Goal: Task Accomplishment & Management: Manage account settings

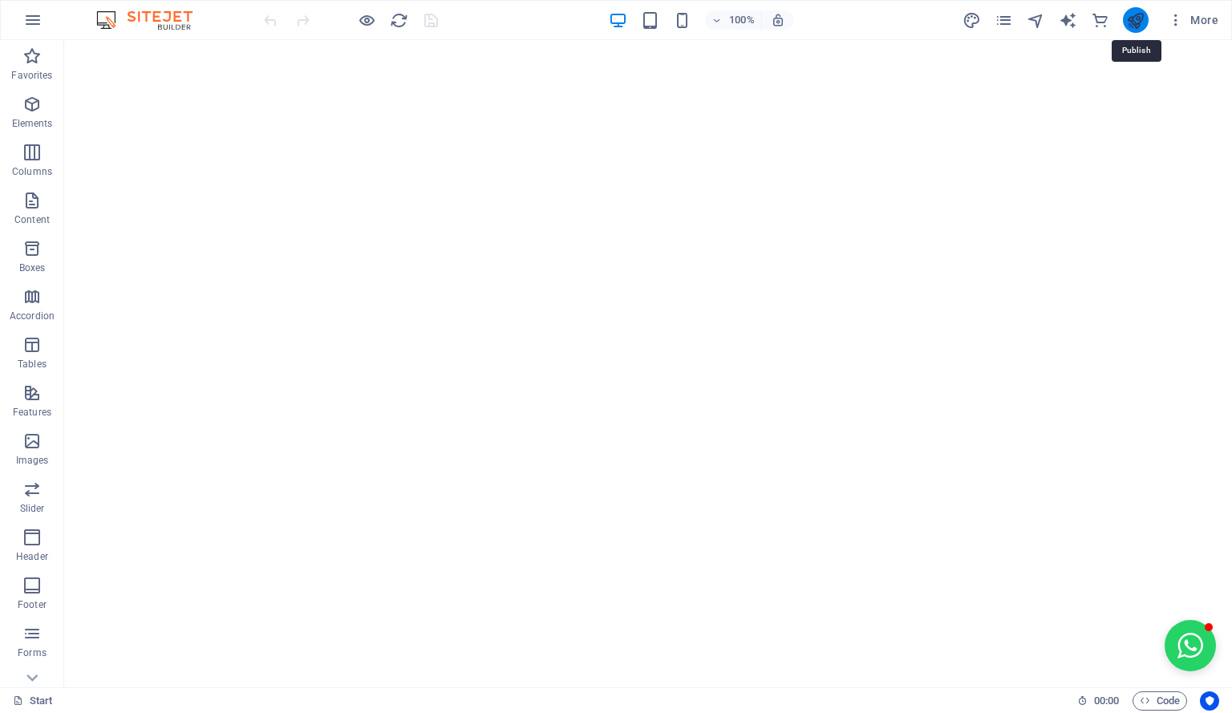
click at [1144, 22] on icon "publish" at bounding box center [1135, 20] width 18 height 18
click at [34, 19] on icon "button" at bounding box center [32, 19] width 19 height 19
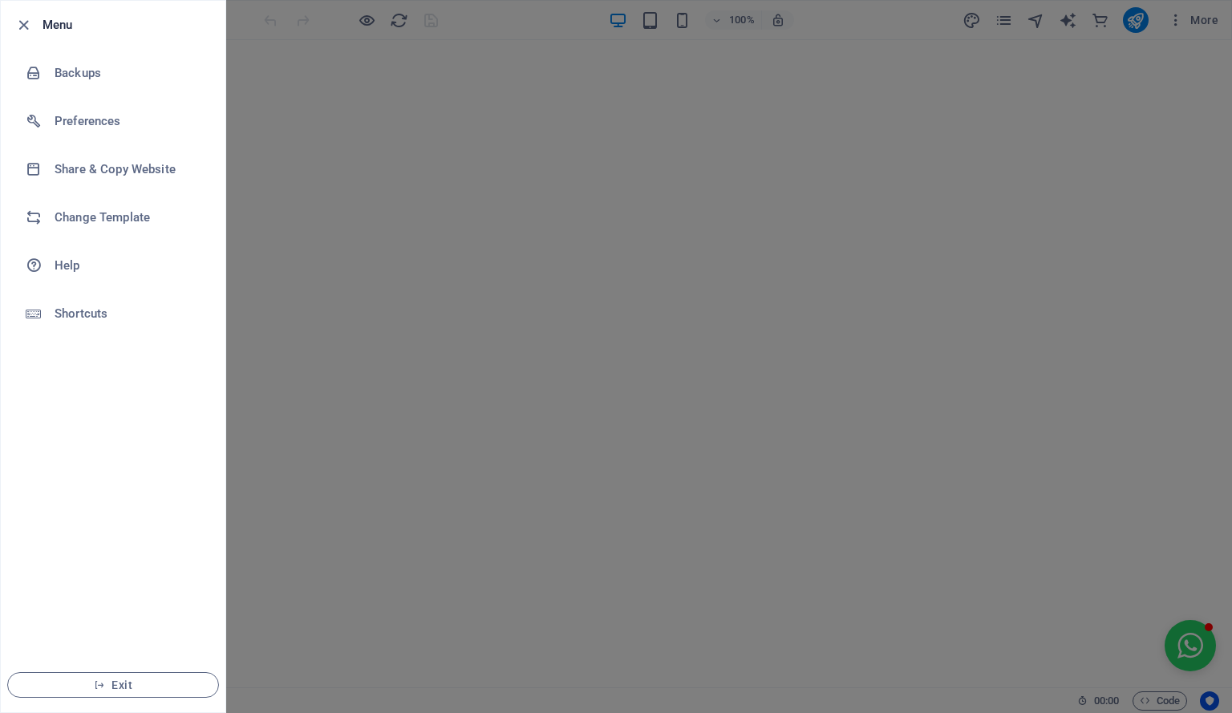
click at [1007, 20] on div at bounding box center [616, 356] width 1232 height 713
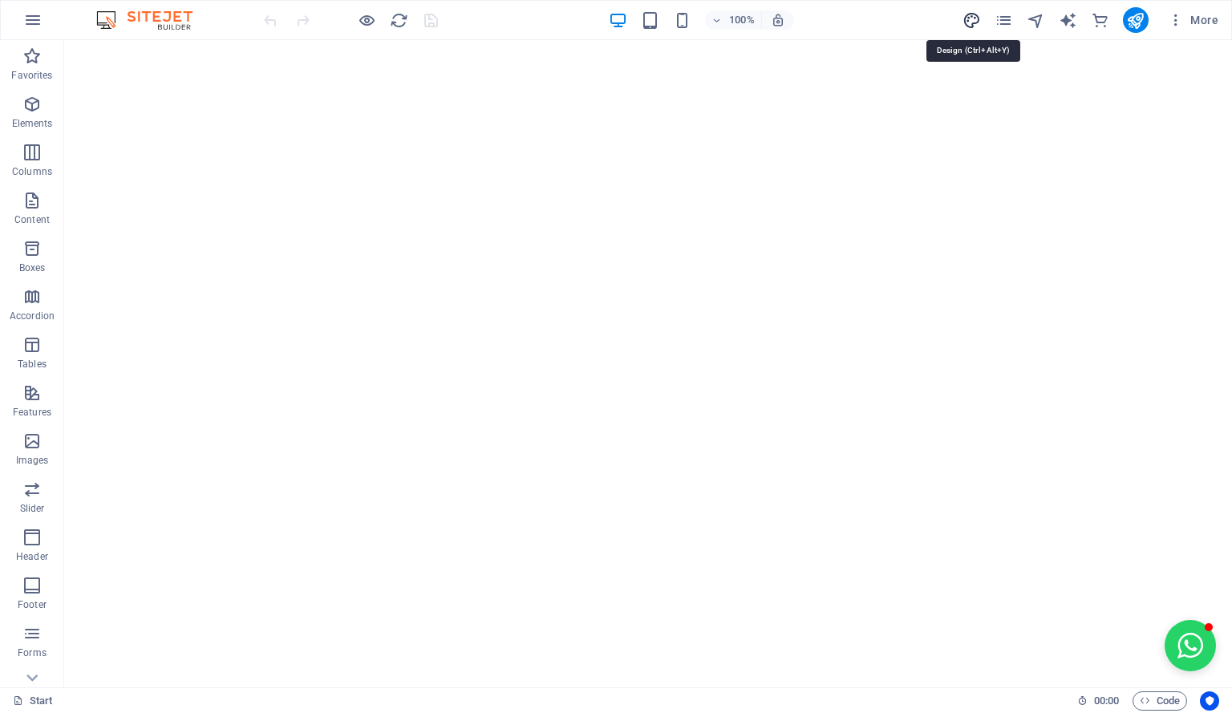
click at [977, 22] on icon "design" at bounding box center [971, 20] width 18 height 18
select select "px"
select select "400"
select select "px"
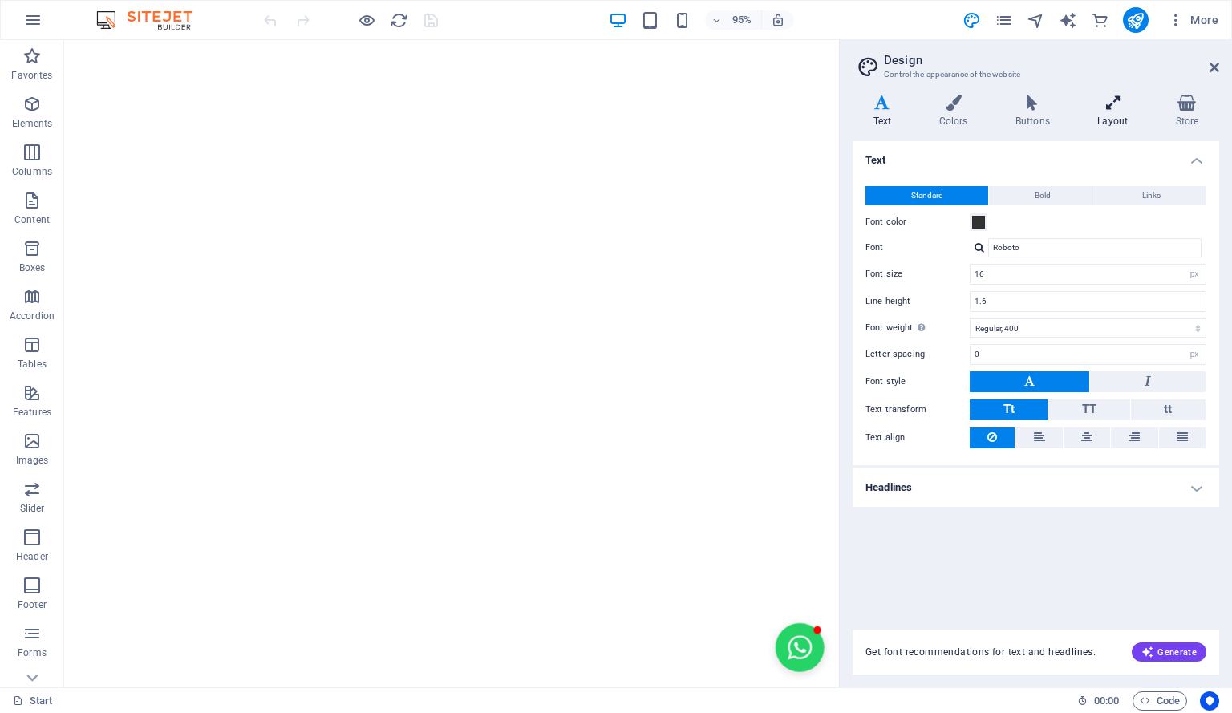
click at [1120, 118] on h4 "Layout" at bounding box center [1116, 112] width 78 height 34
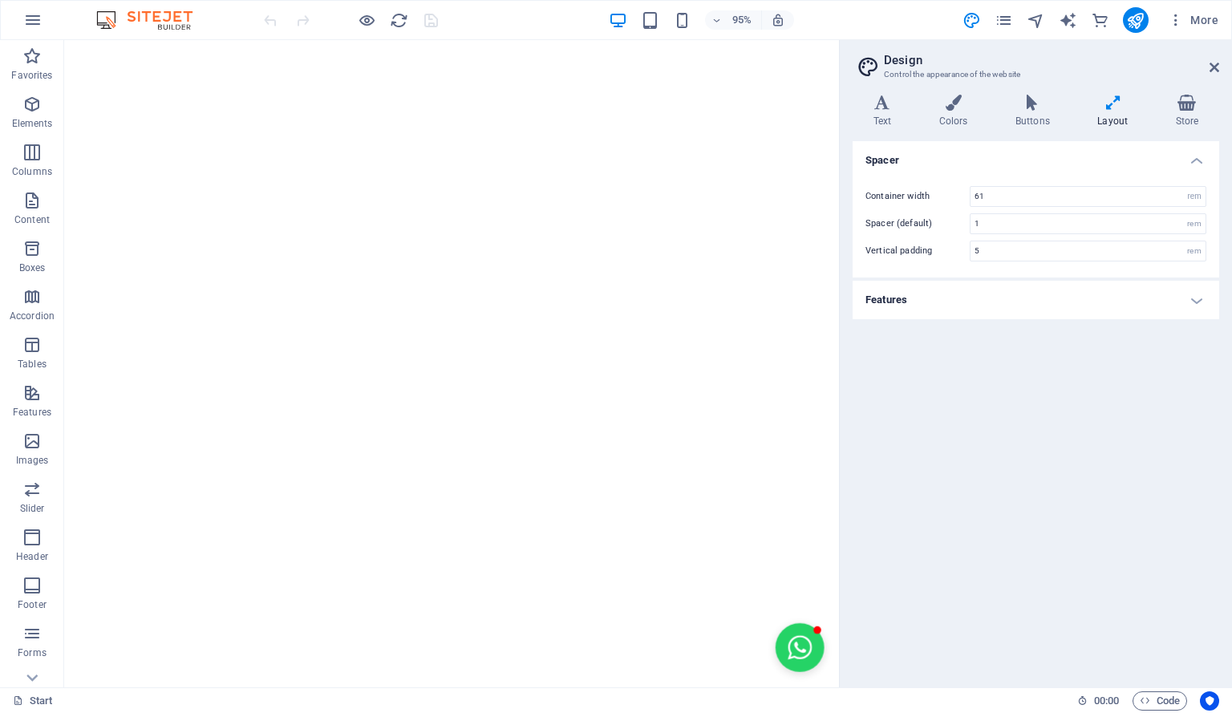
click at [1203, 301] on h4 "Features" at bounding box center [1036, 300] width 367 height 38
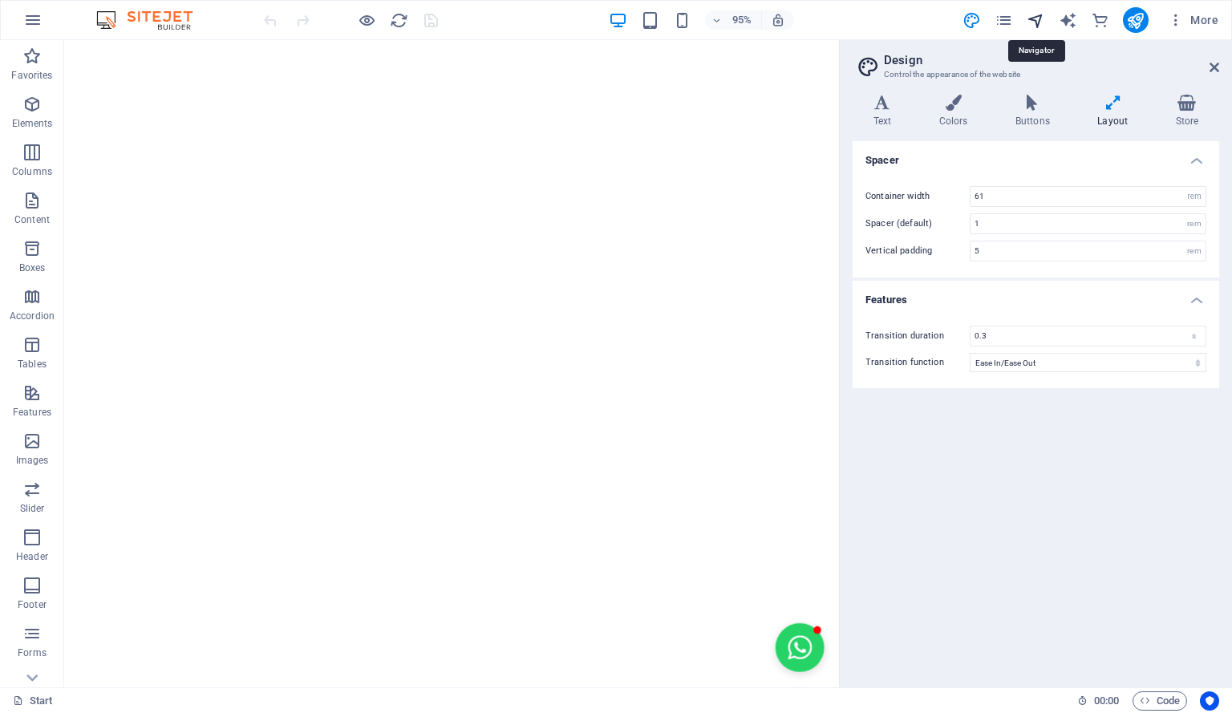
click at [1044, 17] on icon "navigator" at bounding box center [1036, 20] width 18 height 18
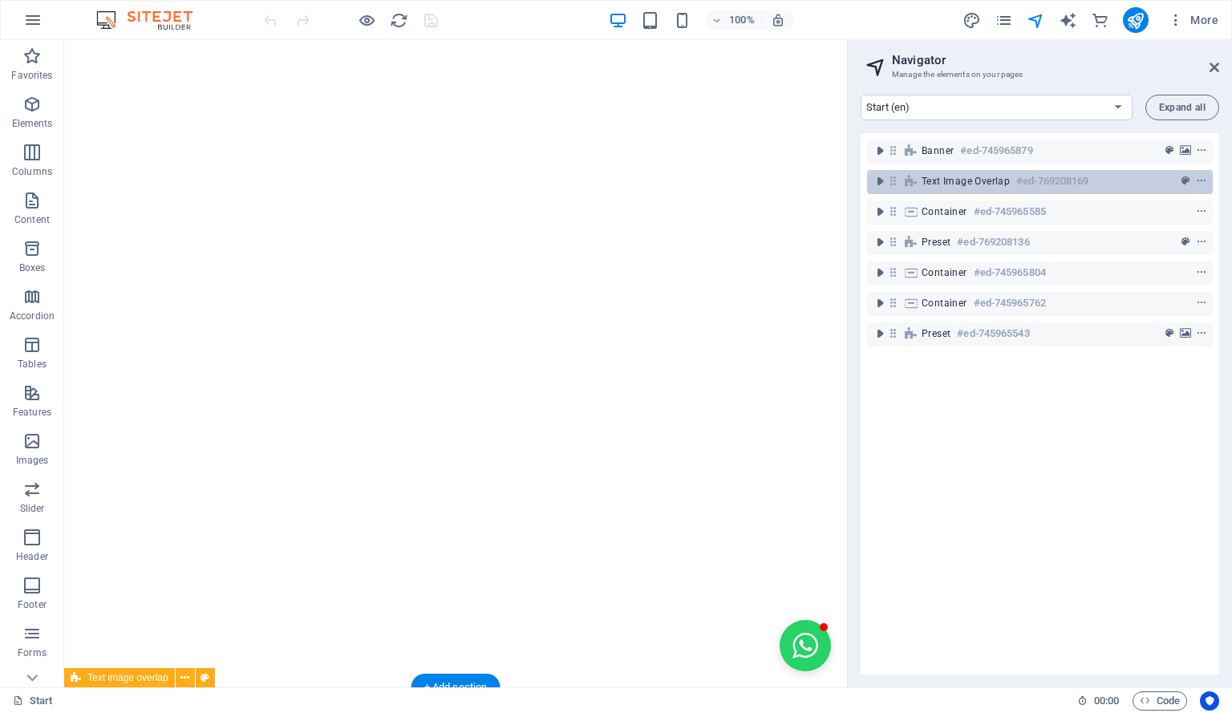
click at [1047, 176] on h6 "#ed-769208169" at bounding box center [1052, 181] width 72 height 19
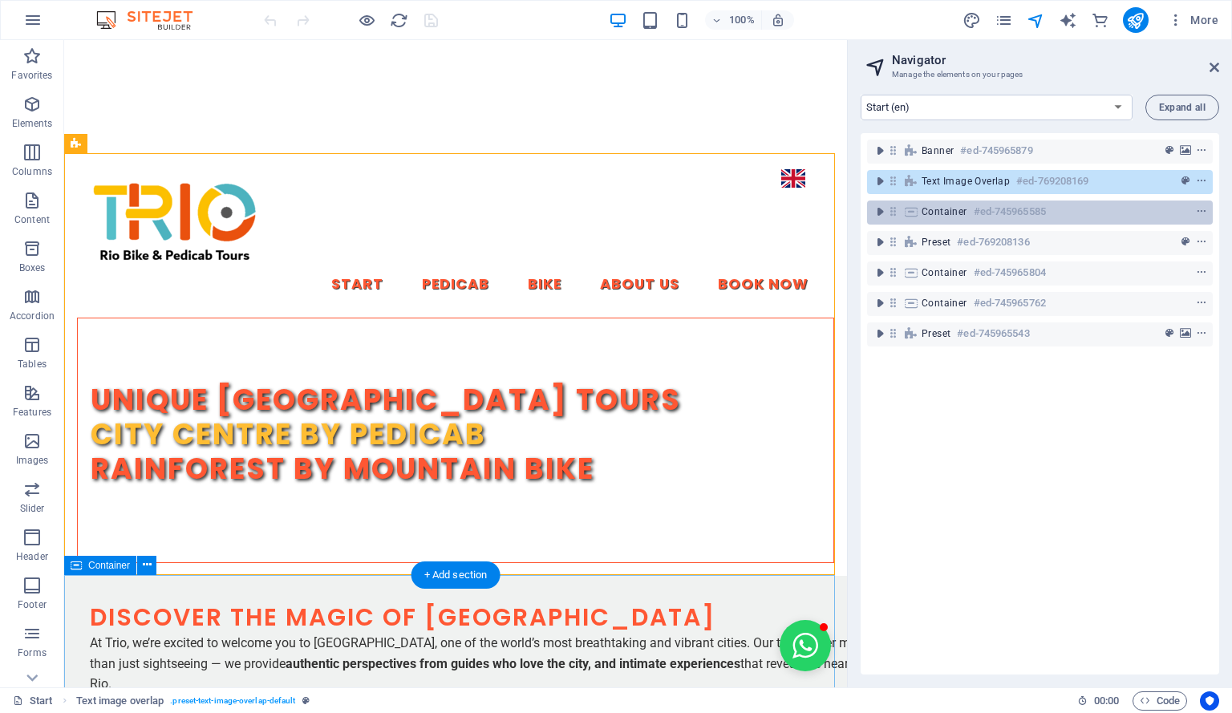
click at [1043, 207] on h6 "#ed-745965585" at bounding box center [1010, 211] width 72 height 19
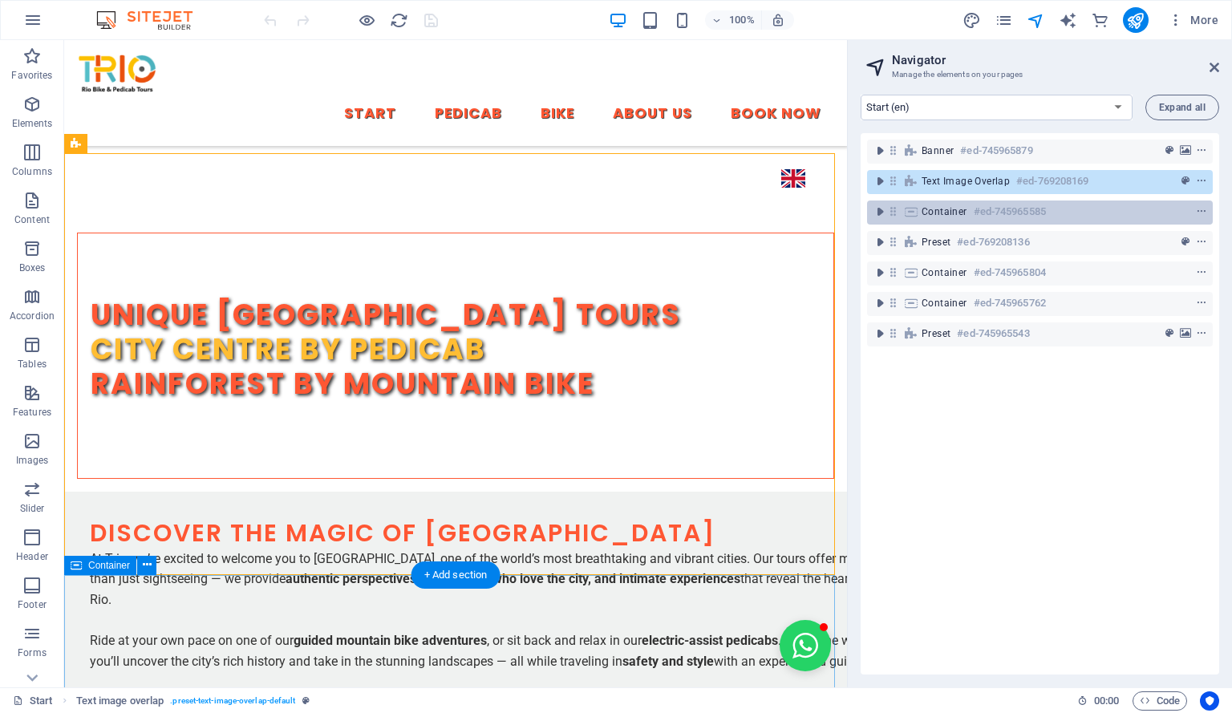
scroll to position [1195, 0]
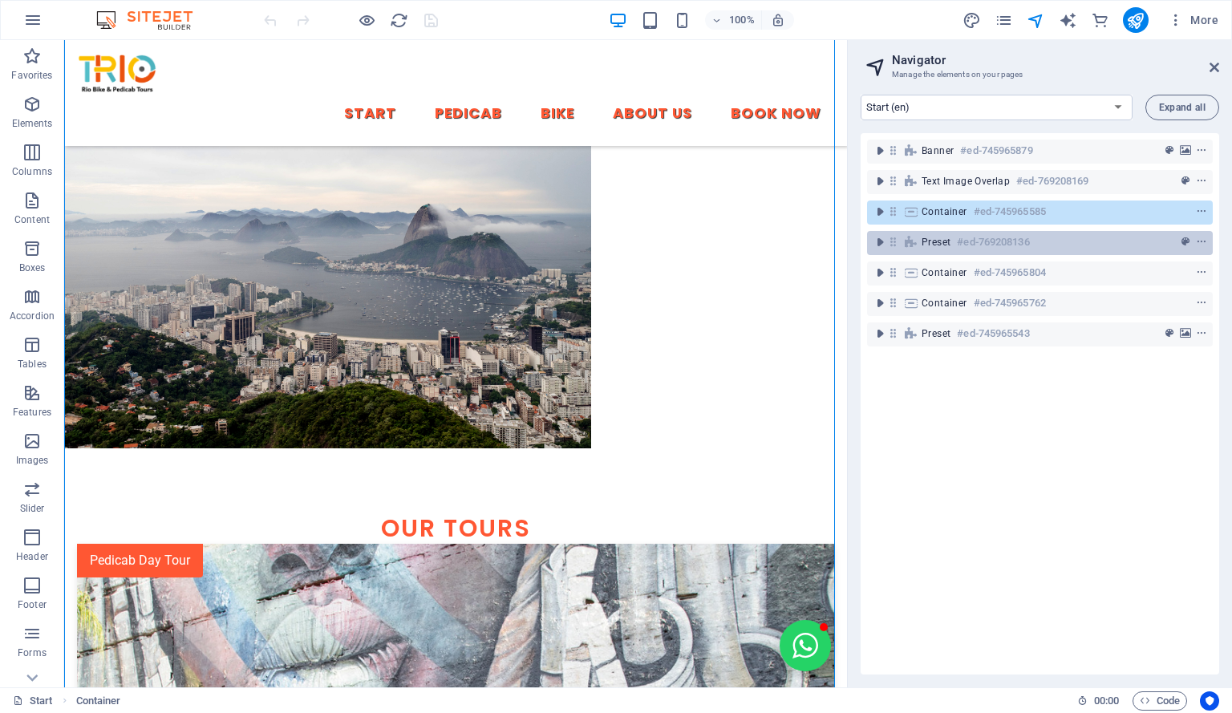
click at [1043, 241] on div "Preset #ed-769208136" at bounding box center [1027, 242] width 211 height 19
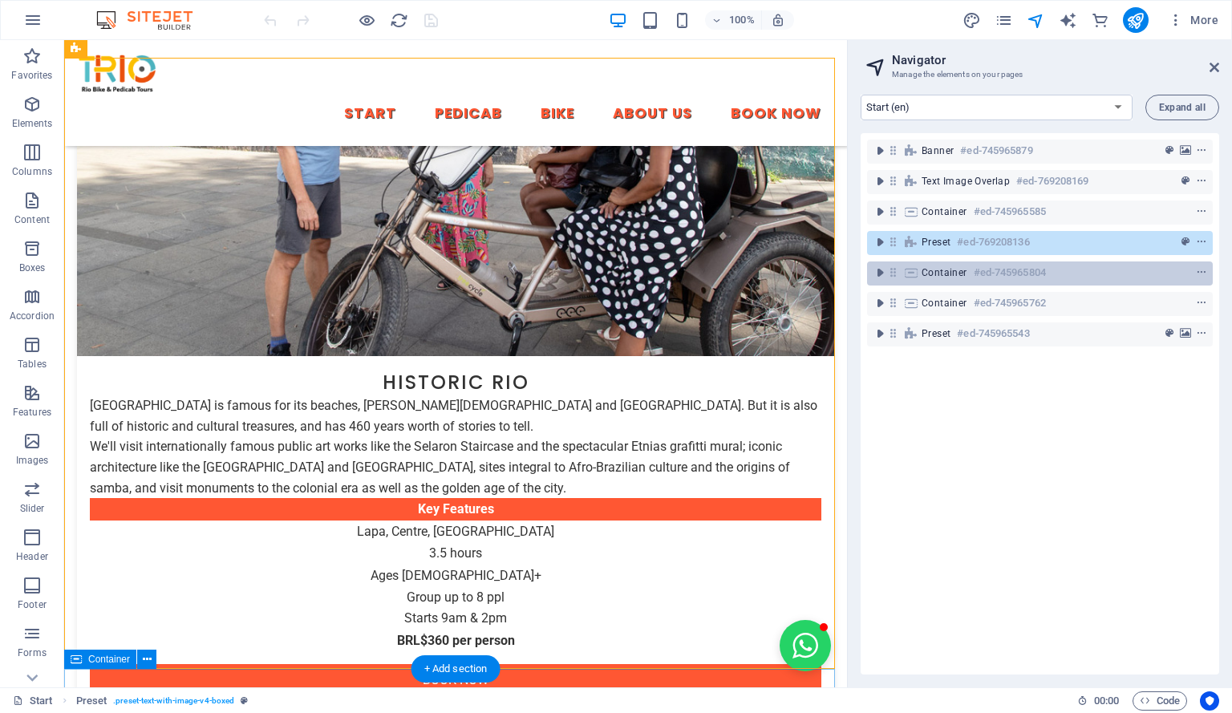
click at [1046, 270] on h6 "#ed-745965804" at bounding box center [1010, 272] width 72 height 19
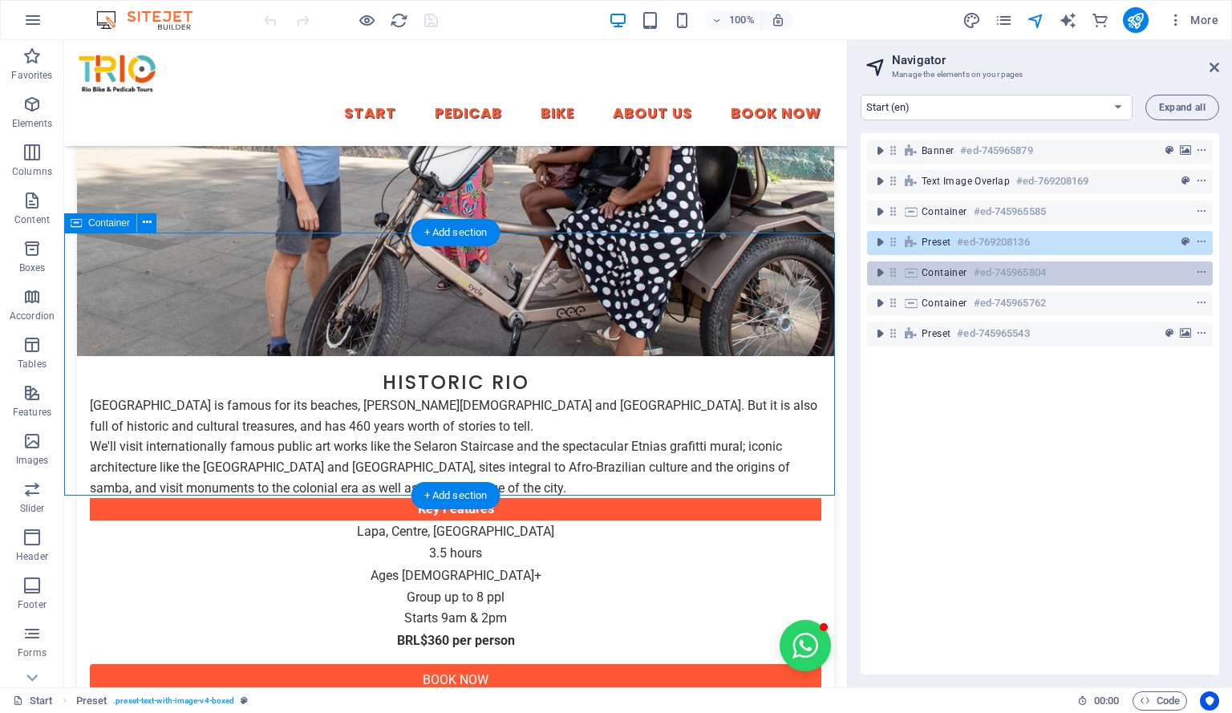
scroll to position [2387, 0]
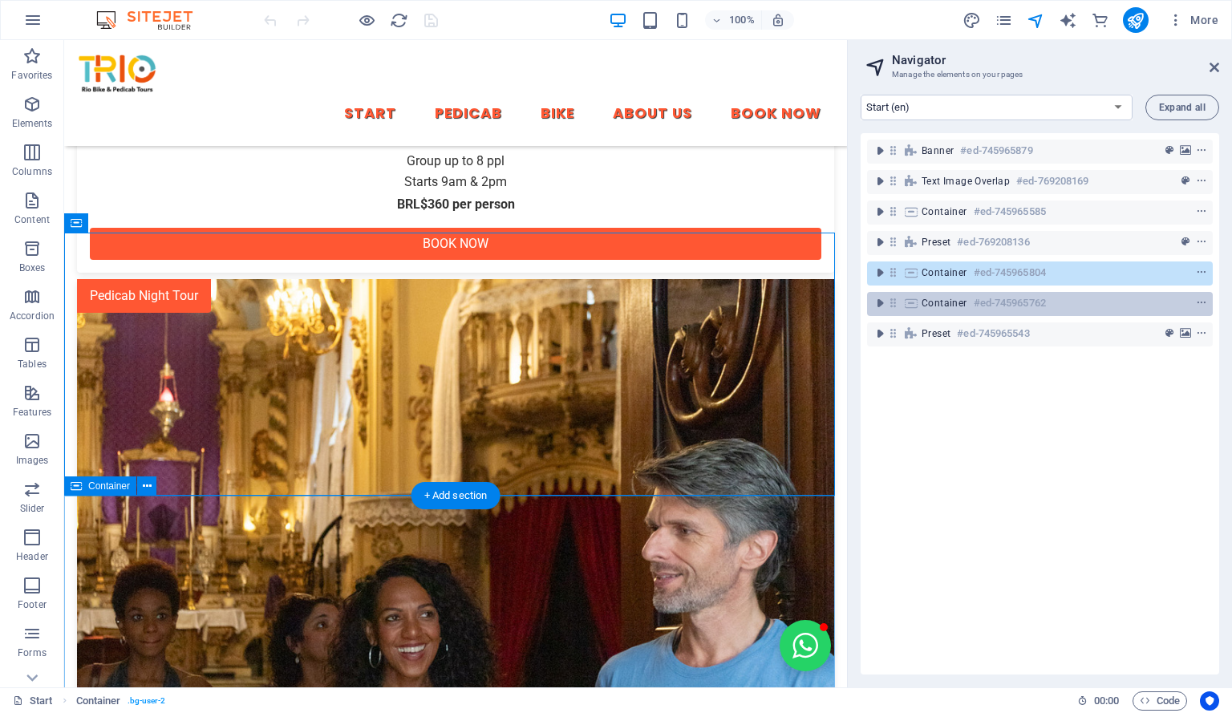
click at [1049, 304] on div "Container #ed-745965762" at bounding box center [1027, 303] width 211 height 19
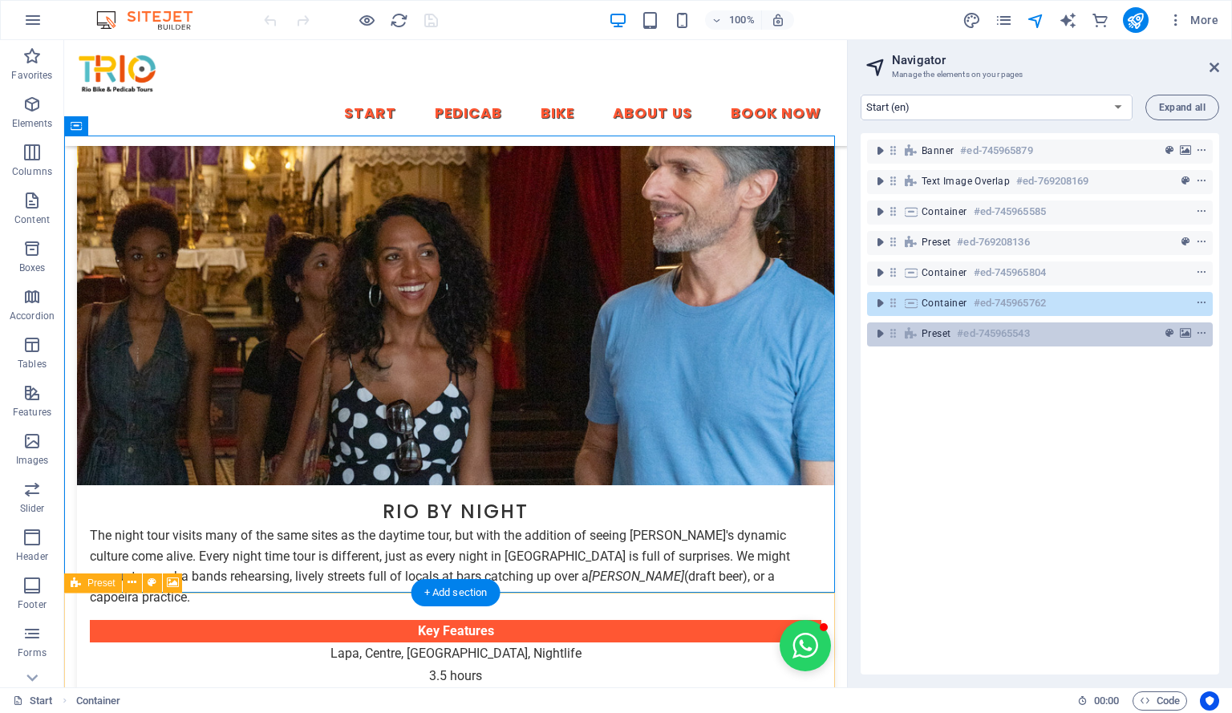
click at [1052, 332] on div "Preset #ed-745965543" at bounding box center [1027, 333] width 211 height 19
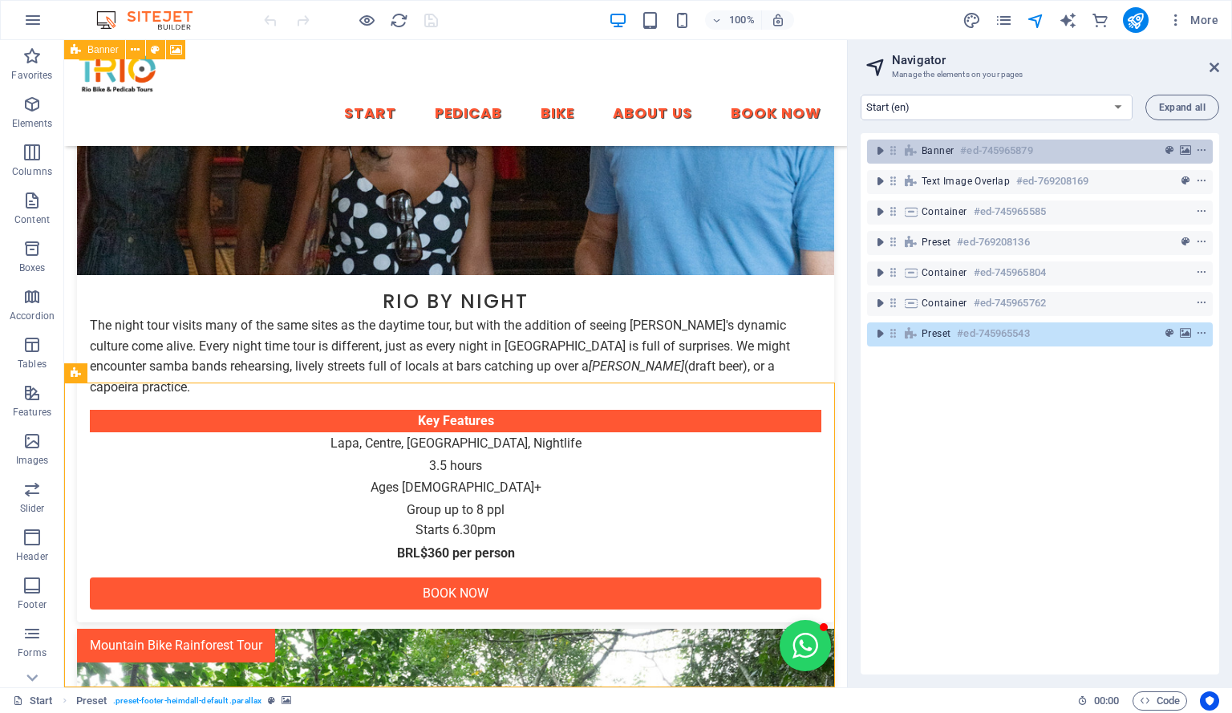
click at [983, 148] on h6 "#ed-745965879" at bounding box center [996, 150] width 72 height 19
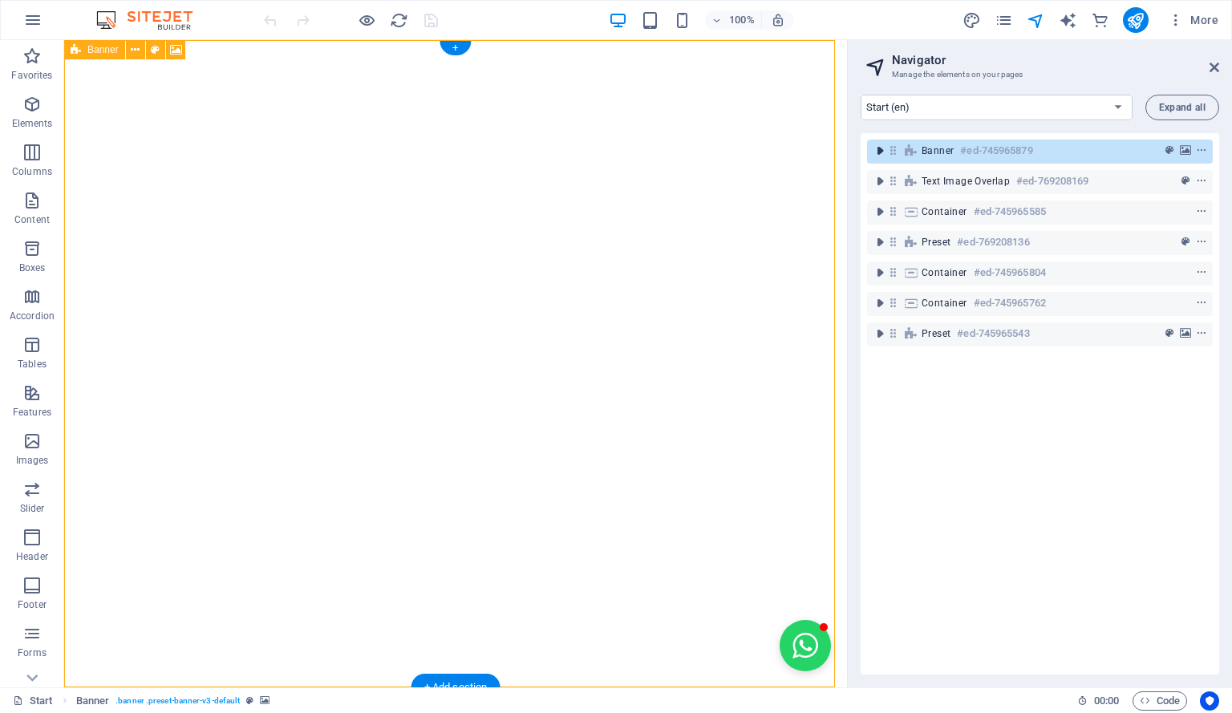
click at [882, 152] on icon "toggle-expand" at bounding box center [880, 151] width 16 height 16
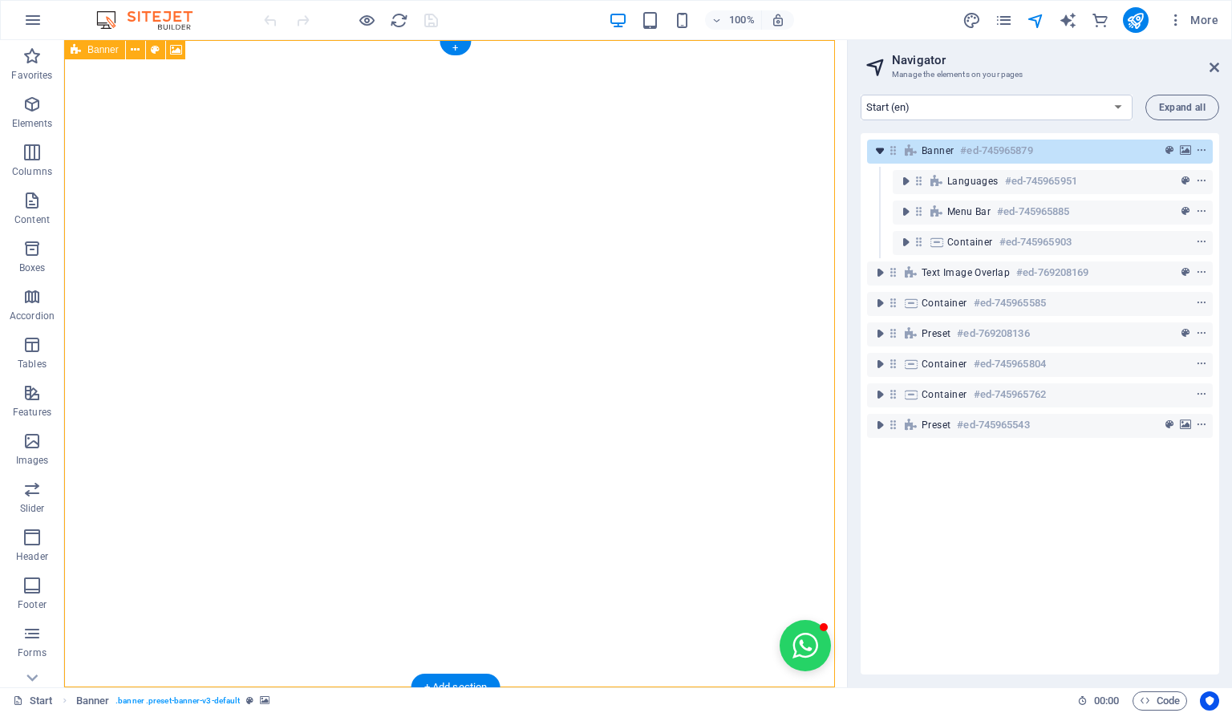
click at [882, 151] on icon "toggle-expand" at bounding box center [880, 151] width 16 height 16
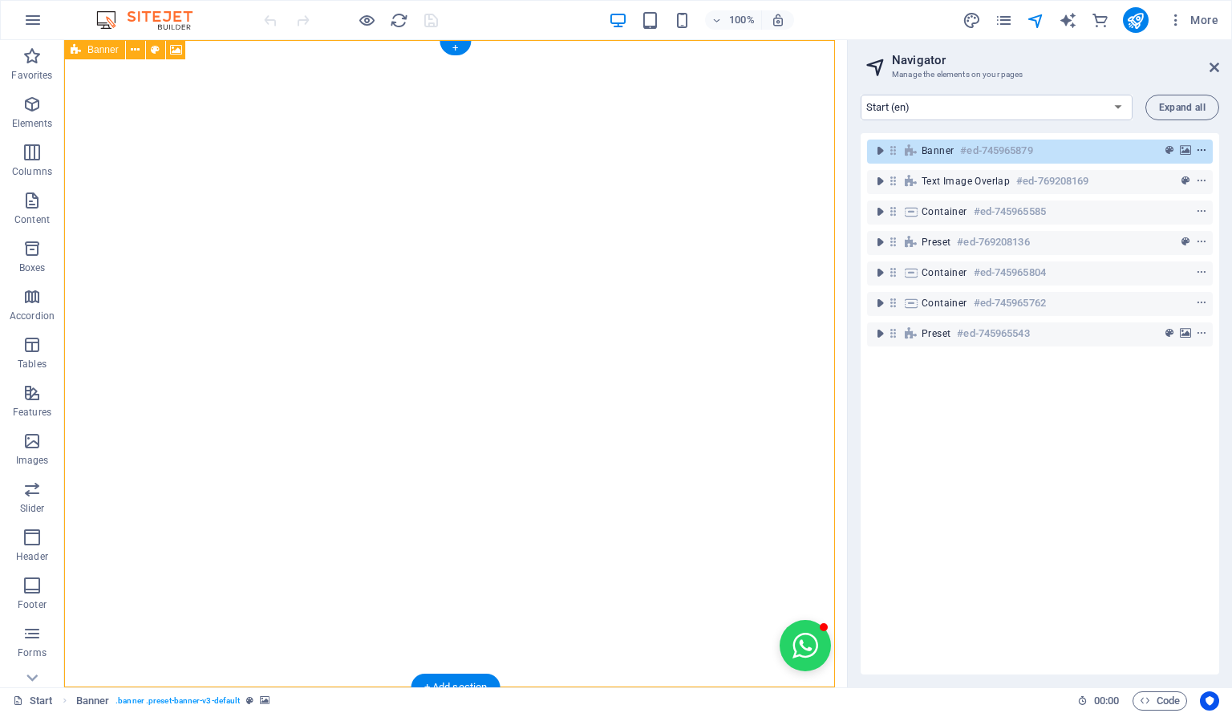
click at [1200, 147] on icon "context-menu" at bounding box center [1201, 150] width 11 height 11
click at [958, 400] on div "Banner #ed-745965879 Text image overlap #ed-769208169 Container #ed-745965585 P…" at bounding box center [1040, 403] width 358 height 541
click at [1200, 150] on icon "context-menu" at bounding box center [1201, 150] width 11 height 11
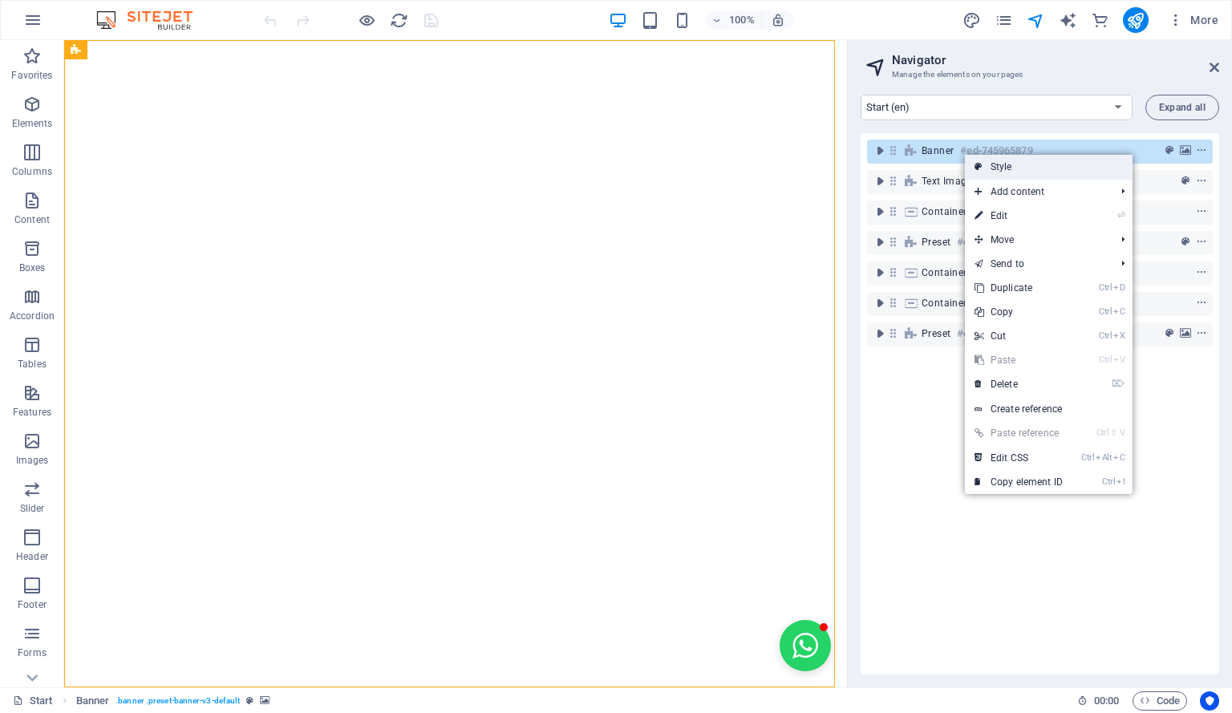
click at [1119, 166] on link "Style" at bounding box center [1049, 167] width 168 height 24
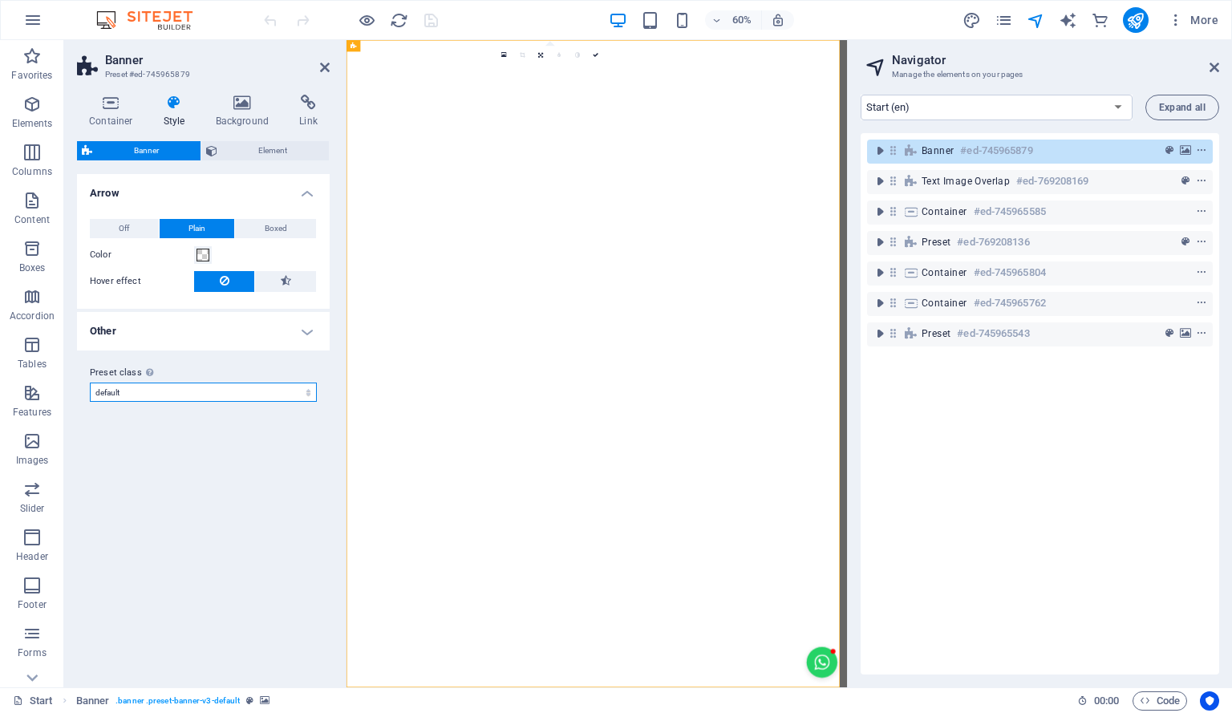
click at [191, 389] on select "default Add preset class" at bounding box center [203, 392] width 227 height 19
click at [273, 333] on h4 "Other" at bounding box center [203, 331] width 253 height 38
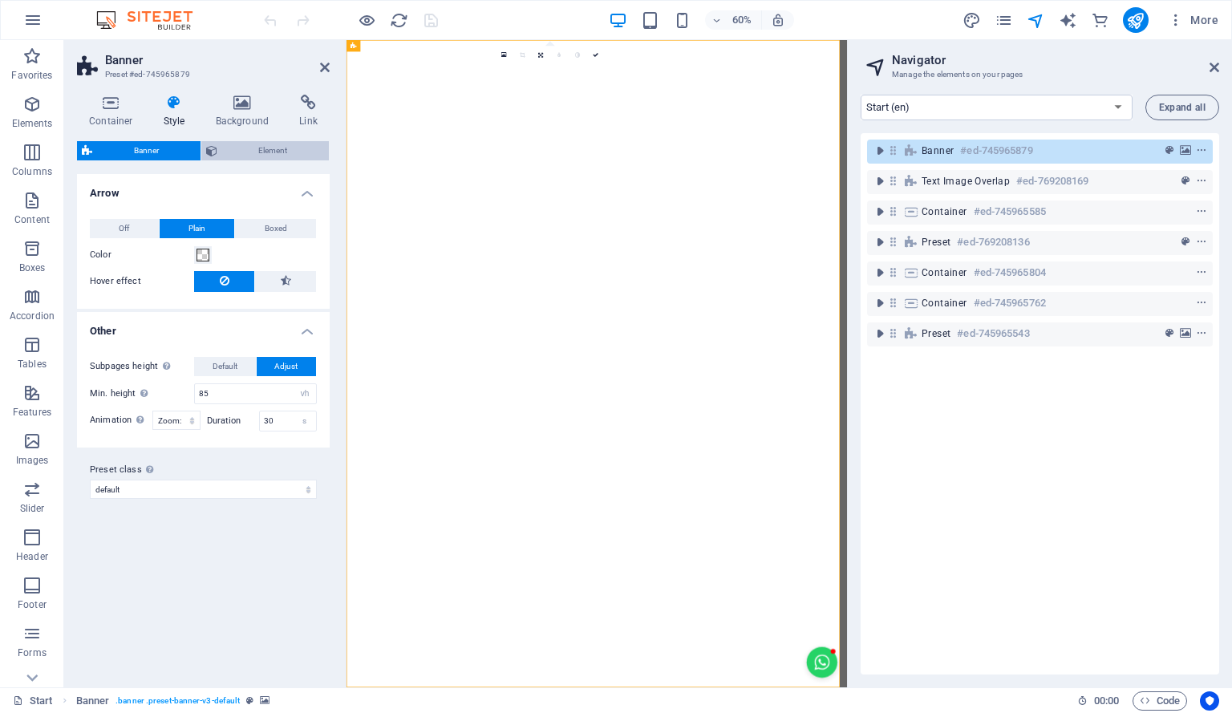
click at [275, 150] on span "Element" at bounding box center [273, 150] width 103 height 19
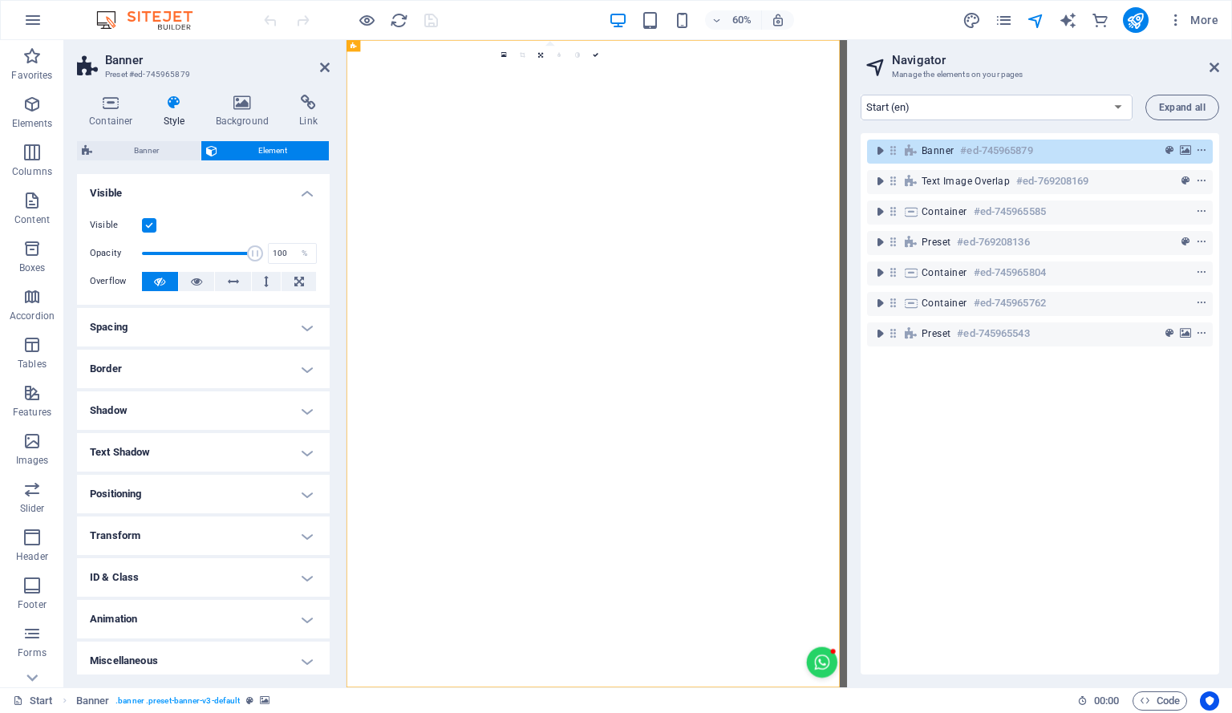
scroll to position [5, 0]
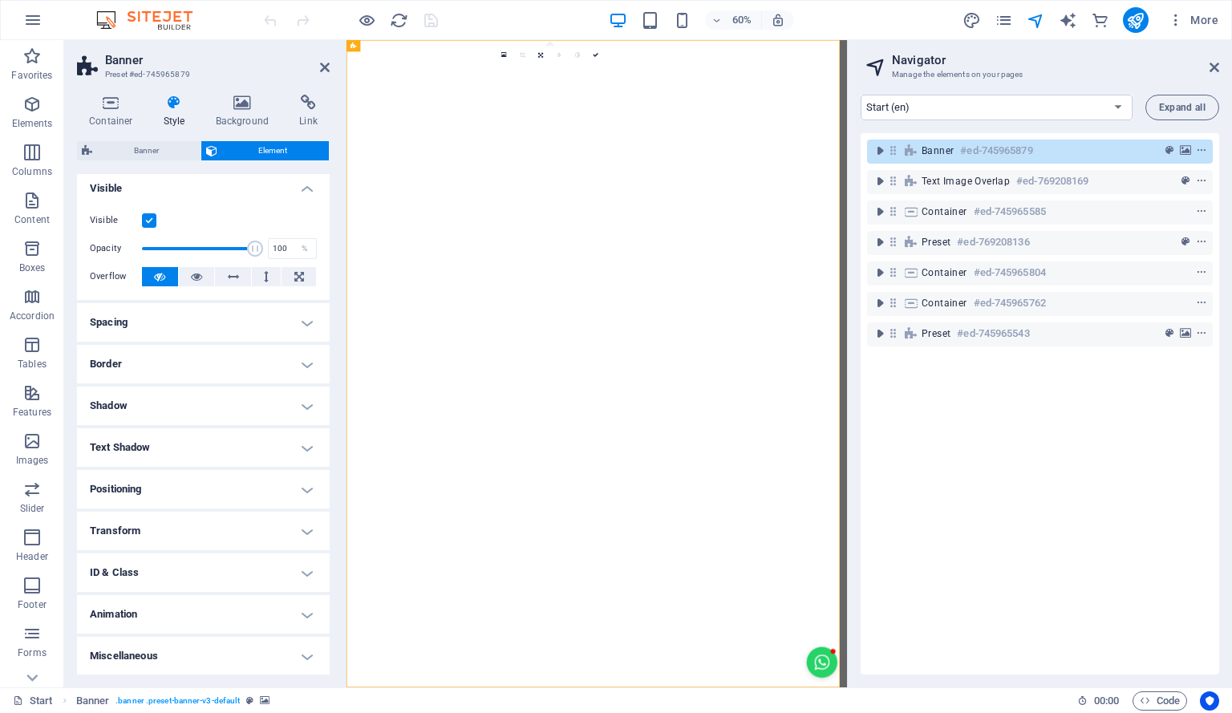
click at [294, 574] on h4 "ID & Class" at bounding box center [203, 572] width 253 height 38
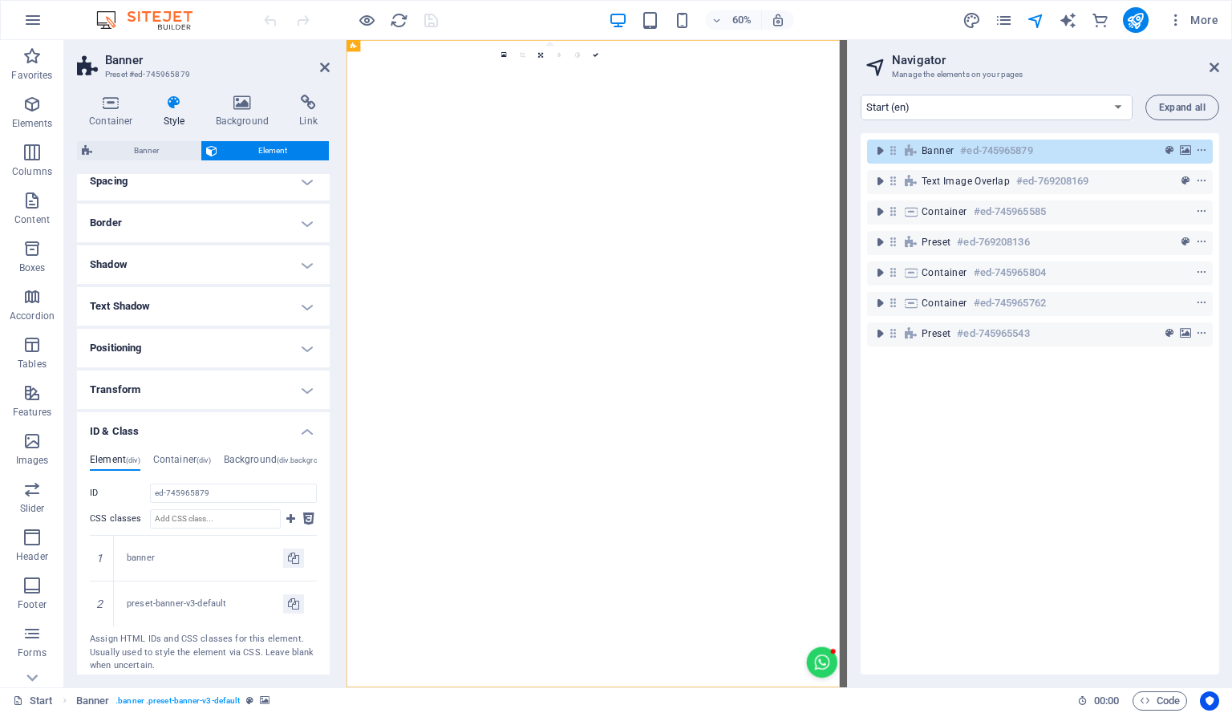
scroll to position [148, 0]
click at [250, 517] on input "CSS classes" at bounding box center [215, 517] width 131 height 19
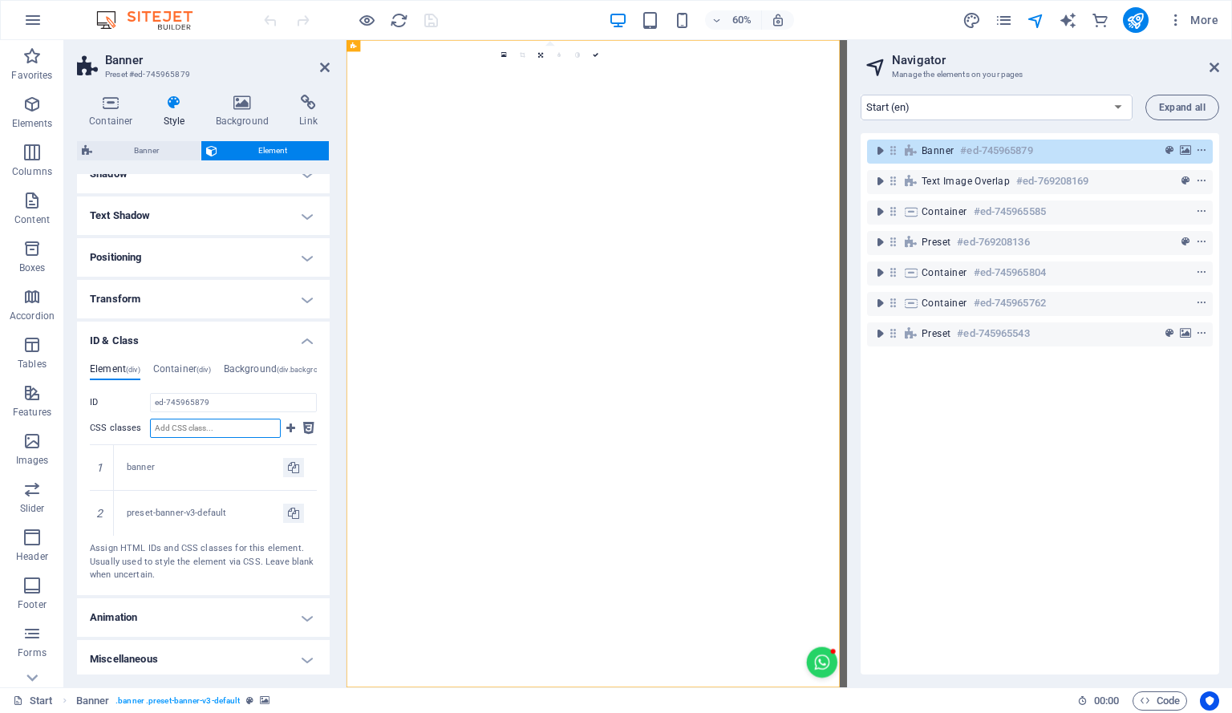
scroll to position [239, 0]
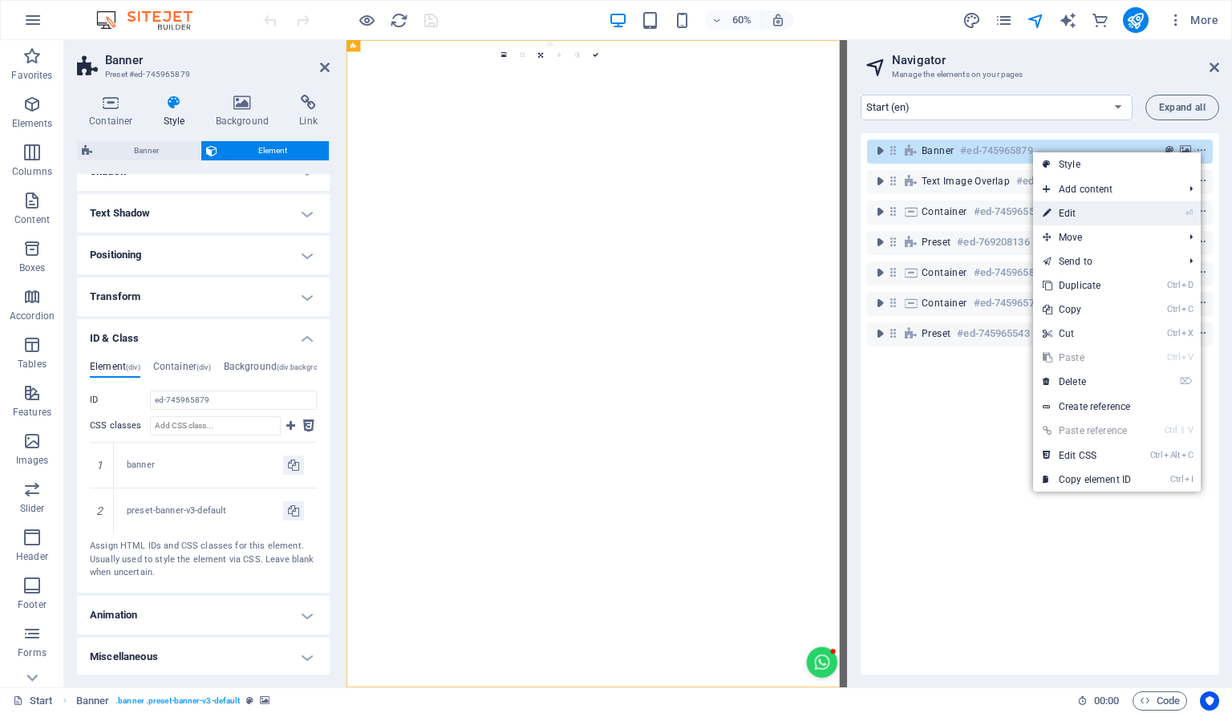
click at [1128, 206] on link "⏎ Edit" at bounding box center [1086, 213] width 107 height 24
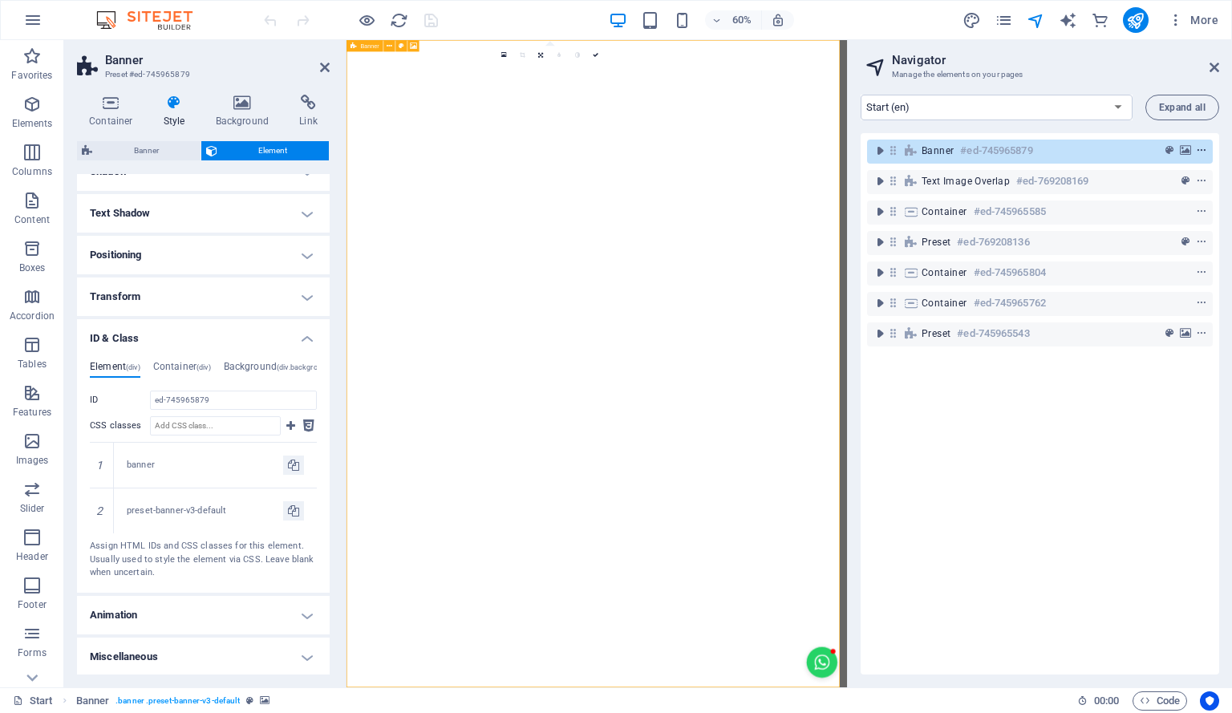
click at [1201, 149] on icon "context-menu" at bounding box center [1201, 150] width 11 height 11
click at [1201, 145] on icon "context-menu" at bounding box center [1201, 150] width 11 height 11
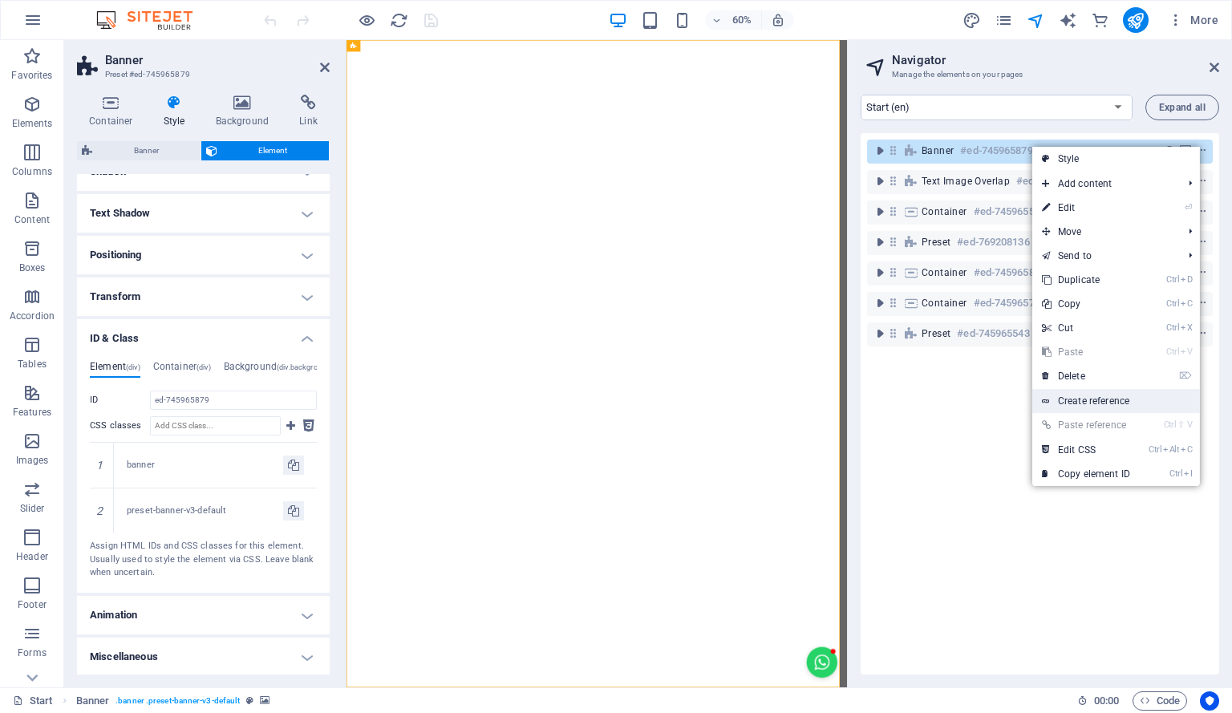
click at [1096, 405] on link "Create reference" at bounding box center [1116, 401] width 168 height 24
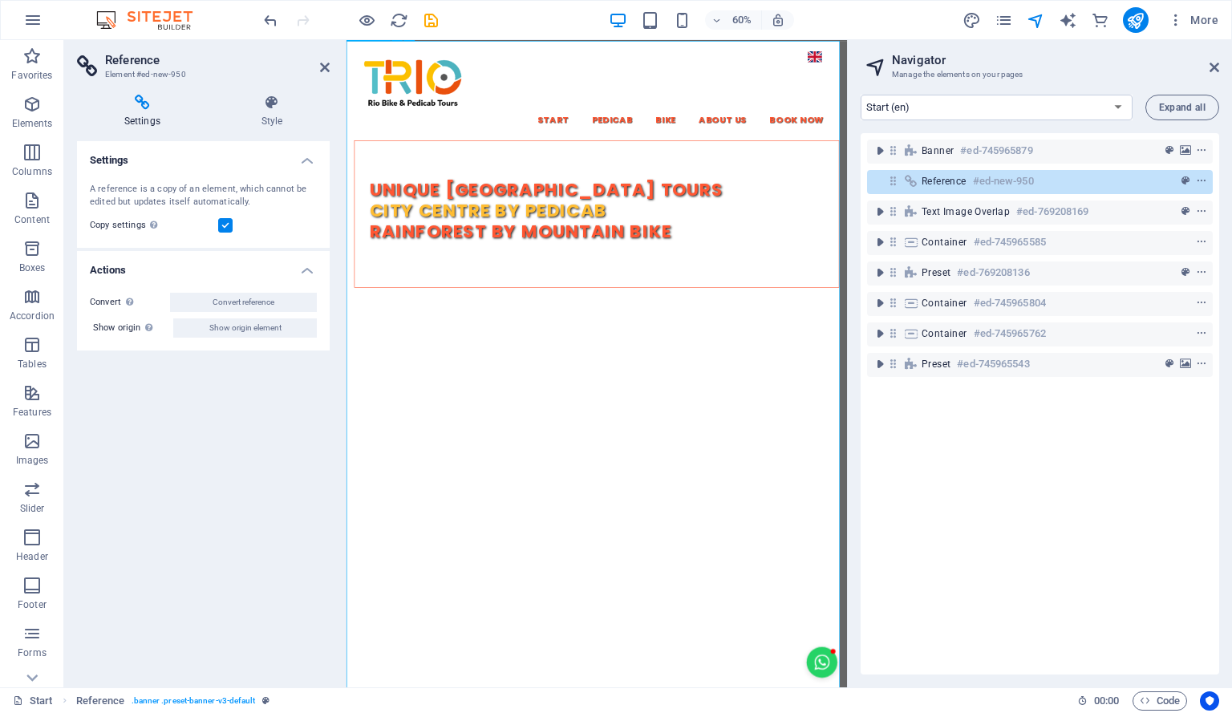
scroll to position [1078, 0]
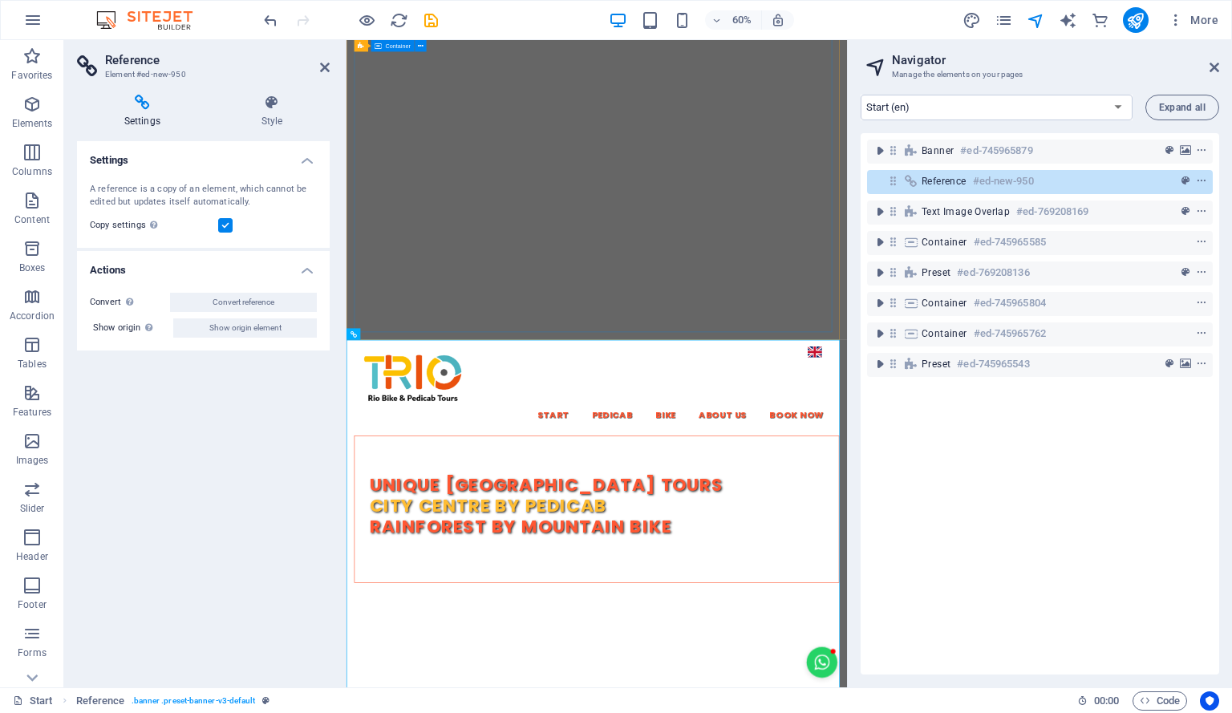
scroll to position [0, 0]
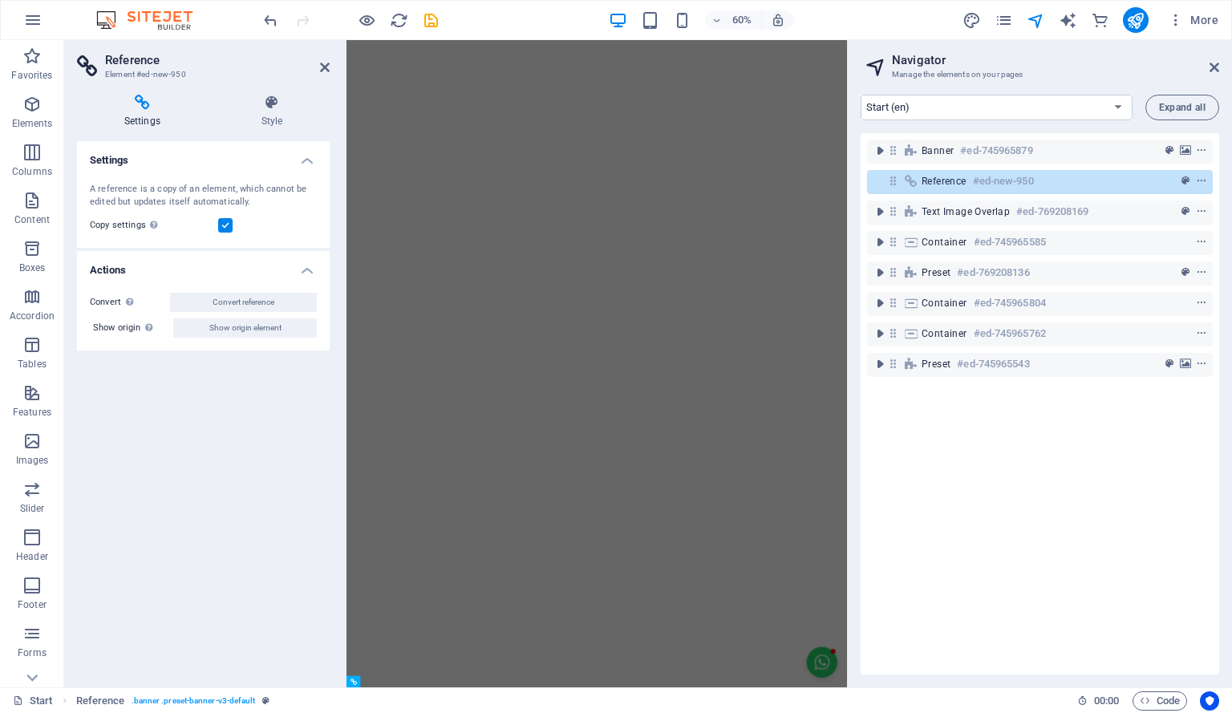
click at [1161, 504] on div "Banner #ed-745965879 Reference #ed-new-950 Text image overlap #ed-769208169 Con…" at bounding box center [1040, 403] width 358 height 541
click at [1025, 495] on div "Banner #ed-745965879 Reference #ed-new-950 Text image overlap #ed-769208169 Con…" at bounding box center [1040, 403] width 358 height 541
click at [1198, 180] on icon "context-menu" at bounding box center [1201, 181] width 11 height 11
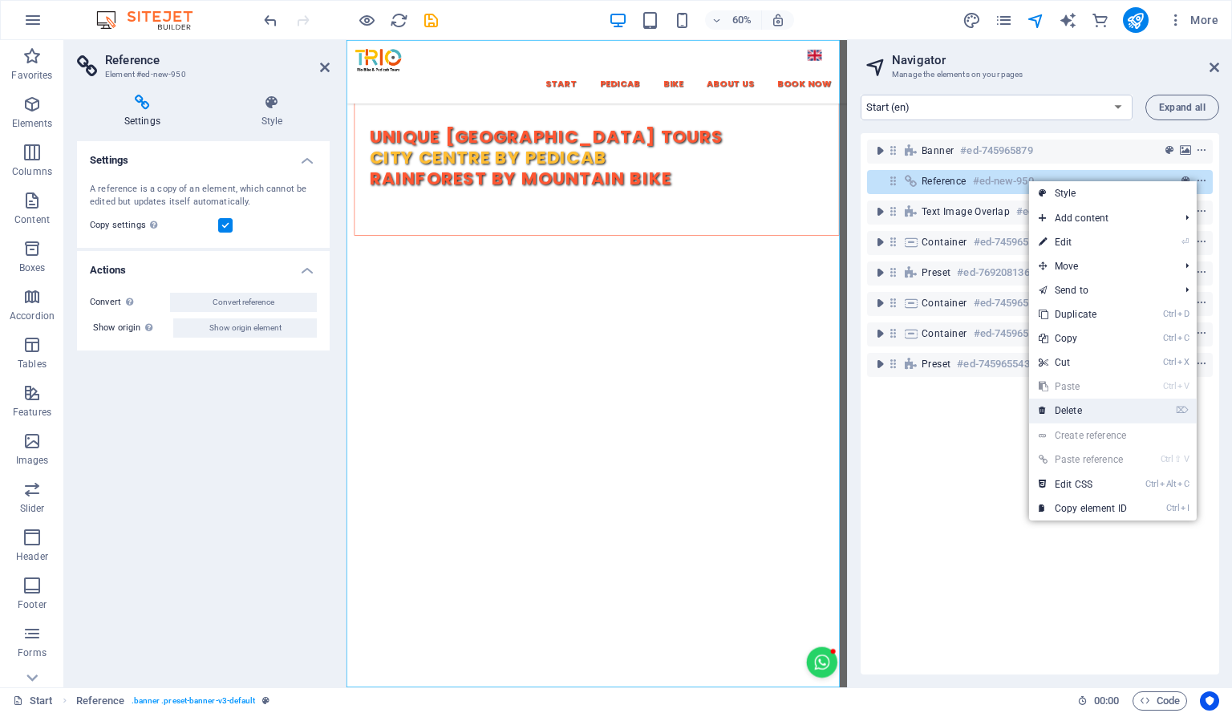
click at [1116, 407] on link "⌦ Delete" at bounding box center [1082, 411] width 107 height 24
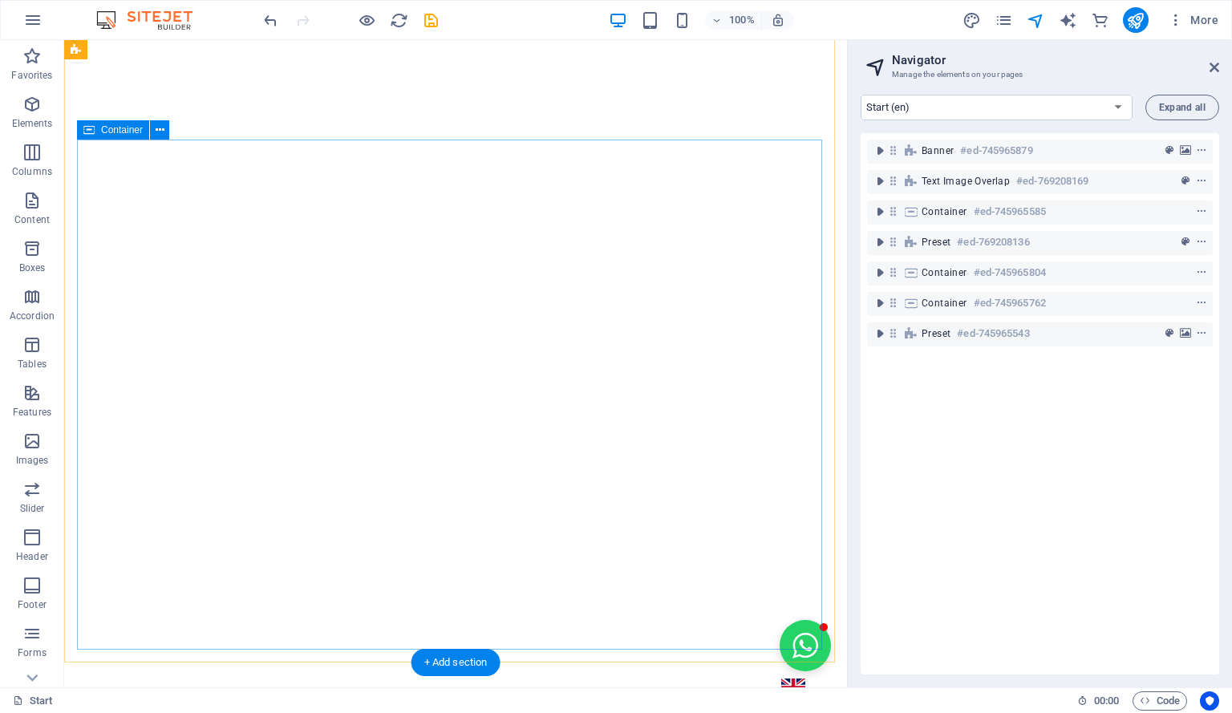
scroll to position [0, 0]
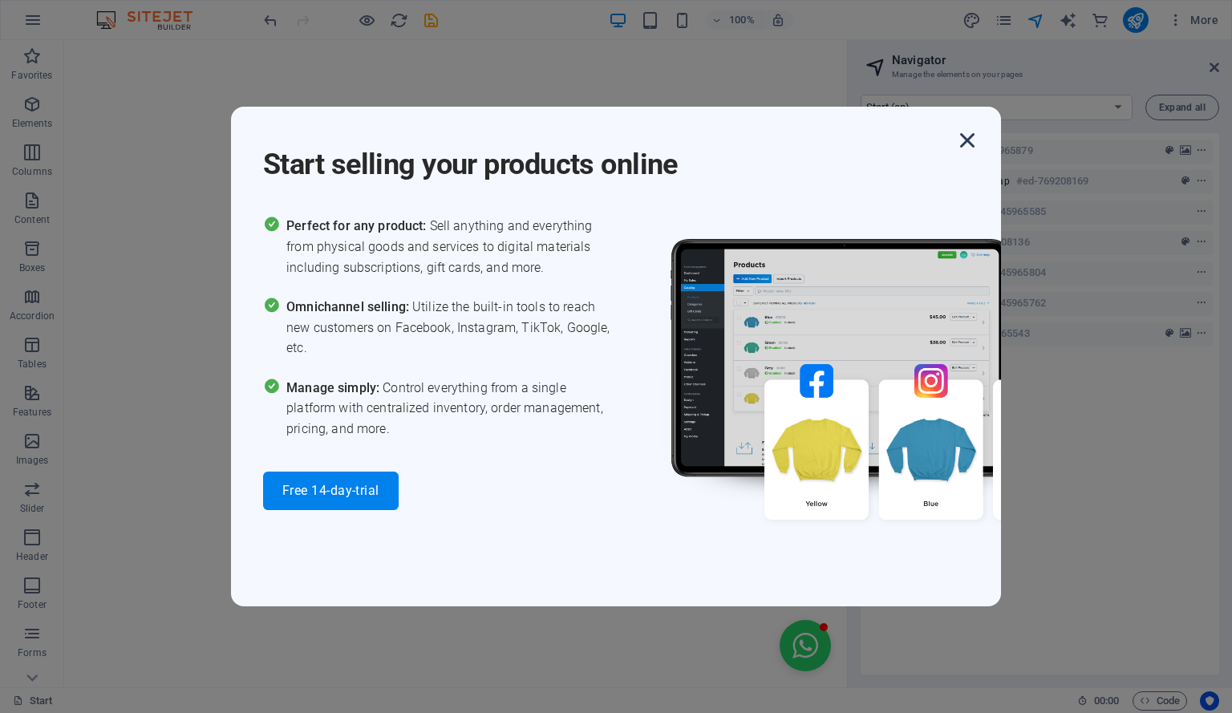
click at [971, 142] on icon "button" at bounding box center [967, 140] width 29 height 29
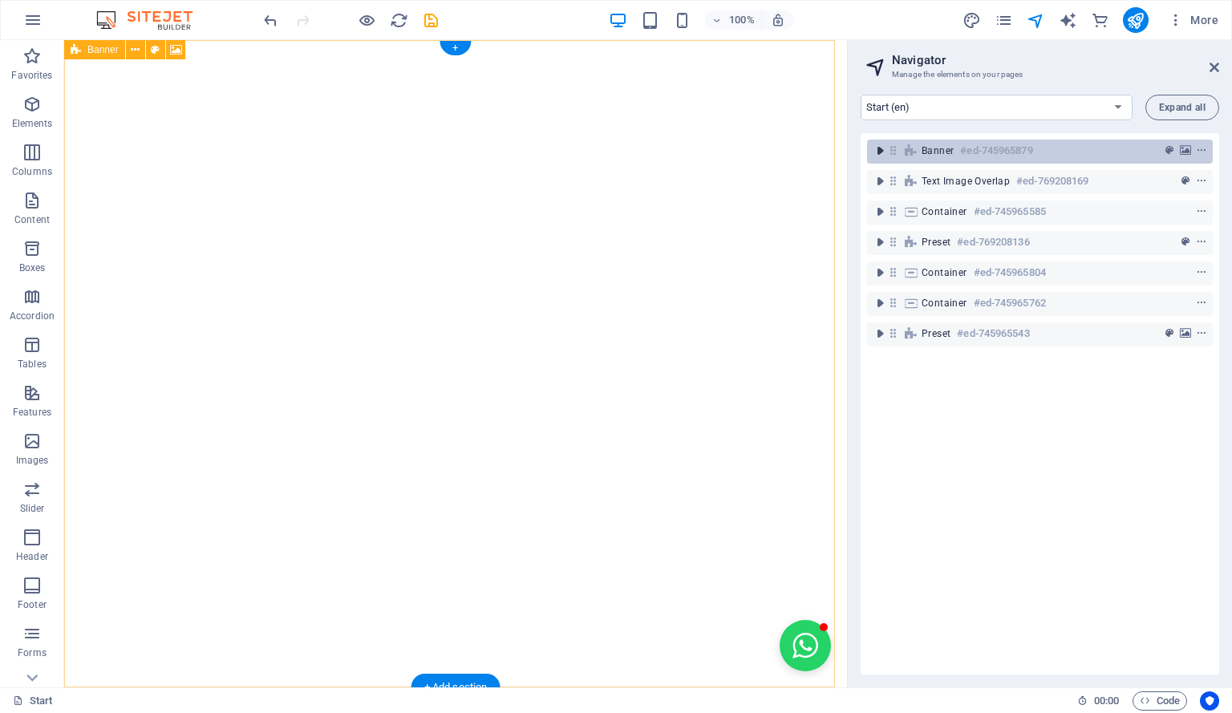
click at [882, 152] on icon "toggle-expand" at bounding box center [880, 151] width 16 height 16
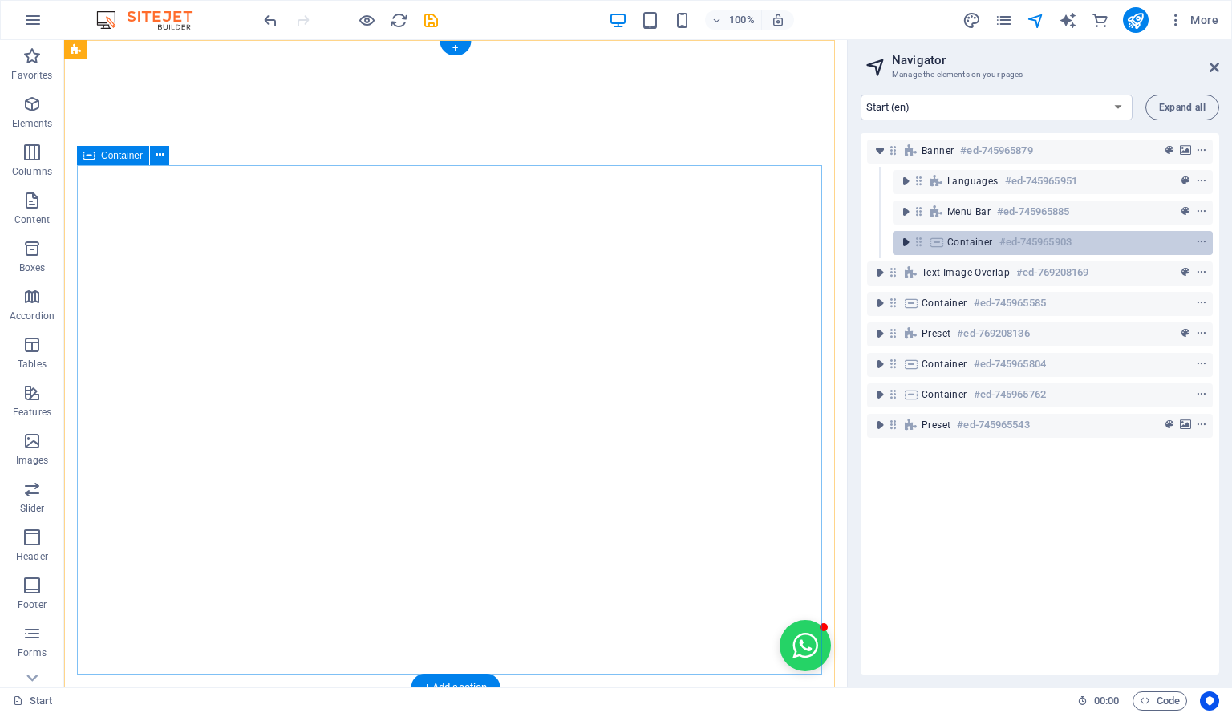
click at [911, 241] on icon "toggle-expand" at bounding box center [905, 242] width 16 height 16
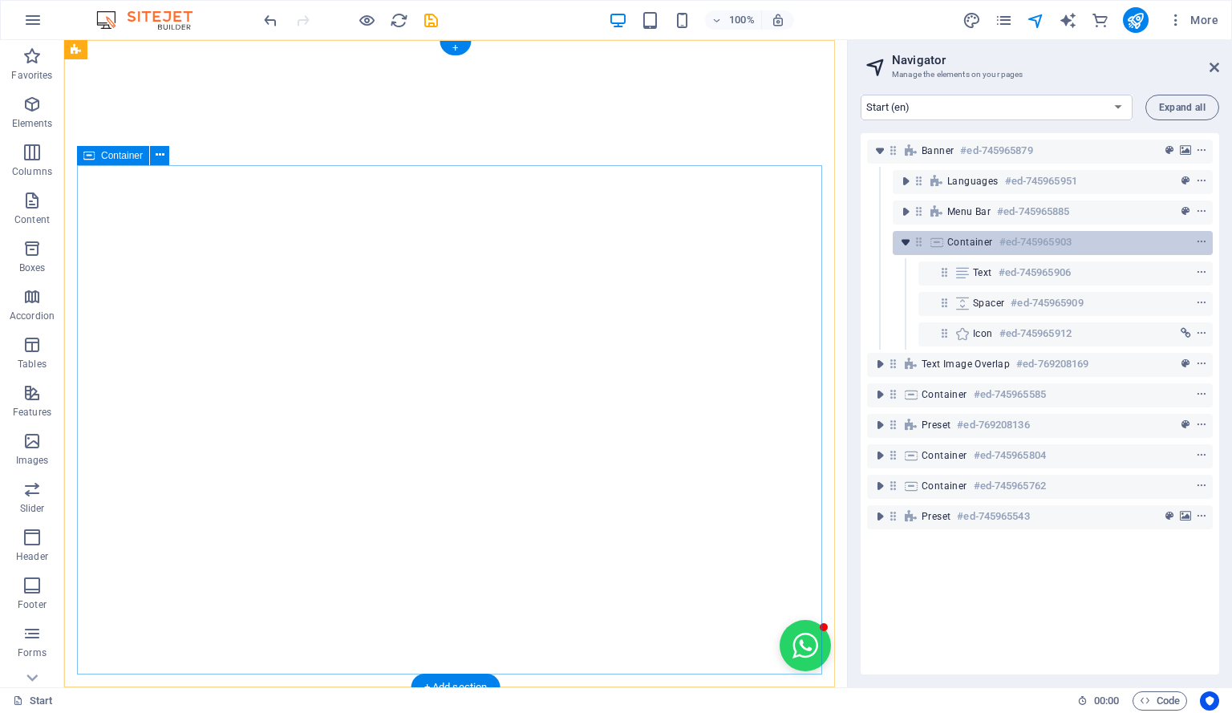
click at [911, 241] on icon "toggle-expand" at bounding box center [905, 242] width 16 height 16
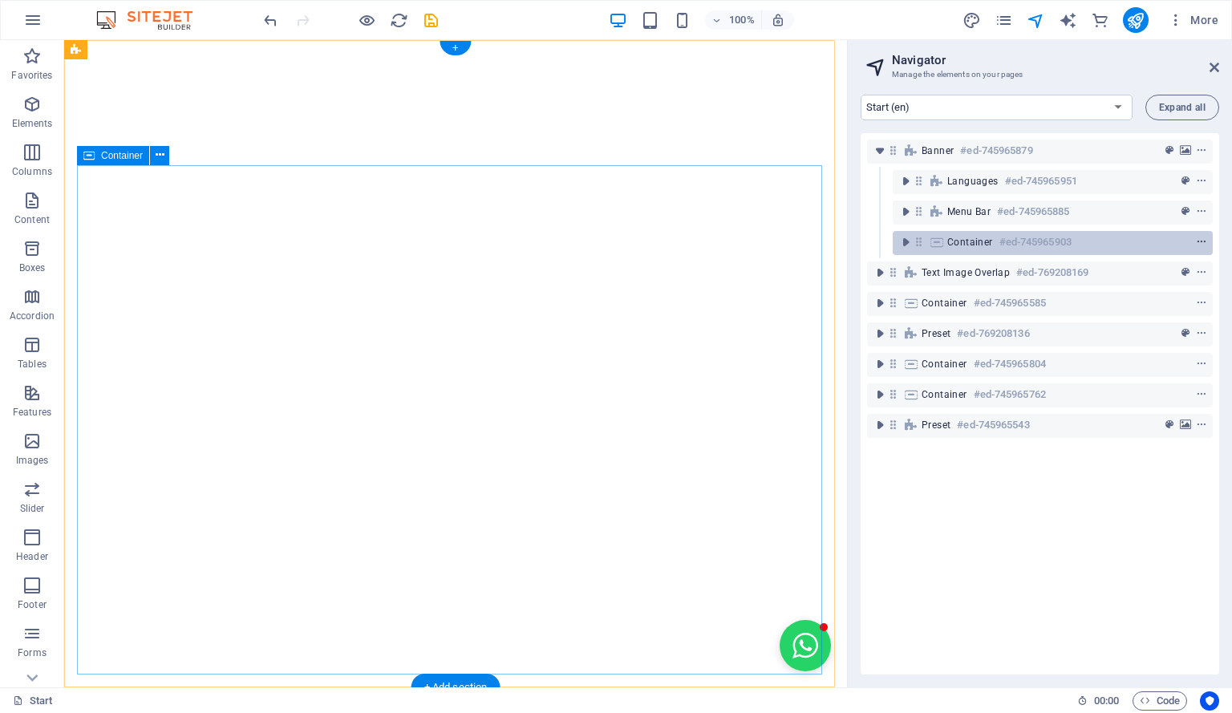
click at [1201, 240] on icon "context-menu" at bounding box center [1201, 242] width 11 height 11
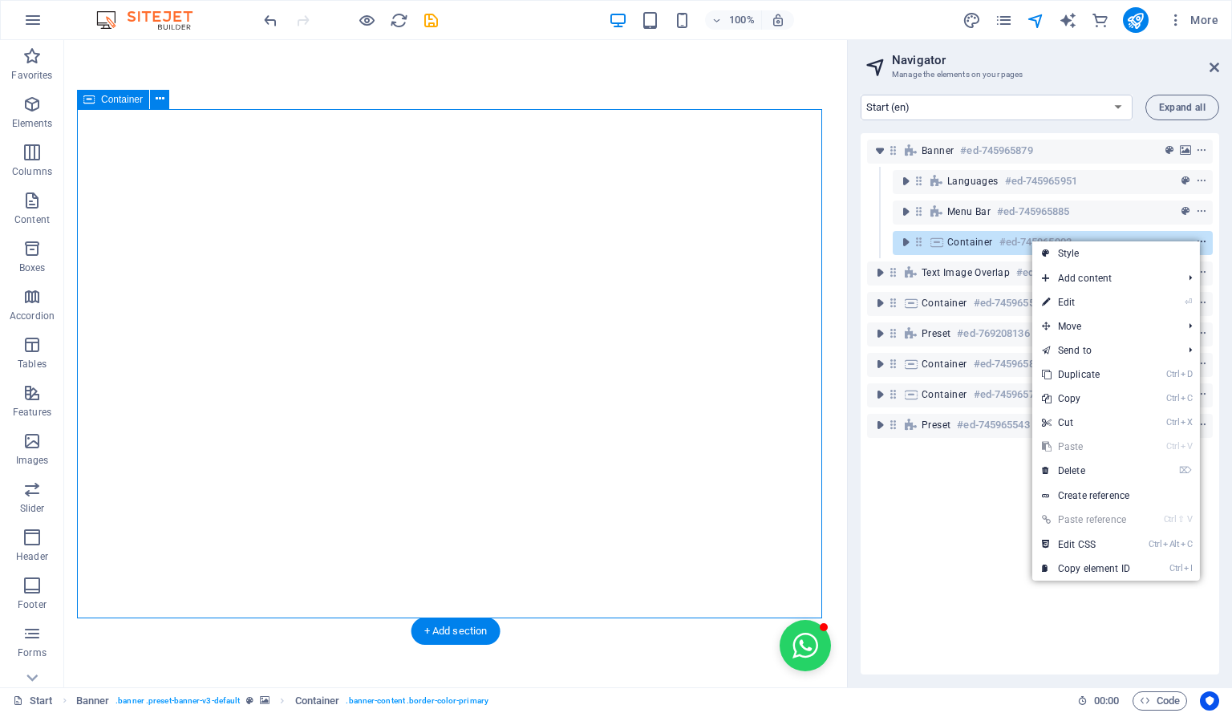
scroll to position [56, 0]
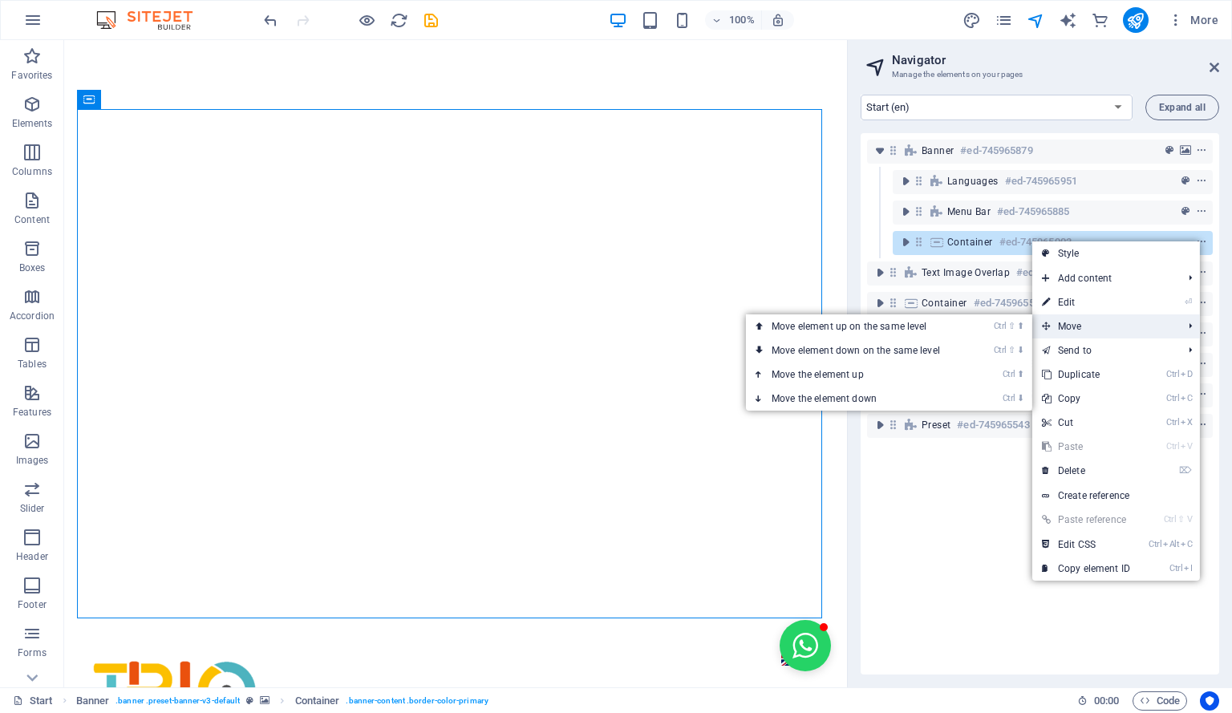
click at [1132, 323] on span "Move" at bounding box center [1104, 326] width 144 height 24
click at [970, 391] on link "Ctrl ⬇ Move the element down" at bounding box center [859, 399] width 226 height 24
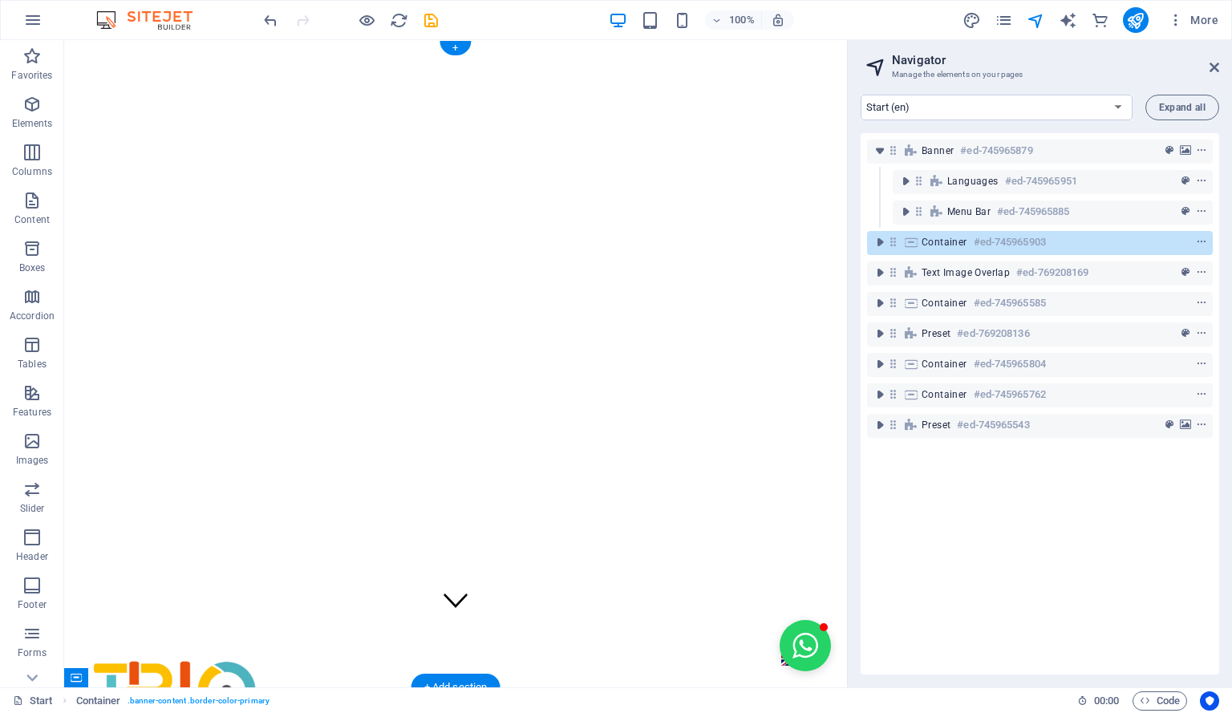
scroll to position [0, 0]
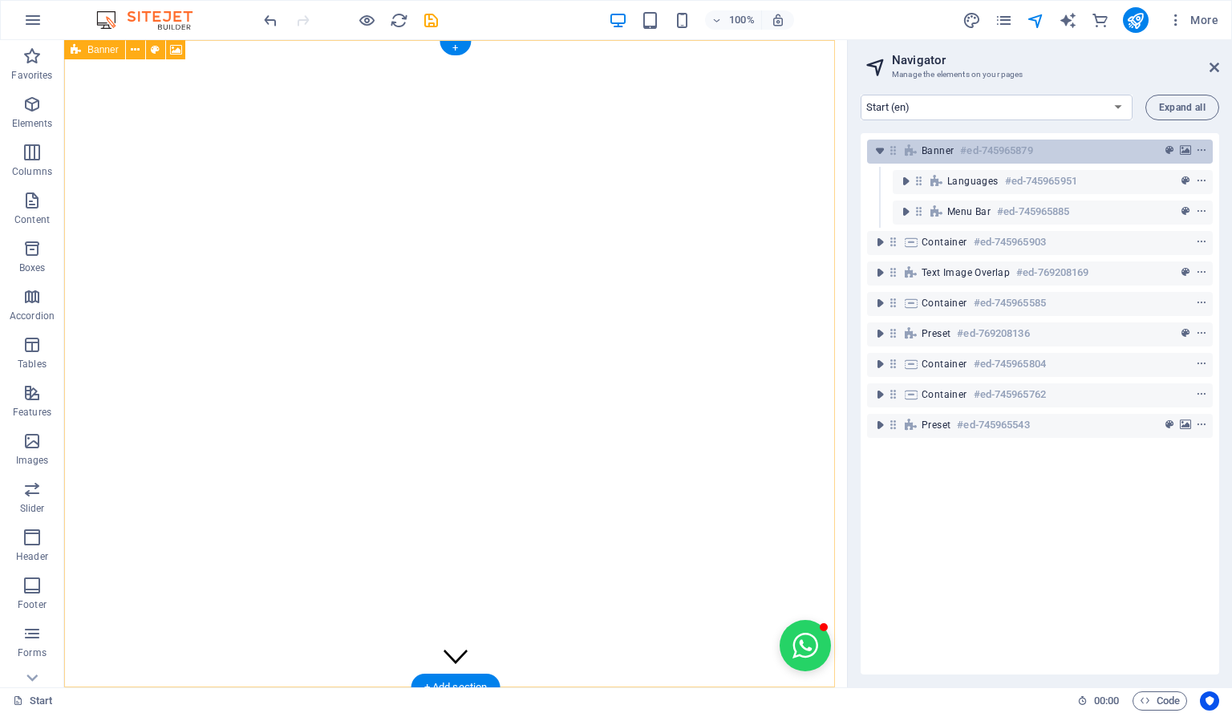
click at [945, 150] on span "Banner" at bounding box center [938, 150] width 32 height 13
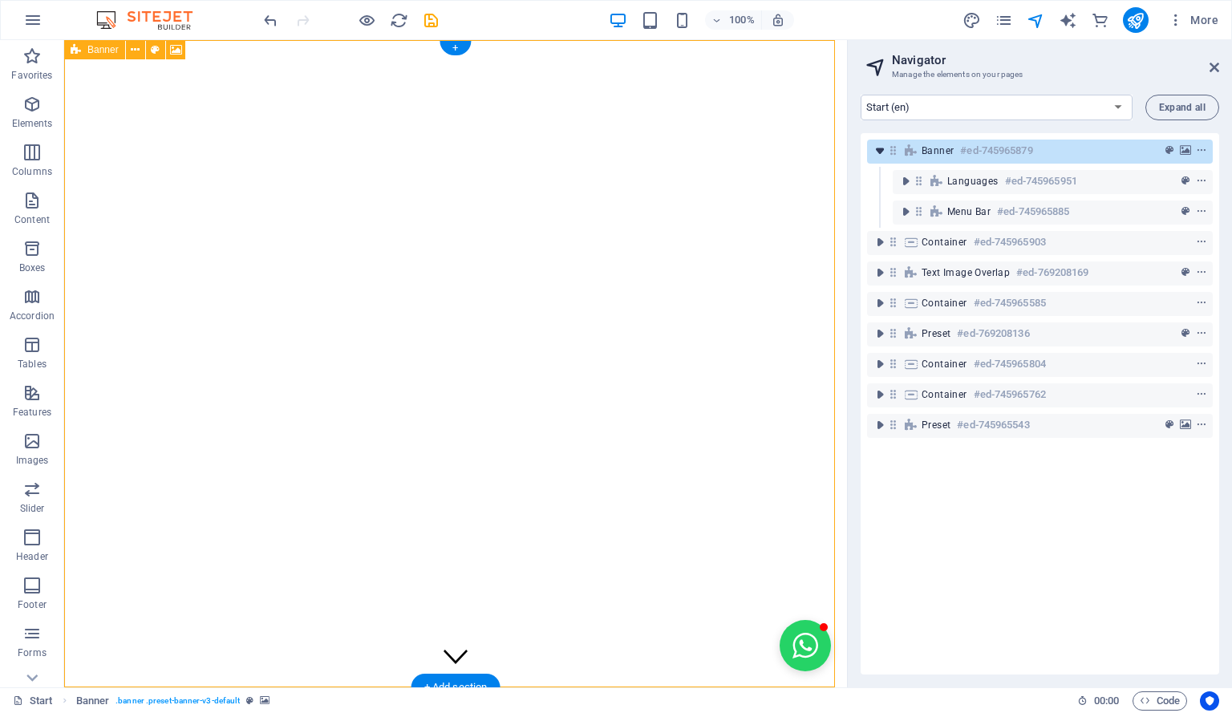
click at [883, 150] on icon "toggle-expand" at bounding box center [880, 151] width 16 height 16
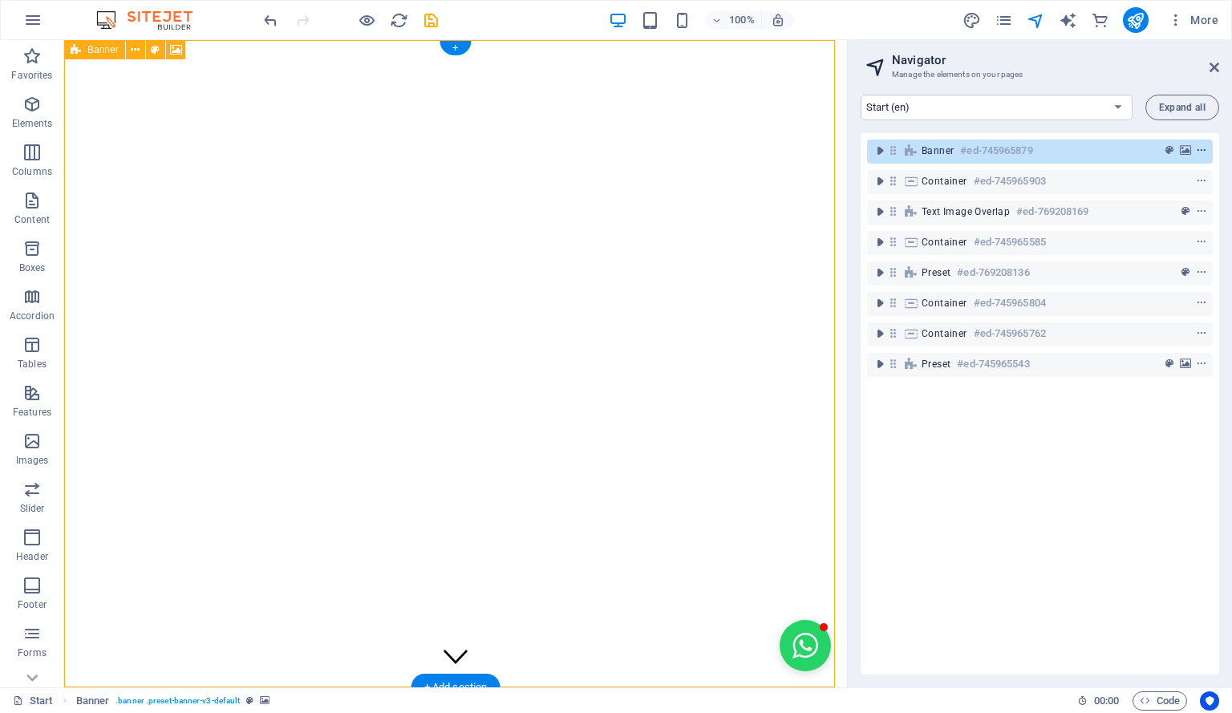
click at [1200, 147] on icon "context-menu" at bounding box center [1201, 150] width 11 height 11
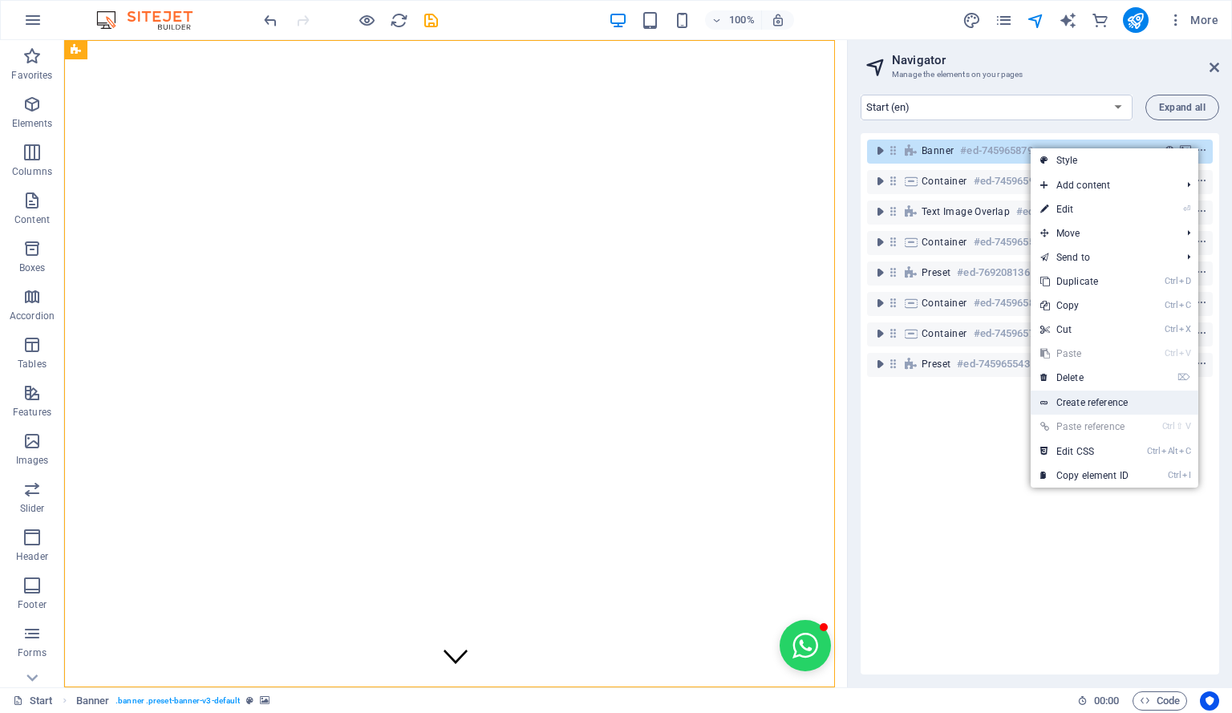
click at [1145, 399] on link "Create reference" at bounding box center [1115, 403] width 168 height 24
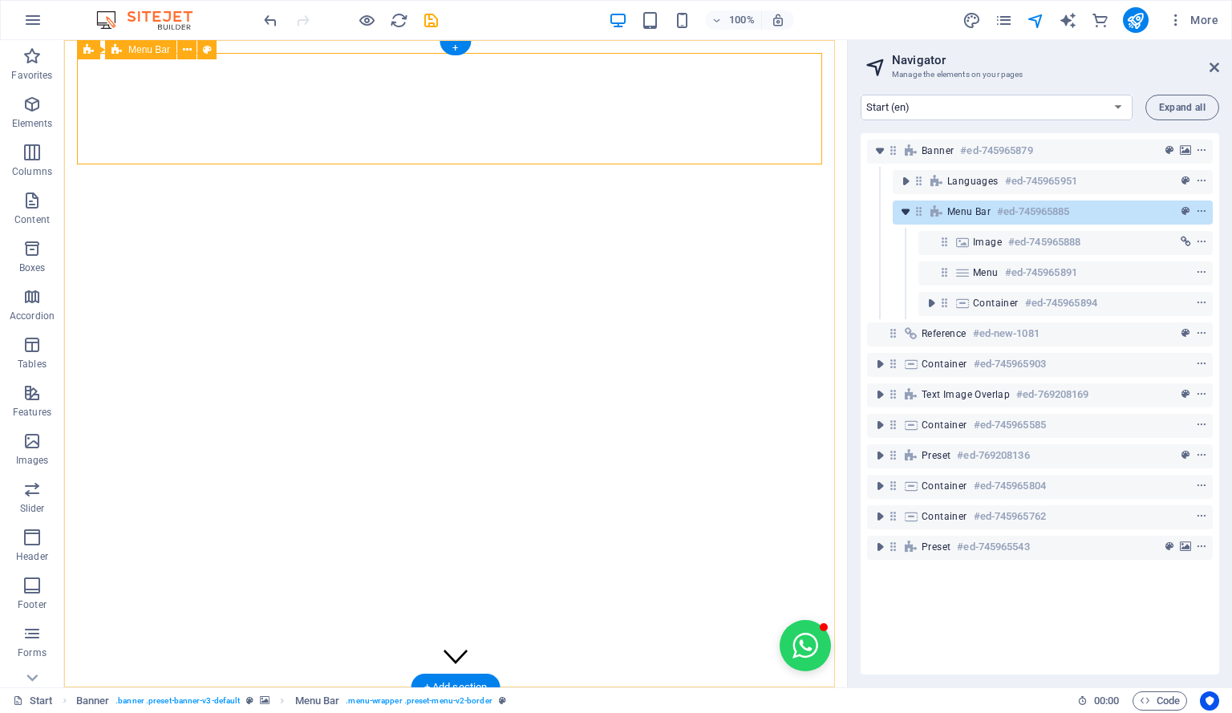
click at [905, 211] on icon "toggle-expand" at bounding box center [905, 212] width 16 height 16
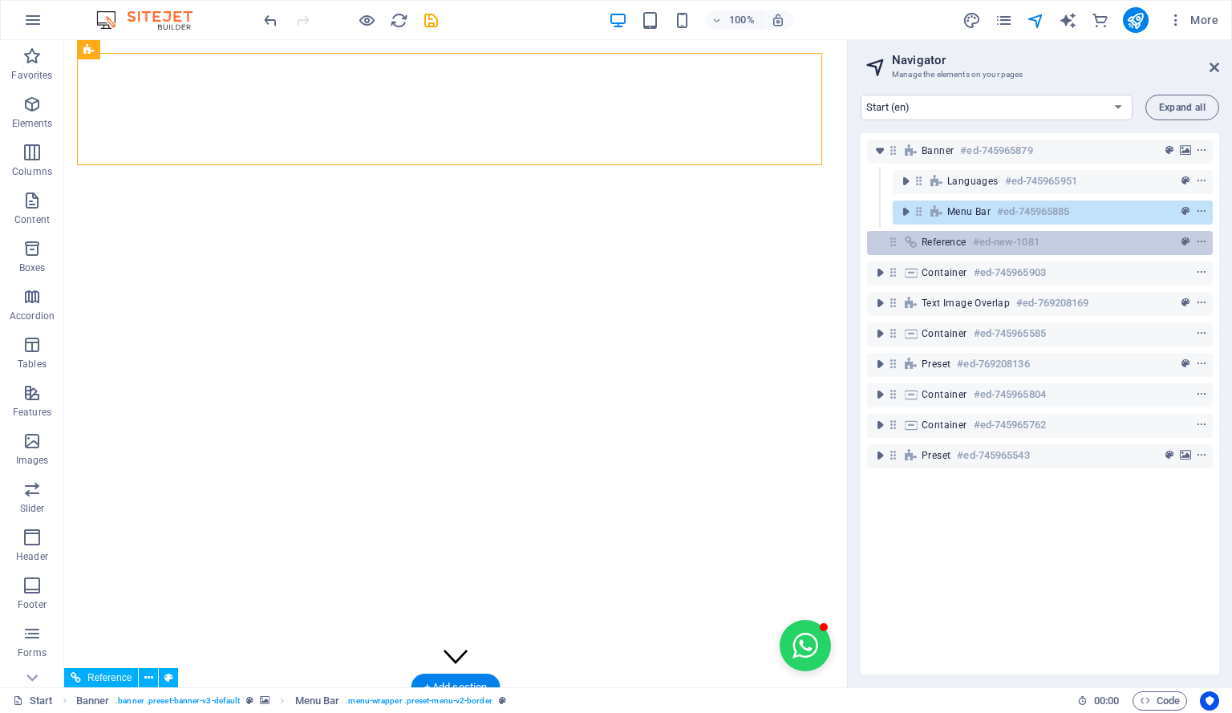
click at [986, 246] on h6 "#ed-new-1081" at bounding box center [1006, 242] width 67 height 19
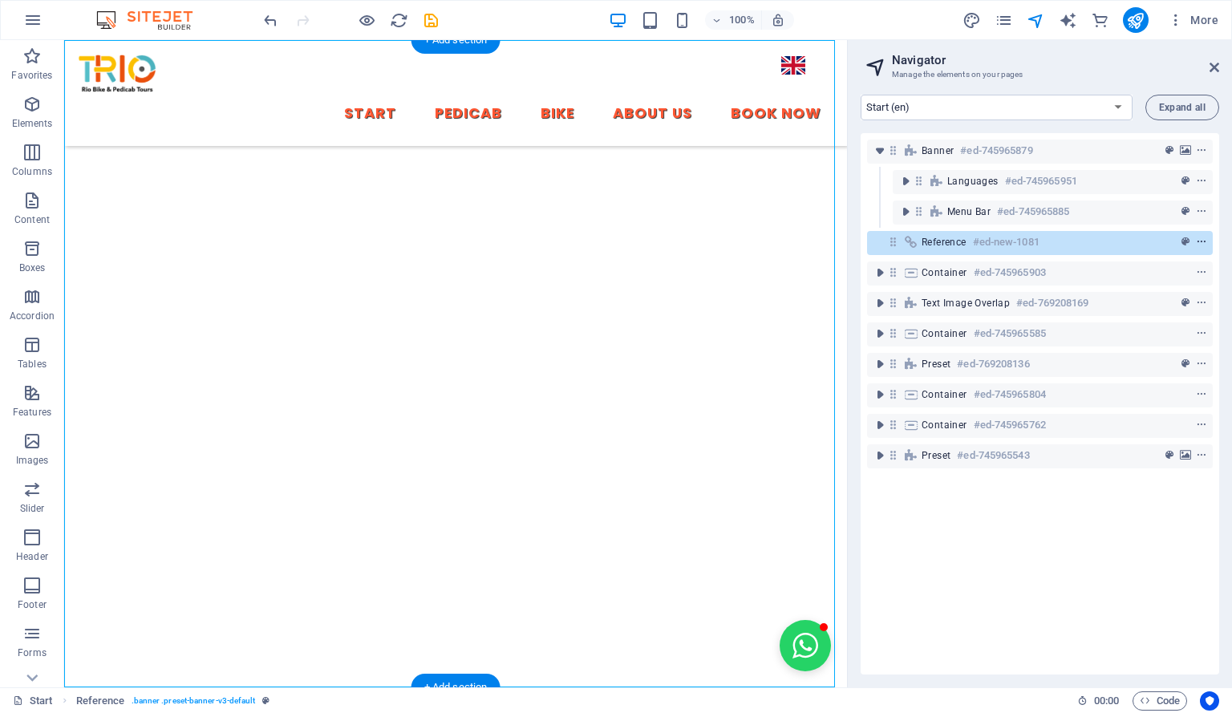
click at [1198, 237] on icon "context-menu" at bounding box center [1201, 242] width 11 height 11
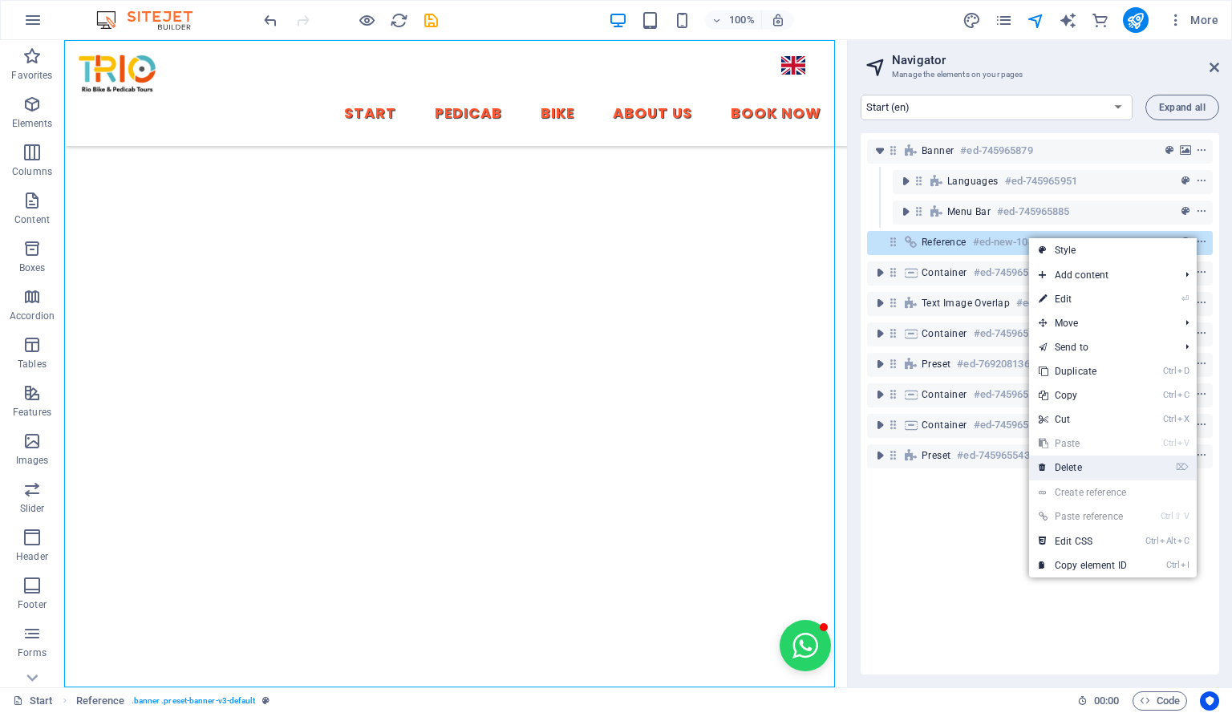
click at [1106, 463] on link "⌦ Delete" at bounding box center [1082, 468] width 107 height 24
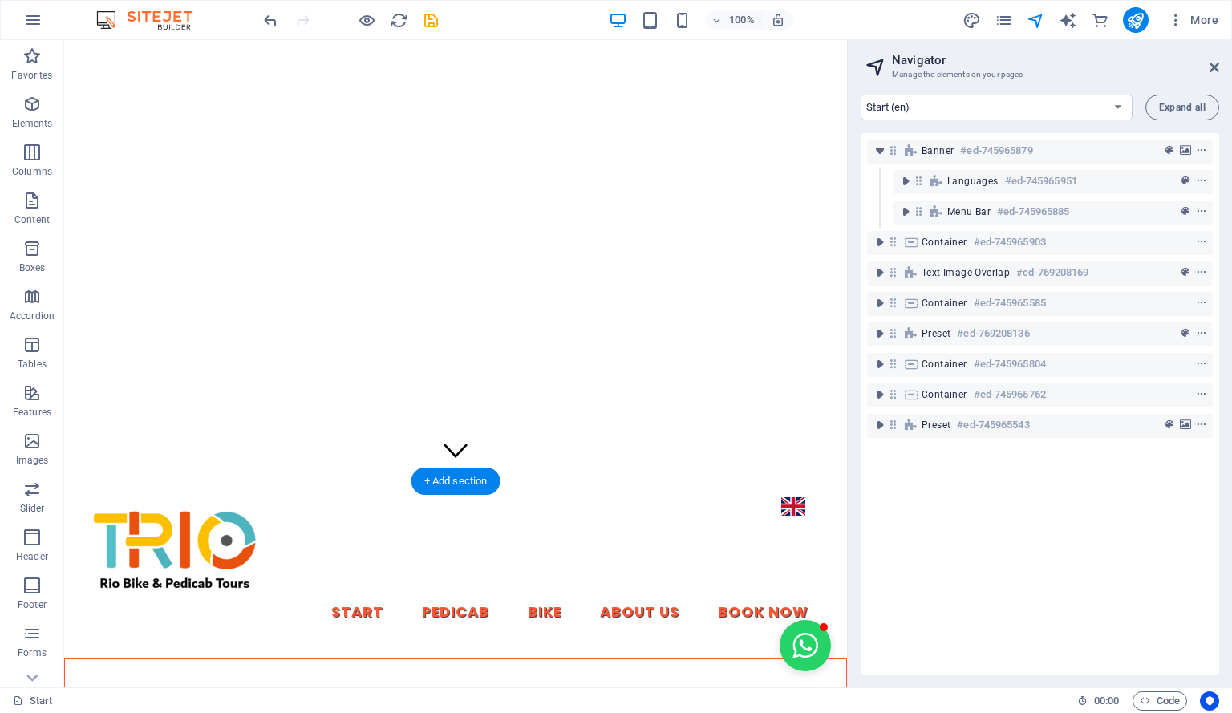
scroll to position [0, 0]
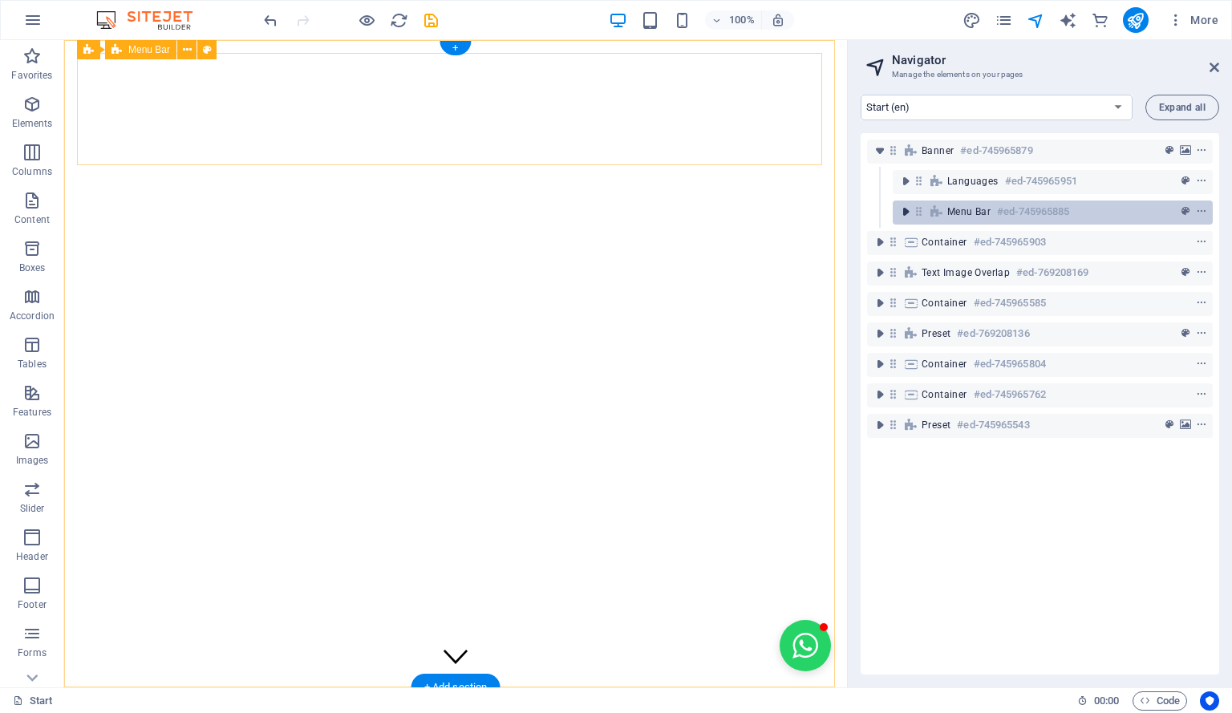
click at [903, 213] on icon "toggle-expand" at bounding box center [905, 212] width 16 height 16
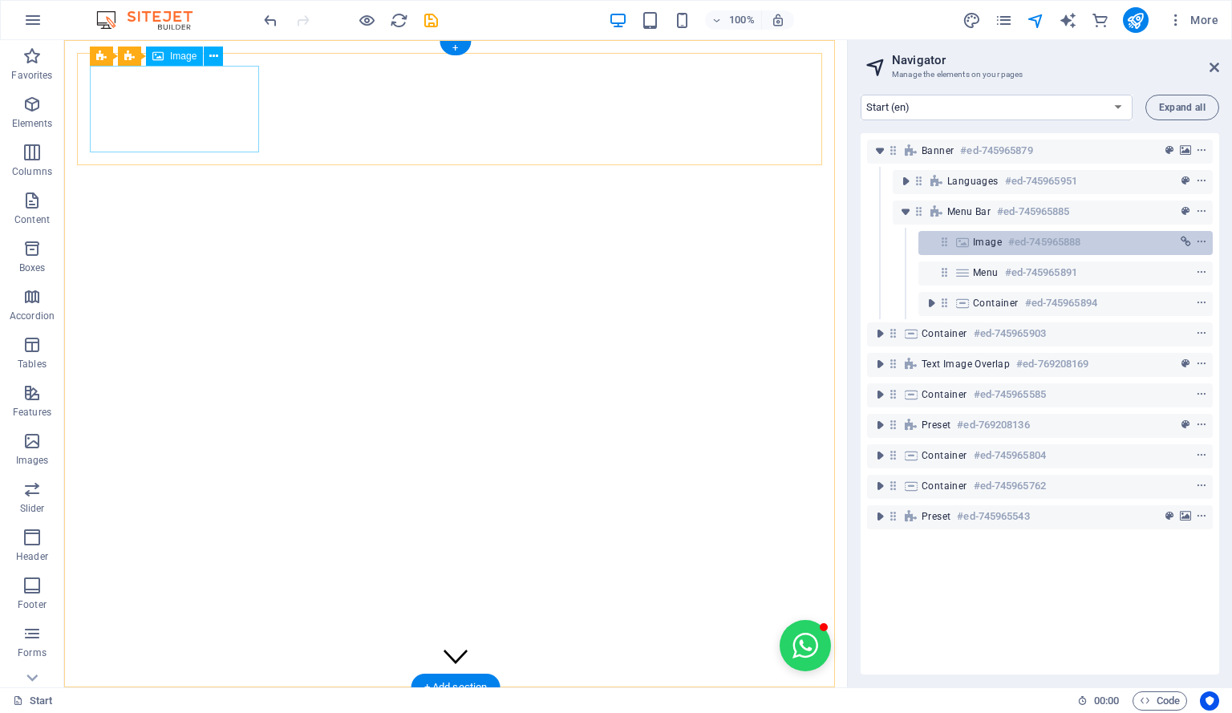
click at [984, 248] on span "Image" at bounding box center [987, 242] width 29 height 13
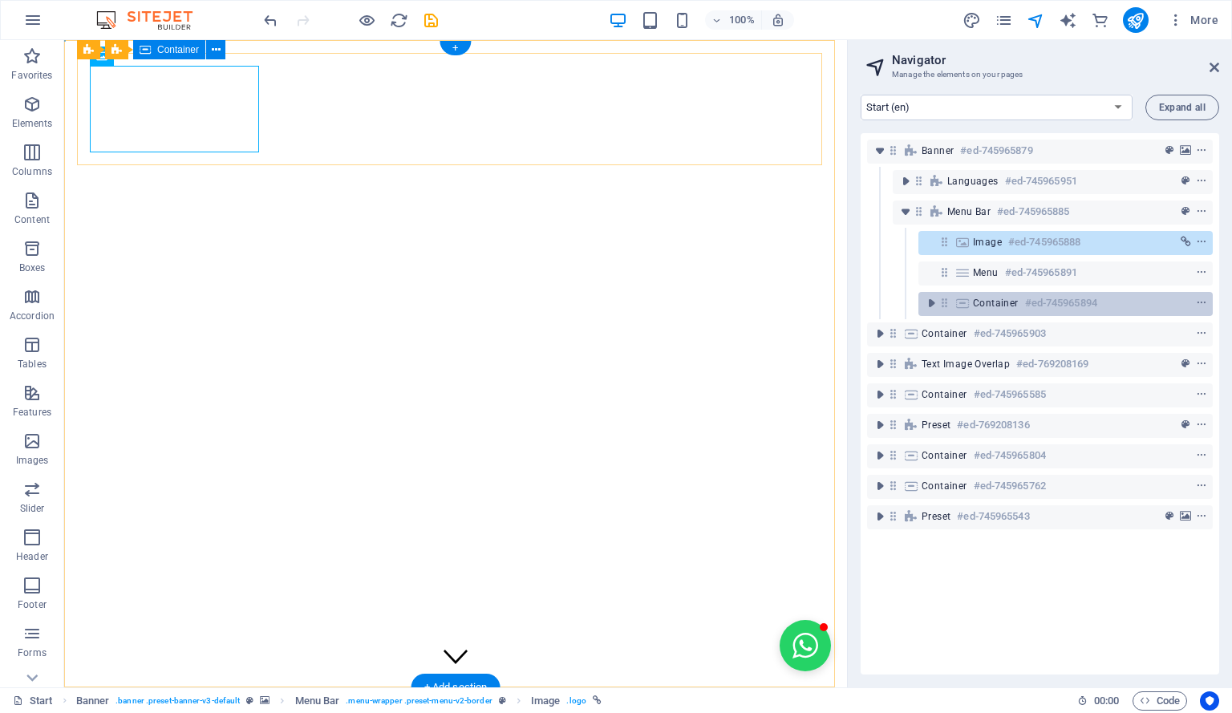
click at [984, 305] on span "Container" at bounding box center [996, 303] width 46 height 13
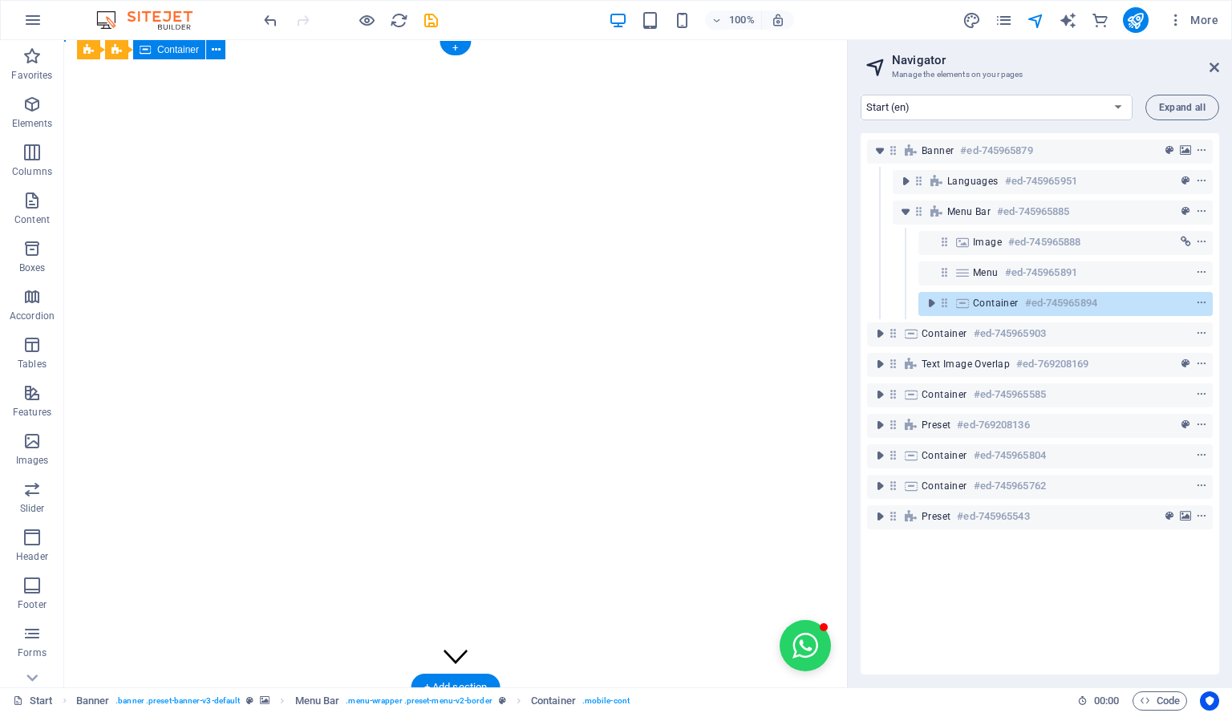
click at [984, 305] on span "Container" at bounding box center [996, 303] width 46 height 13
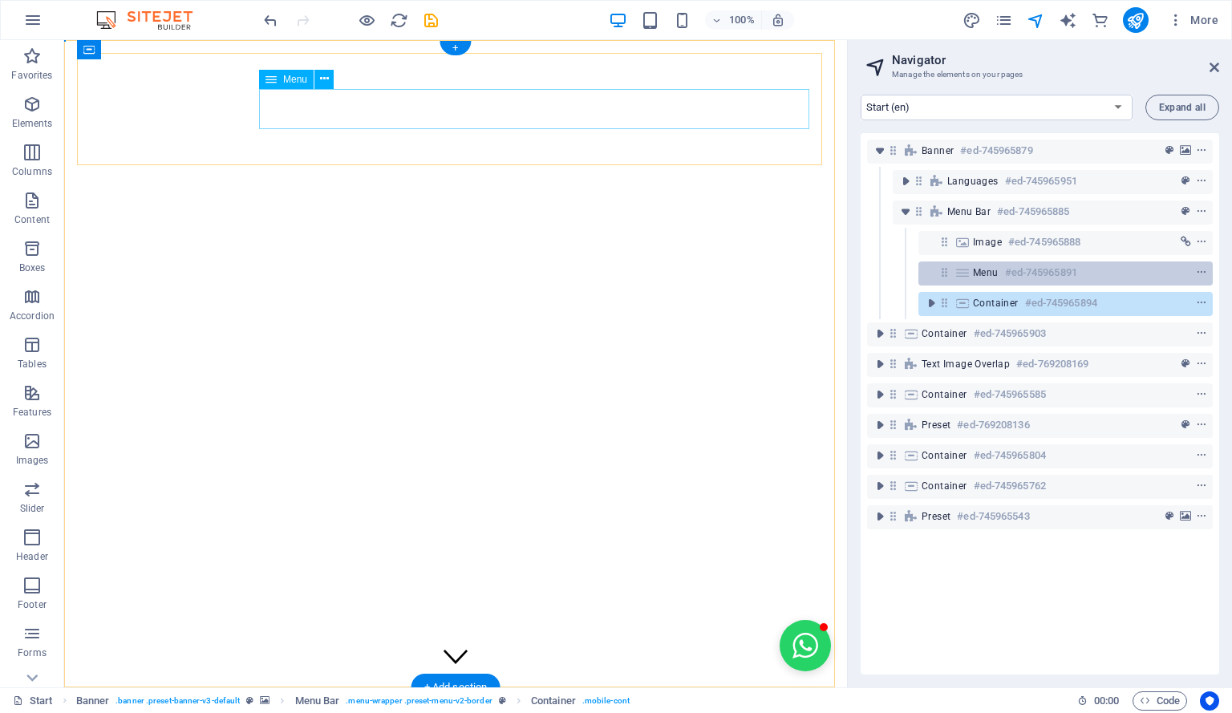
click at [986, 269] on span "Menu" at bounding box center [986, 272] width 26 height 13
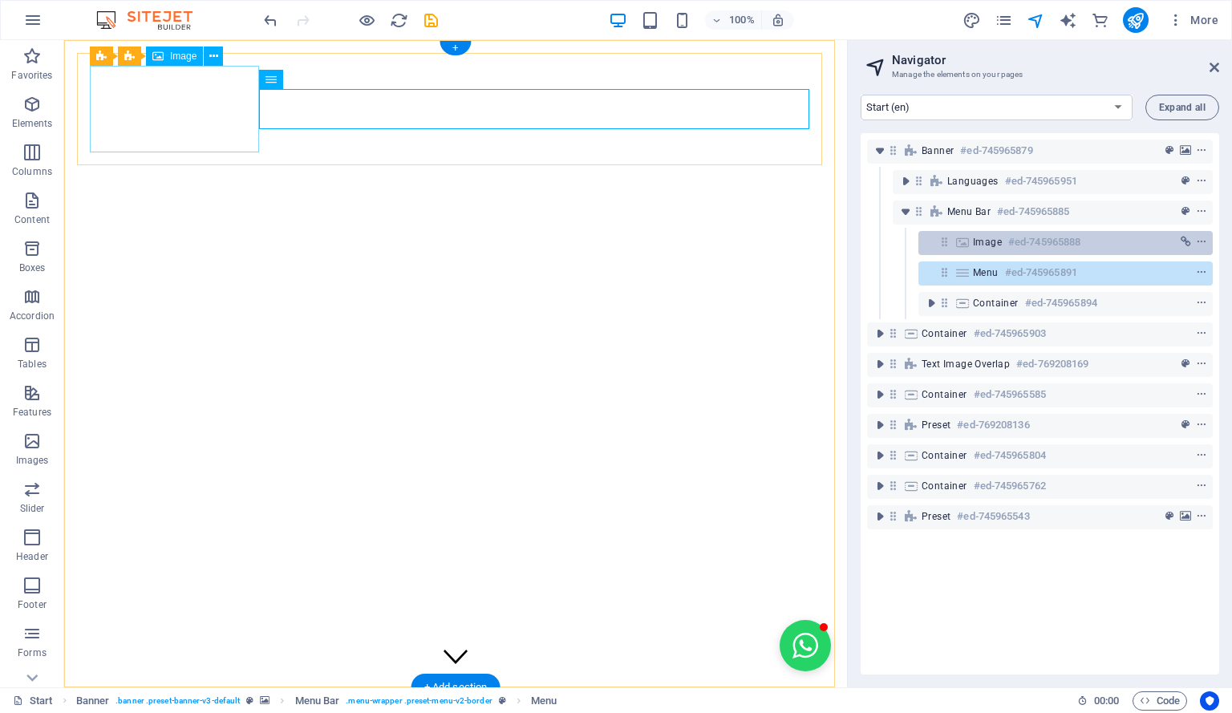
click at [994, 239] on span "Image" at bounding box center [987, 242] width 29 height 13
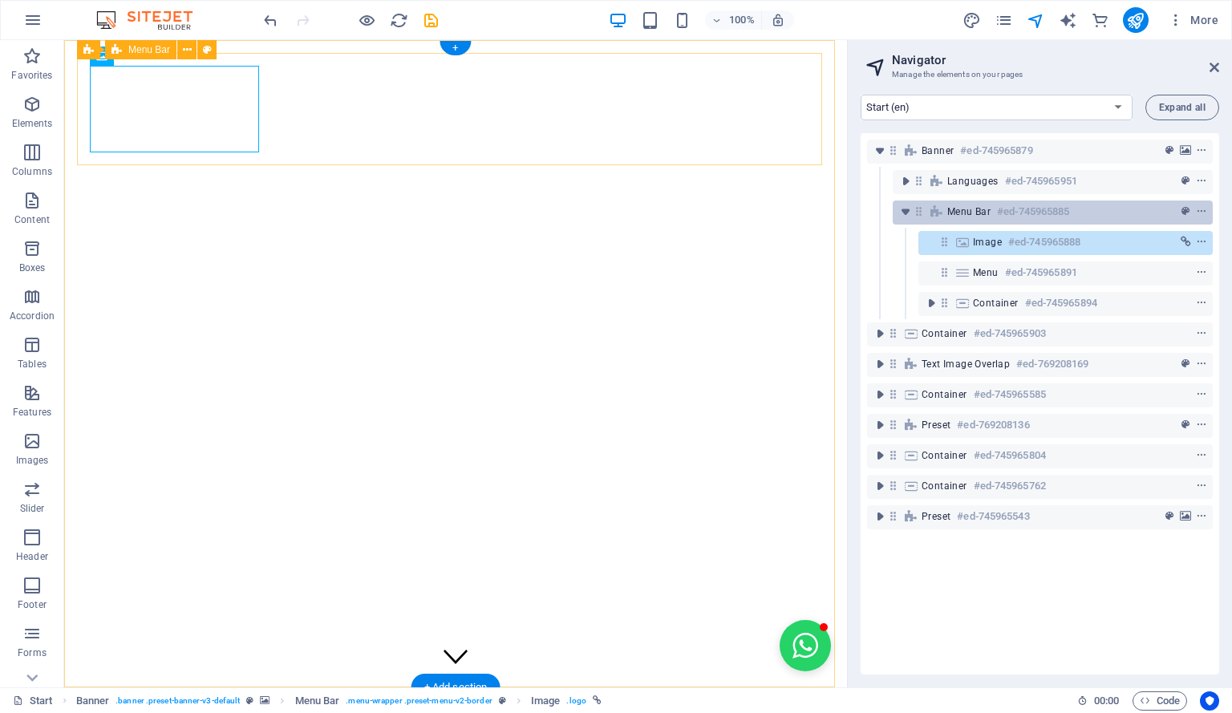
click at [987, 209] on span "Menu Bar" at bounding box center [968, 211] width 43 height 13
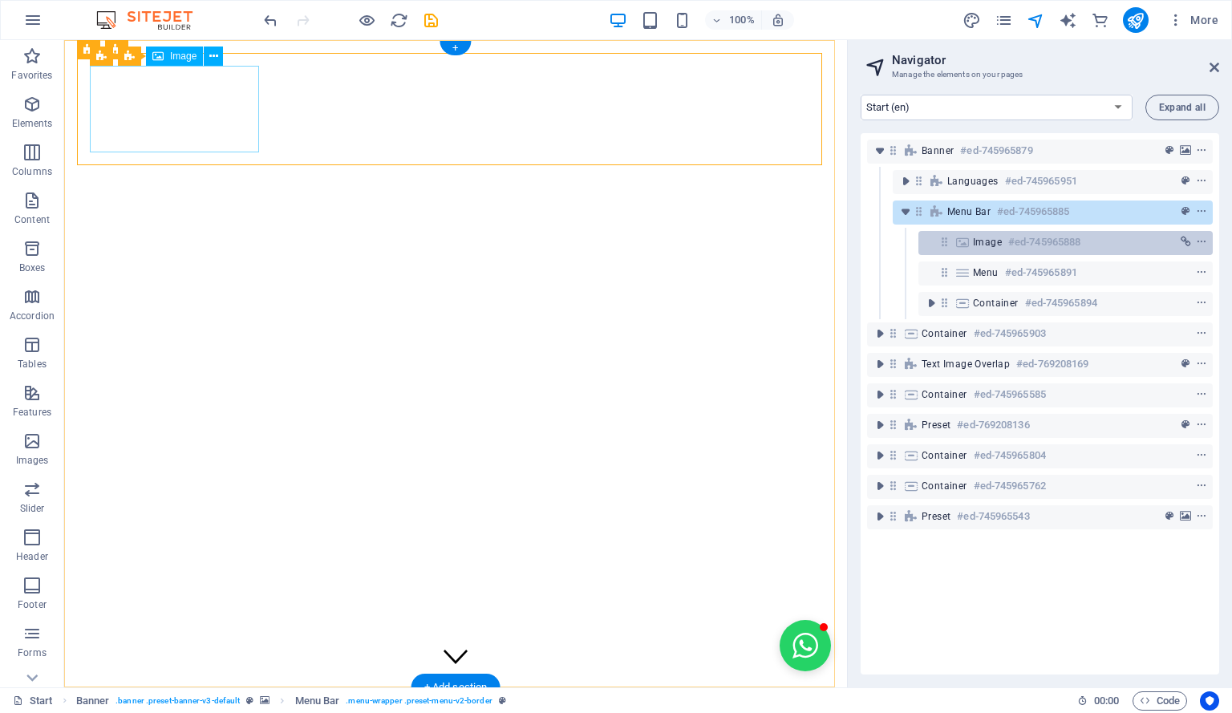
click at [995, 233] on div "Image #ed-745965888" at bounding box center [1053, 242] width 160 height 19
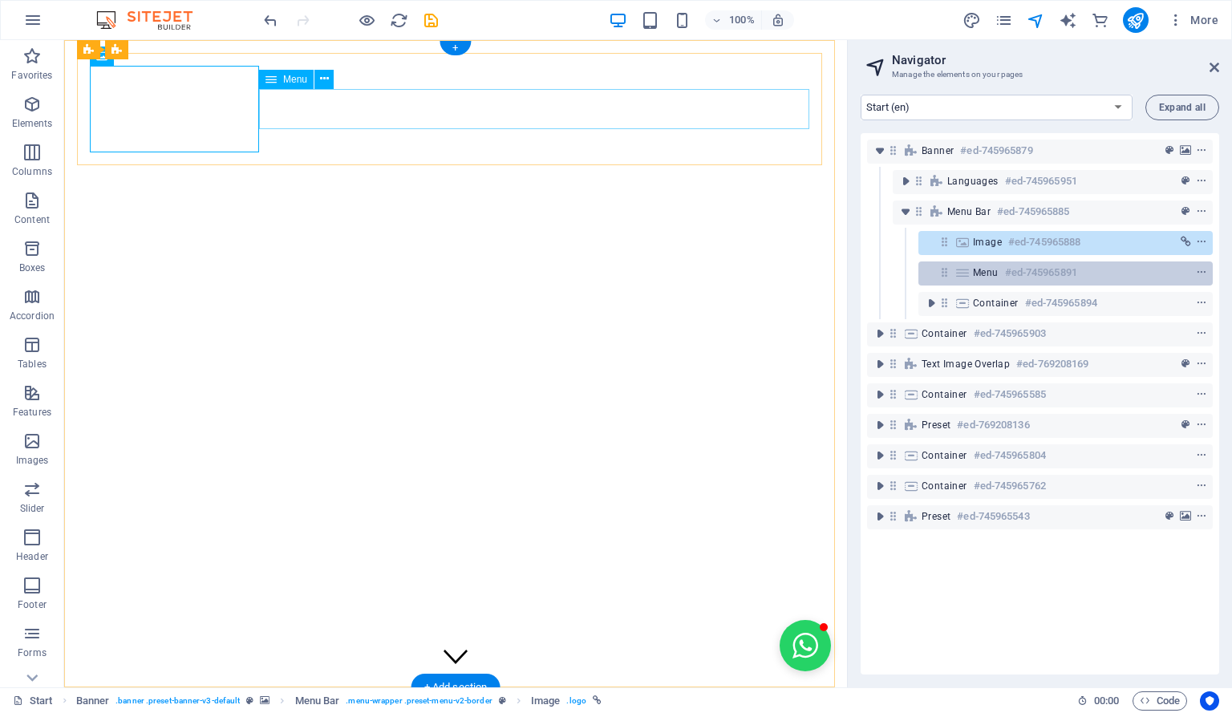
click at [1006, 272] on h6 "#ed-745965891" at bounding box center [1041, 272] width 72 height 19
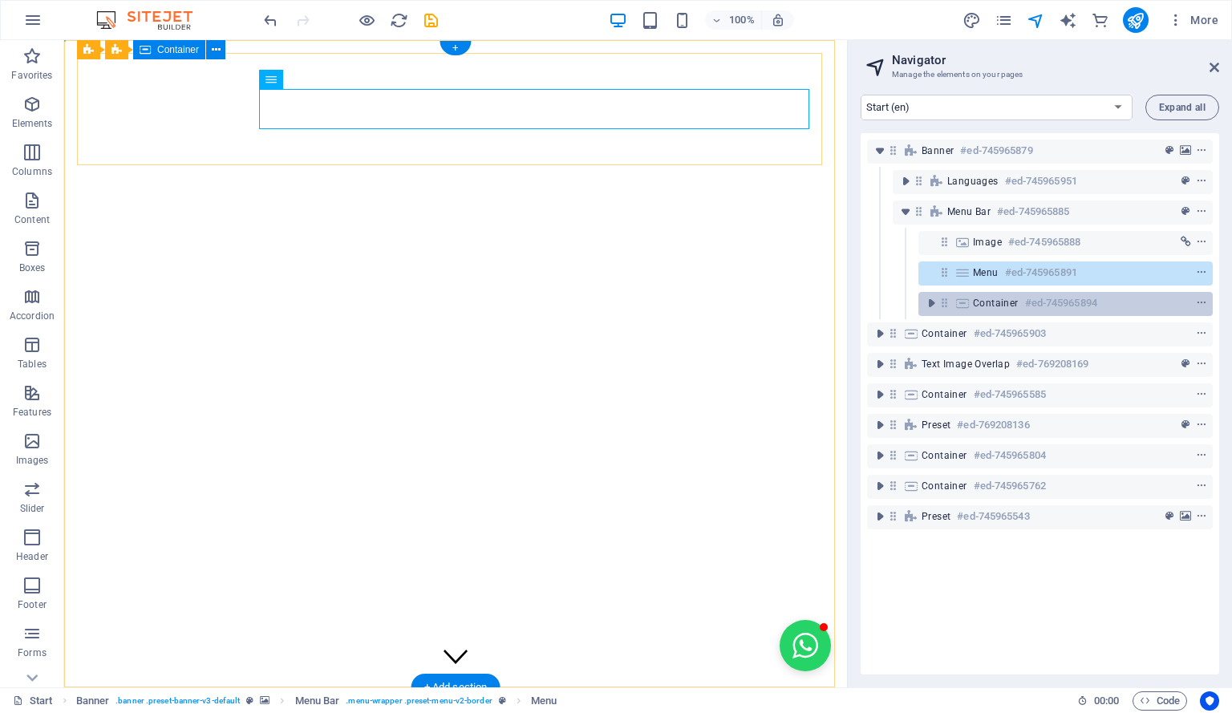
click at [1005, 302] on span "Container" at bounding box center [996, 303] width 46 height 13
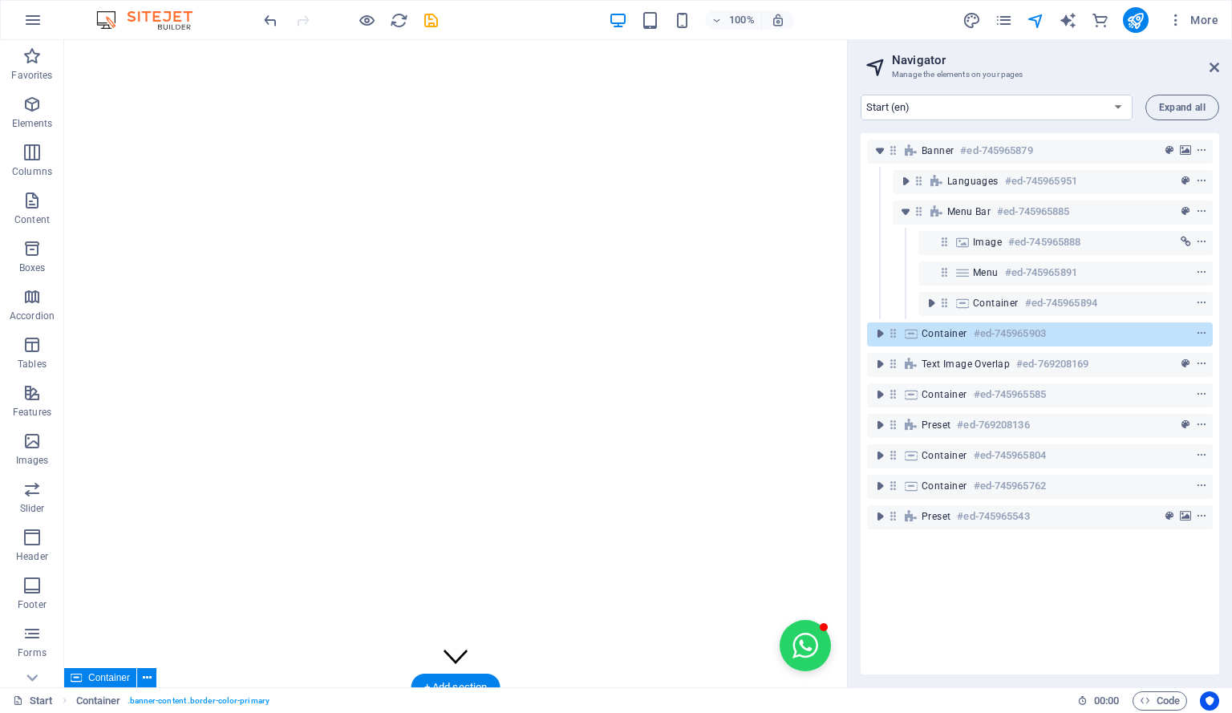
click at [897, 333] on icon at bounding box center [893, 333] width 14 height 14
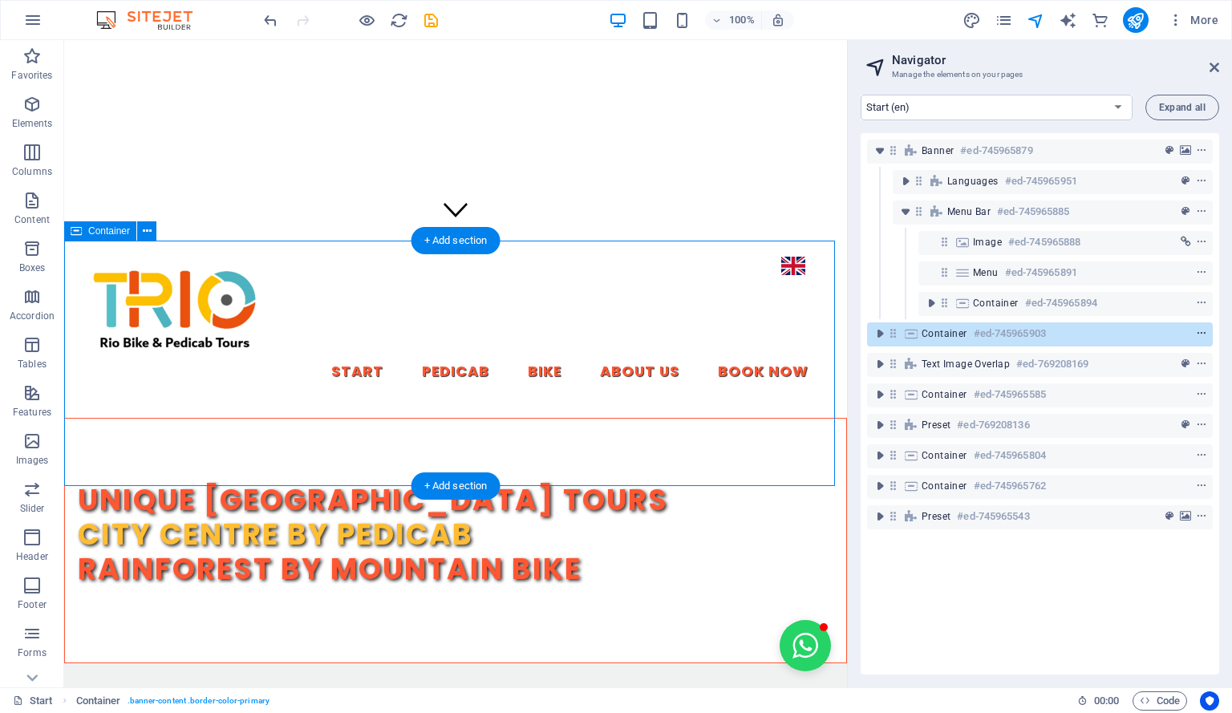
click at [1196, 332] on icon "context-menu" at bounding box center [1201, 333] width 11 height 11
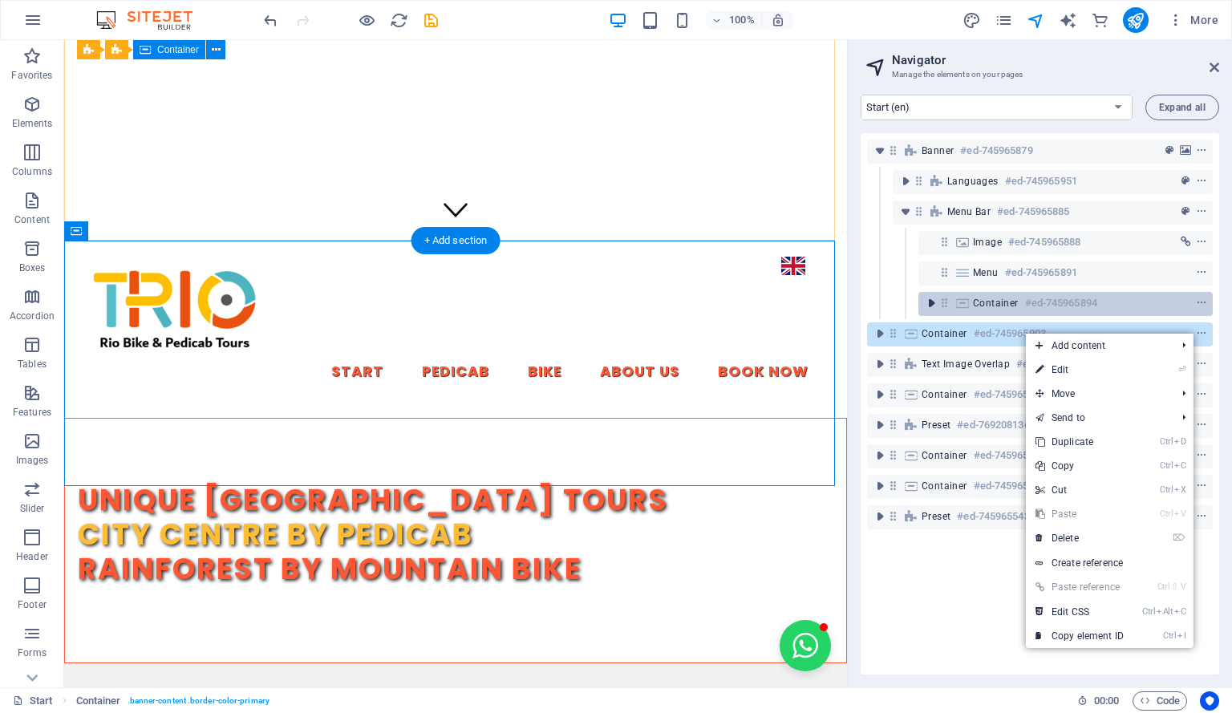
click at [932, 306] on icon "toggle-expand" at bounding box center [931, 303] width 16 height 16
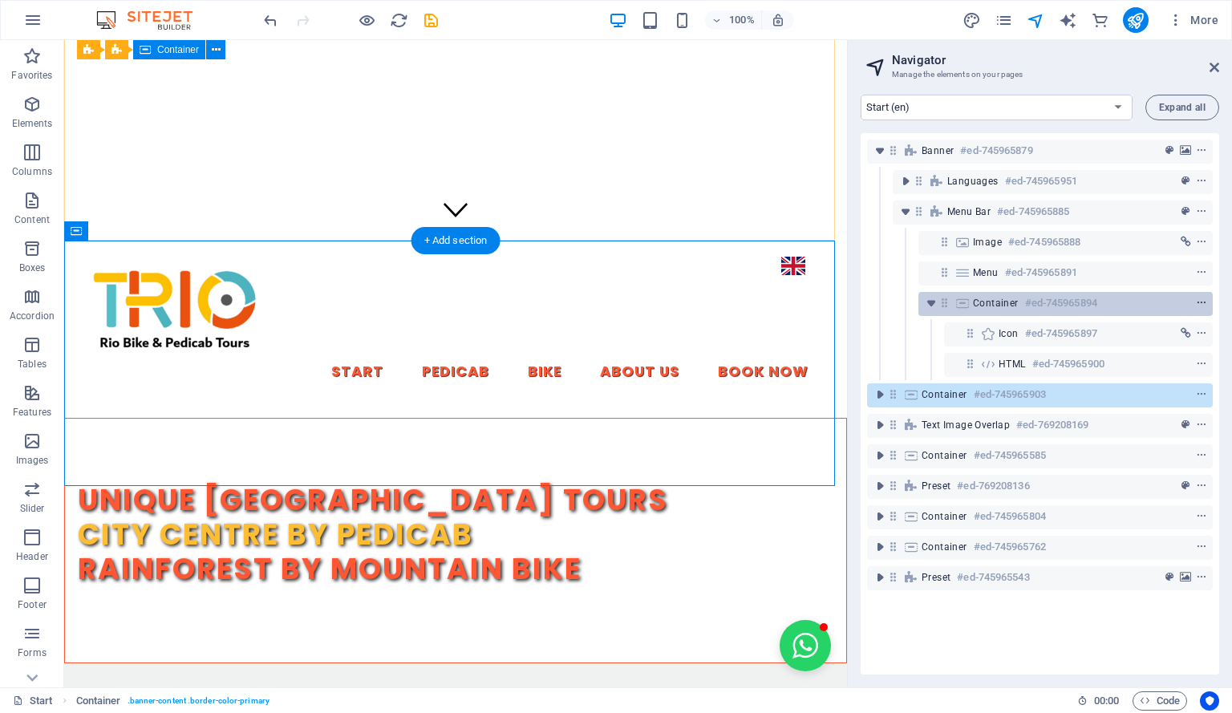
click at [1199, 302] on icon "context-menu" at bounding box center [1201, 303] width 11 height 11
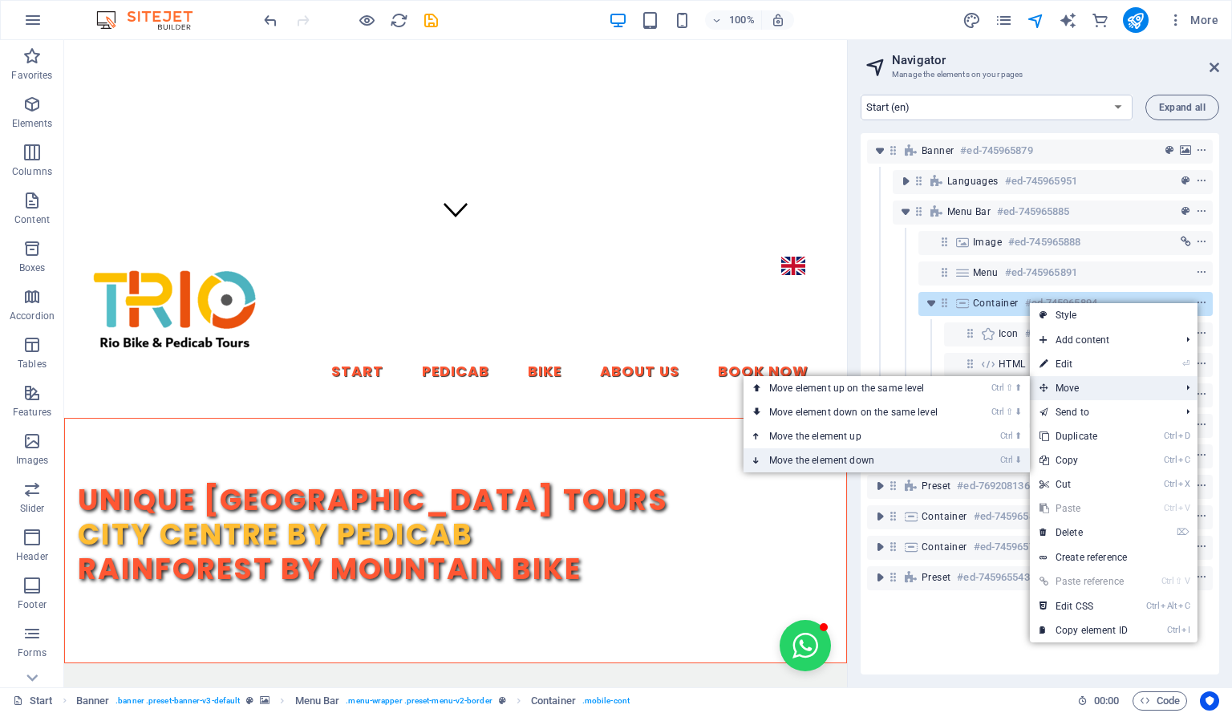
click at [922, 457] on link "Ctrl ⬇ Move the element down" at bounding box center [856, 460] width 226 height 24
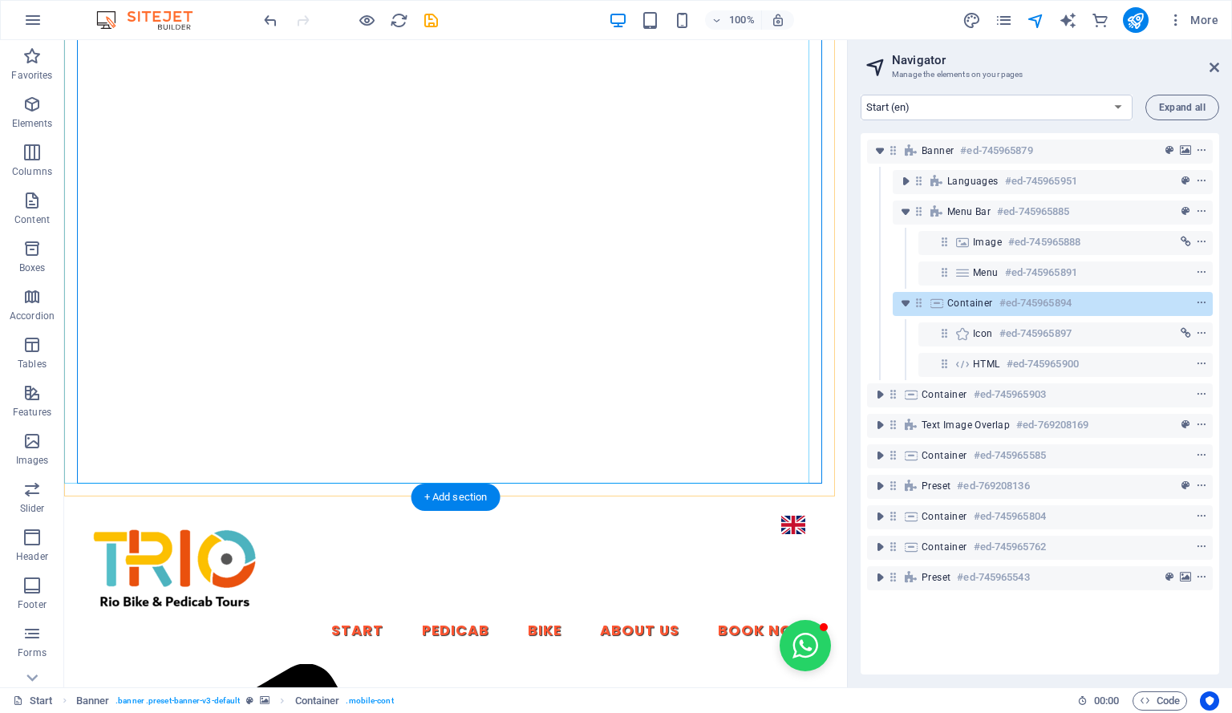
scroll to position [670, 0]
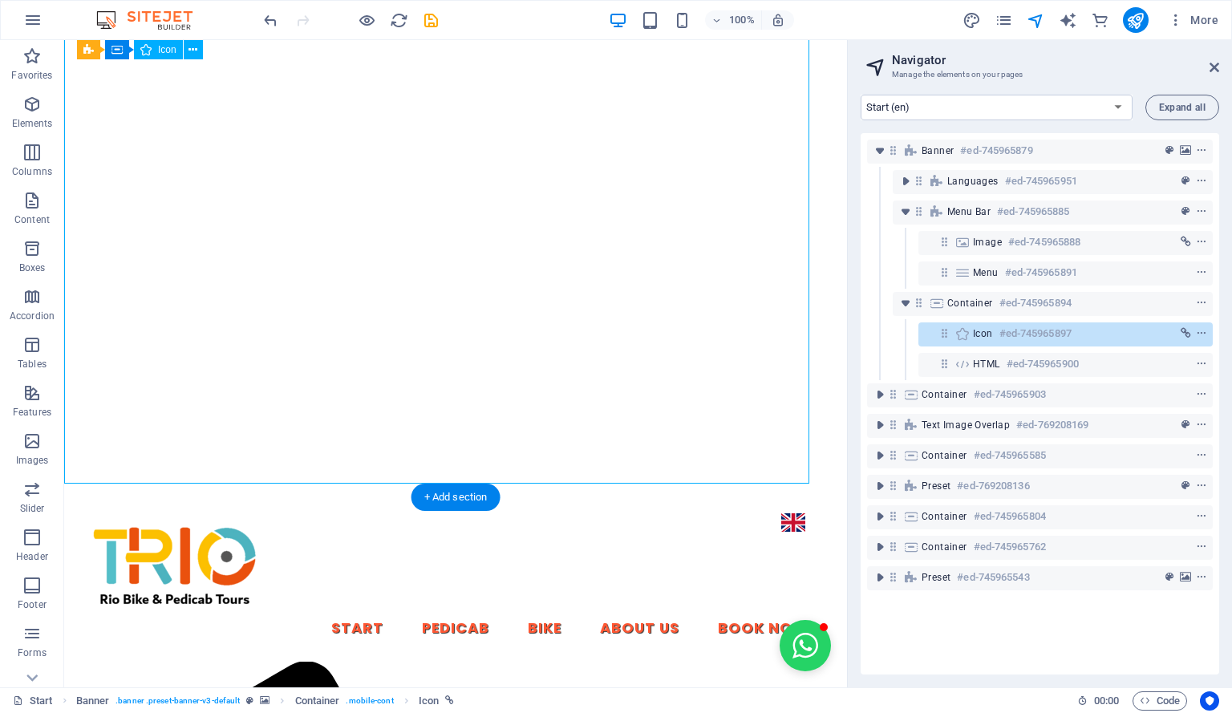
click at [1204, 332] on span "context-menu" at bounding box center [1201, 333] width 16 height 11
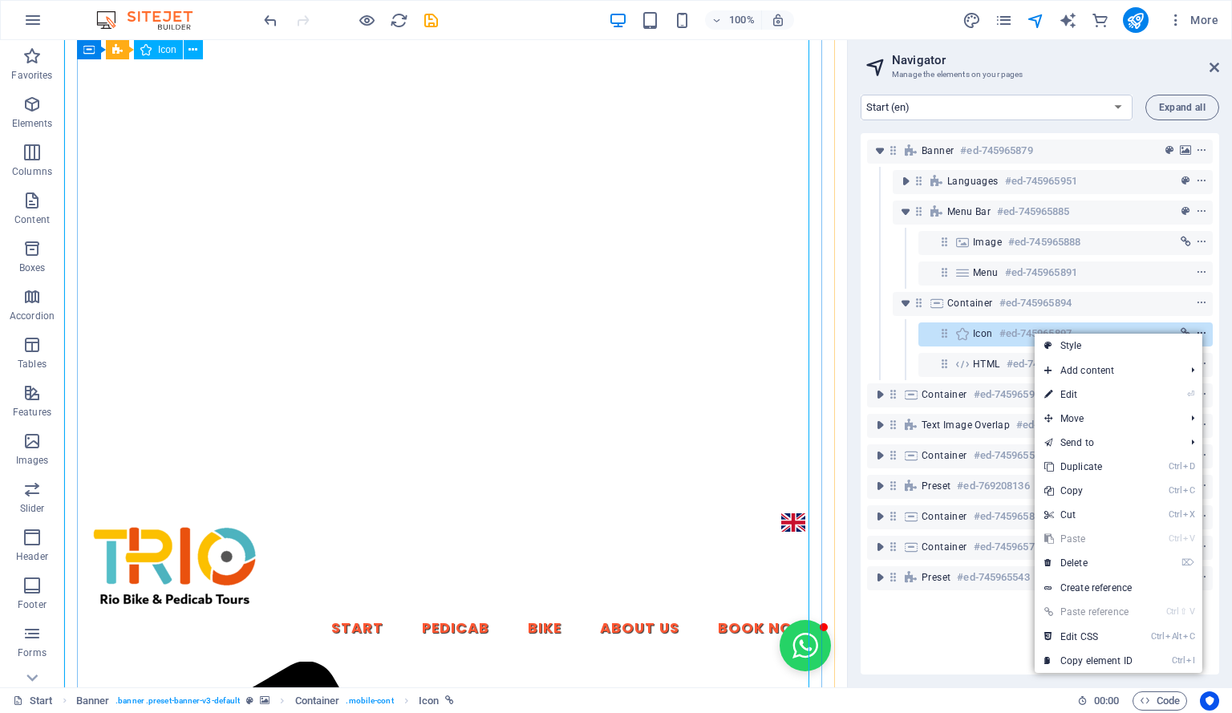
scroll to position [295, 0]
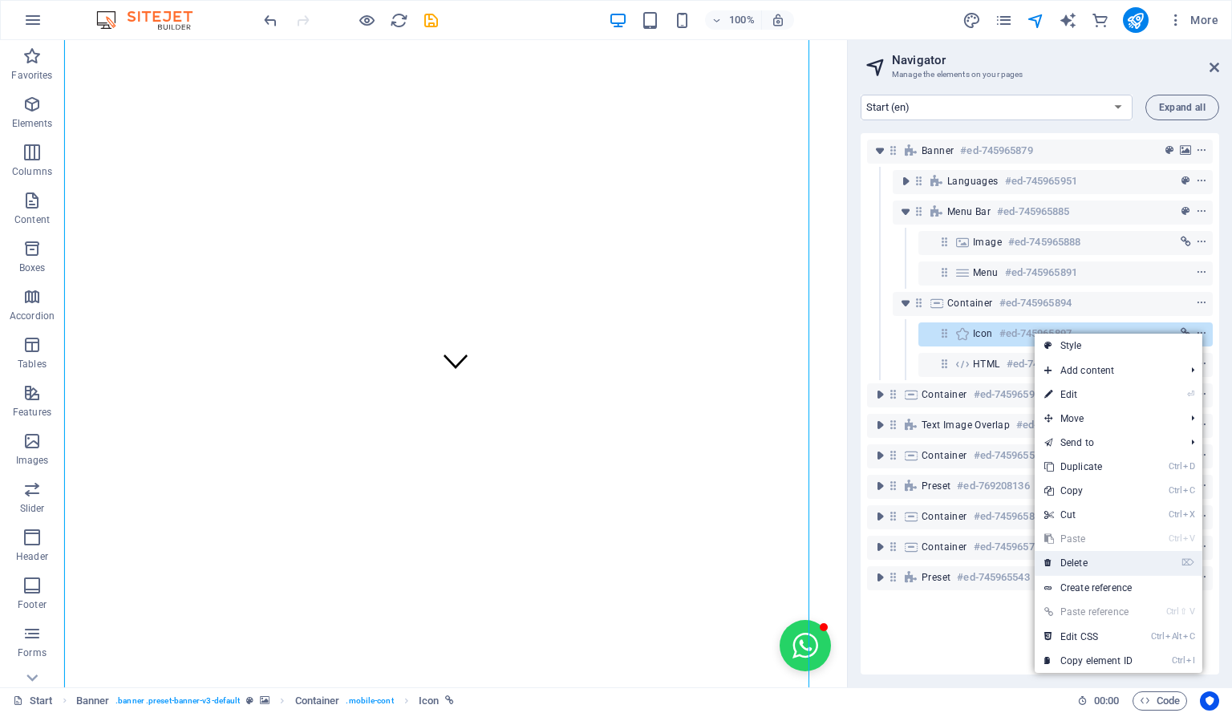
click at [1105, 554] on link "⌦ Delete" at bounding box center [1088, 563] width 107 height 24
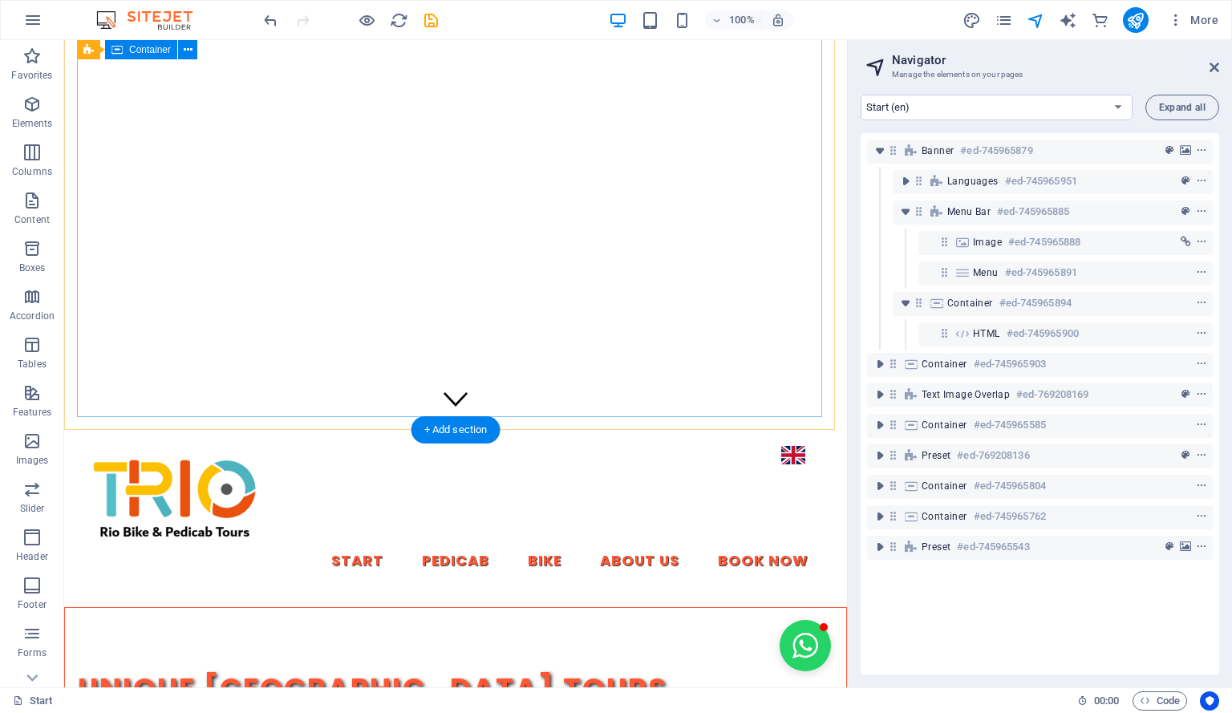
scroll to position [258, 0]
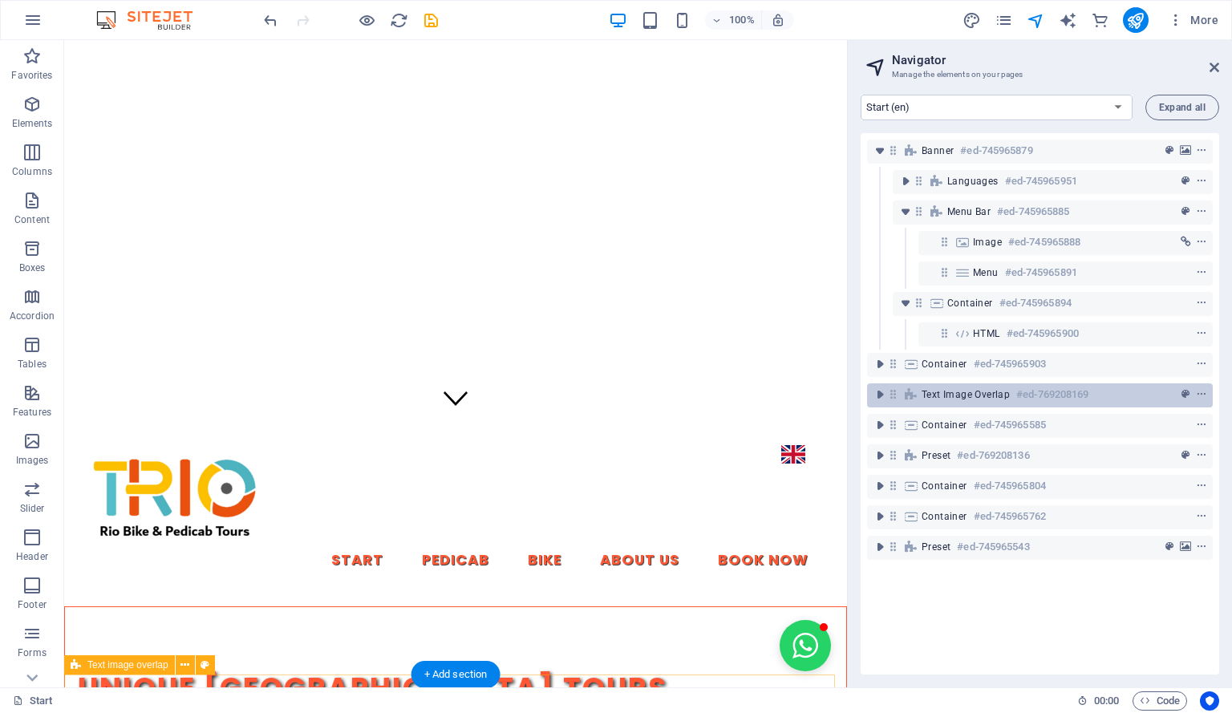
click at [983, 397] on span "Text image overlap" at bounding box center [966, 394] width 88 height 13
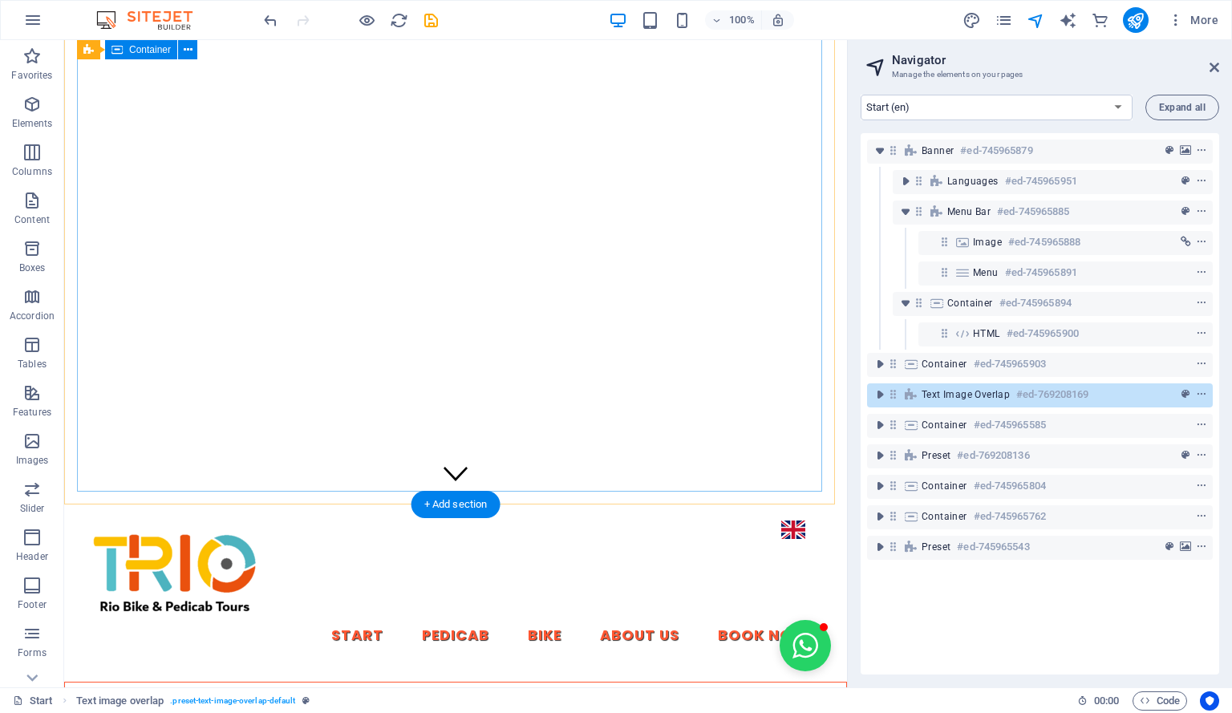
scroll to position [172, 0]
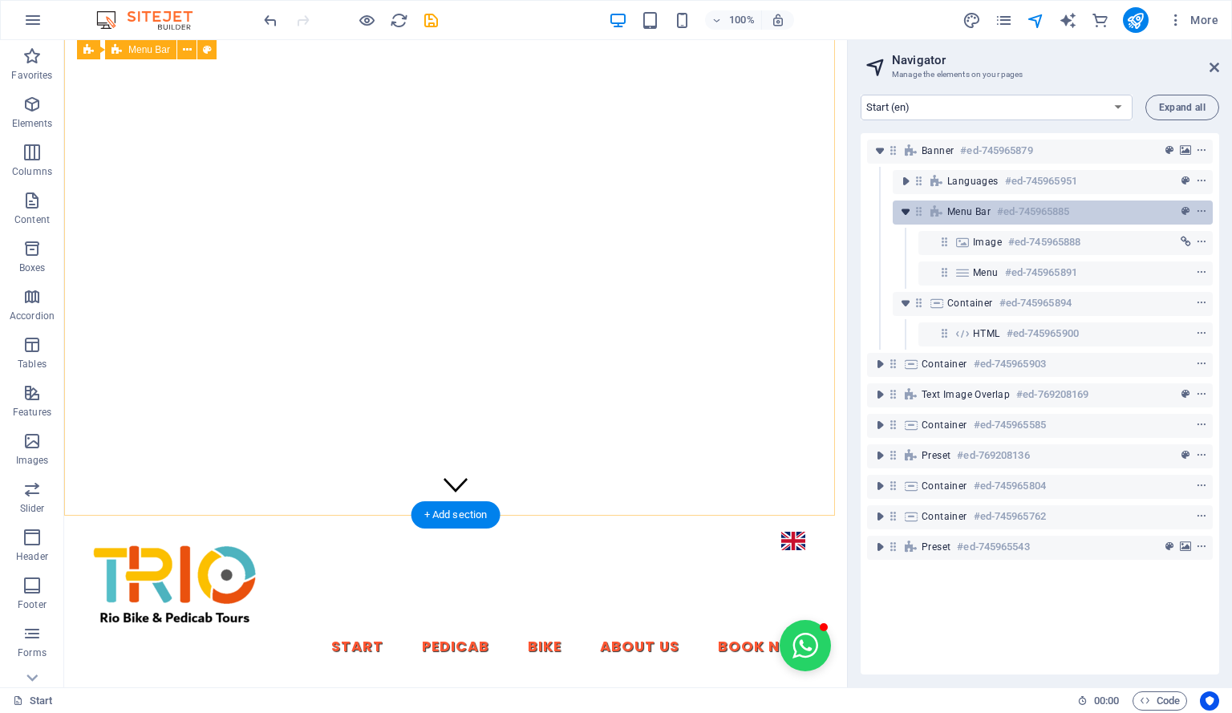
click at [907, 209] on icon "toggle-expand" at bounding box center [905, 212] width 16 height 16
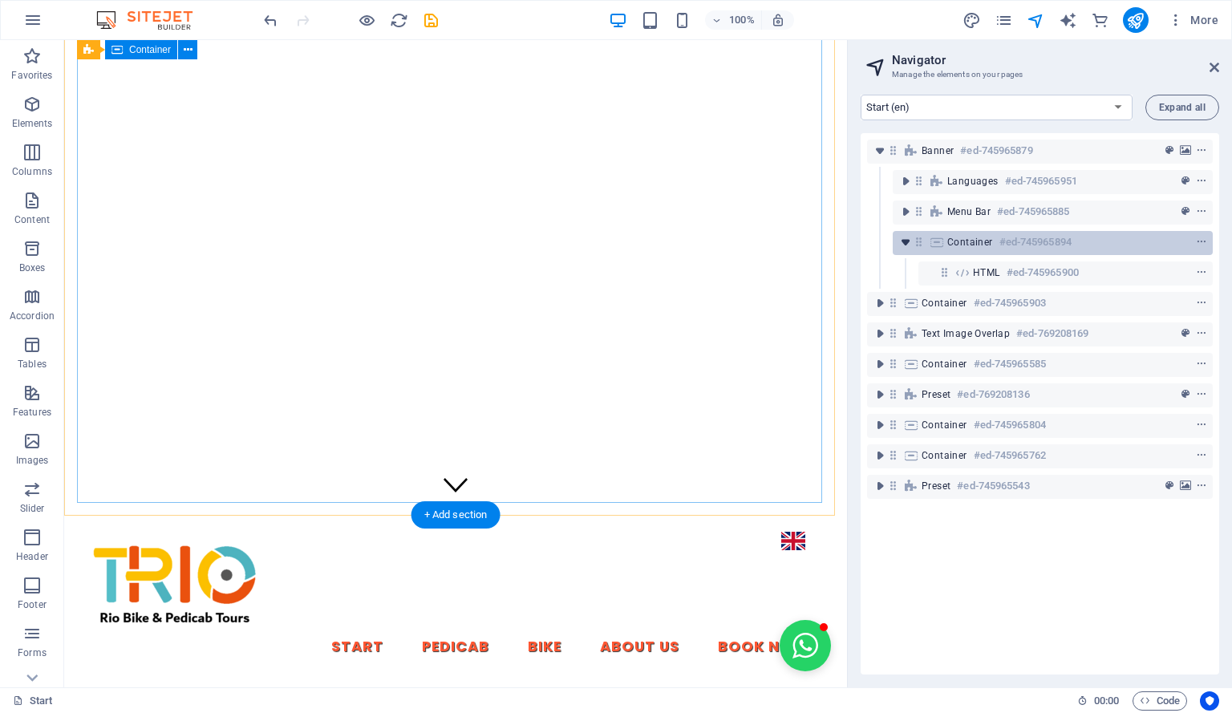
click at [906, 244] on icon "toggle-expand" at bounding box center [905, 242] width 16 height 16
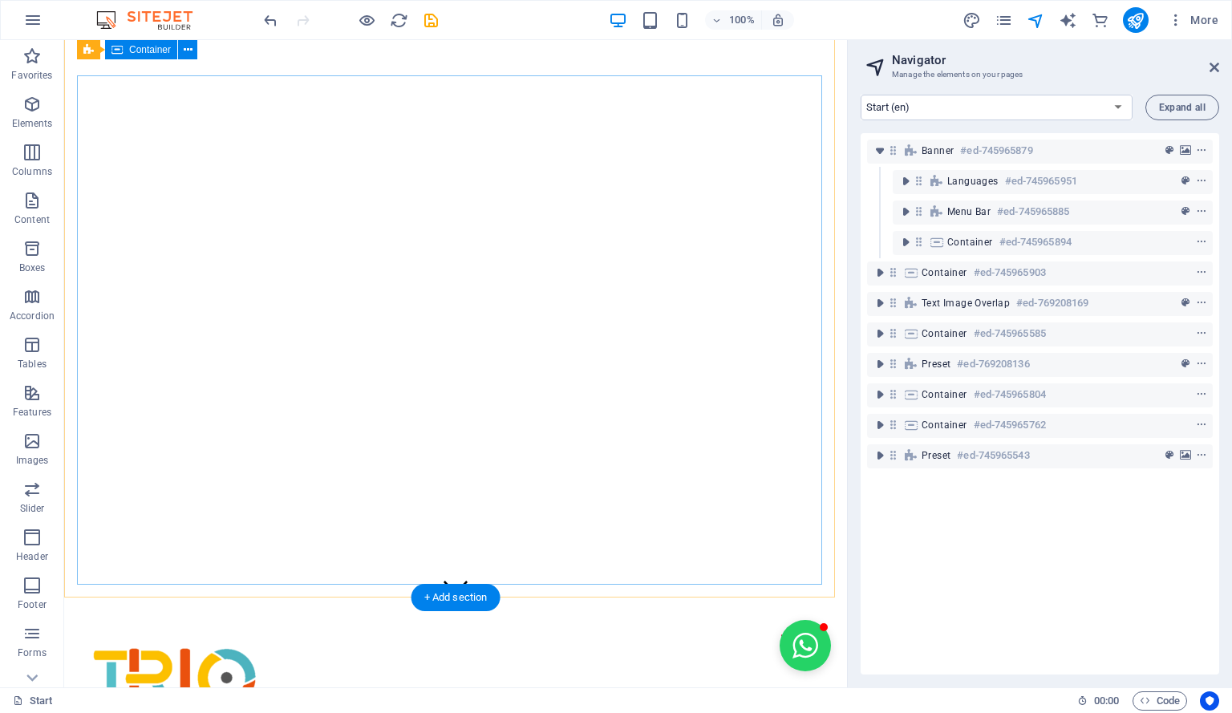
scroll to position [0, 0]
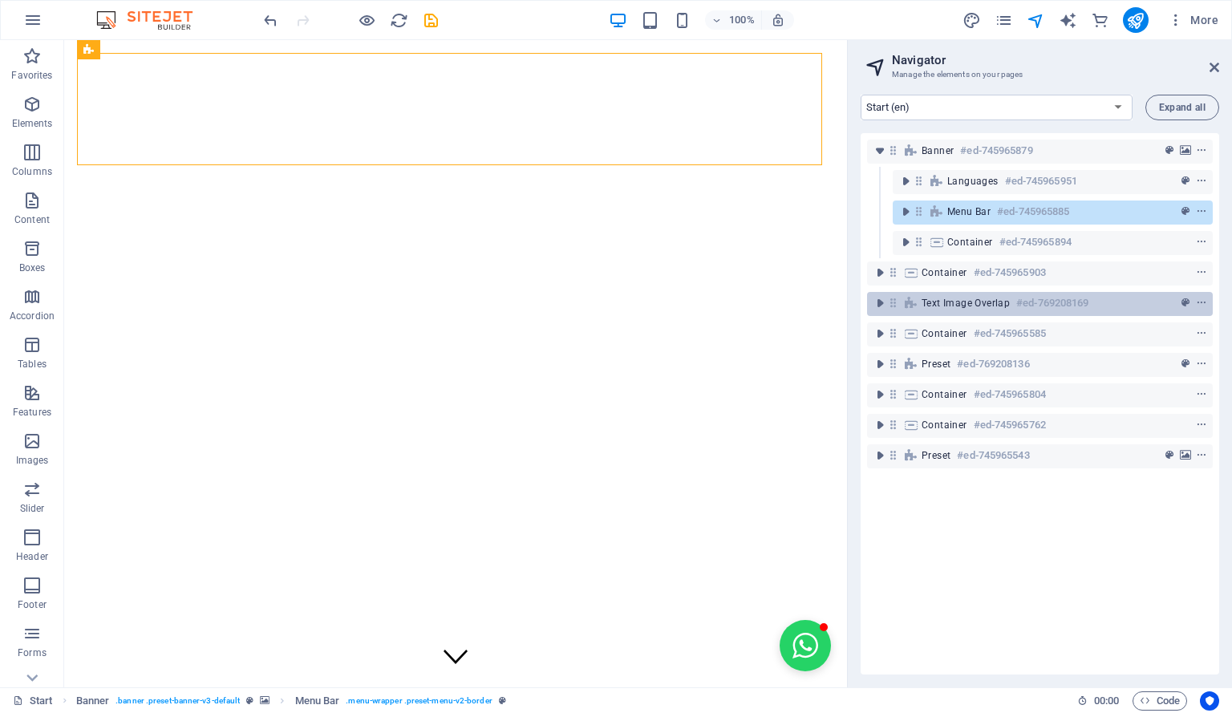
click at [958, 301] on span "Text image overlap" at bounding box center [966, 303] width 88 height 13
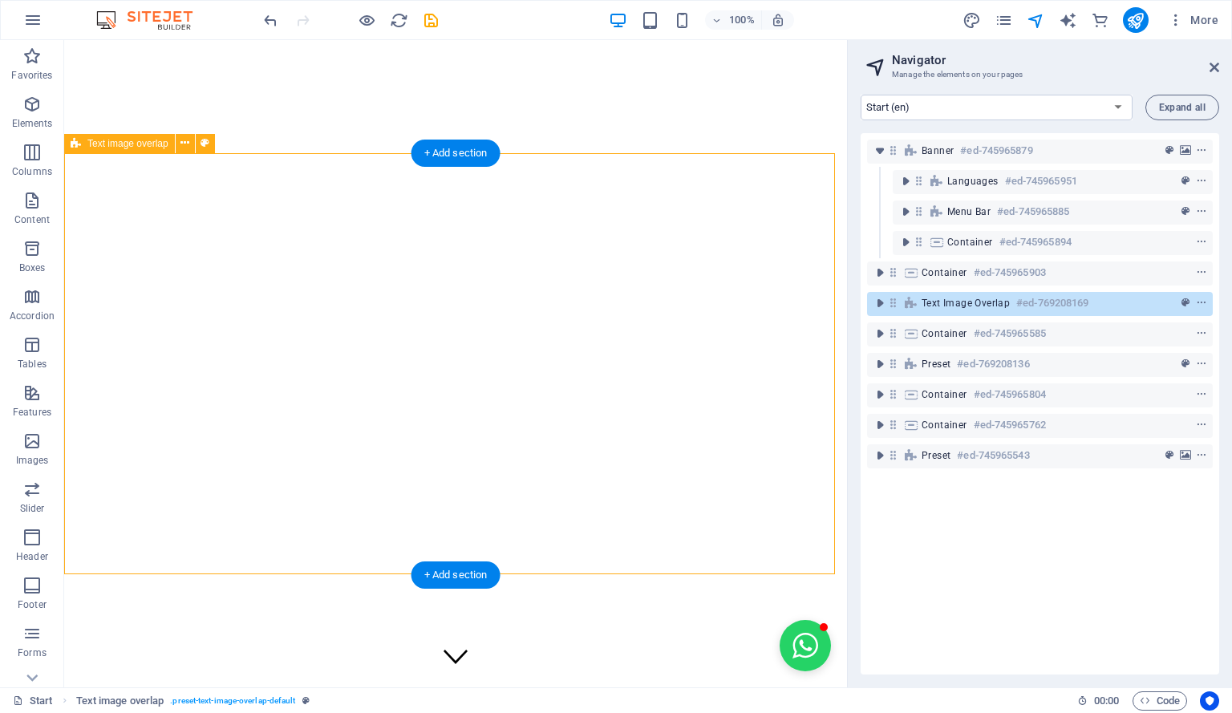
scroll to position [780, 0]
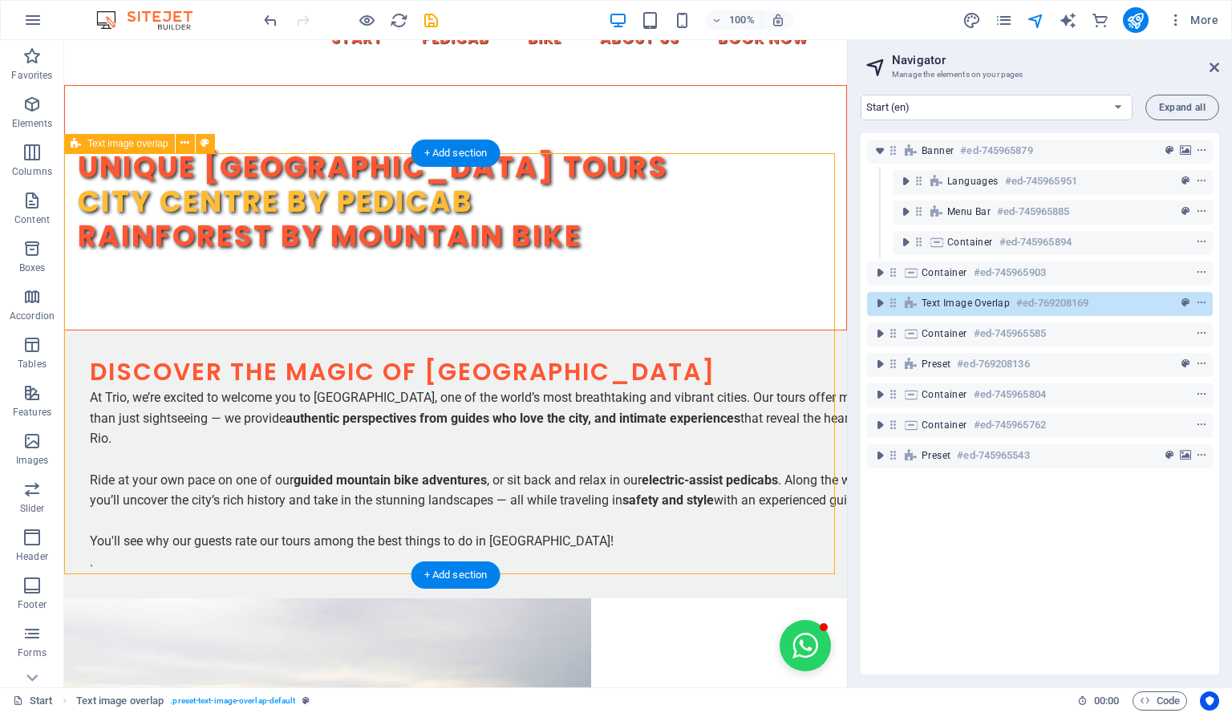
click at [958, 301] on span "Text image overlap" at bounding box center [966, 303] width 88 height 13
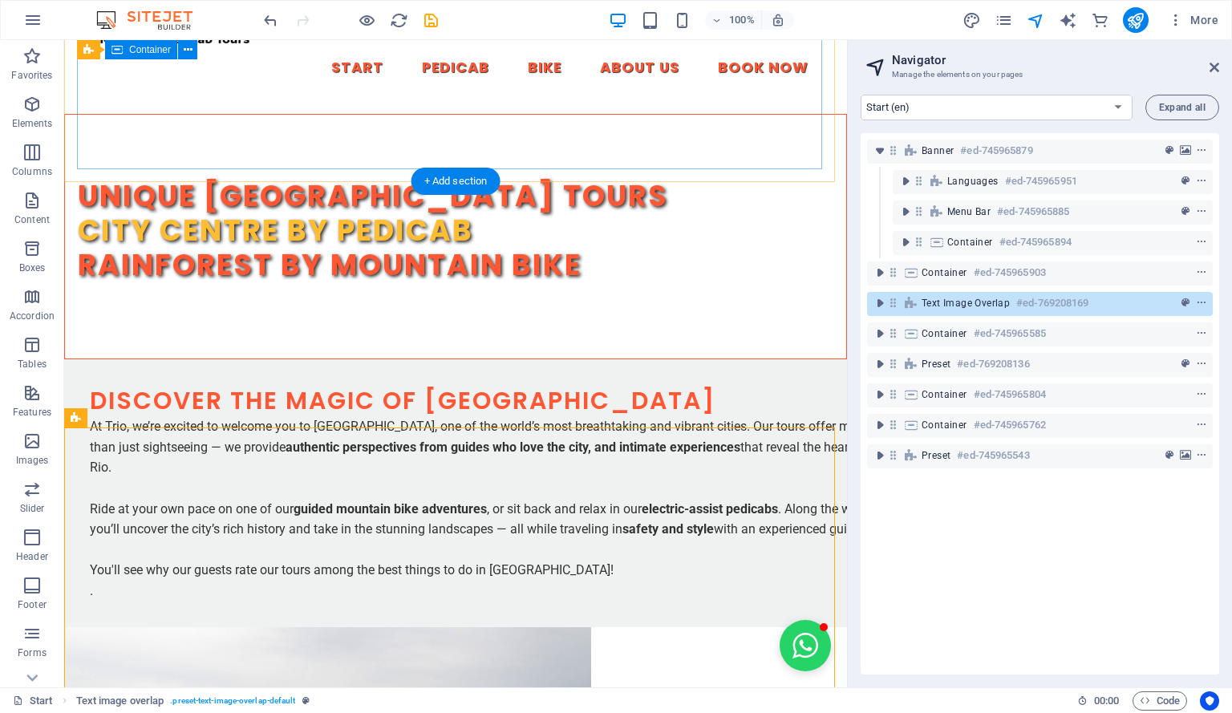
scroll to position [505, 0]
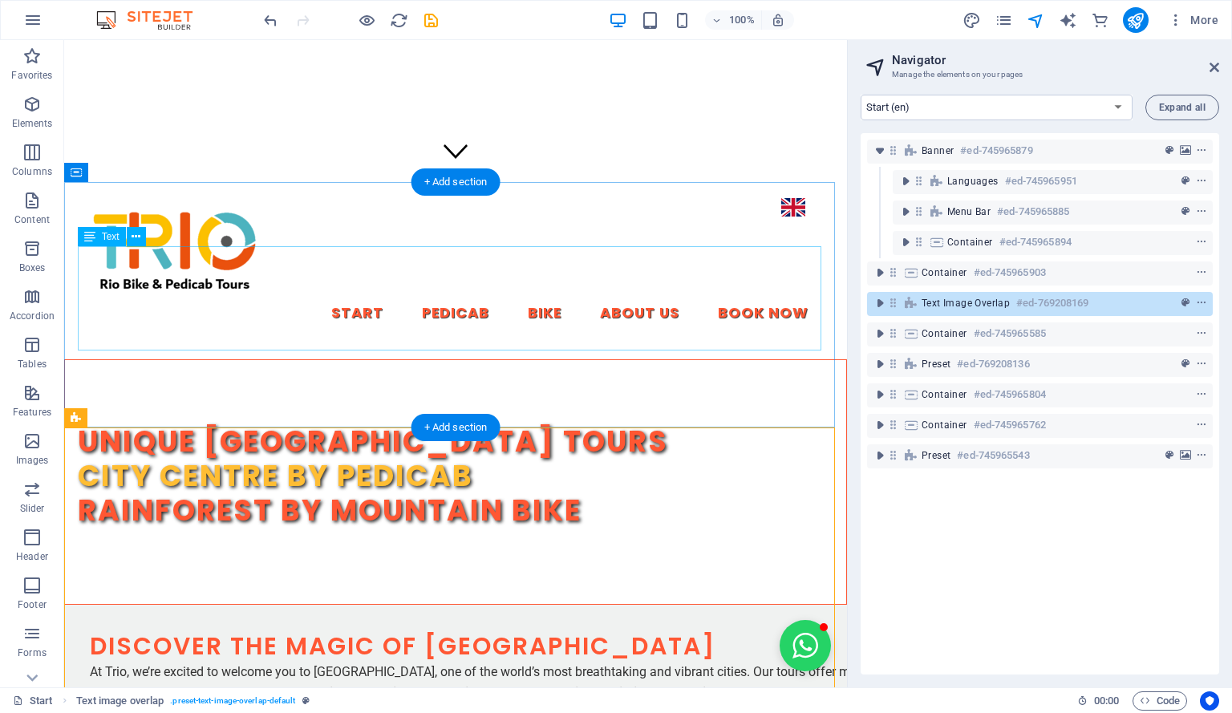
click at [592, 424] on div "Unique [GEOGRAPHIC_DATA] [GEOGRAPHIC_DATA] by pedicab Rainforest by mountain bi…" at bounding box center [455, 476] width 755 height 104
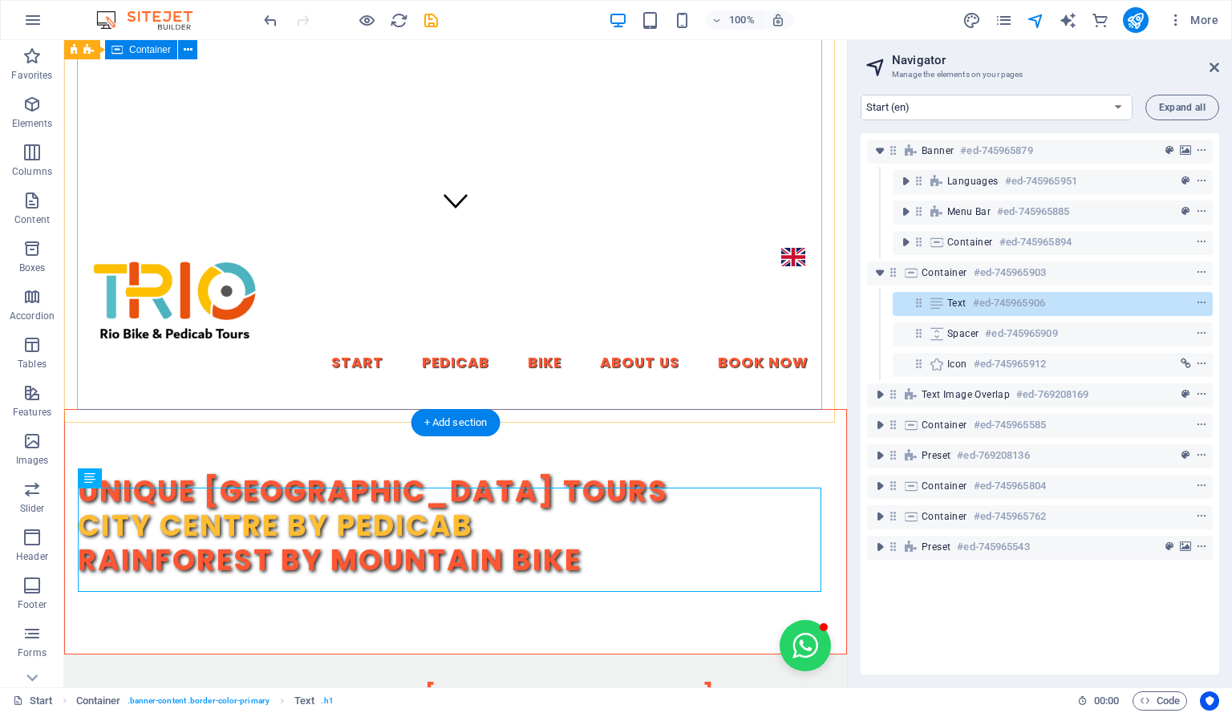
scroll to position [263, 0]
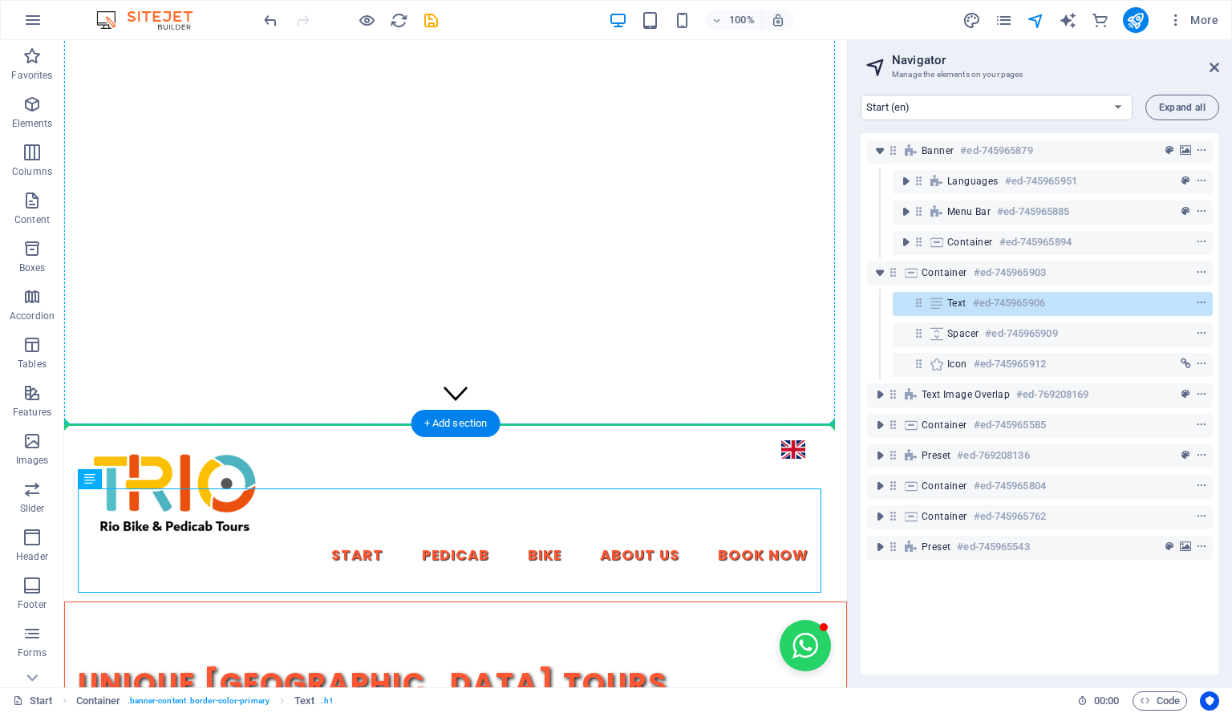
drag, startPoint x: 513, startPoint y: 514, endPoint x: 521, endPoint y: 259, distance: 255.2
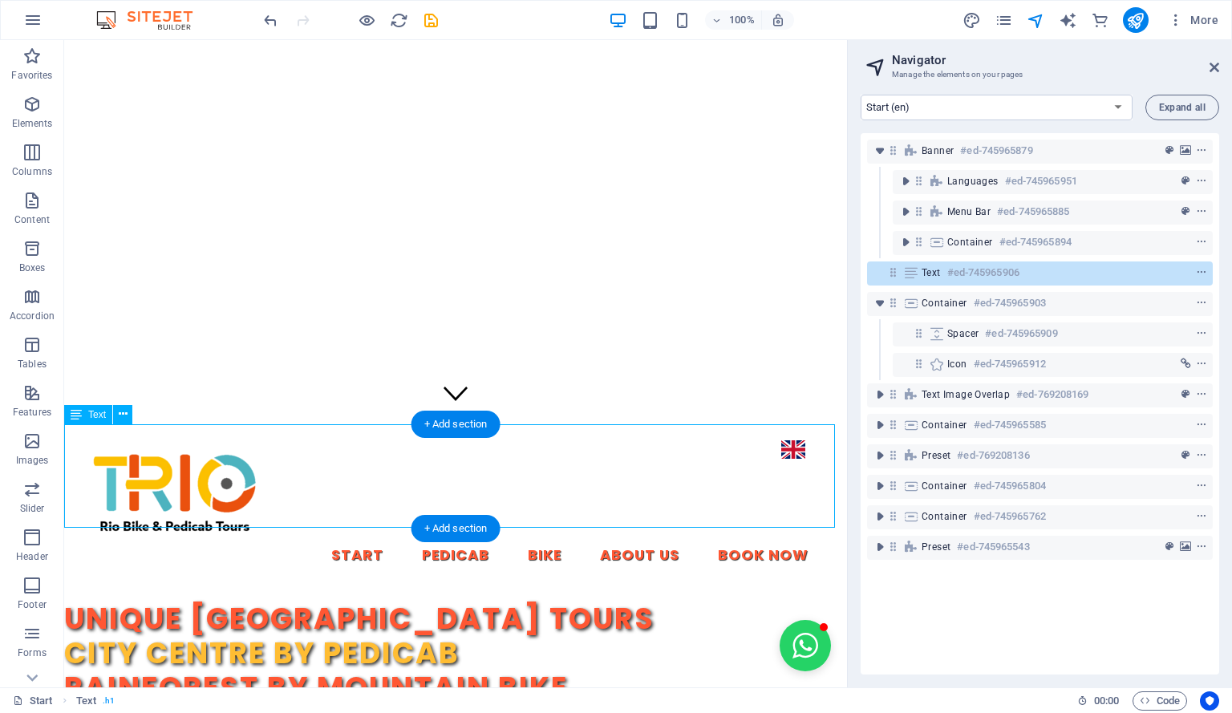
click at [319, 602] on div "Unique [GEOGRAPHIC_DATA] [GEOGRAPHIC_DATA] by pedicab Rainforest by mountain bi…" at bounding box center [455, 654] width 783 height 104
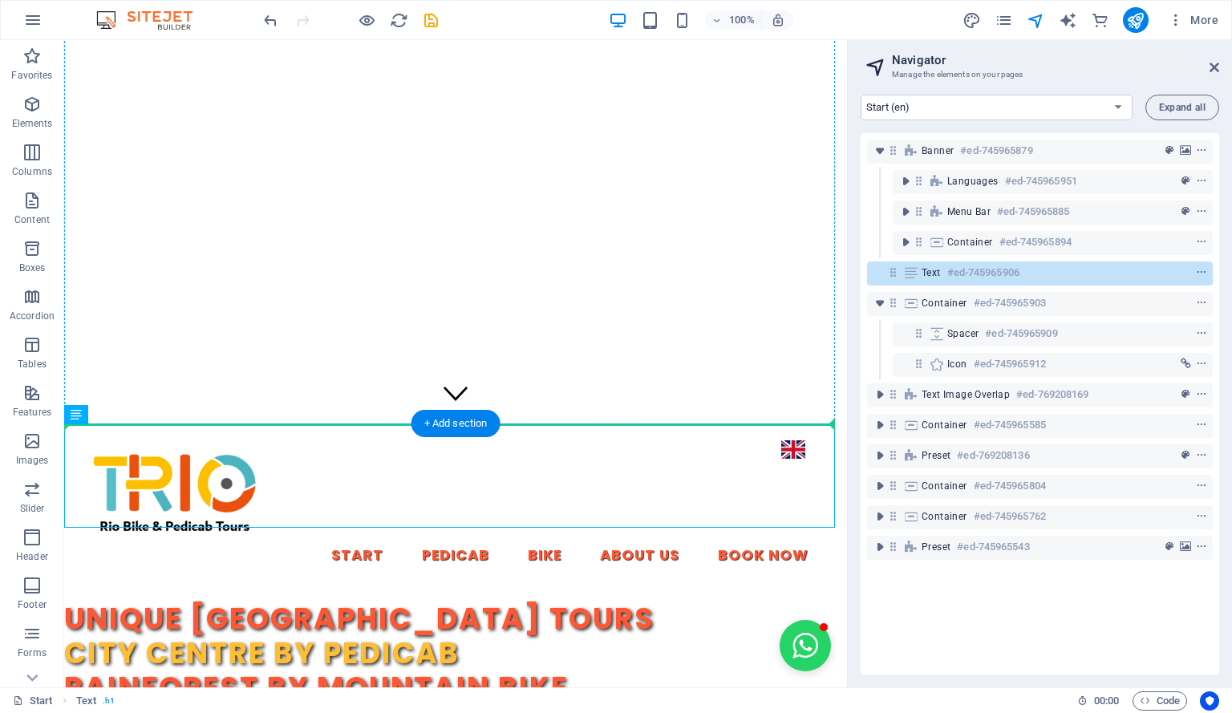
drag, startPoint x: 141, startPoint y: 456, endPoint x: 104, endPoint y: 137, distance: 321.3
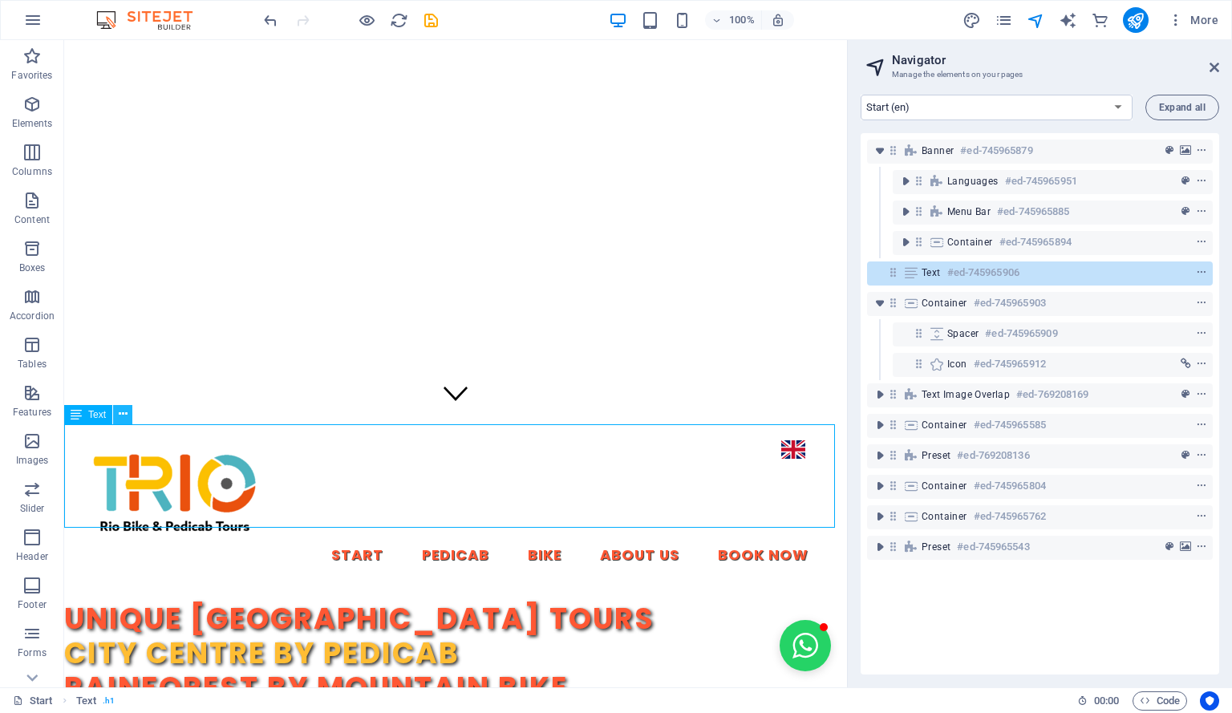
click at [124, 411] on icon at bounding box center [123, 414] width 9 height 17
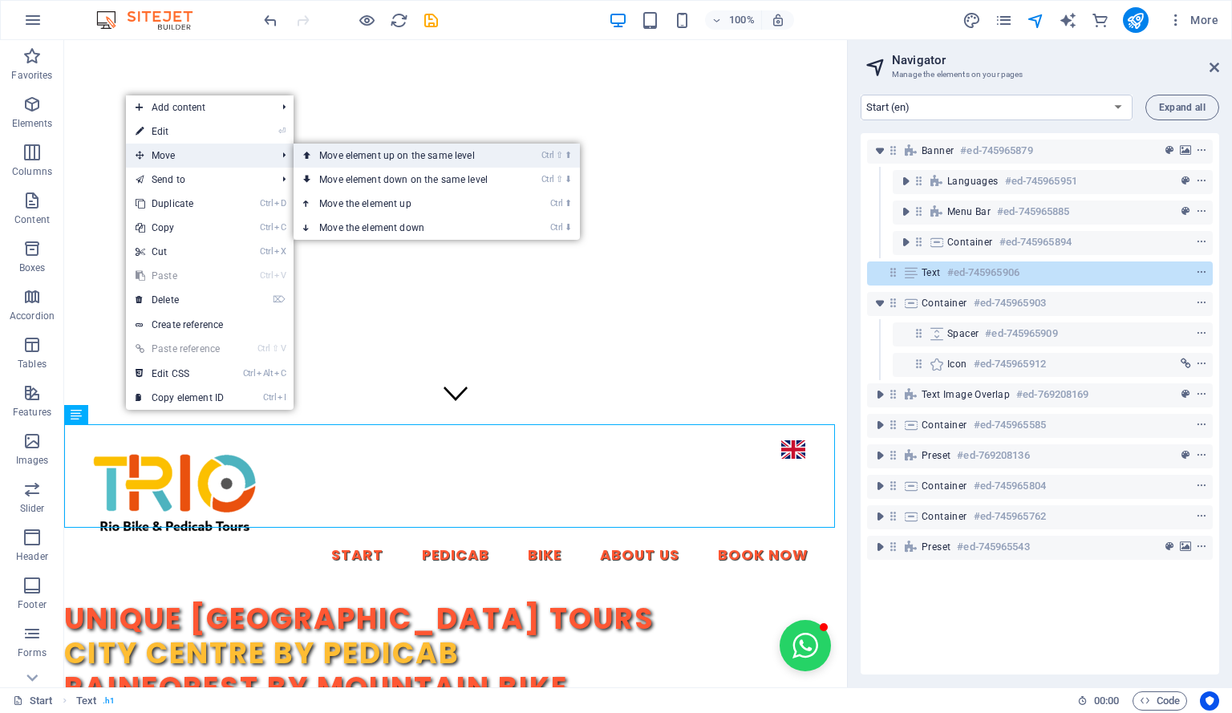
click at [358, 158] on link "Ctrl ⇧ ⬆ Move element up on the same level" at bounding box center [407, 156] width 226 height 24
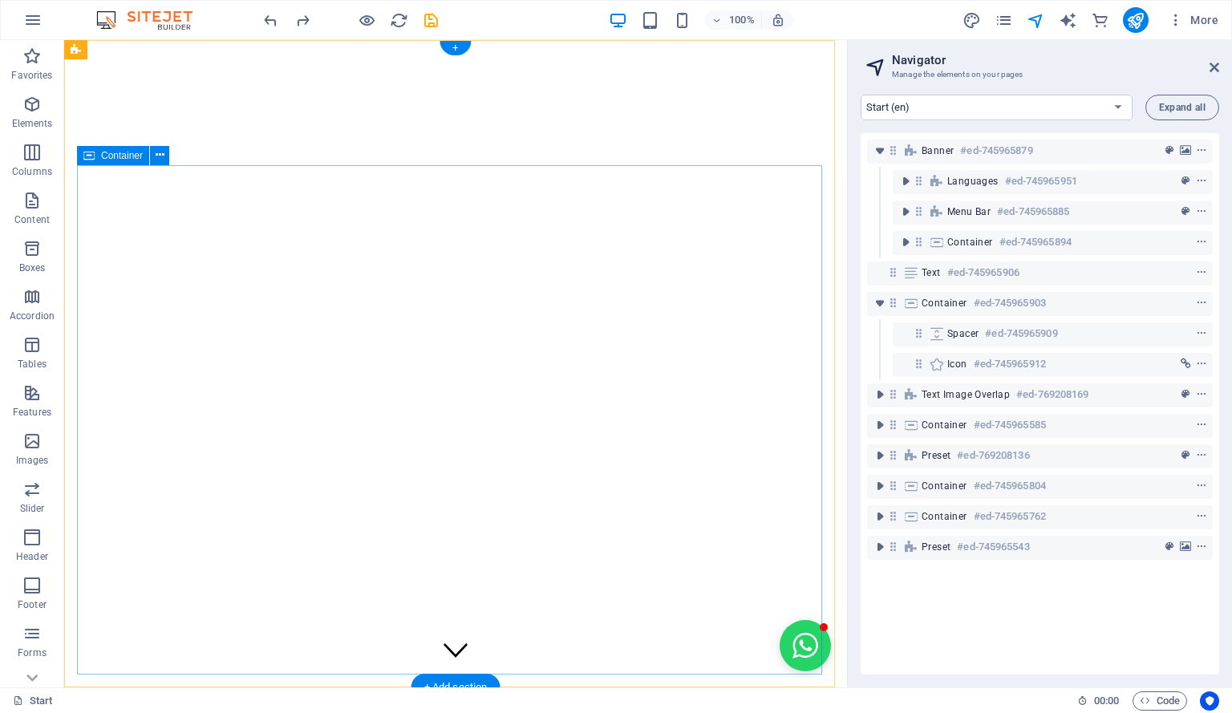
scroll to position [0, 0]
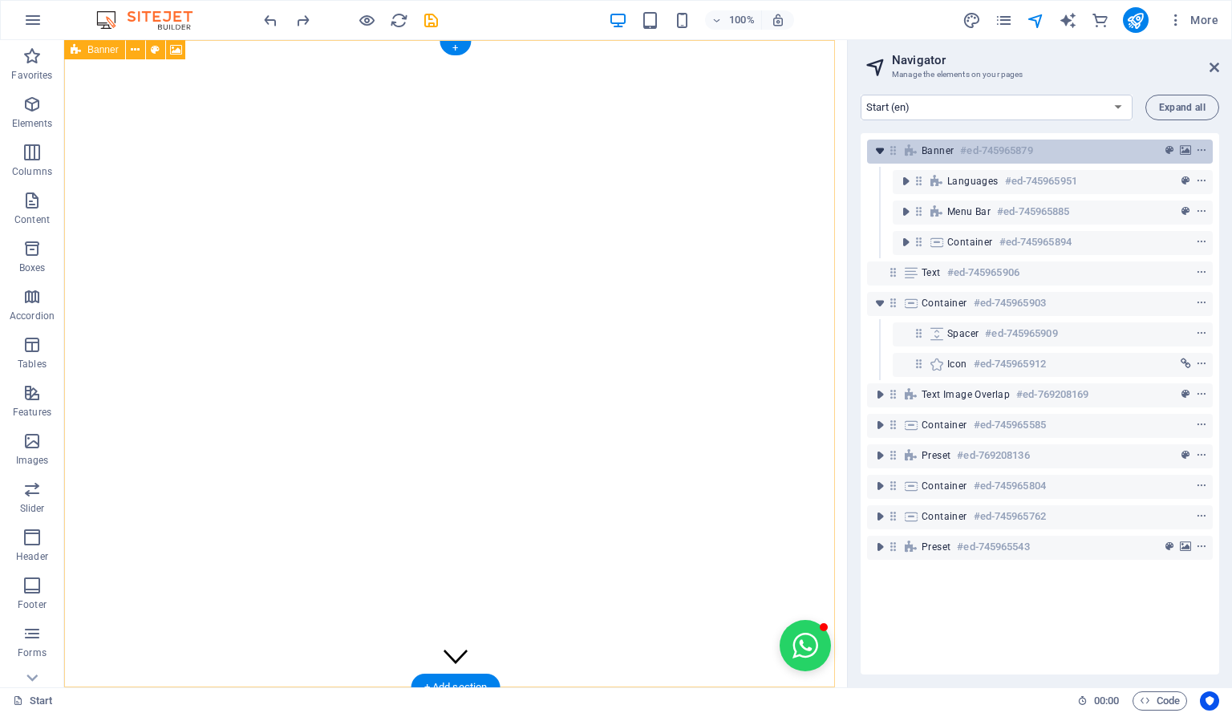
click at [882, 148] on icon "toggle-expand" at bounding box center [880, 151] width 16 height 16
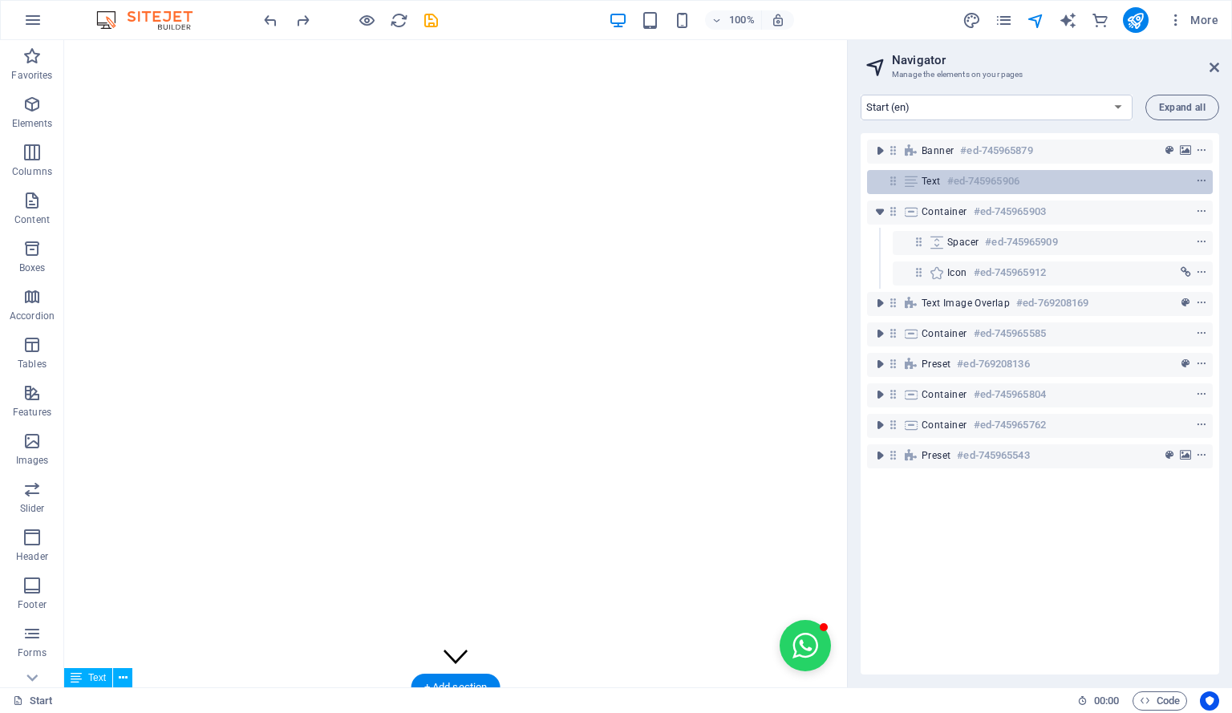
click at [935, 180] on span "Text" at bounding box center [931, 181] width 19 height 13
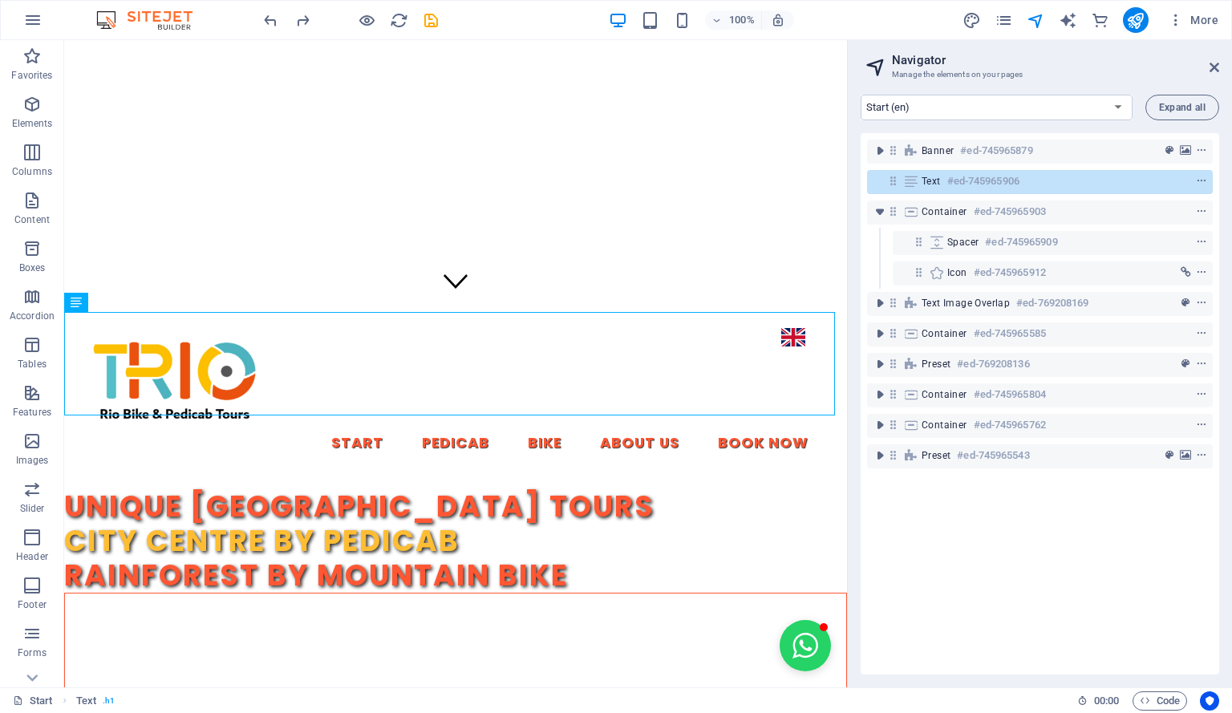
drag, startPoint x: 909, startPoint y: 180, endPoint x: 936, endPoint y: 226, distance: 52.8
click at [936, 226] on div "Banner #ed-745965879 Text #ed-745965906 Container #ed-745965903 Spacer #ed-7459…" at bounding box center [1040, 403] width 358 height 541
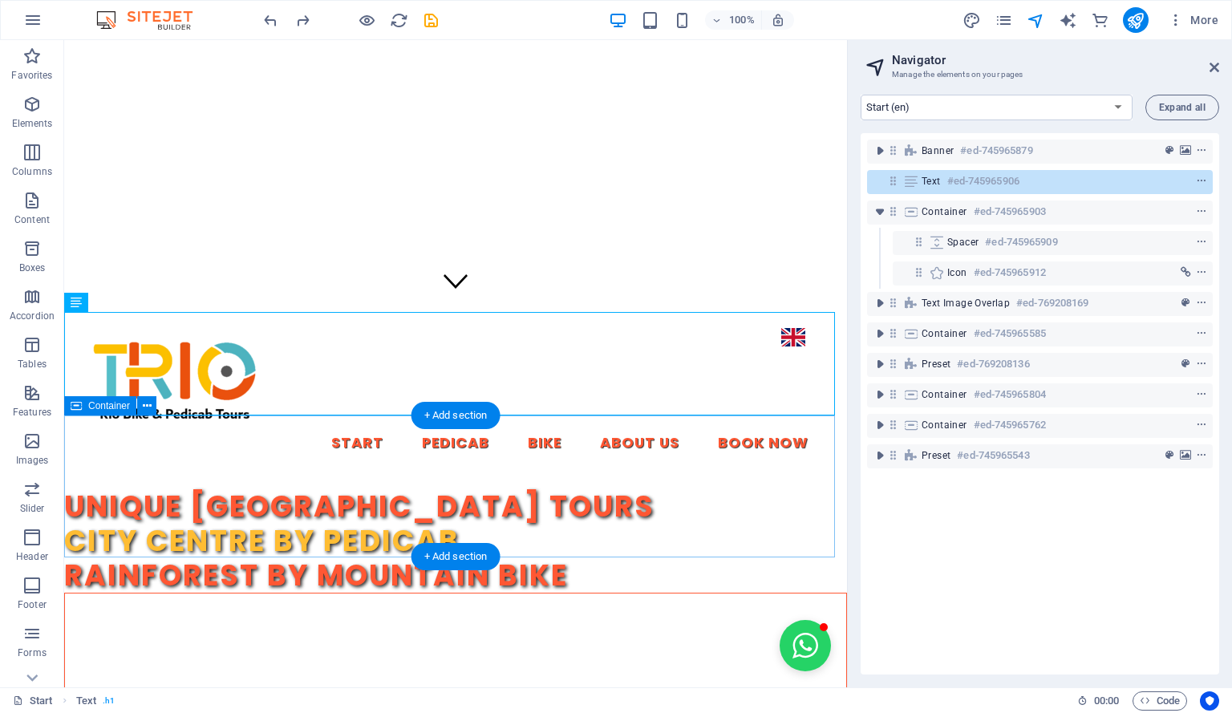
drag, startPoint x: 1201, startPoint y: 180, endPoint x: 1145, endPoint y: 174, distance: 56.5
click at [1145, 174] on div at bounding box center [1171, 181] width 75 height 19
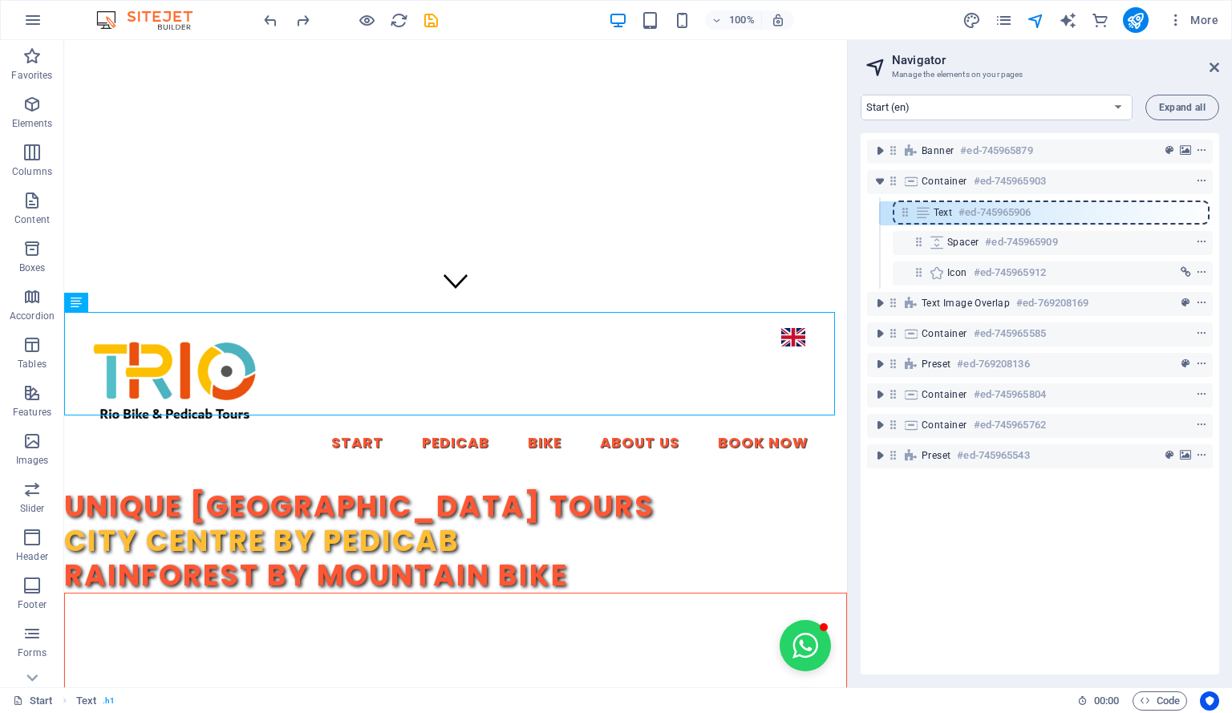
drag, startPoint x: 893, startPoint y: 179, endPoint x: 906, endPoint y: 214, distance: 37.5
click at [906, 214] on div "Banner #ed-745965879 Text #ed-745965906 Container #ed-745965903 Spacer #ed-7459…" at bounding box center [1040, 403] width 358 height 541
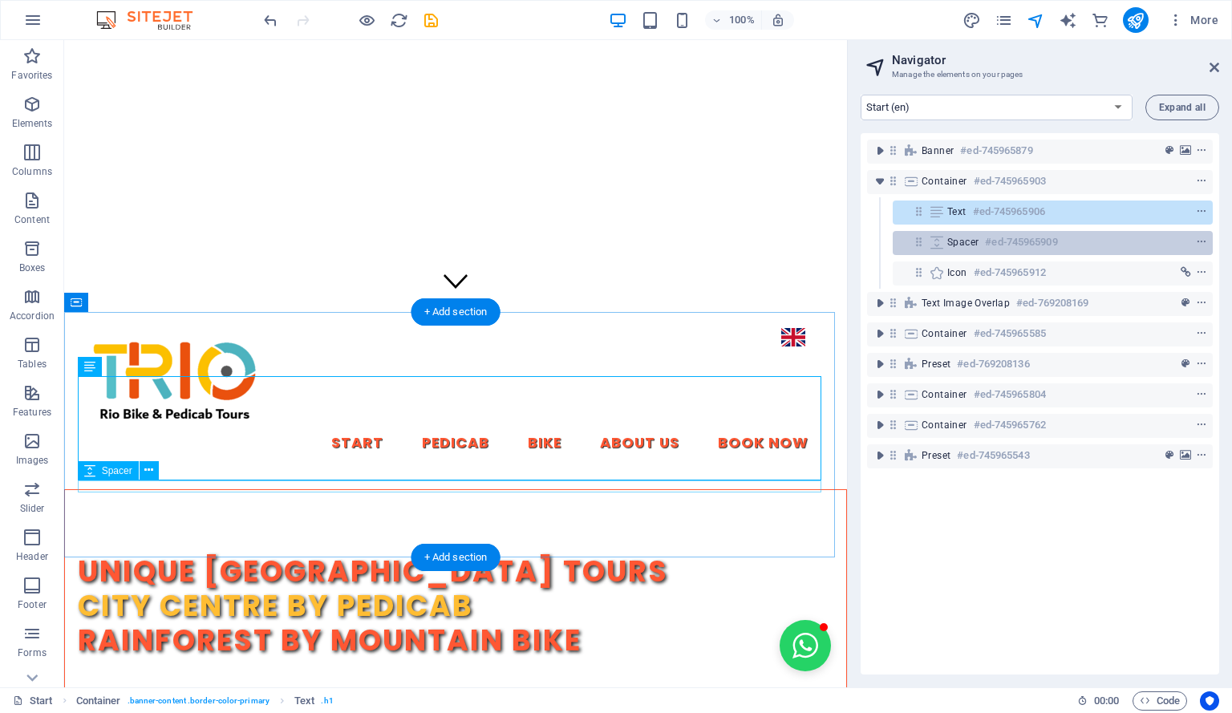
drag, startPoint x: 940, startPoint y: 242, endPoint x: 928, endPoint y: 241, distance: 12.1
click at [928, 241] on icon at bounding box center [937, 242] width 18 height 13
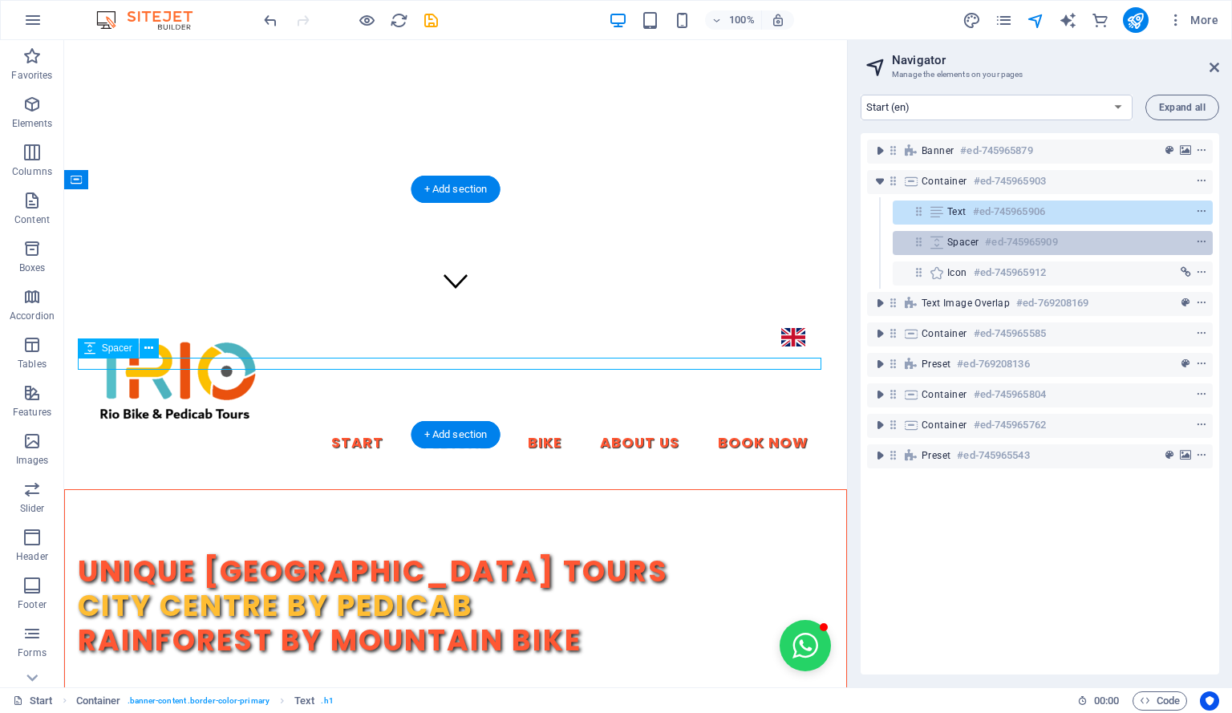
scroll to position [498, 0]
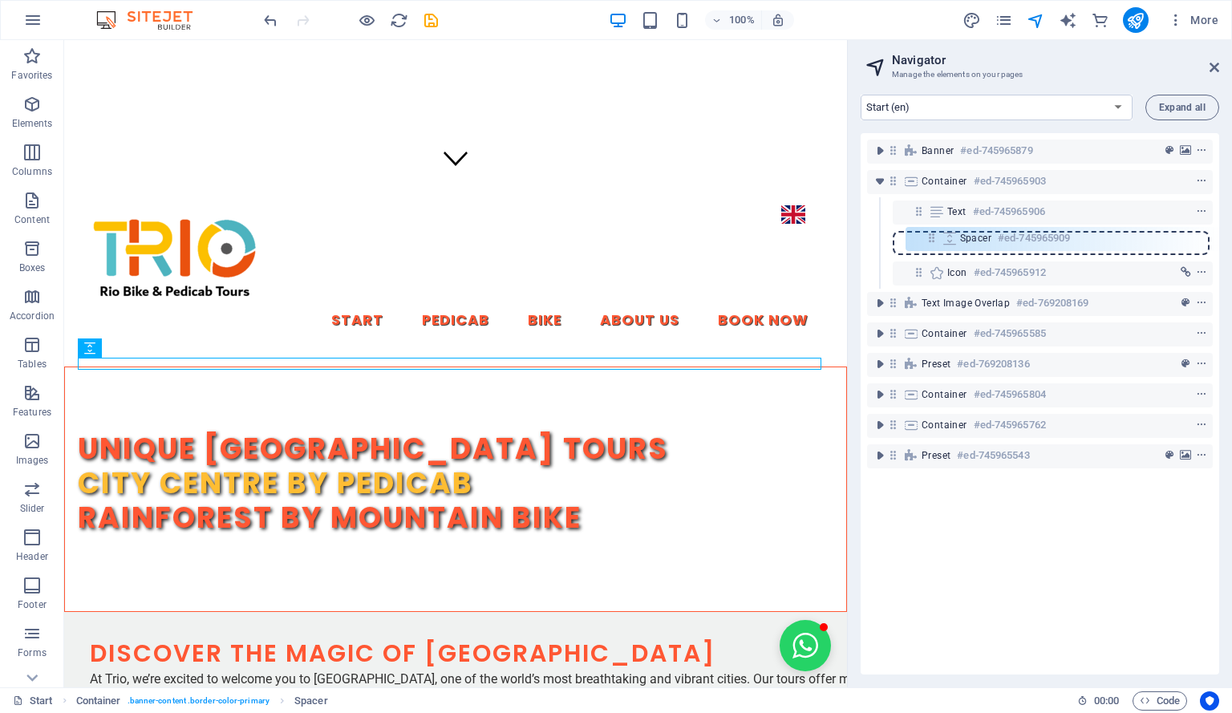
drag, startPoint x: 919, startPoint y: 245, endPoint x: 930, endPoint y: 245, distance: 10.4
click at [930, 245] on div "Banner #ed-745965879 Container #ed-745965903 Text #ed-745965906 Spacer #ed-7459…" at bounding box center [1040, 403] width 358 height 541
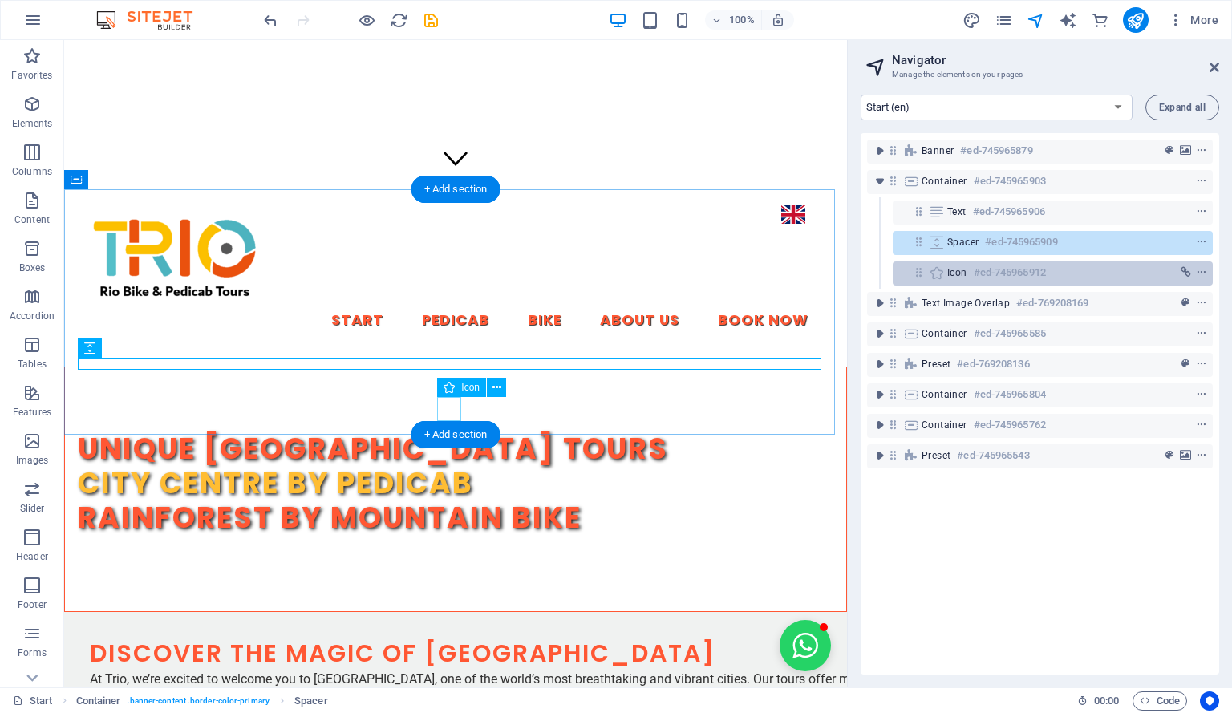
click at [943, 271] on icon at bounding box center [937, 272] width 18 height 13
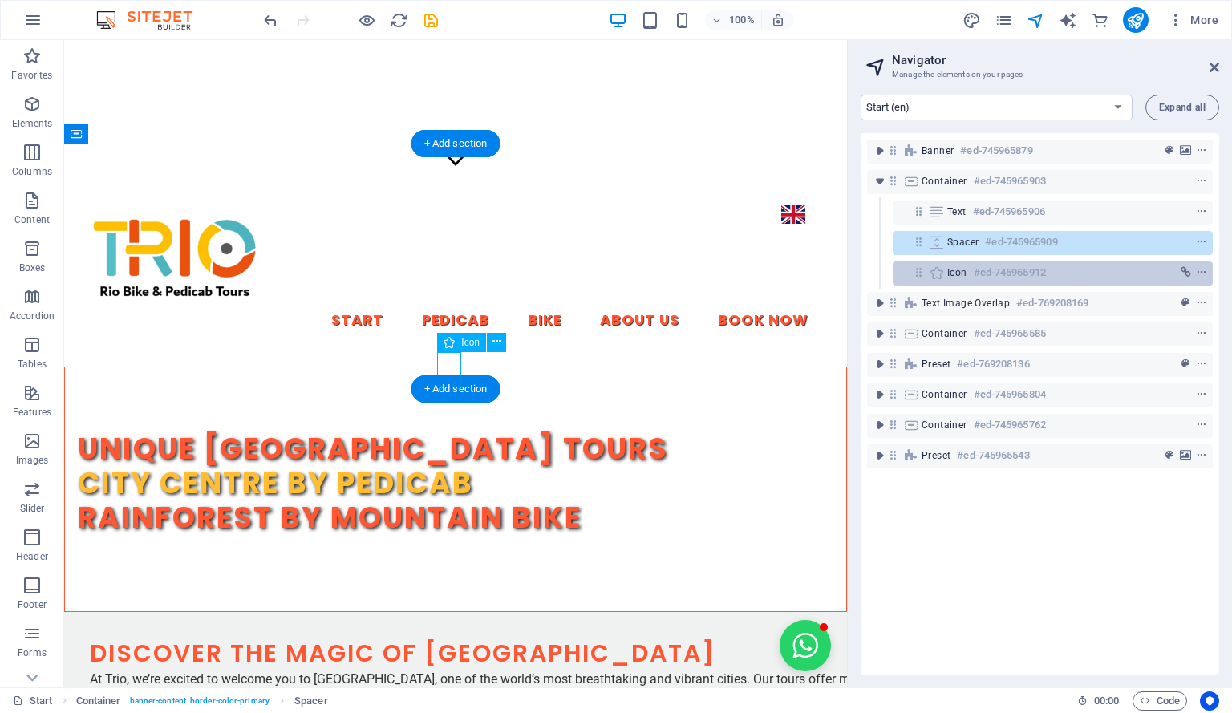
scroll to position [544, 0]
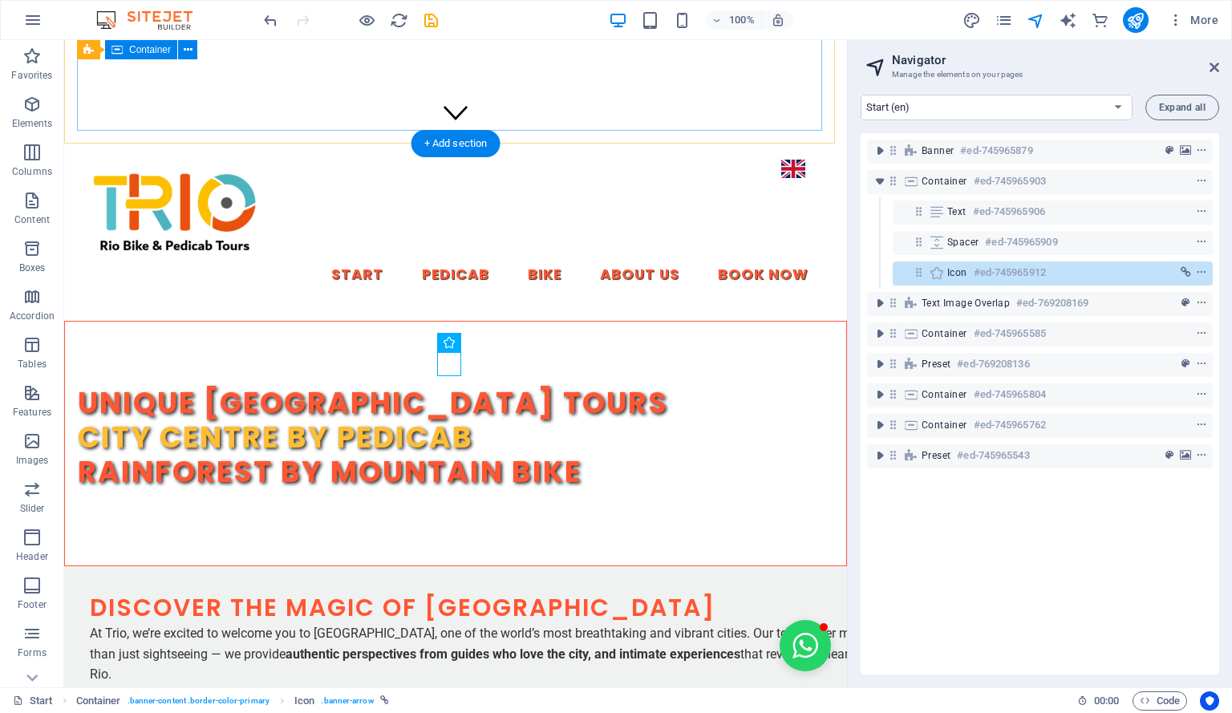
click at [737, 308] on div at bounding box center [455, 308] width 757 height 0
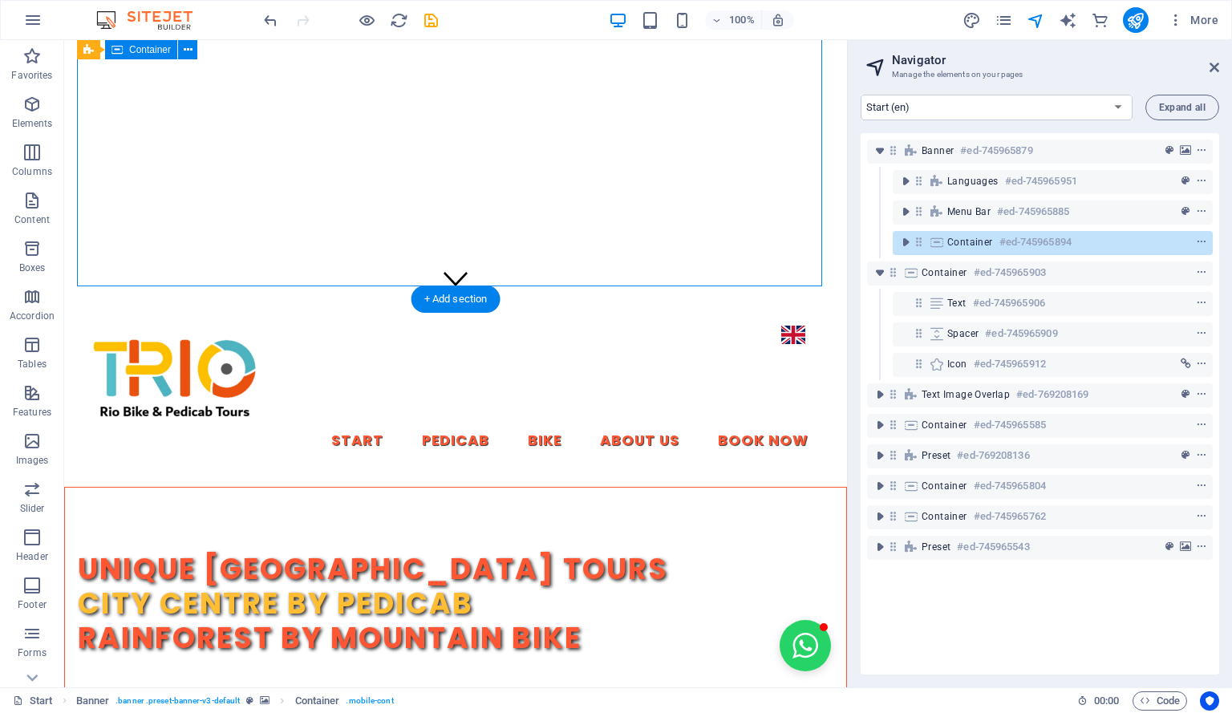
scroll to position [376, 0]
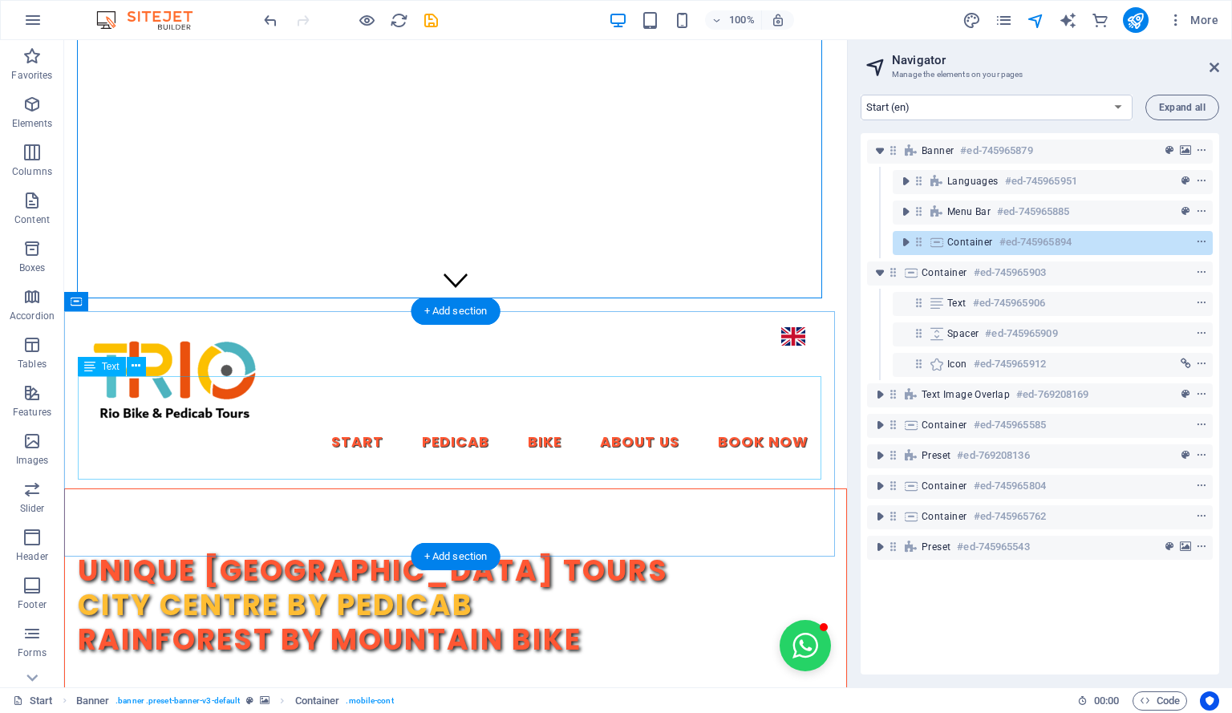
click at [416, 553] on div "Unique [GEOGRAPHIC_DATA] [GEOGRAPHIC_DATA] by pedicab Rainforest by mountain bi…" at bounding box center [455, 605] width 755 height 104
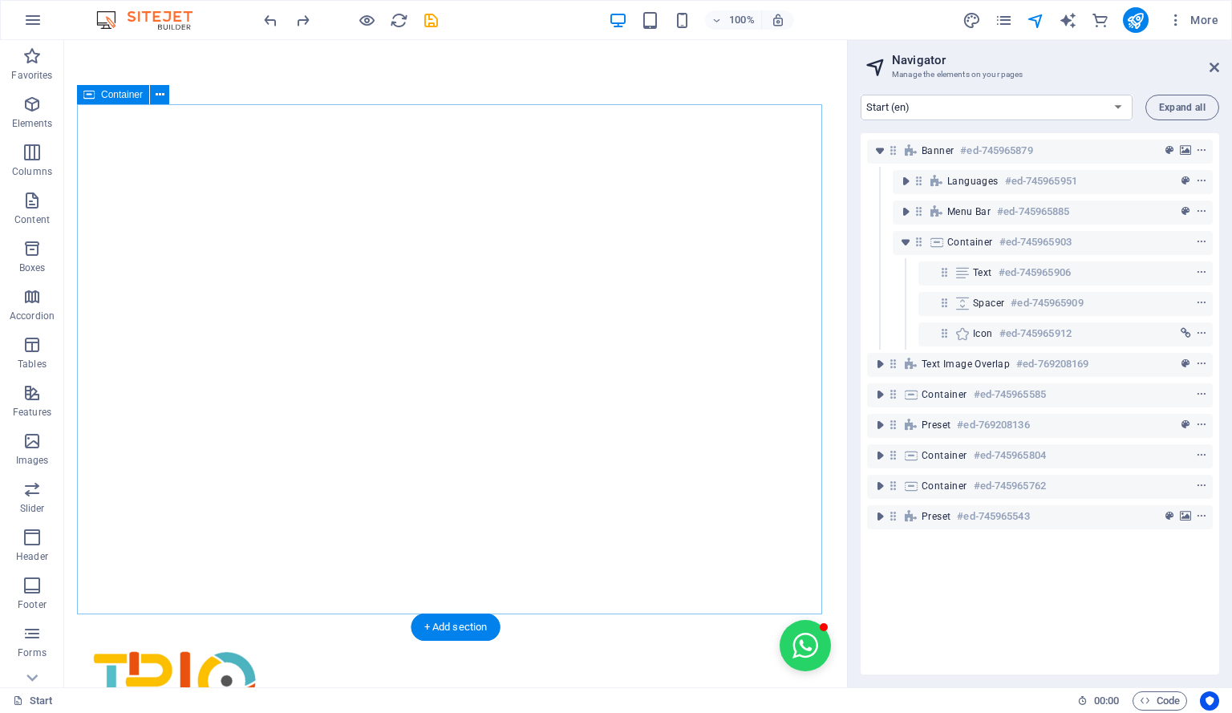
scroll to position [0, 0]
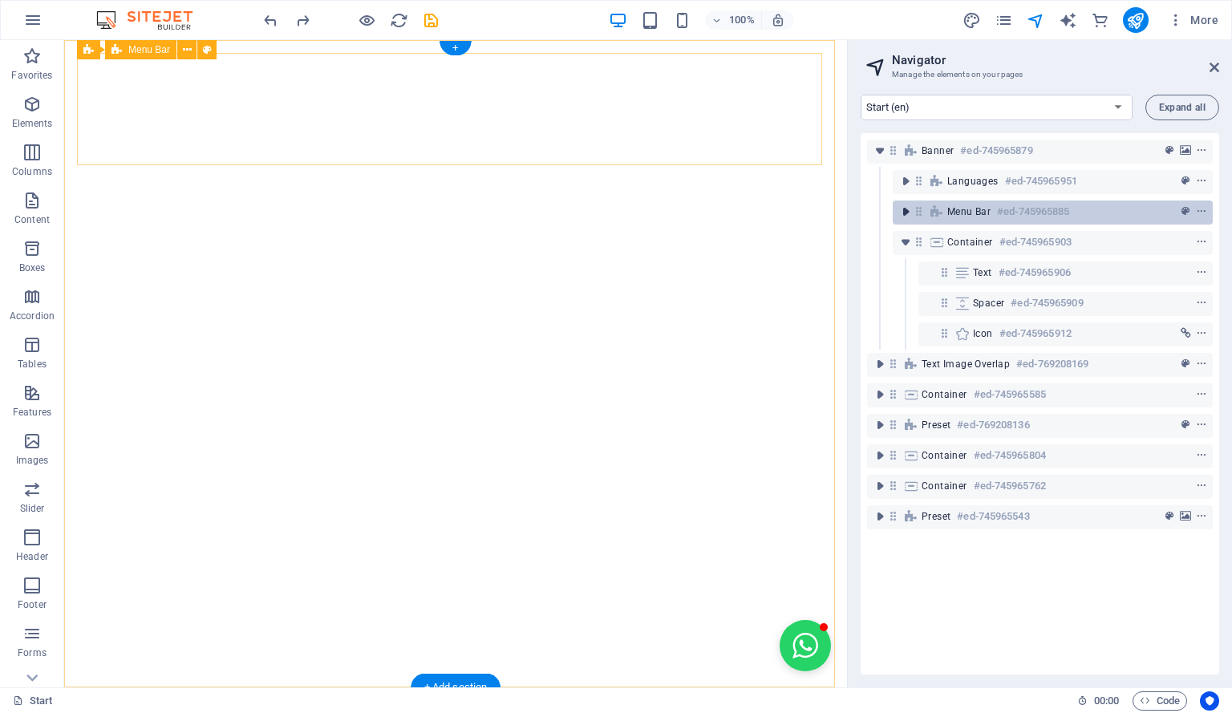
click at [905, 213] on icon "toggle-expand" at bounding box center [905, 212] width 16 height 16
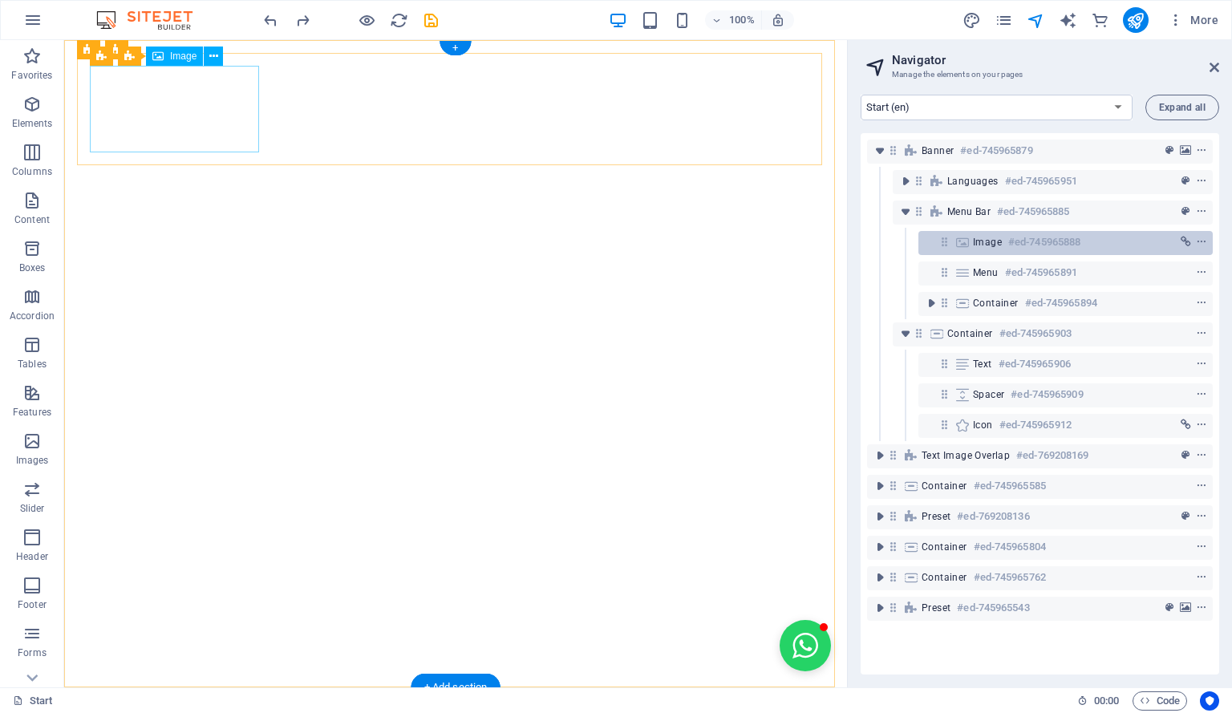
click at [994, 240] on span "Image" at bounding box center [987, 242] width 29 height 13
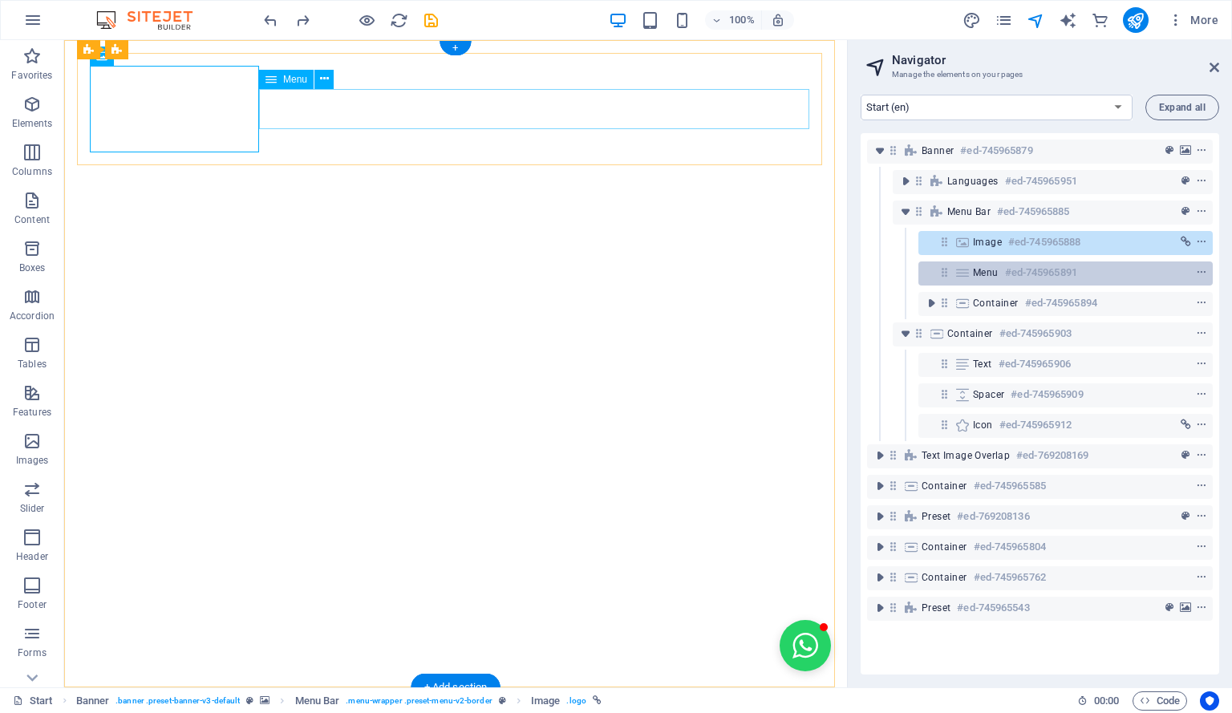
click at [990, 266] on span "Menu" at bounding box center [986, 272] width 26 height 13
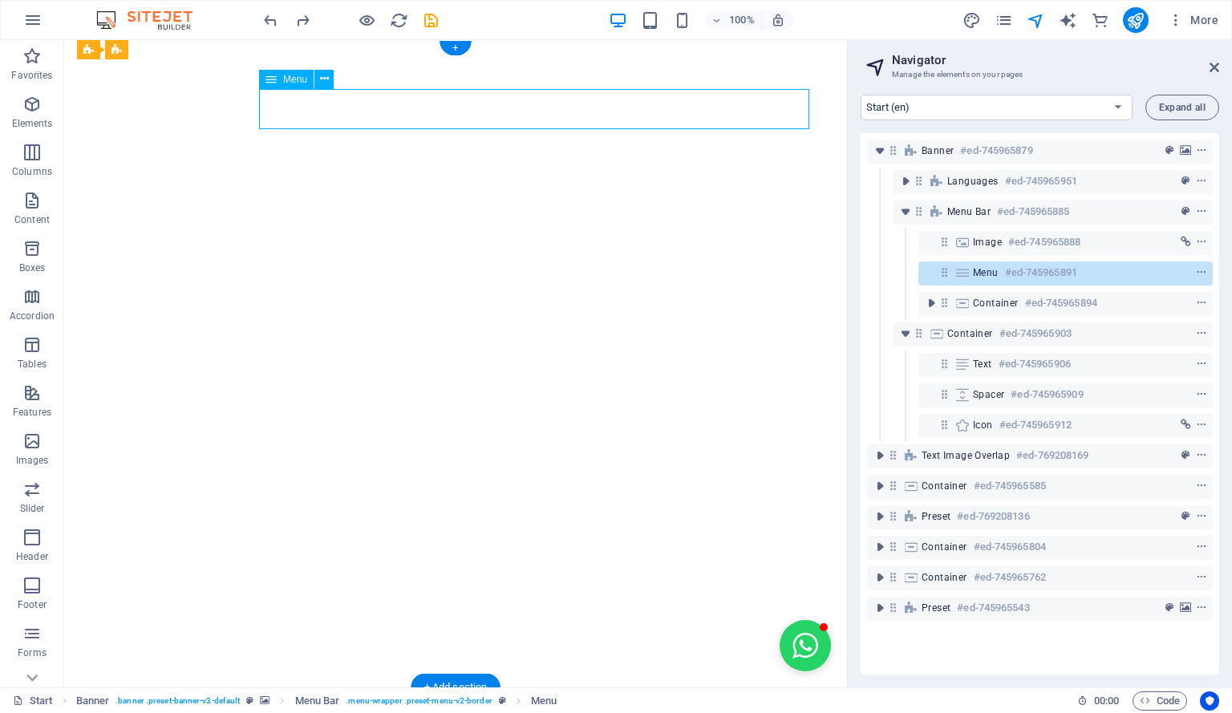
click at [990, 266] on span "Menu" at bounding box center [986, 272] width 26 height 13
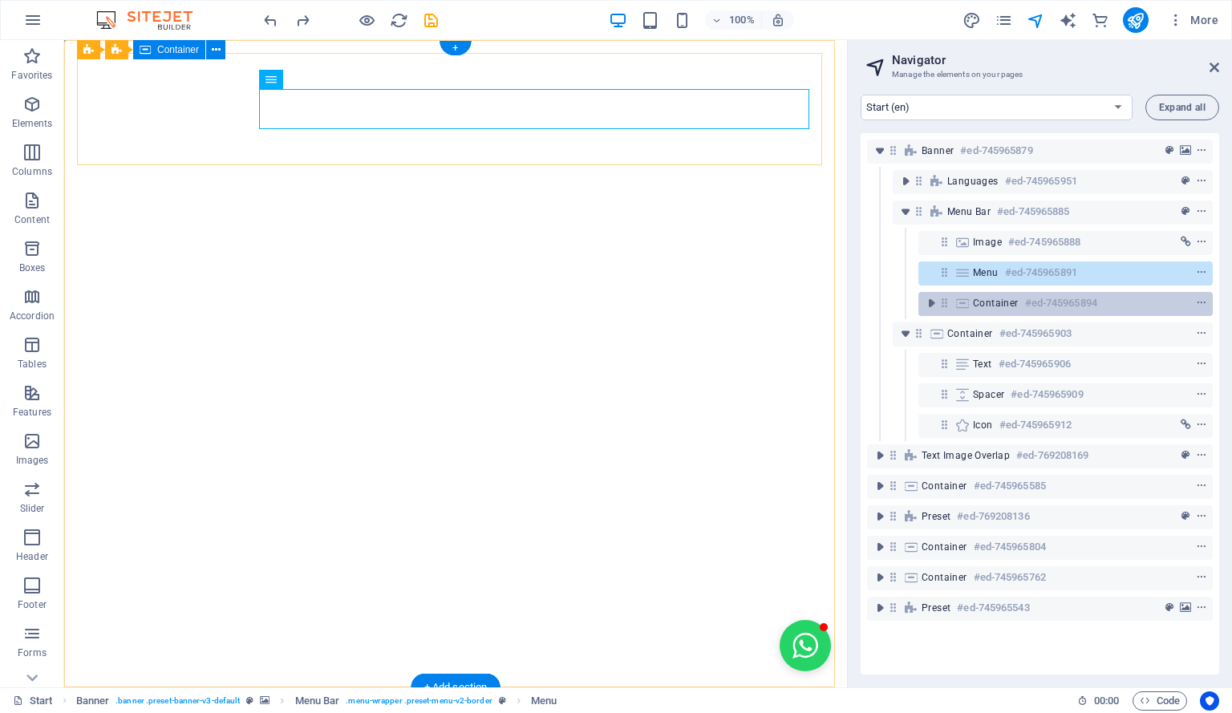
click at [999, 299] on span "Container" at bounding box center [996, 303] width 46 height 13
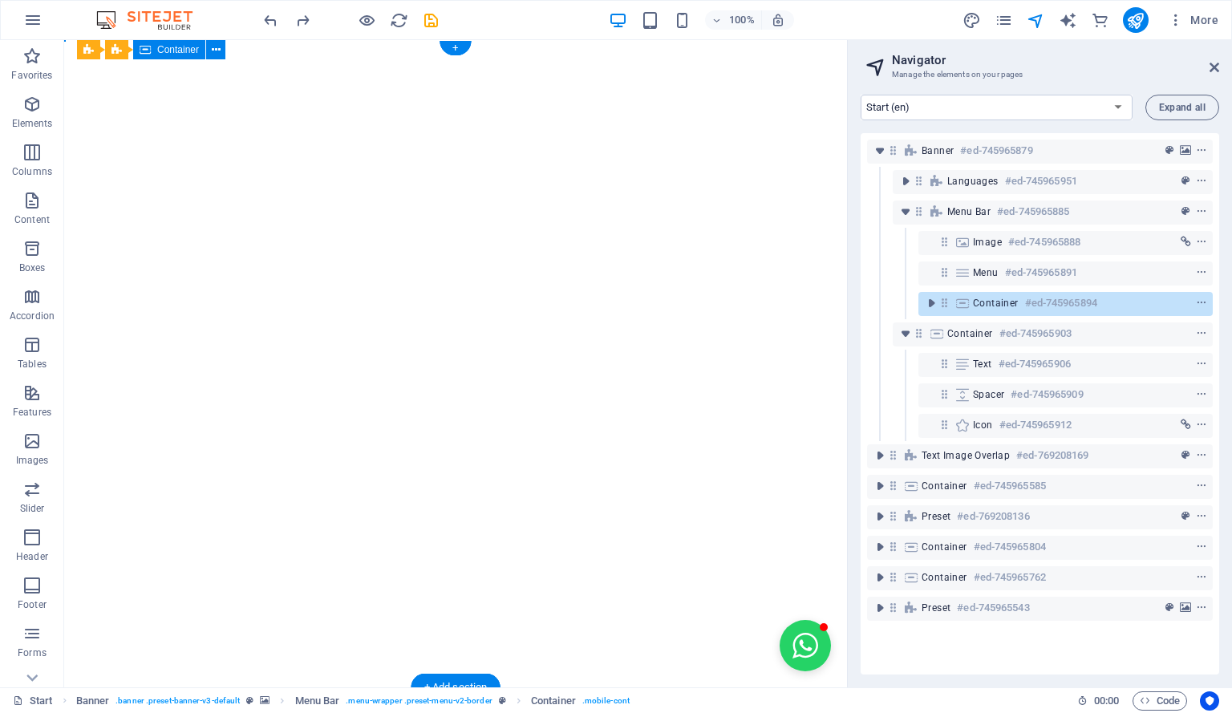
click at [999, 299] on span "Container" at bounding box center [996, 303] width 46 height 13
click at [934, 304] on icon "toggle-expand" at bounding box center [931, 303] width 16 height 16
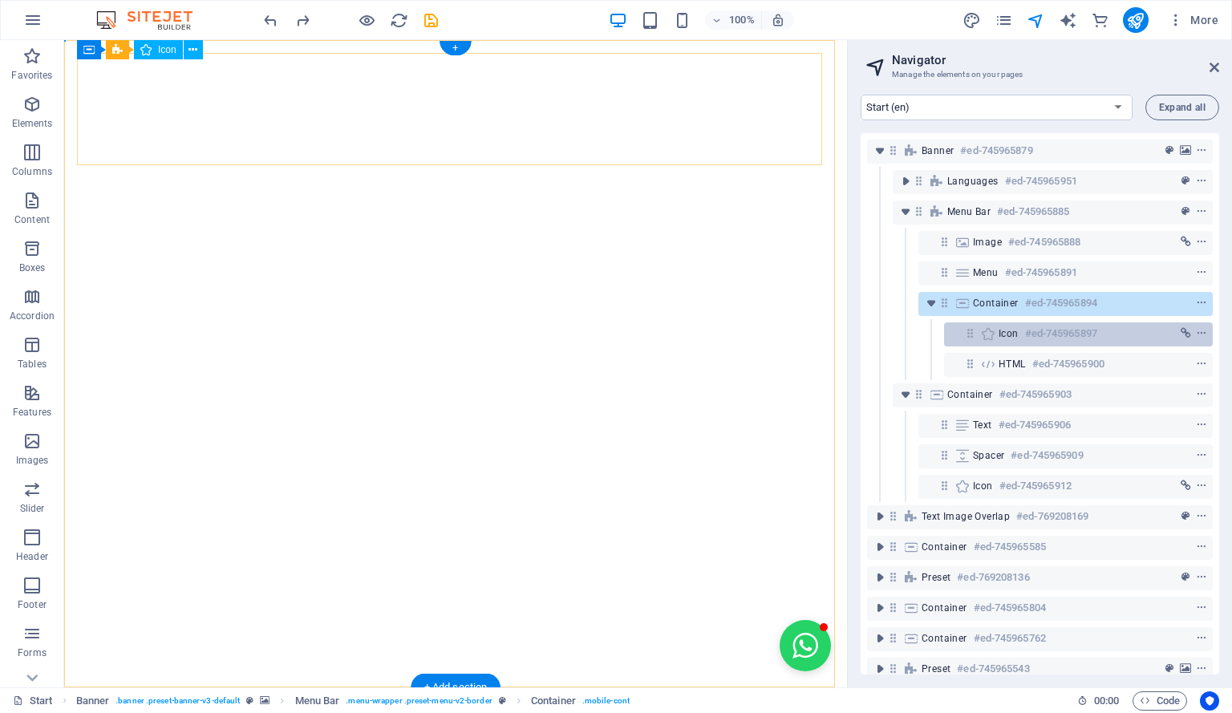
click at [1016, 330] on span "Icon" at bounding box center [1009, 333] width 20 height 13
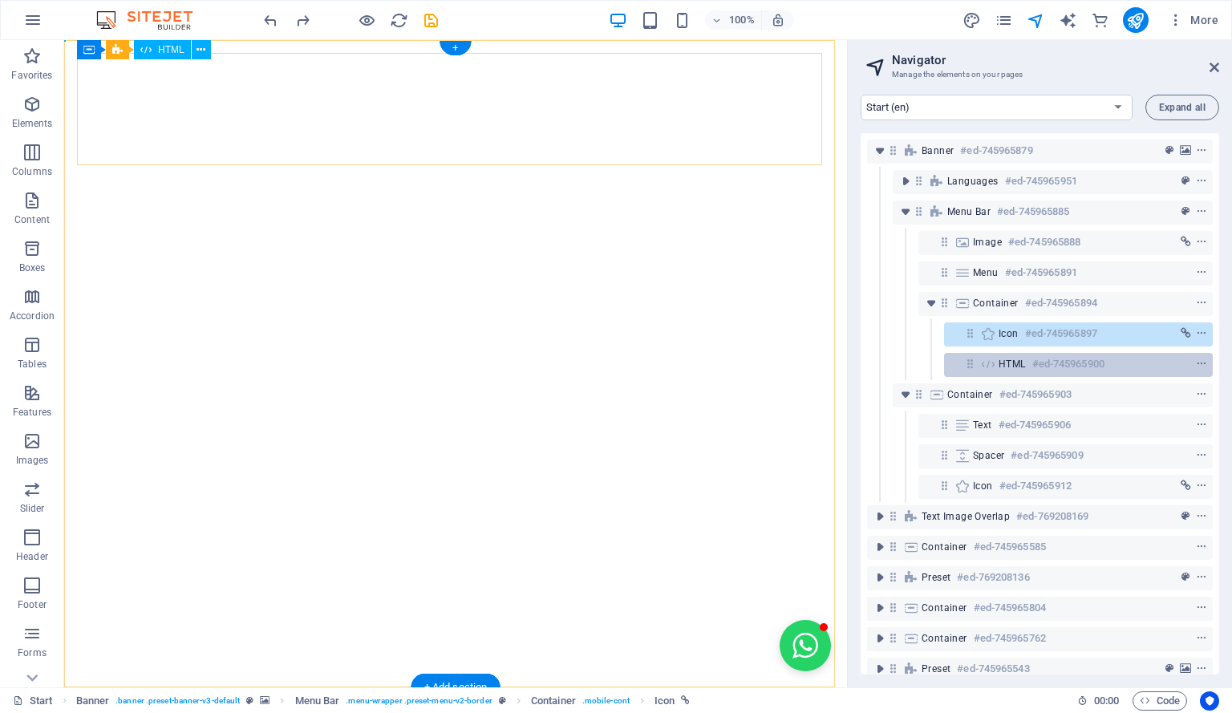
click at [1027, 358] on div "HTML #ed-745965900" at bounding box center [1066, 363] width 134 height 19
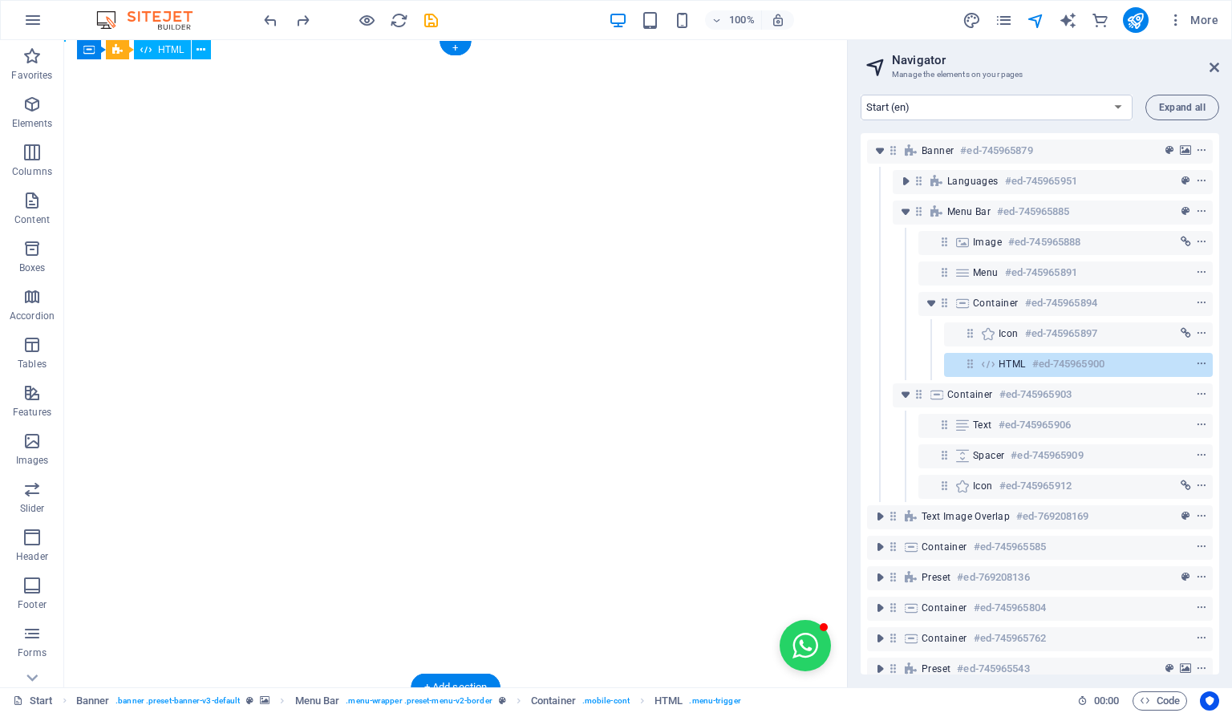
click at [1027, 358] on div "HTML #ed-745965900" at bounding box center [1066, 363] width 134 height 19
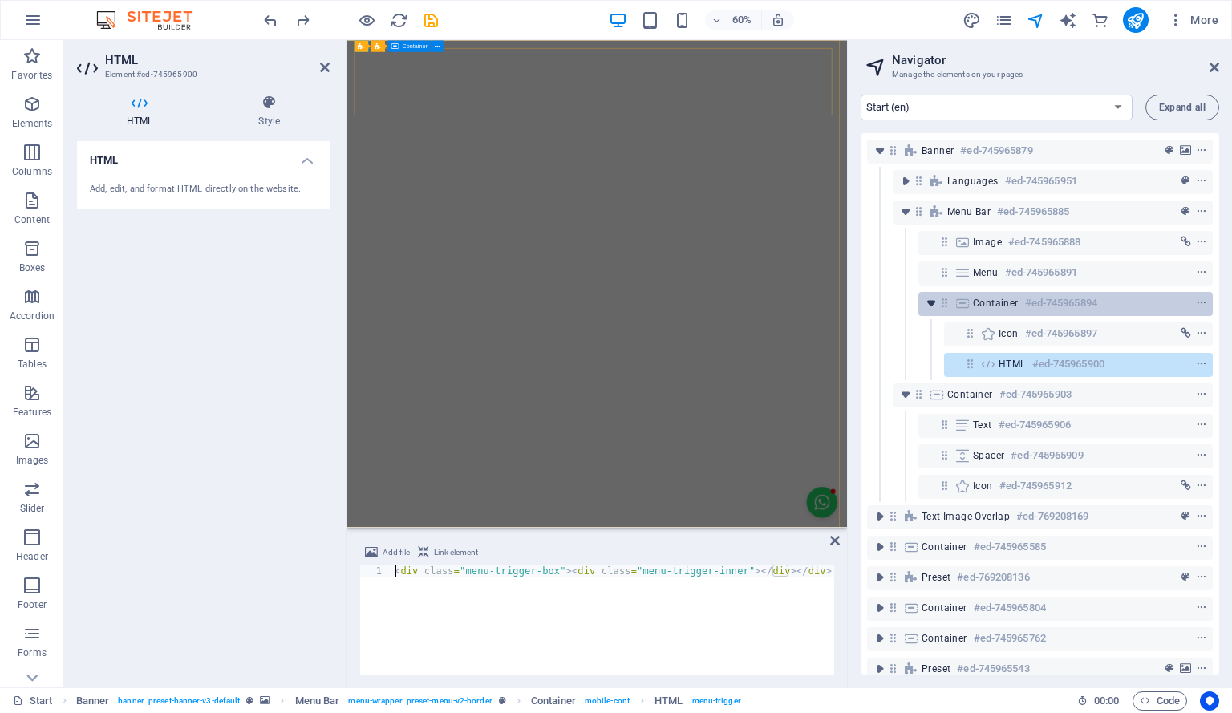
click at [934, 305] on icon "toggle-expand" at bounding box center [931, 303] width 16 height 16
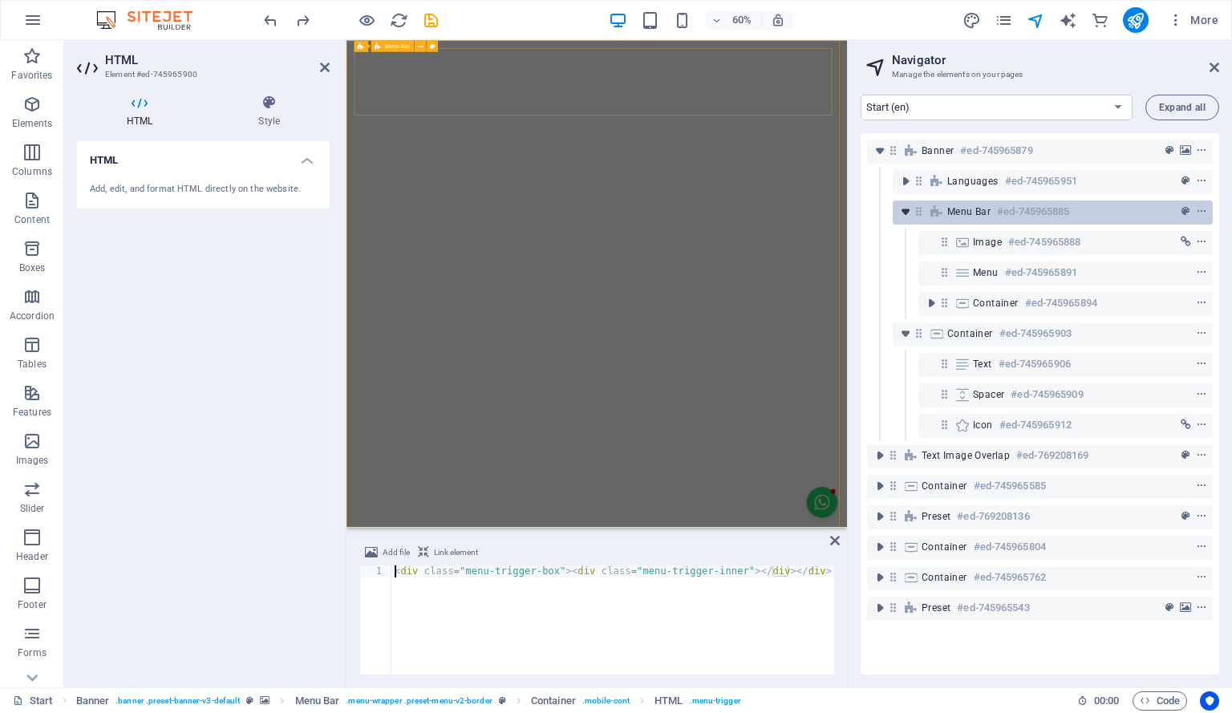
click at [908, 211] on icon "toggle-expand" at bounding box center [905, 212] width 16 height 16
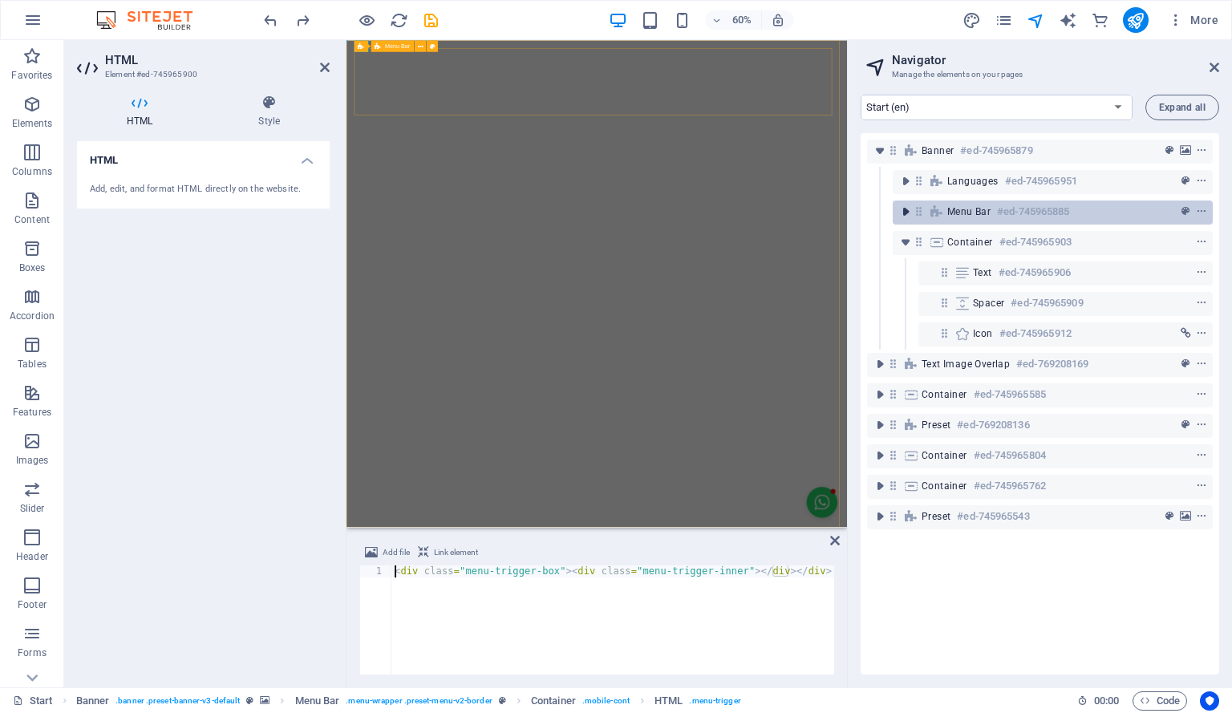
click at [908, 211] on icon "toggle-expand" at bounding box center [905, 212] width 16 height 16
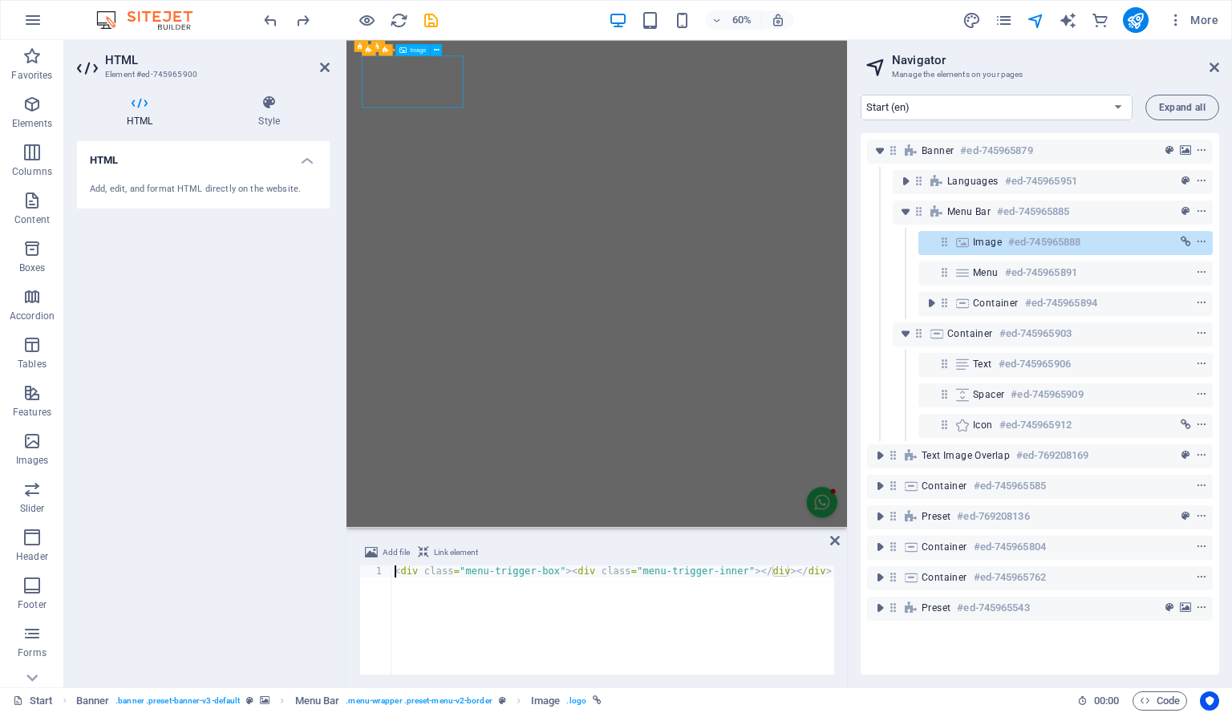
click at [948, 243] on icon at bounding box center [945, 242] width 14 height 14
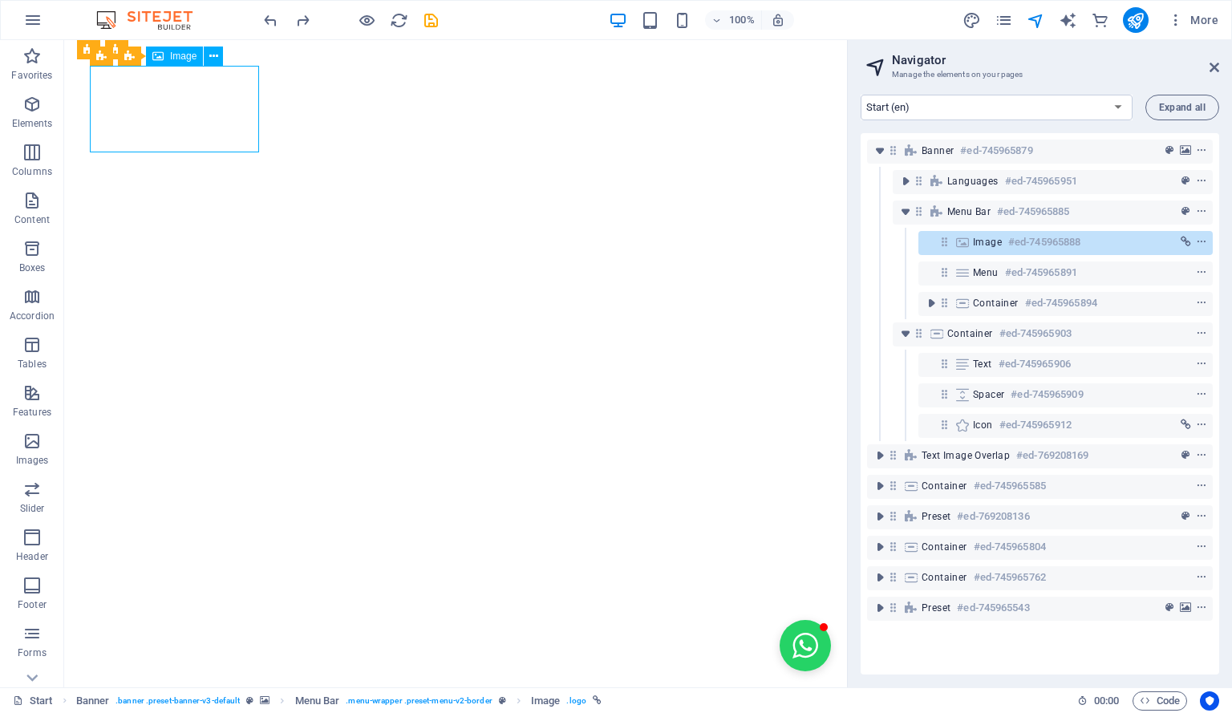
click at [948, 243] on icon at bounding box center [945, 242] width 14 height 14
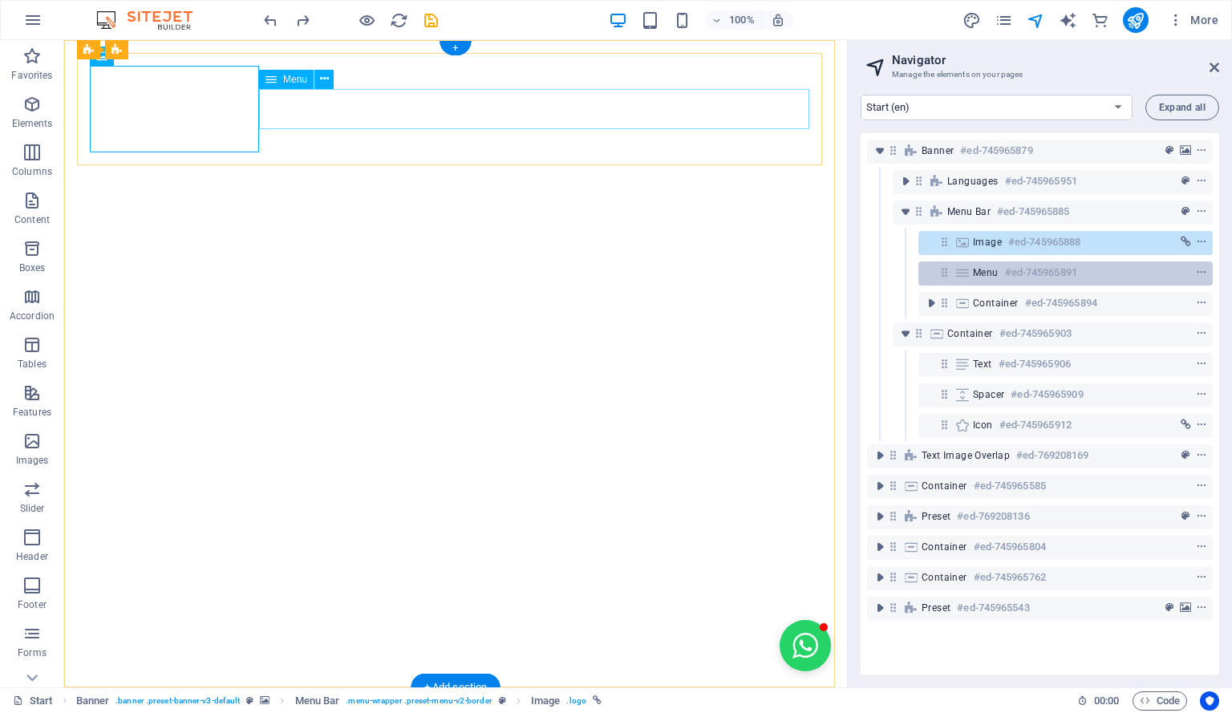
click at [966, 268] on icon at bounding box center [963, 272] width 18 height 13
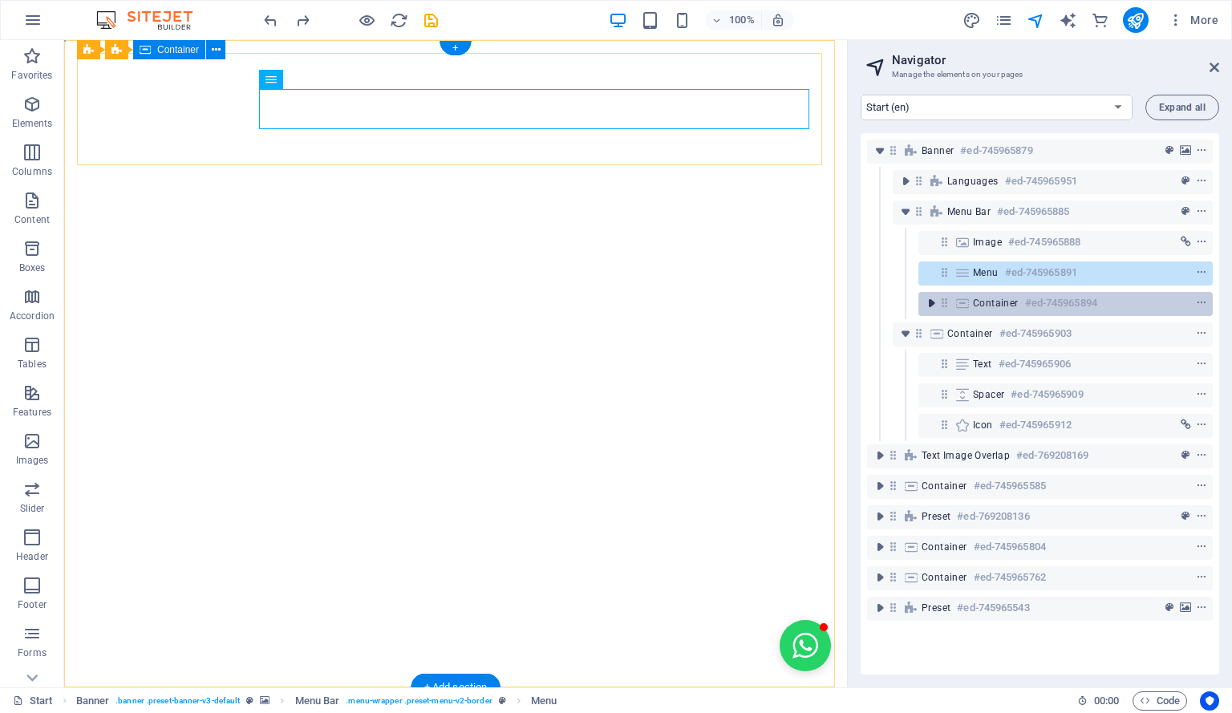
click at [938, 305] on icon "toggle-expand" at bounding box center [931, 303] width 16 height 16
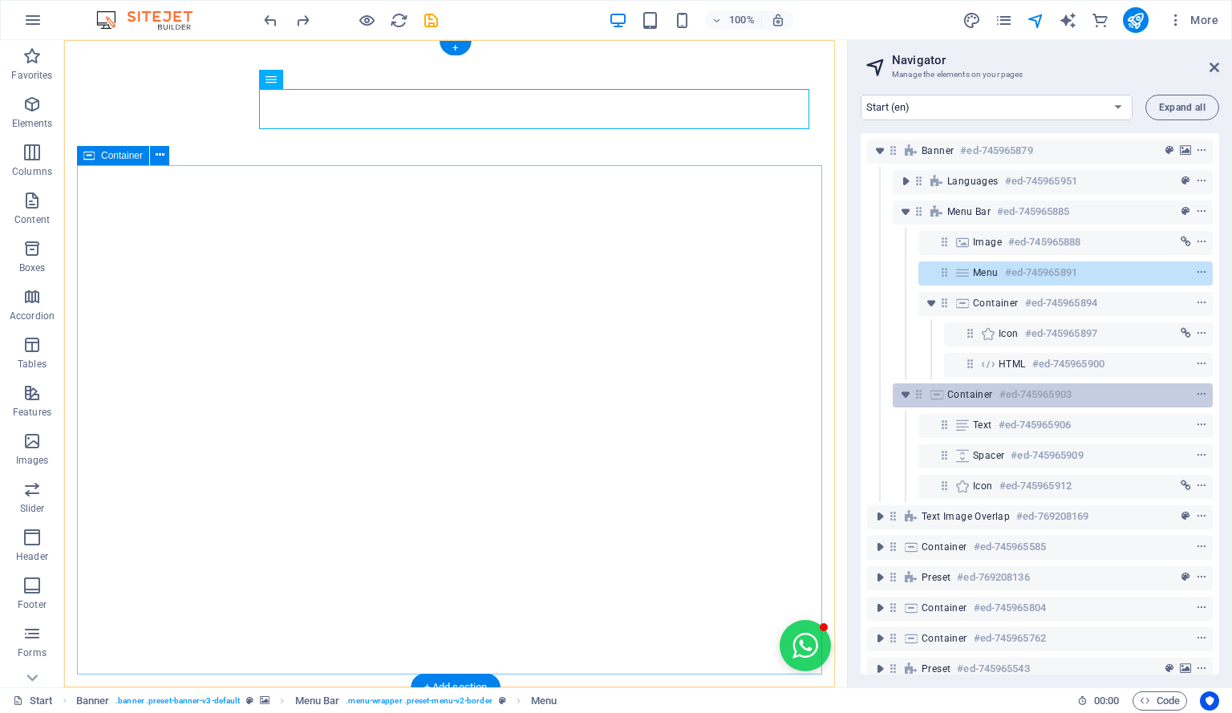
click at [964, 389] on span "Container" at bounding box center [970, 394] width 46 height 13
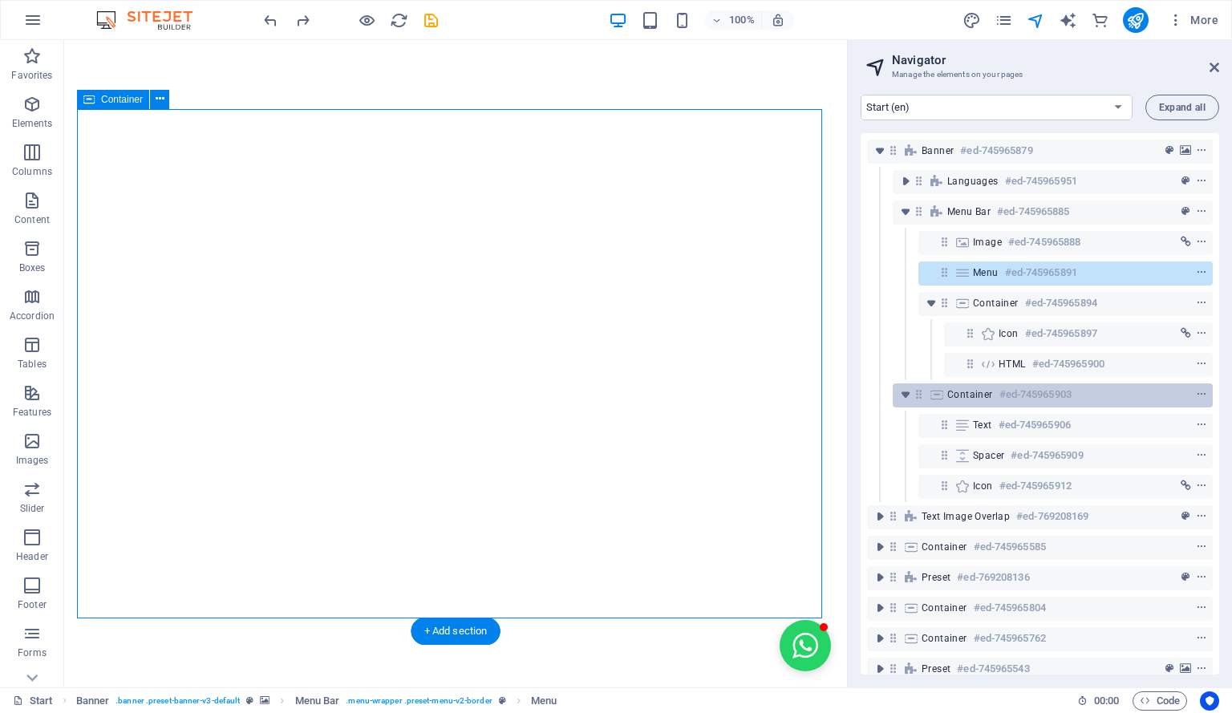
scroll to position [56, 0]
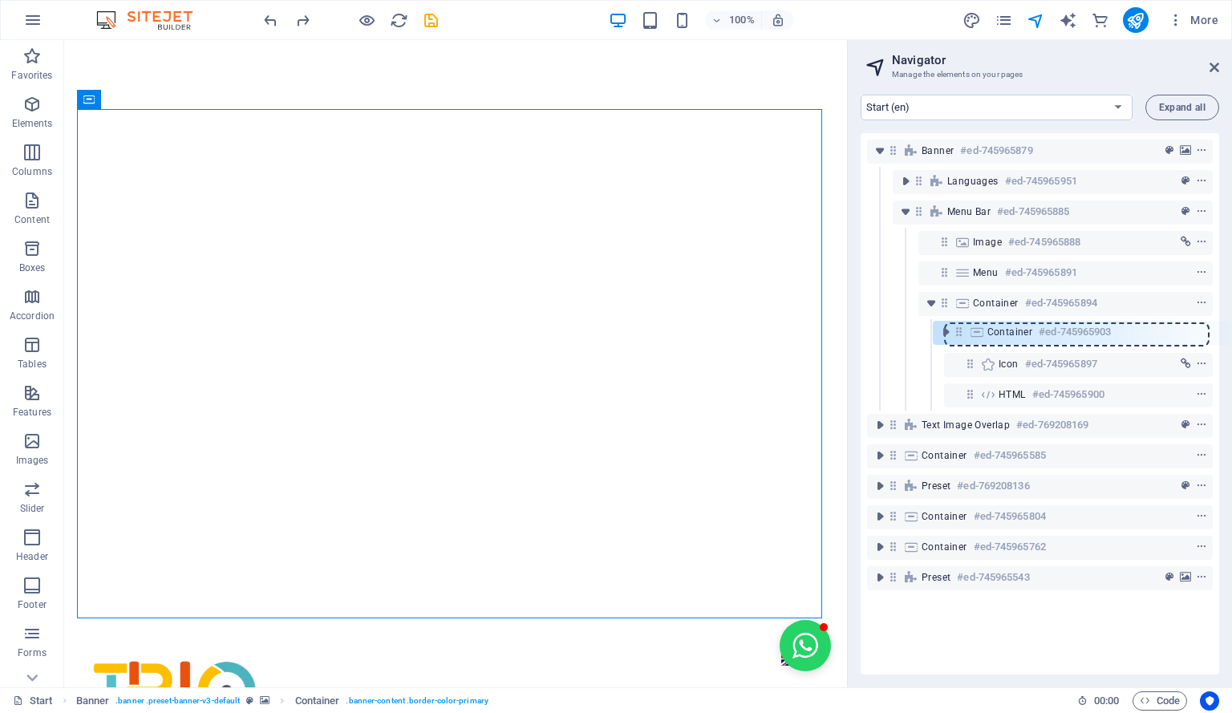
drag, startPoint x: 919, startPoint y: 397, endPoint x: 963, endPoint y: 331, distance: 79.2
click at [963, 331] on div "Banner #ed-745965879 Languages #ed-745965951 Menu Bar #ed-745965885 Image #ed-7…" at bounding box center [1040, 403] width 358 height 541
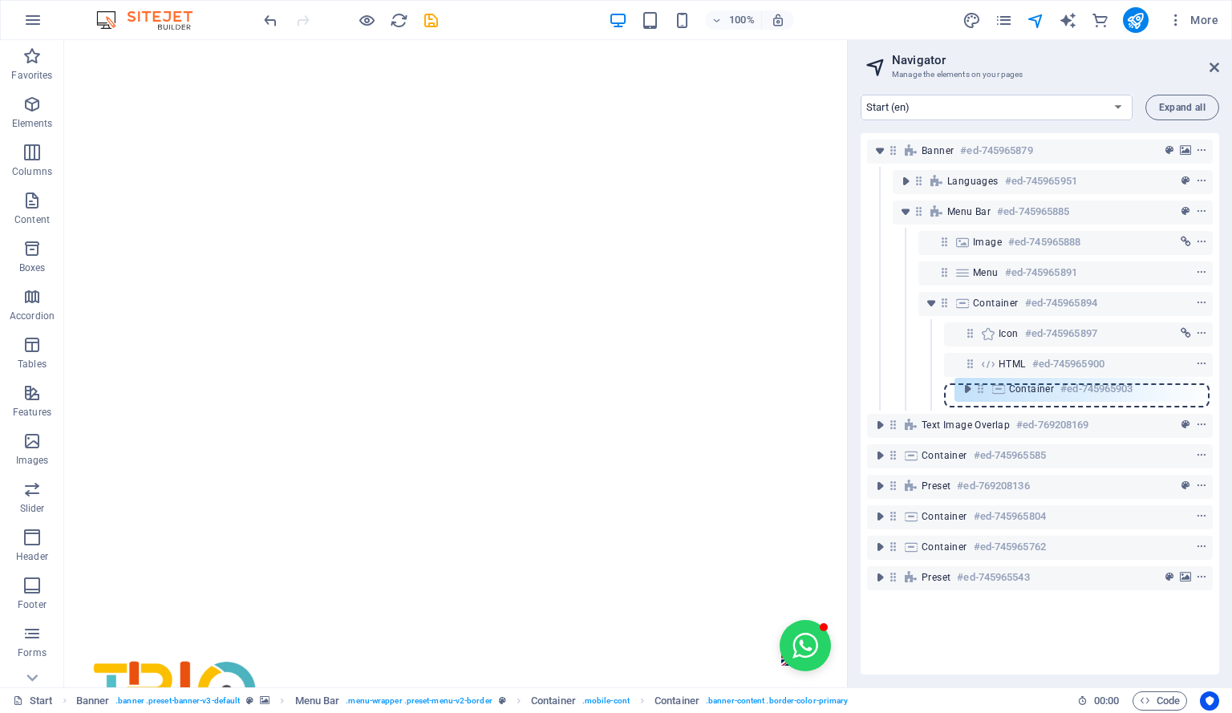
drag, startPoint x: 970, startPoint y: 331, endPoint x: 980, endPoint y: 391, distance: 60.1
click at [980, 391] on div "Banner #ed-745965879 Languages #ed-745965951 Menu Bar #ed-745965885 Image #ed-7…" at bounding box center [1040, 403] width 358 height 541
drag, startPoint x: 970, startPoint y: 395, endPoint x: 900, endPoint y: 400, distance: 70.8
click at [900, 400] on div "Banner #ed-745965879 Languages #ed-745965951 Menu Bar #ed-745965885 Image #ed-7…" at bounding box center [1040, 403] width 358 height 541
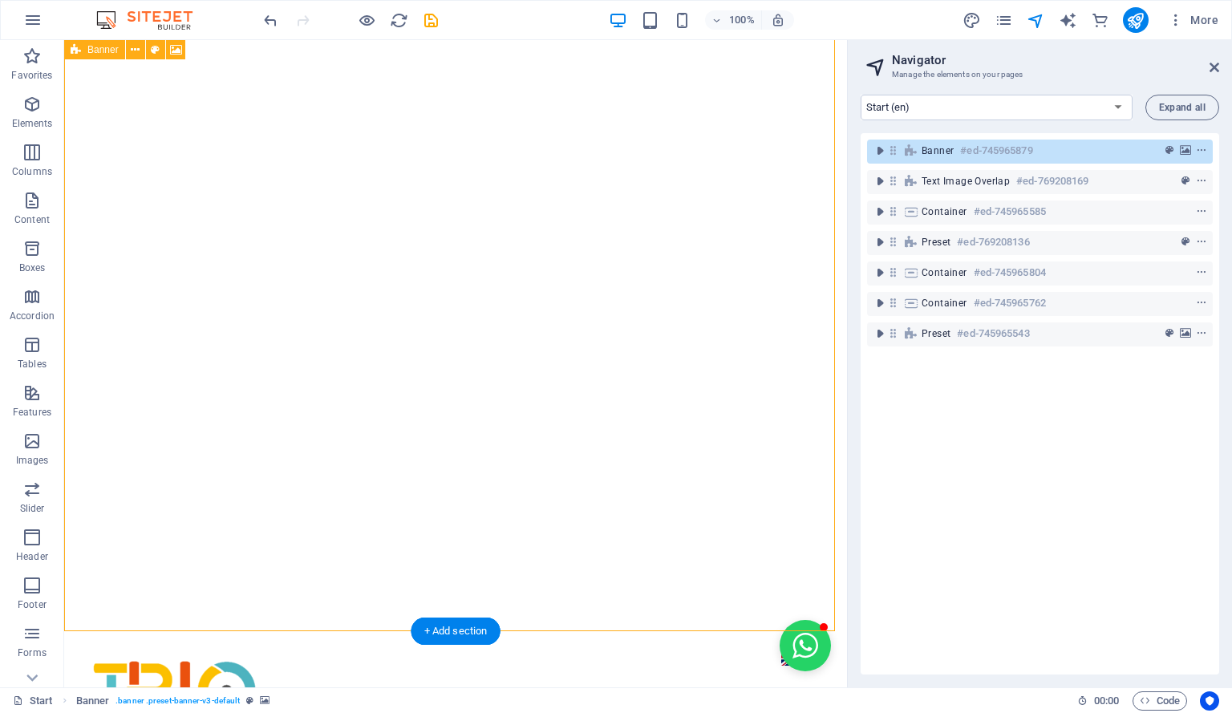
click at [890, 156] on icon at bounding box center [893, 151] width 14 height 14
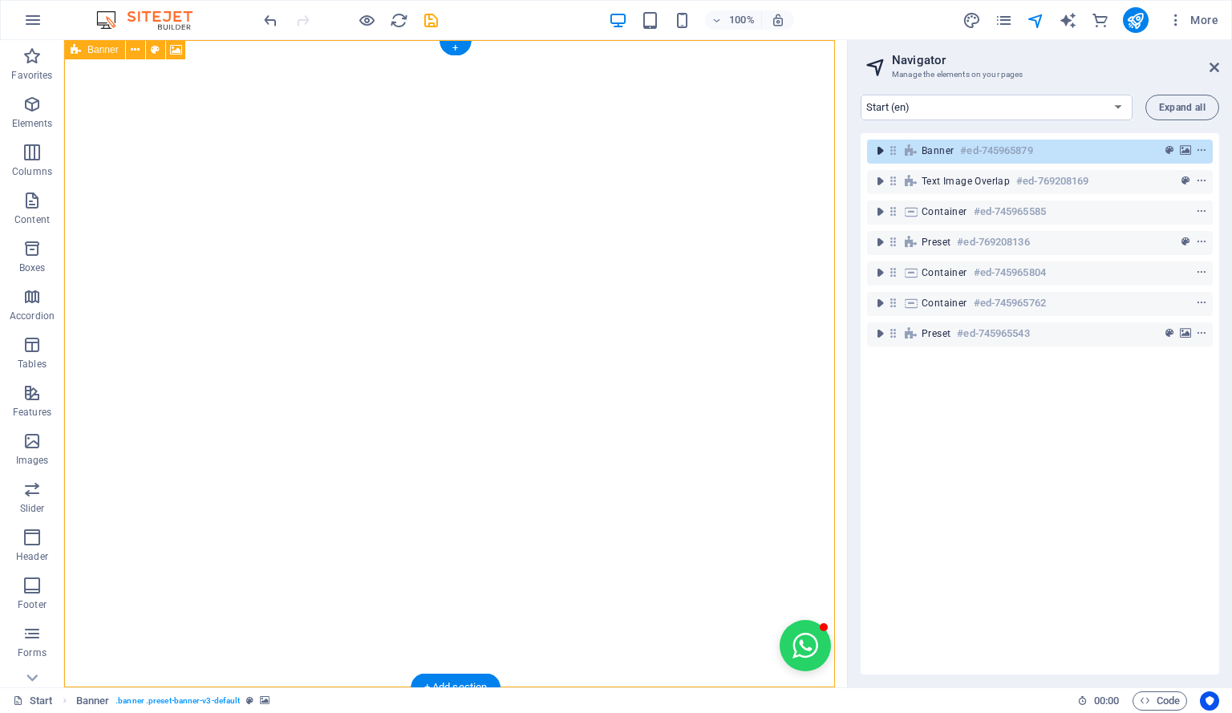
click at [880, 153] on icon "toggle-expand" at bounding box center [880, 151] width 16 height 16
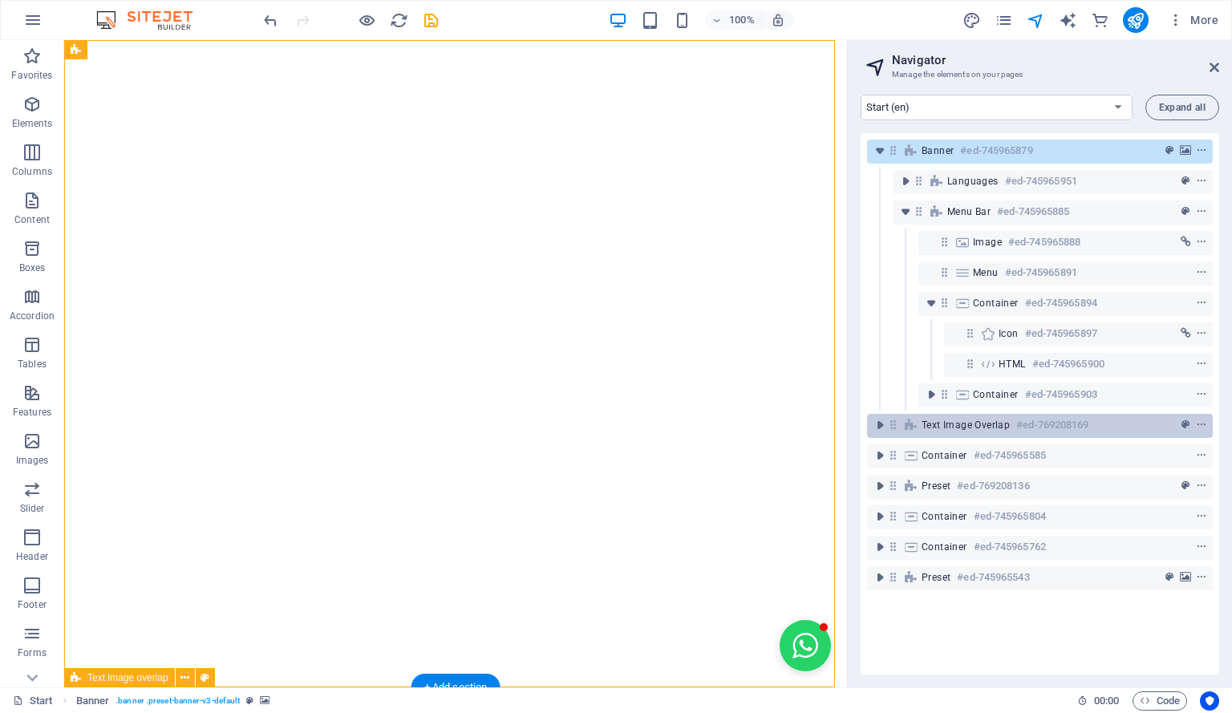
click at [927, 428] on span "Text image overlap" at bounding box center [966, 425] width 88 height 13
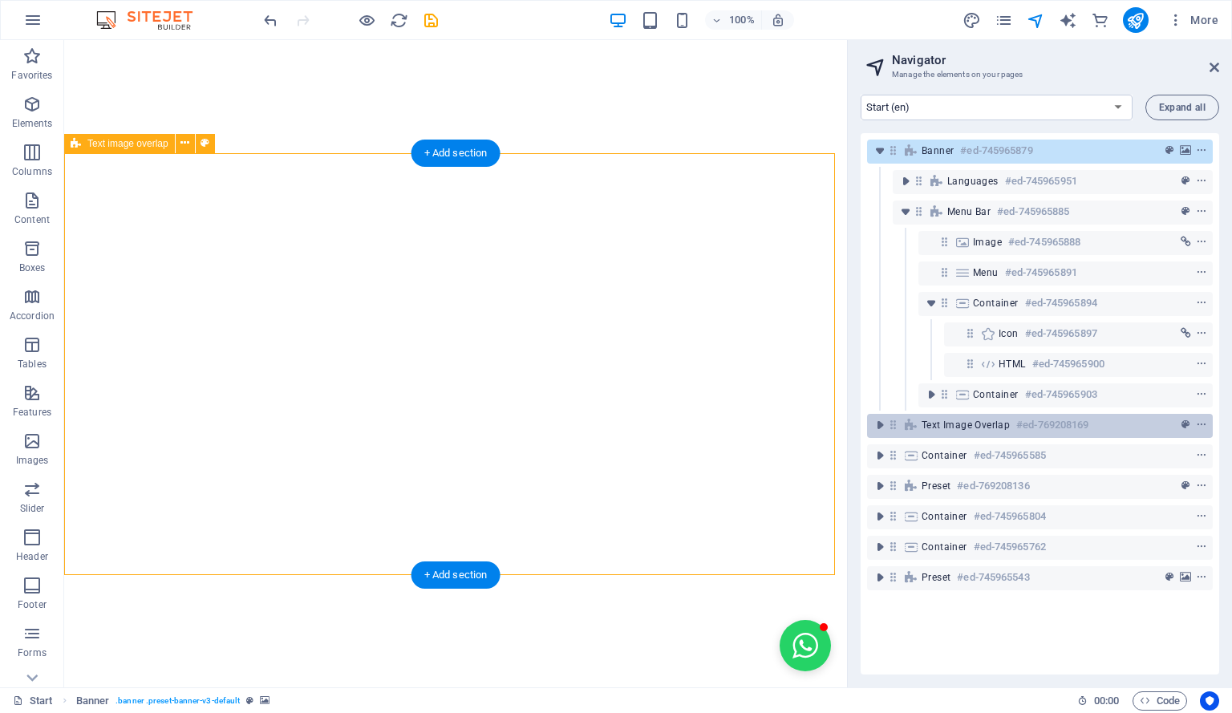
scroll to position [534, 0]
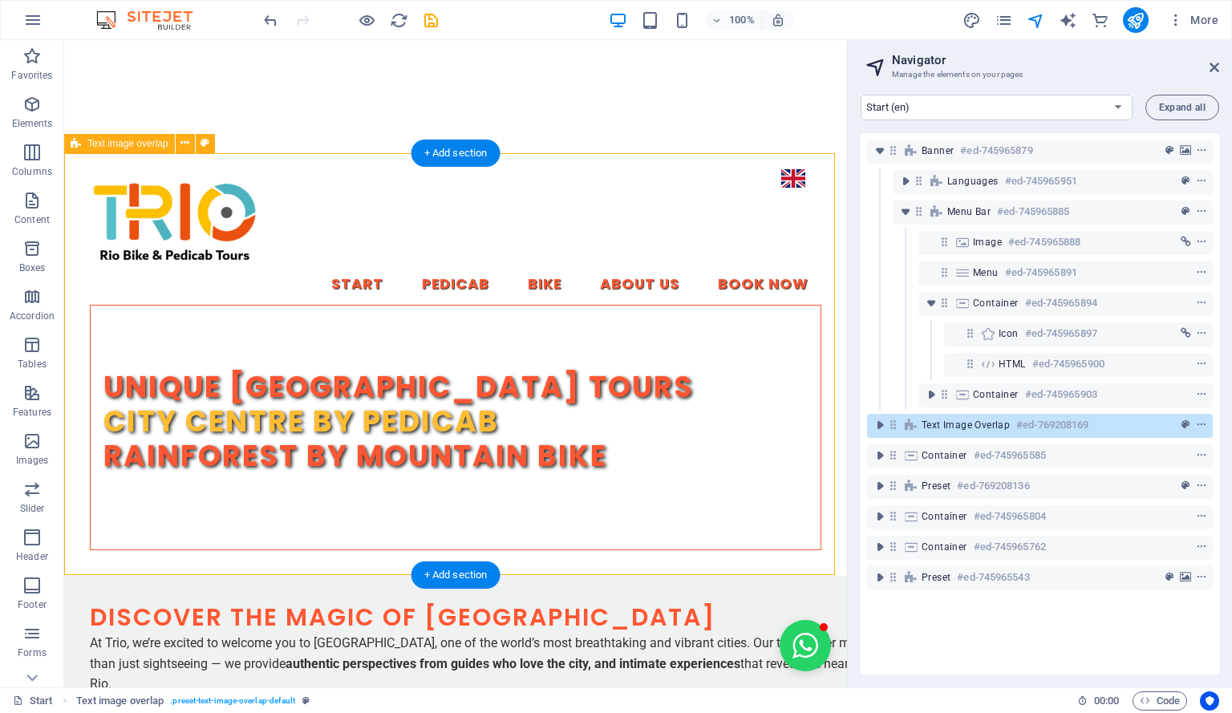
click at [927, 428] on span "Text image overlap" at bounding box center [966, 425] width 88 height 13
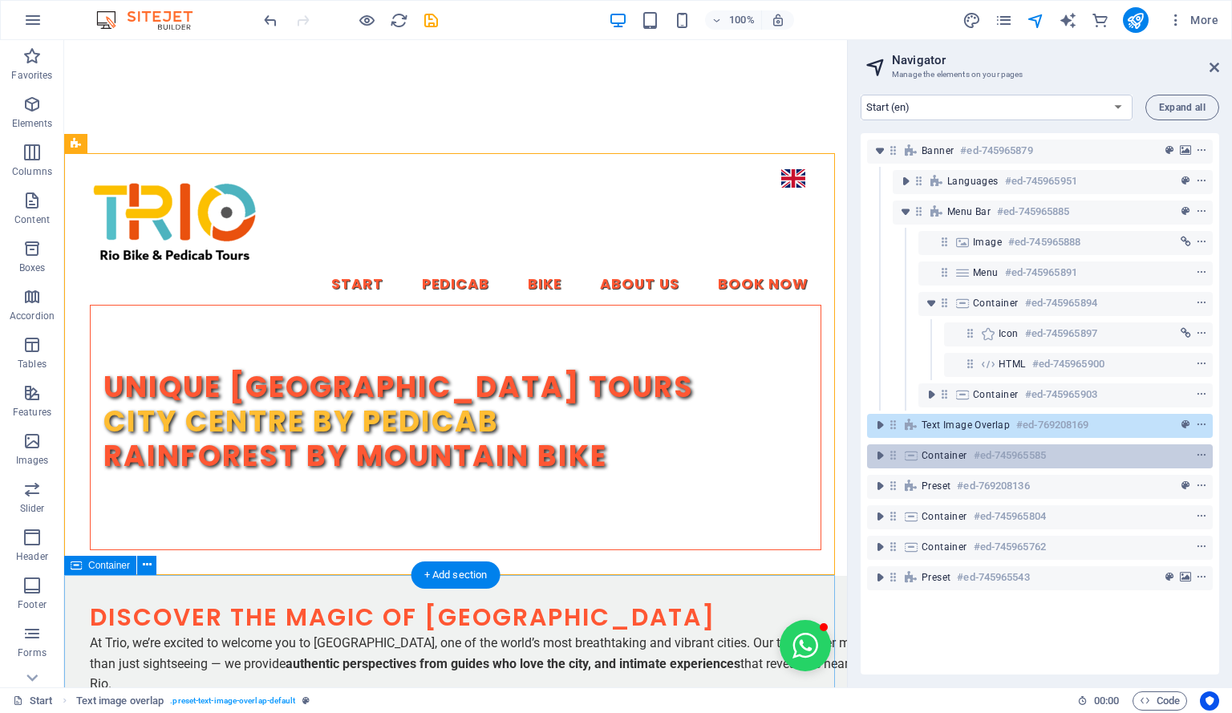
click at [928, 453] on span "Container" at bounding box center [945, 455] width 46 height 13
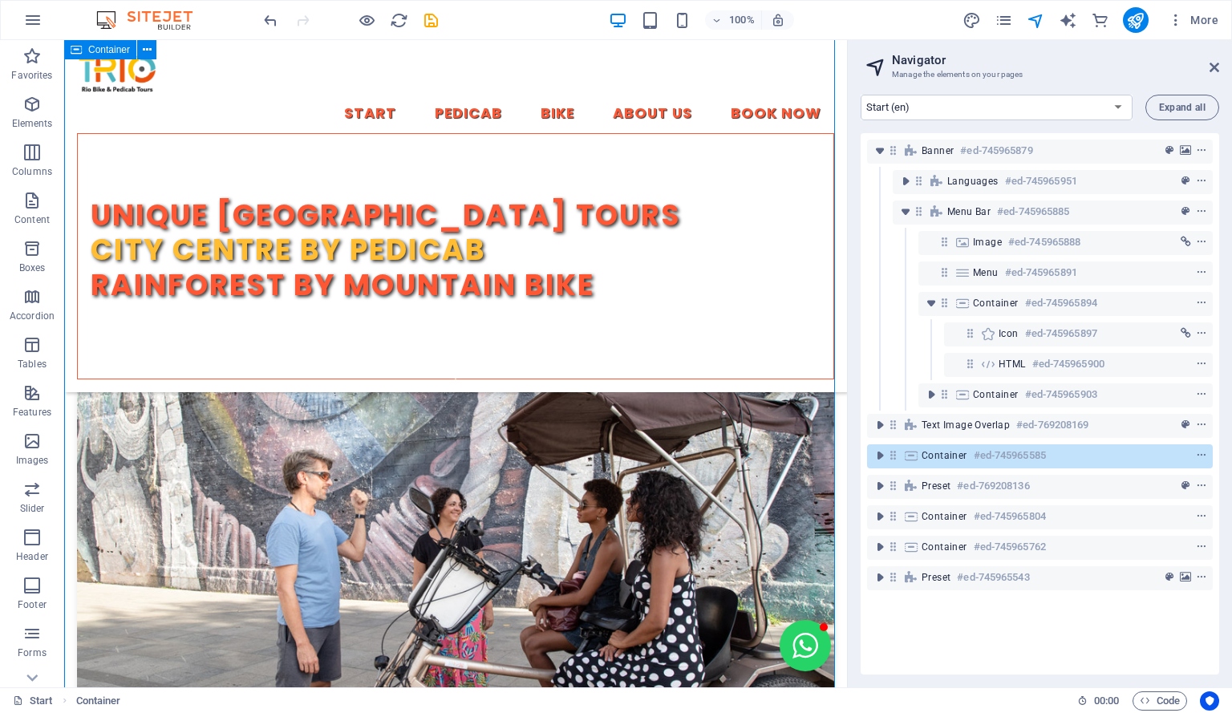
click at [942, 455] on span "Container" at bounding box center [945, 455] width 46 height 13
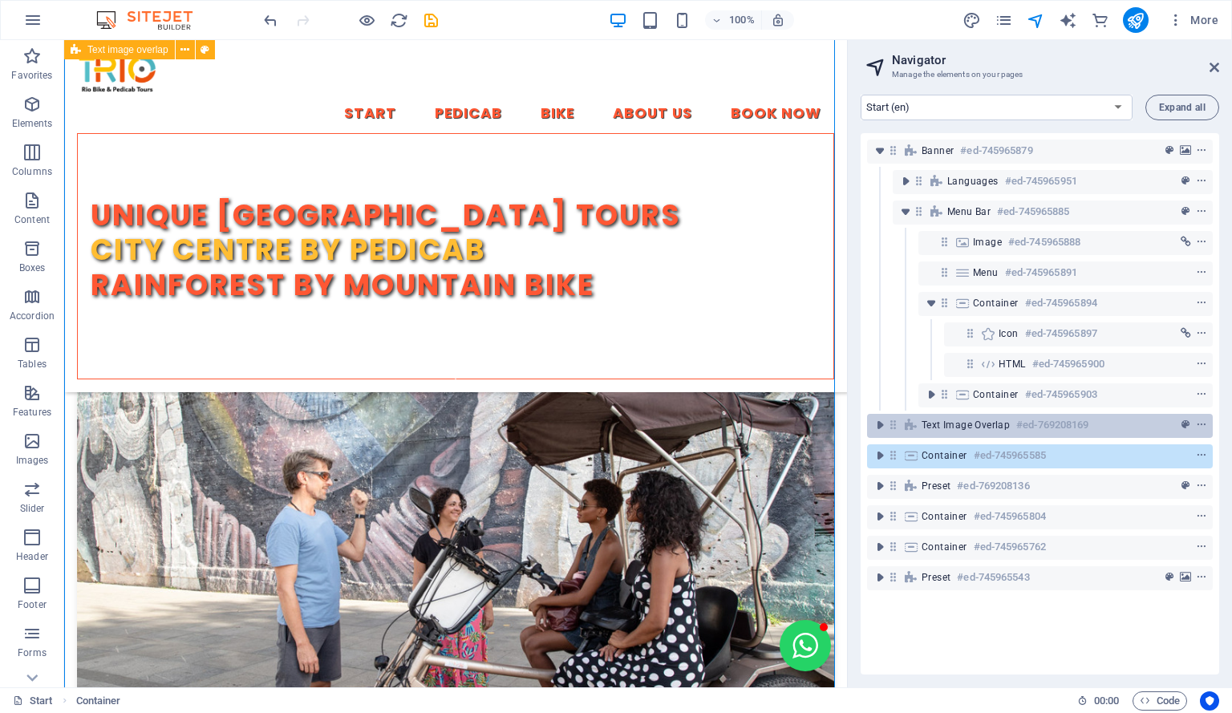
click at [944, 427] on span "Text image overlap" at bounding box center [966, 425] width 88 height 13
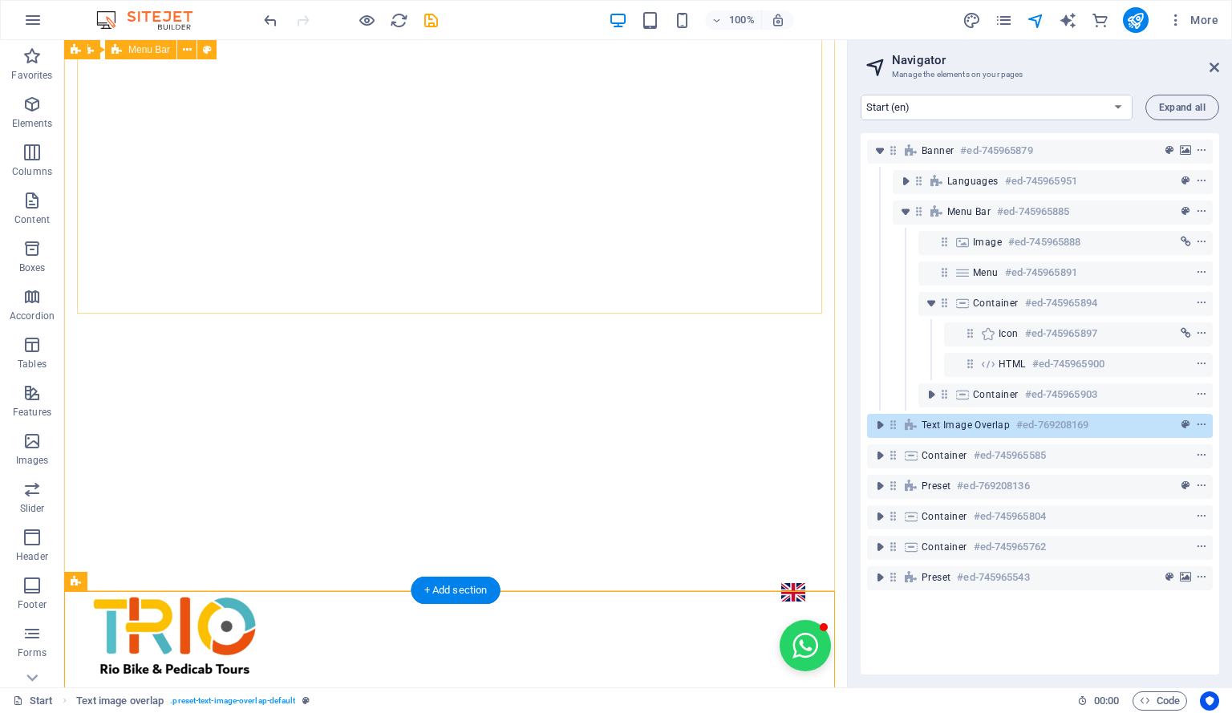
scroll to position [0, 0]
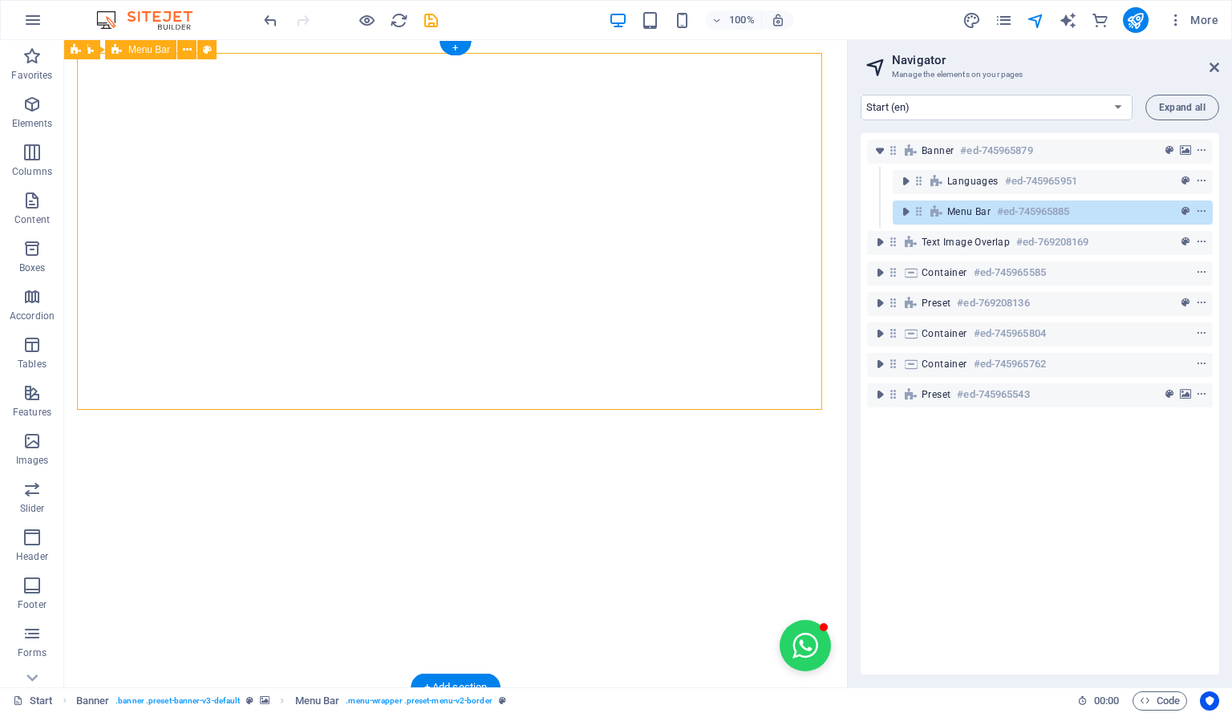
click at [916, 208] on icon at bounding box center [919, 212] width 14 height 14
click at [936, 147] on span "Banner" at bounding box center [938, 150] width 32 height 13
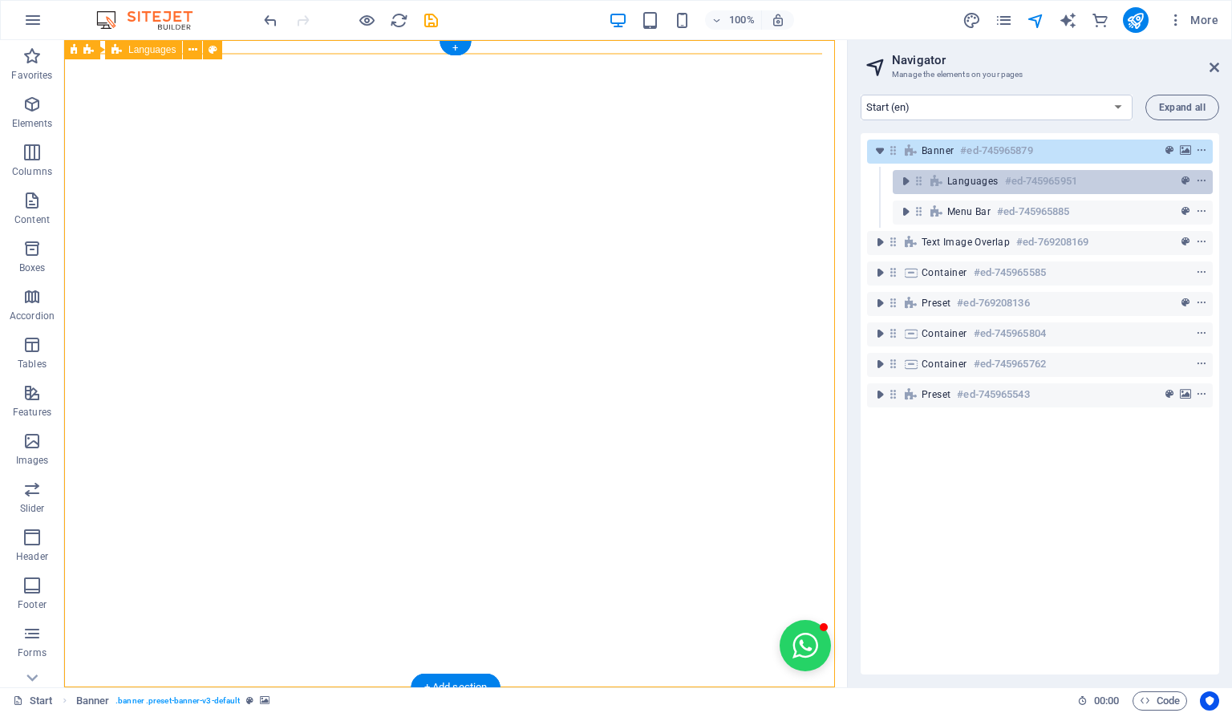
click at [963, 180] on span "Languages" at bounding box center [972, 181] width 51 height 13
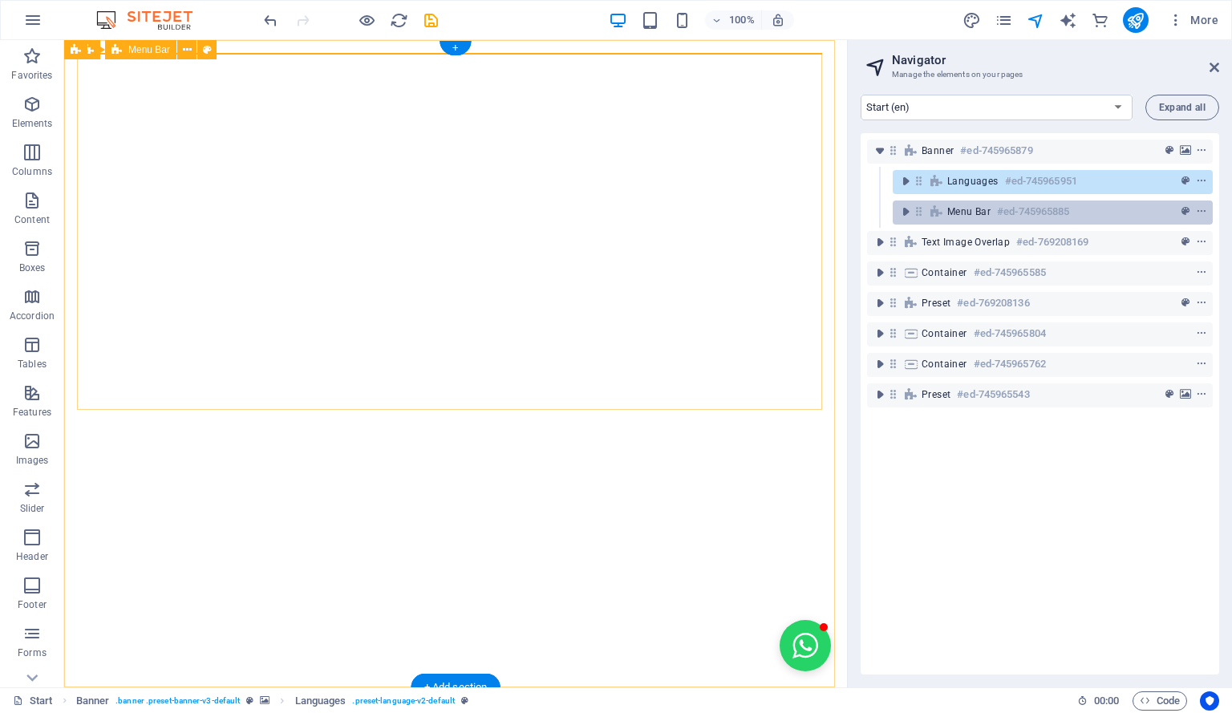
click at [970, 206] on span "Menu Bar" at bounding box center [968, 211] width 43 height 13
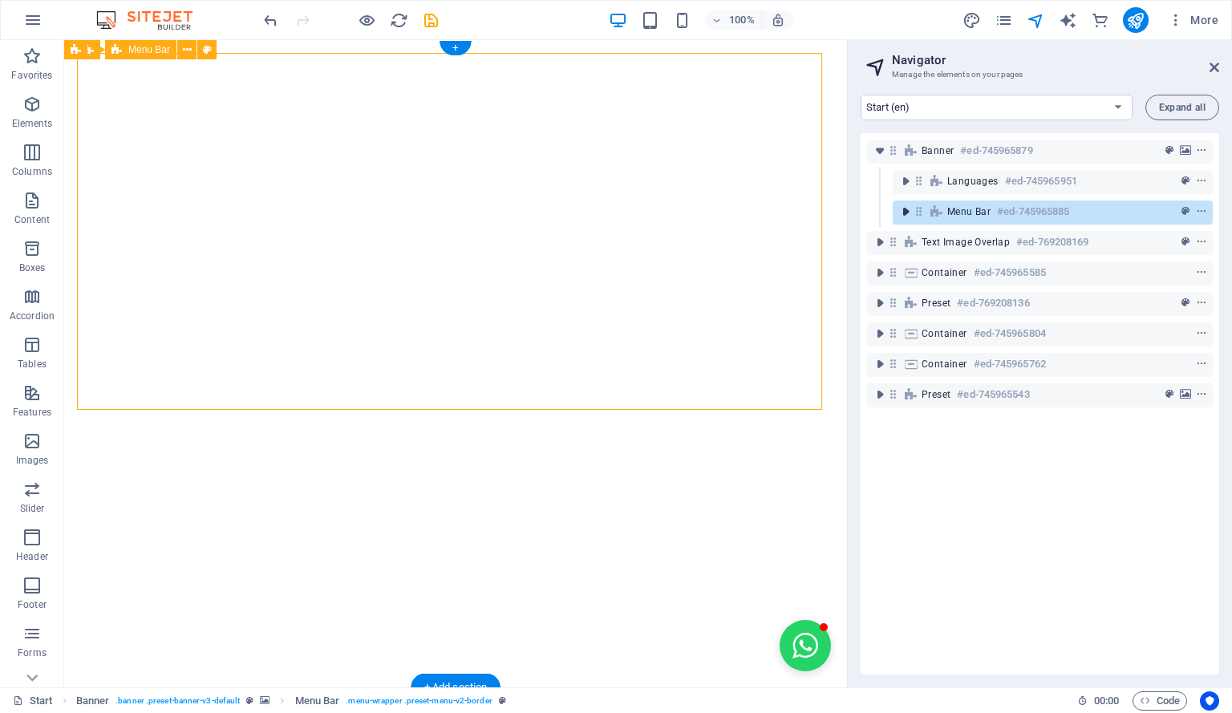
click at [906, 214] on icon "toggle-expand" at bounding box center [905, 212] width 16 height 16
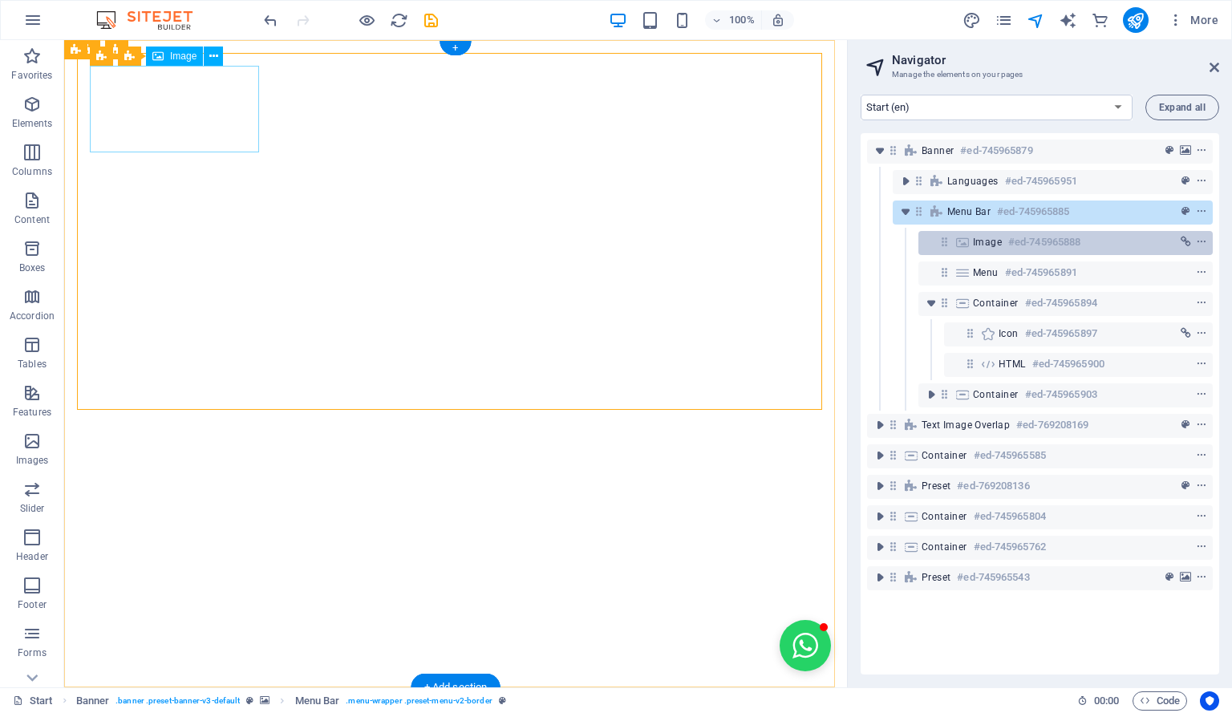
click at [970, 237] on icon at bounding box center [963, 242] width 18 height 13
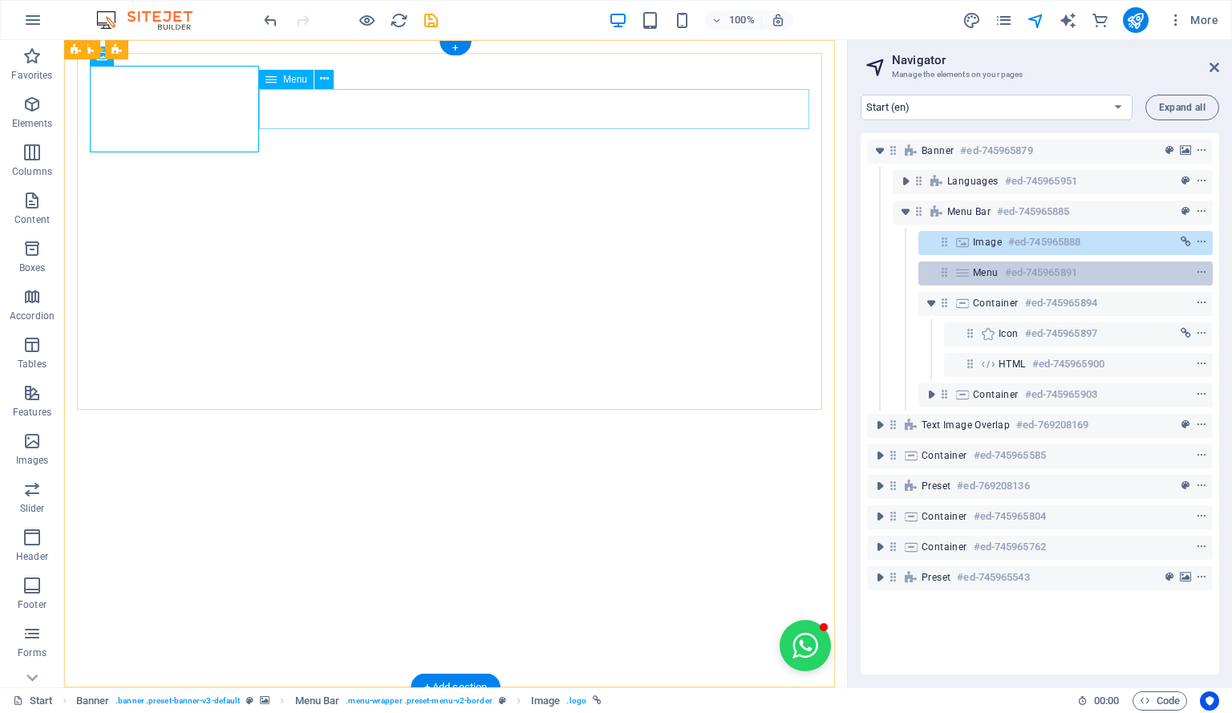
click at [983, 266] on span "Menu" at bounding box center [986, 272] width 26 height 13
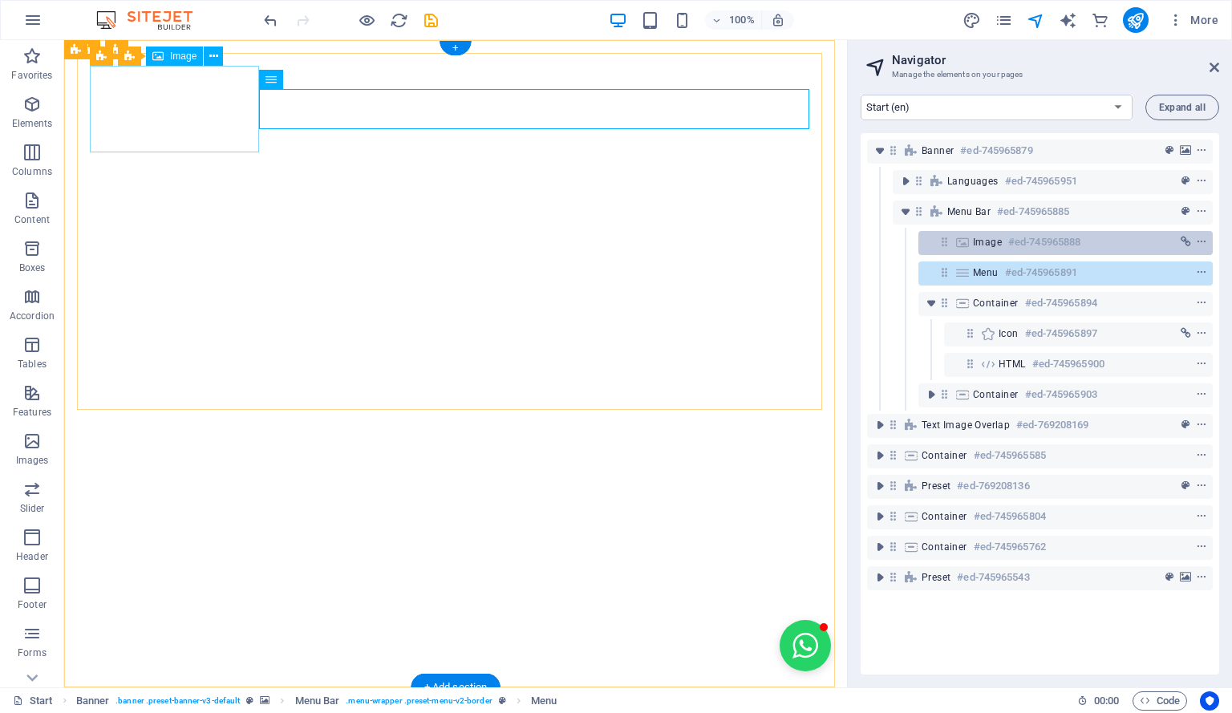
click at [986, 243] on span "Image" at bounding box center [987, 242] width 29 height 13
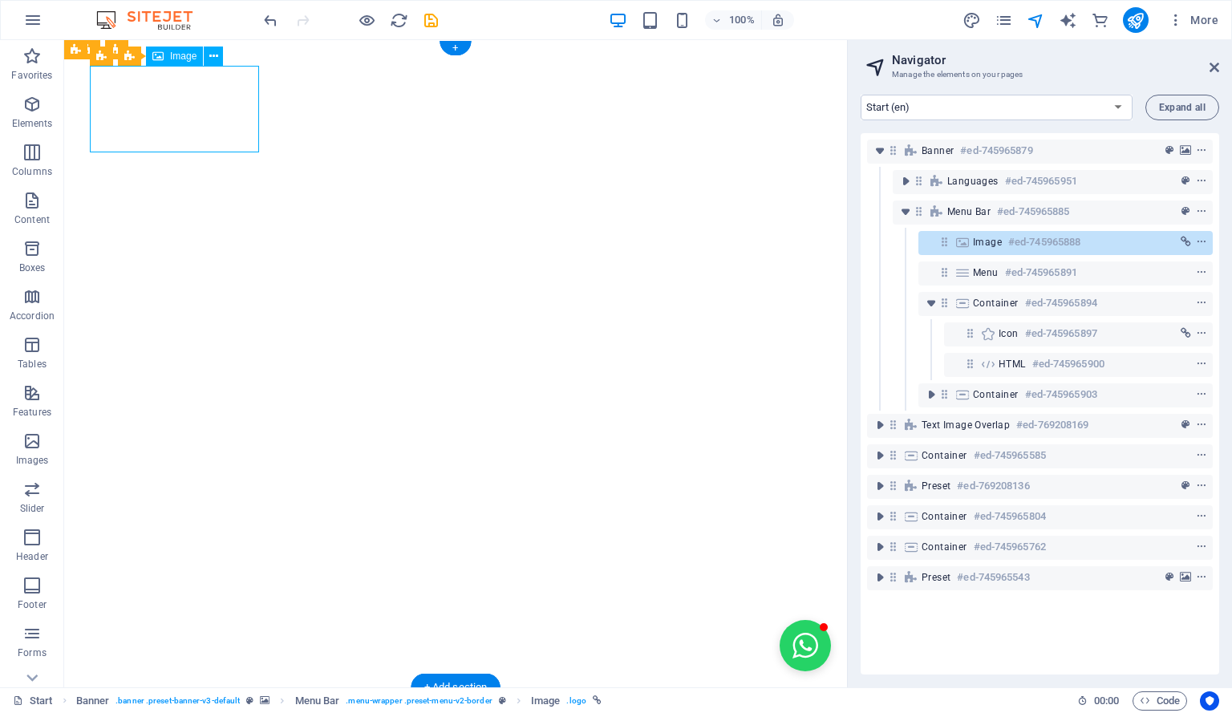
click at [986, 243] on span "Image" at bounding box center [987, 242] width 29 height 13
click at [990, 240] on span "Image" at bounding box center [987, 242] width 29 height 13
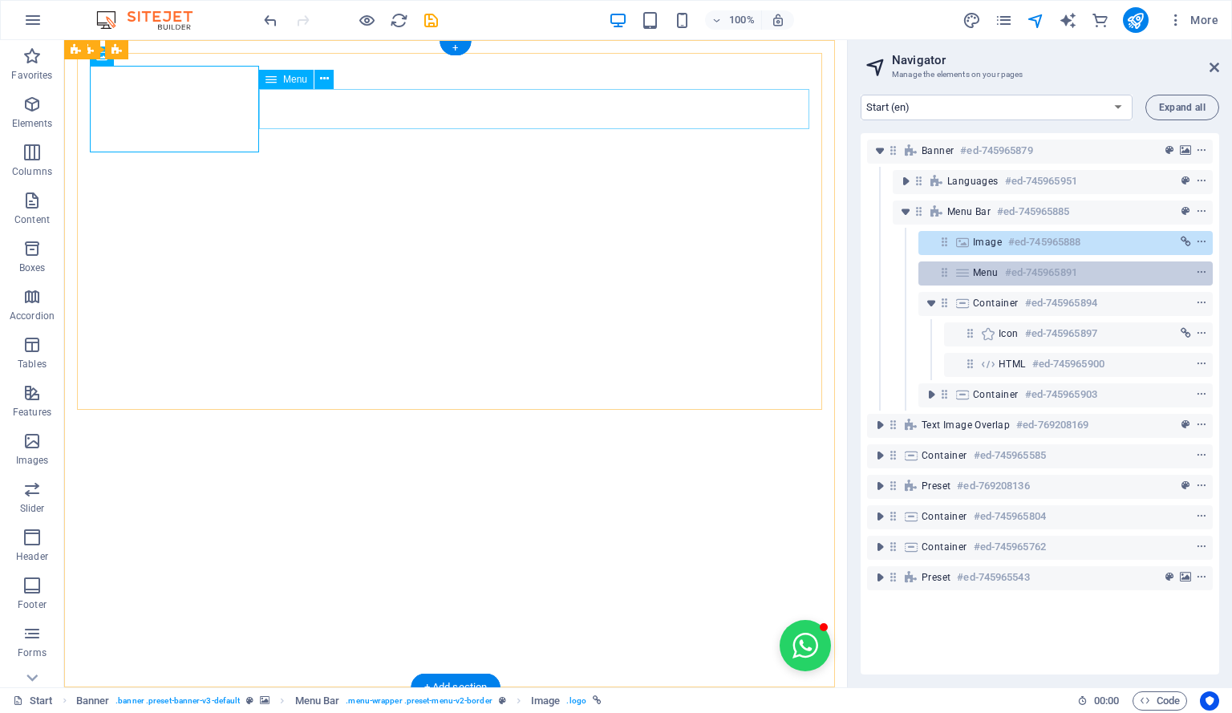
click at [994, 268] on span "Menu" at bounding box center [986, 272] width 26 height 13
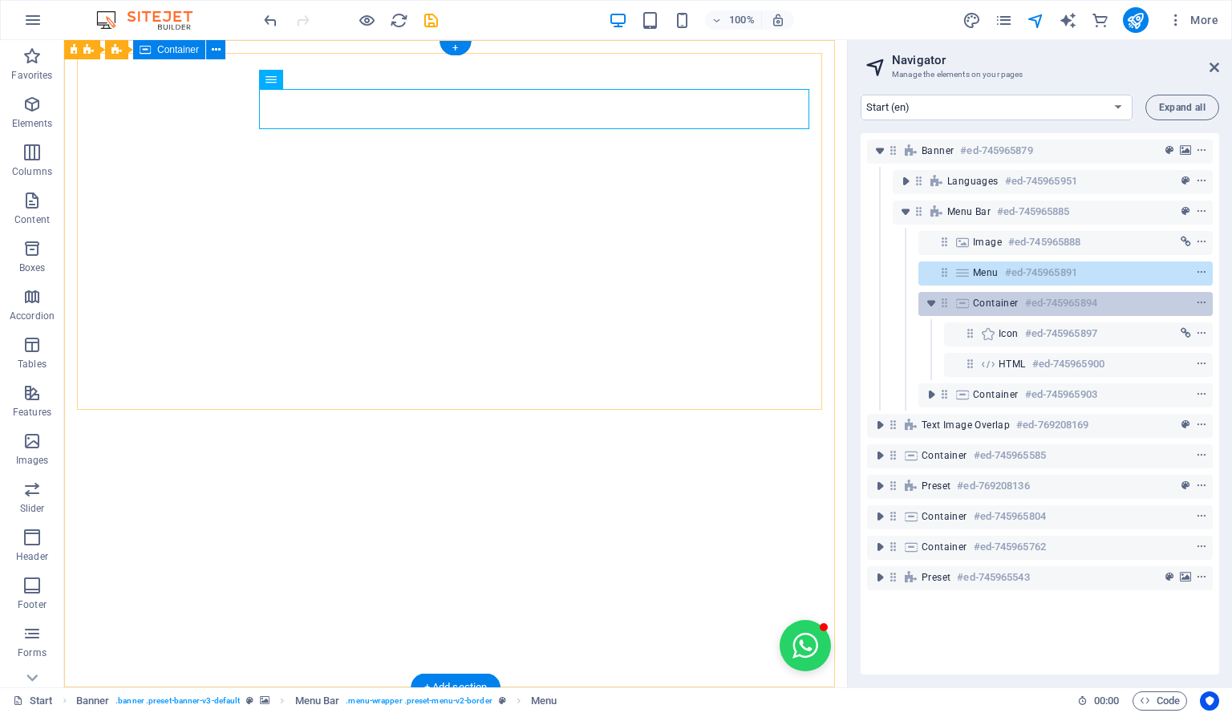
click at [999, 298] on span "Container" at bounding box center [996, 303] width 46 height 13
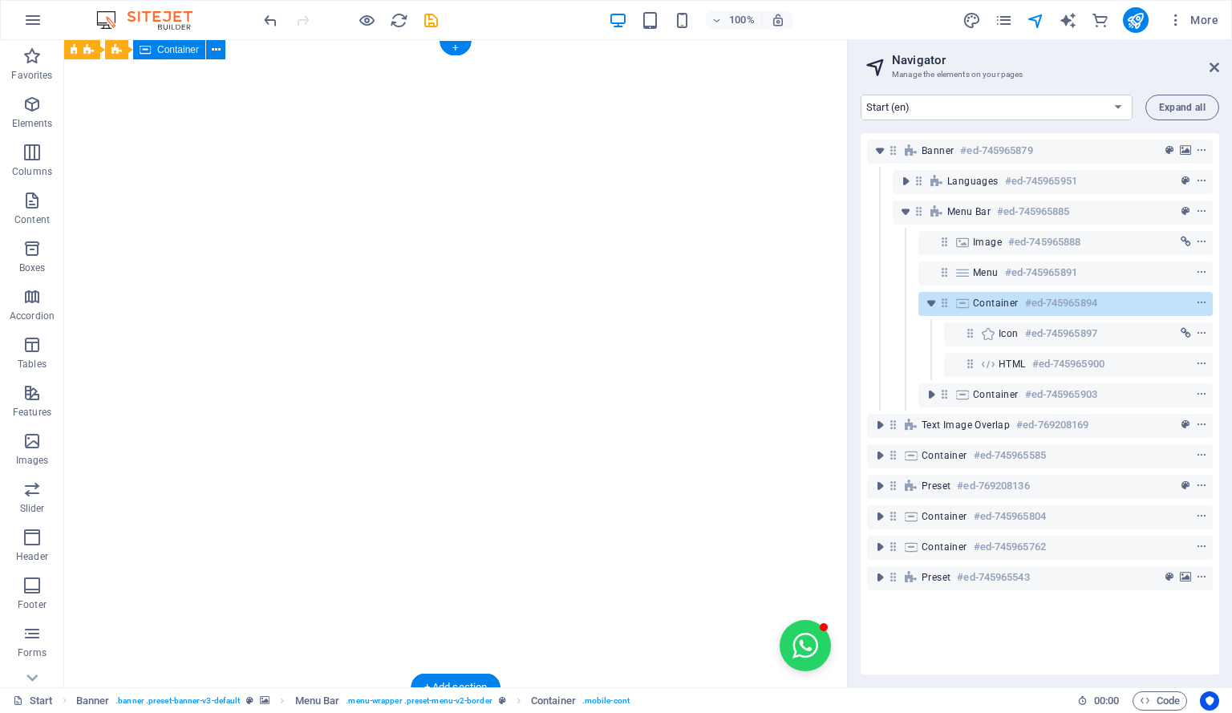
click at [999, 298] on span "Container" at bounding box center [996, 303] width 46 height 13
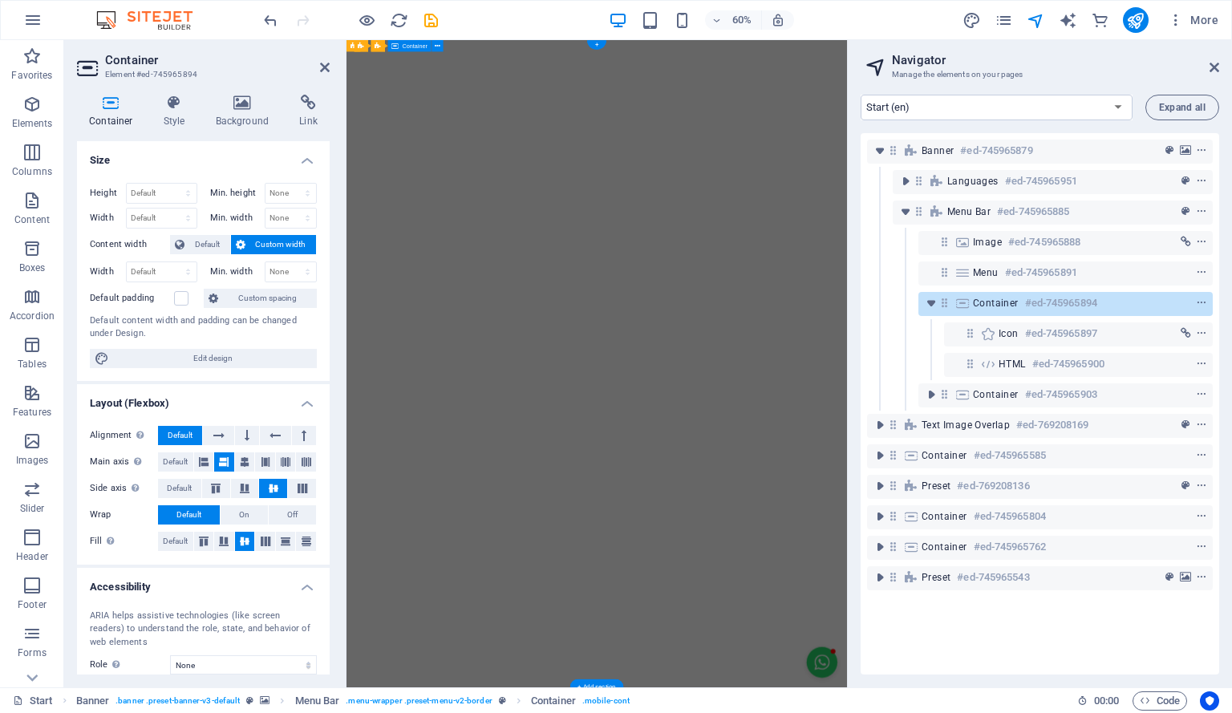
click at [999, 298] on span "Container" at bounding box center [996, 303] width 46 height 13
click at [327, 69] on icon at bounding box center [325, 67] width 10 height 13
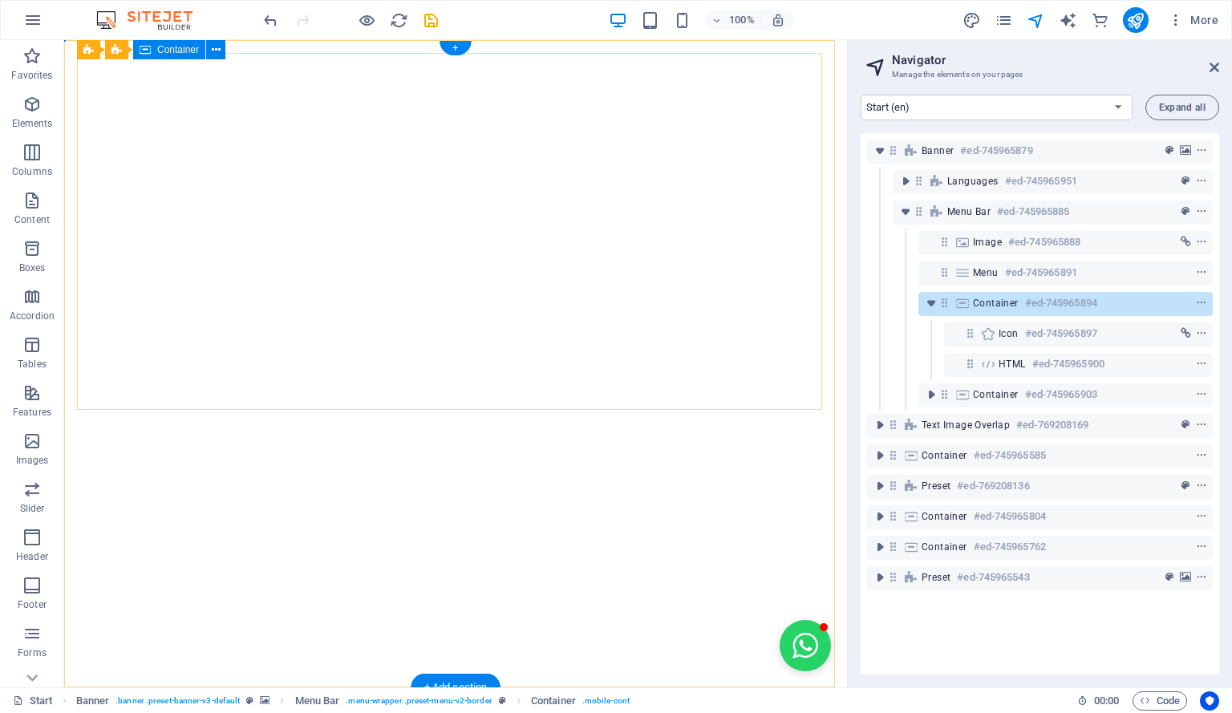
drag, startPoint x: 986, startPoint y: 301, endPoint x: 959, endPoint y: 303, distance: 27.4
click at [959, 303] on div "Container #ed-745965894" at bounding box center [1065, 304] width 294 height 24
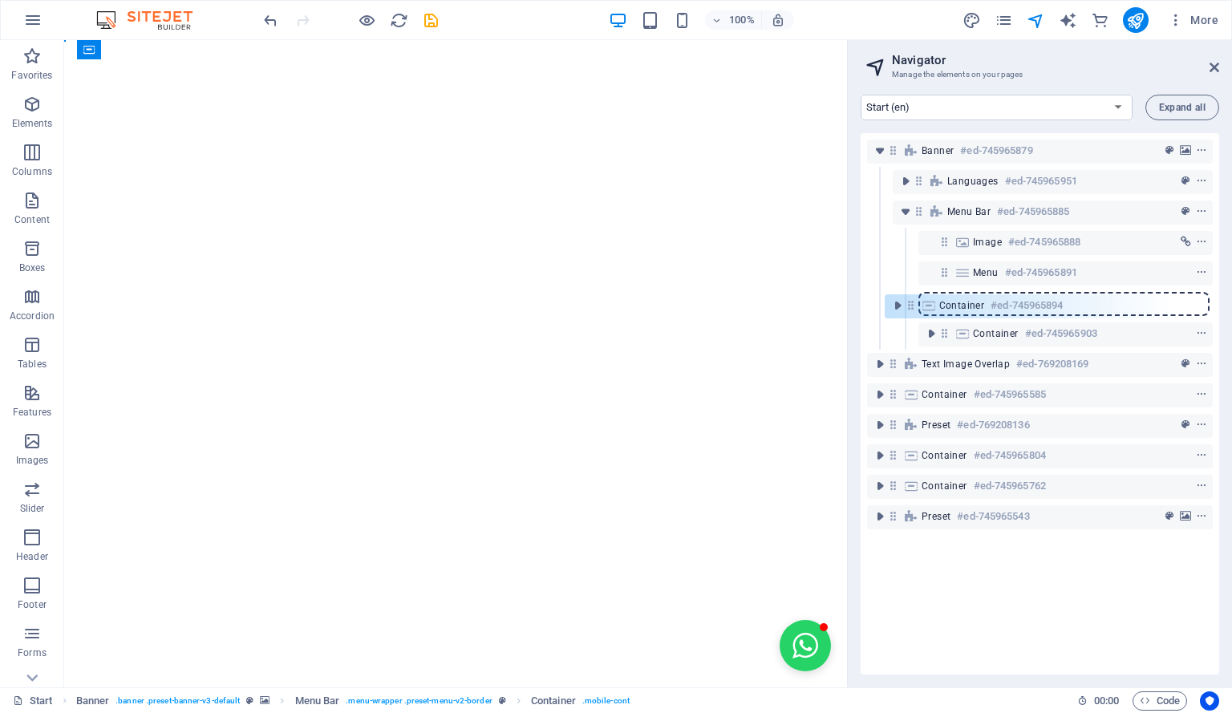
drag, startPoint x: 948, startPoint y: 304, endPoint x: 909, endPoint y: 307, distance: 38.6
click at [909, 307] on div "Banner #ed-745965879 Languages #ed-745965951 Menu Bar #ed-745965885 Image #ed-7…" at bounding box center [1040, 403] width 358 height 541
drag, startPoint x: 946, startPoint y: 302, endPoint x: 861, endPoint y: 302, distance: 84.2
click at [861, 302] on div "Banner #ed-745965879 Languages #ed-745965951 Menu Bar #ed-745965885 Image #ed-7…" at bounding box center [1040, 403] width 358 height 541
drag, startPoint x: 945, startPoint y: 301, endPoint x: 884, endPoint y: 346, distance: 75.7
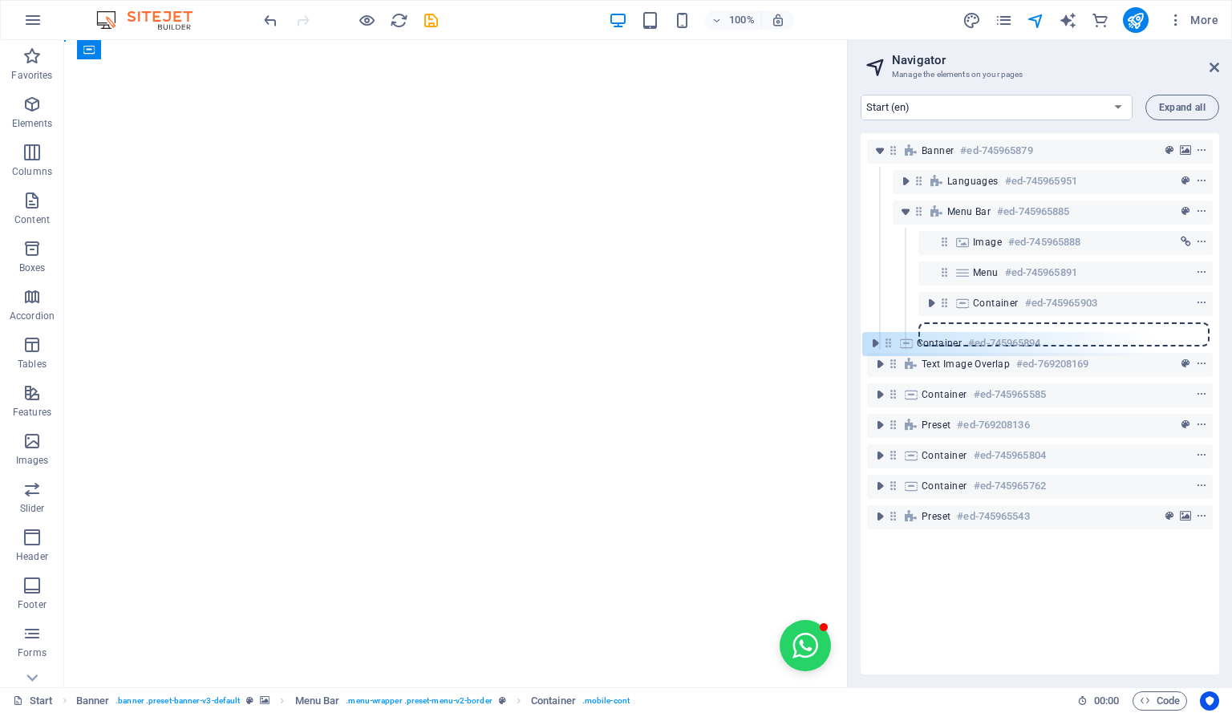
click at [884, 346] on div "Banner #ed-745965879 Languages #ed-745965951 Menu Bar #ed-745965885 Image #ed-7…" at bounding box center [1040, 403] width 358 height 541
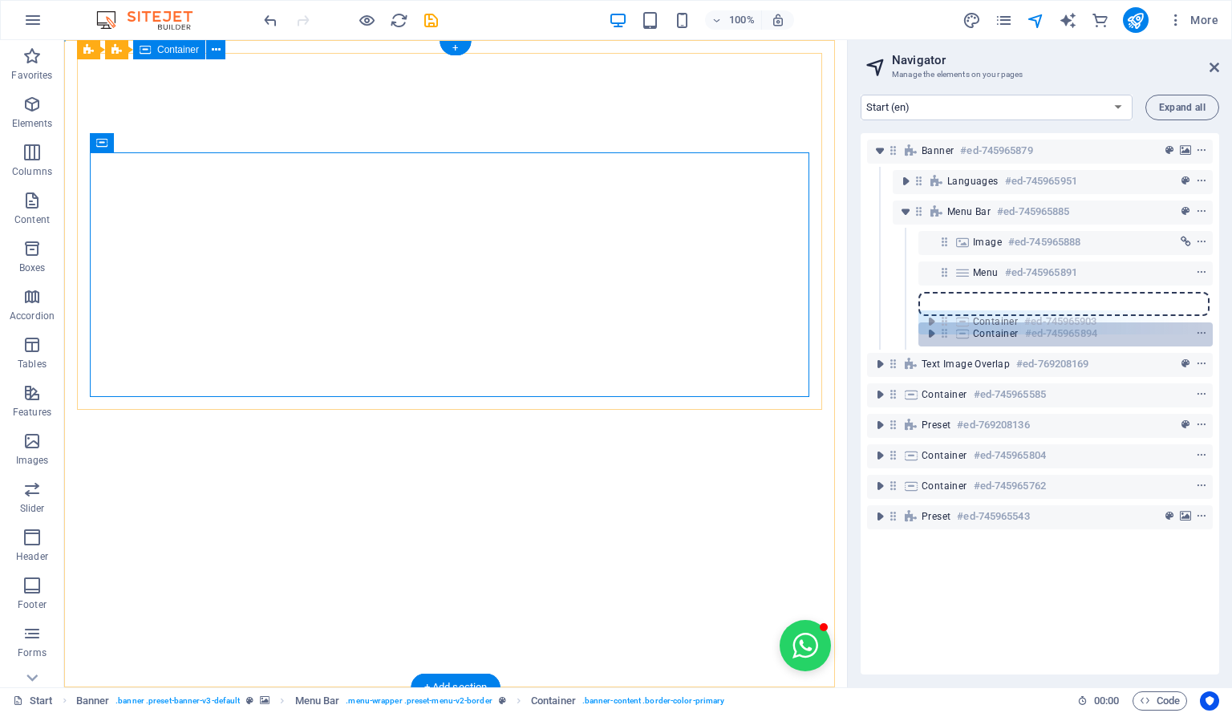
drag, startPoint x: 943, startPoint y: 306, endPoint x: 943, endPoint y: 326, distance: 20.1
click at [943, 326] on div "Banner #ed-745965879 Languages #ed-745965951 Menu Bar #ed-745965885 Image #ed-7…" at bounding box center [1040, 403] width 358 height 541
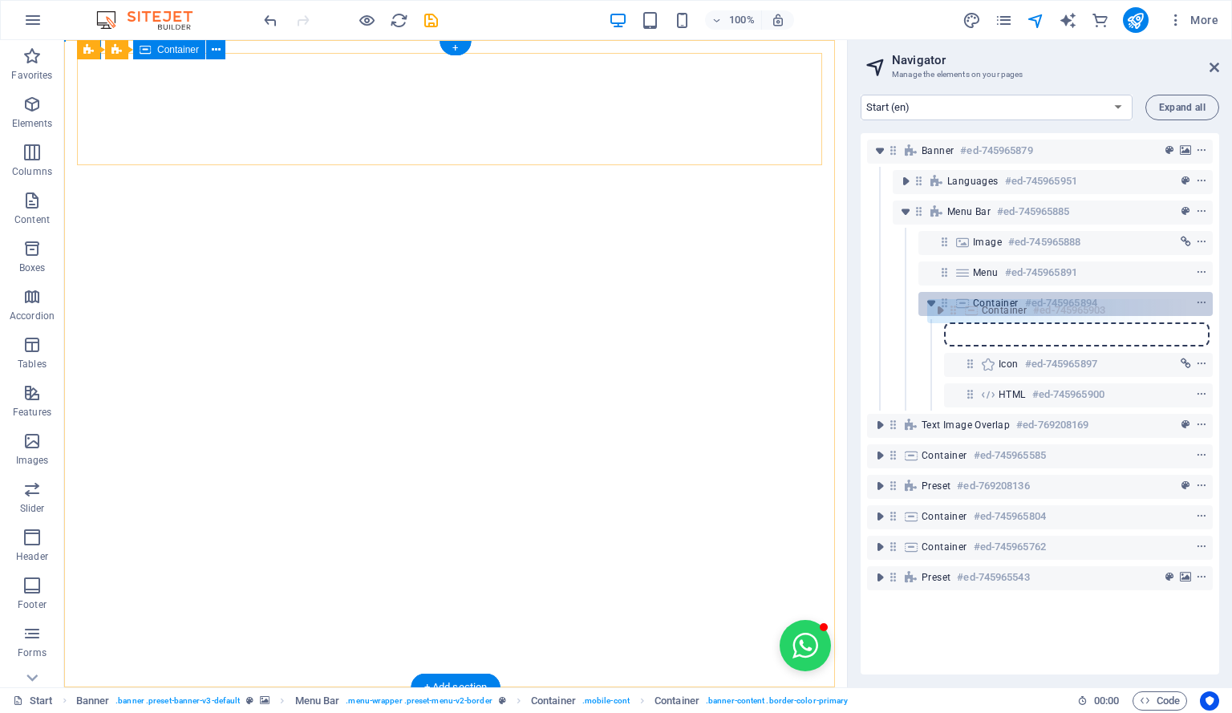
drag, startPoint x: 970, startPoint y: 334, endPoint x: 951, endPoint y: 306, distance: 34.0
click at [951, 306] on div "Banner #ed-745965879 Languages #ed-745965951 Menu Bar #ed-745965885 Image #ed-7…" at bounding box center [1040, 403] width 358 height 541
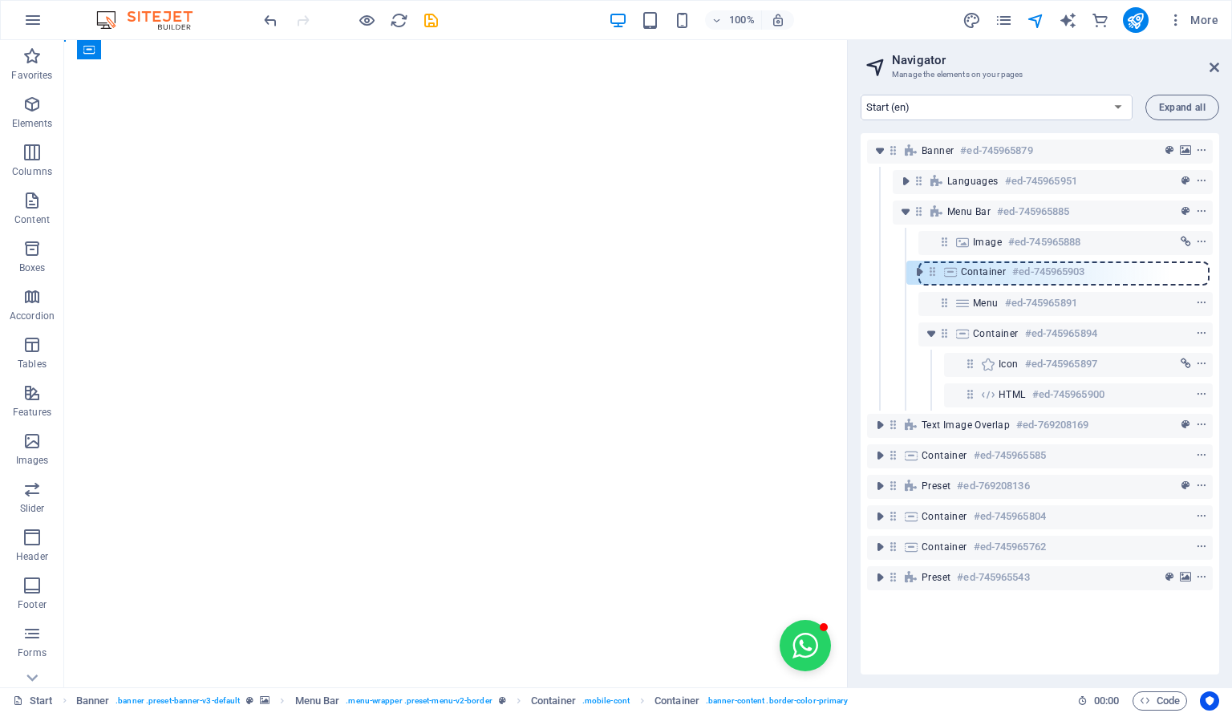
drag, startPoint x: 971, startPoint y: 334, endPoint x: 928, endPoint y: 275, distance: 73.5
click at [928, 275] on div "Banner #ed-745965879 Languages #ed-745965951 Menu Bar #ed-745965885 Image #ed-7…" at bounding box center [1040, 403] width 358 height 541
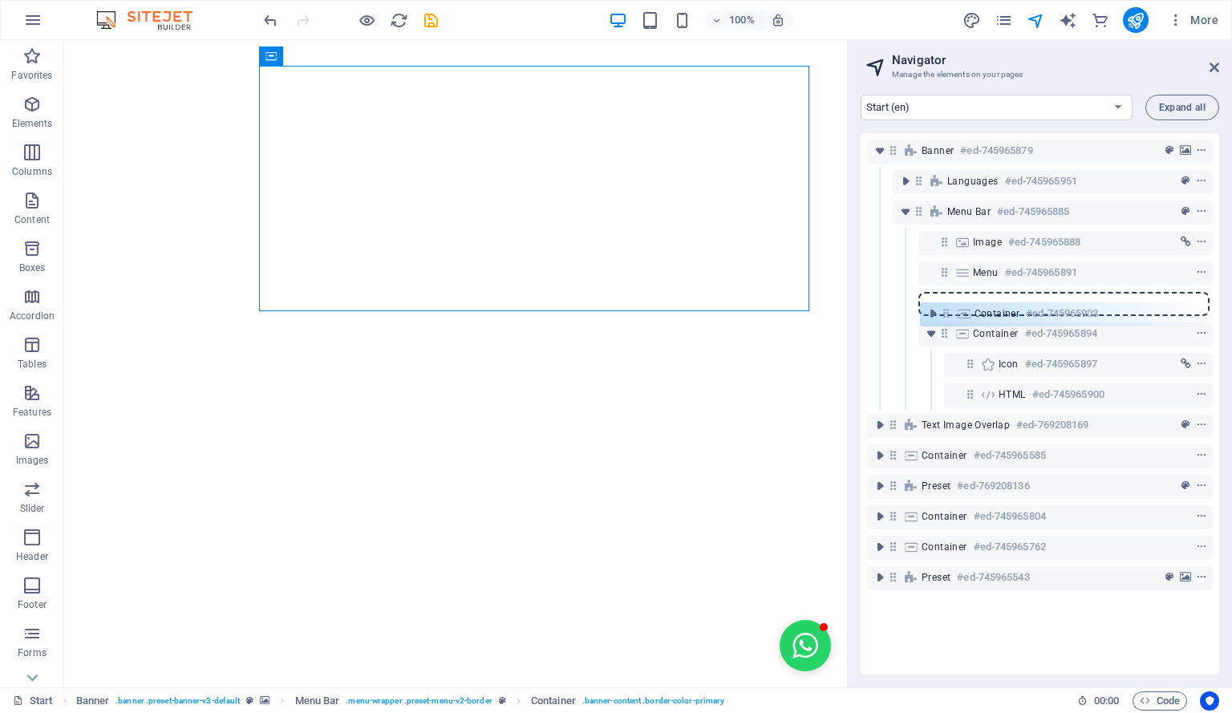
drag, startPoint x: 947, startPoint y: 270, endPoint x: 948, endPoint y: 312, distance: 41.7
click at [948, 312] on div "Banner #ed-745965879 Languages #ed-745965951 Menu Bar #ed-745965885 Image #ed-7…" at bounding box center [1040, 403] width 358 height 541
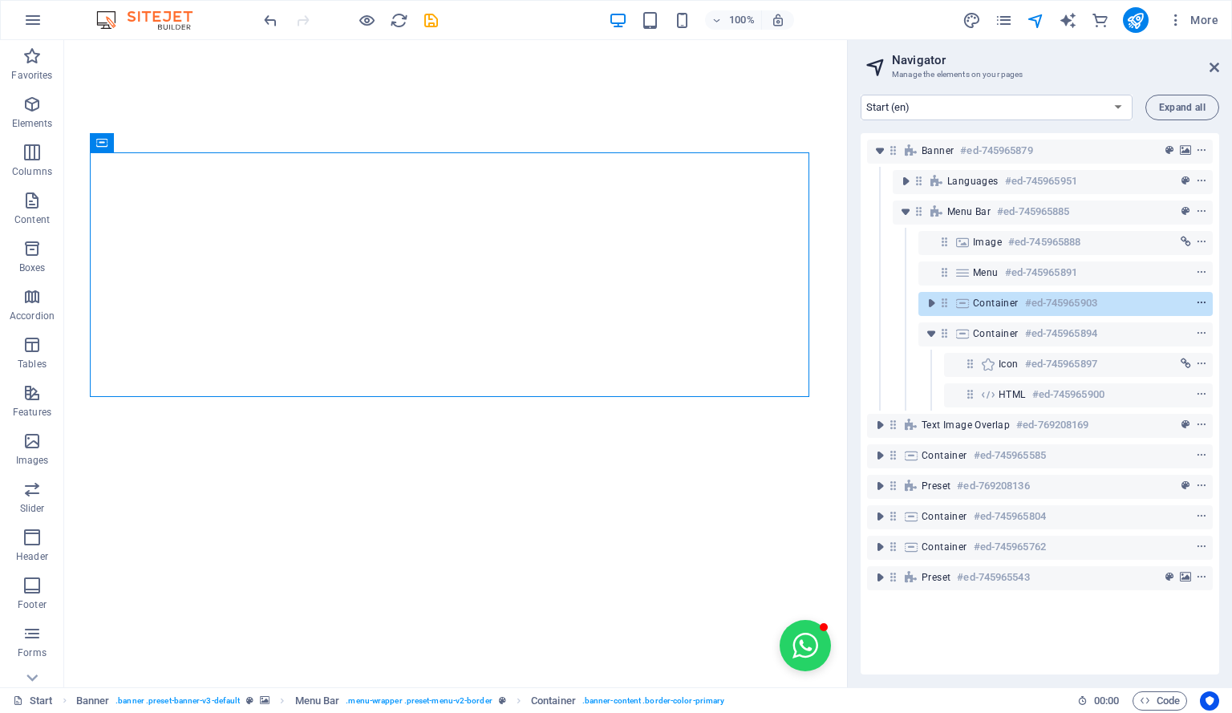
click at [1200, 302] on icon "context-menu" at bounding box center [1201, 303] width 11 height 11
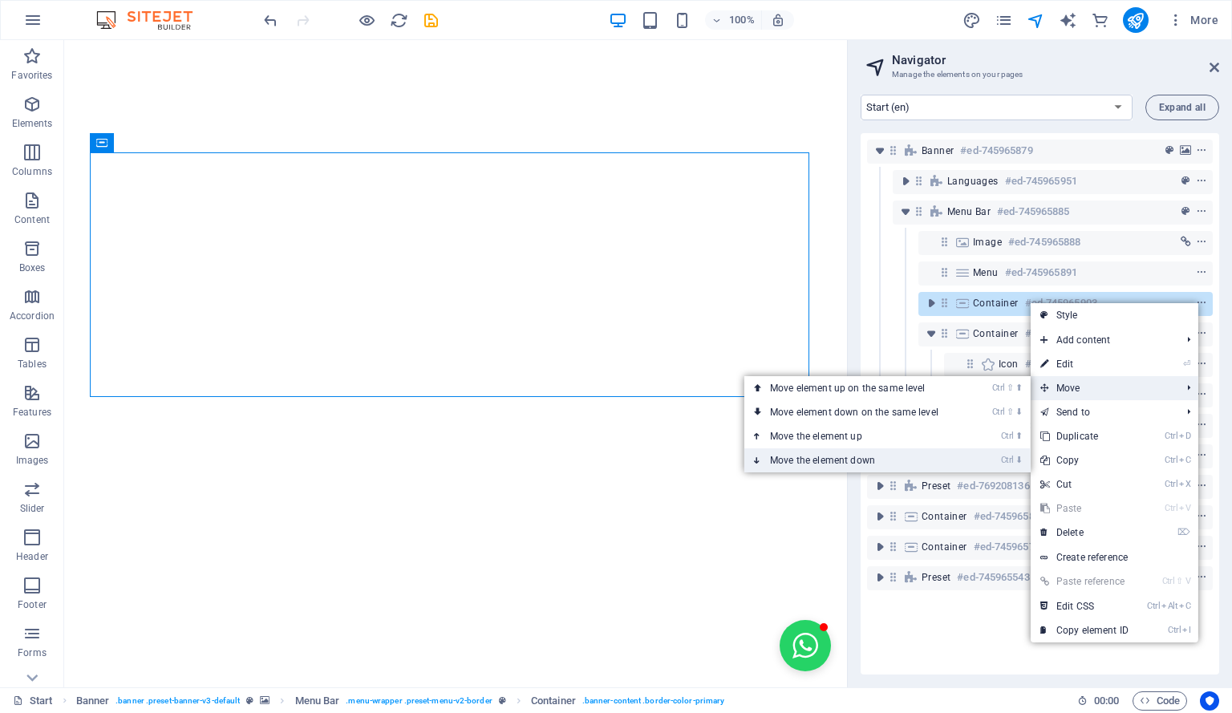
click at [945, 449] on link "Ctrl ⬇ Move the element down" at bounding box center [857, 460] width 226 height 24
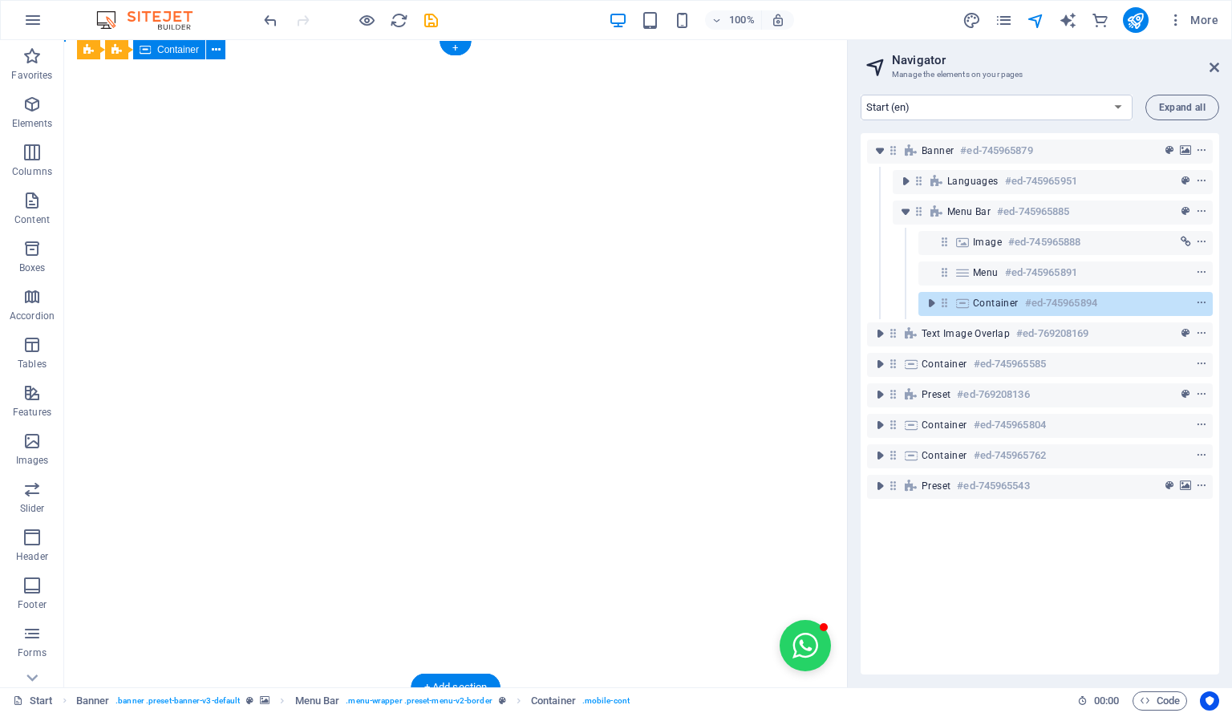
click at [942, 305] on icon at bounding box center [945, 303] width 14 height 14
click at [943, 307] on icon at bounding box center [945, 303] width 14 height 14
click at [967, 302] on icon at bounding box center [963, 303] width 18 height 13
click at [946, 302] on icon at bounding box center [945, 303] width 14 height 14
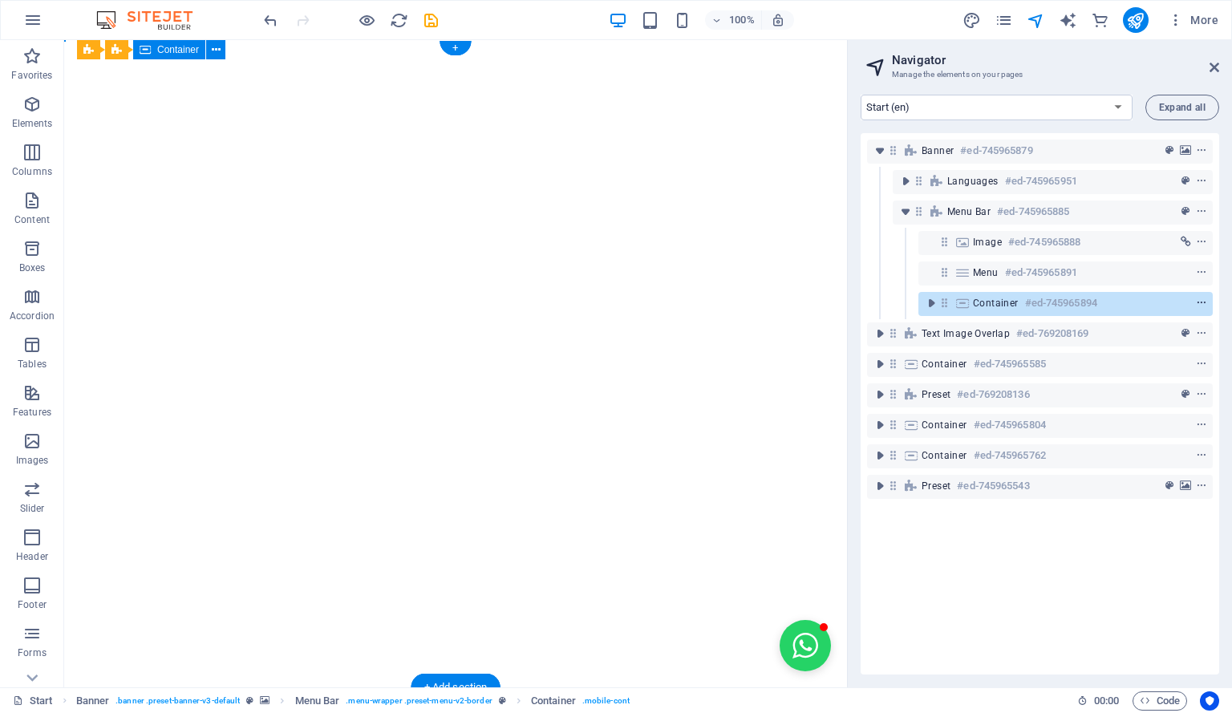
click at [1199, 302] on icon "context-menu" at bounding box center [1201, 303] width 11 height 11
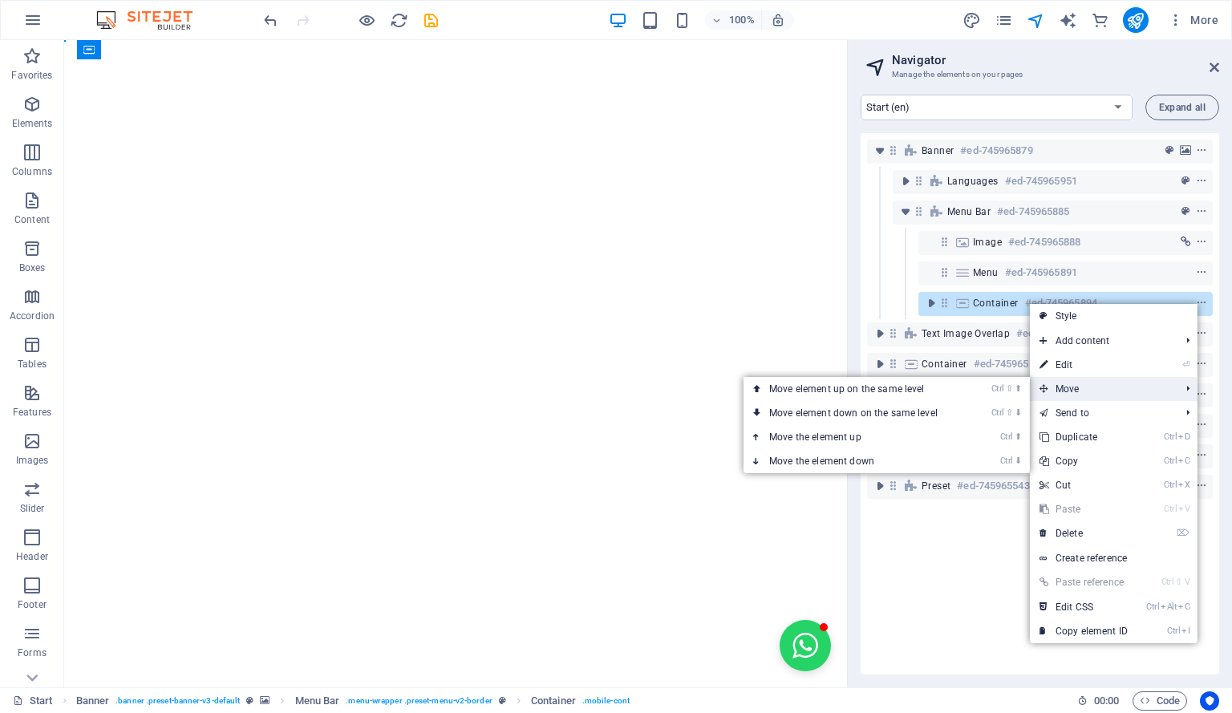
click at [1132, 392] on span "Move" at bounding box center [1102, 389] width 144 height 24
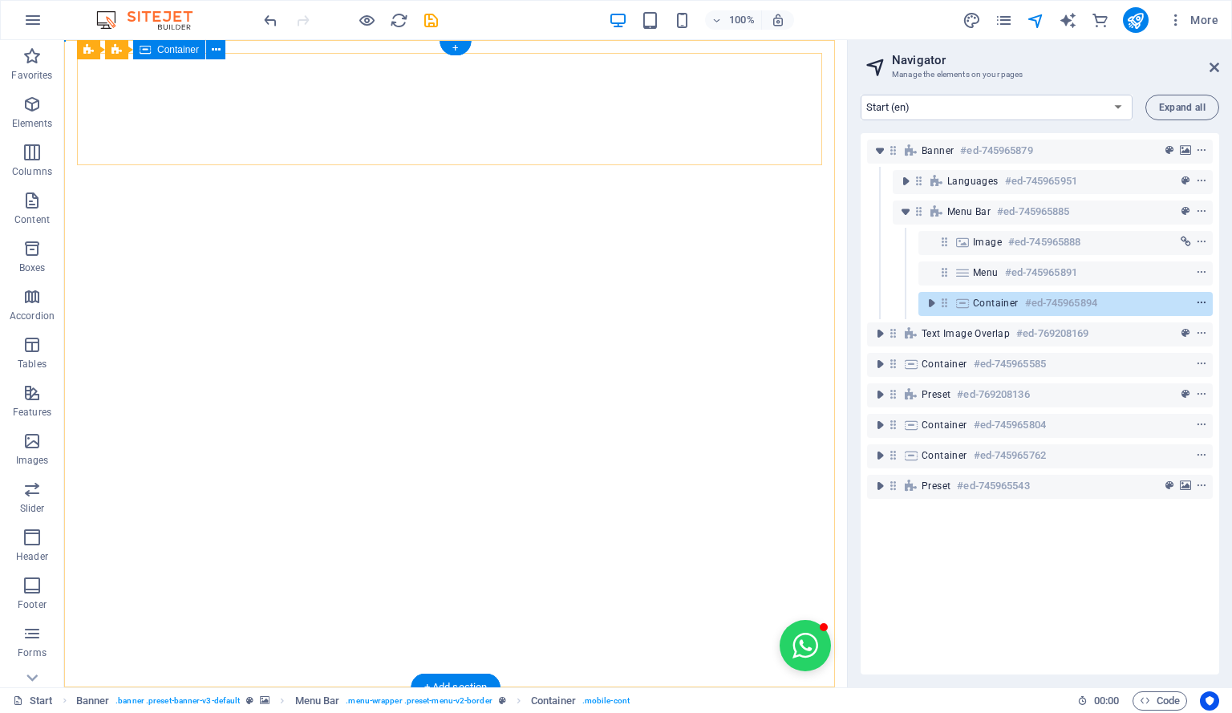
click at [1201, 302] on icon "context-menu" at bounding box center [1201, 303] width 11 height 11
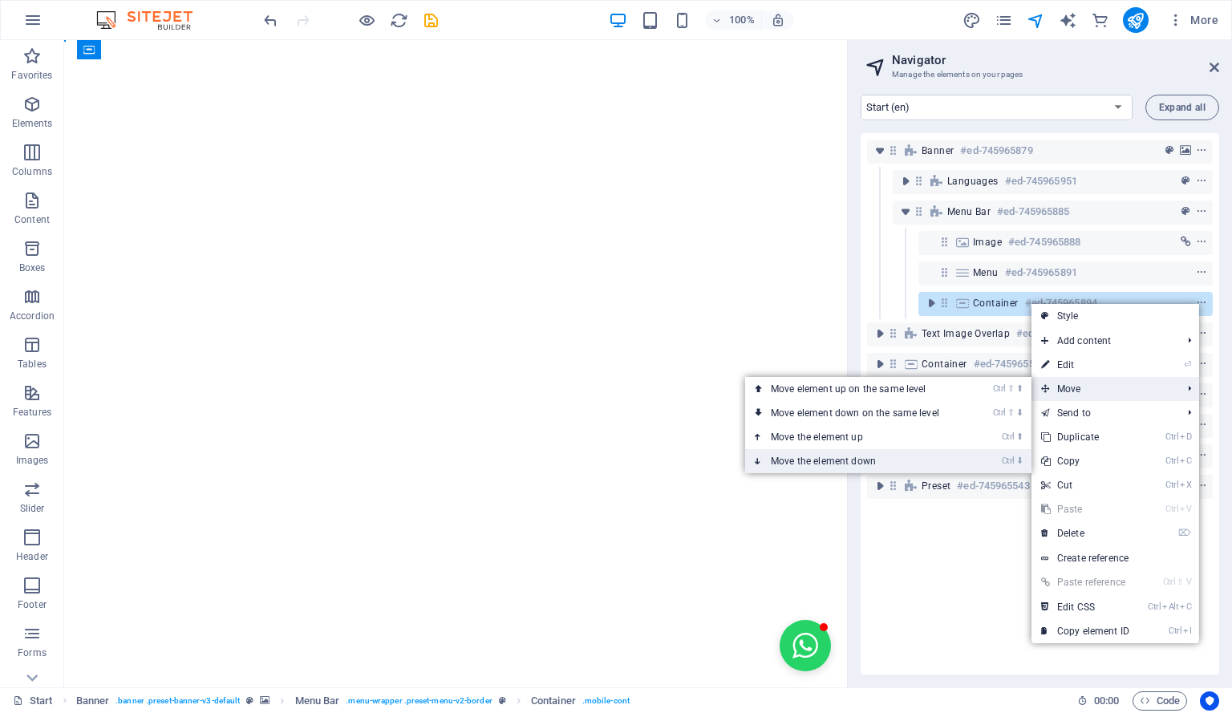
click at [934, 457] on link "Ctrl ⬇ Move the element down" at bounding box center [858, 461] width 226 height 24
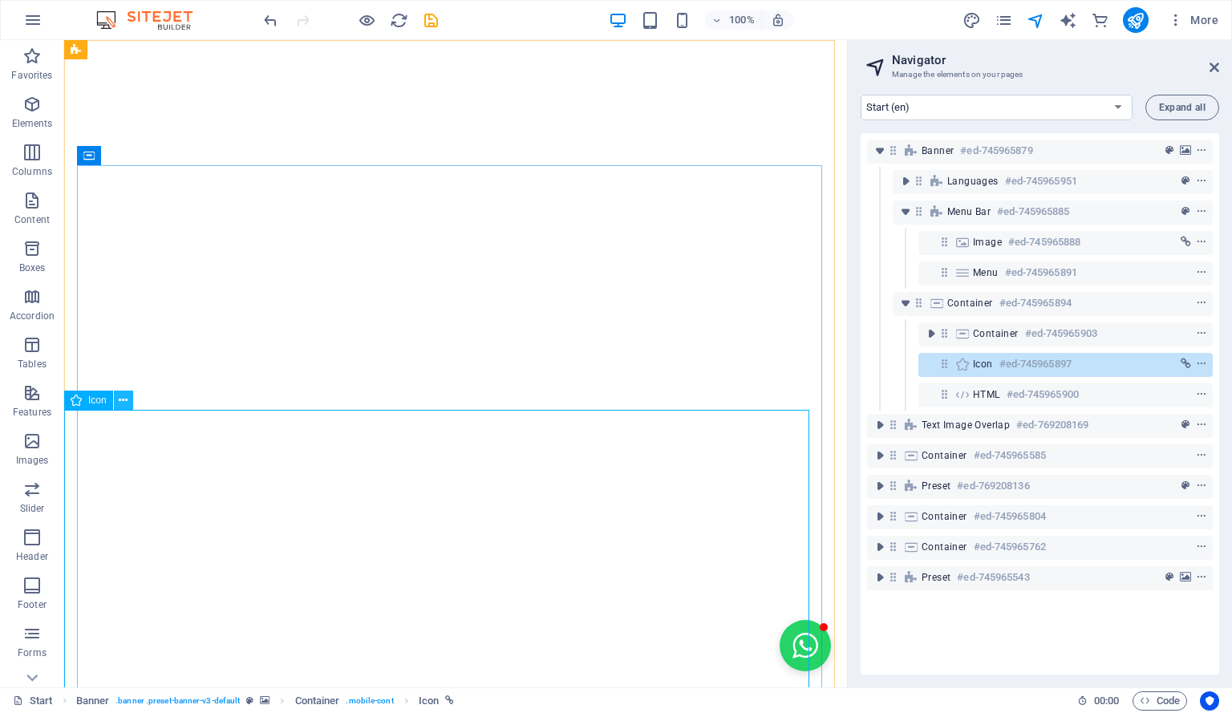
click at [125, 401] on icon at bounding box center [123, 400] width 9 height 17
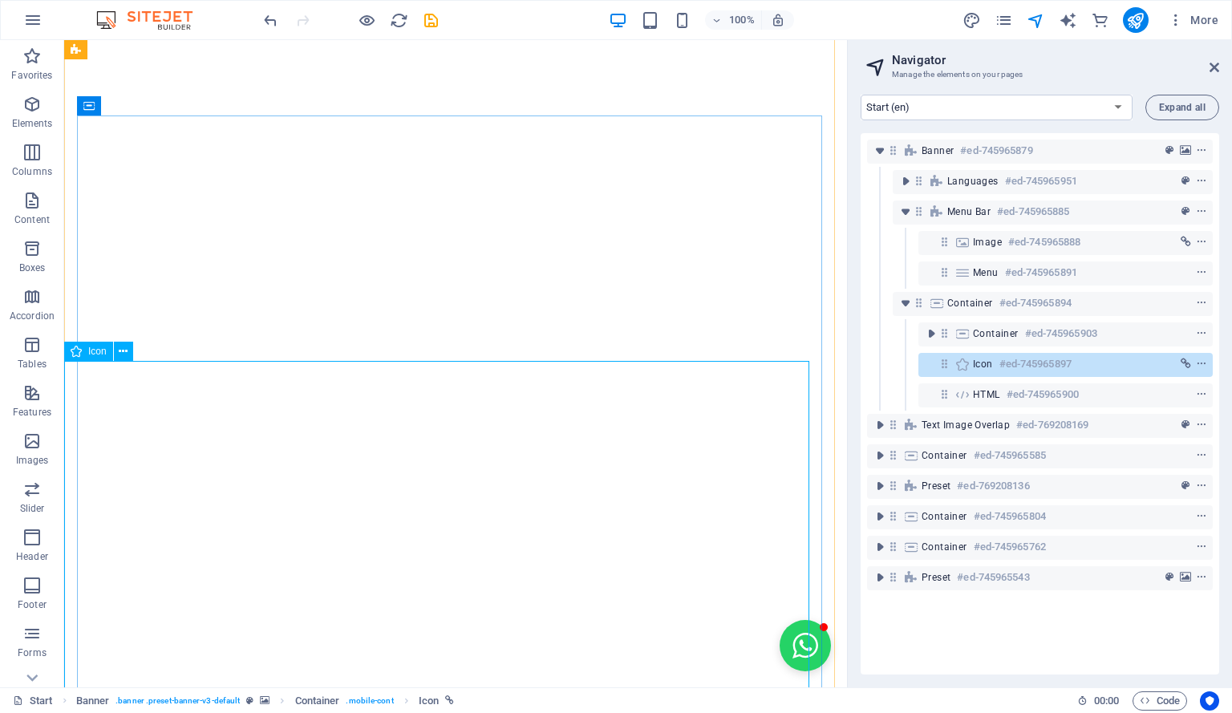
scroll to position [49, 0]
click at [1017, 361] on h6 "#ed-745965897" at bounding box center [1035, 363] width 72 height 19
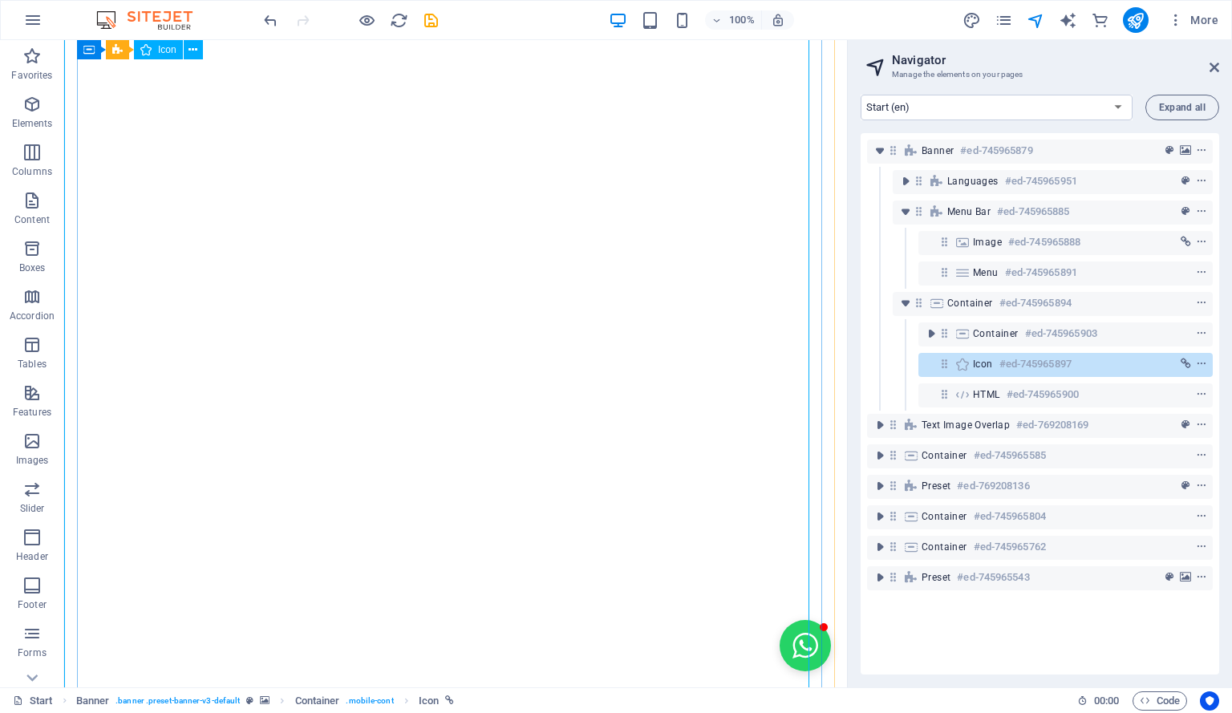
click at [1019, 363] on h6 "#ed-745965897" at bounding box center [1035, 363] width 72 height 19
click at [1198, 360] on icon "context-menu" at bounding box center [1201, 363] width 11 height 11
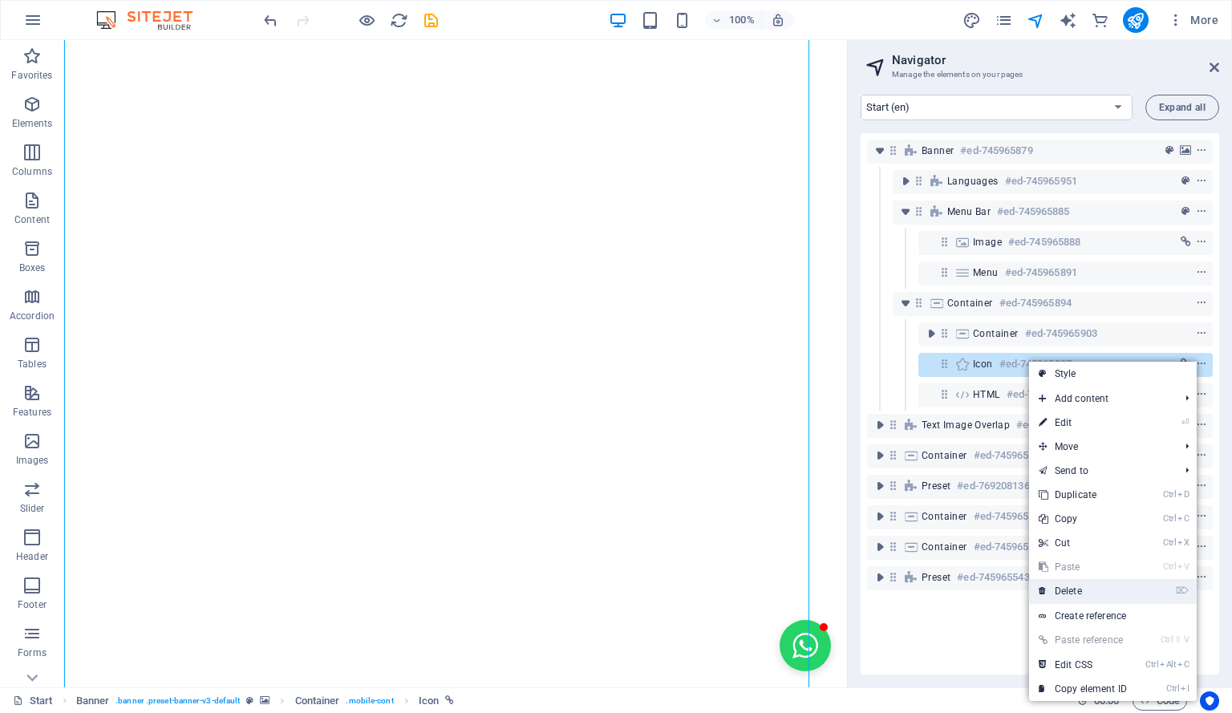
click at [1100, 588] on link "⌦ Delete" at bounding box center [1082, 591] width 107 height 24
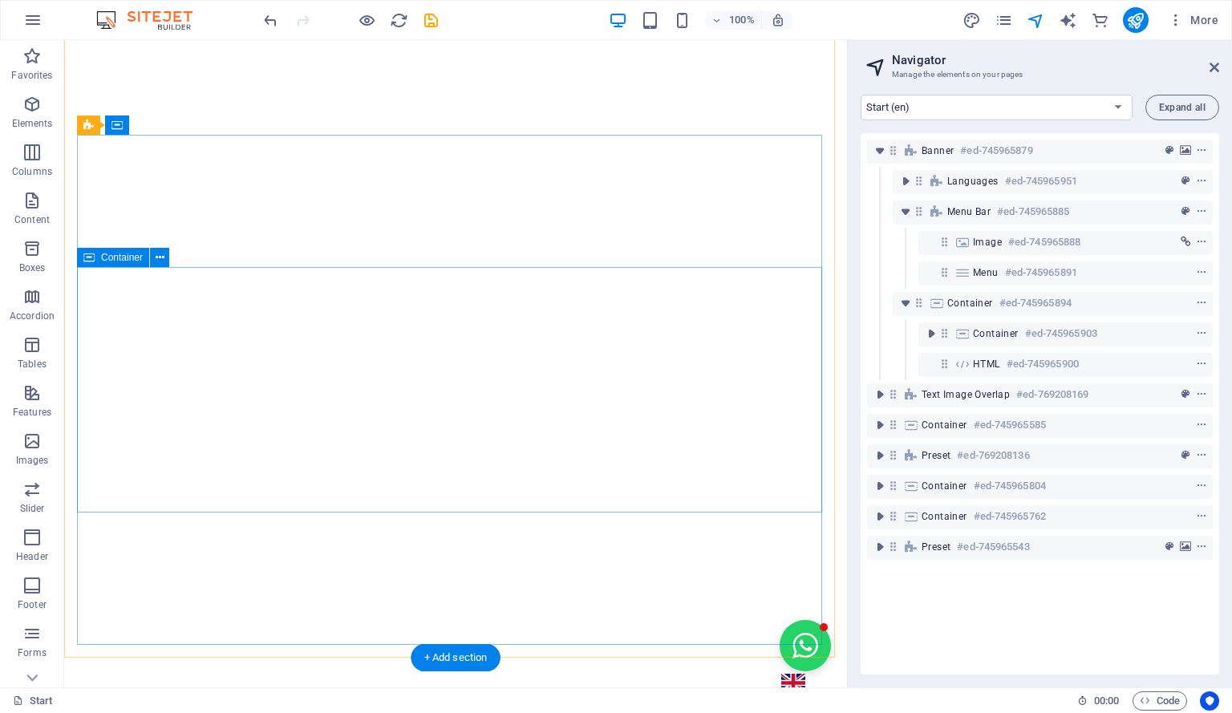
scroll to position [0, 0]
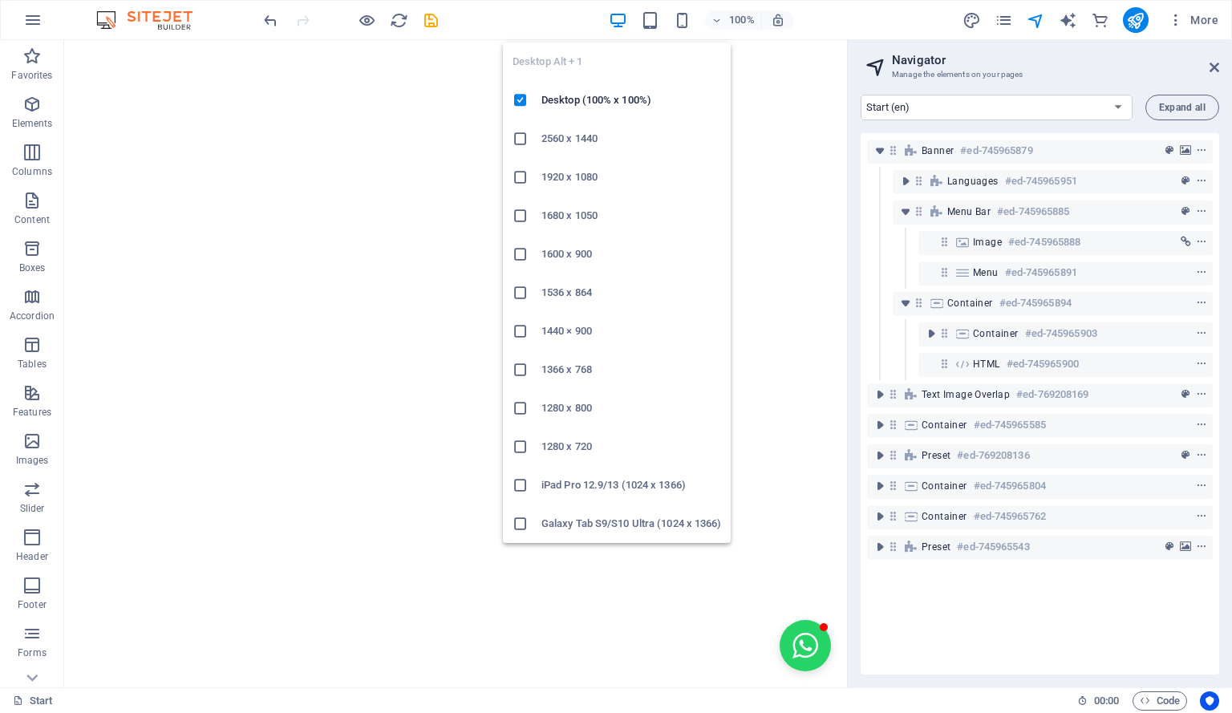
click at [622, 18] on icon "button" at bounding box center [618, 20] width 18 height 18
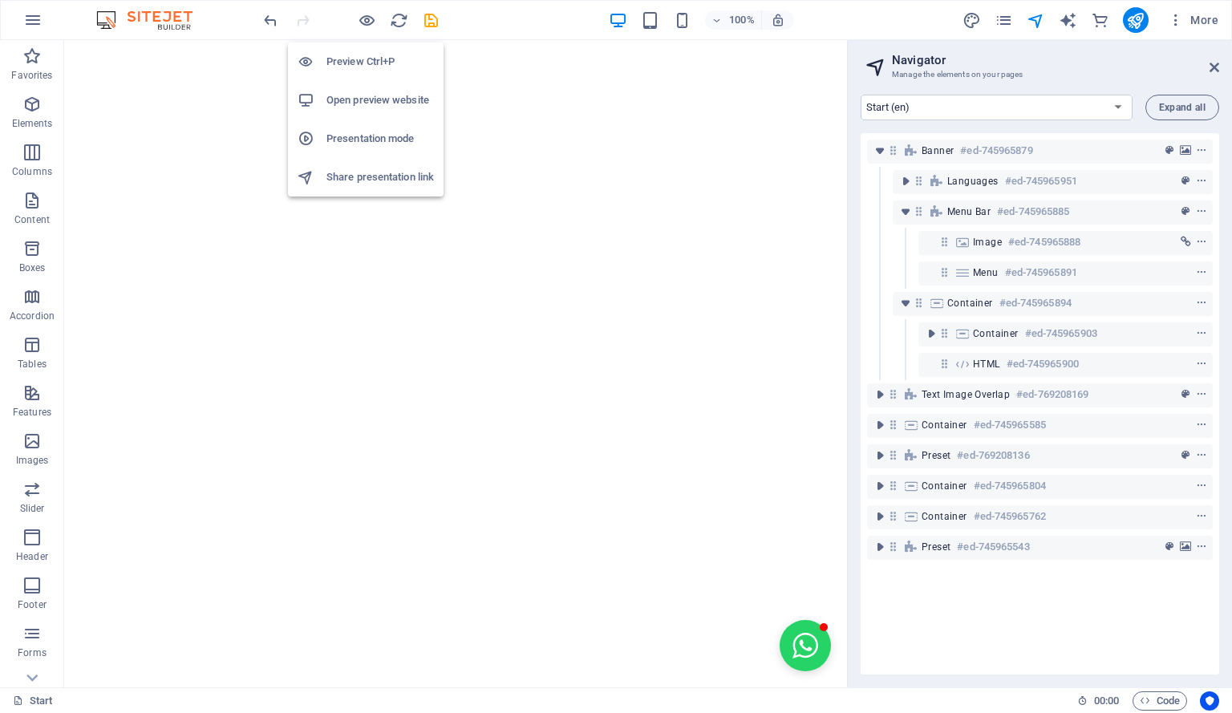
click at [375, 100] on h6 "Open preview website" at bounding box center [379, 100] width 107 height 19
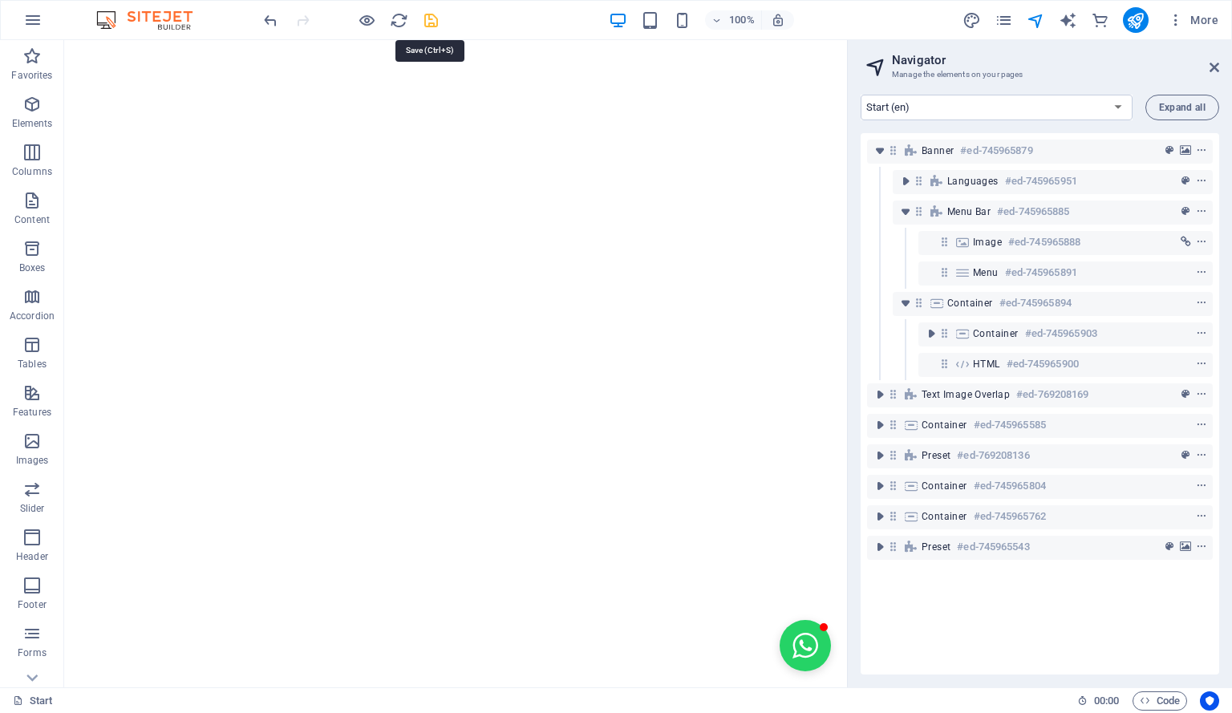
click at [433, 17] on icon "save" at bounding box center [431, 20] width 18 height 18
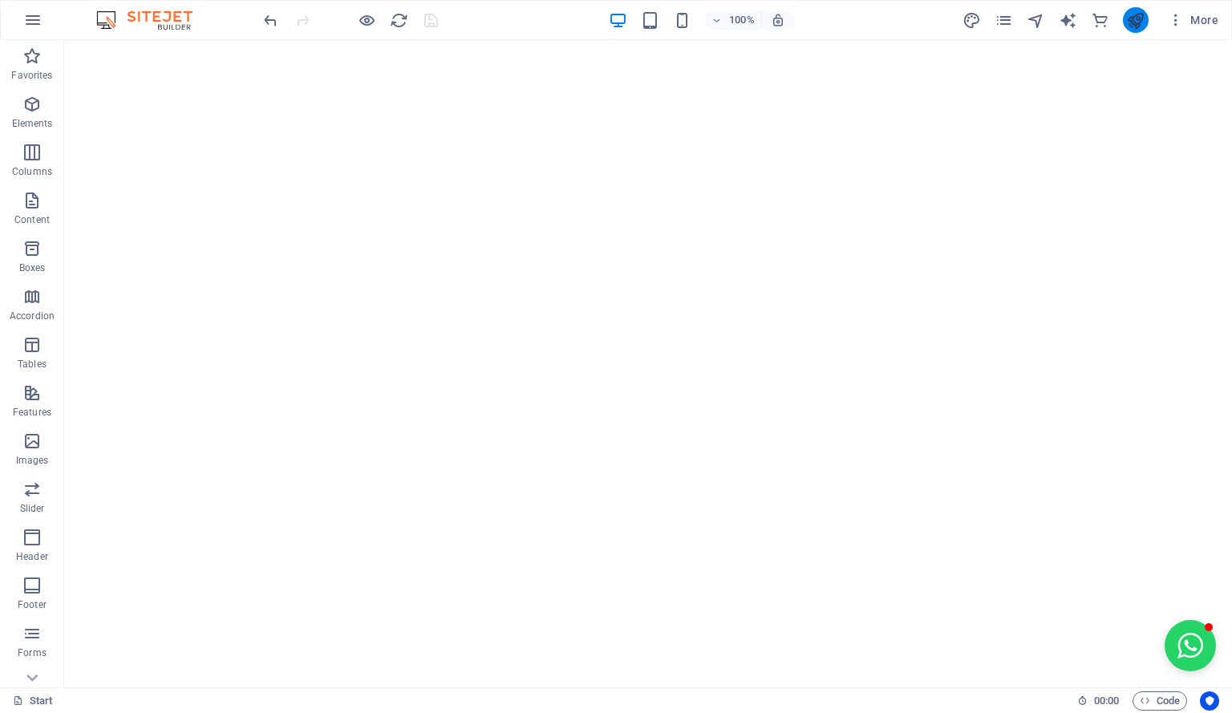
click at [1142, 9] on button "publish" at bounding box center [1136, 20] width 26 height 26
click at [1177, 17] on icon "button" at bounding box center [1176, 20] width 16 height 16
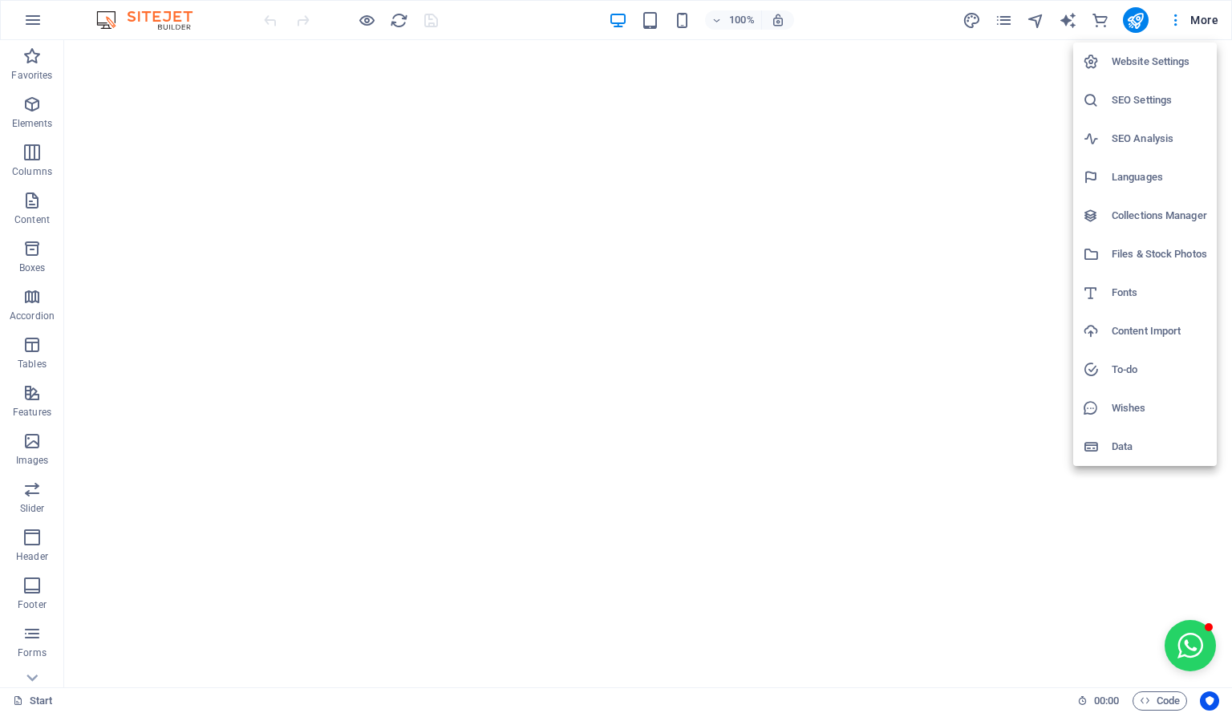
click at [1017, 21] on div at bounding box center [616, 356] width 1232 height 713
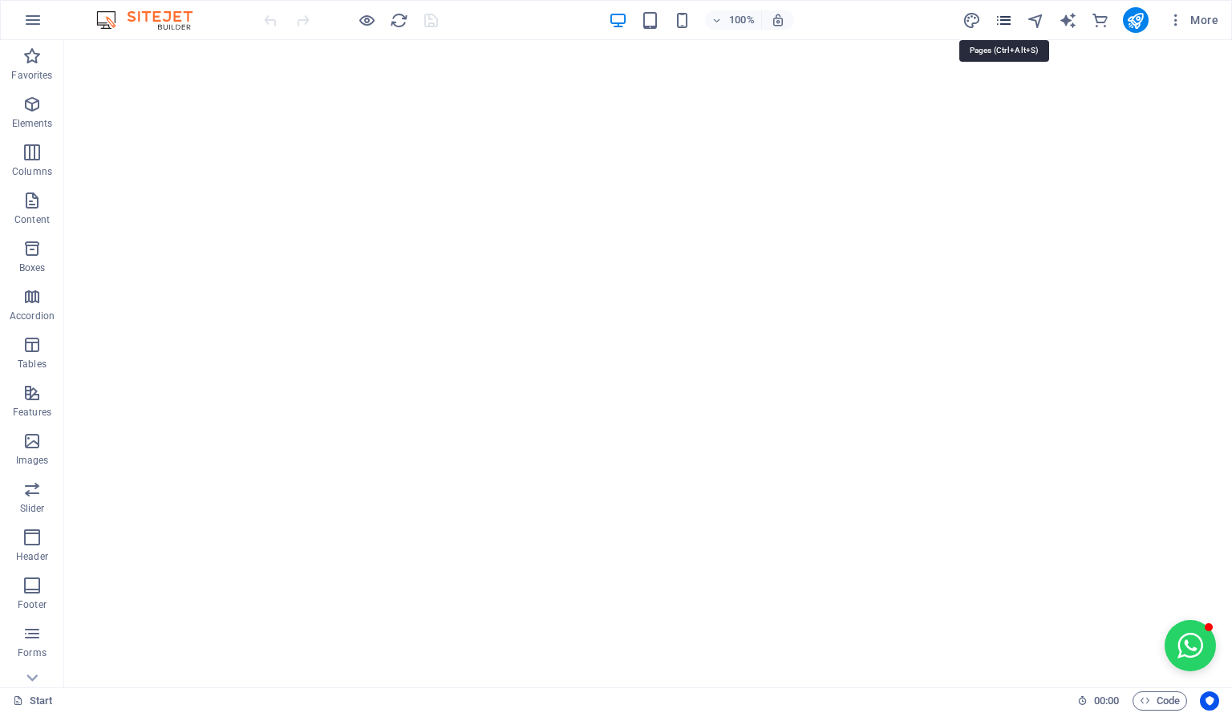
click at [1008, 20] on icon "pages" at bounding box center [1003, 20] width 18 height 18
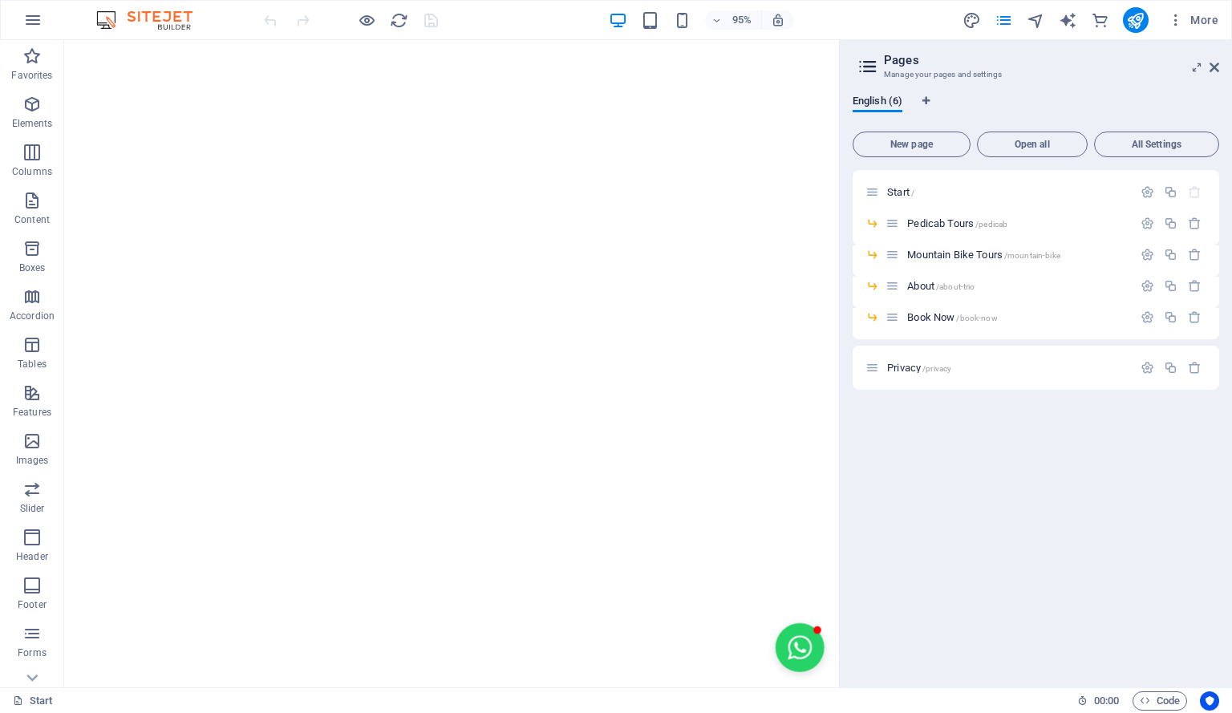
click at [871, 65] on icon at bounding box center [868, 66] width 24 height 22
click at [1140, 193] on icon "button" at bounding box center [1147, 192] width 14 height 14
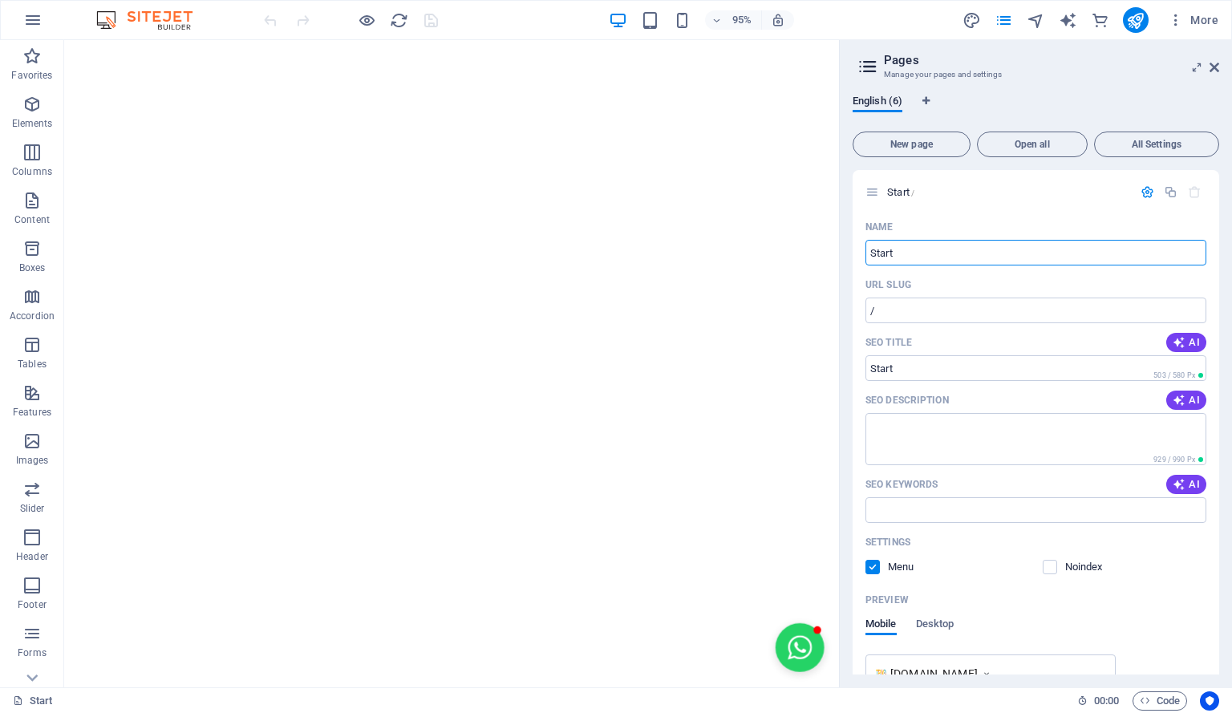
click at [1026, 81] on h3 "Manage your pages and settings" at bounding box center [1035, 74] width 303 height 14
click at [1013, 17] on icon "pages" at bounding box center [1003, 20] width 18 height 18
click at [37, 15] on icon "button" at bounding box center [32, 19] width 19 height 19
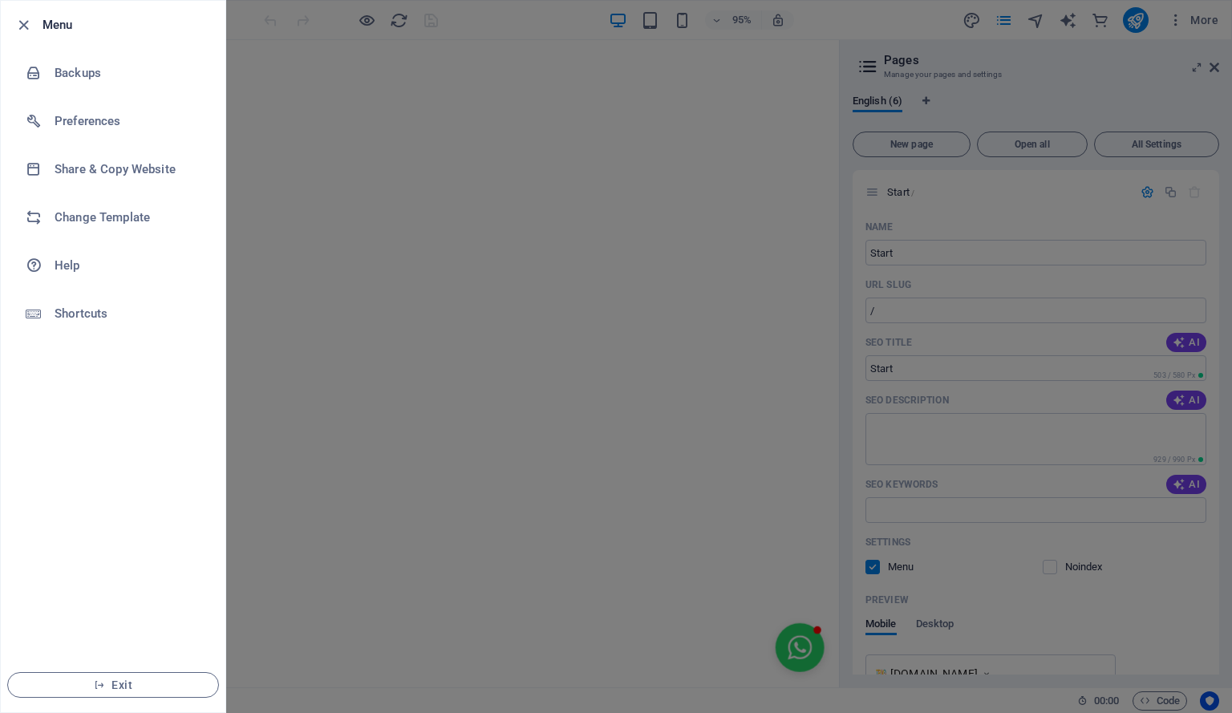
click at [927, 15] on div at bounding box center [616, 356] width 1232 height 713
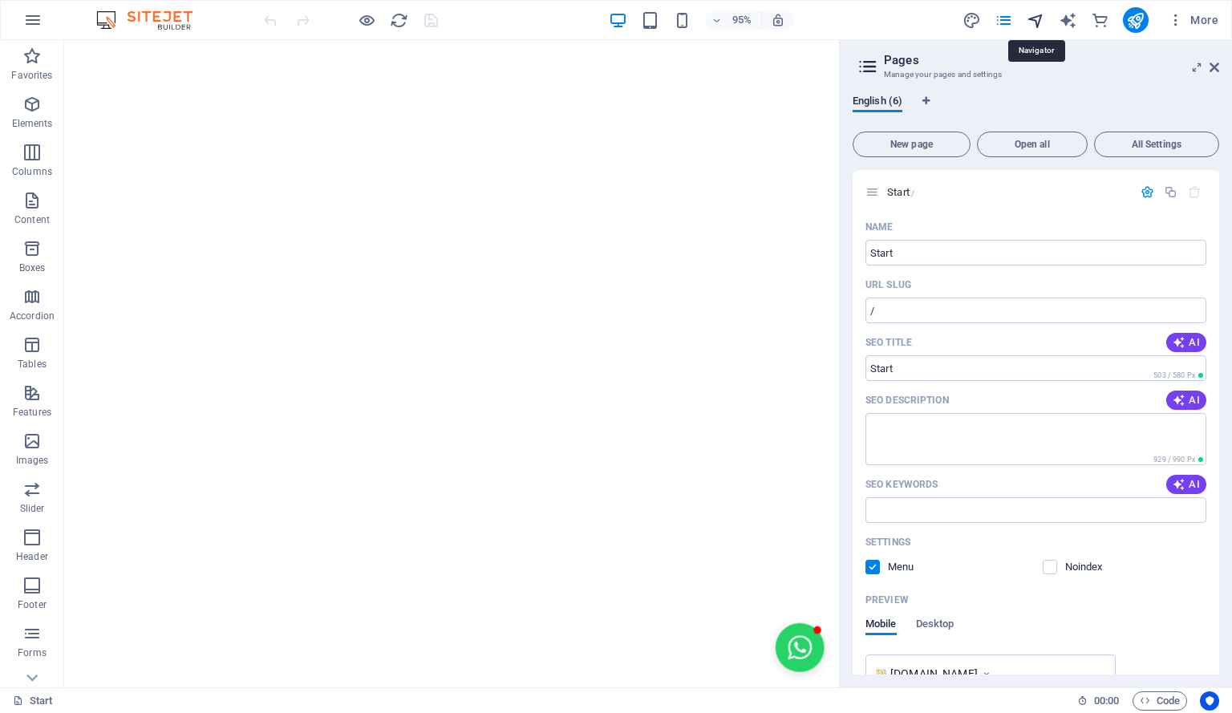
click at [1043, 18] on icon "navigator" at bounding box center [1036, 20] width 18 height 18
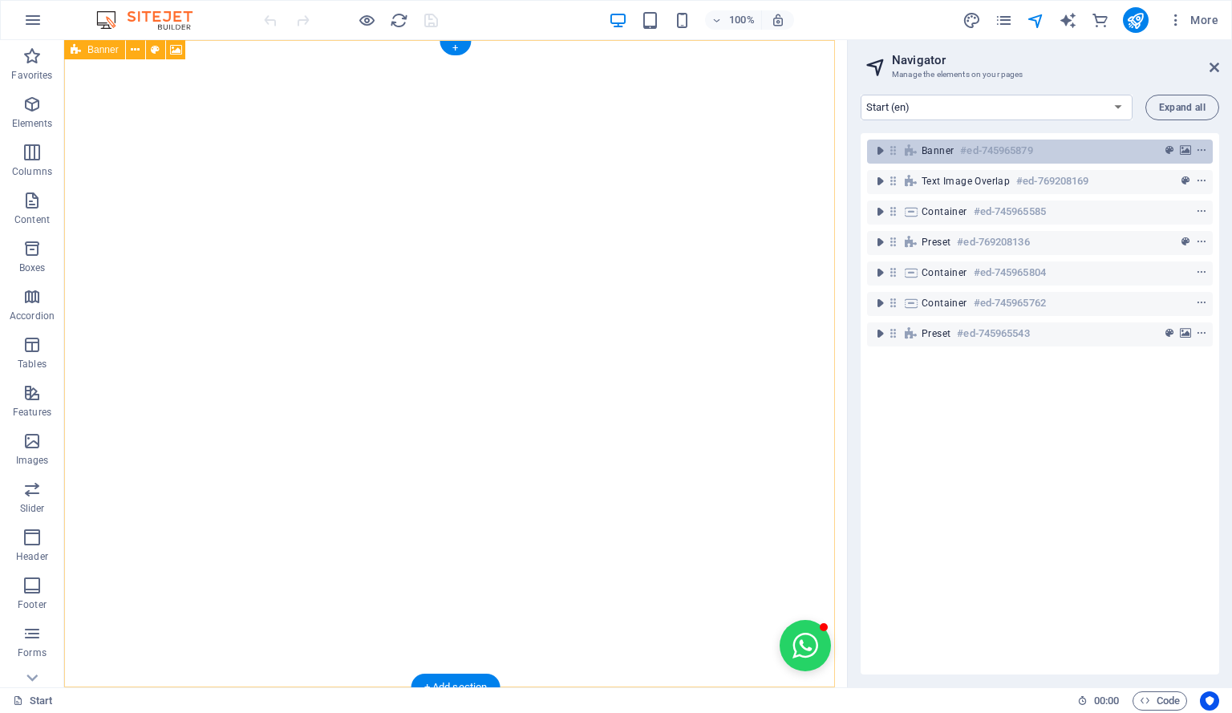
click at [988, 147] on h6 "#ed-745965879" at bounding box center [996, 150] width 72 height 19
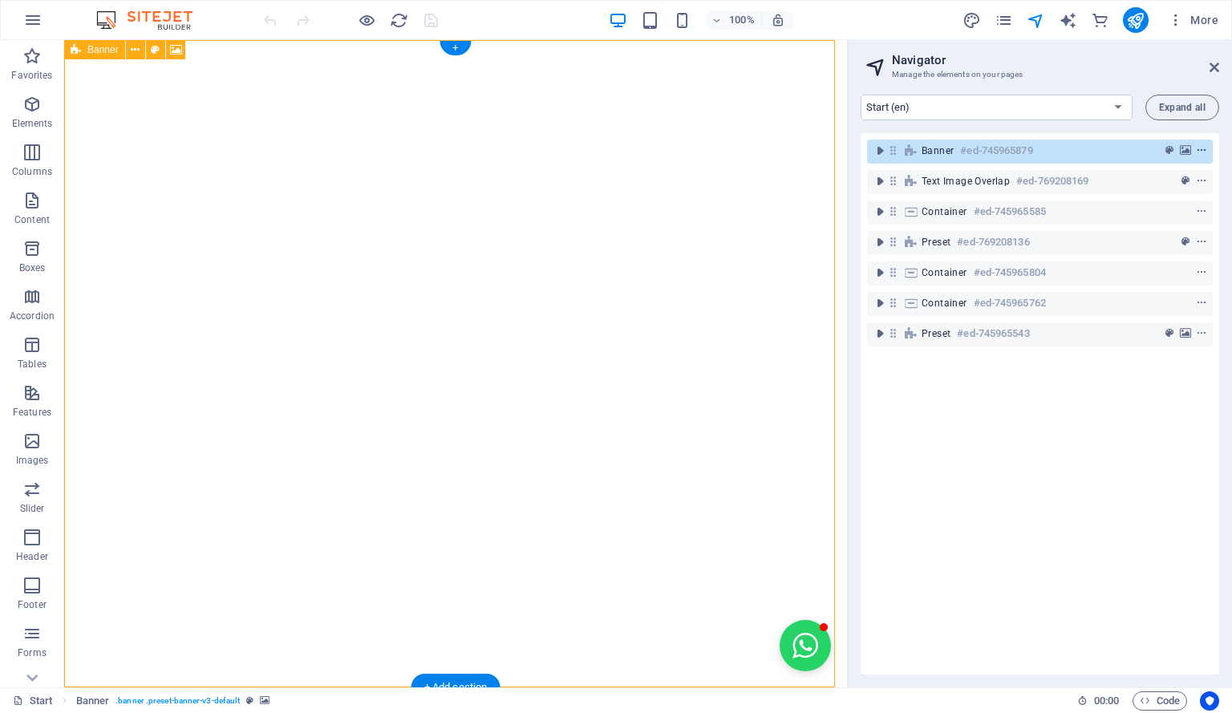
click at [1196, 148] on icon "context-menu" at bounding box center [1201, 150] width 11 height 11
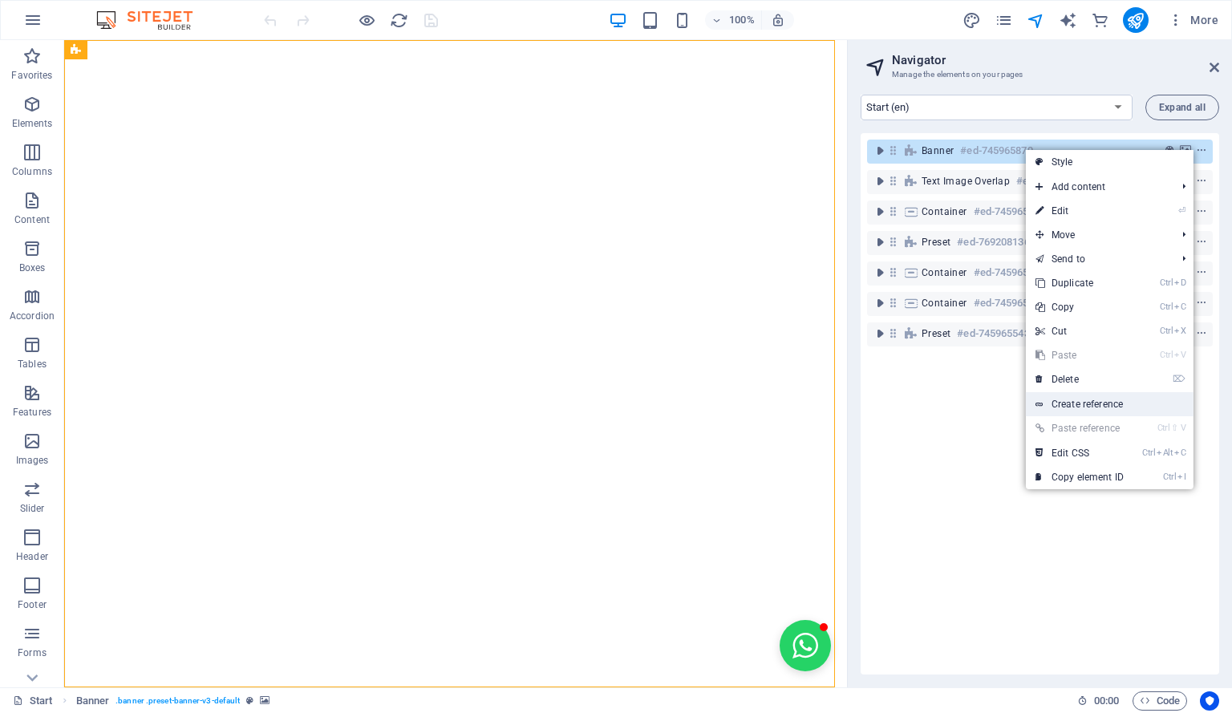
click at [1122, 395] on link "Create reference" at bounding box center [1110, 404] width 168 height 24
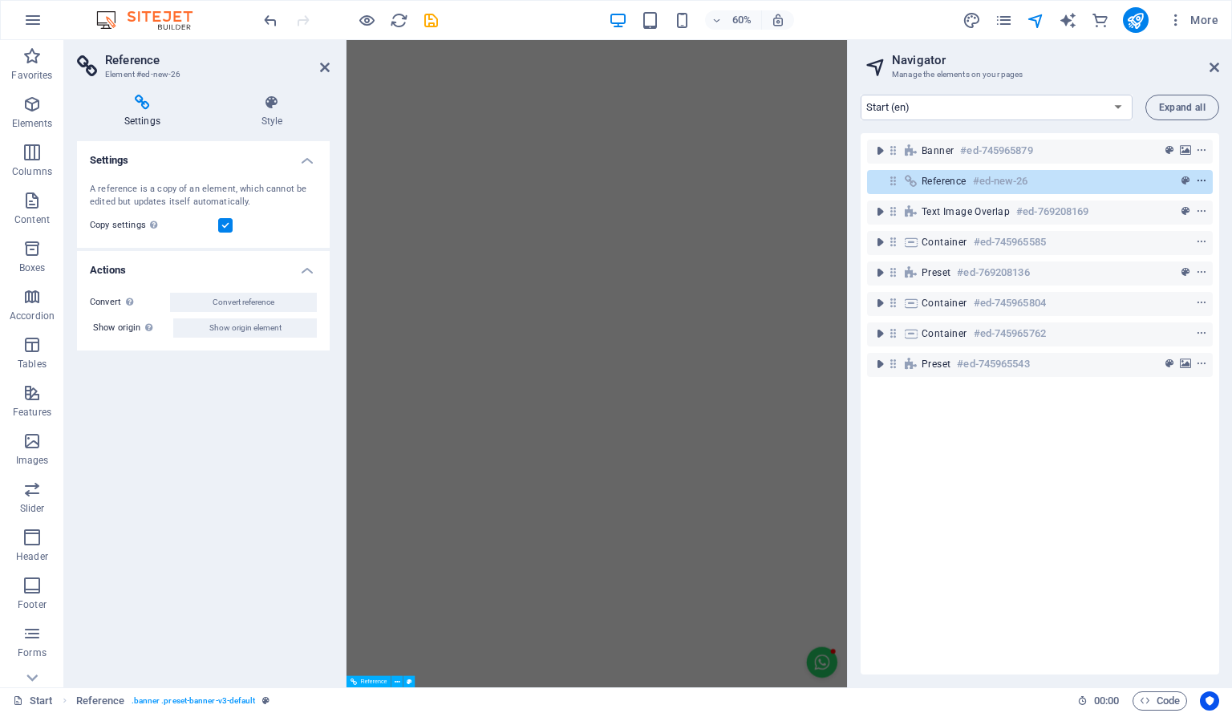
click at [1199, 180] on icon "context-menu" at bounding box center [1201, 181] width 11 height 11
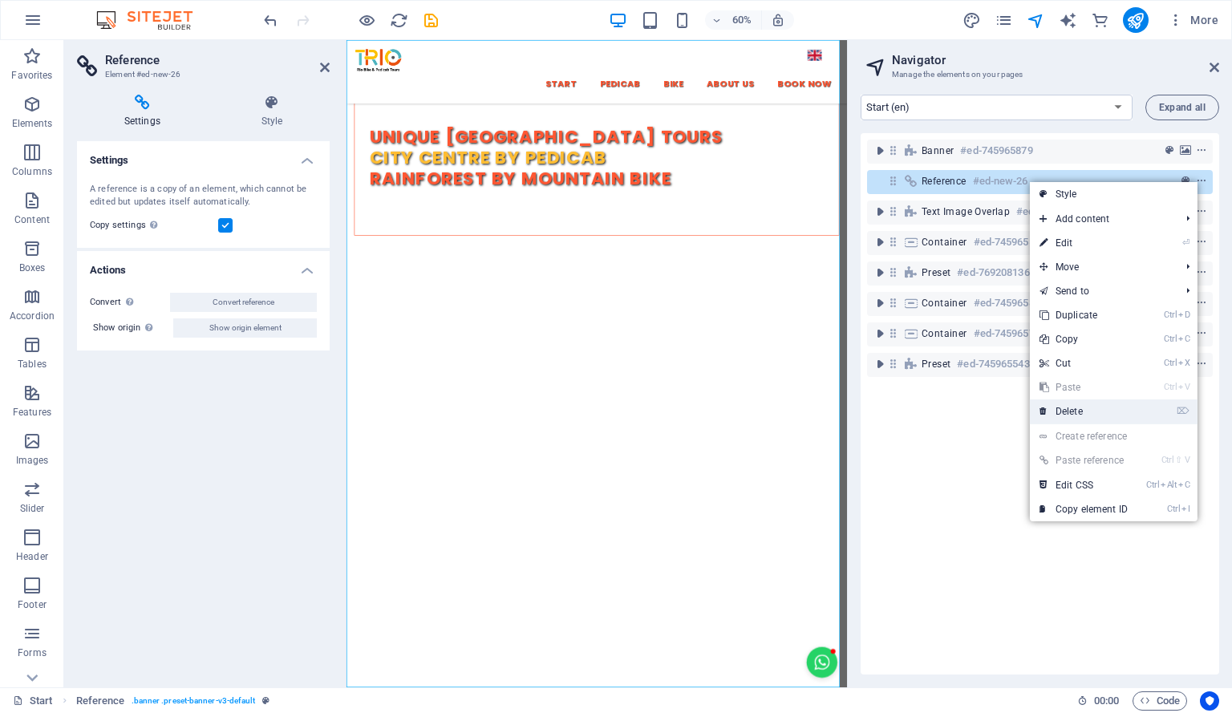
click at [1111, 407] on link "⌦ Delete" at bounding box center [1083, 411] width 107 height 24
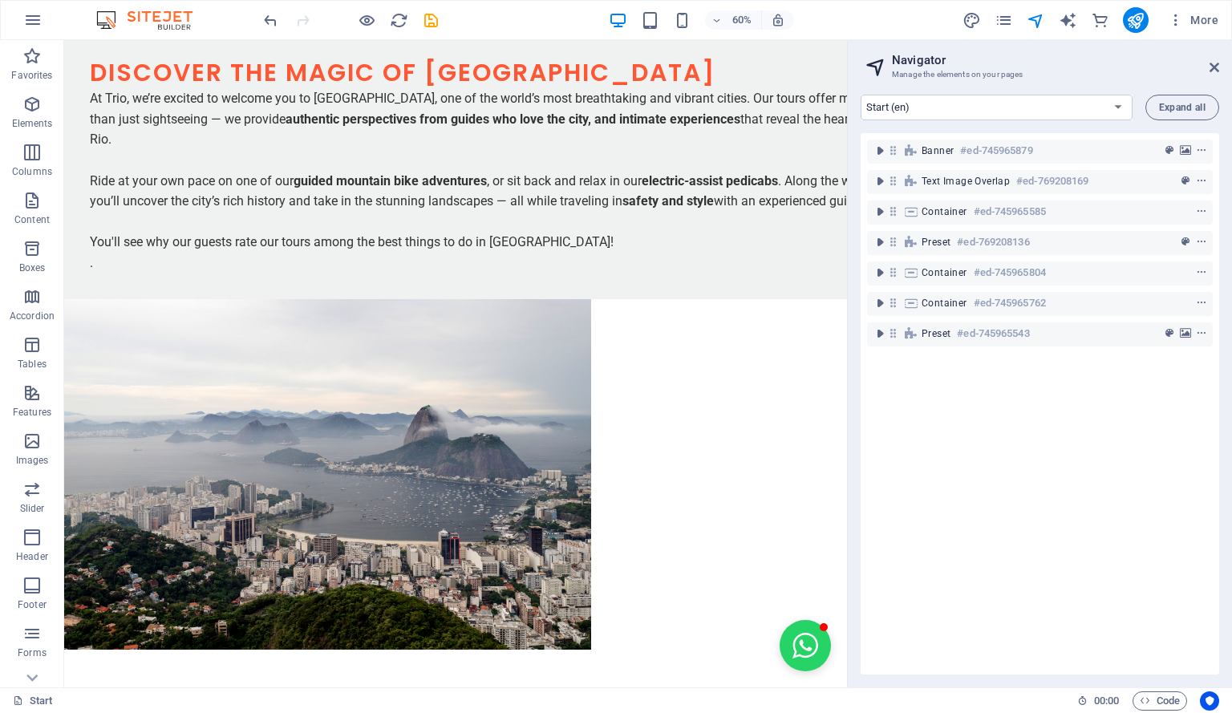
scroll to position [431, 0]
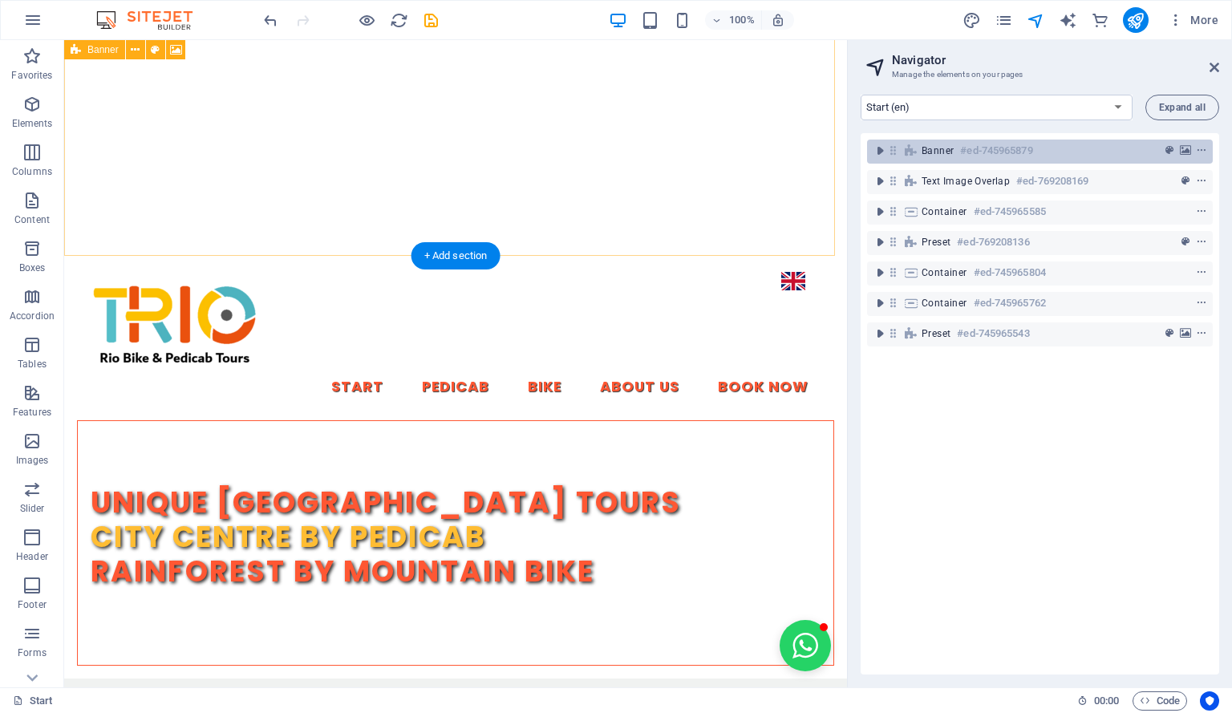
click at [1008, 152] on h6 "#ed-745965879" at bounding box center [996, 150] width 72 height 19
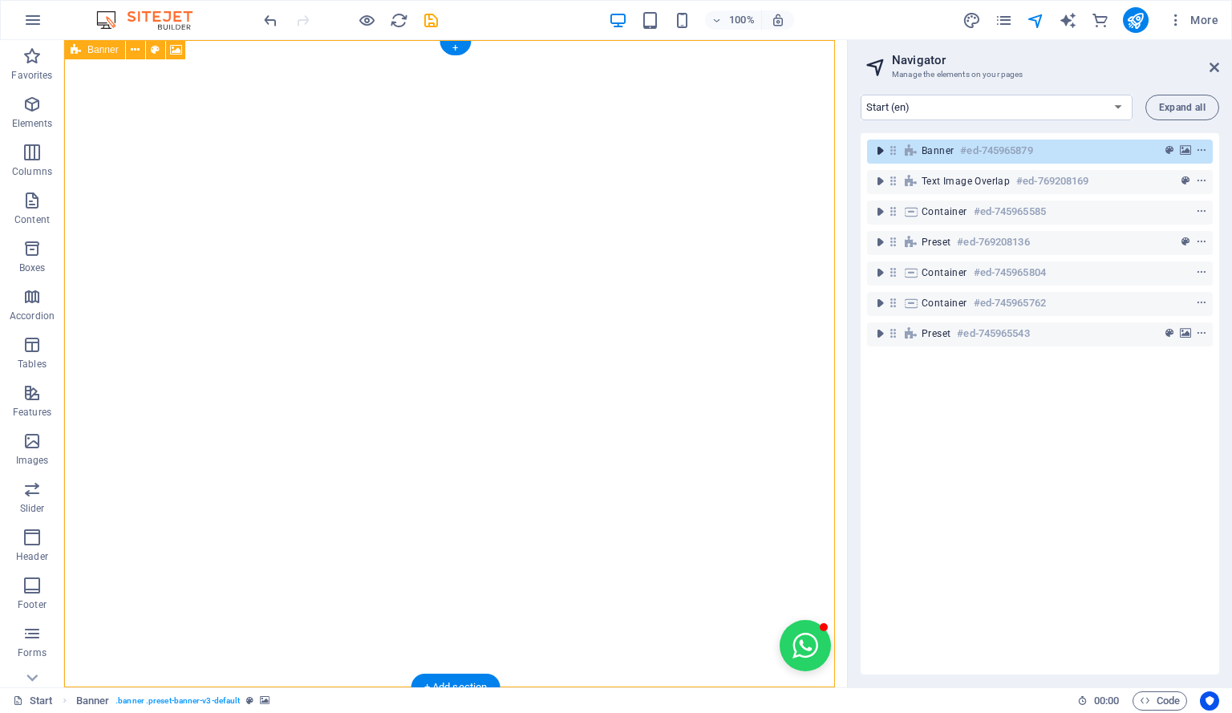
click at [882, 152] on icon "toggle-expand" at bounding box center [880, 151] width 16 height 16
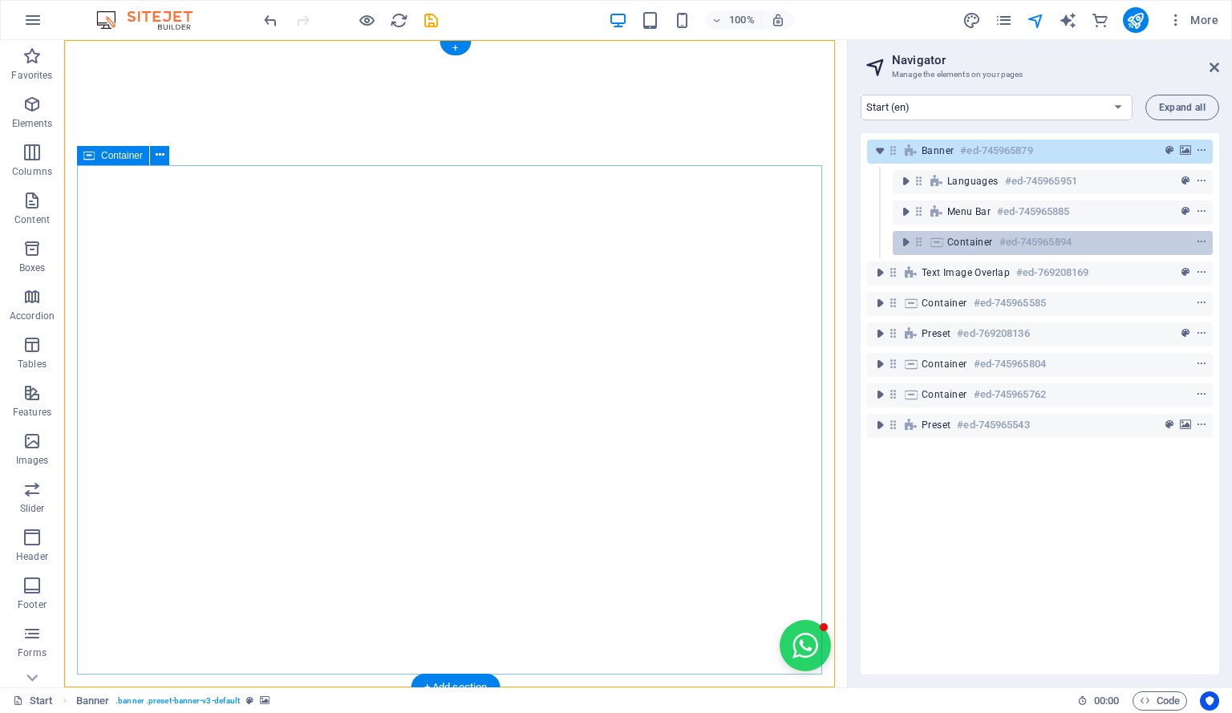
click at [999, 245] on h6 "#ed-745965894" at bounding box center [1035, 242] width 72 height 19
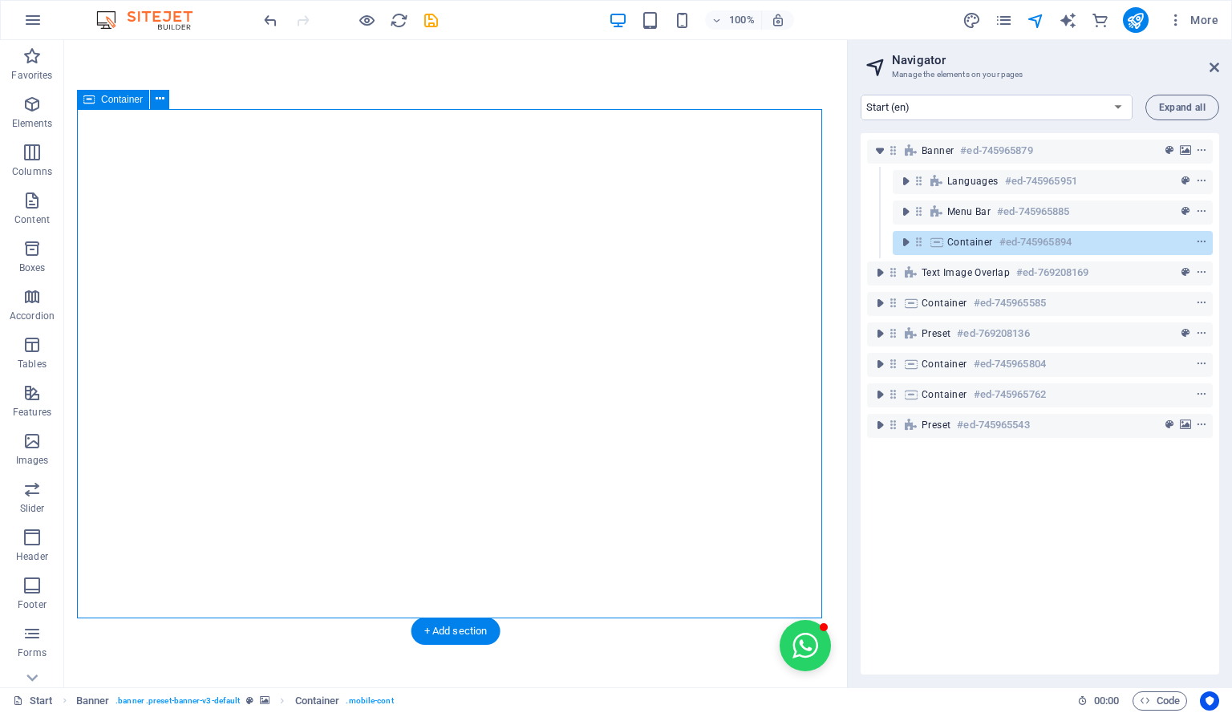
scroll to position [56, 0]
click at [920, 245] on icon at bounding box center [919, 242] width 14 height 14
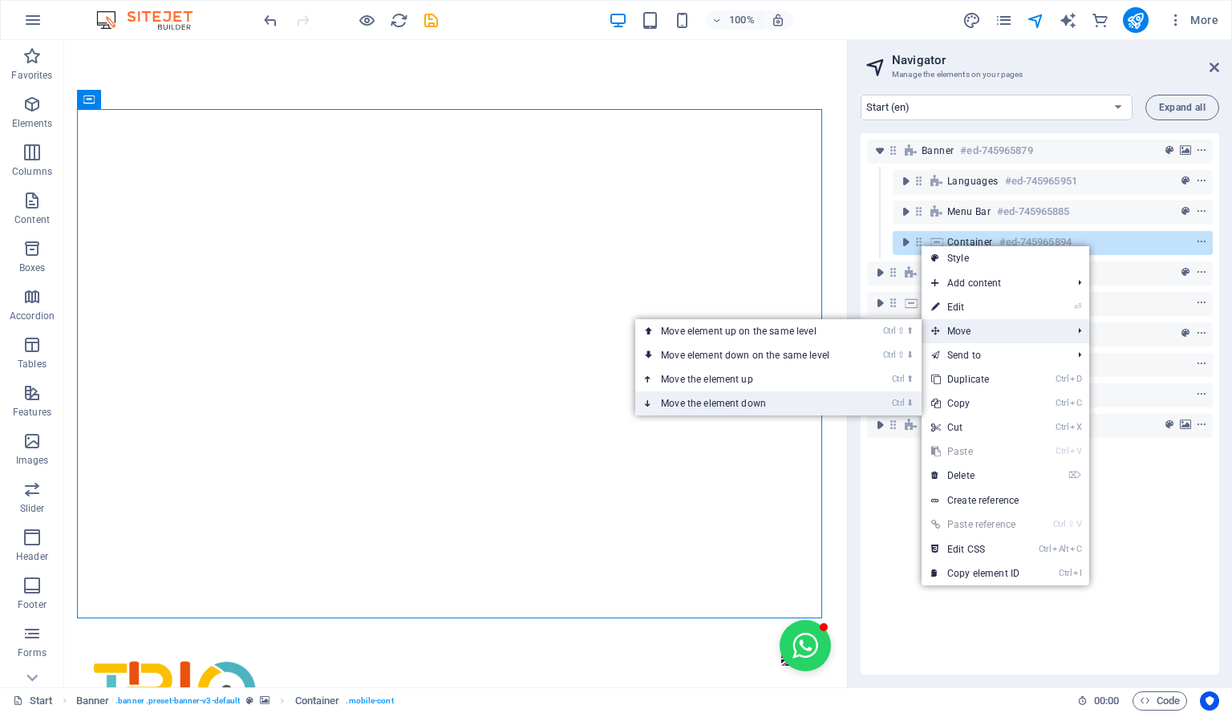
click at [849, 403] on link "Ctrl ⬇ Move the element down" at bounding box center [748, 403] width 226 height 24
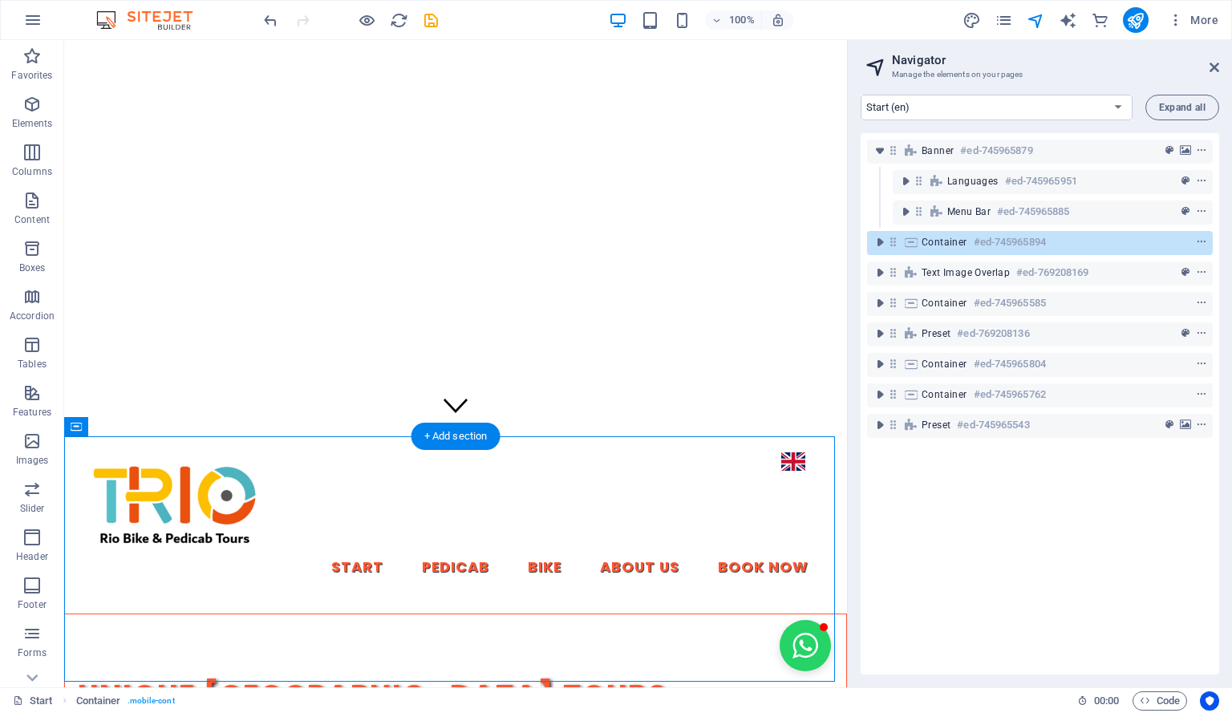
scroll to position [250, 0]
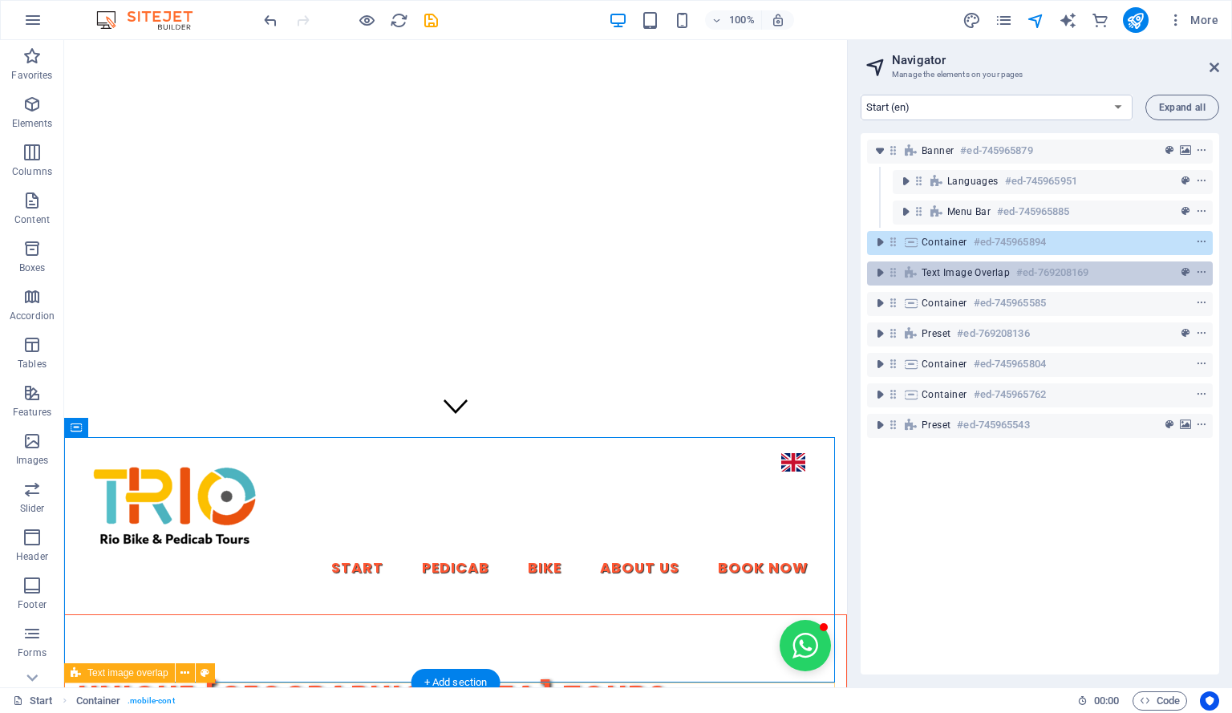
click at [998, 265] on div "Text image overlap #ed-769208169" at bounding box center [1027, 272] width 211 height 19
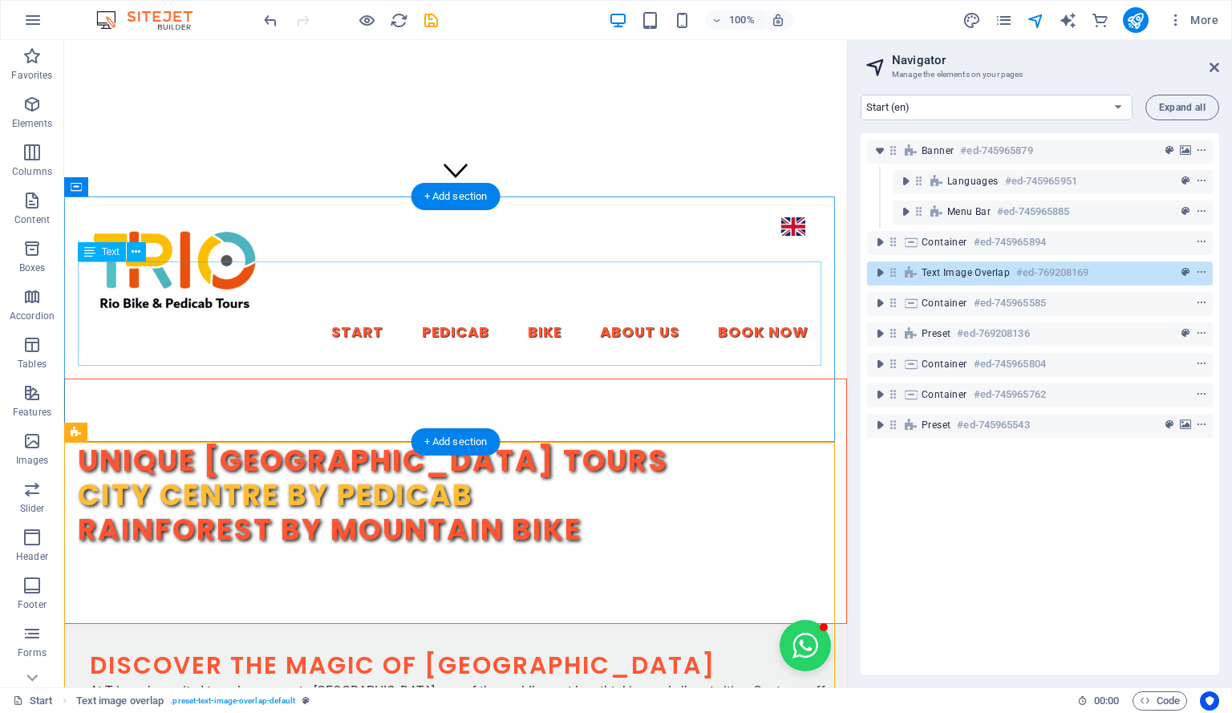
scroll to position [484, 0]
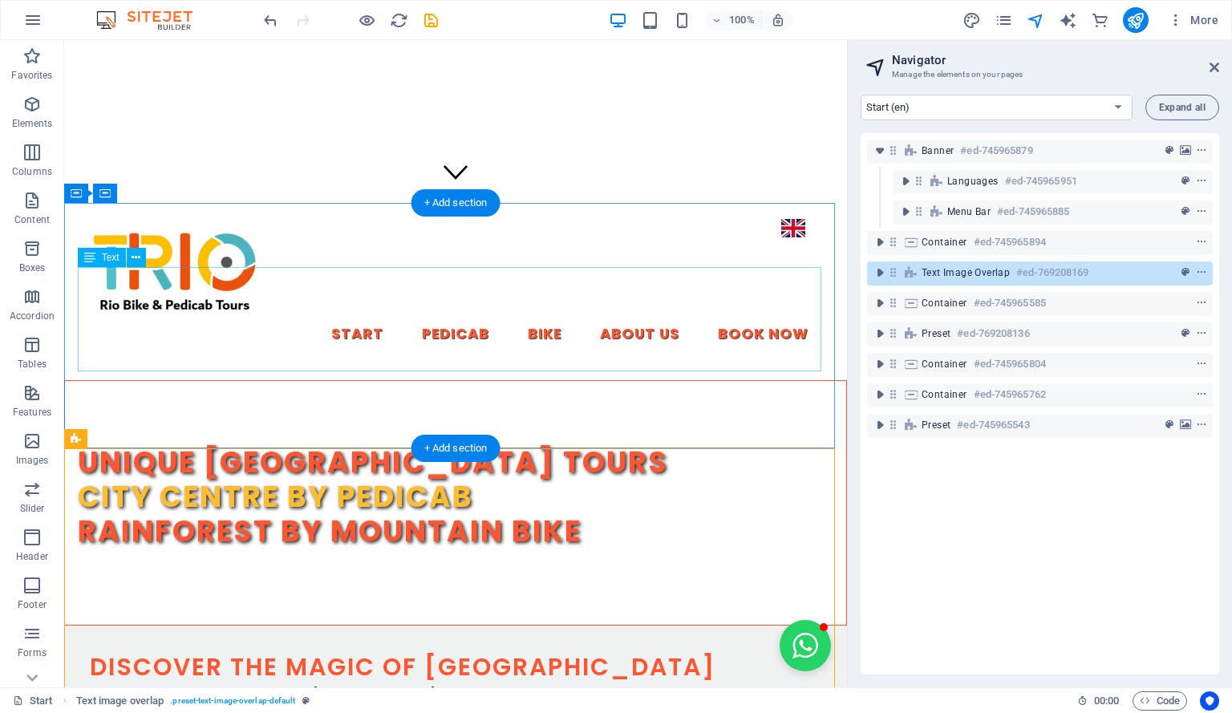
click at [642, 445] on div "Unique [GEOGRAPHIC_DATA] [GEOGRAPHIC_DATA] by pedicab Rainforest by mountain bi…" at bounding box center [455, 497] width 755 height 104
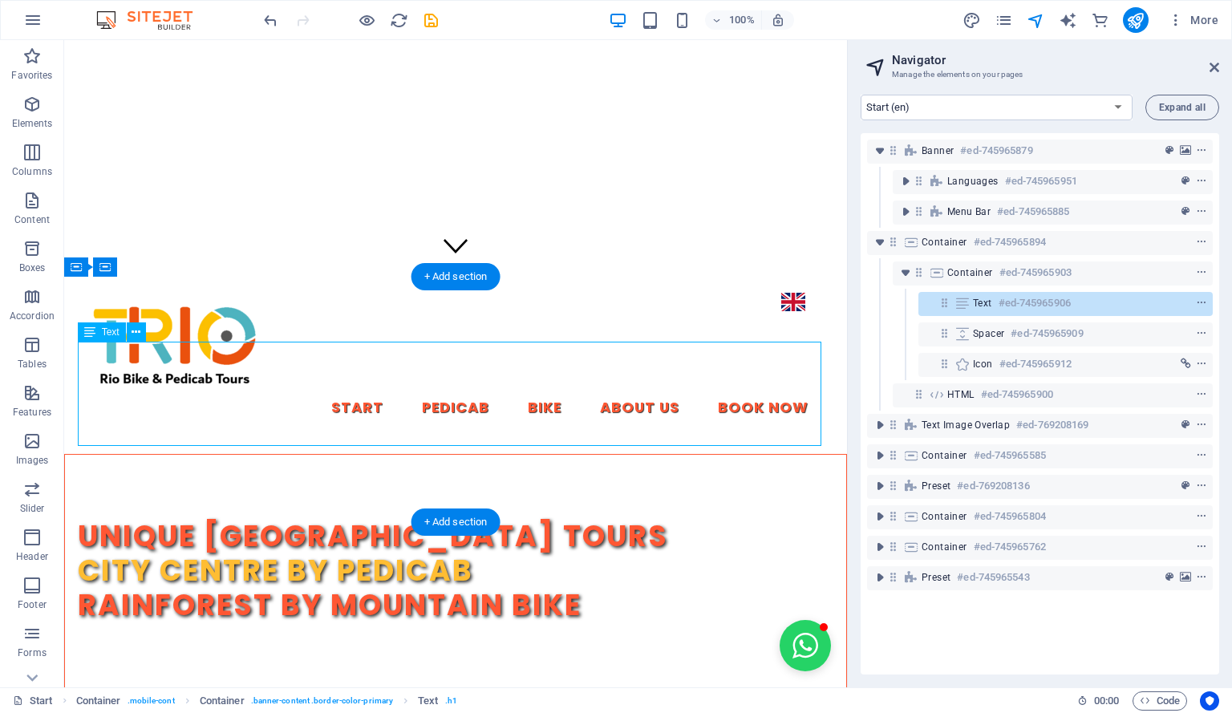
scroll to position [409, 0]
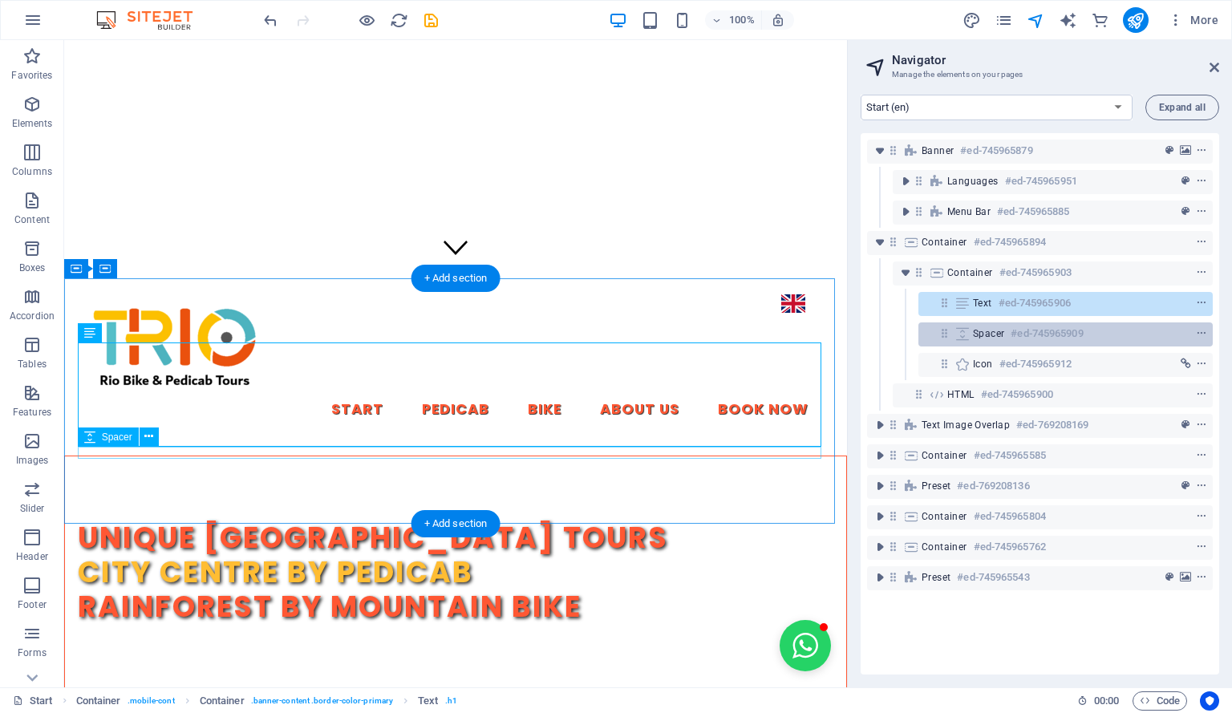
click at [1075, 333] on h6 "#ed-745965909" at bounding box center [1047, 333] width 72 height 19
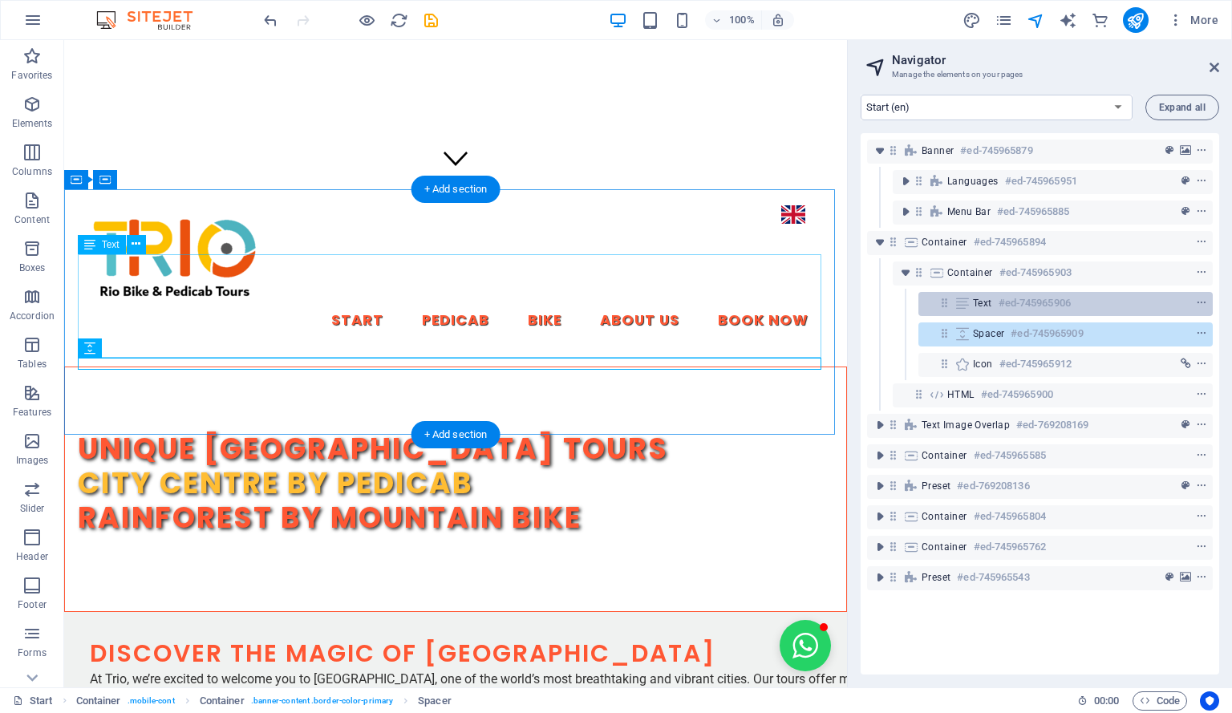
click at [1075, 297] on div "Text #ed-745965906" at bounding box center [1053, 303] width 160 height 19
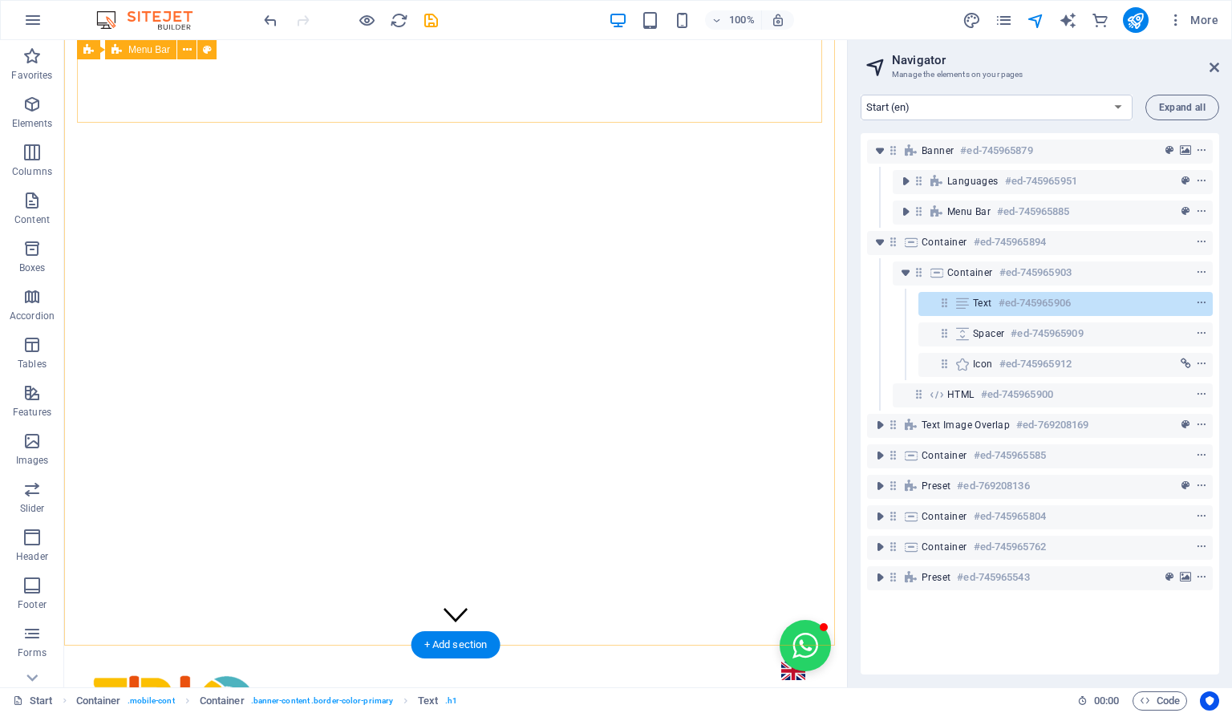
scroll to position [0, 0]
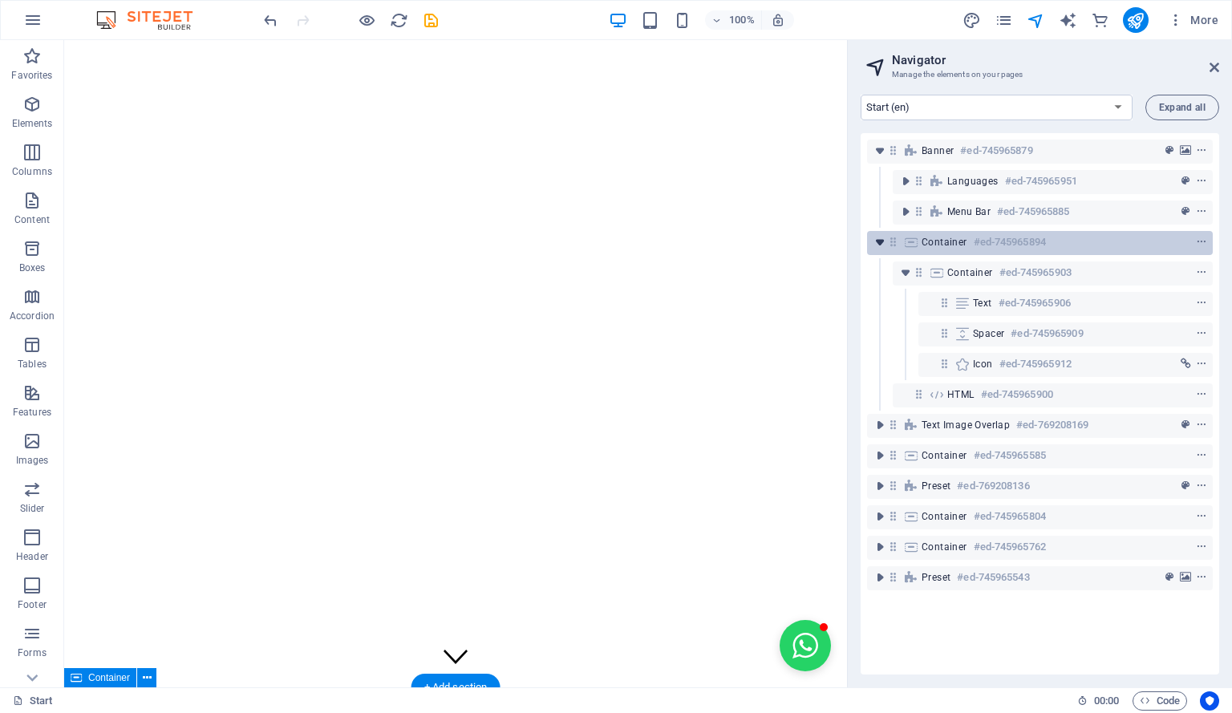
click at [883, 240] on icon "toggle-expand" at bounding box center [880, 242] width 16 height 16
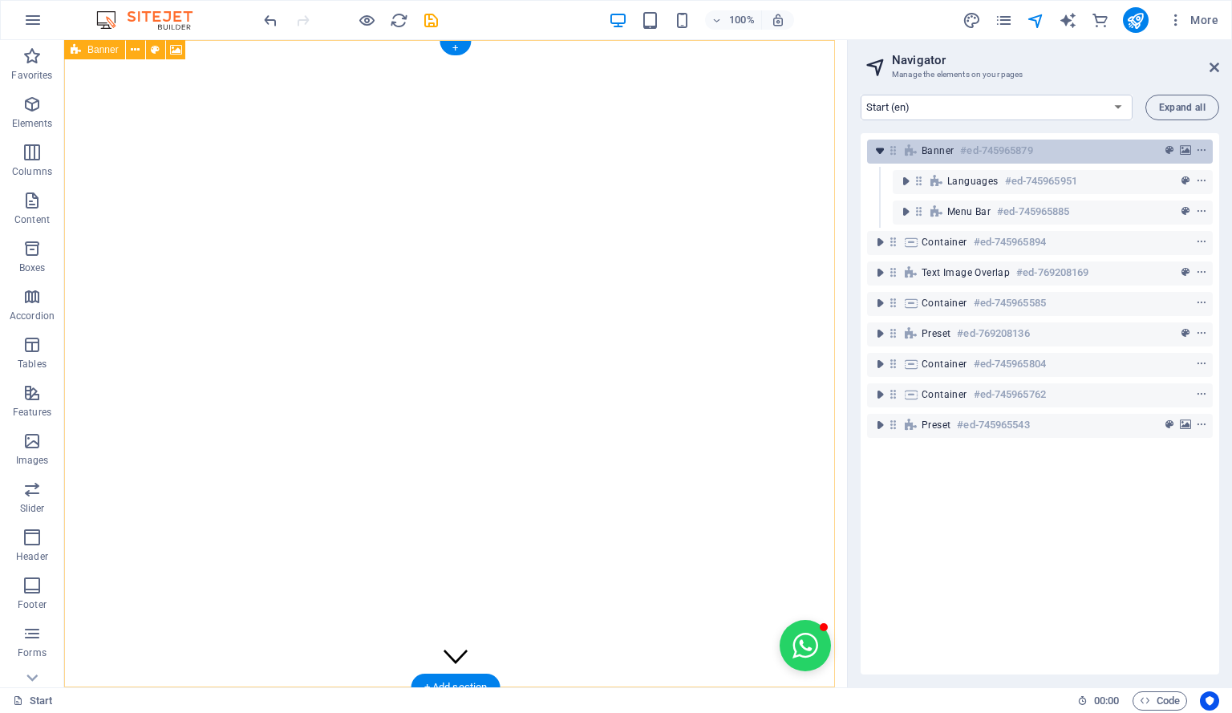
click at [881, 154] on icon "toggle-expand" at bounding box center [880, 151] width 16 height 16
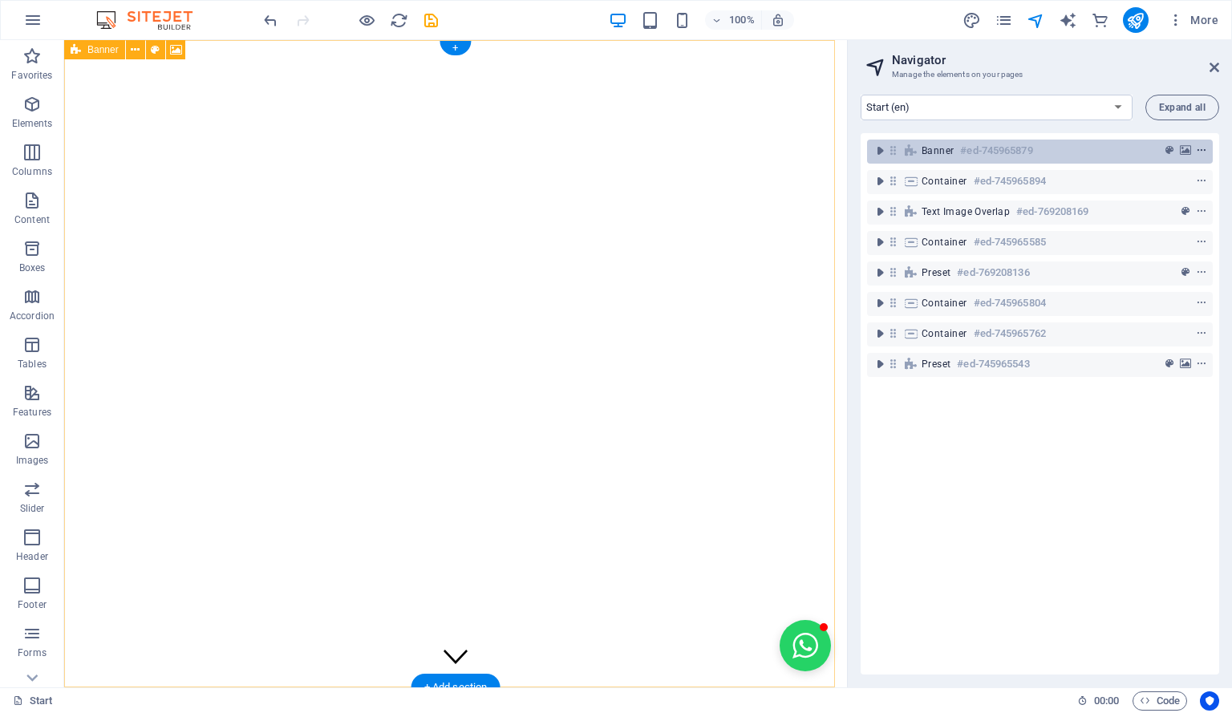
click at [1197, 146] on icon "context-menu" at bounding box center [1201, 150] width 11 height 11
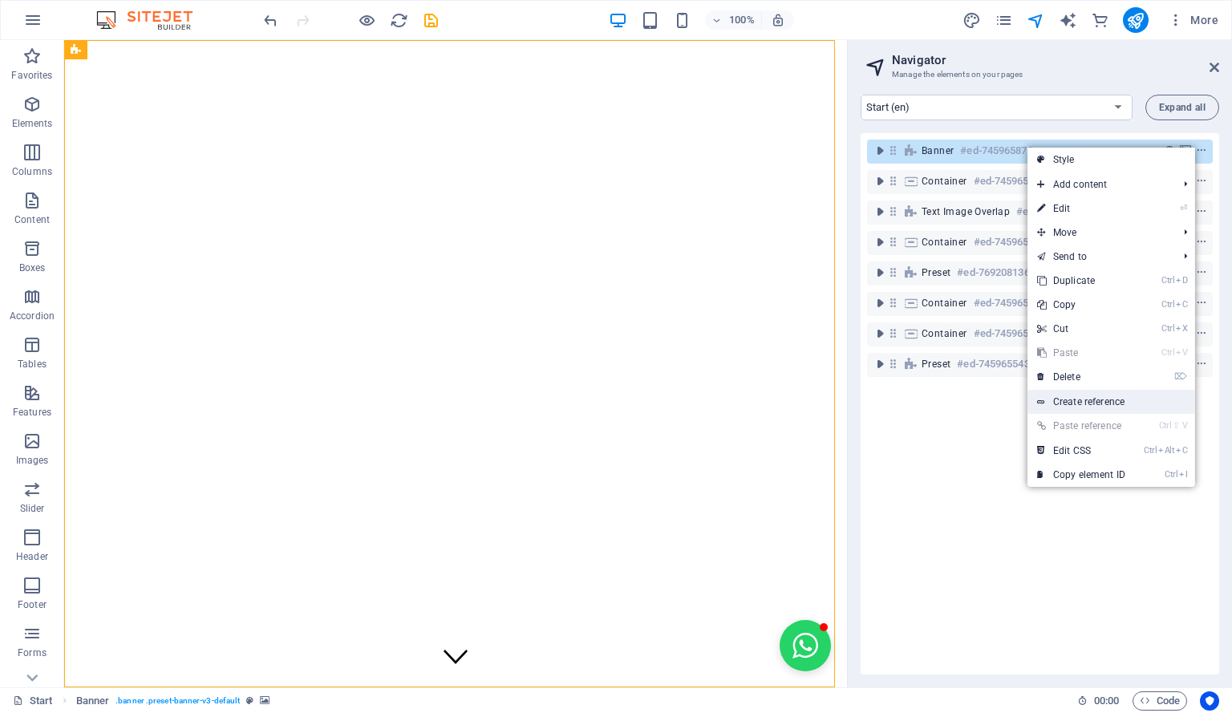
click at [1115, 399] on link "Create reference" at bounding box center [1111, 402] width 168 height 24
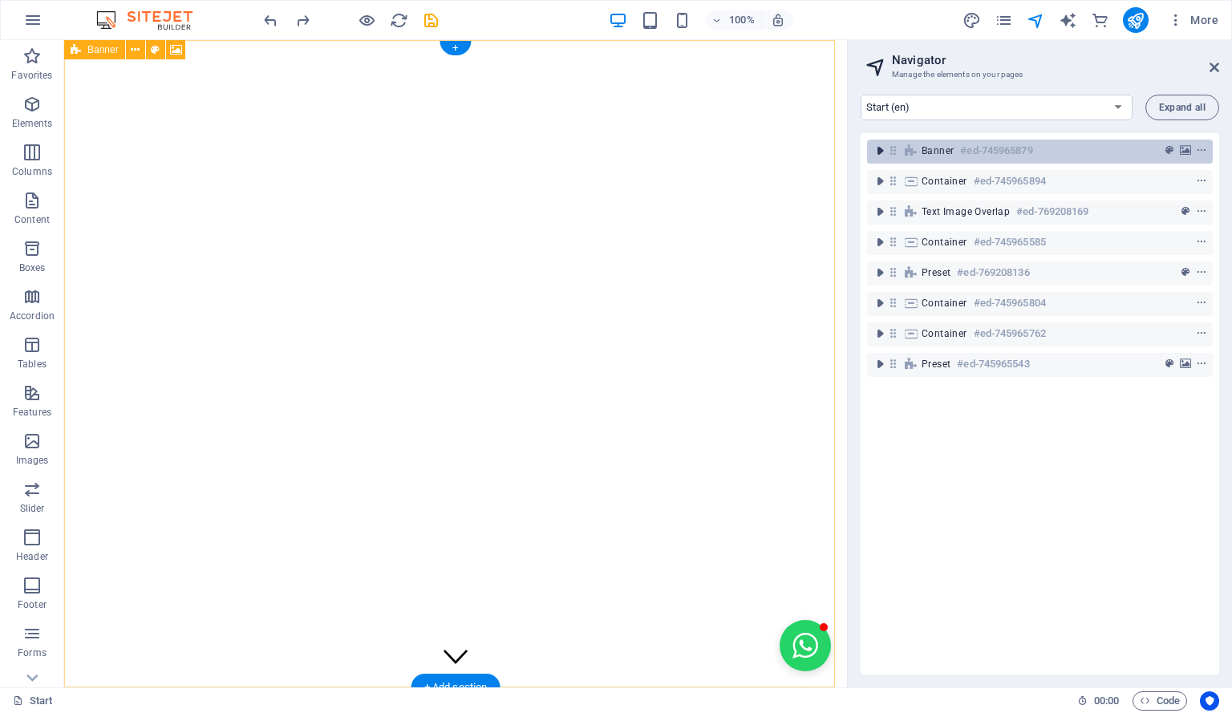
click at [882, 152] on icon "toggle-expand" at bounding box center [880, 151] width 16 height 16
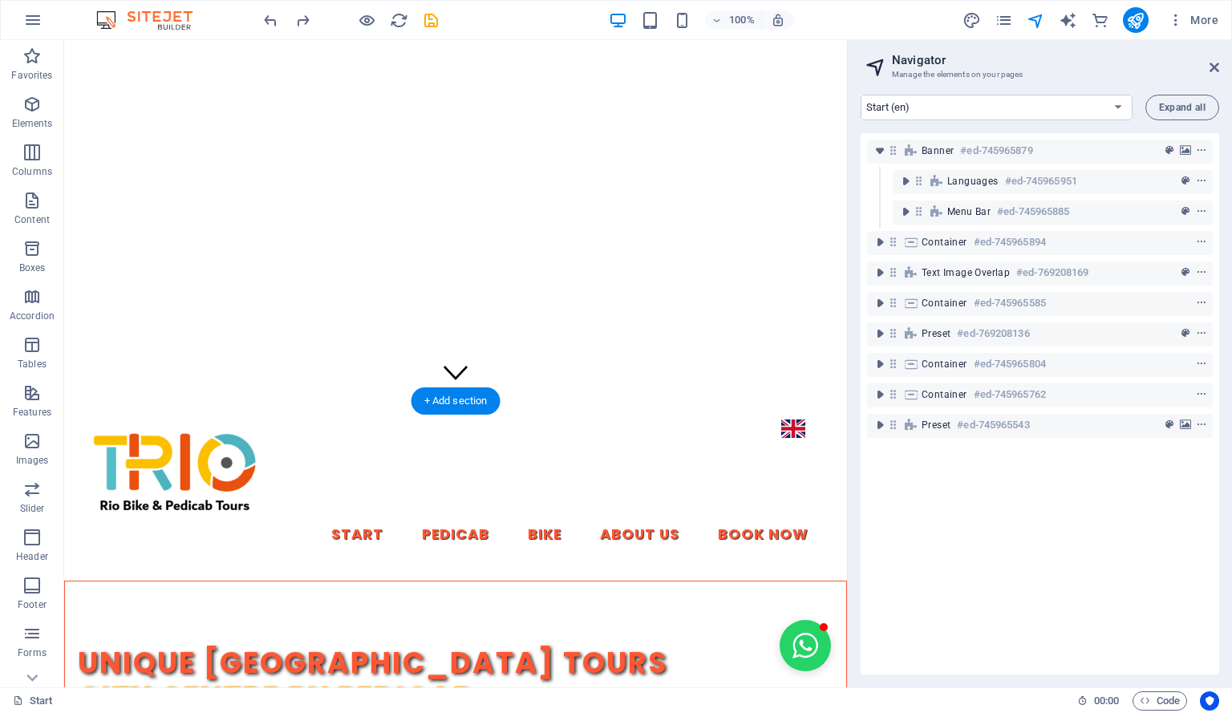
scroll to position [286, 0]
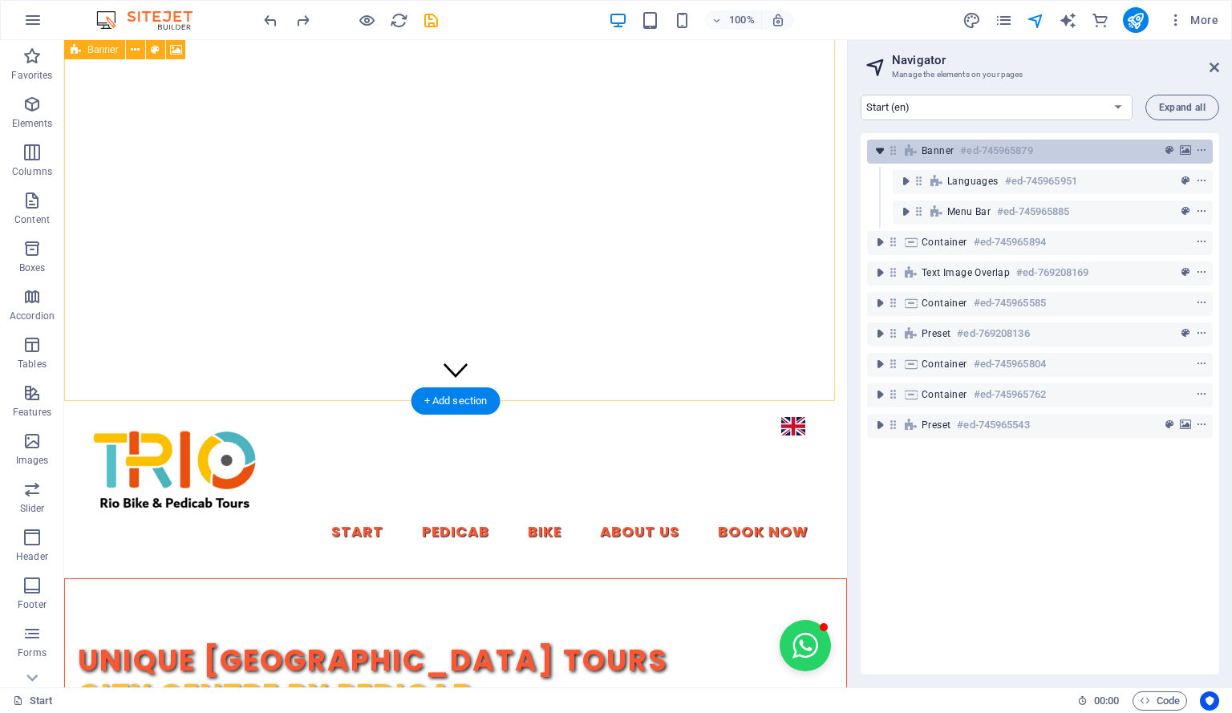
click at [882, 148] on icon "toggle-expand" at bounding box center [880, 151] width 16 height 16
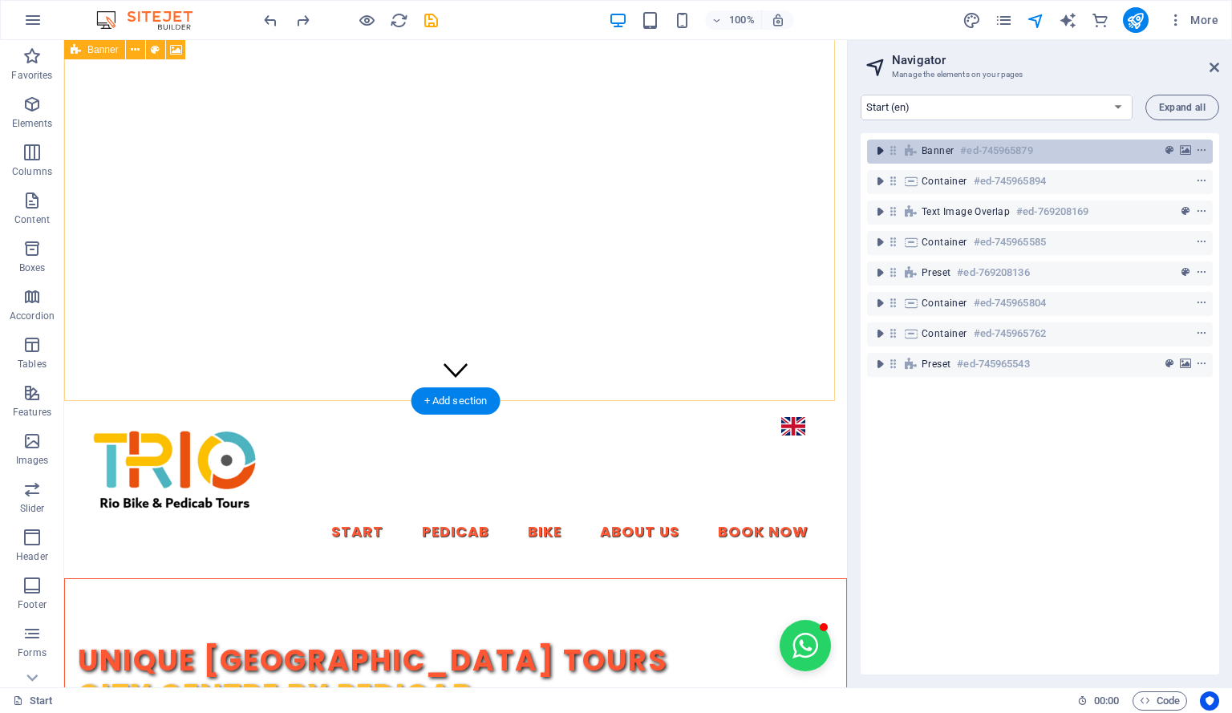
click at [882, 148] on icon "toggle-expand" at bounding box center [880, 151] width 16 height 16
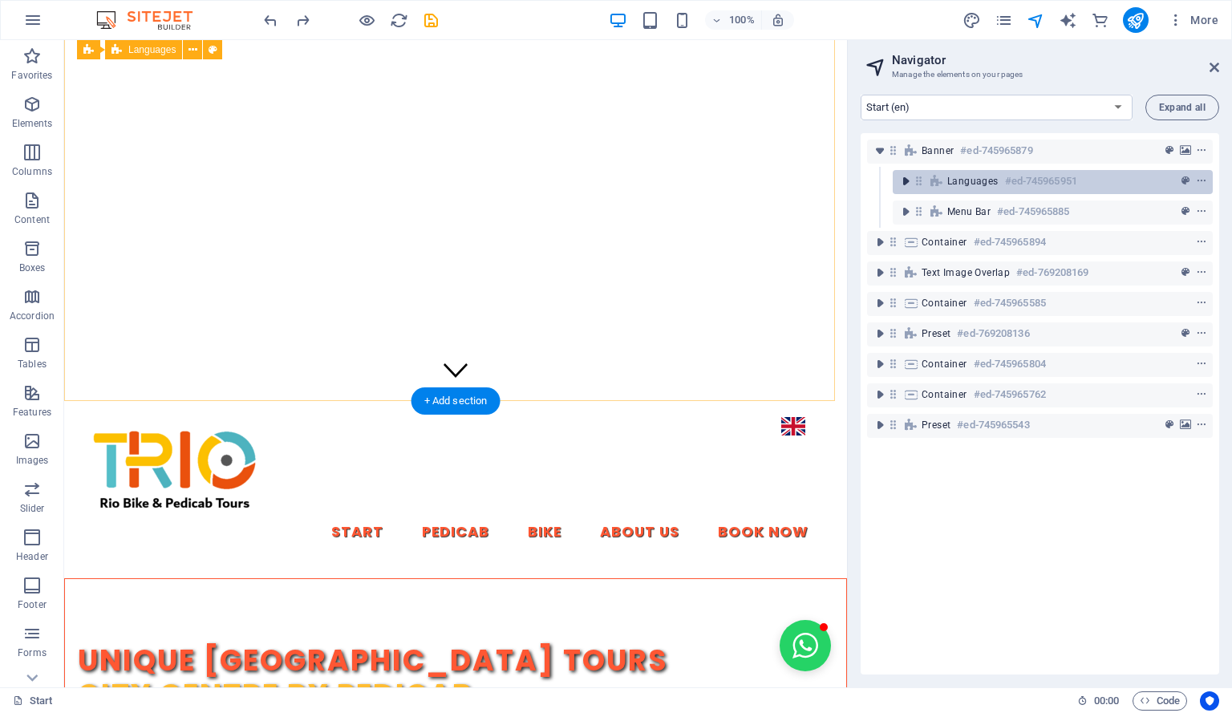
click at [909, 185] on icon "toggle-expand" at bounding box center [905, 181] width 16 height 16
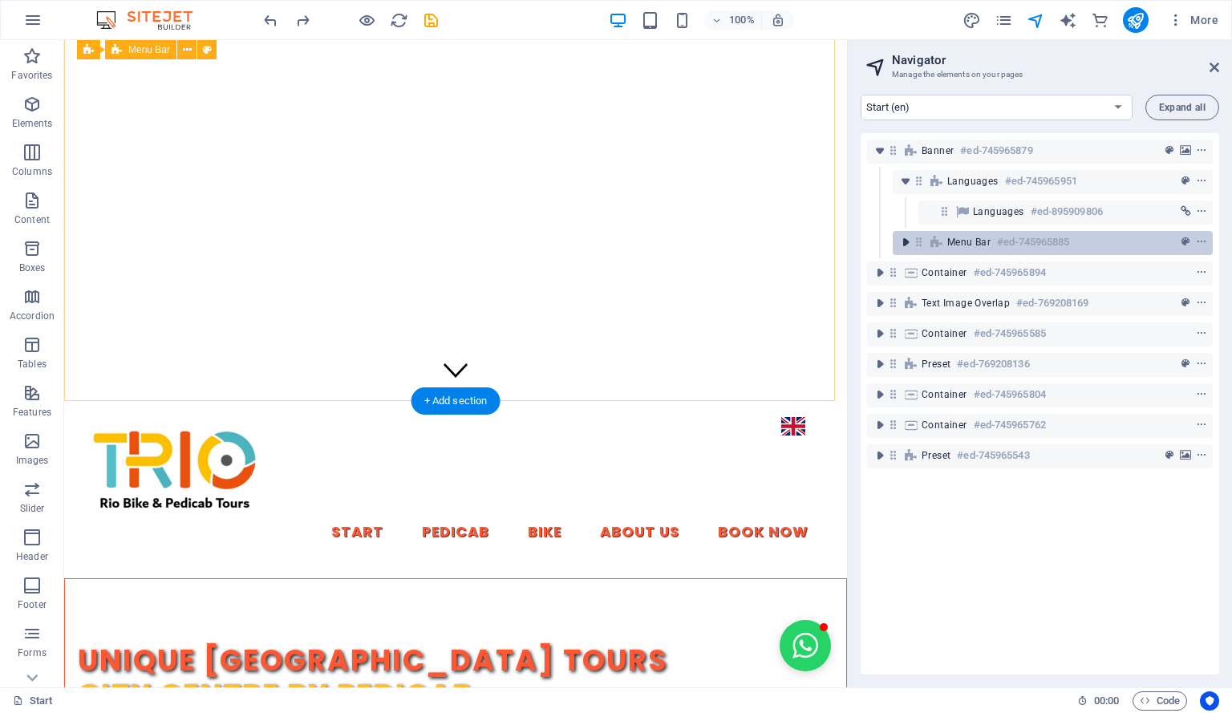
click at [907, 246] on icon "toggle-expand" at bounding box center [905, 242] width 16 height 16
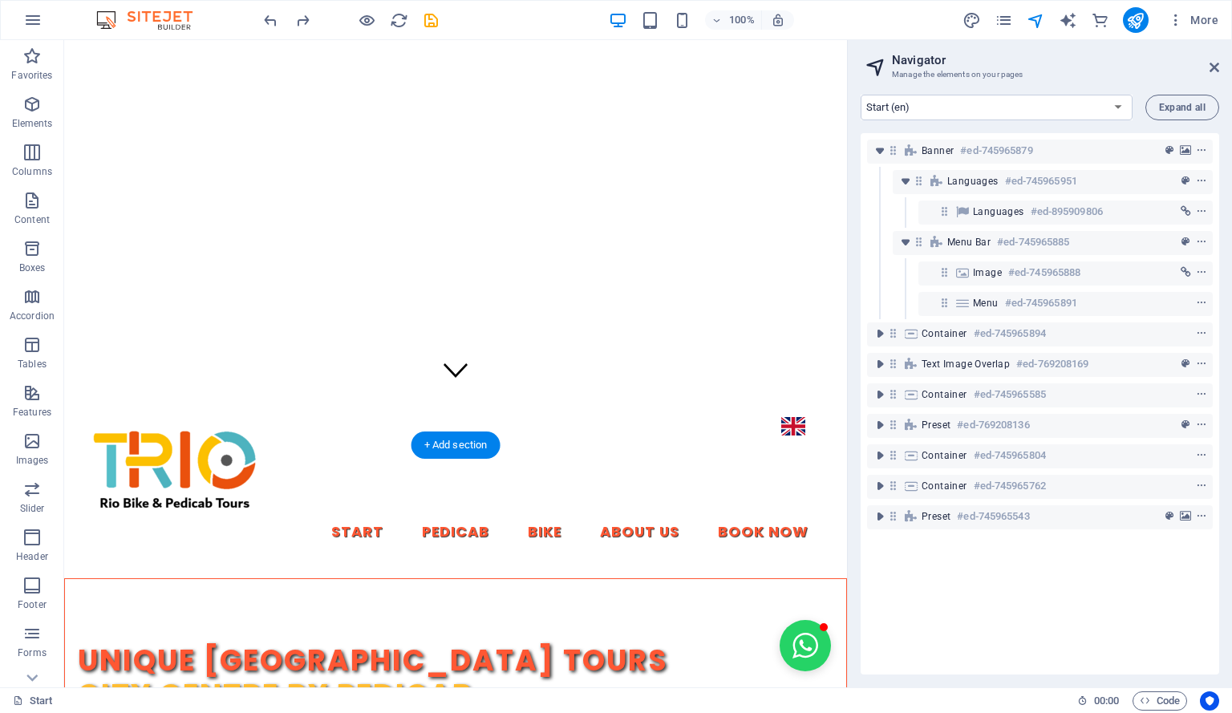
scroll to position [0, 0]
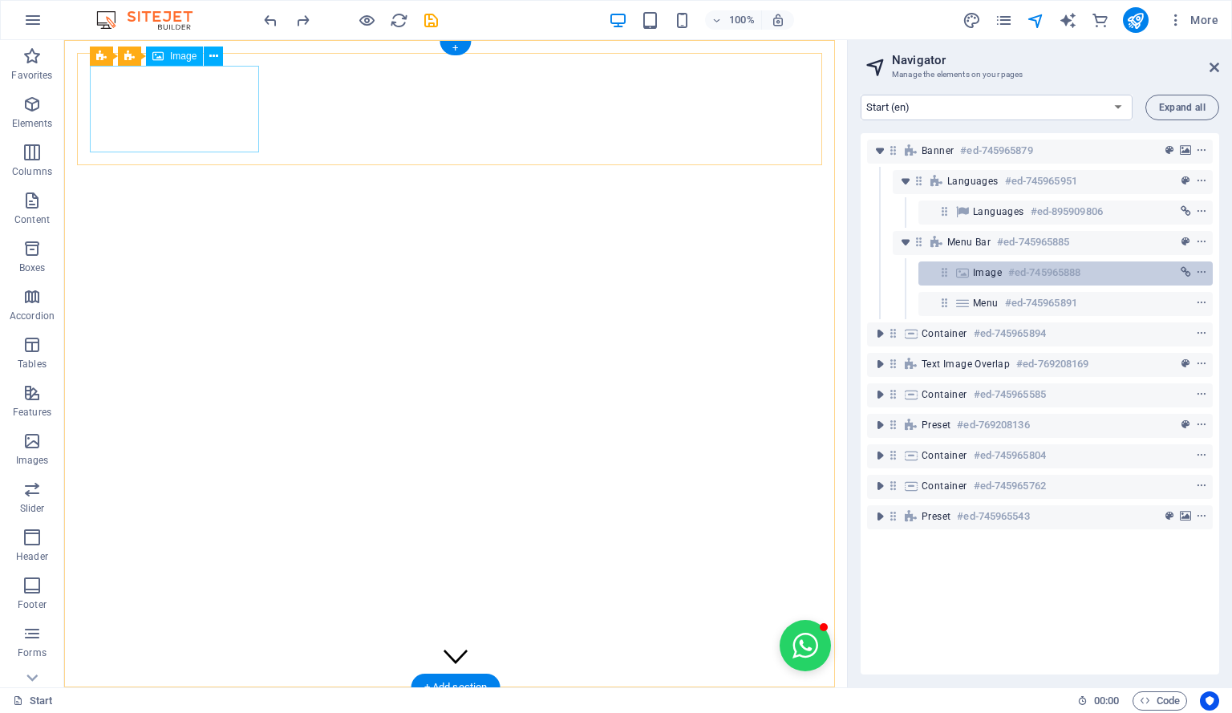
click at [976, 271] on span "Image" at bounding box center [987, 272] width 29 height 13
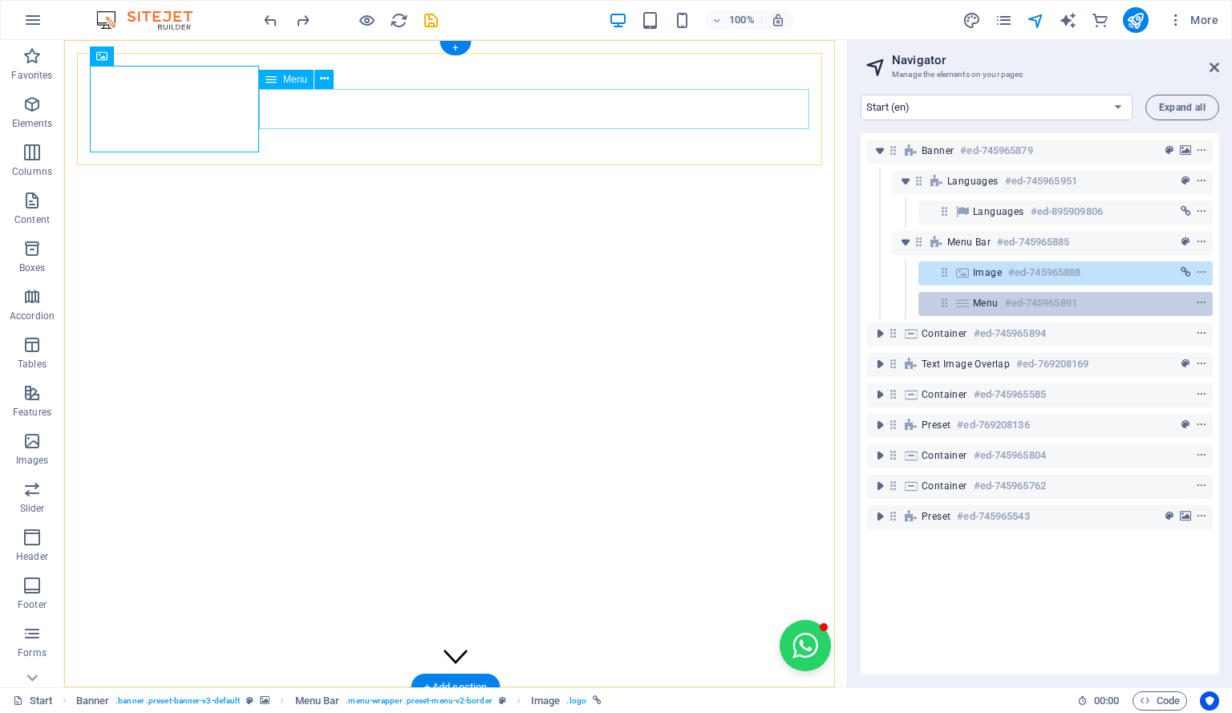
click at [991, 301] on span "Menu" at bounding box center [986, 303] width 26 height 13
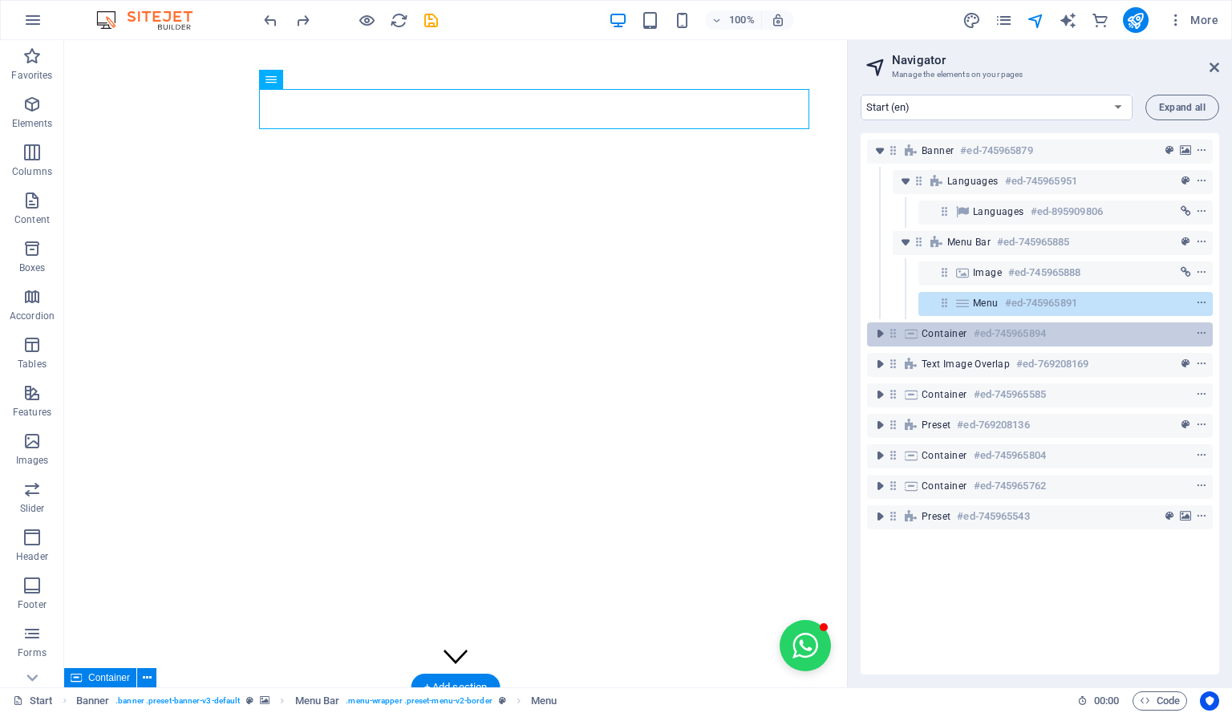
click at [977, 326] on h6 "#ed-745965894" at bounding box center [1010, 333] width 72 height 19
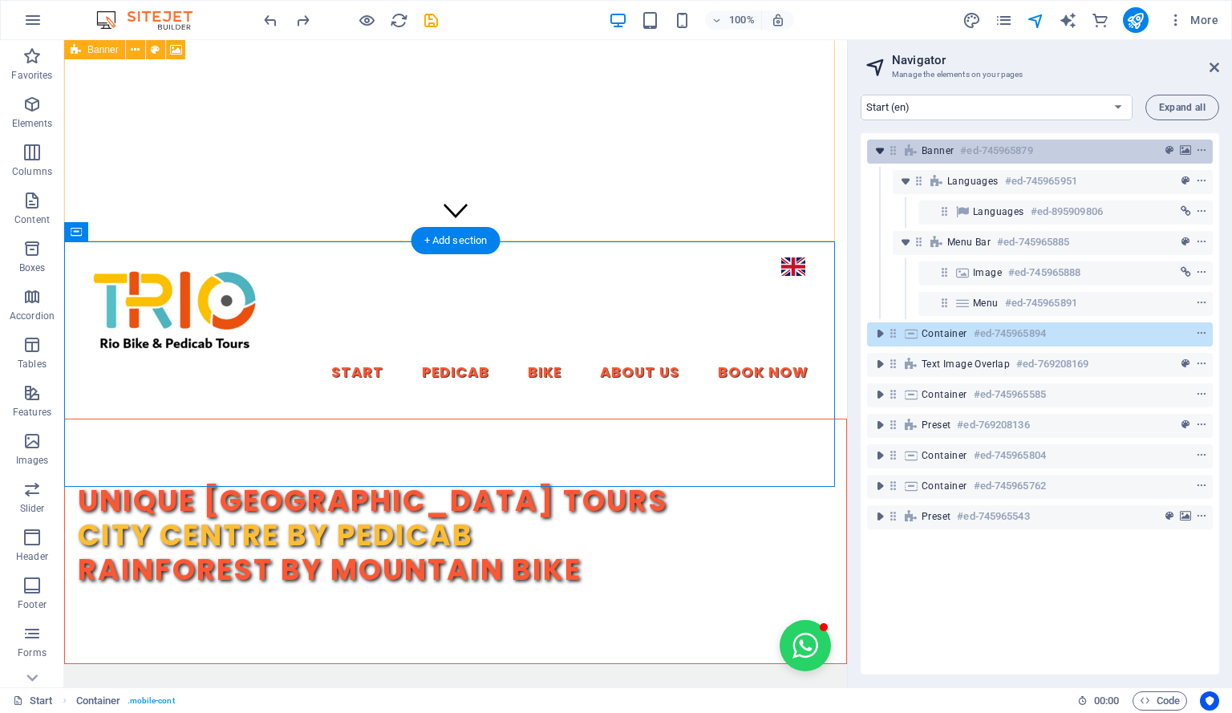
click at [879, 151] on icon "toggle-expand" at bounding box center [880, 151] width 16 height 16
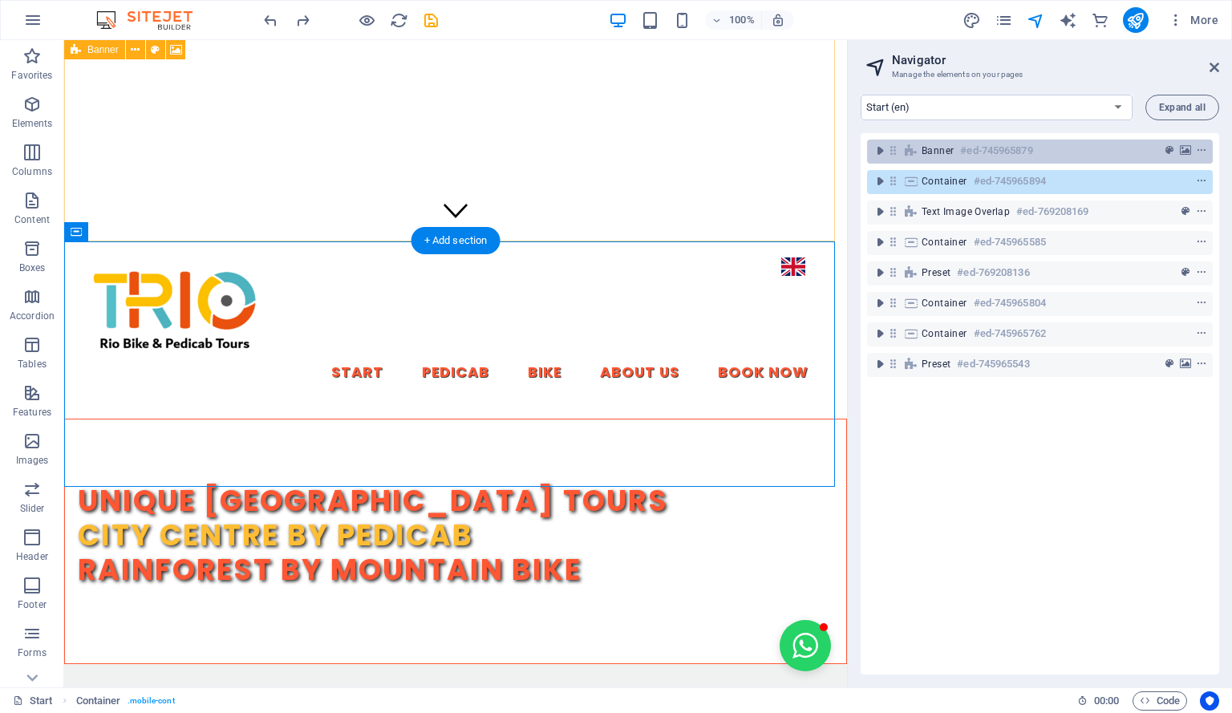
click at [944, 147] on span "Banner" at bounding box center [938, 150] width 32 height 13
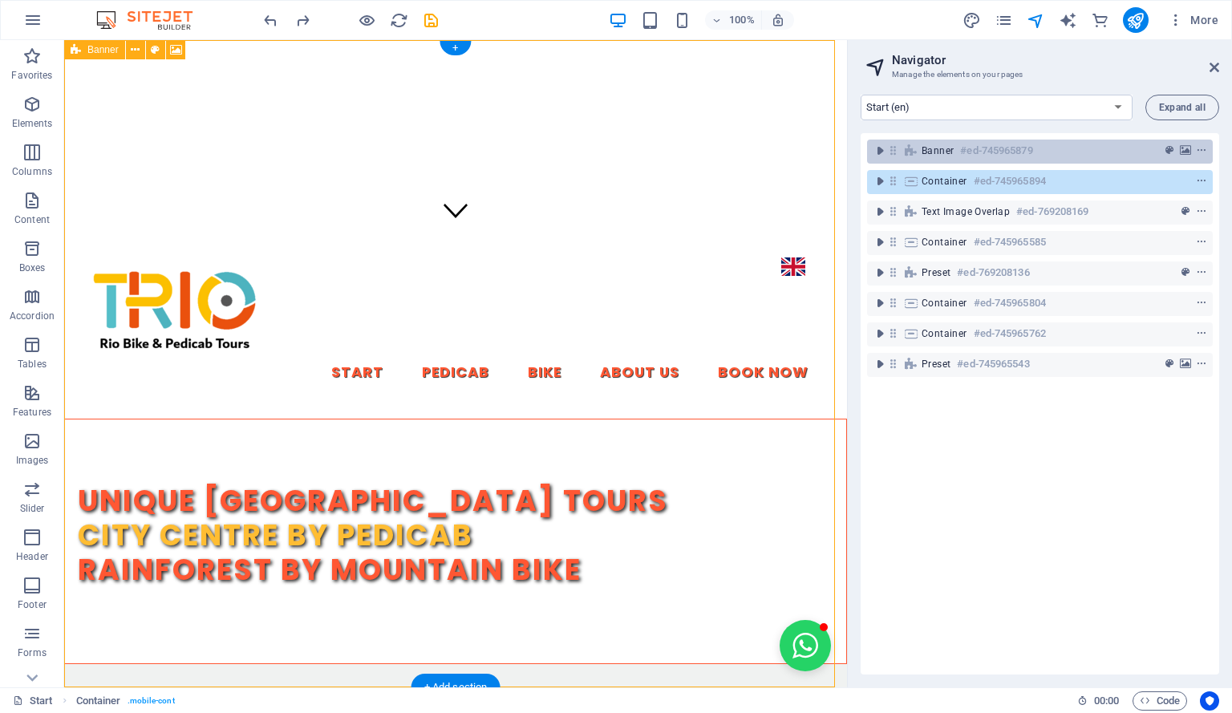
scroll to position [0, 0]
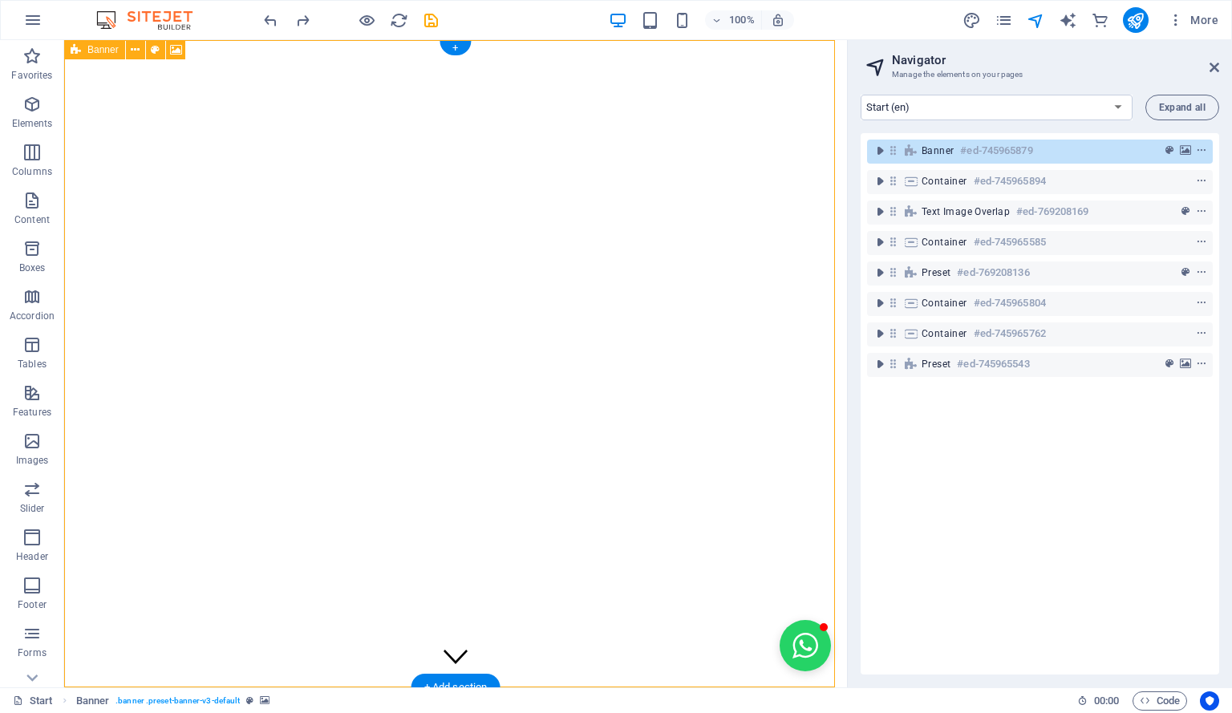
click at [944, 147] on span "Banner" at bounding box center [938, 150] width 32 height 13
select select "vh"
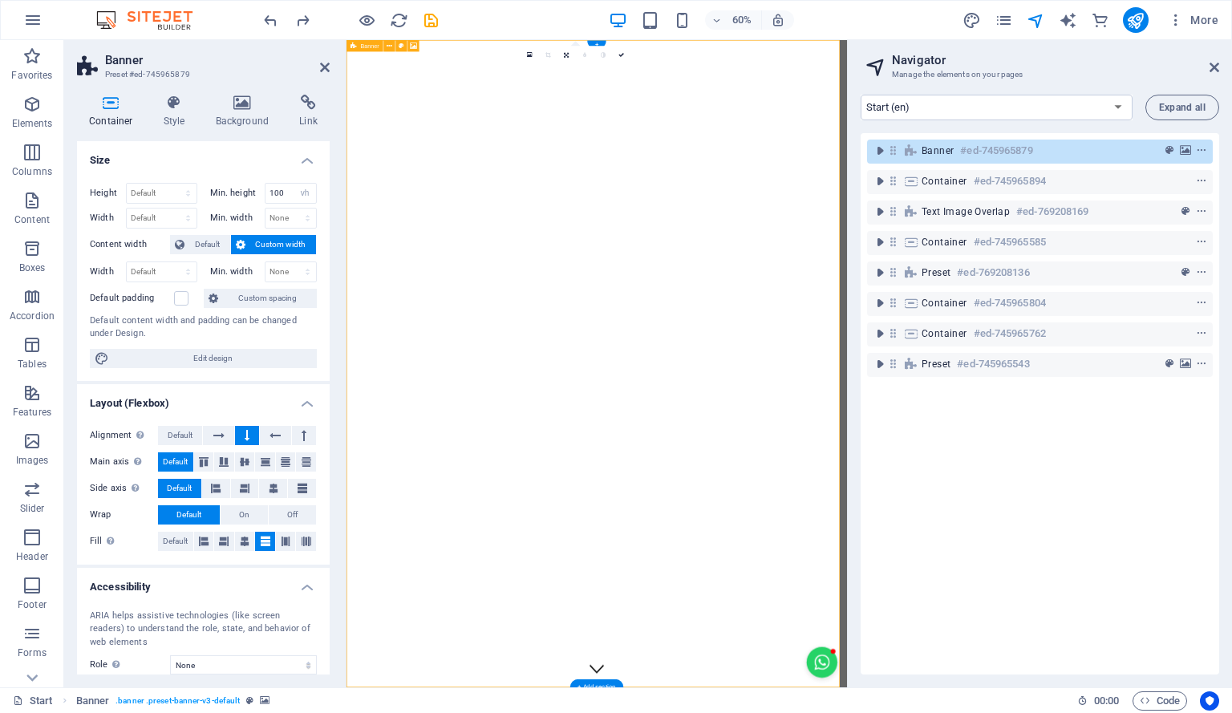
click at [944, 147] on span "Banner" at bounding box center [938, 150] width 32 height 13
click at [882, 152] on icon "toggle-expand" at bounding box center [880, 151] width 16 height 16
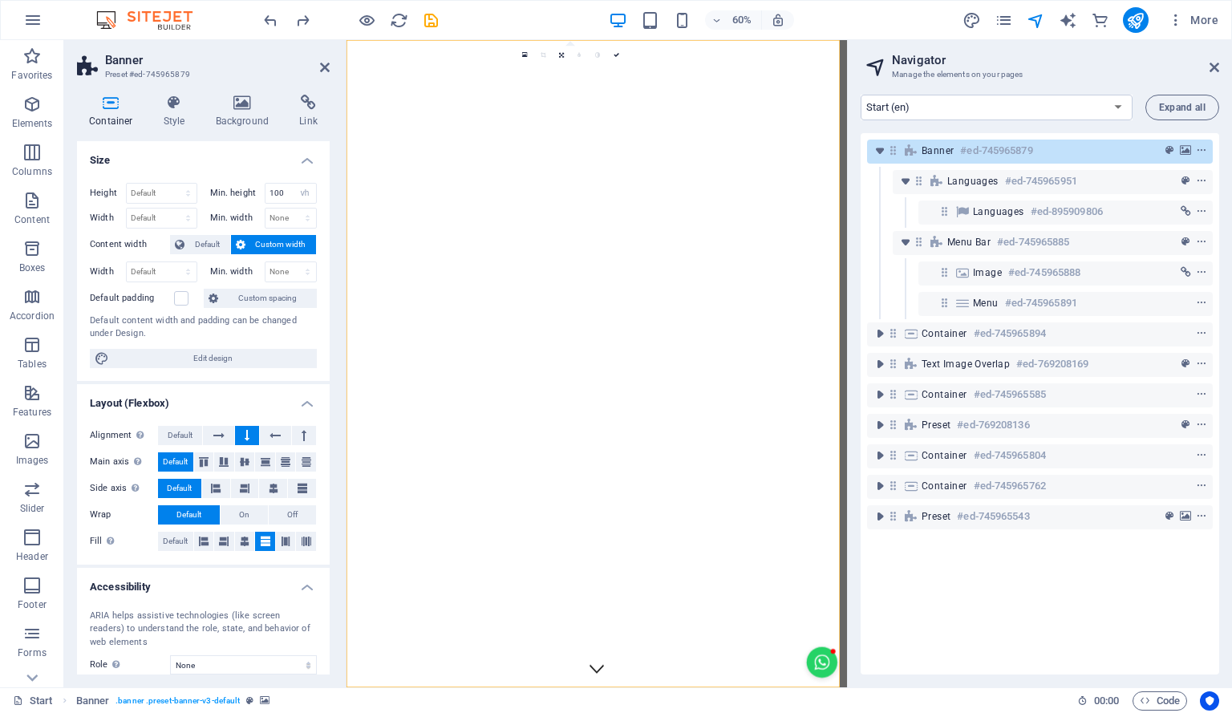
click at [1017, 622] on div "Banner #ed-745965879 Languages #ed-745965951 Languages #ed-895909806 Menu Bar #…" at bounding box center [1040, 403] width 358 height 541
click at [978, 245] on span "Menu Bar" at bounding box center [968, 242] width 43 height 13
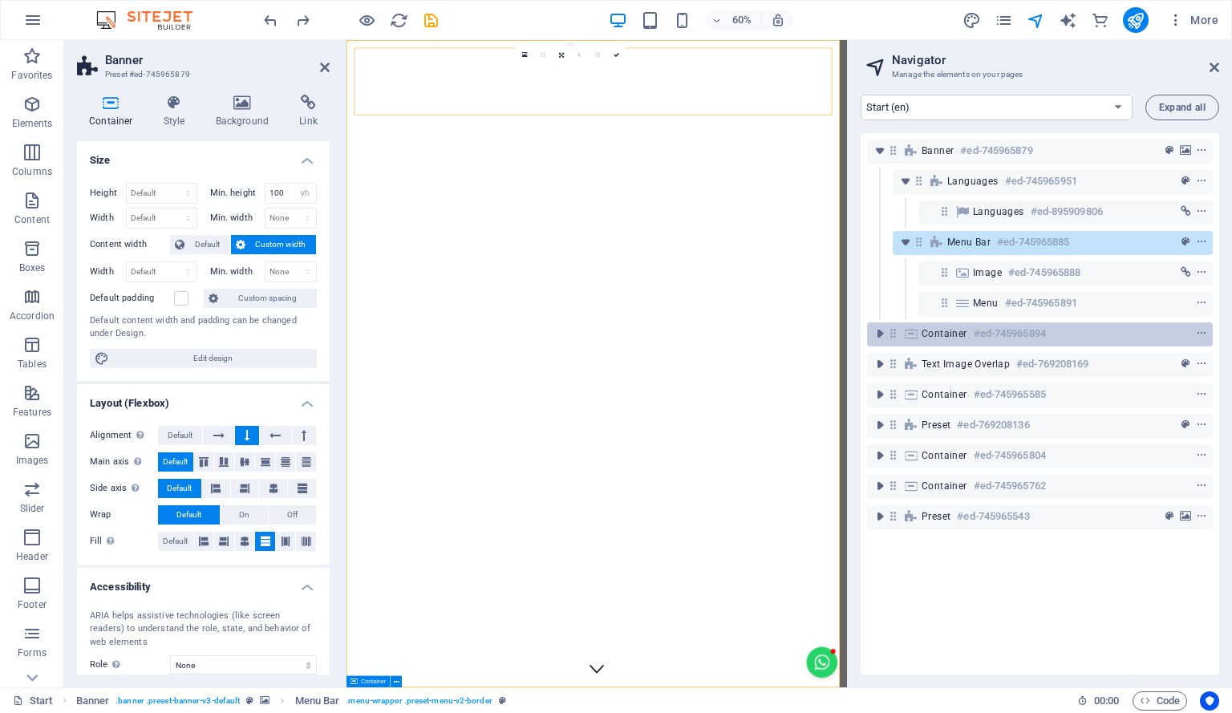
click at [913, 334] on icon at bounding box center [911, 333] width 18 height 13
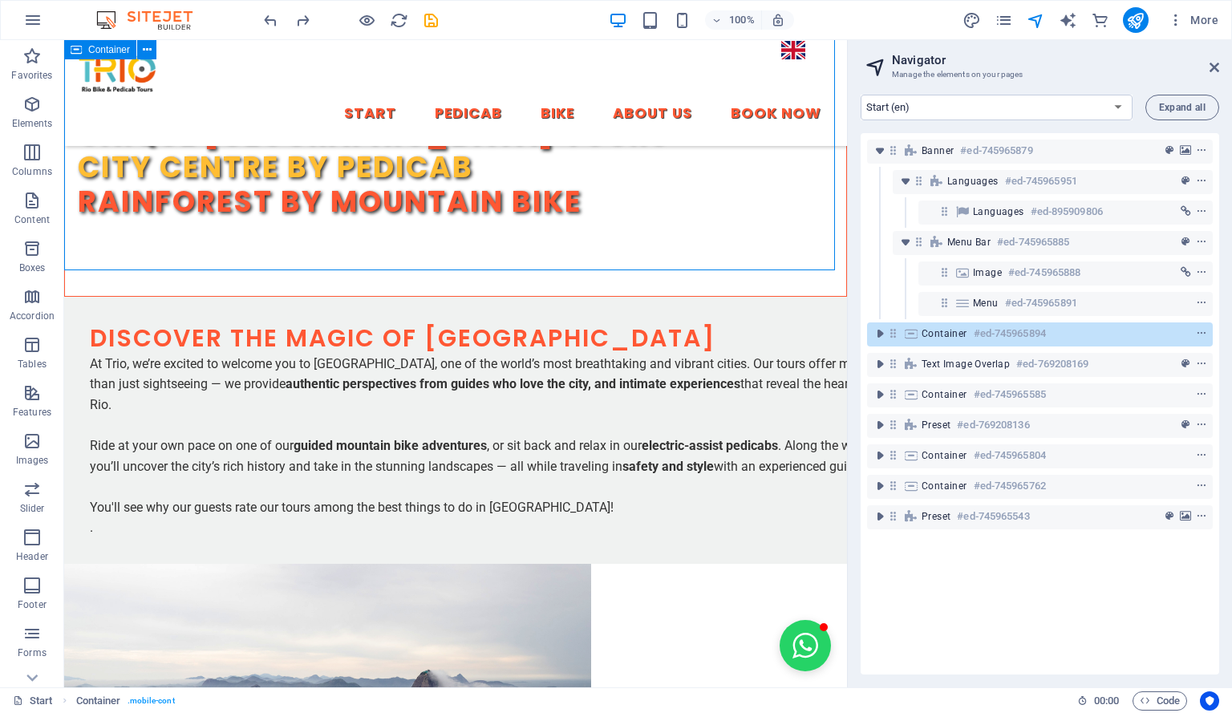
click at [913, 334] on icon at bounding box center [911, 333] width 18 height 13
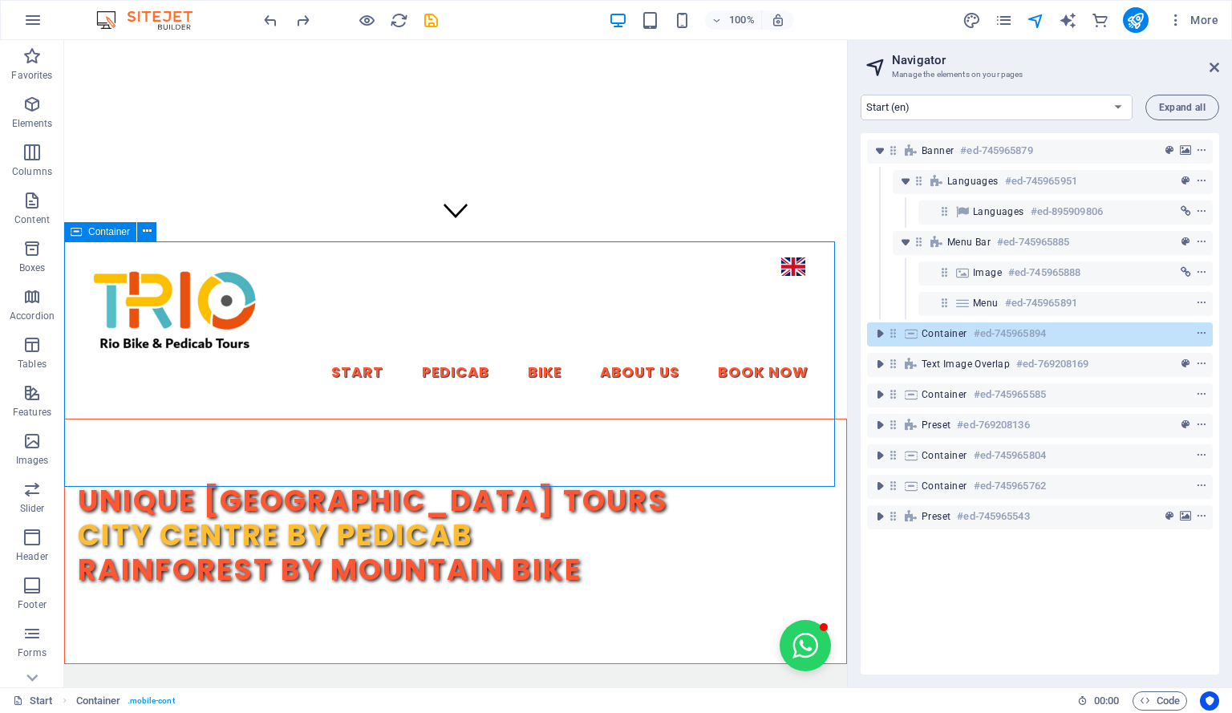
click at [913, 334] on icon at bounding box center [911, 333] width 18 height 13
click at [895, 338] on icon at bounding box center [893, 333] width 14 height 14
click at [881, 334] on icon "toggle-expand" at bounding box center [880, 334] width 16 height 16
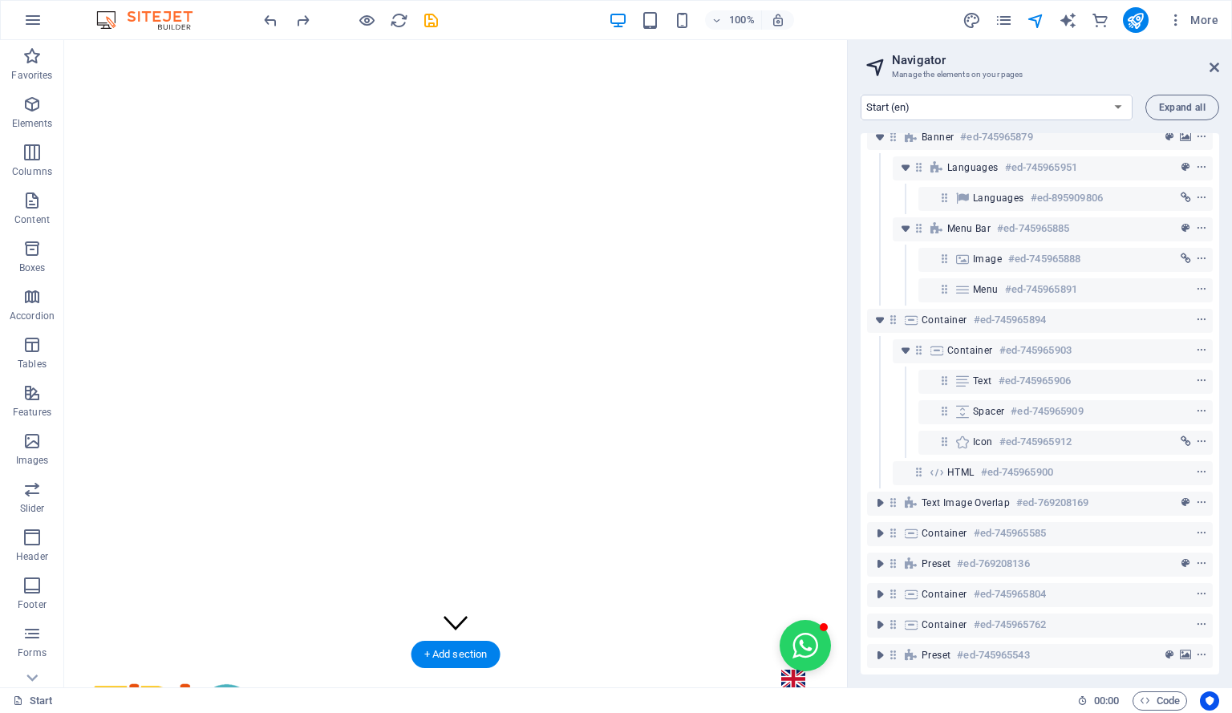
scroll to position [36, 0]
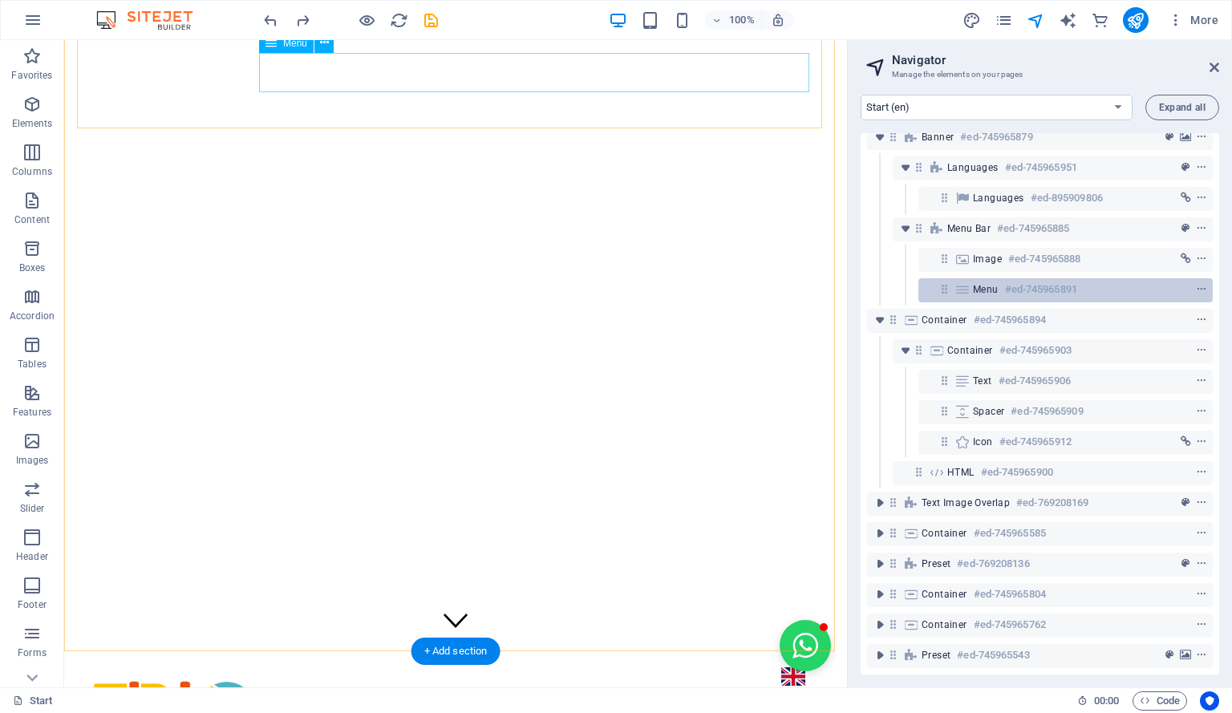
click at [962, 283] on icon at bounding box center [963, 289] width 18 height 13
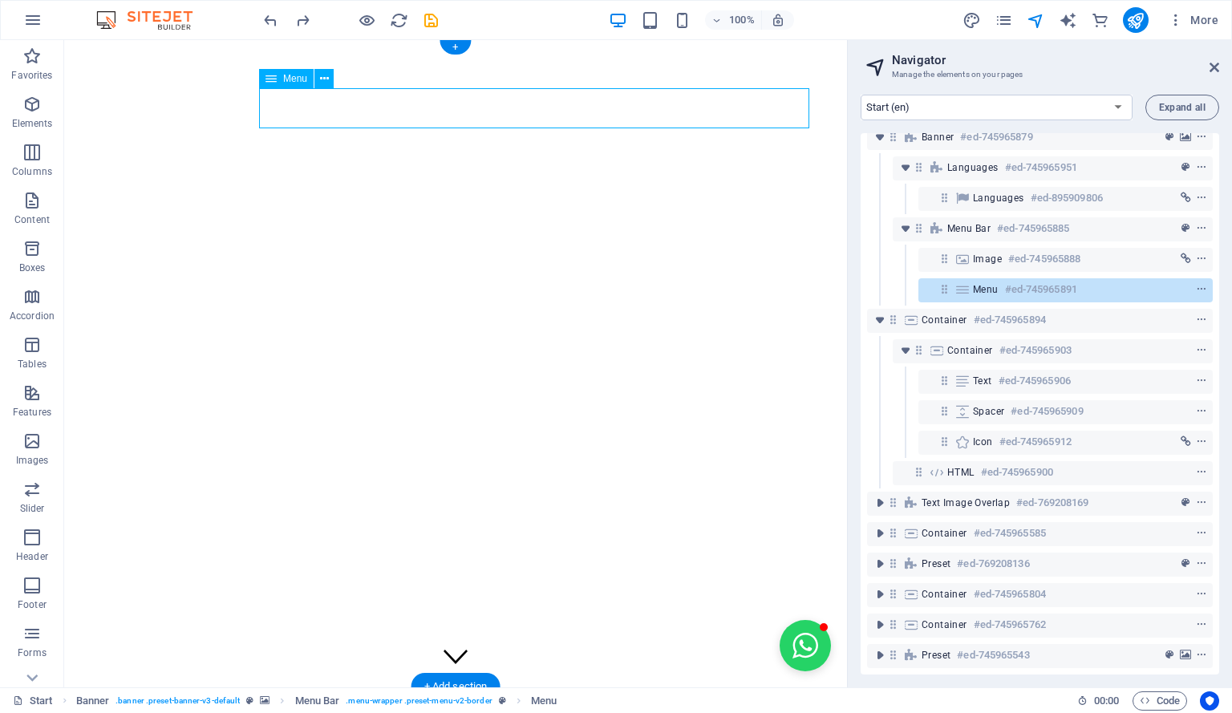
click at [962, 283] on icon at bounding box center [963, 289] width 18 height 13
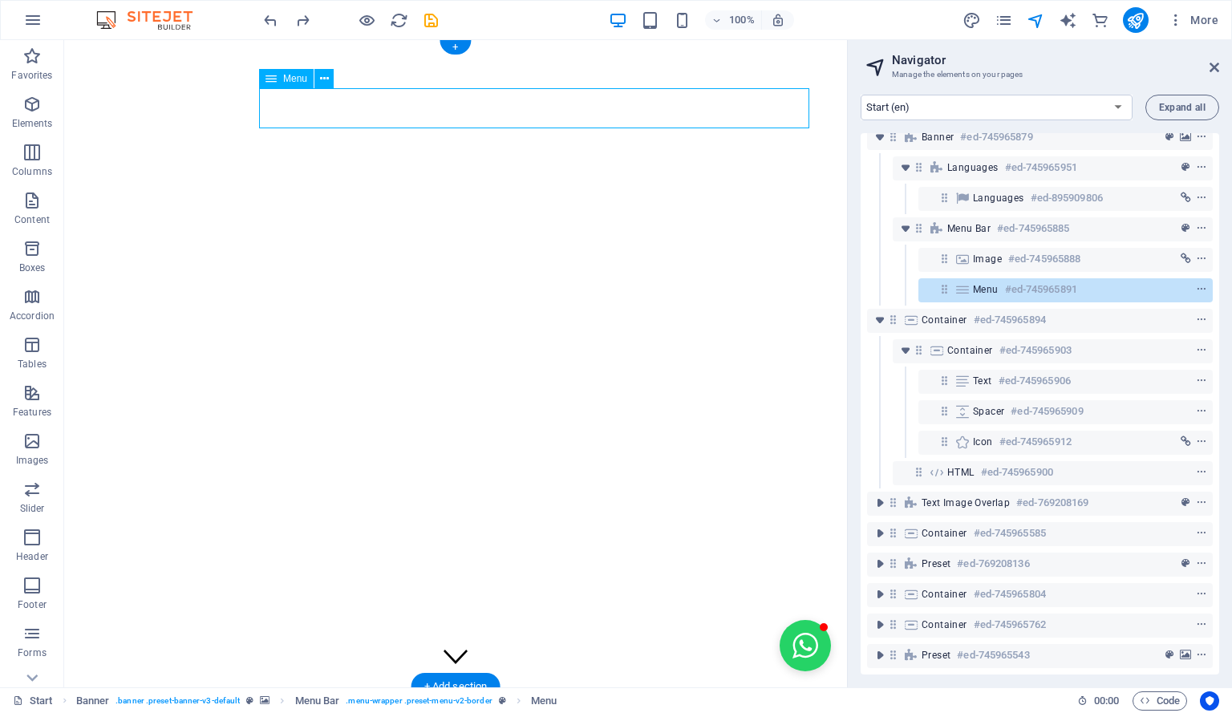
select select
select select "1"
select select
select select "2"
select select
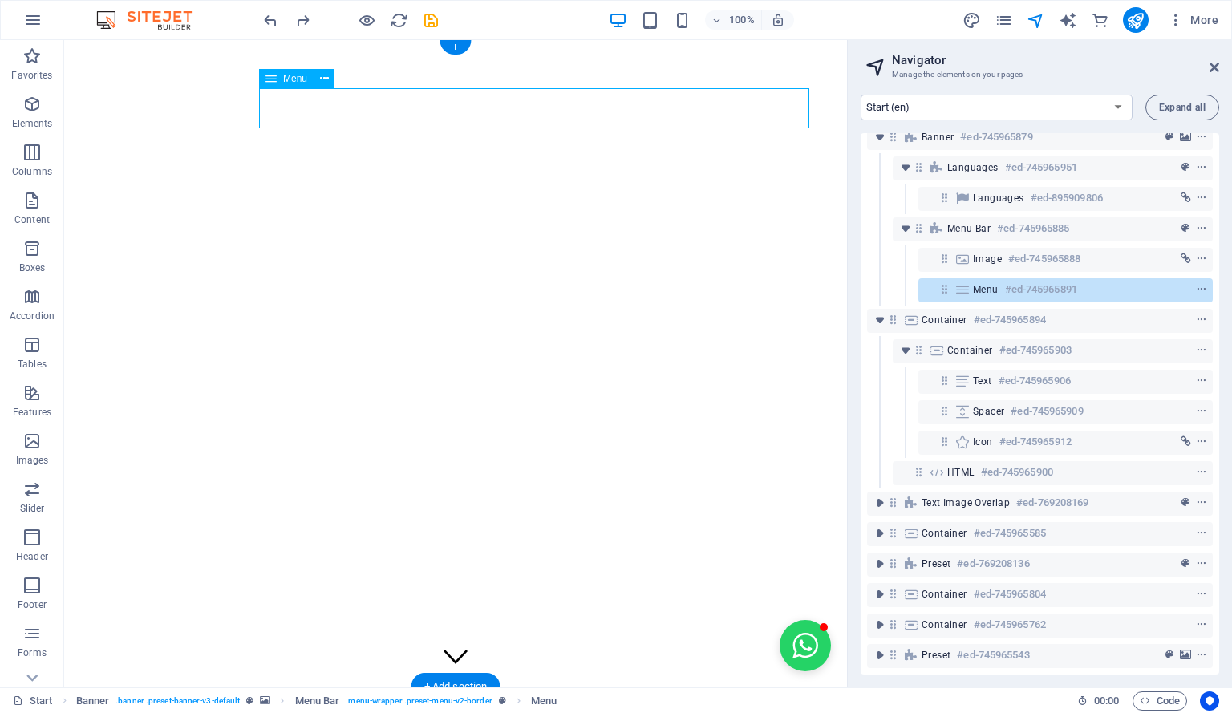
select select "3"
select select
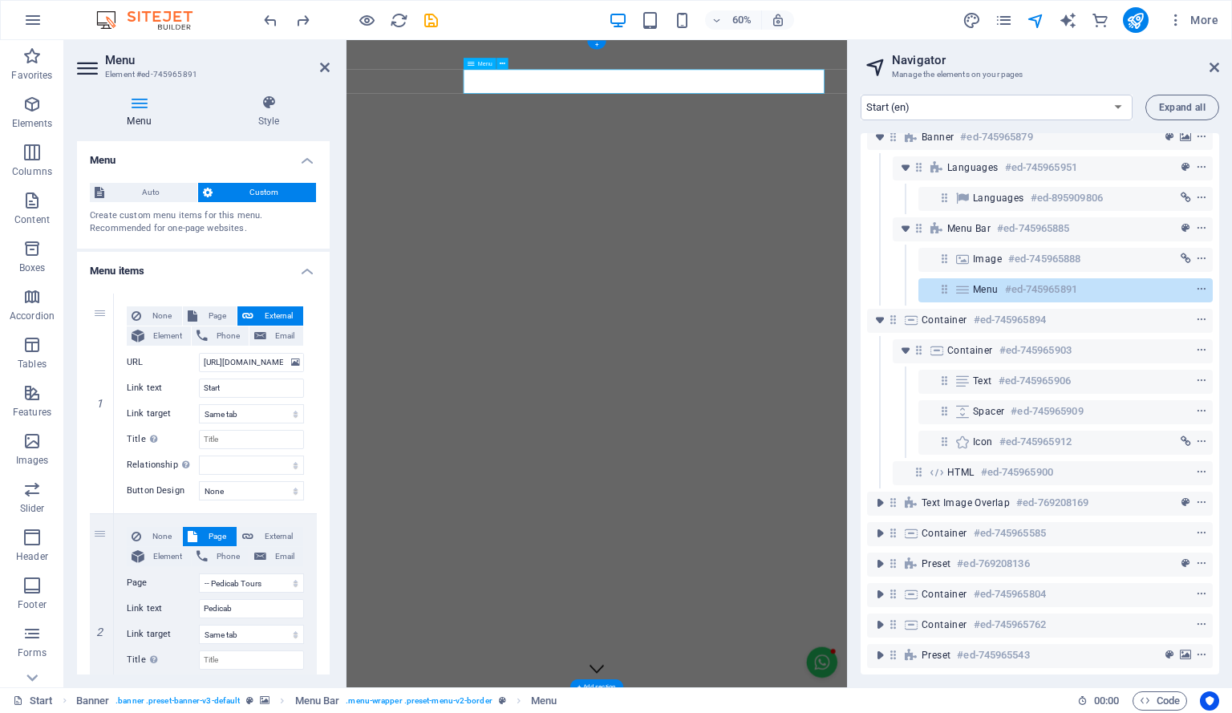
scroll to position [0, 0]
click at [965, 283] on icon at bounding box center [963, 289] width 18 height 13
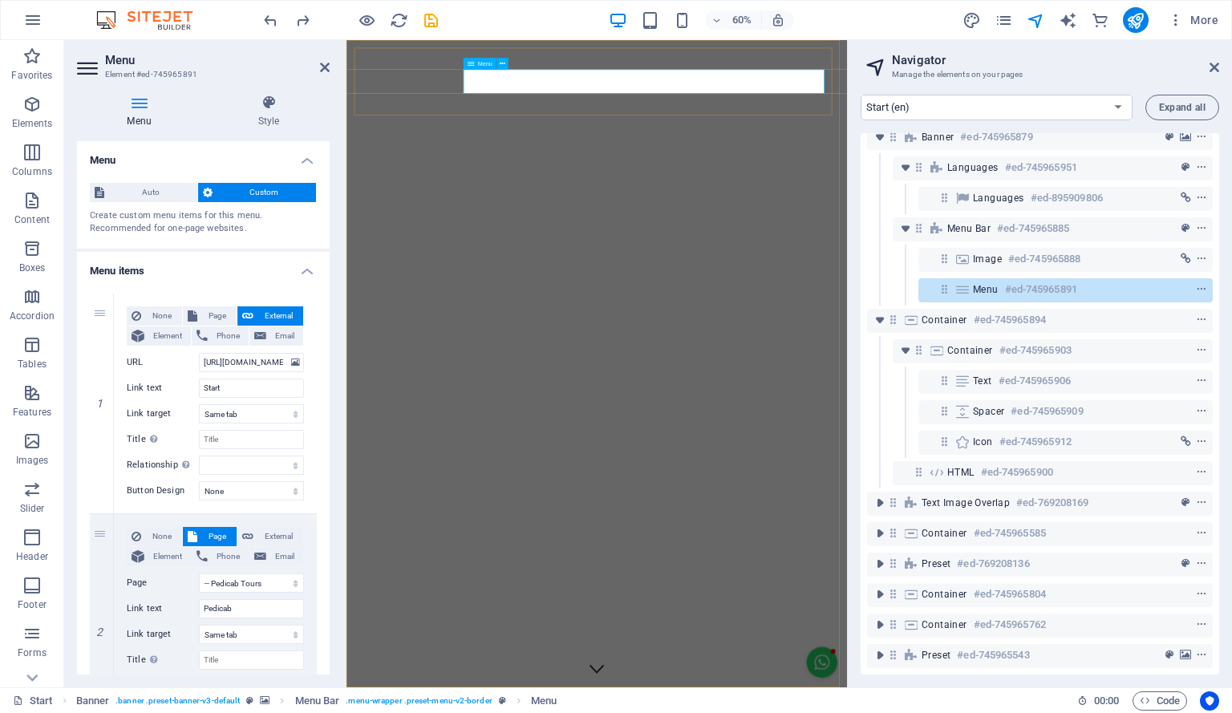
click at [965, 283] on icon at bounding box center [963, 289] width 18 height 13
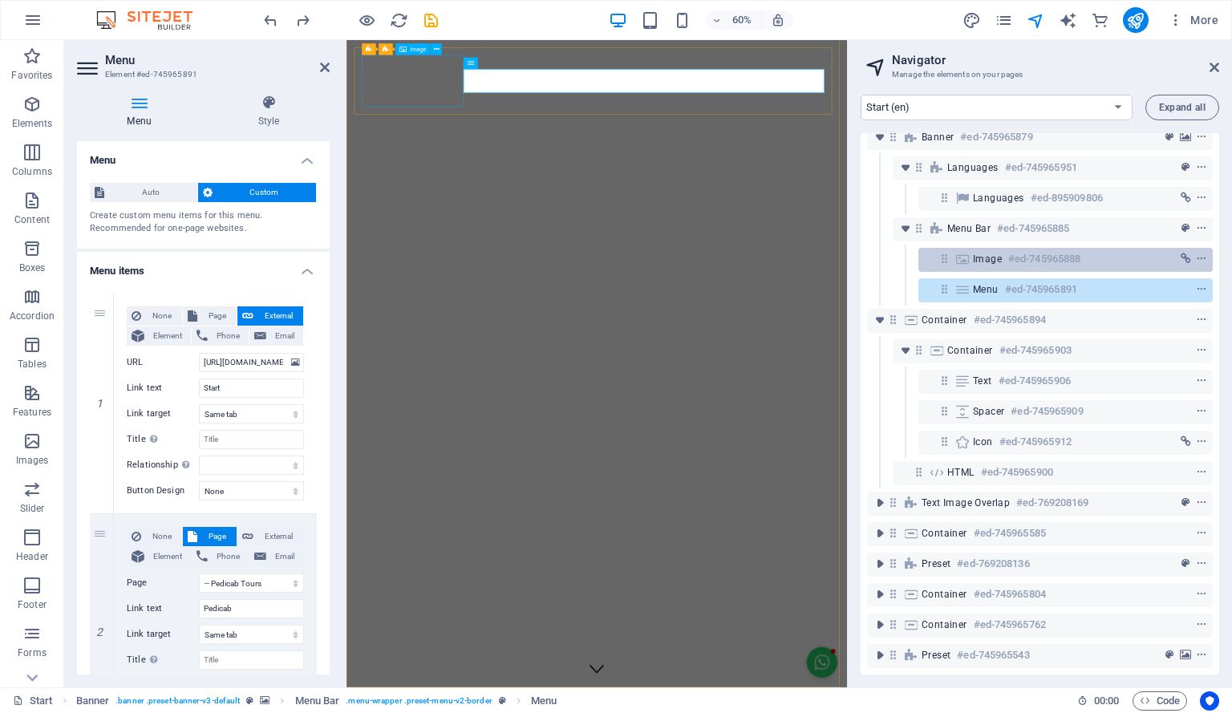
click at [989, 253] on span "Image" at bounding box center [987, 259] width 29 height 13
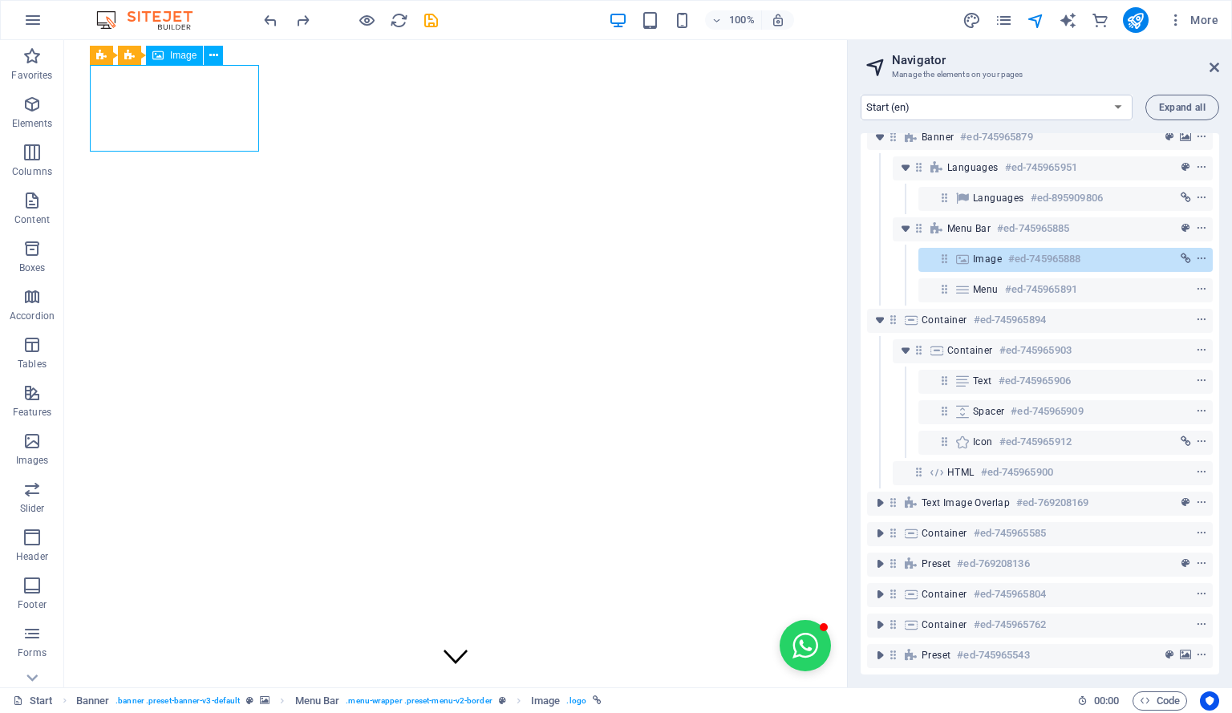
click at [989, 253] on span "Image" at bounding box center [987, 259] width 29 height 13
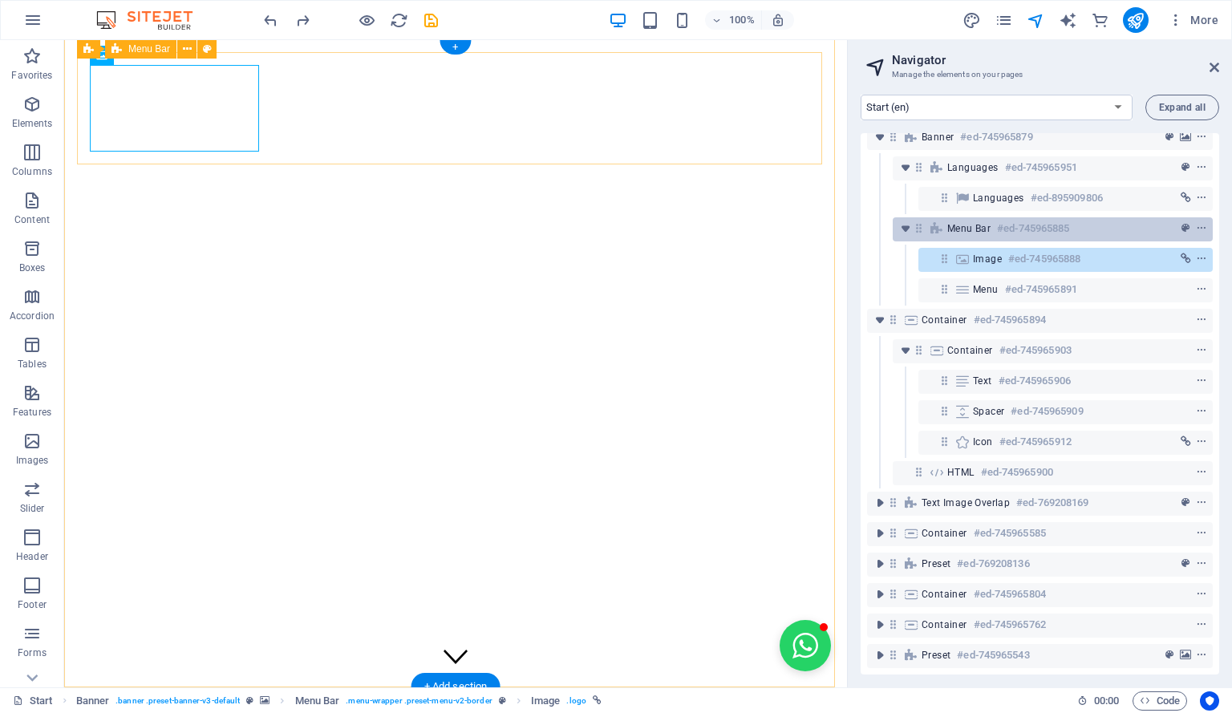
click at [999, 219] on h6 "#ed-745965885" at bounding box center [1033, 228] width 72 height 19
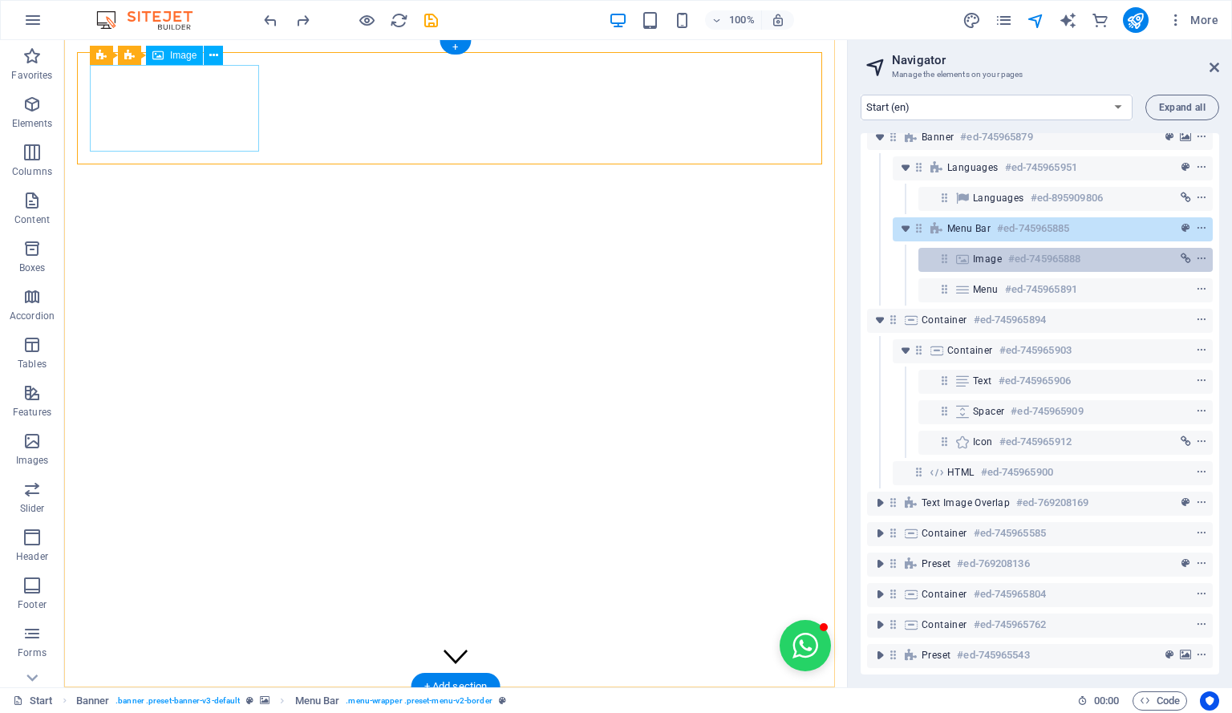
click at [1000, 253] on span "Image" at bounding box center [987, 259] width 29 height 13
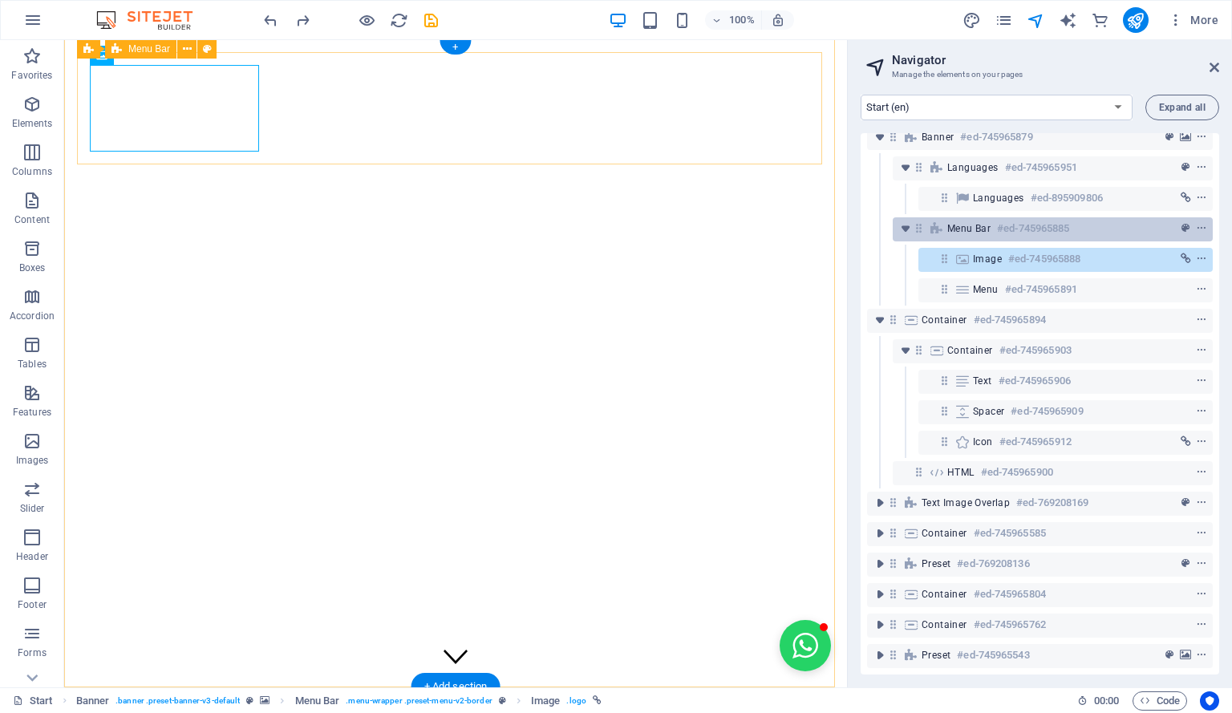
click at [1003, 219] on h6 "#ed-745965885" at bounding box center [1033, 228] width 72 height 19
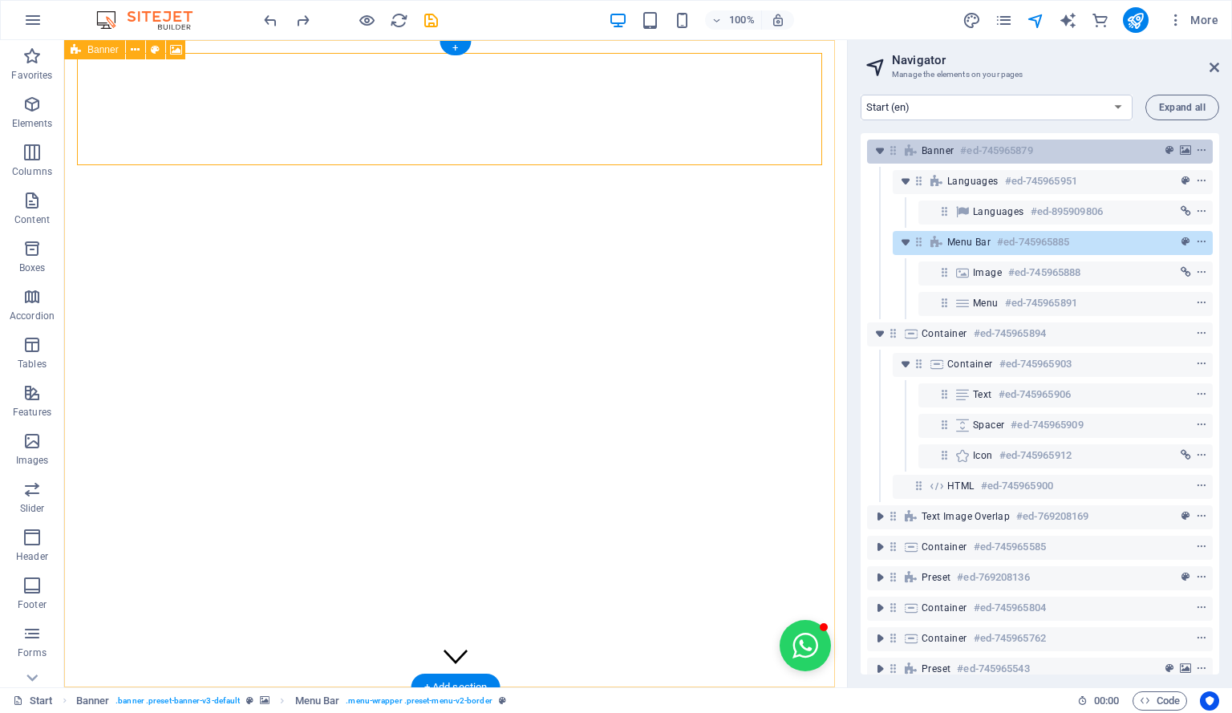
click at [971, 156] on h6 "#ed-745965879" at bounding box center [996, 150] width 72 height 19
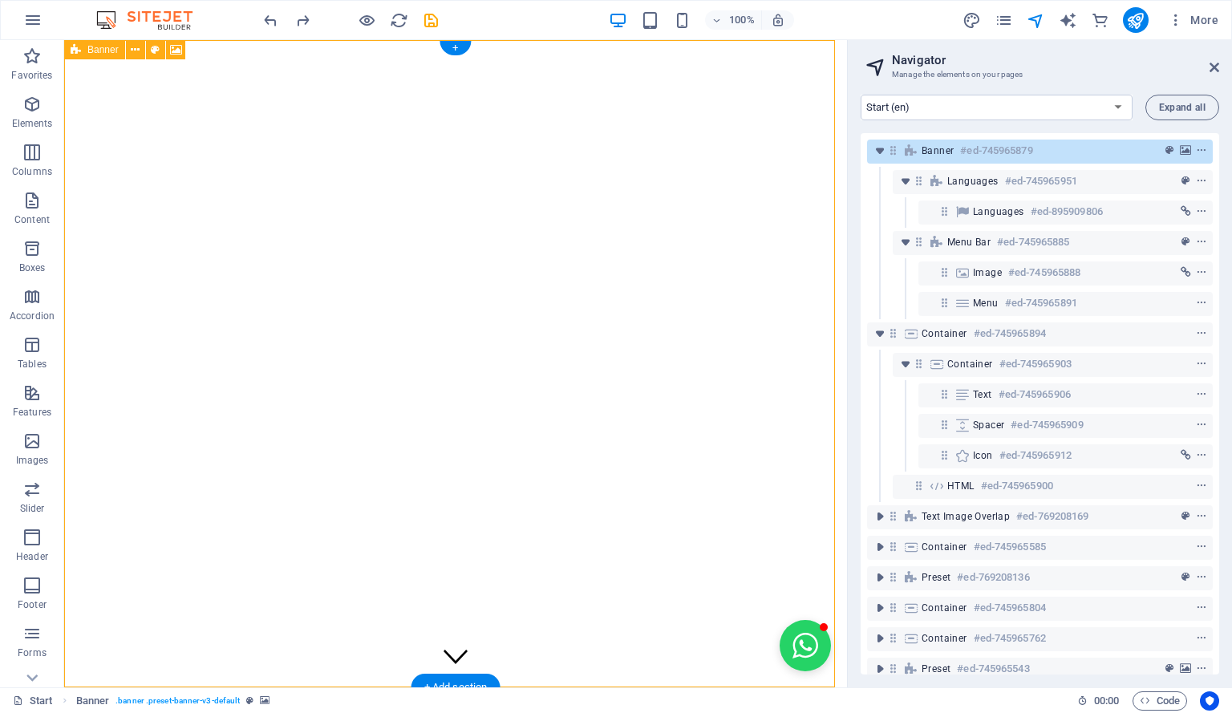
click at [971, 156] on h6 "#ed-745965879" at bounding box center [996, 150] width 72 height 19
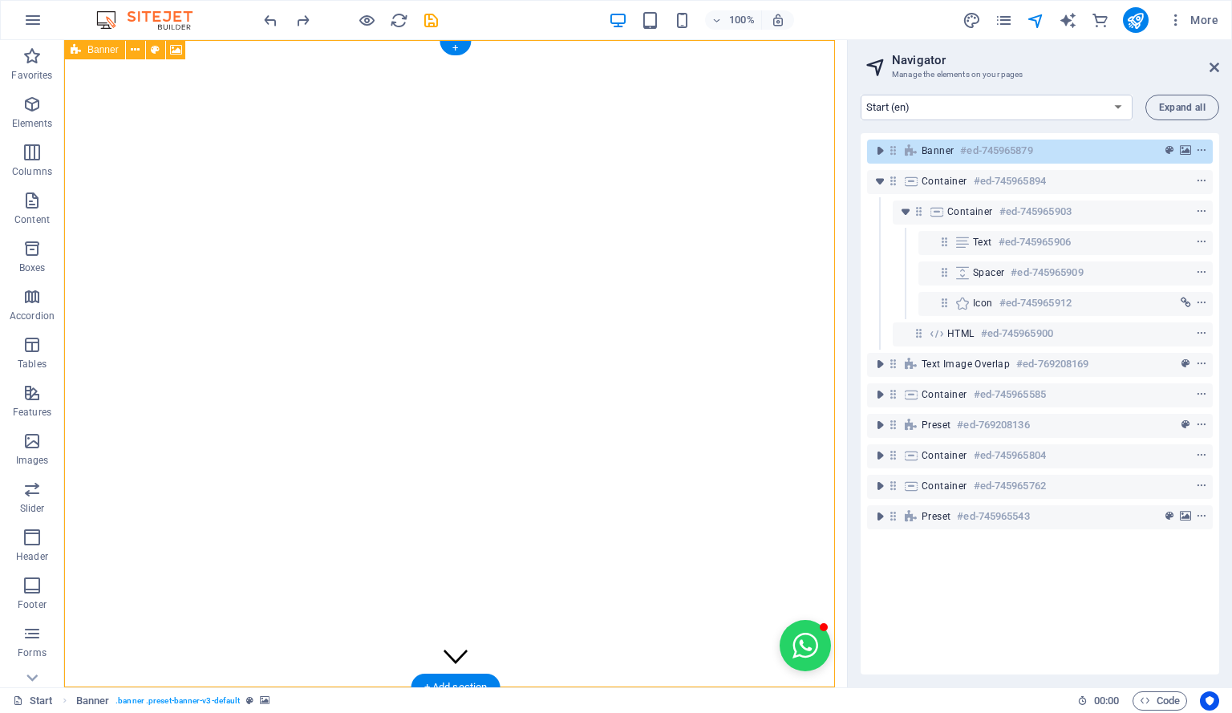
click at [896, 156] on icon at bounding box center [893, 151] width 14 height 14
click at [882, 152] on icon "toggle-expand" at bounding box center [880, 151] width 16 height 16
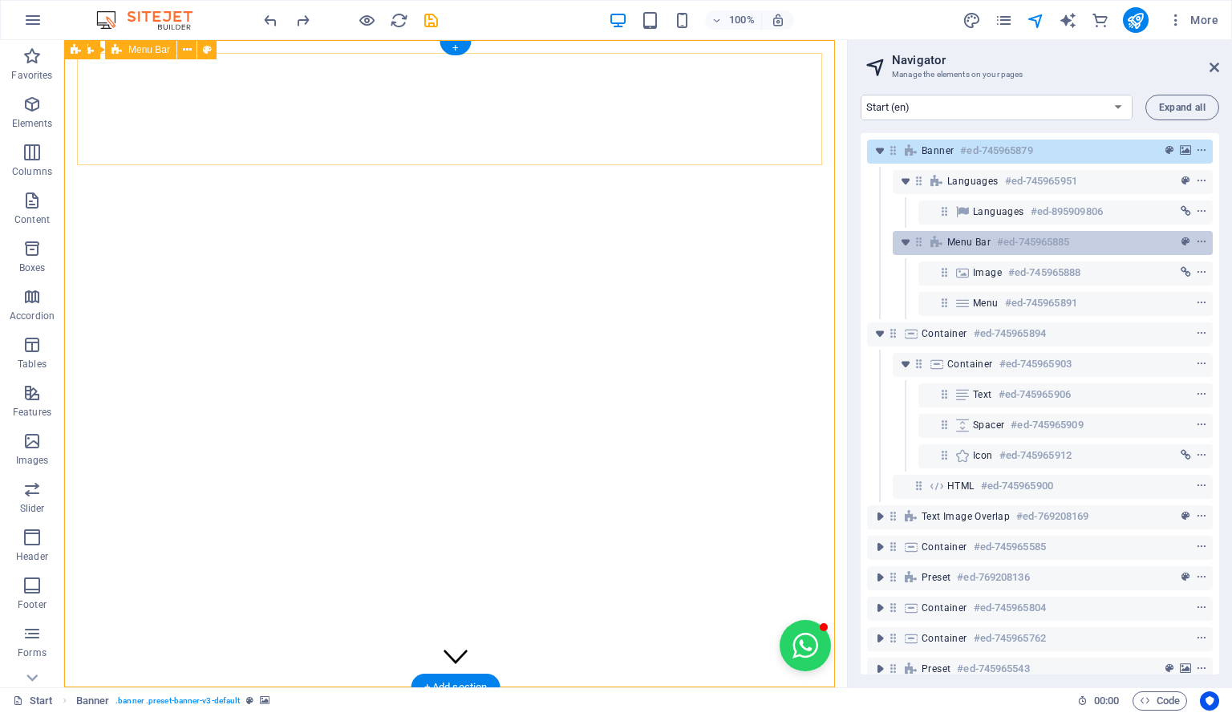
click at [939, 238] on icon at bounding box center [937, 242] width 18 height 13
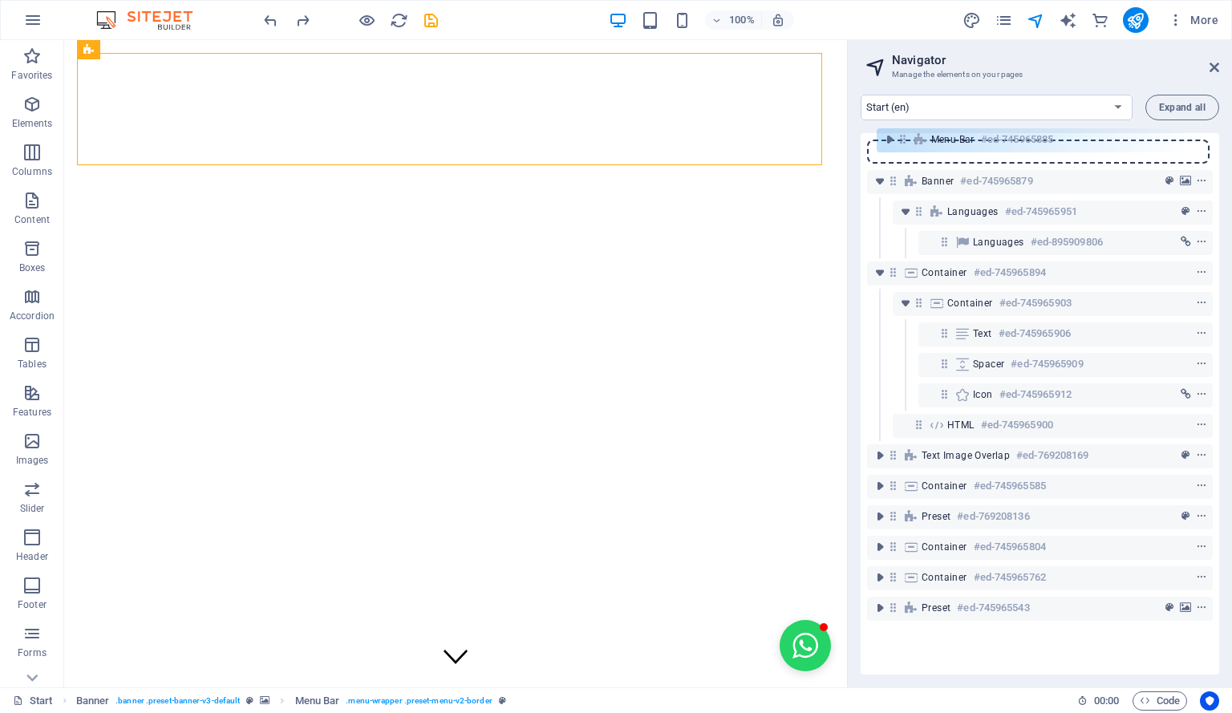
drag, startPoint x: 919, startPoint y: 246, endPoint x: 903, endPoint y: 139, distance: 108.7
click at [903, 139] on div "Banner #ed-745965879 Languages #ed-745965951 Languages #ed-895909806 Menu Bar #…" at bounding box center [1040, 403] width 358 height 541
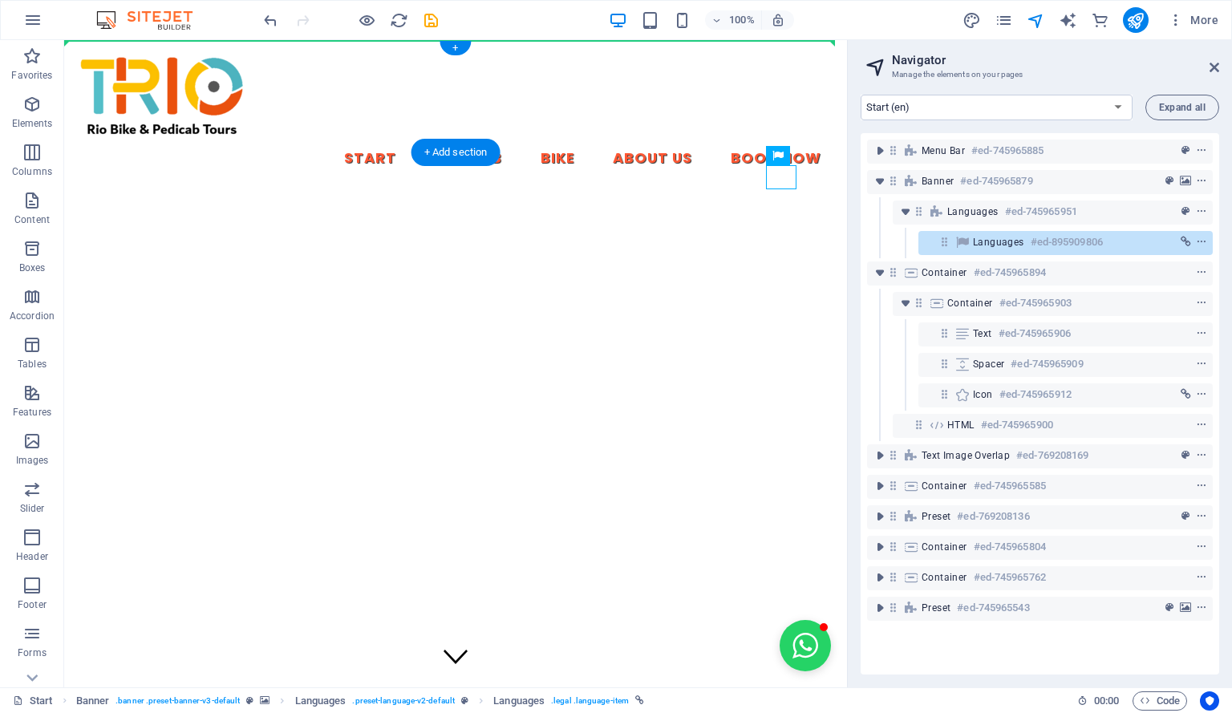
drag, startPoint x: 785, startPoint y: 181, endPoint x: 775, endPoint y: 63, distance: 118.4
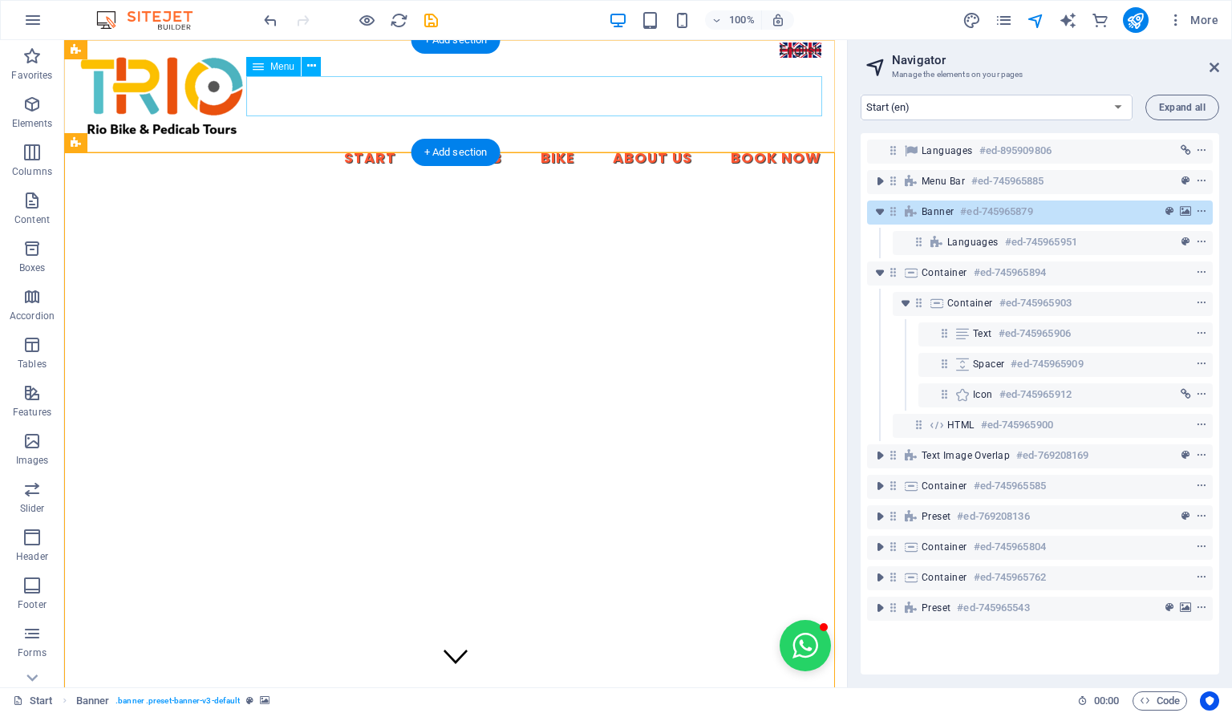
click at [708, 139] on nav "Start Pedicab Bike About Us Book Now" at bounding box center [455, 159] width 757 height 40
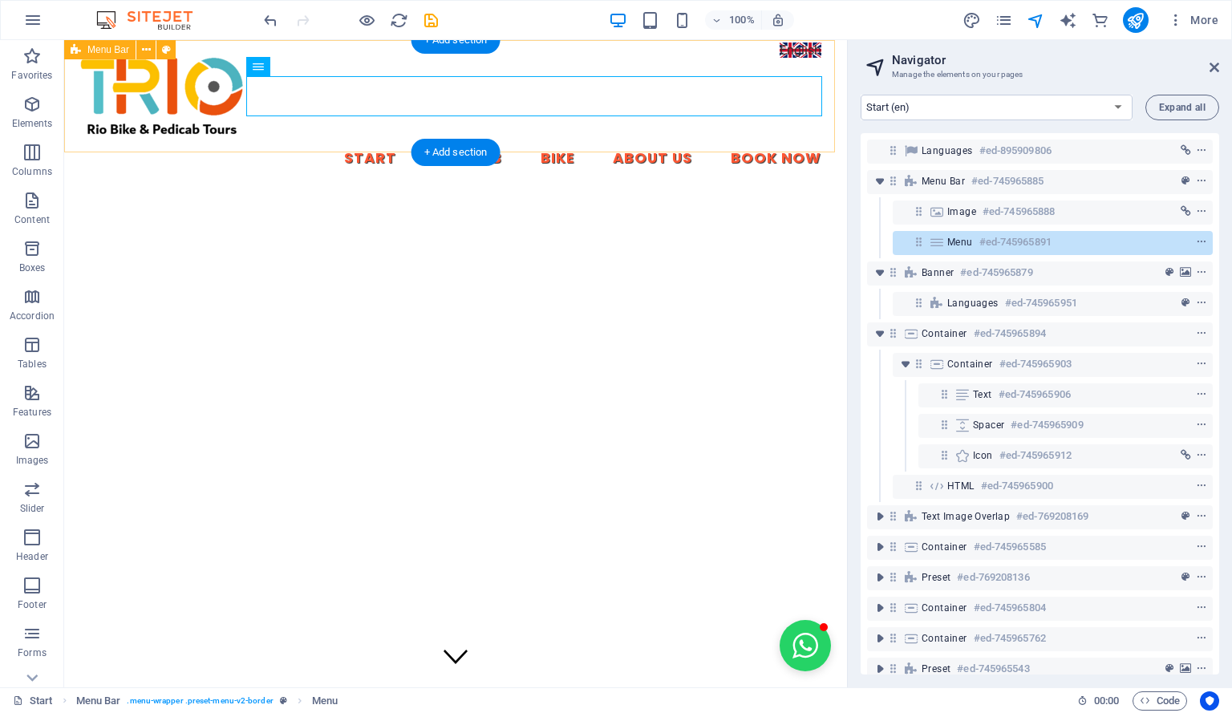
click at [715, 131] on div "Start Pedicab Bike About Us Book Now" at bounding box center [455, 116] width 783 height 152
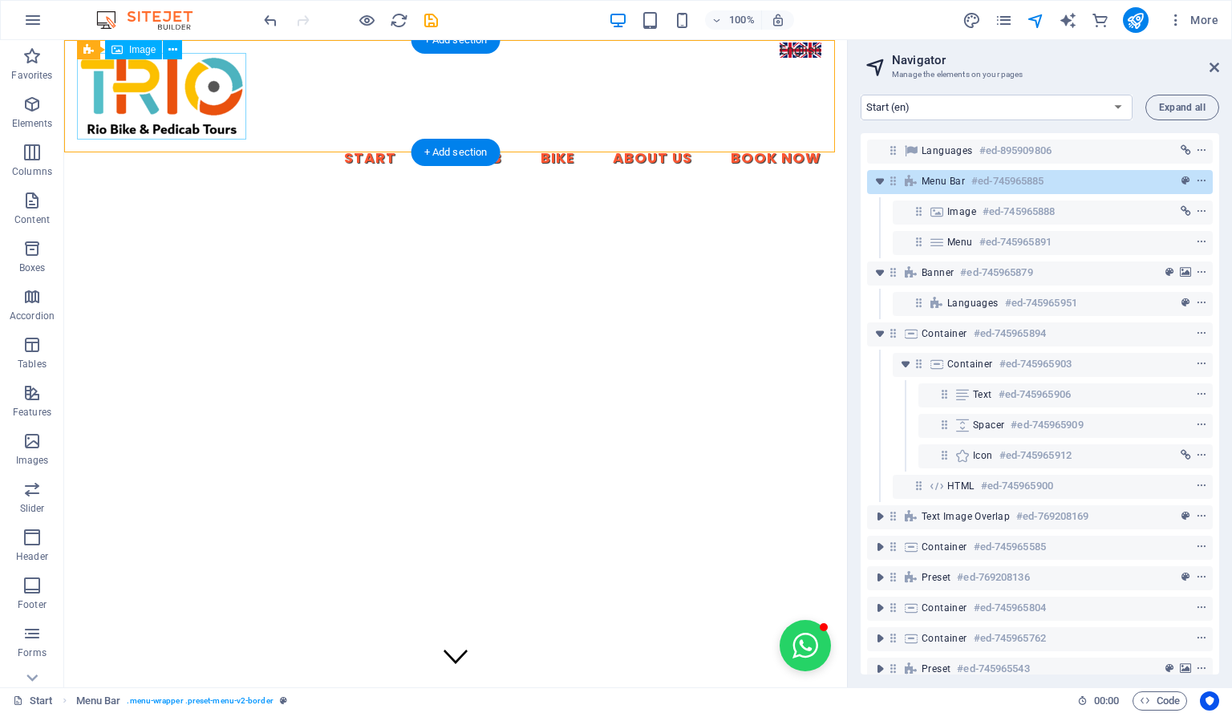
click at [198, 70] on figure at bounding box center [455, 96] width 757 height 86
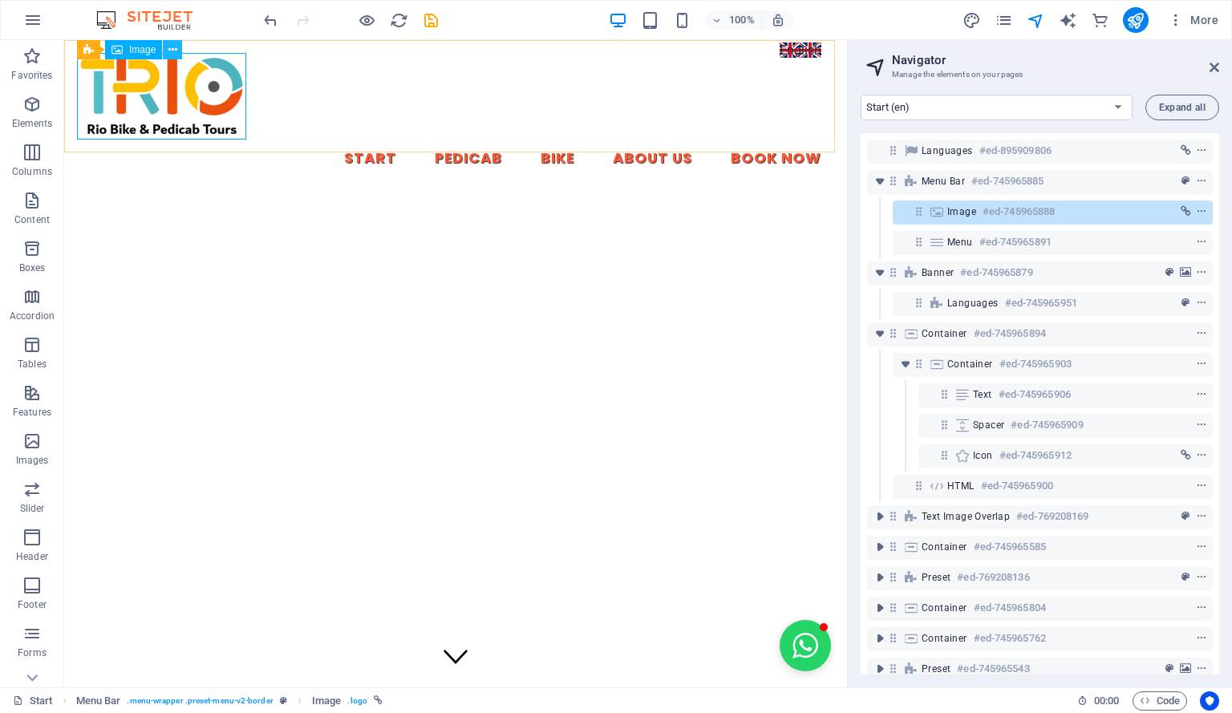
click at [170, 51] on icon at bounding box center [172, 50] width 9 height 17
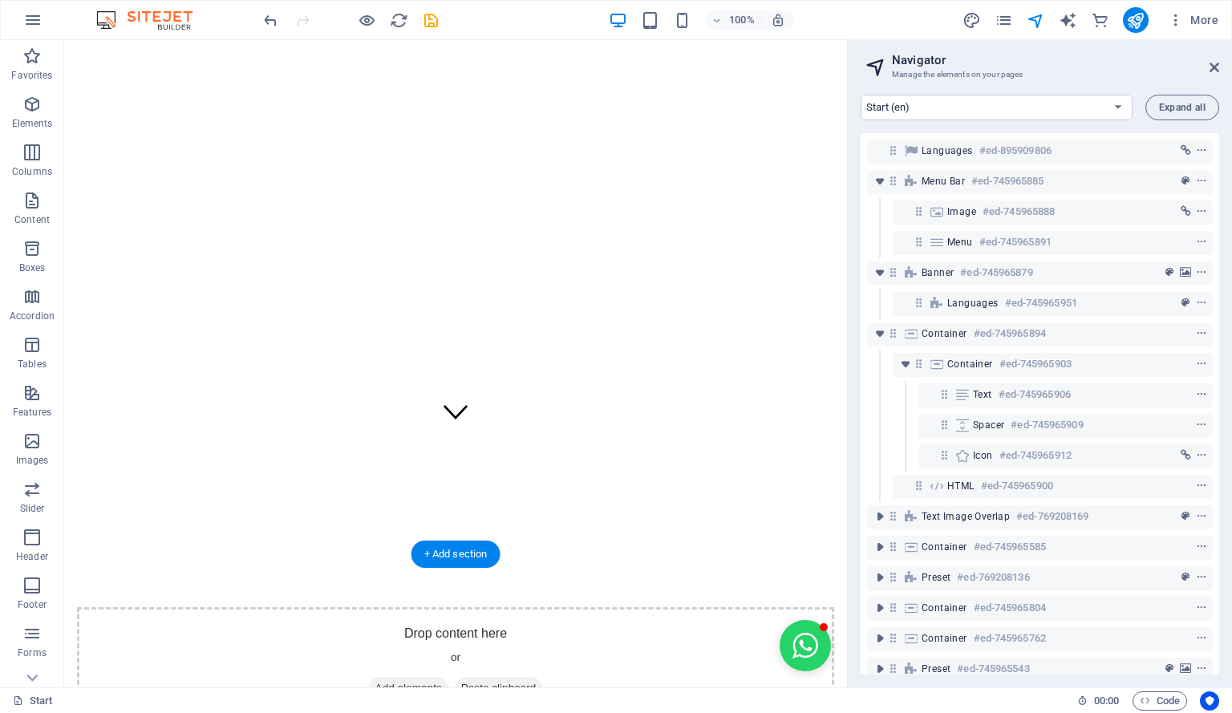
scroll to position [244, 0]
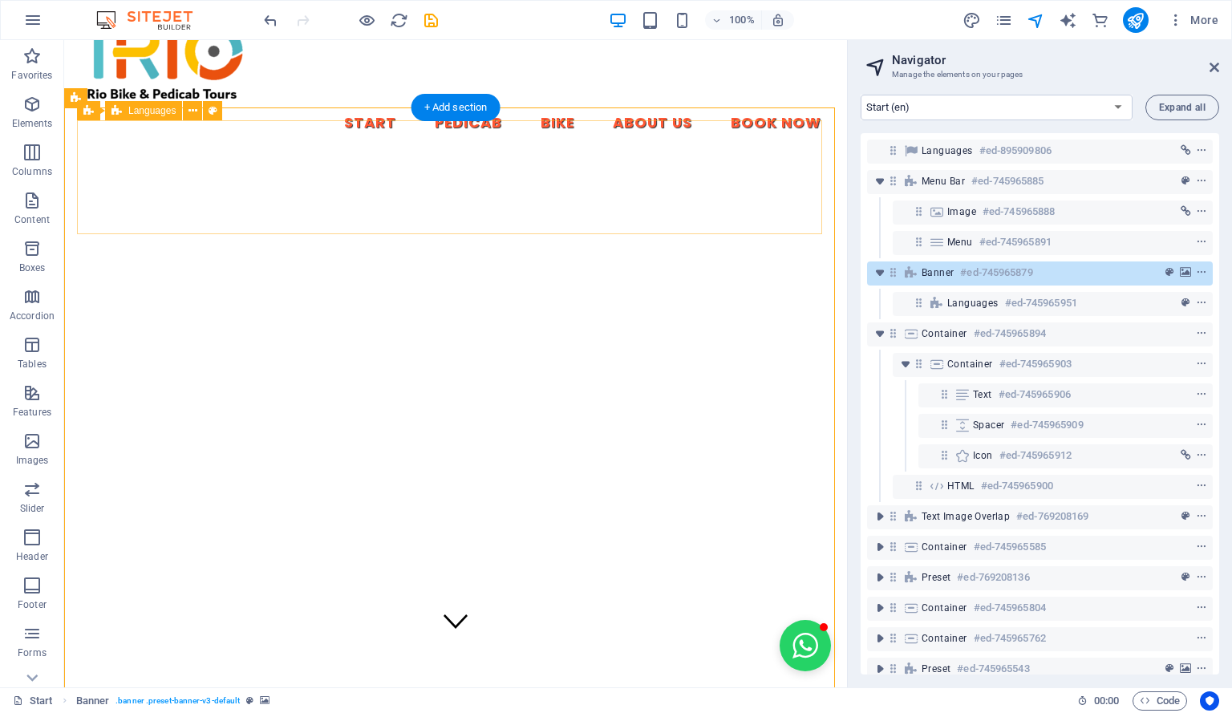
scroll to position [0, 0]
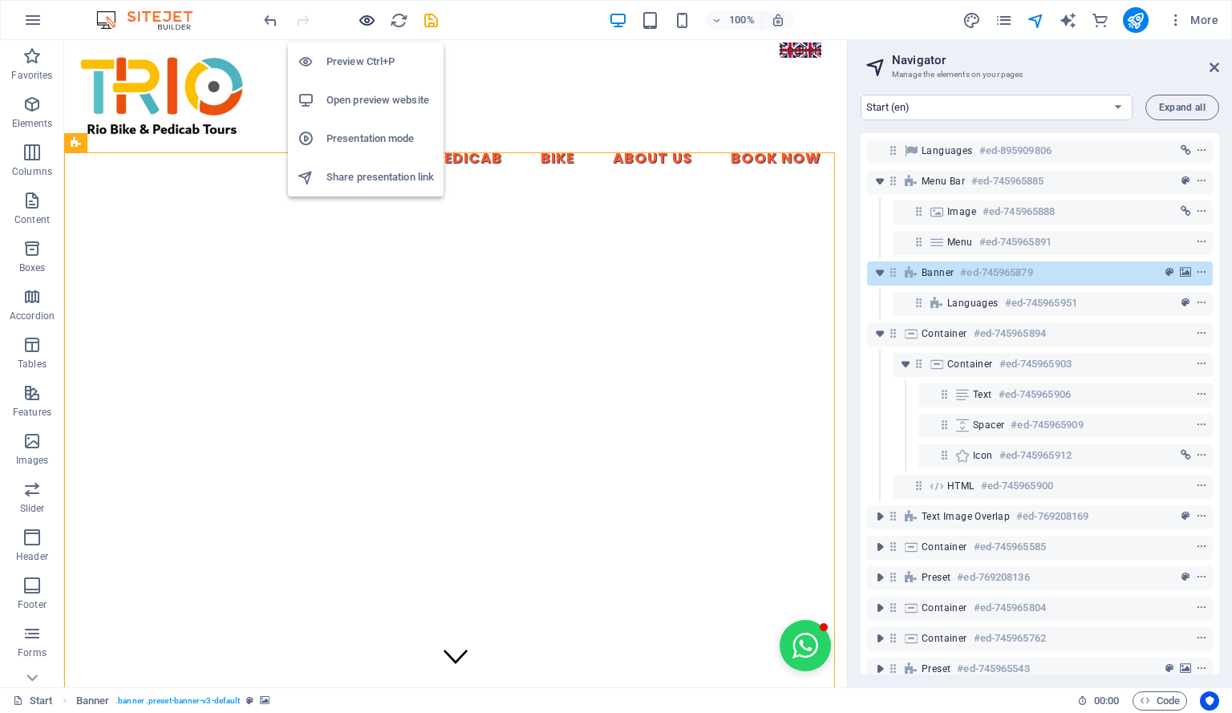
click at [367, 23] on icon "button" at bounding box center [367, 20] width 18 height 18
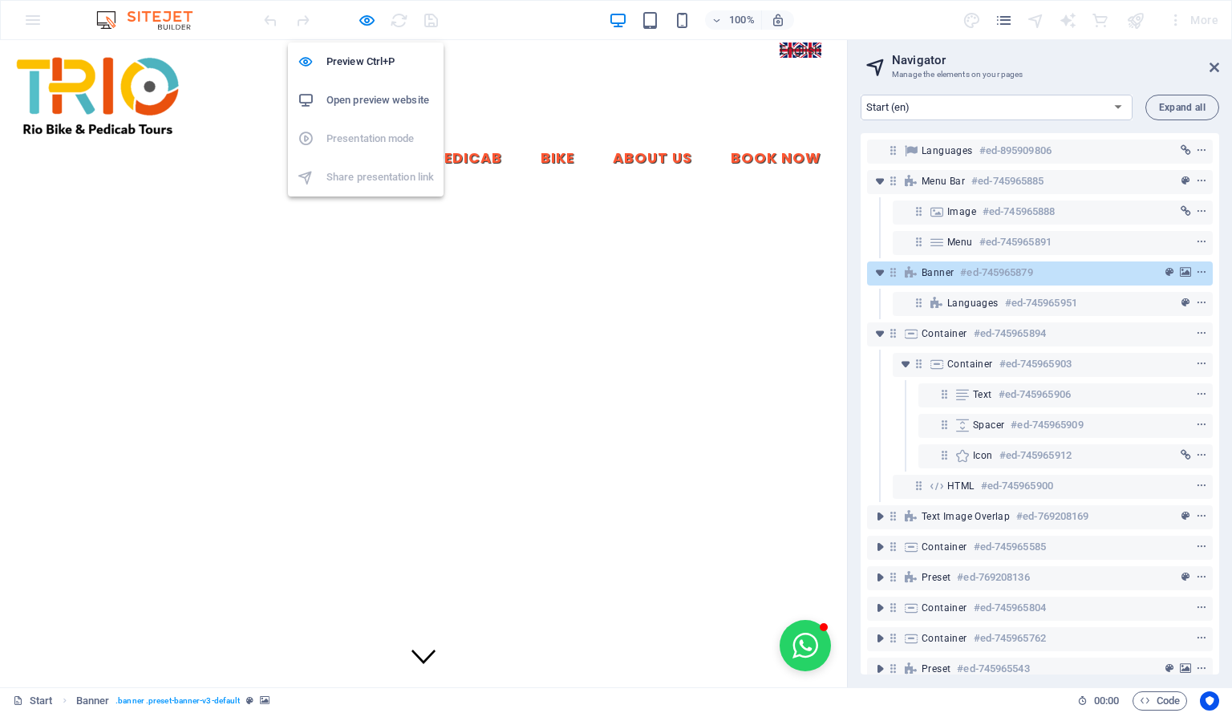
click at [377, 93] on h6 "Open preview website" at bounding box center [379, 100] width 107 height 19
click at [369, 23] on icon "button" at bounding box center [367, 20] width 18 height 18
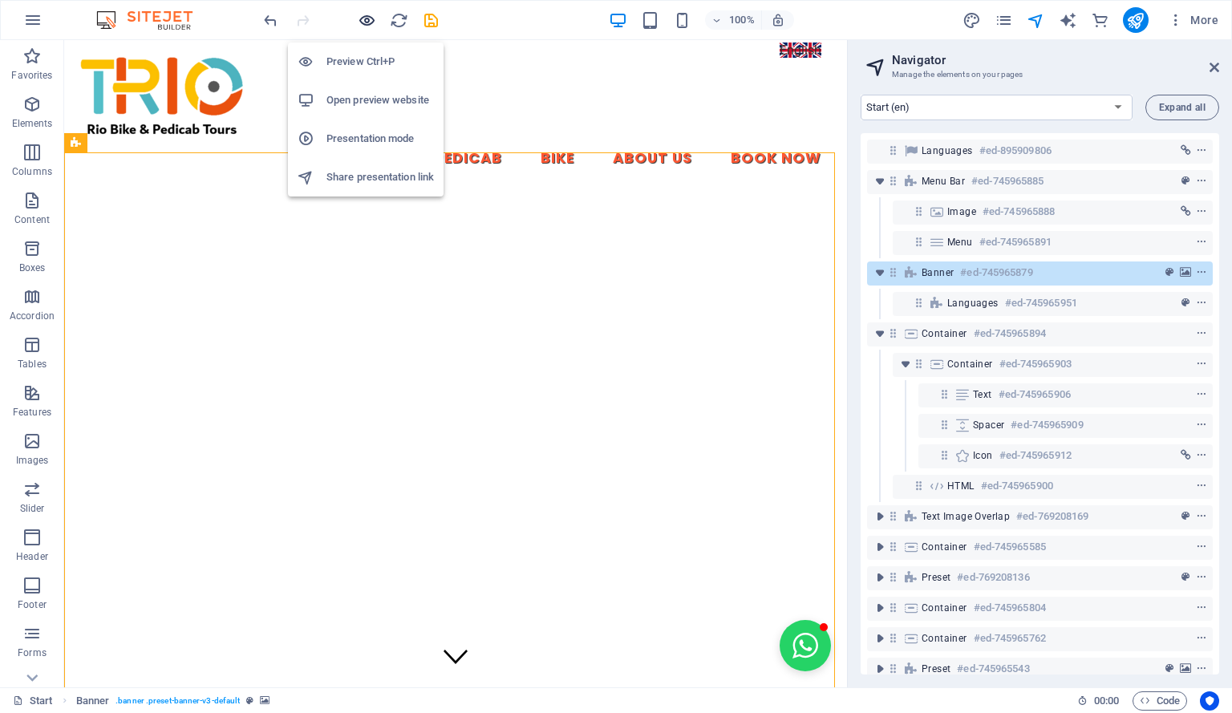
click at [367, 18] on icon "button" at bounding box center [367, 20] width 18 height 18
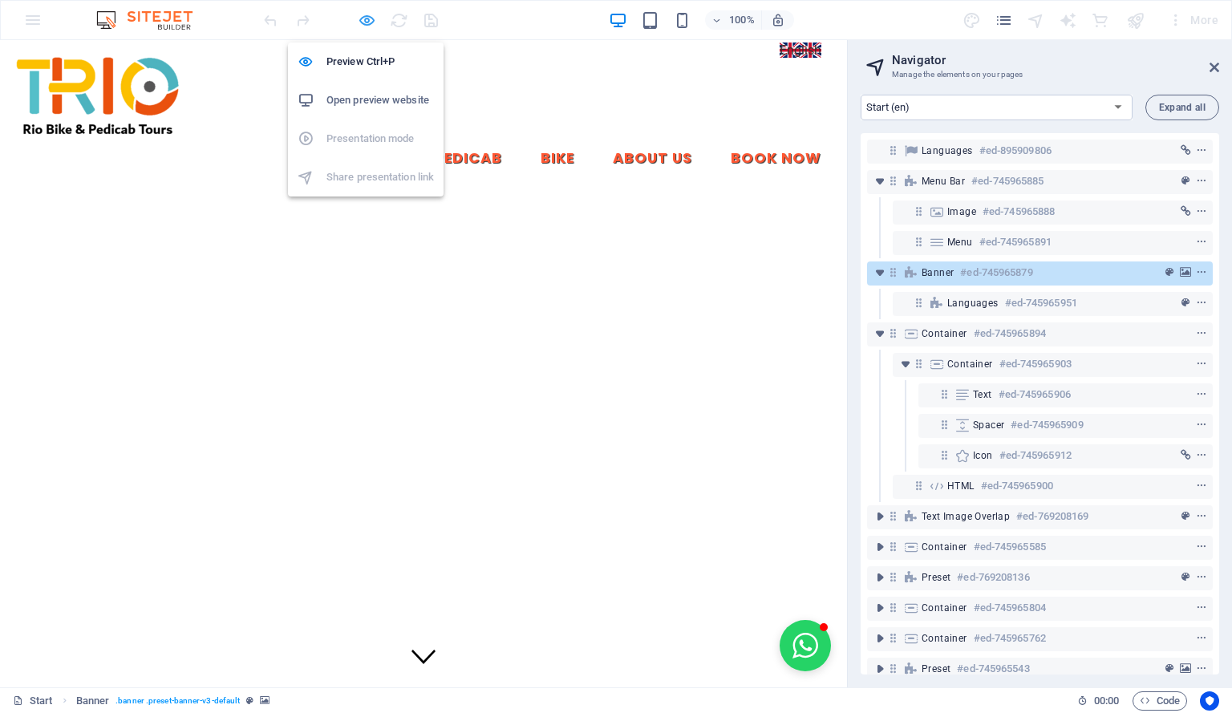
click at [367, 18] on icon "button" at bounding box center [367, 20] width 18 height 18
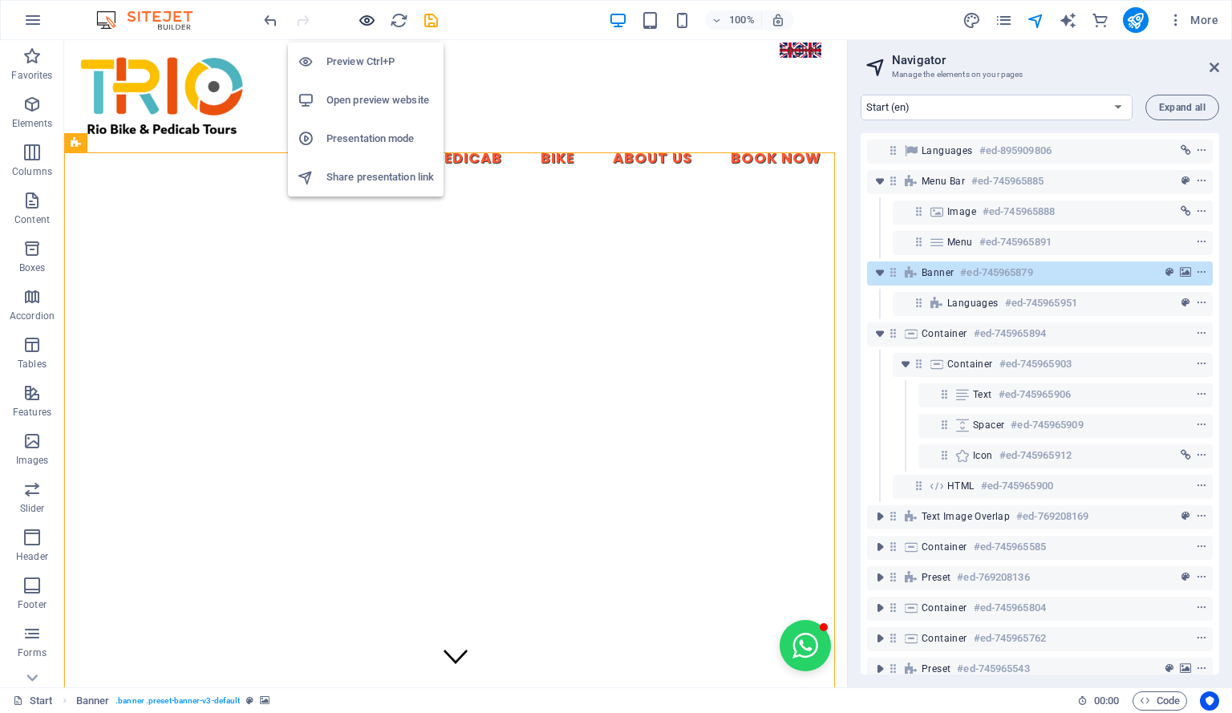
click at [367, 18] on icon "button" at bounding box center [367, 20] width 18 height 18
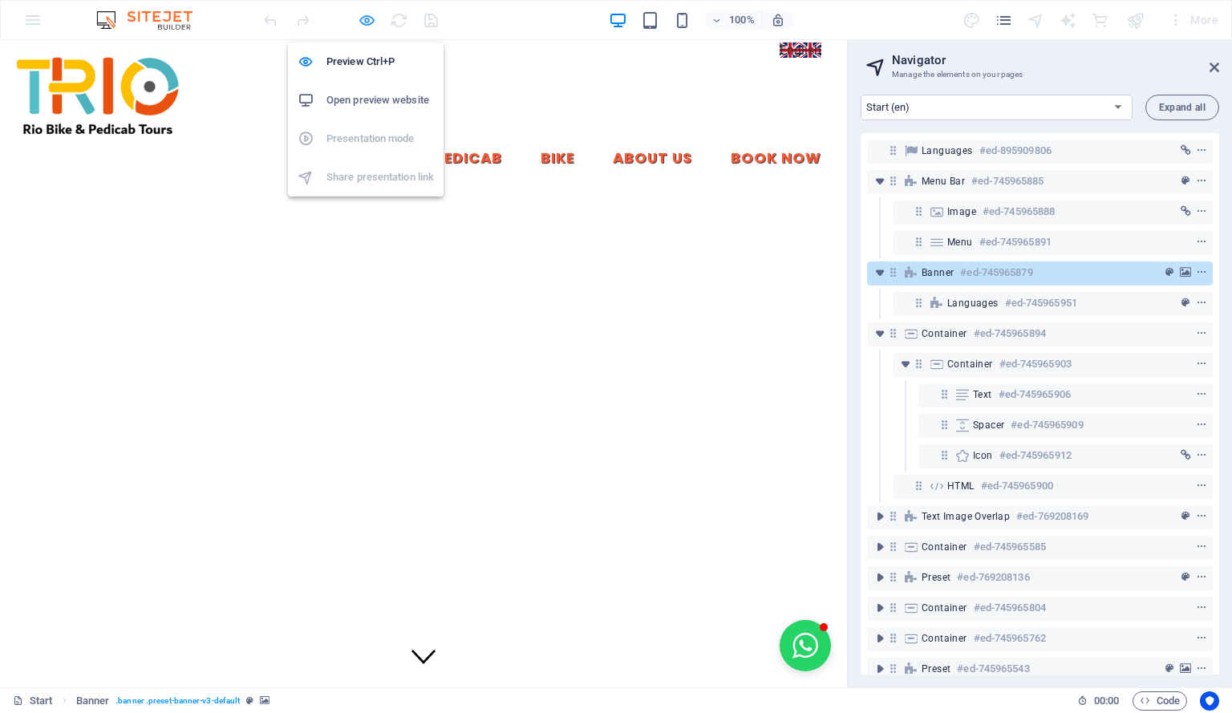
click at [367, 18] on icon "button" at bounding box center [367, 20] width 18 height 18
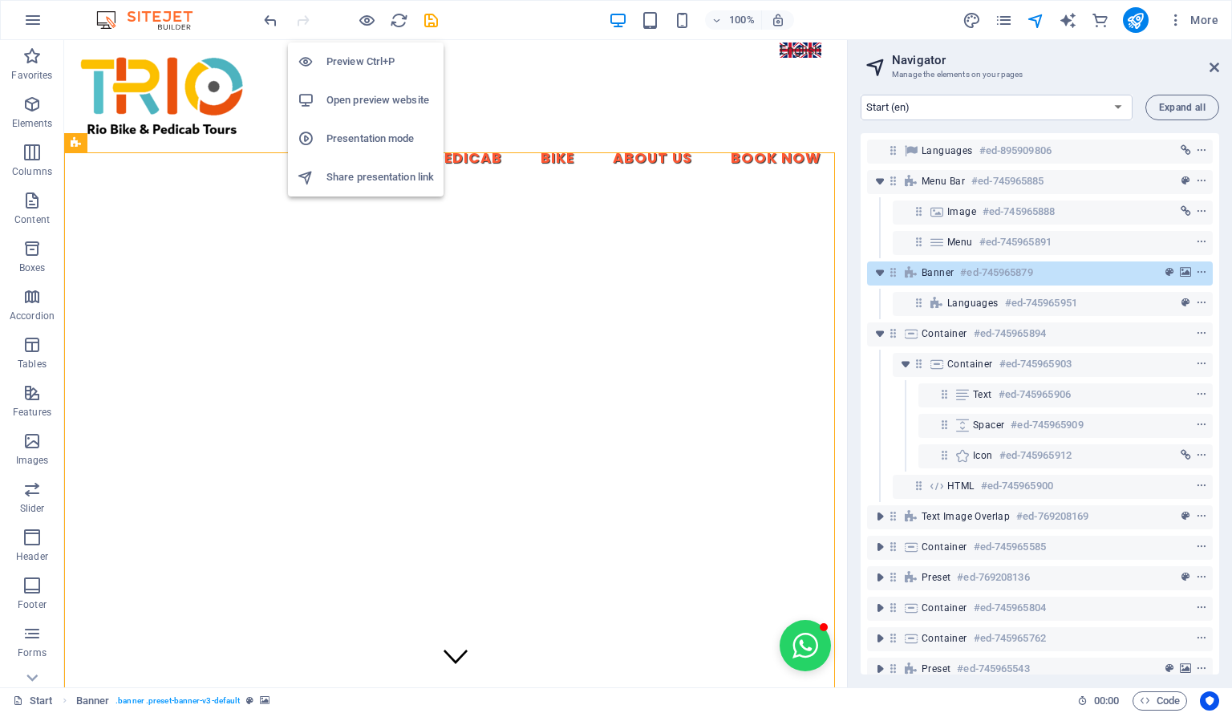
click at [370, 55] on h6 "Preview Ctrl+P" at bounding box center [379, 61] width 107 height 19
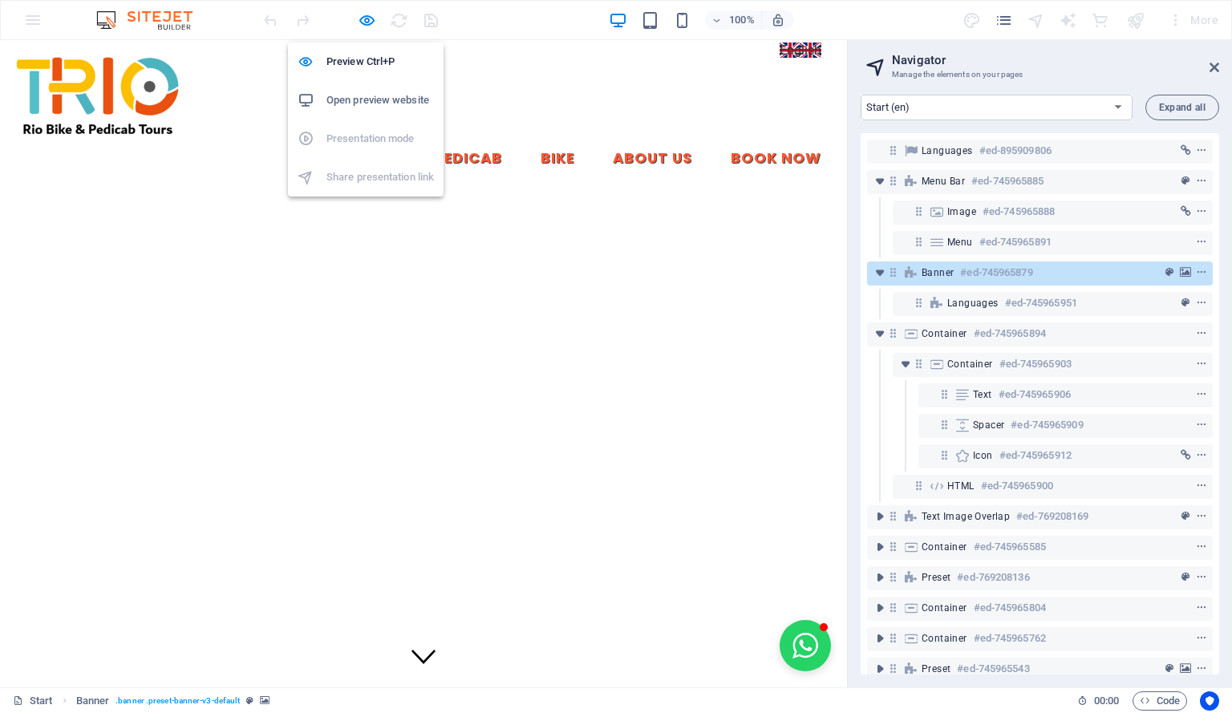
click at [372, 92] on h6 "Open preview website" at bounding box center [379, 100] width 107 height 19
click at [788, 47] on div "Start Pedicab Bike About Us Book Now" at bounding box center [423, 116] width 847 height 152
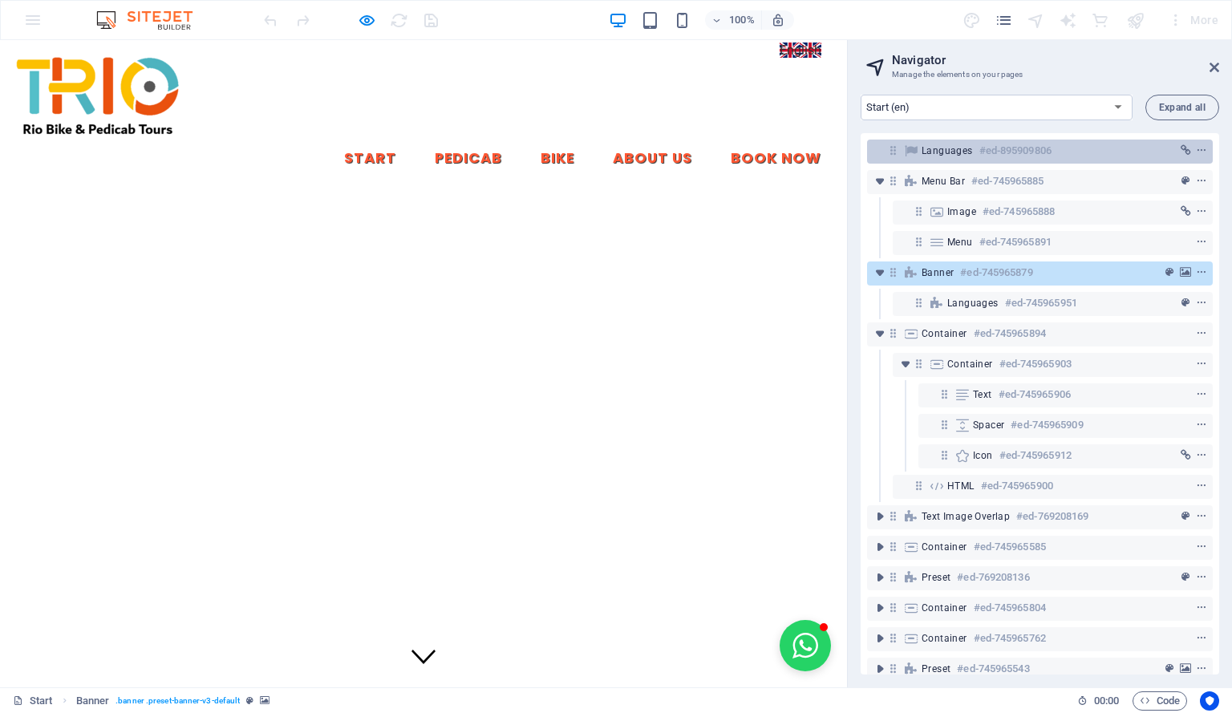
click at [956, 147] on span "Languages" at bounding box center [947, 150] width 51 height 13
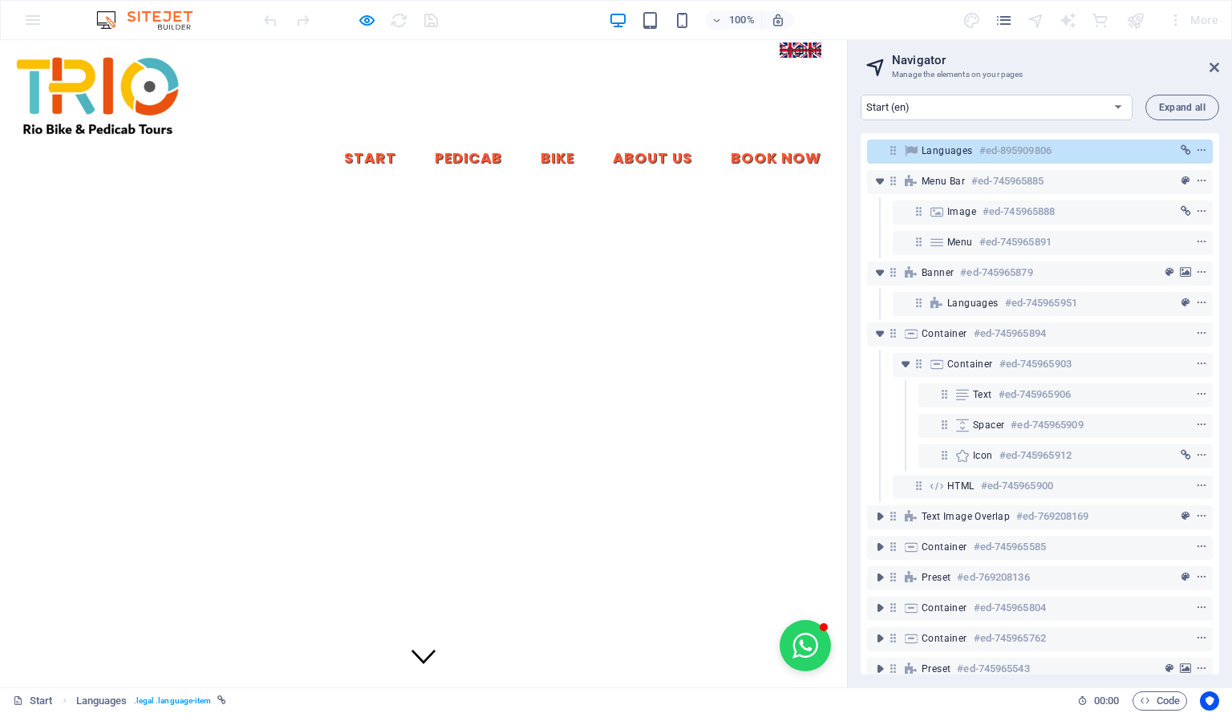
click at [889, 148] on icon at bounding box center [893, 151] width 14 height 14
click at [1199, 148] on icon "context-menu" at bounding box center [1201, 150] width 11 height 11
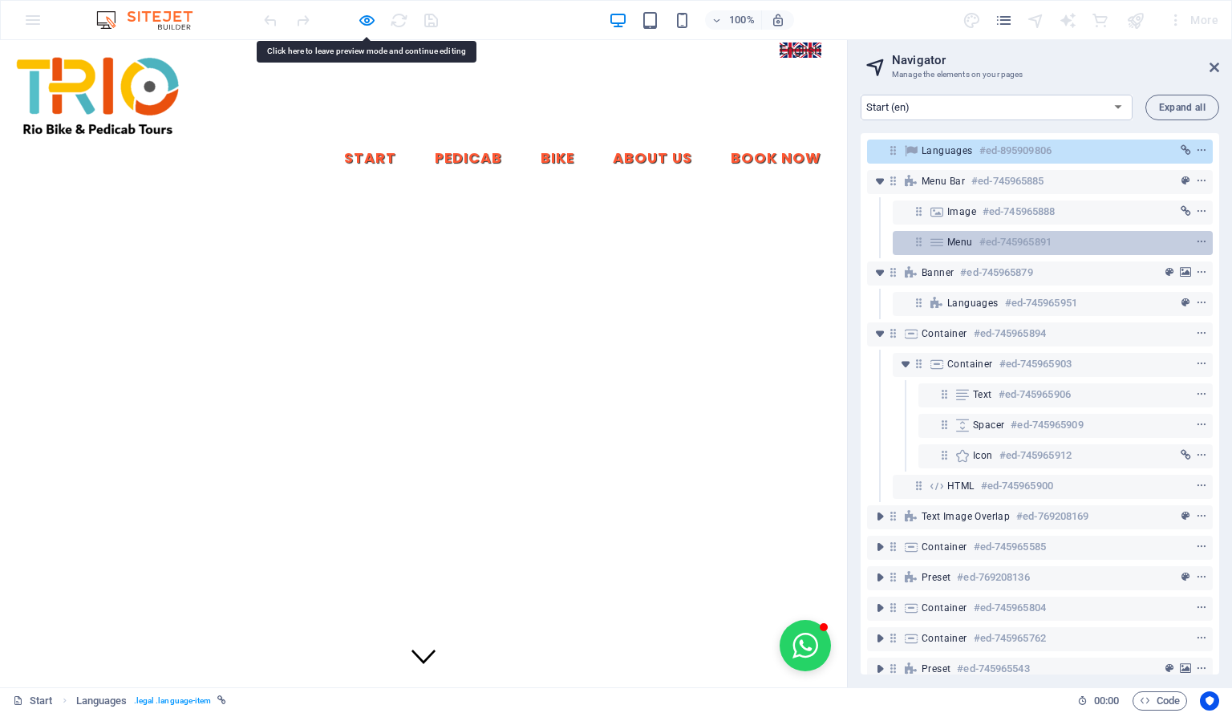
click at [1019, 239] on h6 "#ed-745965891" at bounding box center [1015, 242] width 72 height 19
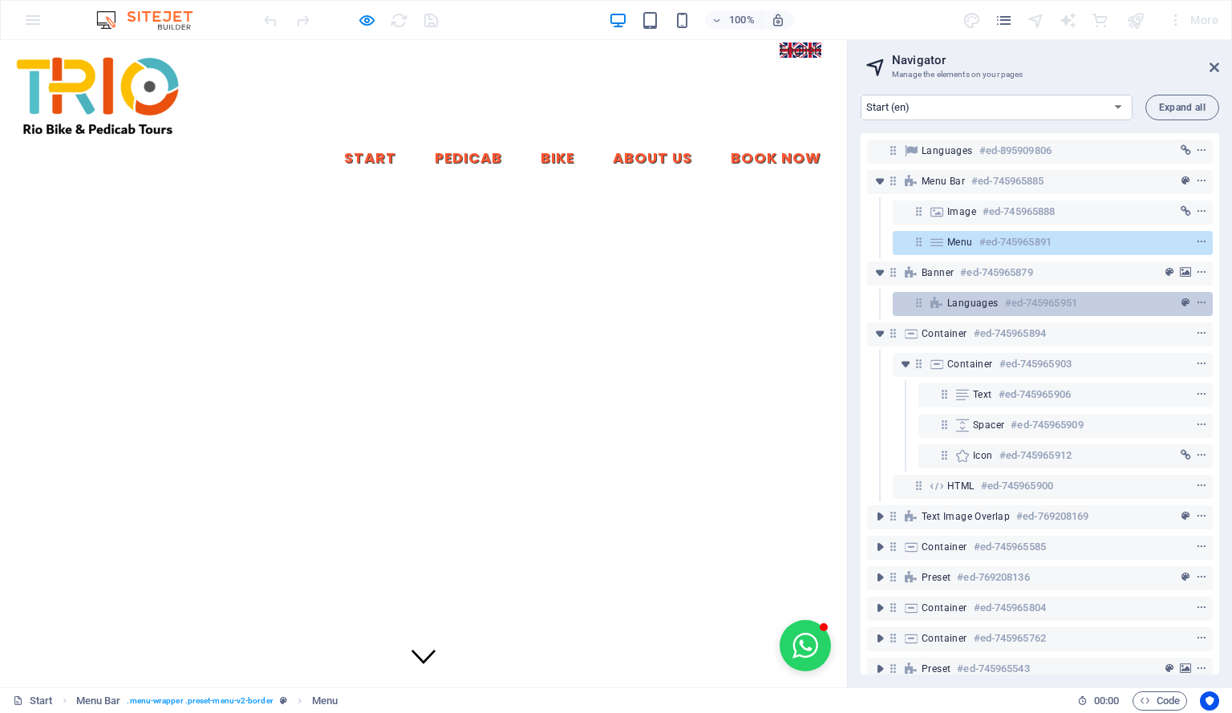
click at [966, 304] on span "Languages" at bounding box center [972, 303] width 51 height 13
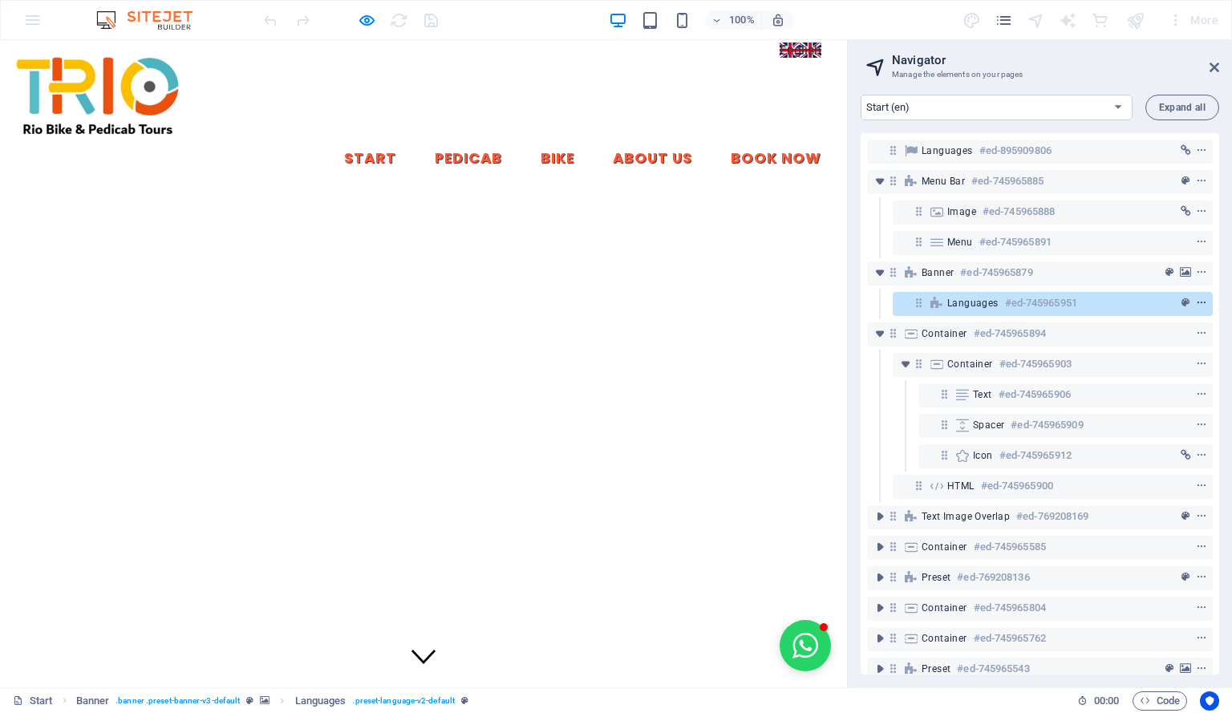
click at [1198, 302] on icon "context-menu" at bounding box center [1201, 303] width 11 height 11
drag, startPoint x: 1231, startPoint y: 270, endPoint x: 926, endPoint y: 304, distance: 307.4
click at [926, 304] on div "Languages #ed-745965951" at bounding box center [1053, 304] width 320 height 24
click at [367, 18] on icon "button" at bounding box center [367, 20] width 18 height 18
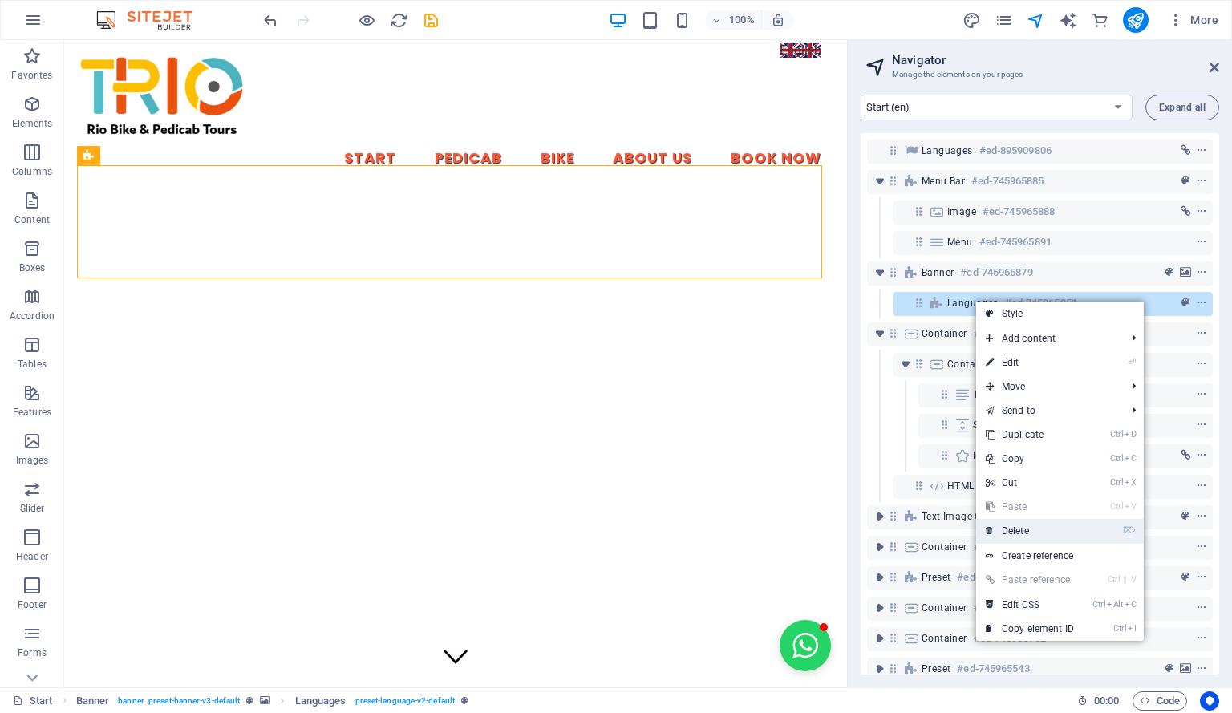
click at [1071, 524] on link "⌦ Delete" at bounding box center [1029, 531] width 107 height 24
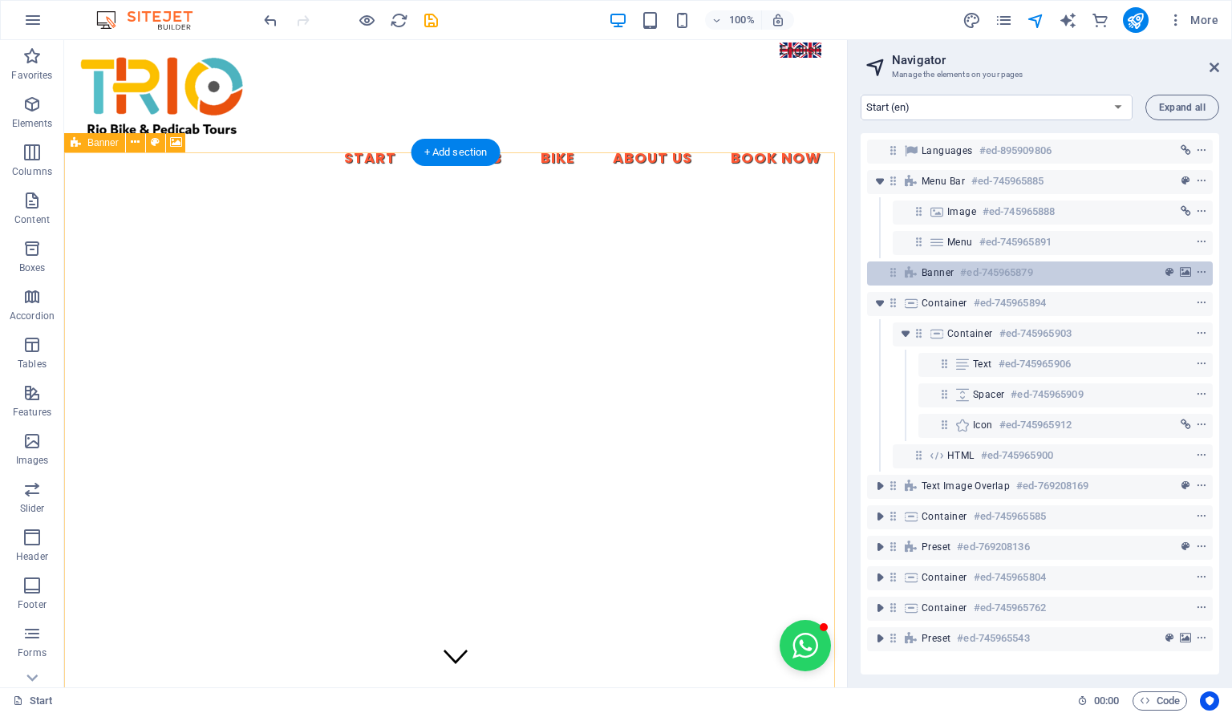
click at [913, 270] on icon at bounding box center [911, 272] width 18 height 13
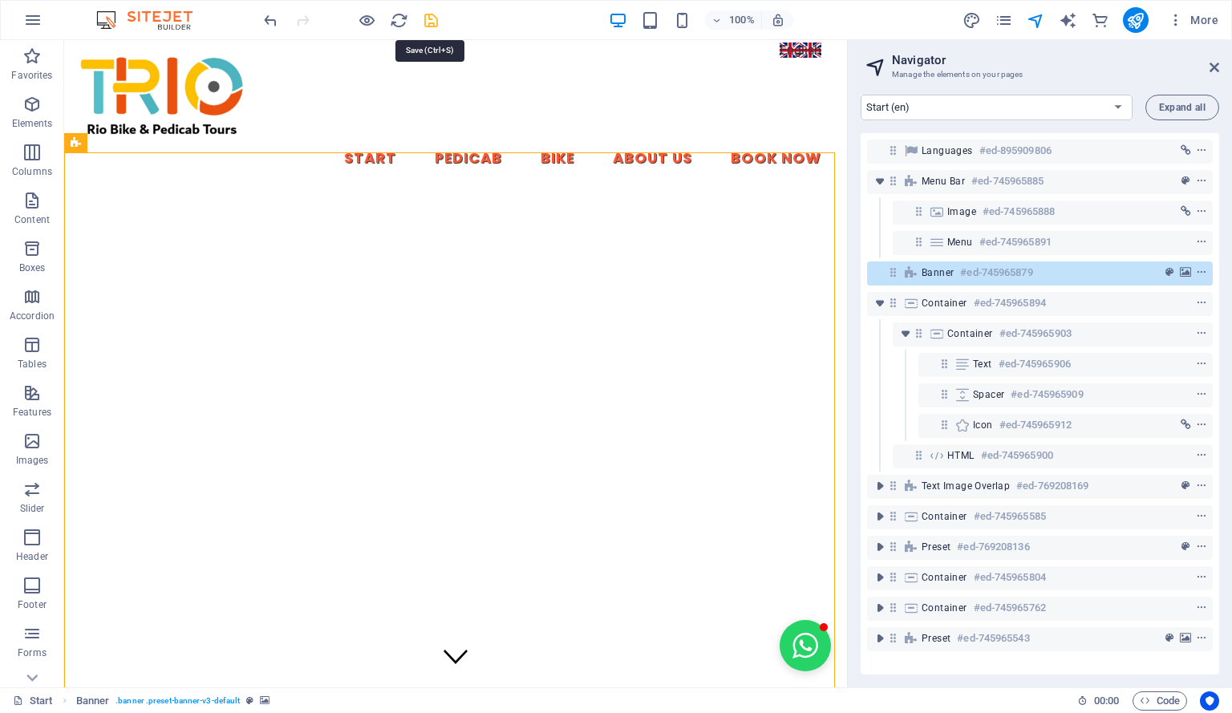
click at [429, 16] on icon "save" at bounding box center [431, 20] width 18 height 18
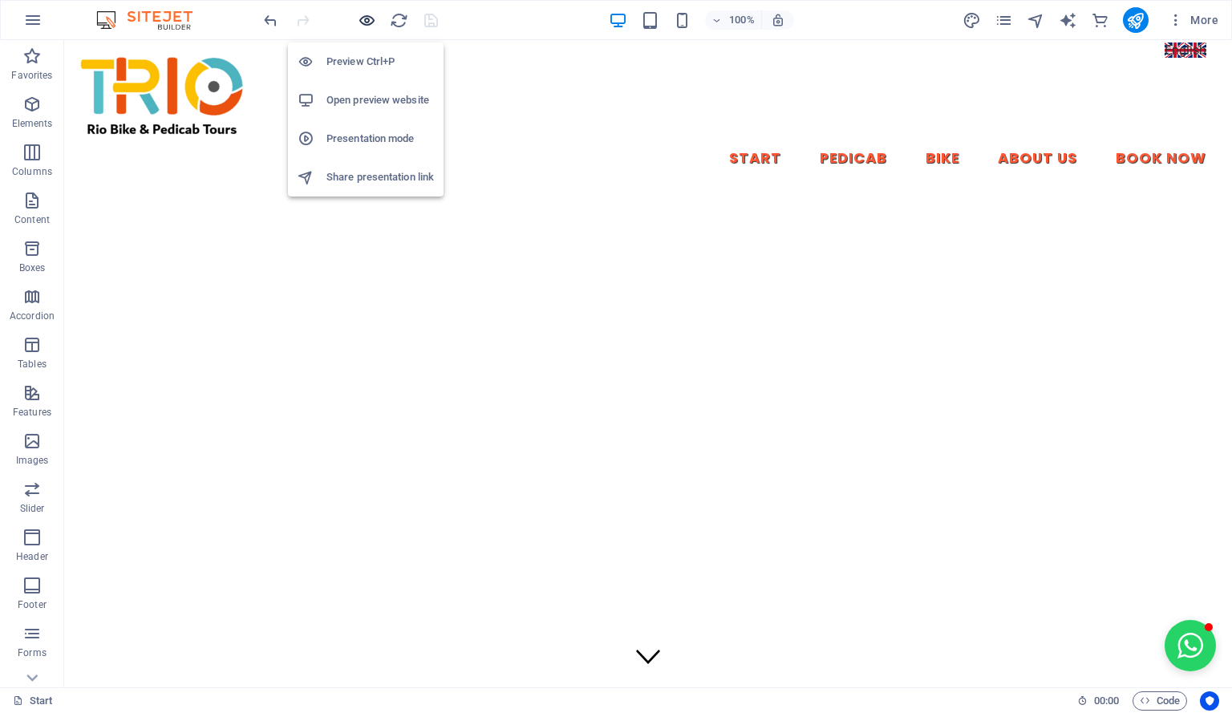
click at [368, 21] on icon "button" at bounding box center [367, 20] width 18 height 18
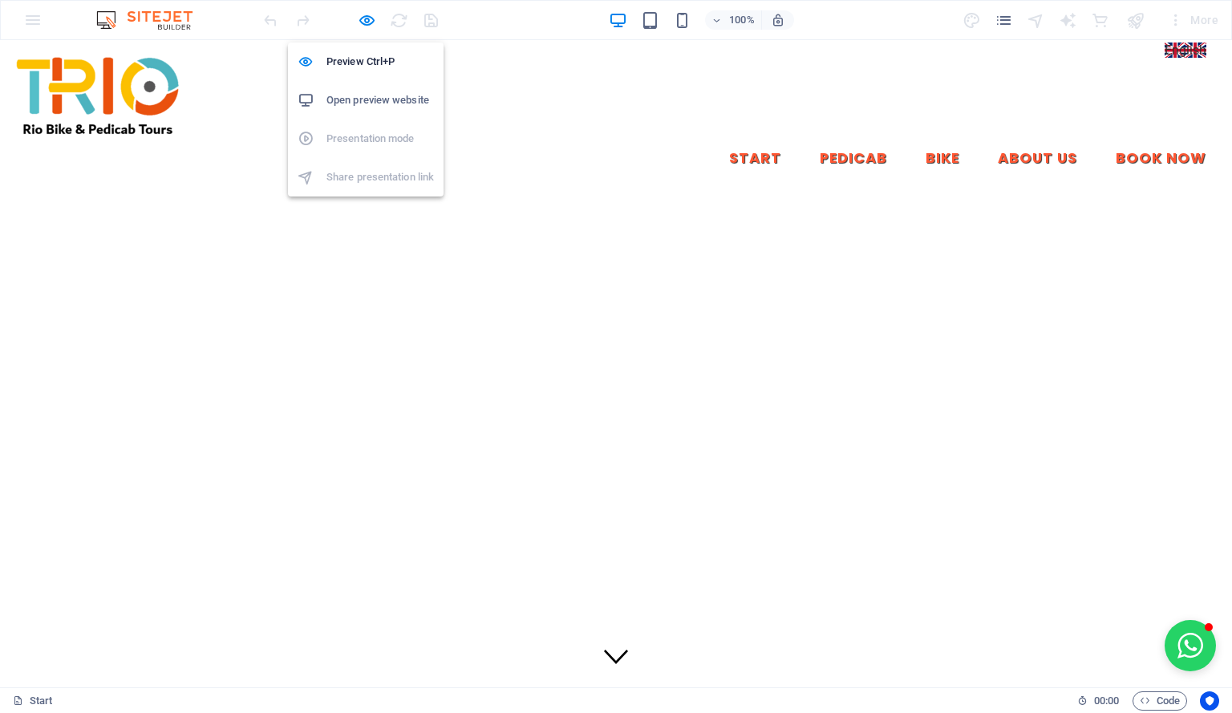
click at [382, 91] on h6 "Open preview website" at bounding box center [379, 100] width 107 height 19
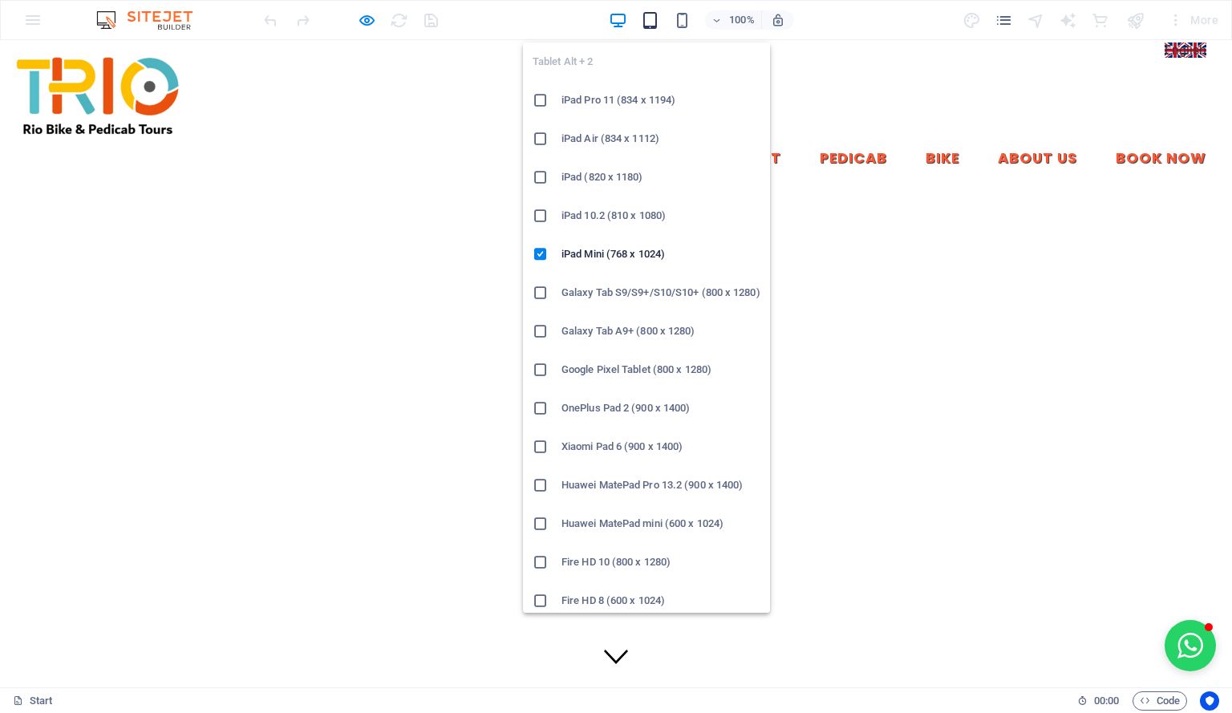
click at [651, 20] on icon "button" at bounding box center [650, 20] width 18 height 18
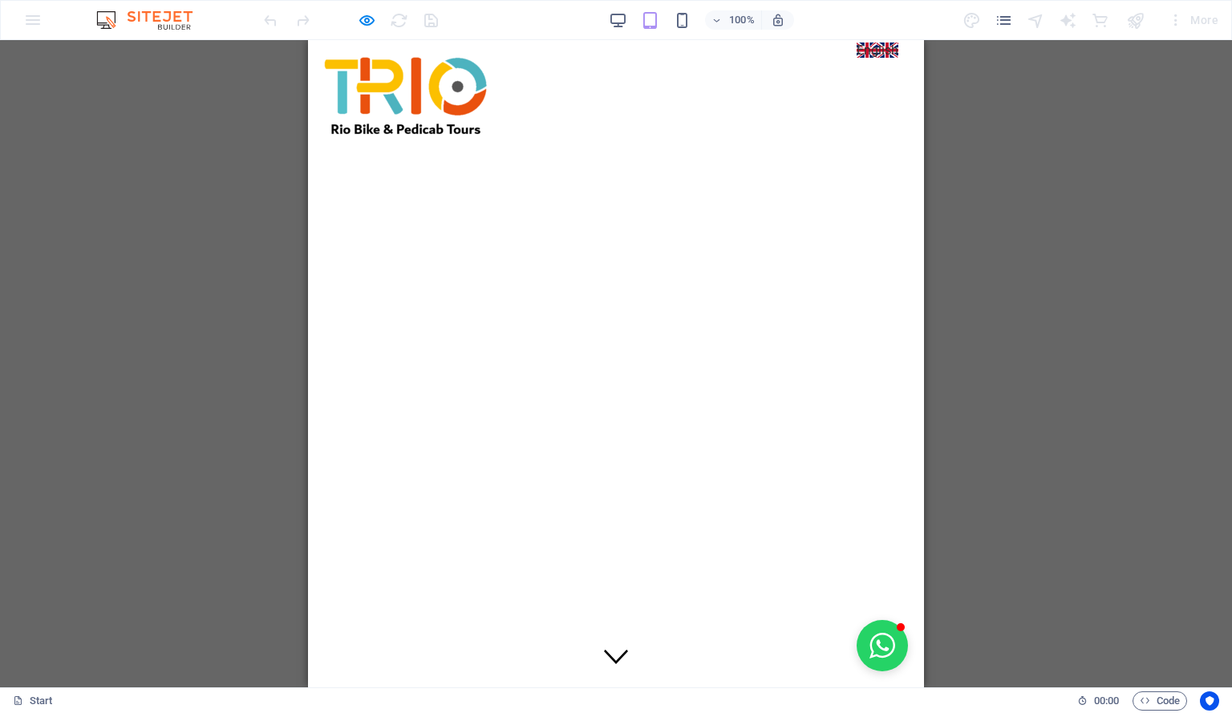
click at [884, 91] on div "Start Pedicab Bike About Us Book Now" at bounding box center [616, 95] width 616 height 111
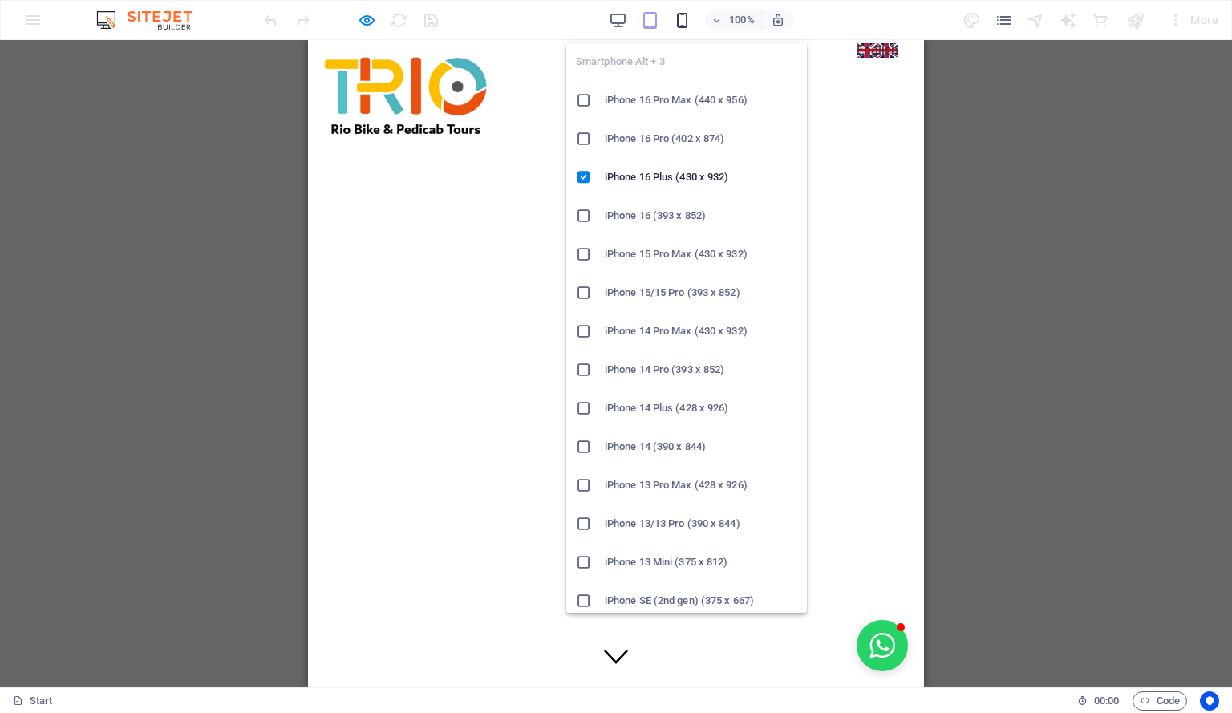
click at [683, 23] on icon "button" at bounding box center [682, 20] width 18 height 18
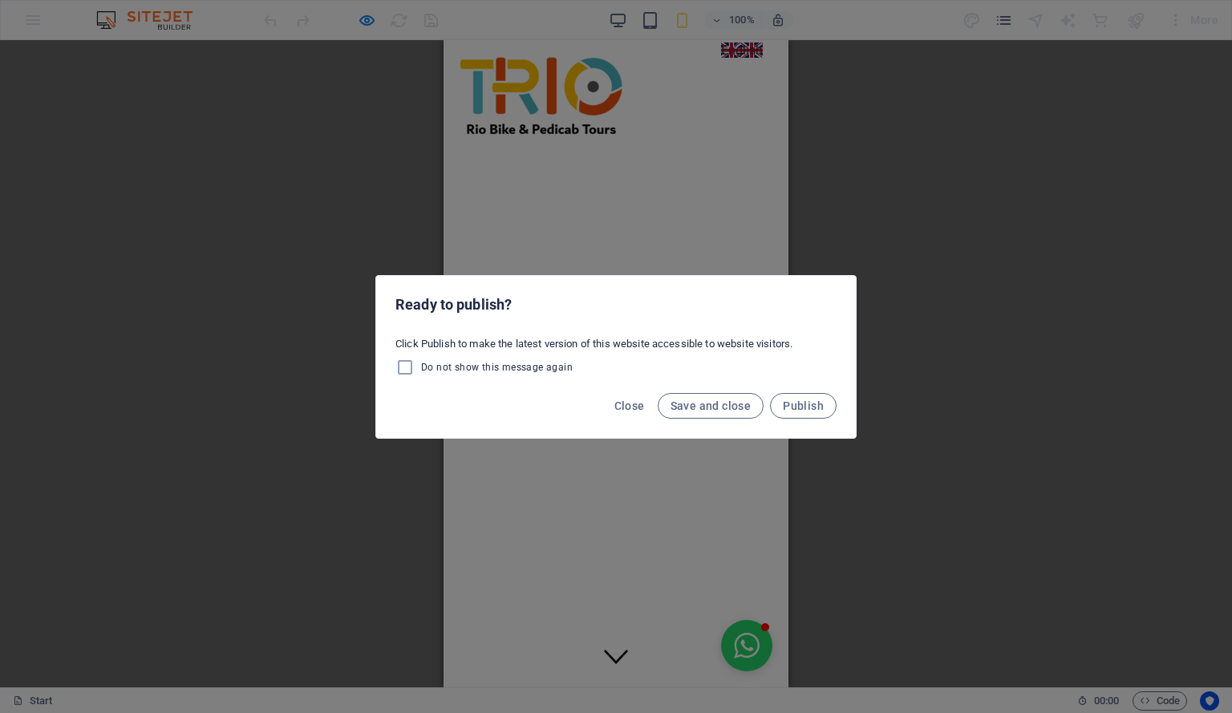
click at [1042, 57] on div "Ready to publish? Click Publish to make the latest version of this website acce…" at bounding box center [616, 356] width 1232 height 713
click at [630, 402] on span "Close" at bounding box center [629, 405] width 30 height 13
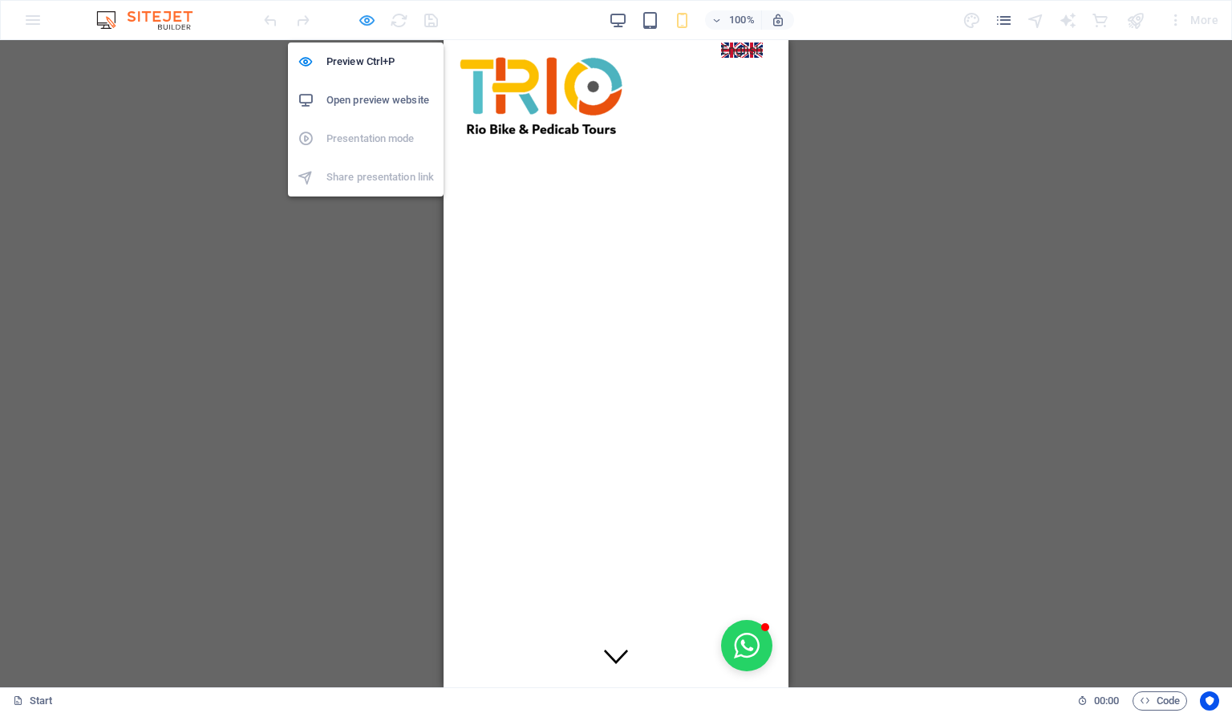
click at [364, 20] on icon "button" at bounding box center [367, 20] width 18 height 18
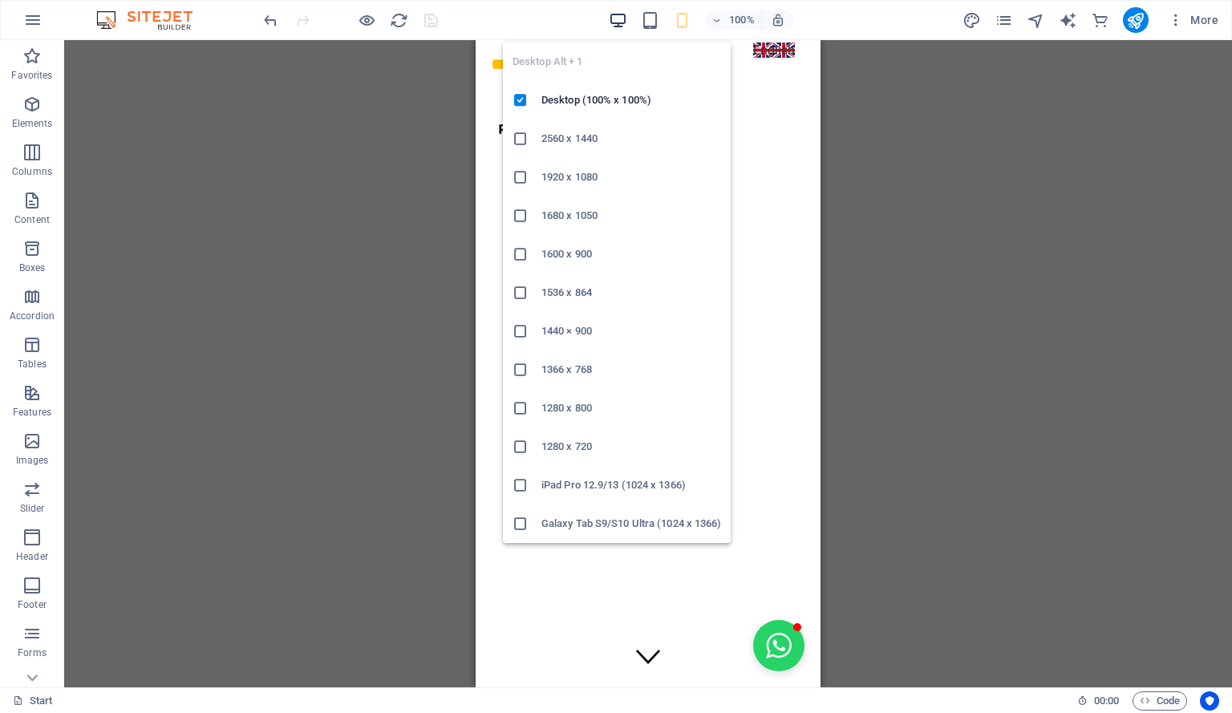
click at [619, 14] on icon "button" at bounding box center [618, 20] width 18 height 18
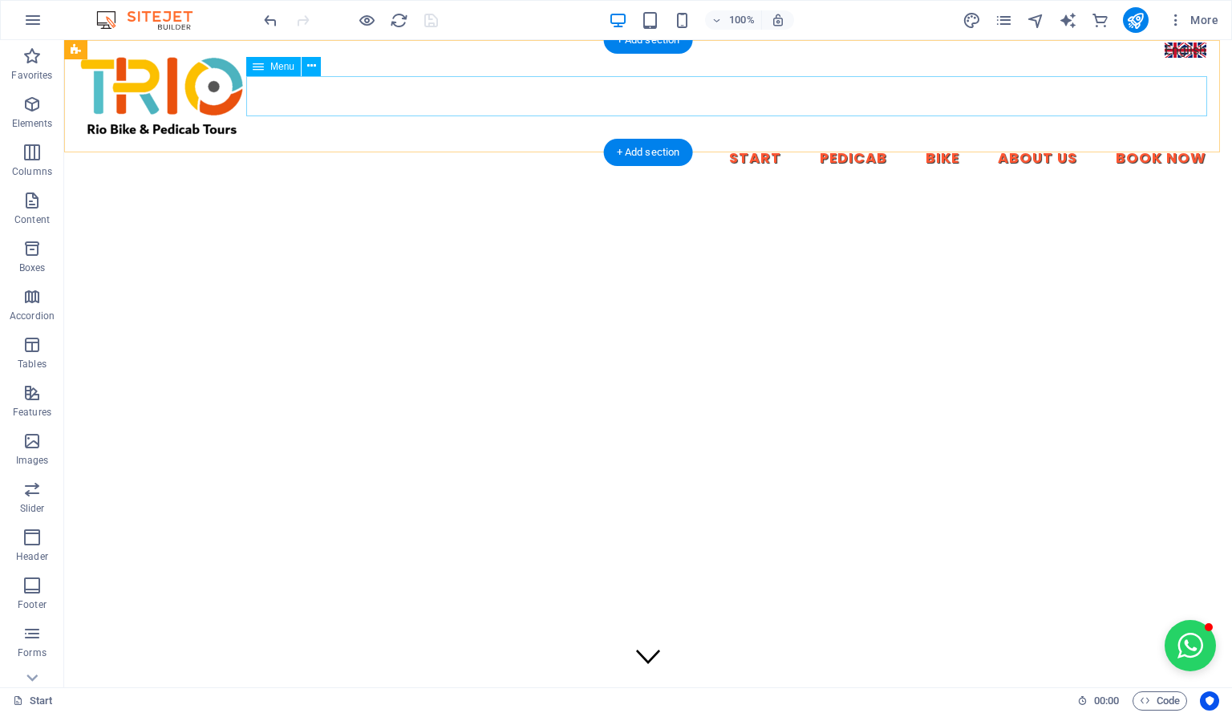
click at [852, 139] on nav "Start Pedicab Bike About Us Book Now" at bounding box center [648, 159] width 1142 height 40
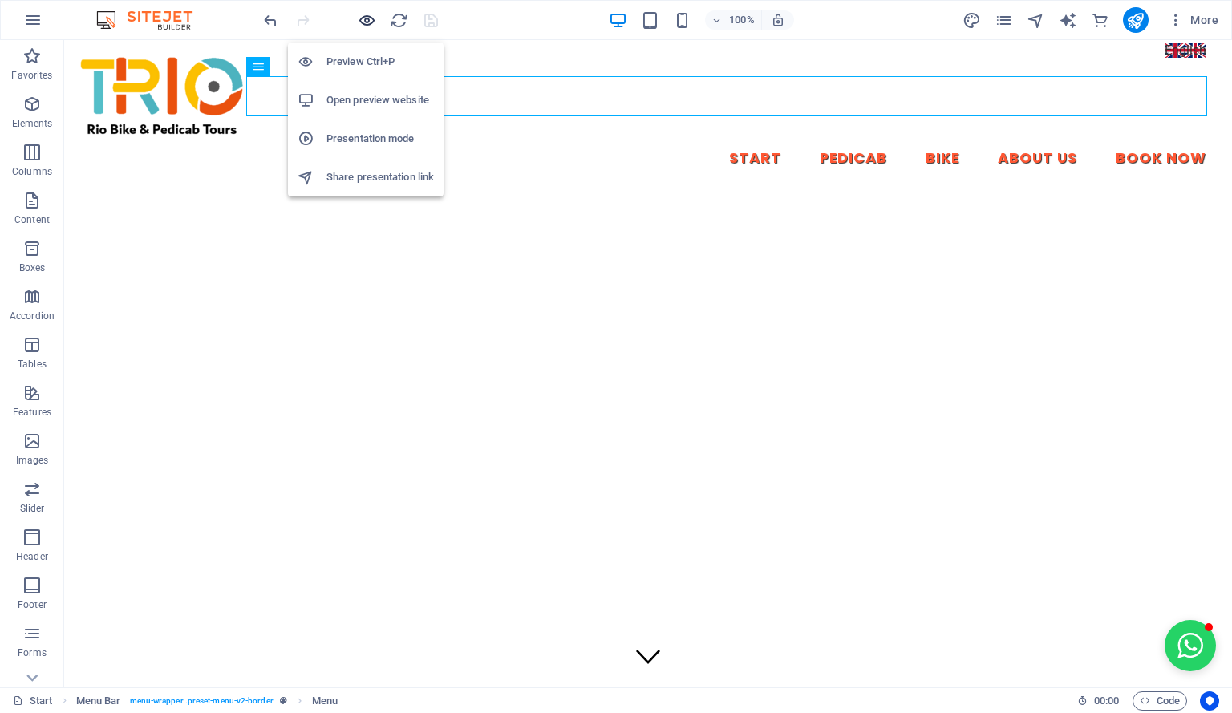
click at [363, 22] on icon "button" at bounding box center [367, 20] width 18 height 18
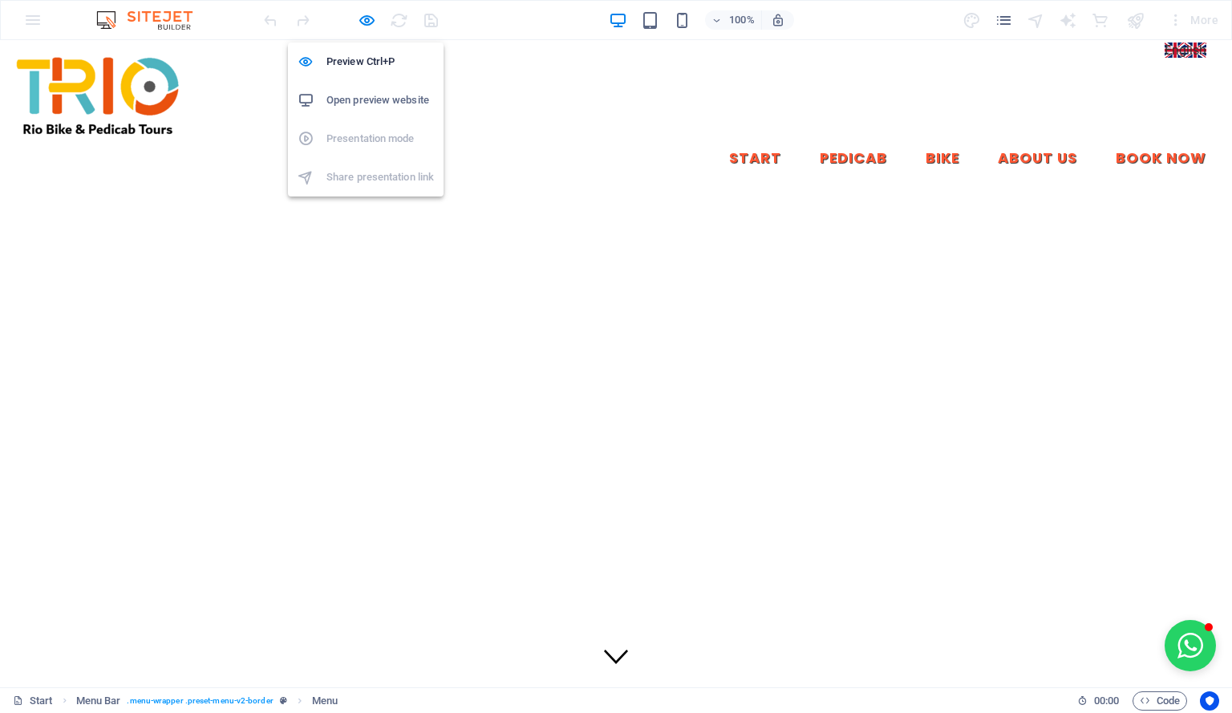
click at [371, 105] on h6 "Open preview website" at bounding box center [379, 100] width 107 height 19
click at [164, 85] on img at bounding box center [97, 96] width 169 height 86
drag, startPoint x: 164, startPoint y: 45, endPoint x: 371, endPoint y: 25, distance: 207.1
click at [371, 25] on icon "button" at bounding box center [367, 20] width 18 height 18
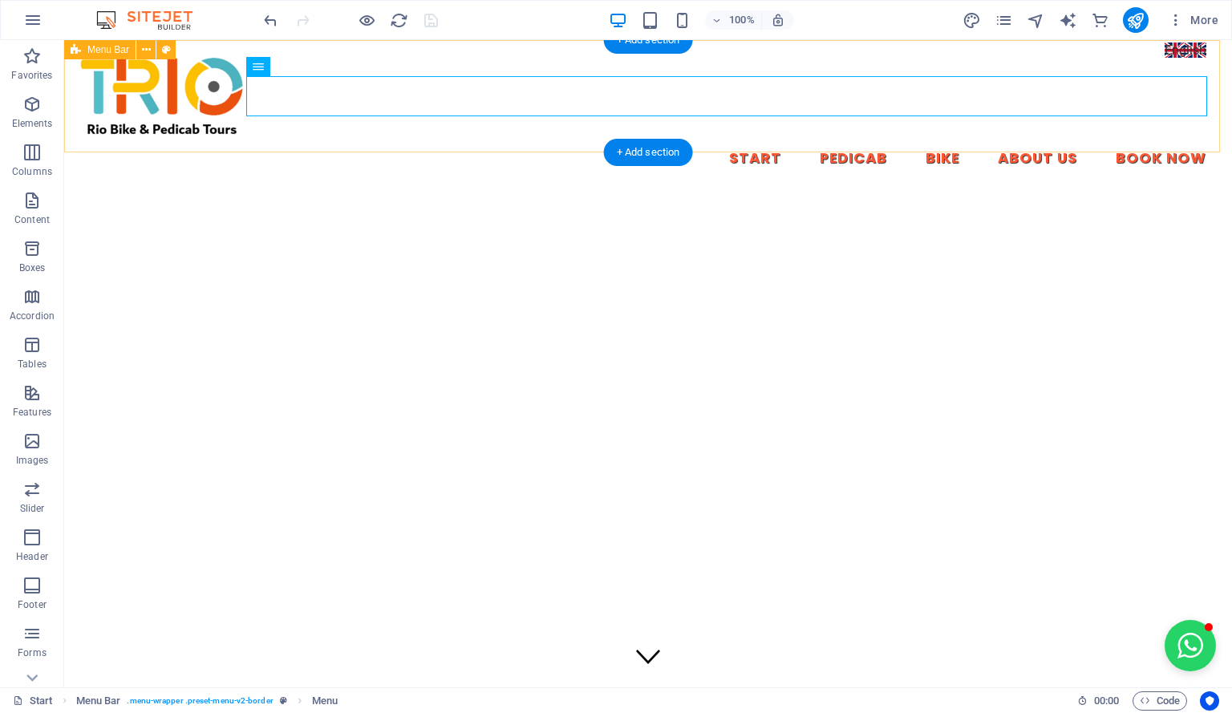
click at [858, 140] on div "Start Pedicab Bike About Us Book Now" at bounding box center [648, 116] width 1168 height 152
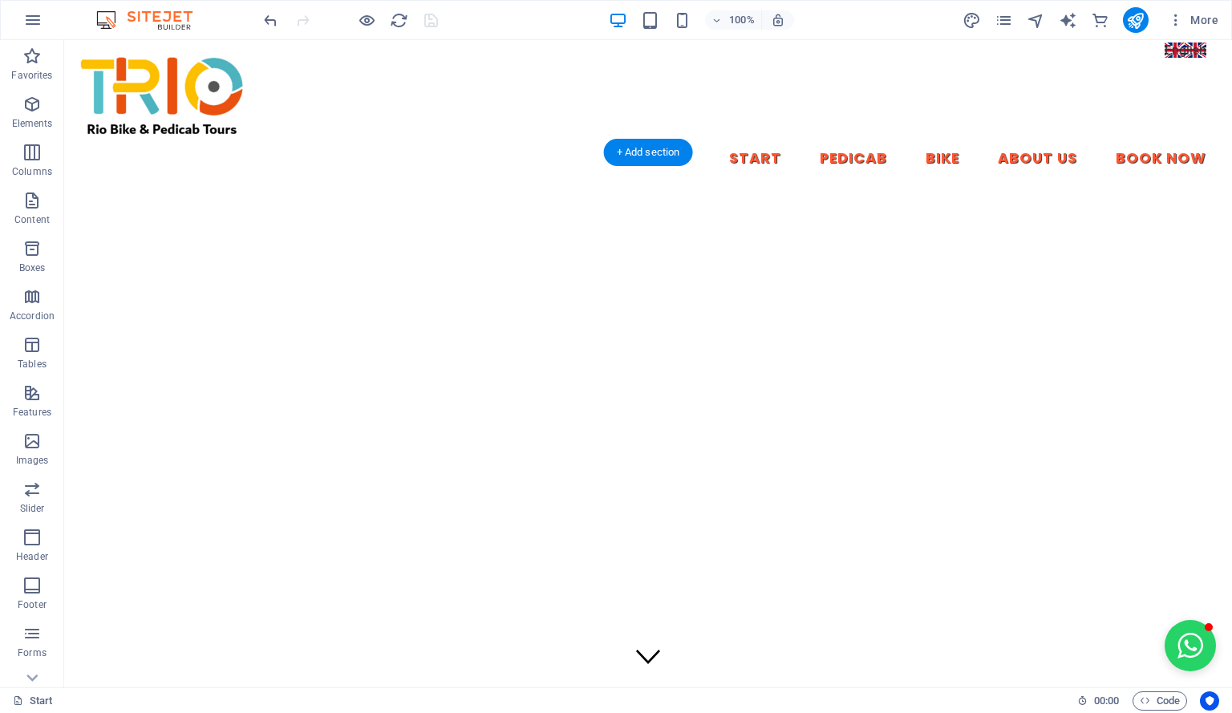
drag, startPoint x: 342, startPoint y: 568, endPoint x: 253, endPoint y: 216, distance: 363.2
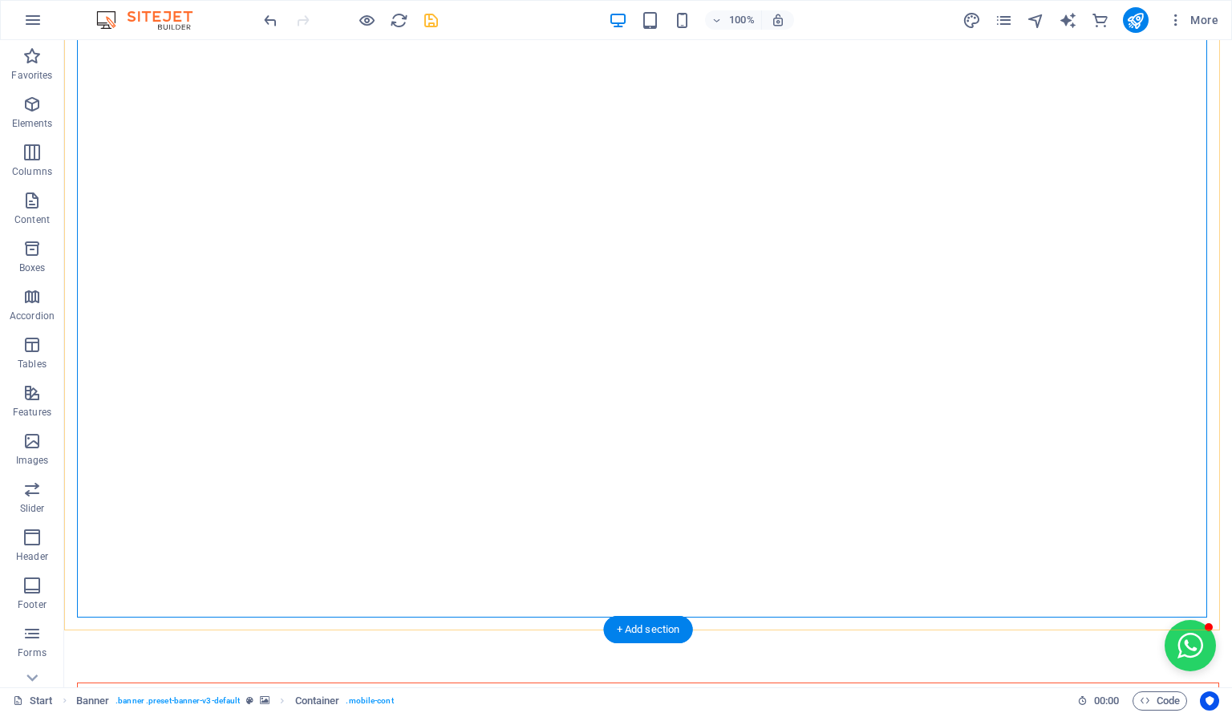
scroll to position [170, 0]
click at [643, 484] on figure at bounding box center [648, 496] width 24 height 24
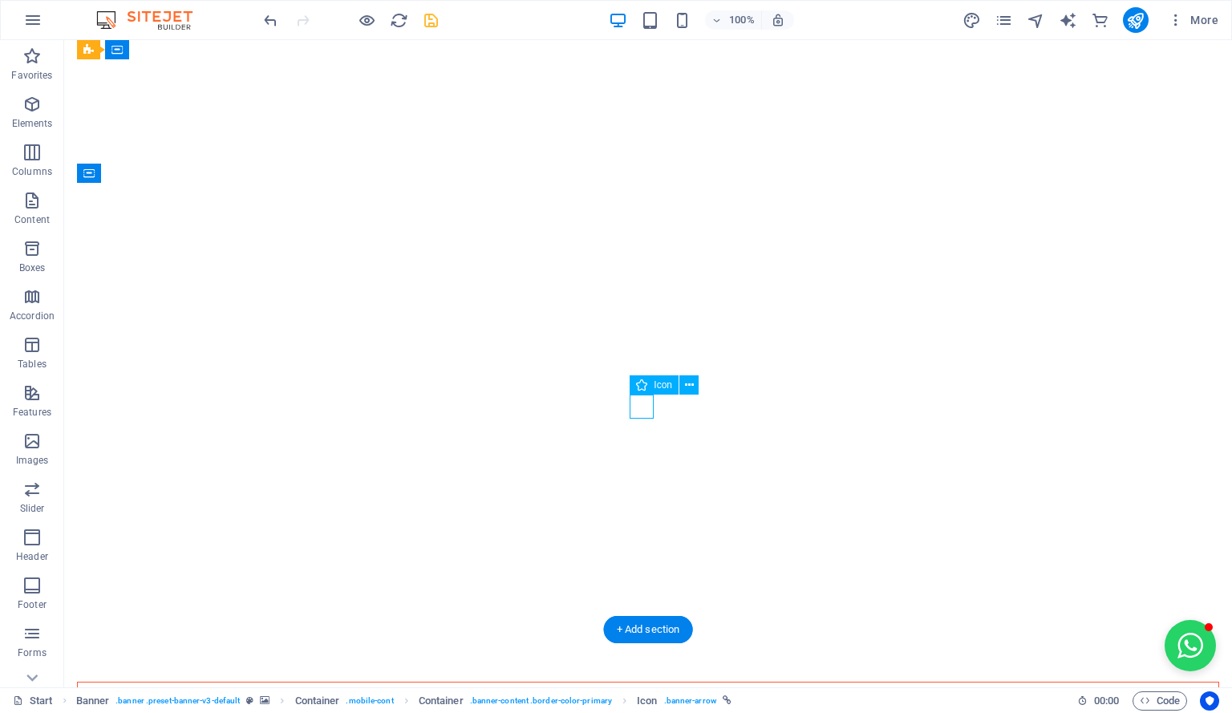
click at [644, 484] on figure at bounding box center [648, 496] width 24 height 24
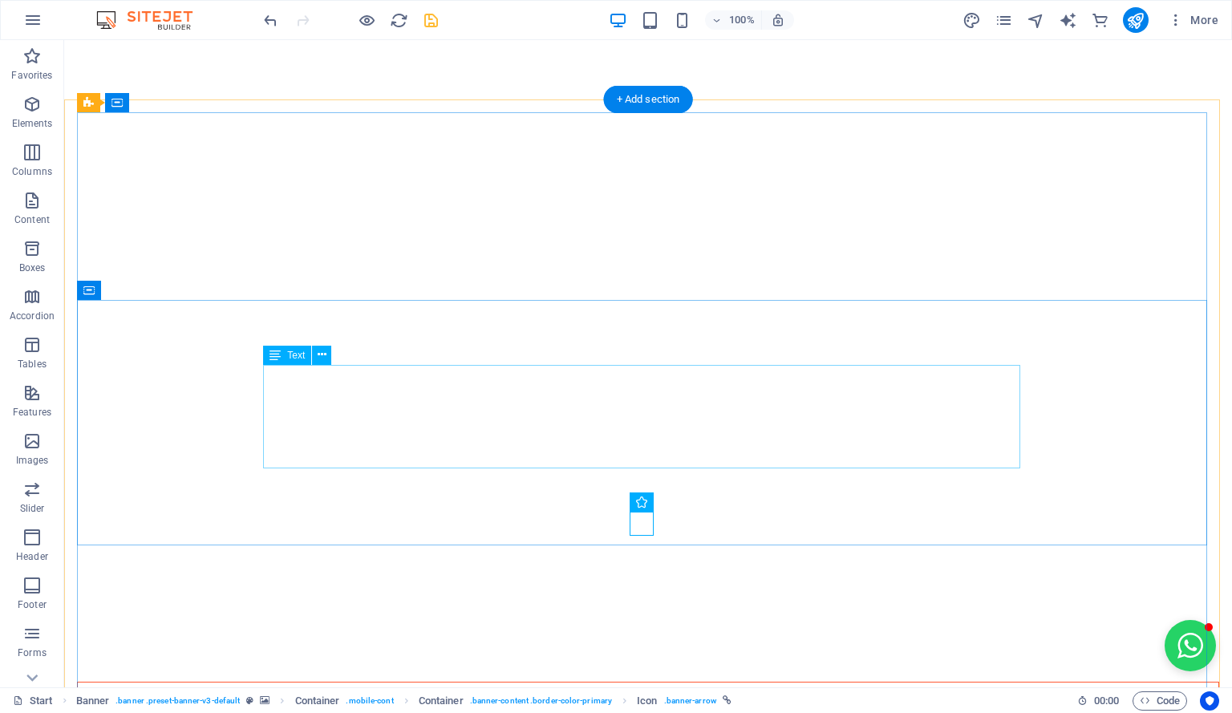
scroll to position [0, 0]
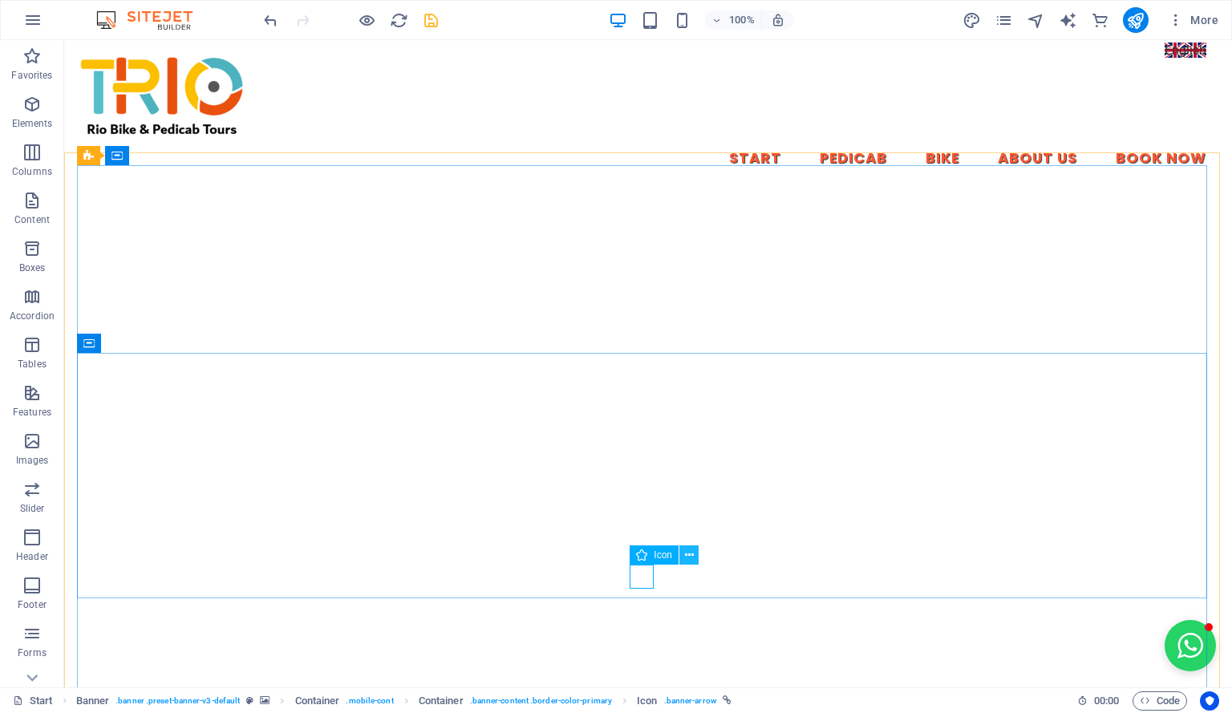
click at [688, 559] on icon at bounding box center [689, 555] width 9 height 17
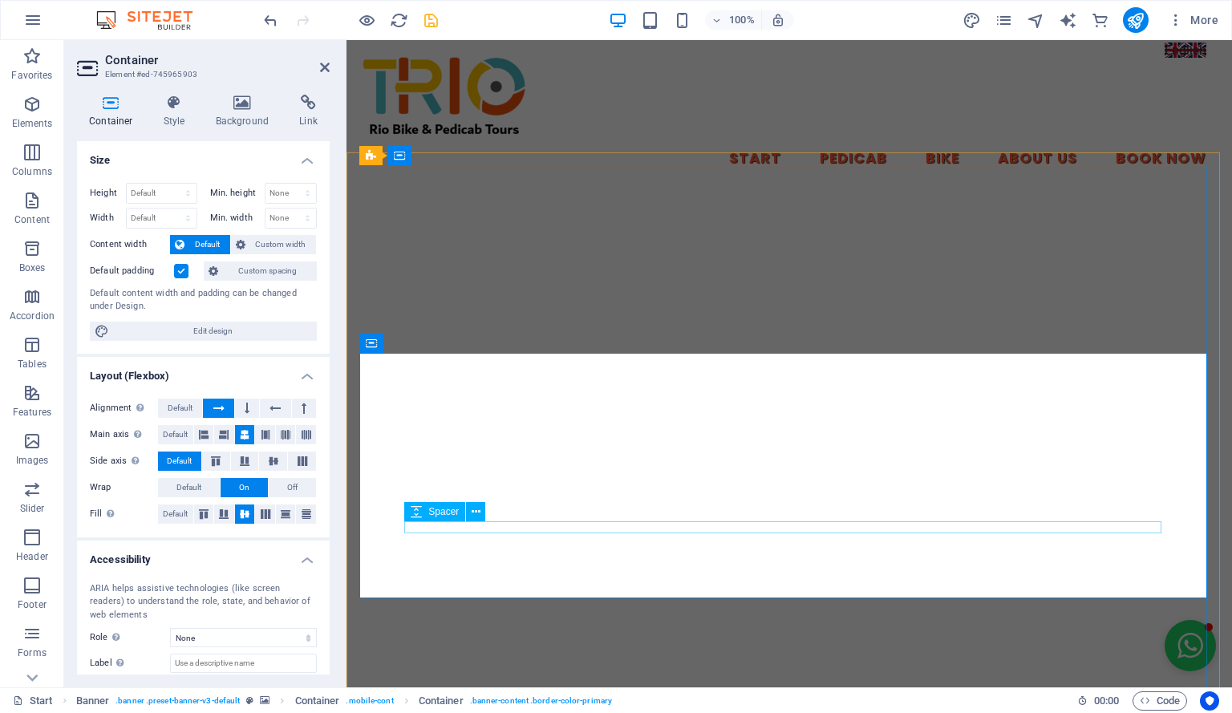
click at [477, 507] on icon at bounding box center [476, 512] width 9 height 17
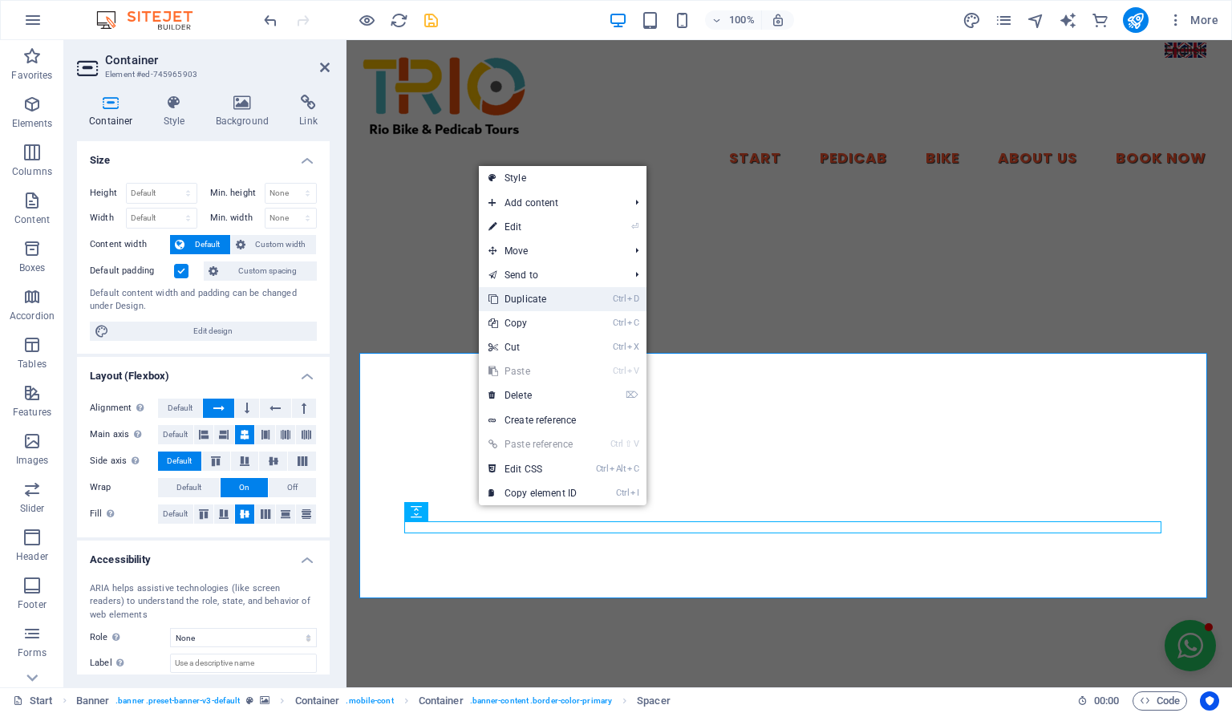
click at [559, 302] on link "Ctrl D Duplicate" at bounding box center [532, 299] width 107 height 24
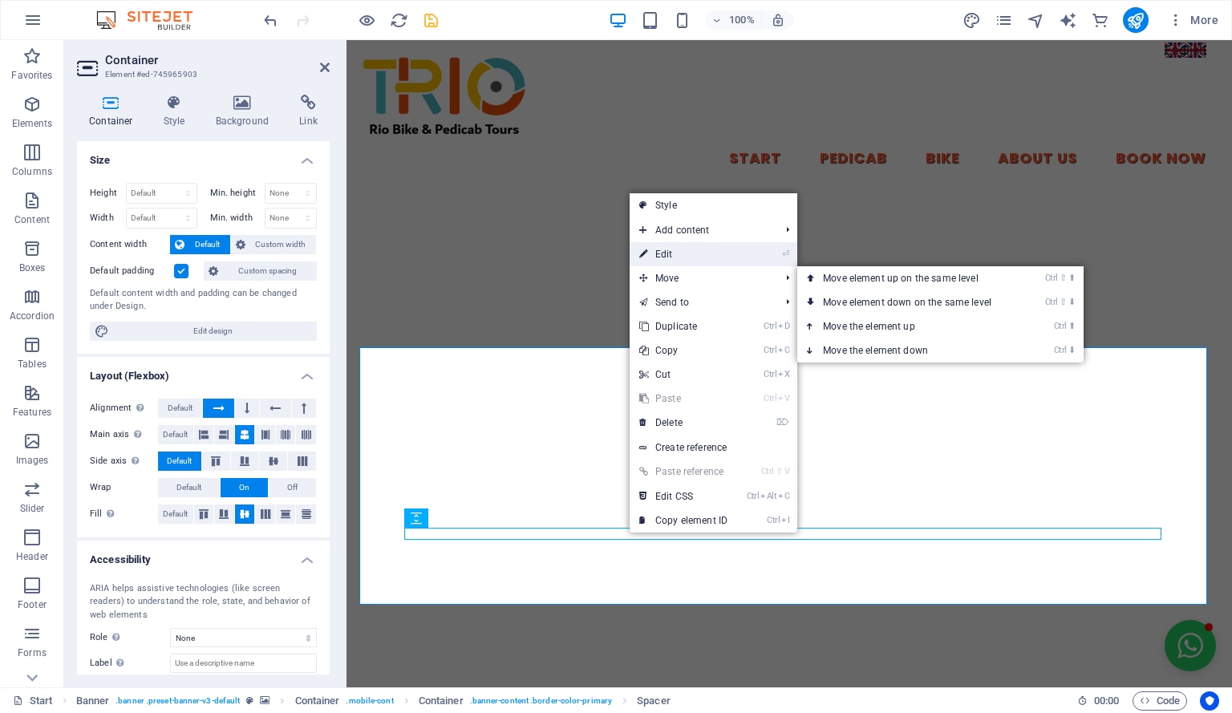
click at [719, 256] on link "⏎ Edit" at bounding box center [683, 254] width 107 height 24
select select "px"
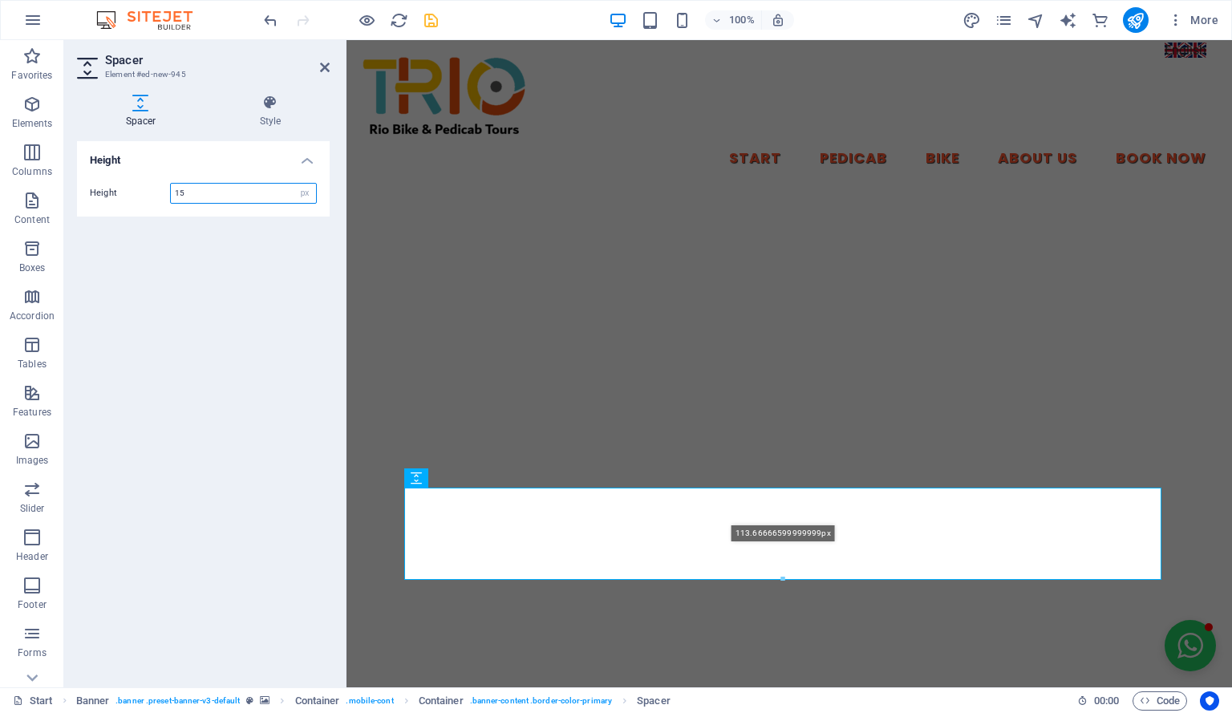
drag, startPoint x: 782, startPoint y: 540, endPoint x: 792, endPoint y: 622, distance: 83.3
click at [792, 622] on div "Drag here to replace the existing content. Press “Ctrl” if you want to create a…" at bounding box center [788, 363] width 885 height 647
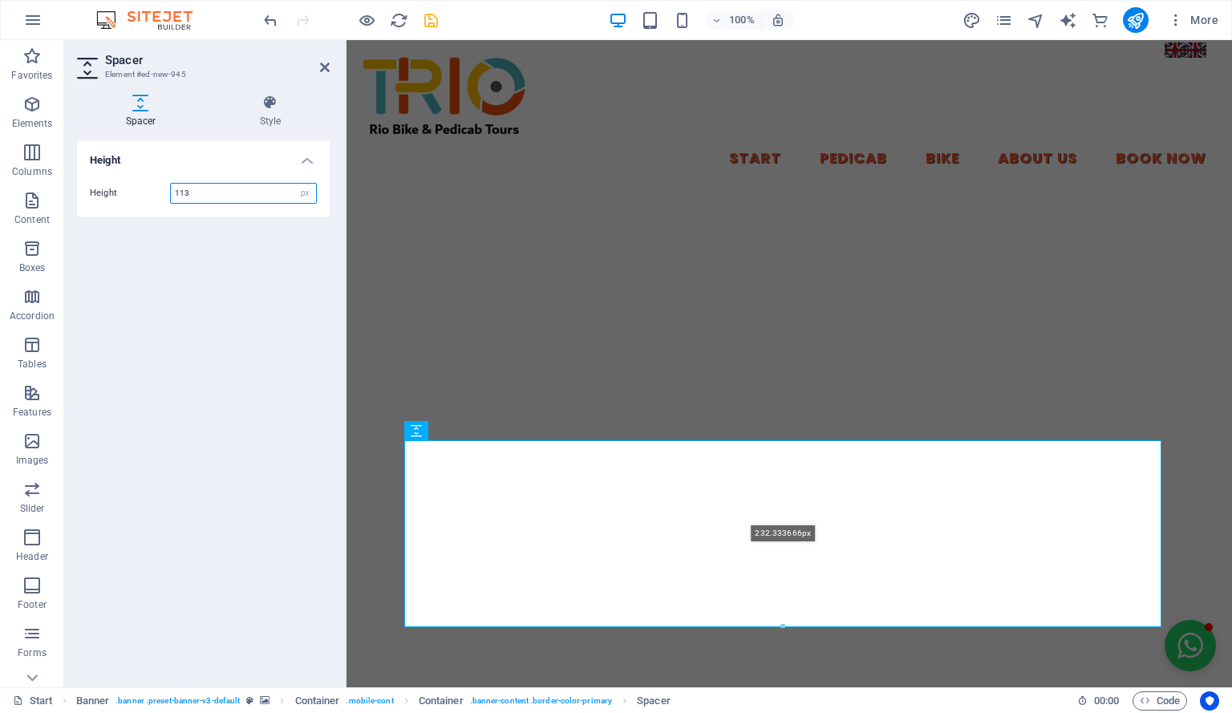
drag, startPoint x: 782, startPoint y: 580, endPoint x: 790, endPoint y: 674, distance: 95.0
click at [790, 674] on div "Drag here to replace the existing content. Press “Ctrl” if you want to create a…" at bounding box center [788, 363] width 885 height 647
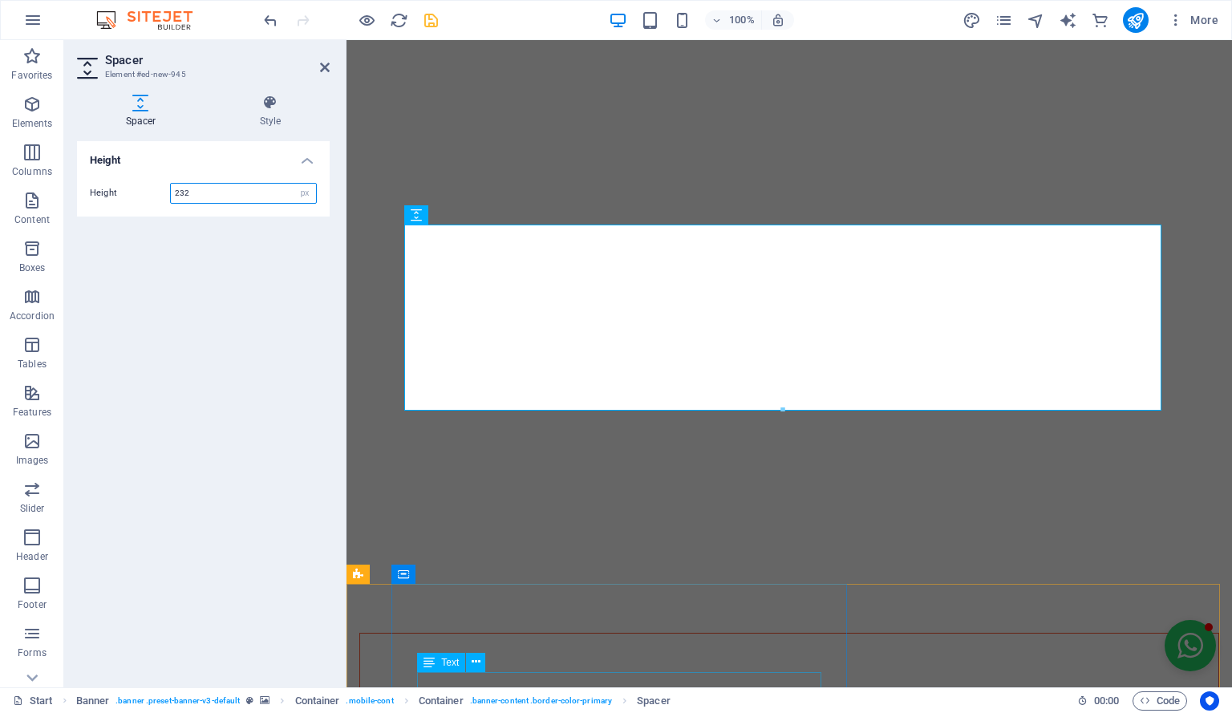
scroll to position [221, 0]
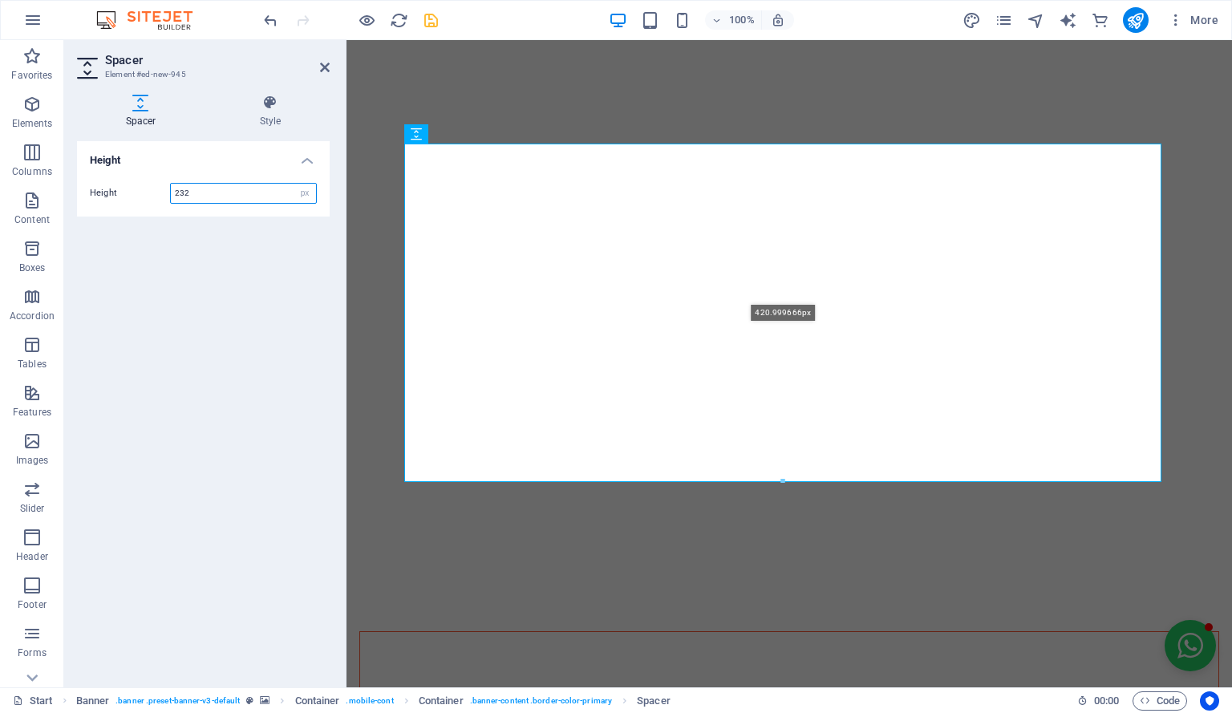
drag, startPoint x: 784, startPoint y: 407, endPoint x: 812, endPoint y: 557, distance: 152.6
click at [812, 557] on div "Drag here to replace the existing content. Press “Ctrl” if you want to create a…" at bounding box center [788, 254] width 885 height 868
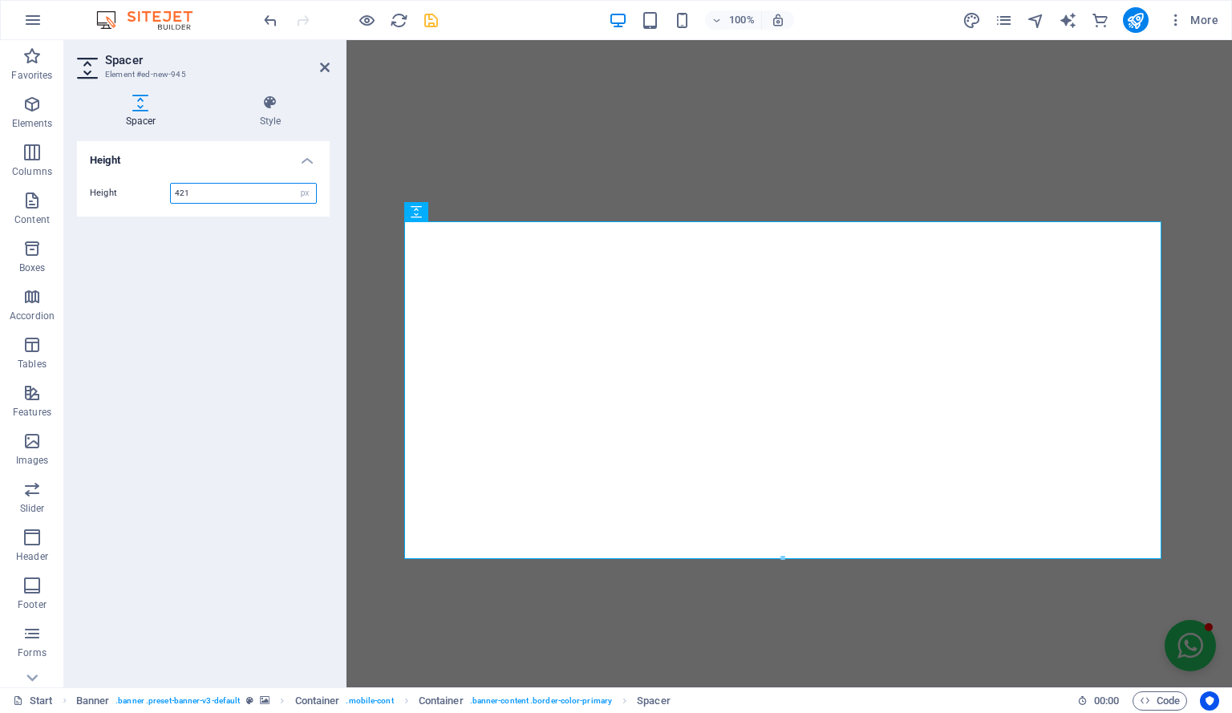
scroll to position [150, 0]
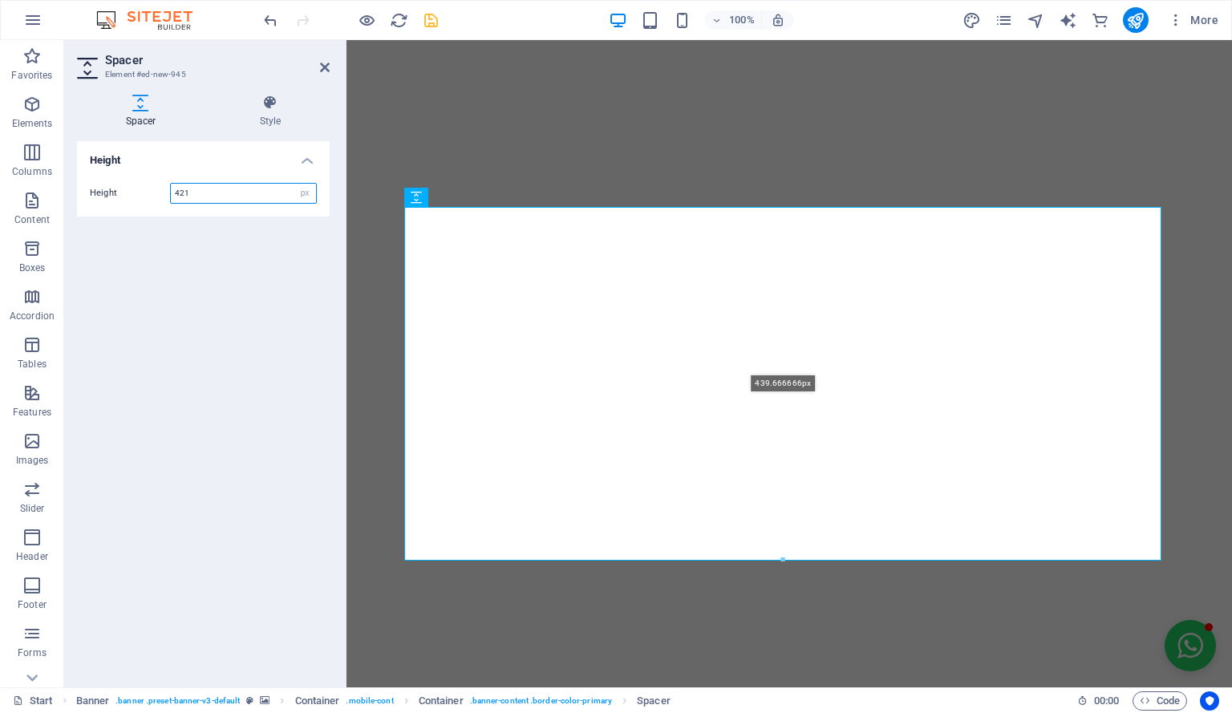
drag, startPoint x: 784, startPoint y: 551, endPoint x: 788, endPoint y: 565, distance: 15.0
click at [788, 565] on div "Drag here to replace the existing content. Press “Ctrl” if you want to create a…" at bounding box center [788, 288] width 885 height 797
type input "439"
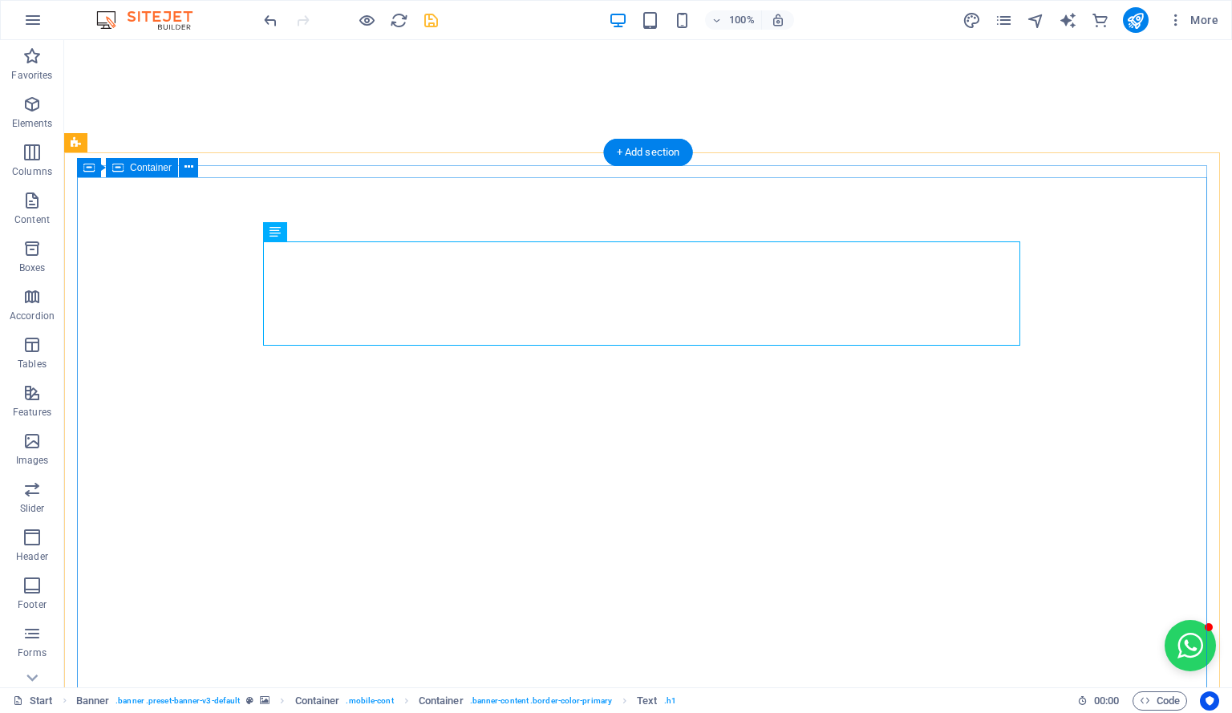
scroll to position [0, 0]
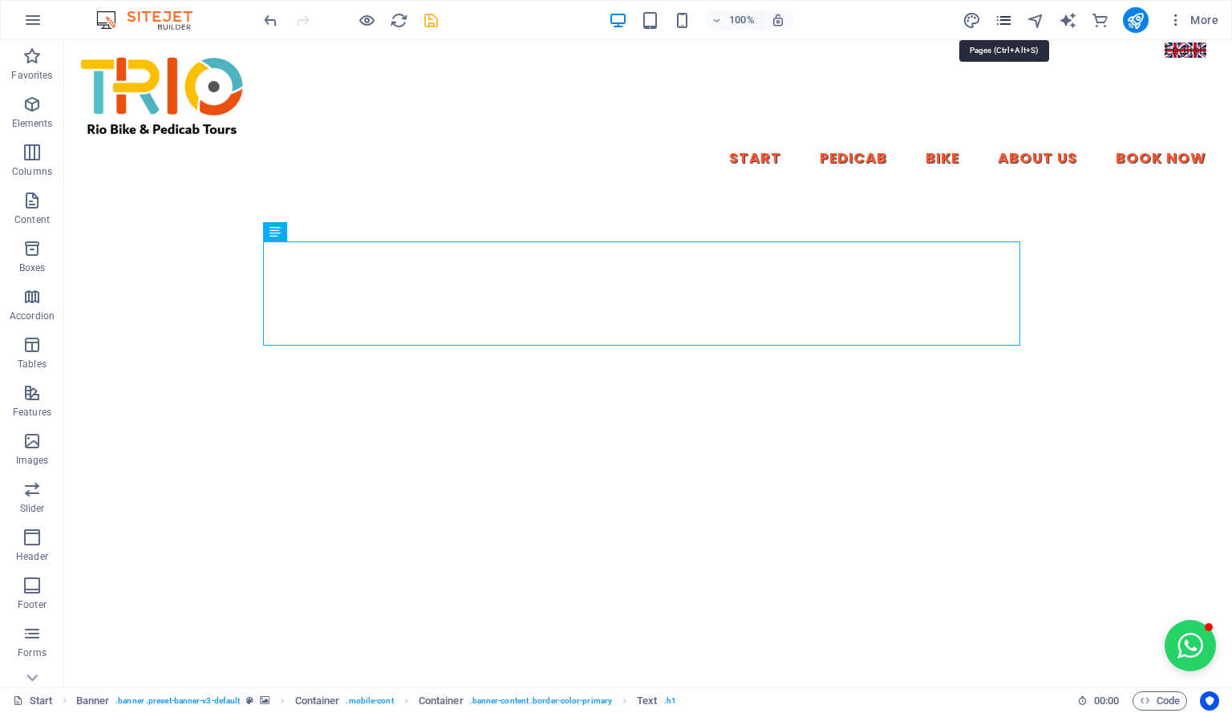
click at [1009, 15] on icon "pages" at bounding box center [1003, 20] width 18 height 18
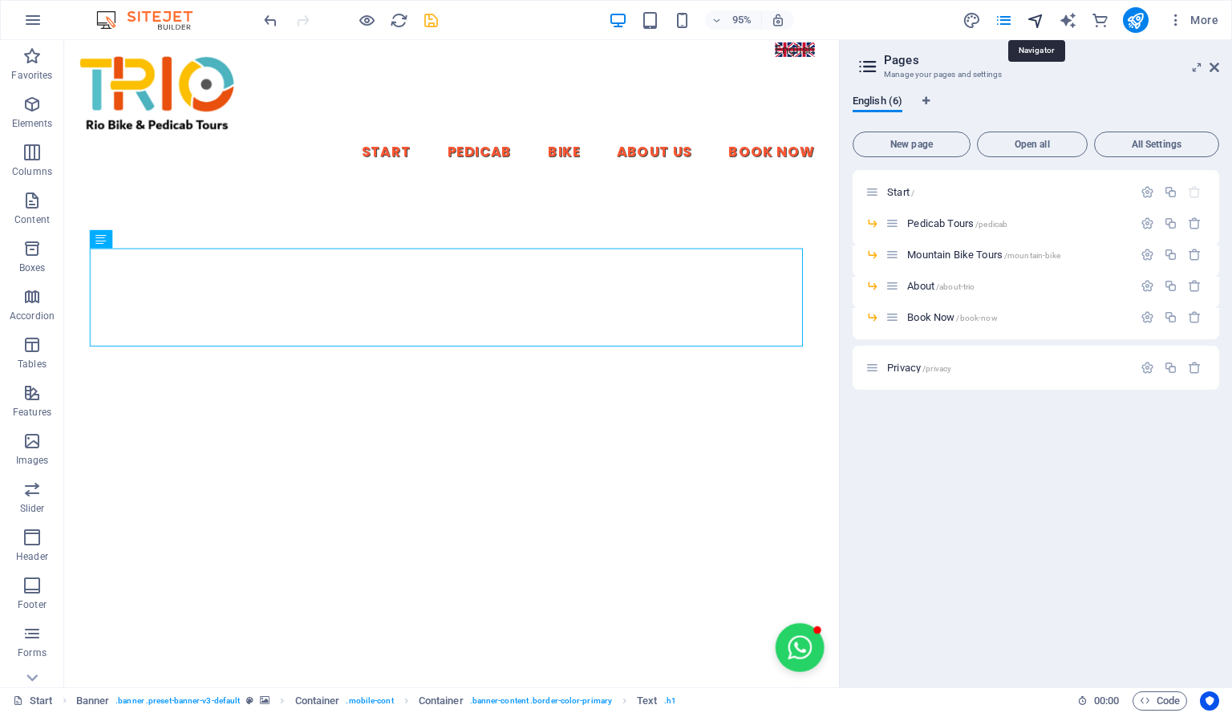
click at [1043, 15] on icon "navigator" at bounding box center [1036, 20] width 18 height 18
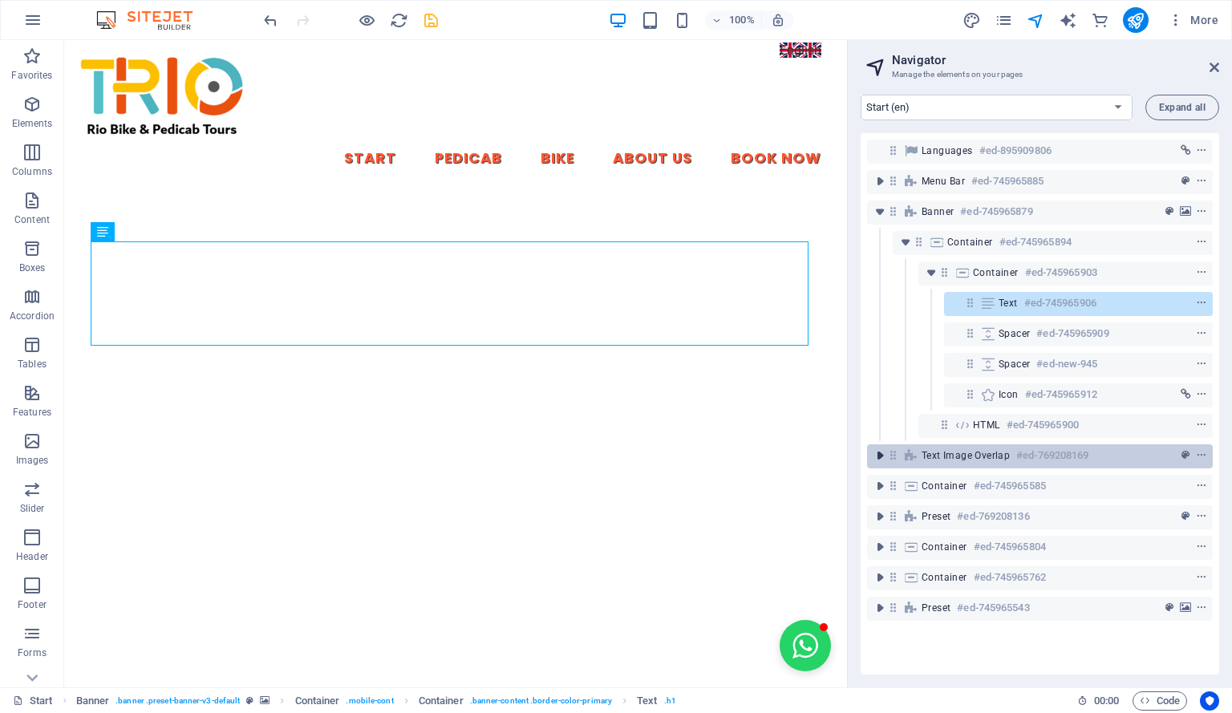
click at [877, 455] on icon "toggle-expand" at bounding box center [880, 456] width 16 height 16
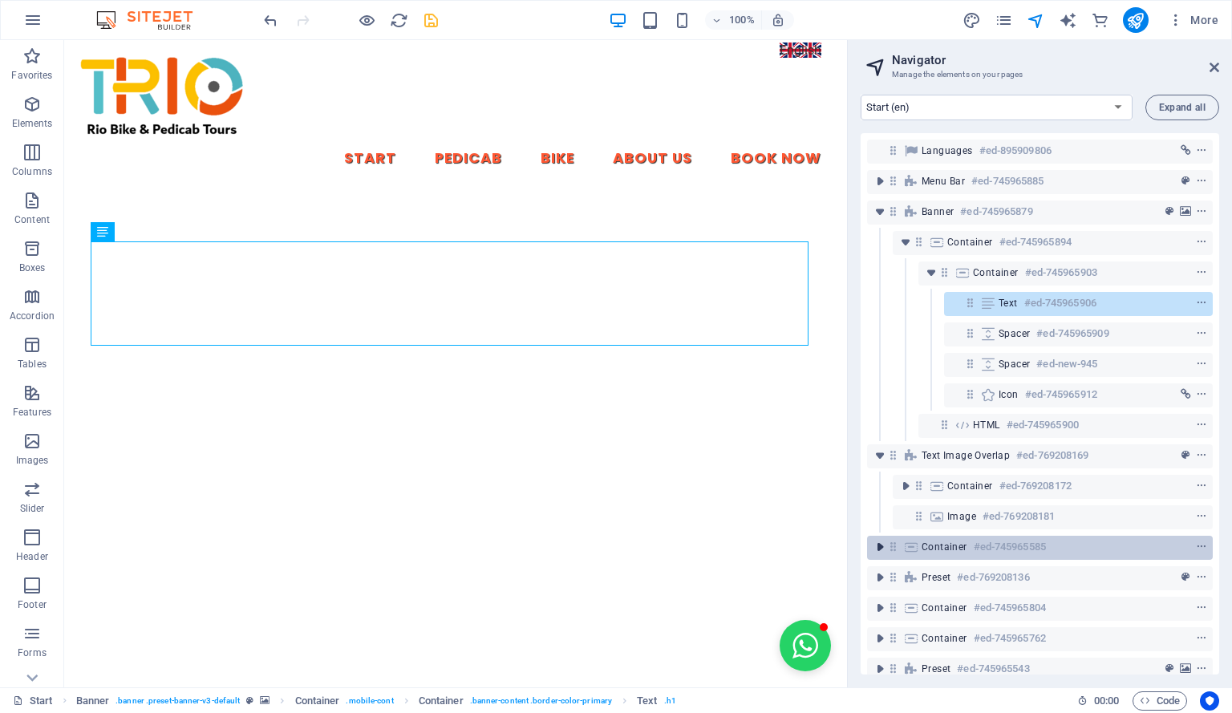
click at [883, 548] on icon "toggle-expand" at bounding box center [880, 547] width 16 height 16
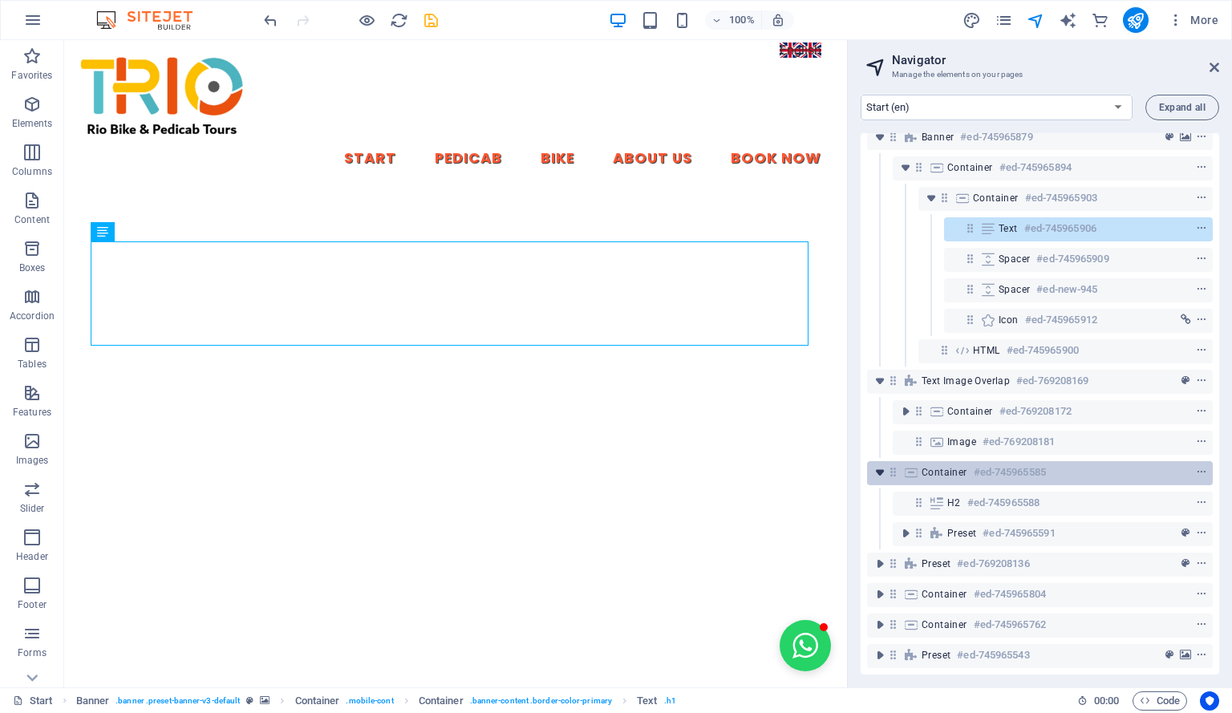
scroll to position [87, 0]
click at [883, 556] on icon "toggle-expand" at bounding box center [880, 564] width 16 height 16
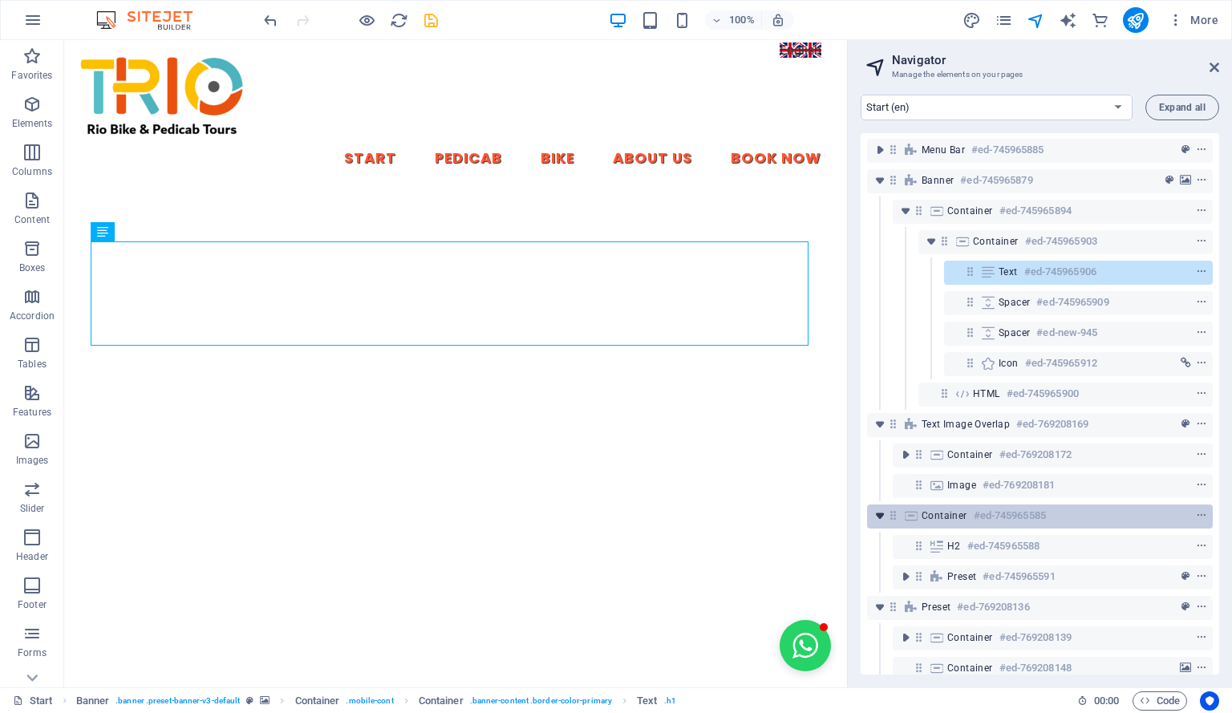
scroll to position [0, 0]
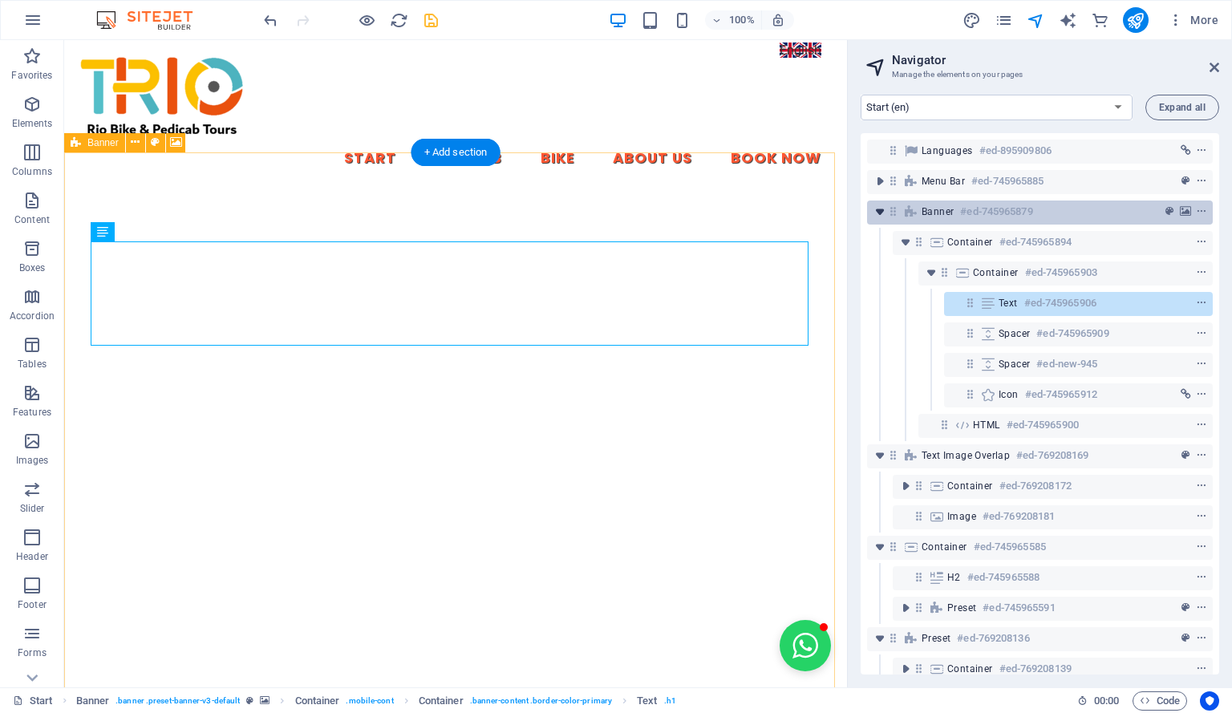
click at [881, 212] on icon "toggle-expand" at bounding box center [880, 212] width 16 height 16
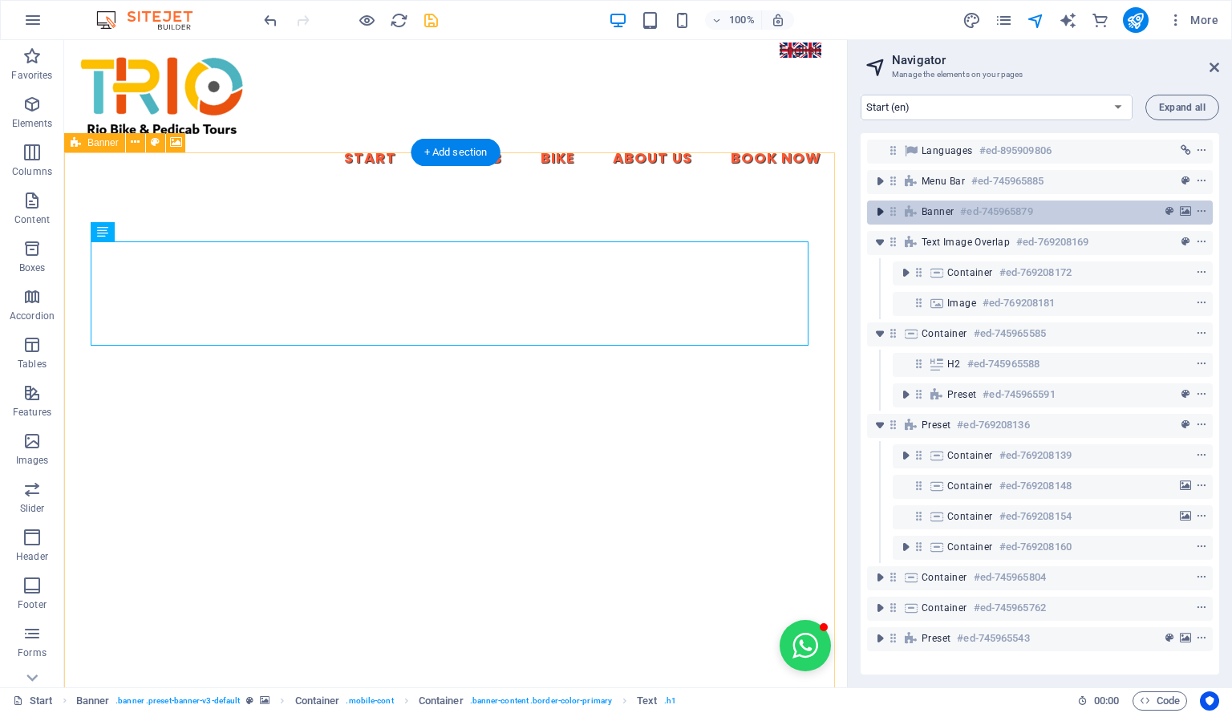
click at [881, 212] on icon "toggle-expand" at bounding box center [880, 212] width 16 height 16
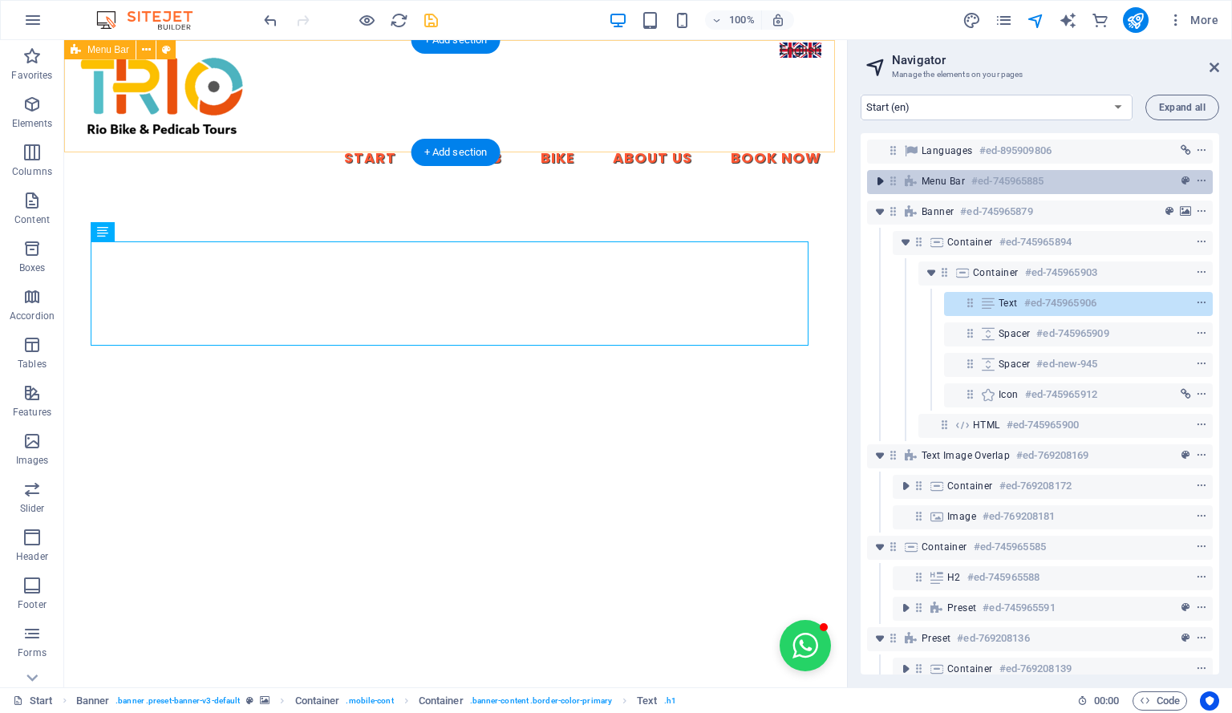
click at [882, 182] on icon "toggle-expand" at bounding box center [880, 181] width 16 height 16
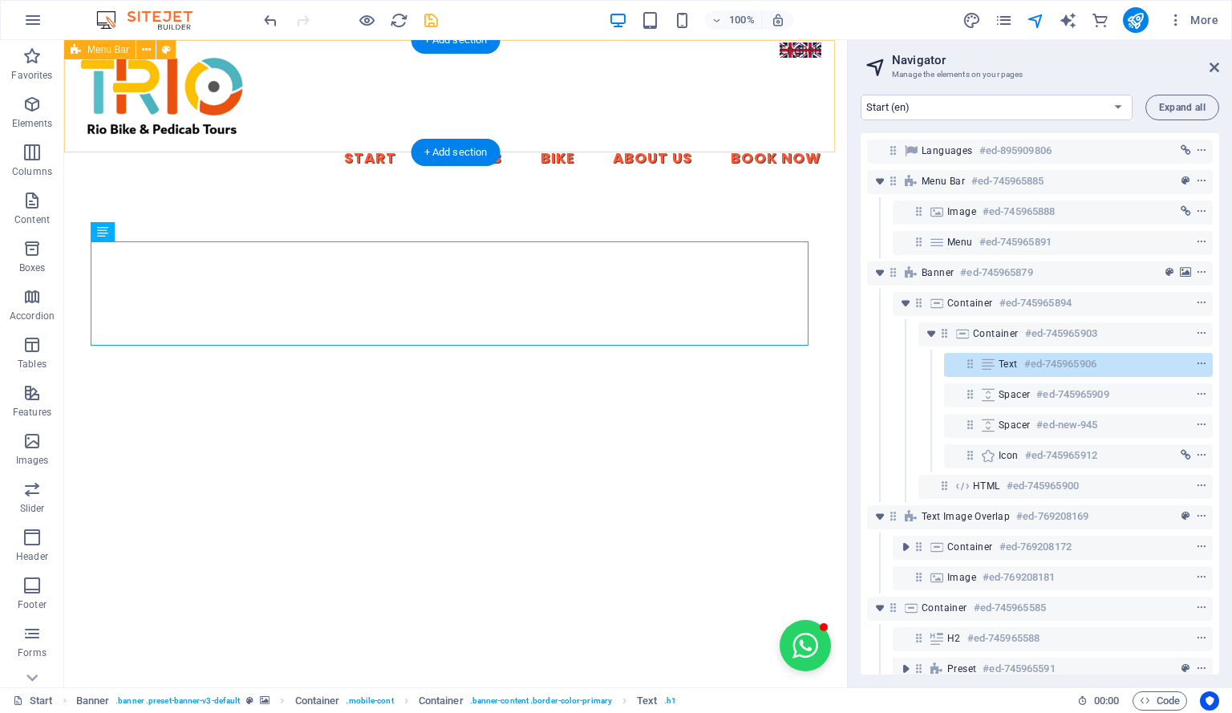
click at [788, 51] on div "Start Pedicab Bike About Us Book Now" at bounding box center [455, 116] width 783 height 152
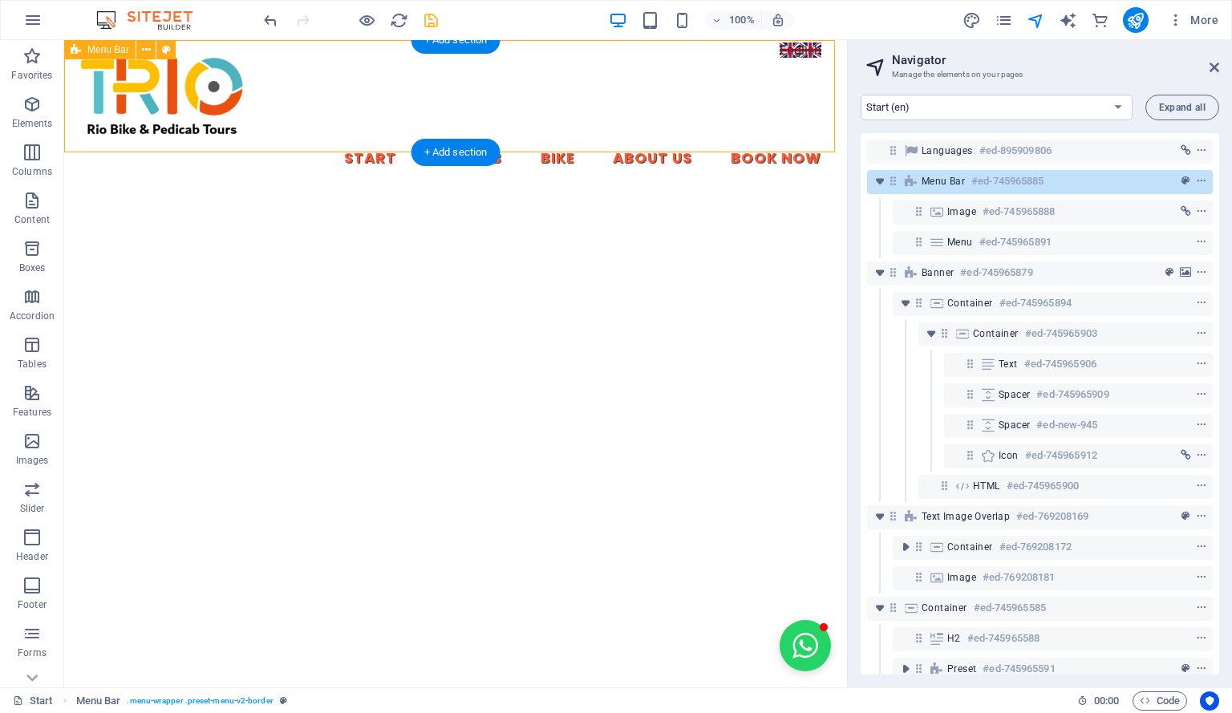
click at [803, 52] on div "Start Pedicab Bike About Us Book Now" at bounding box center [455, 116] width 783 height 152
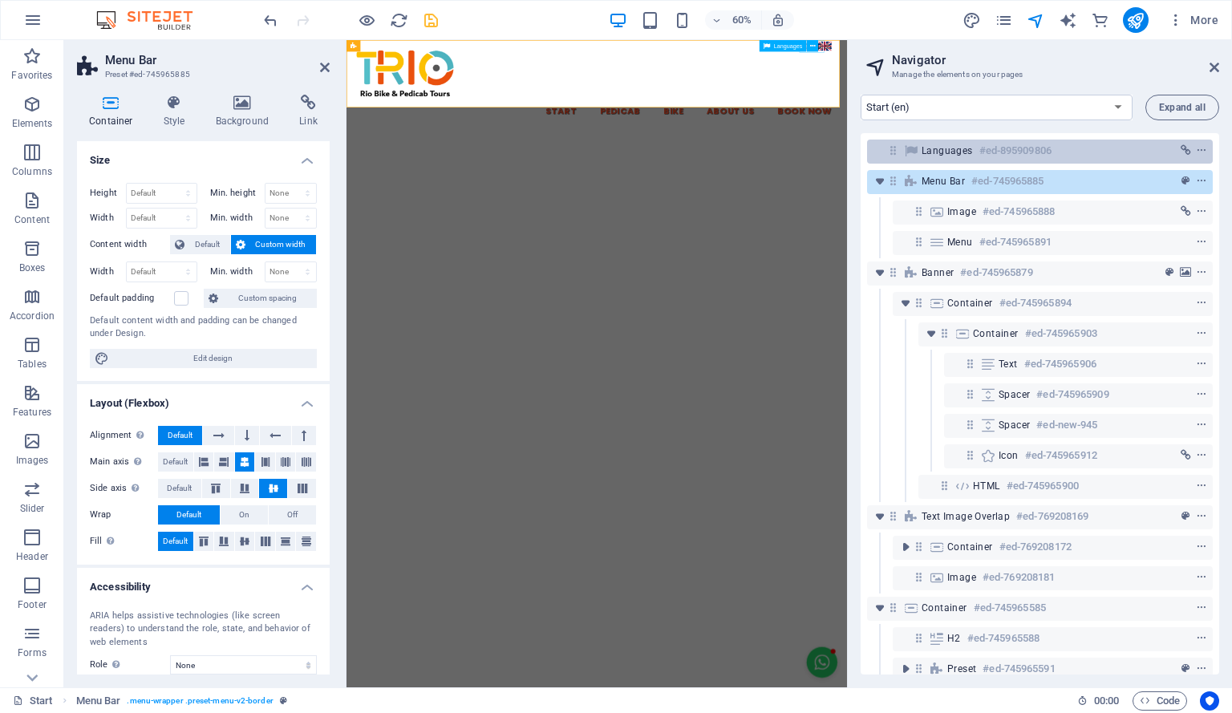
click at [966, 156] on span "Languages" at bounding box center [947, 150] width 51 height 13
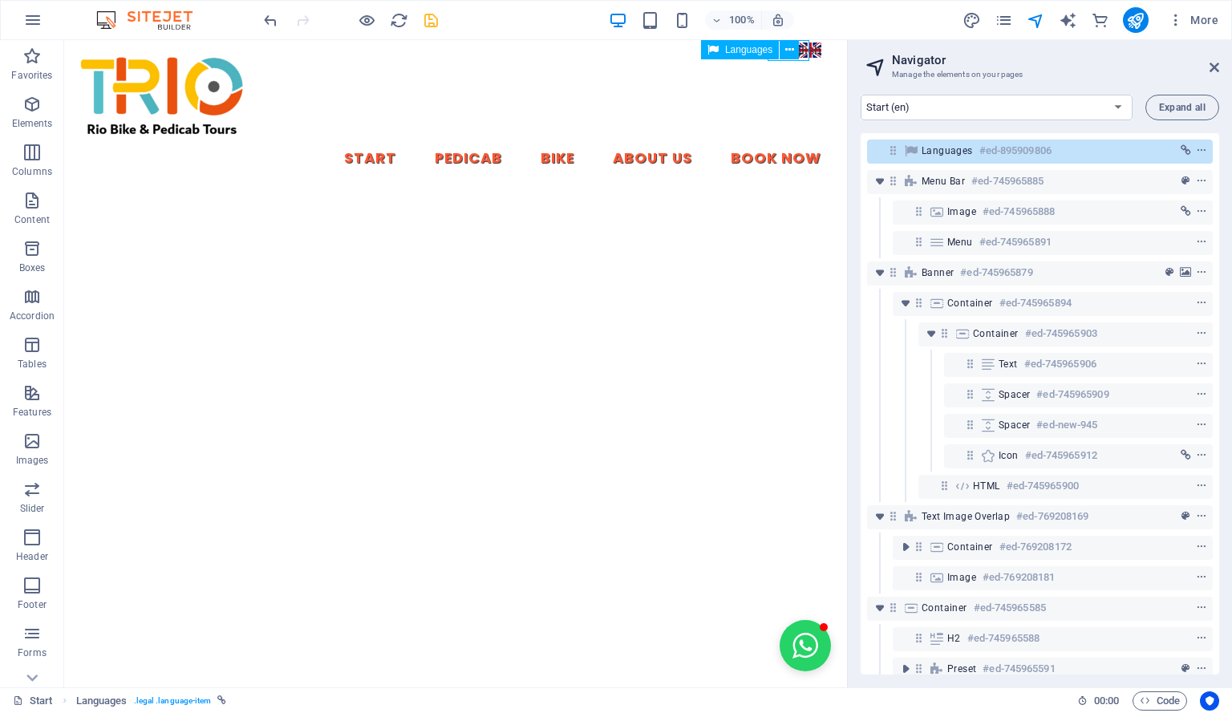
click at [891, 148] on icon at bounding box center [893, 151] width 14 height 14
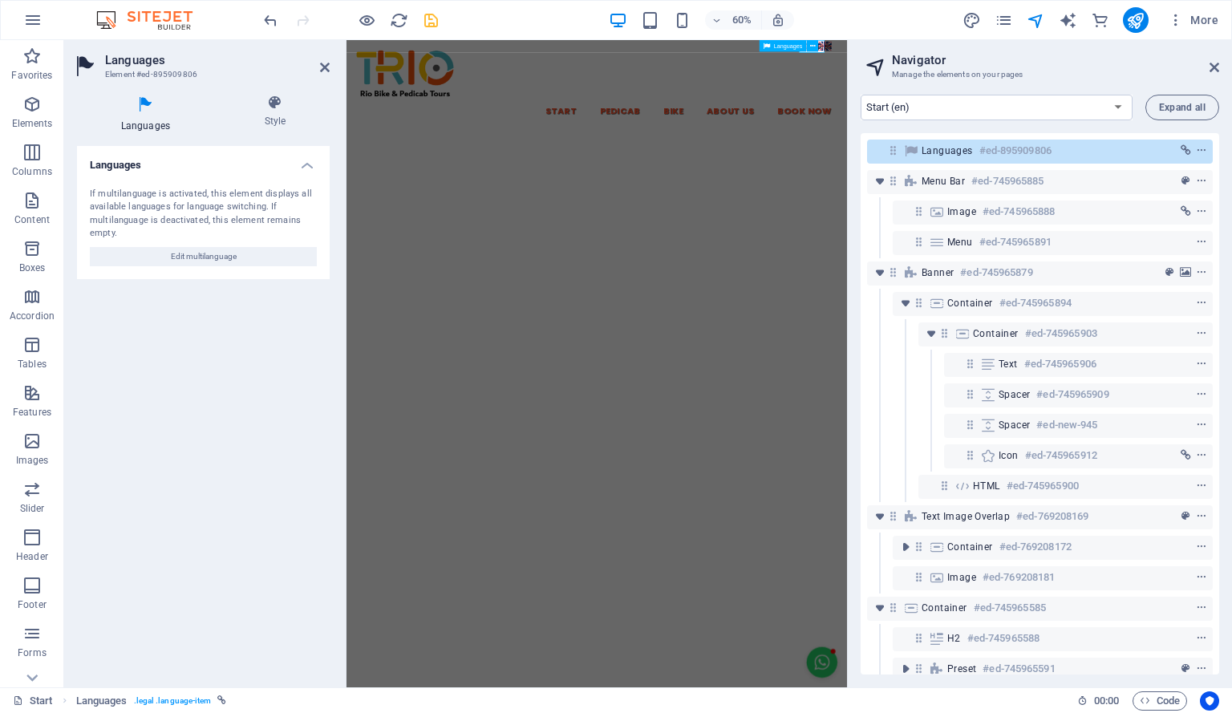
click at [820, 47] on div "Languages" at bounding box center [792, 46] width 65 height 12
click at [812, 46] on icon at bounding box center [813, 46] width 6 height 10
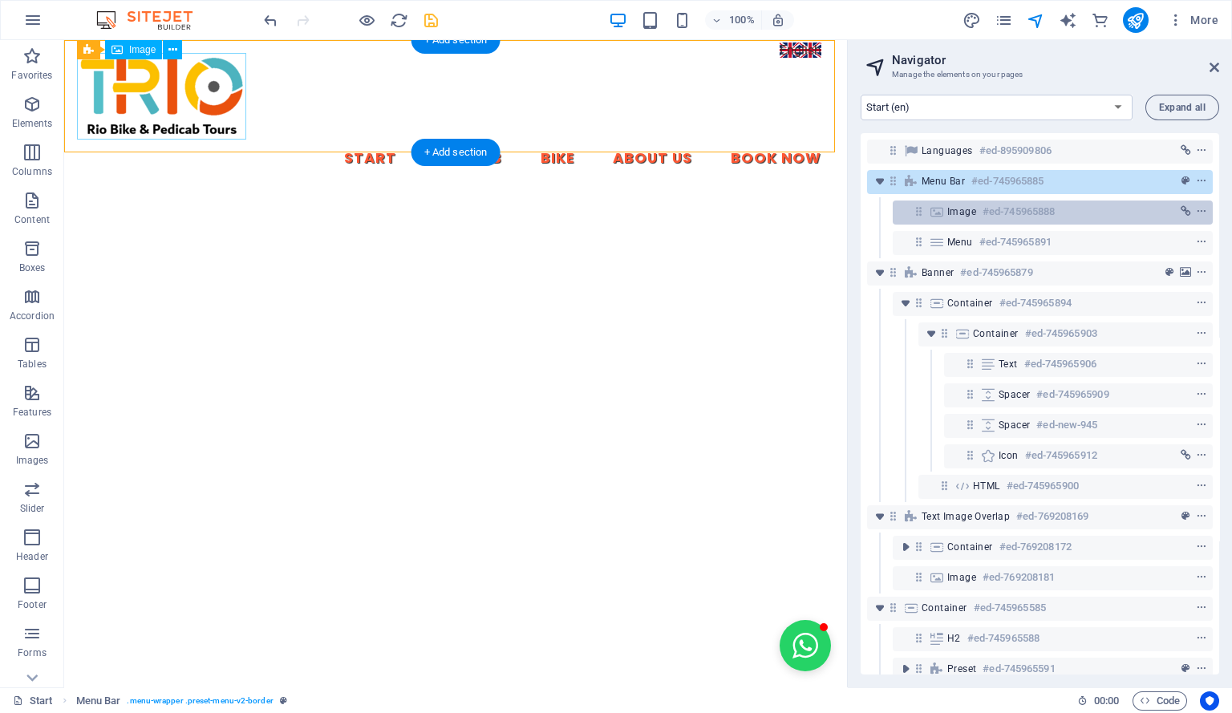
click at [959, 205] on span "Image" at bounding box center [961, 211] width 29 height 13
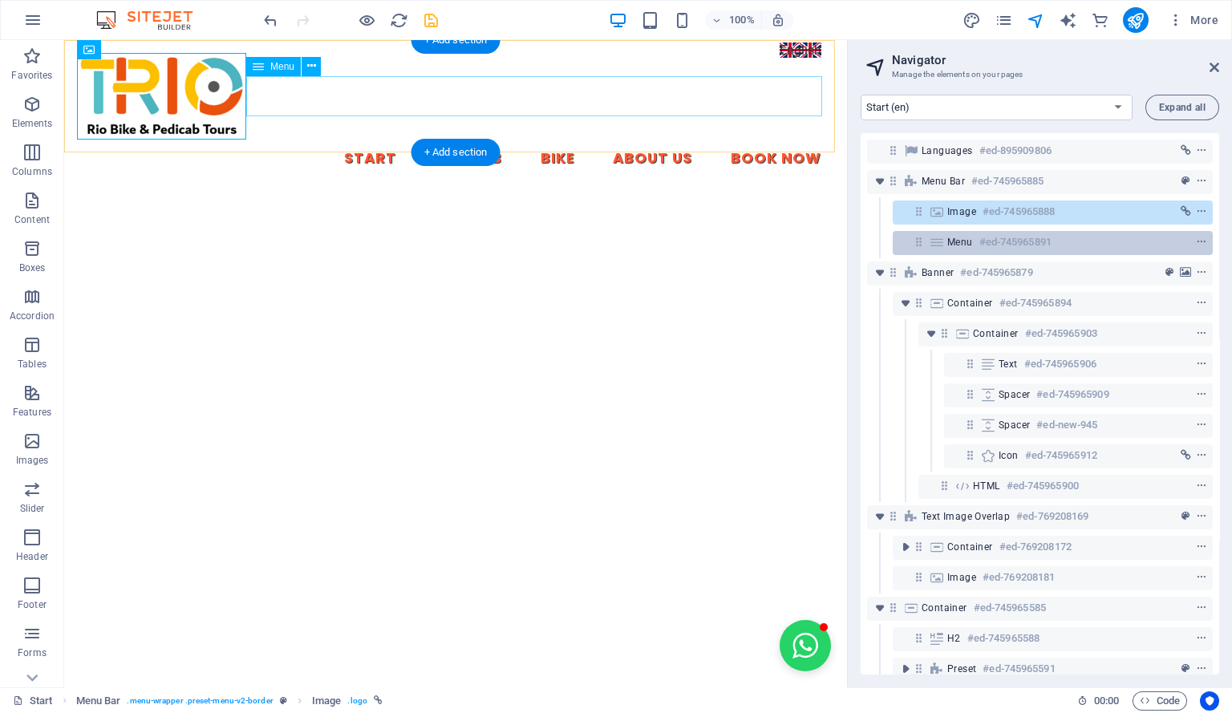
click at [984, 240] on h6 "#ed-745965891" at bounding box center [1015, 242] width 72 height 19
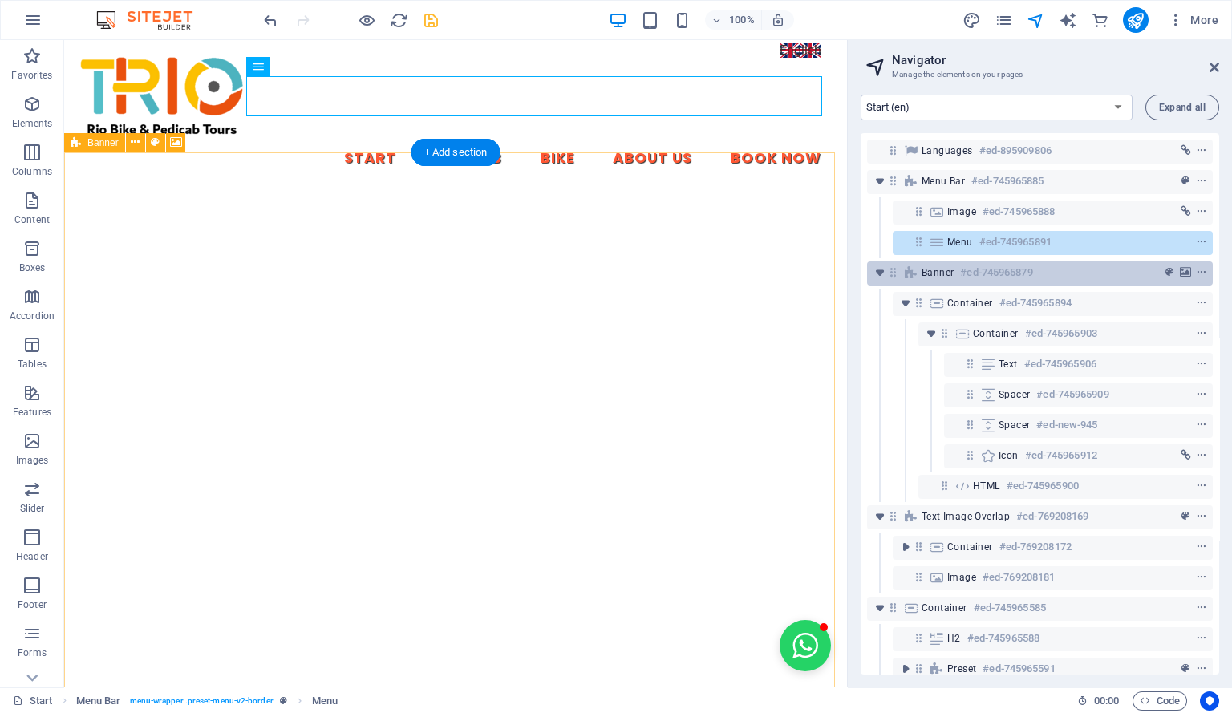
click at [993, 268] on h6 "#ed-745965879" at bounding box center [996, 272] width 72 height 19
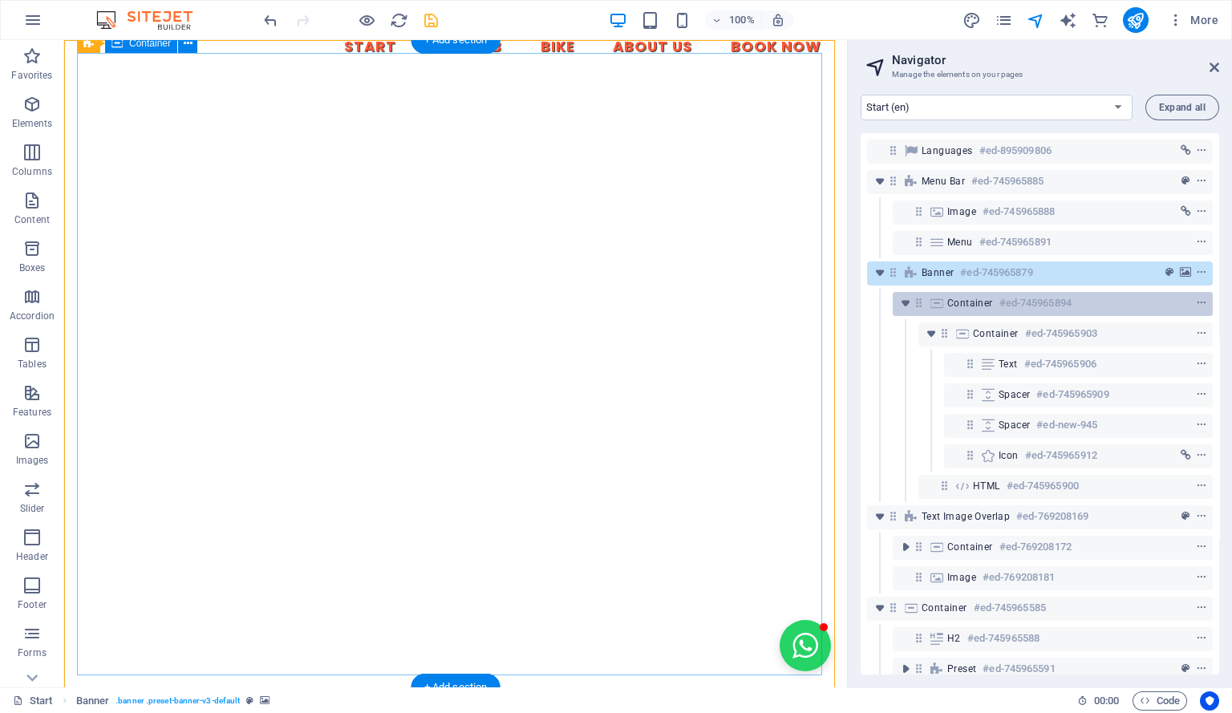
click at [1005, 298] on h6 "#ed-745965894" at bounding box center [1035, 303] width 72 height 19
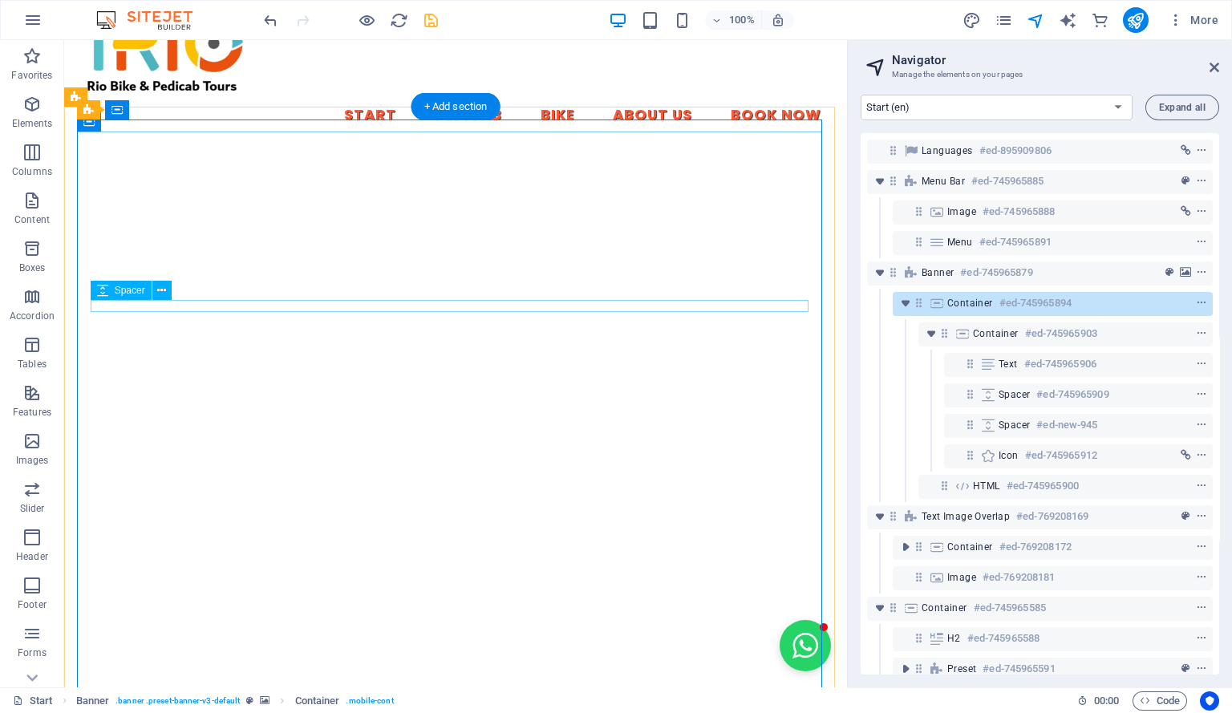
scroll to position [0, 0]
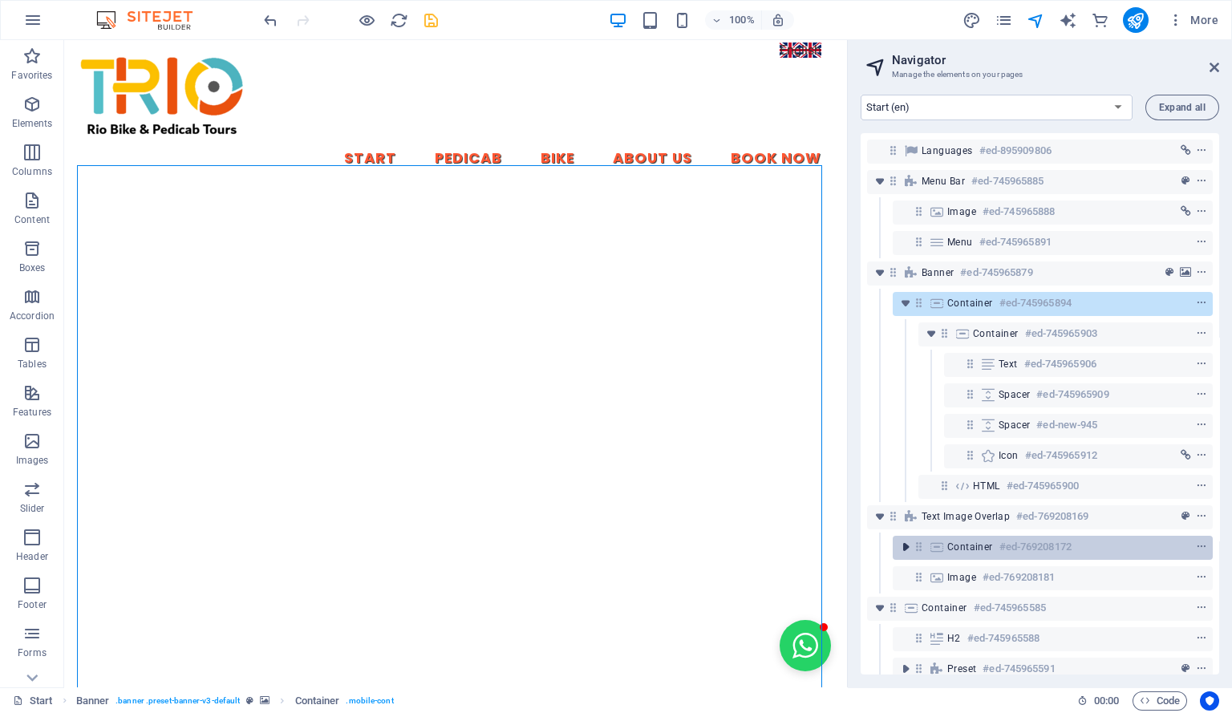
click at [907, 549] on icon "toggle-expand" at bounding box center [905, 547] width 16 height 16
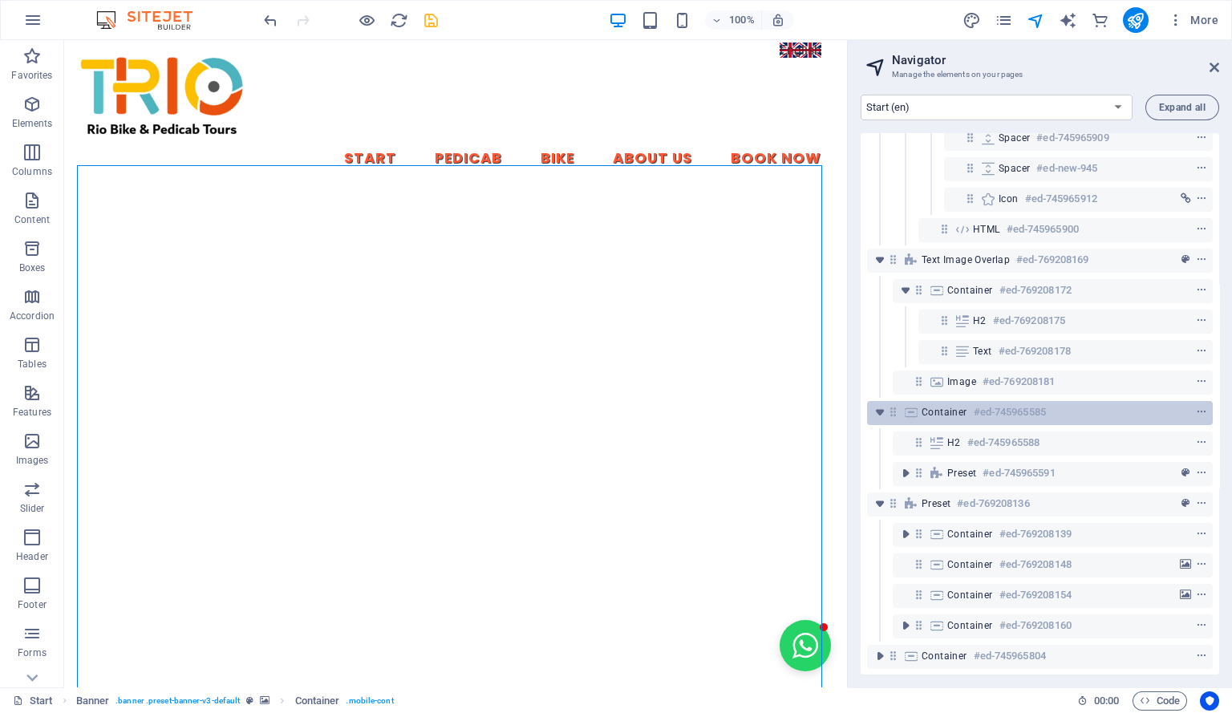
scroll to position [260, 0]
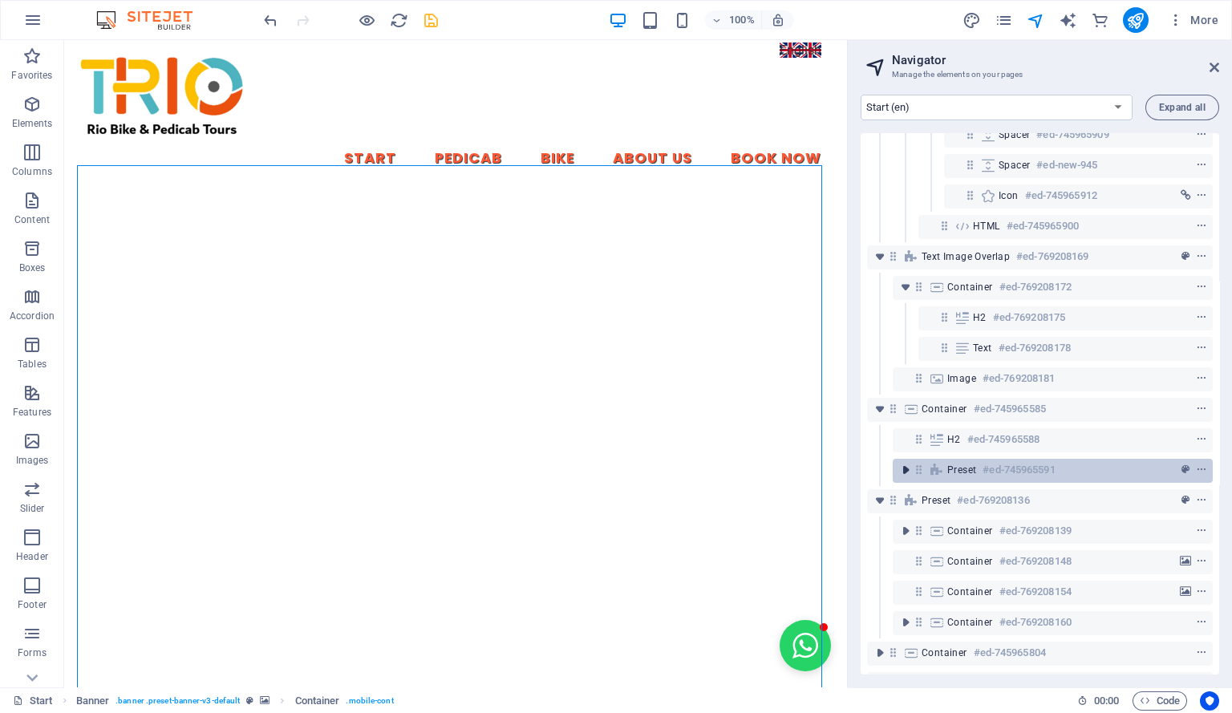
click at [907, 472] on icon "toggle-expand" at bounding box center [905, 470] width 16 height 16
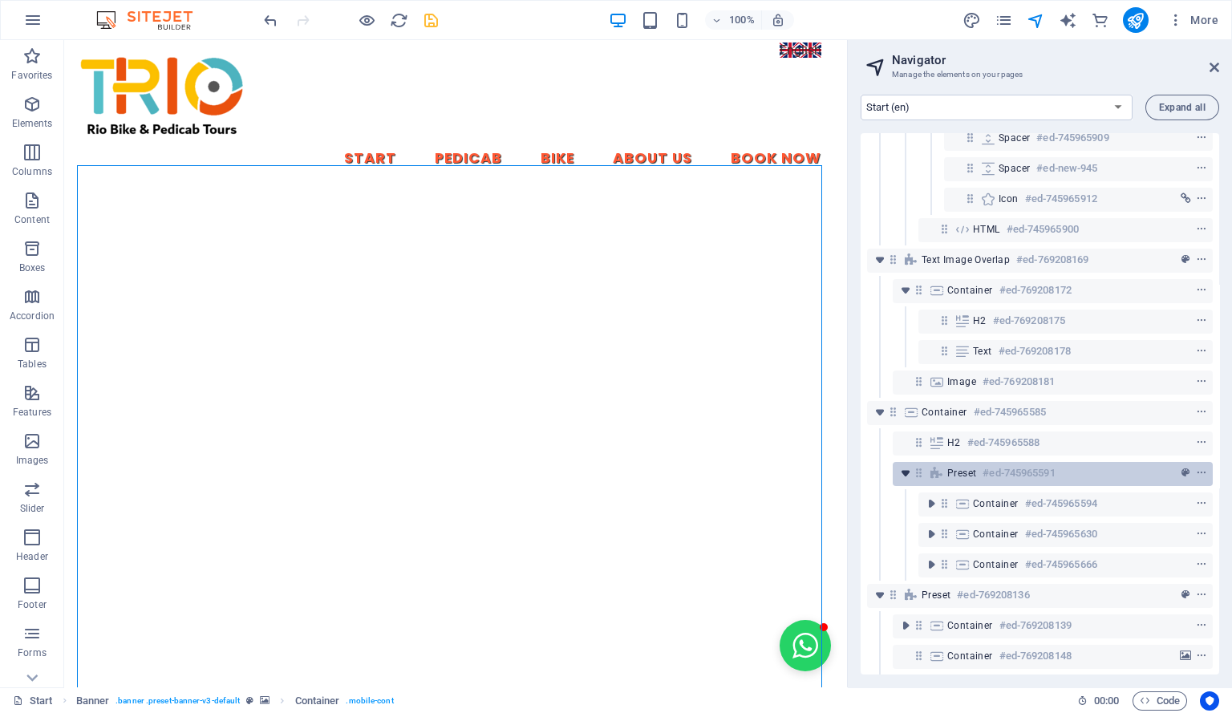
scroll to position [258, 0]
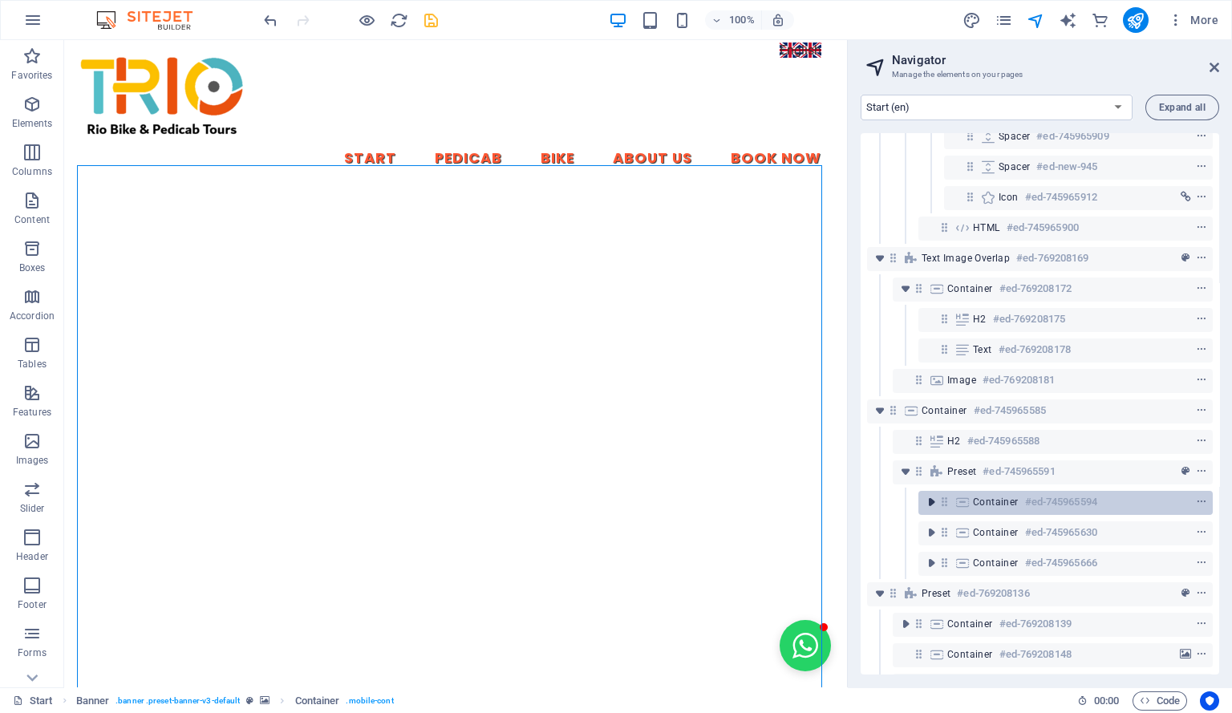
click at [934, 496] on icon "toggle-expand" at bounding box center [931, 502] width 16 height 16
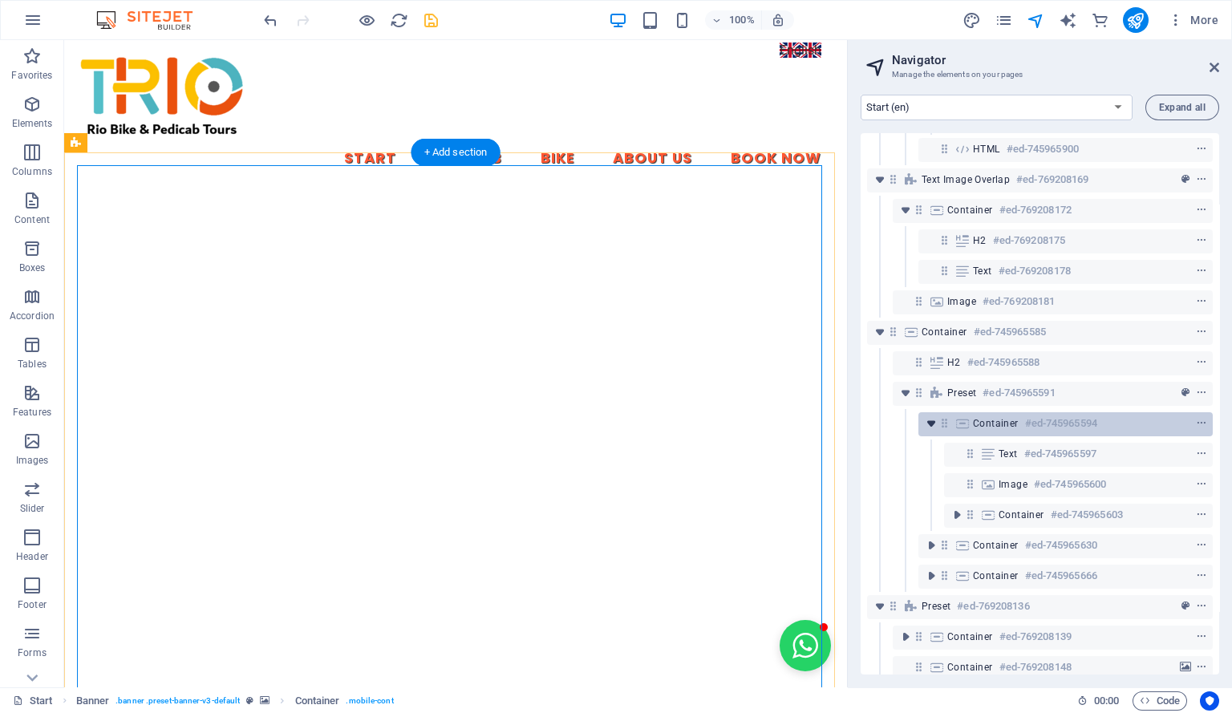
scroll to position [346, 0]
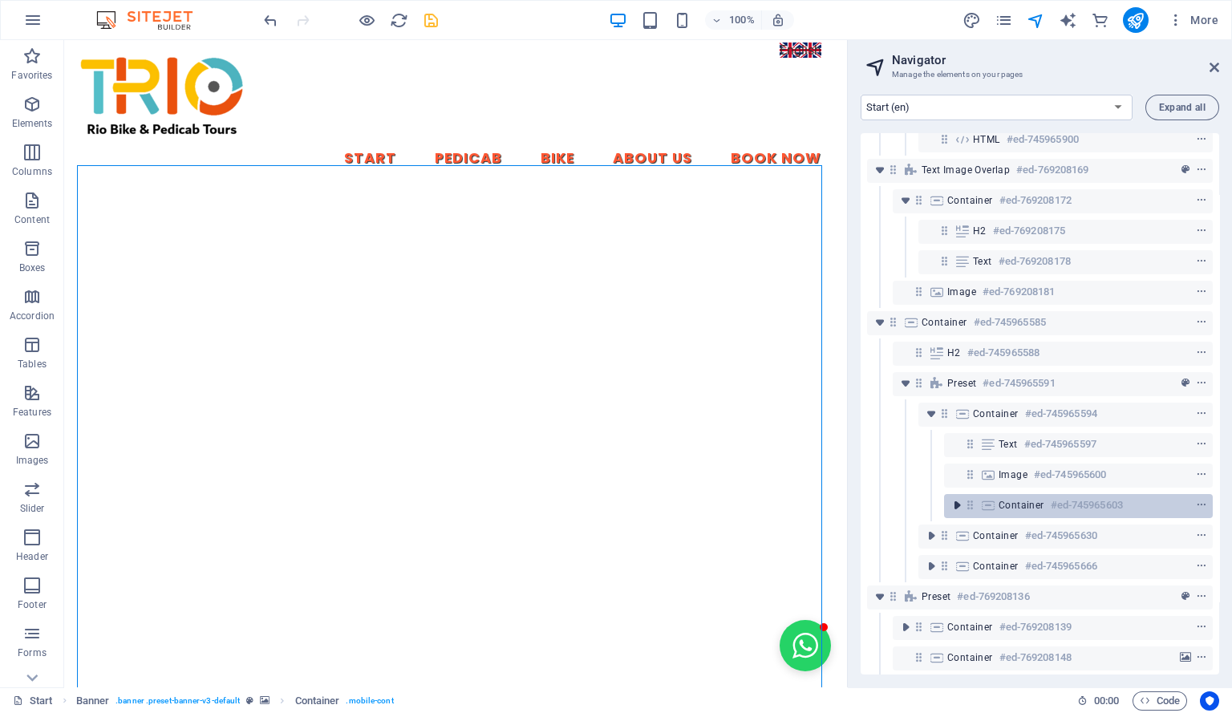
click at [959, 507] on icon "toggle-expand" at bounding box center [957, 505] width 16 height 16
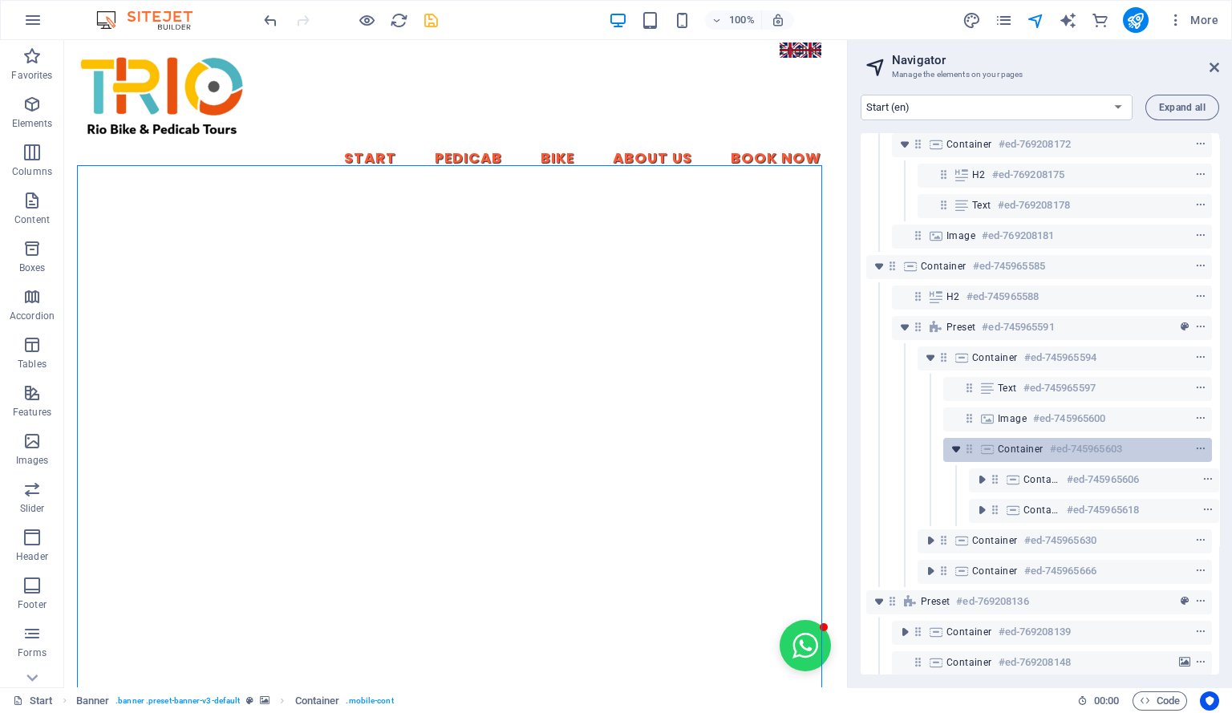
scroll to position [404, 3]
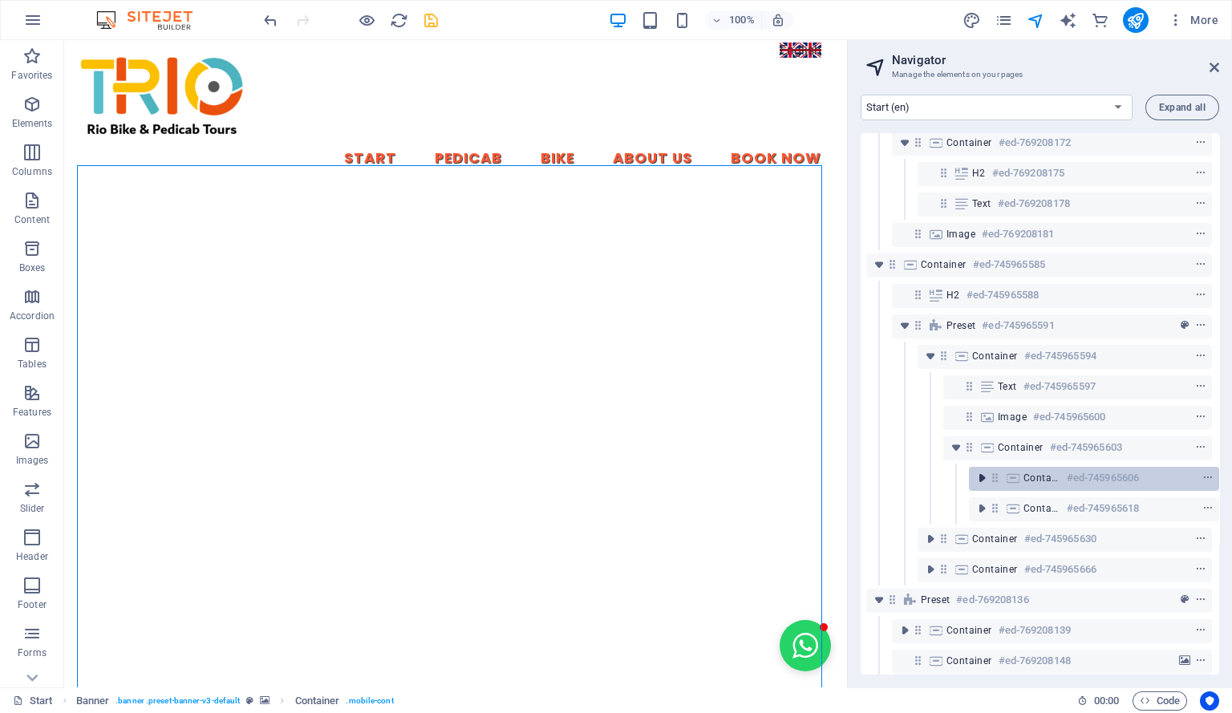
click at [976, 472] on icon "toggle-expand" at bounding box center [982, 478] width 16 height 16
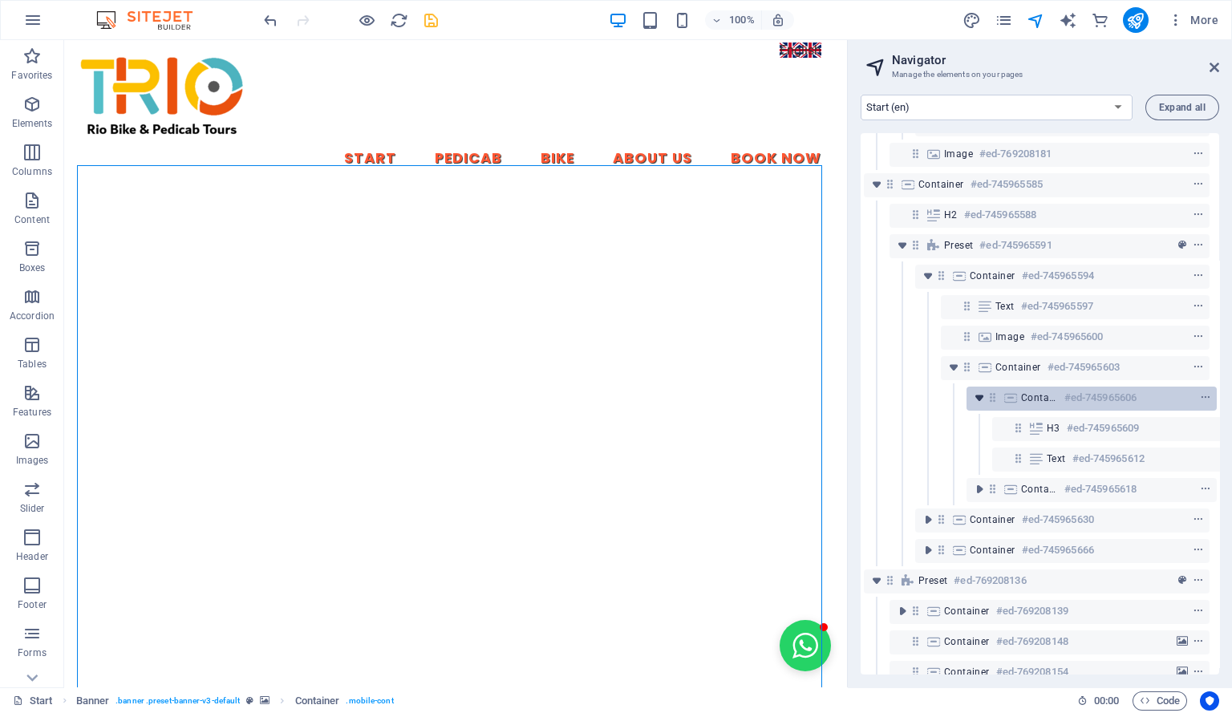
scroll to position [484, 3]
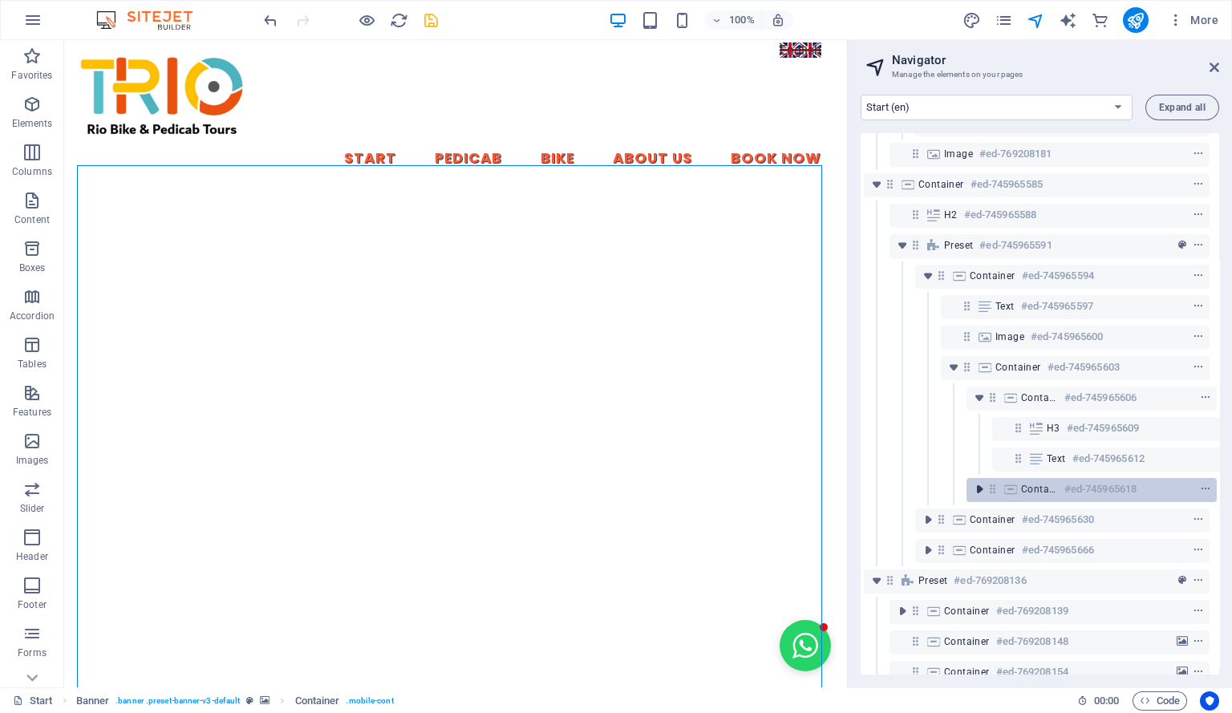
click at [978, 487] on icon "toggle-expand" at bounding box center [979, 489] width 16 height 16
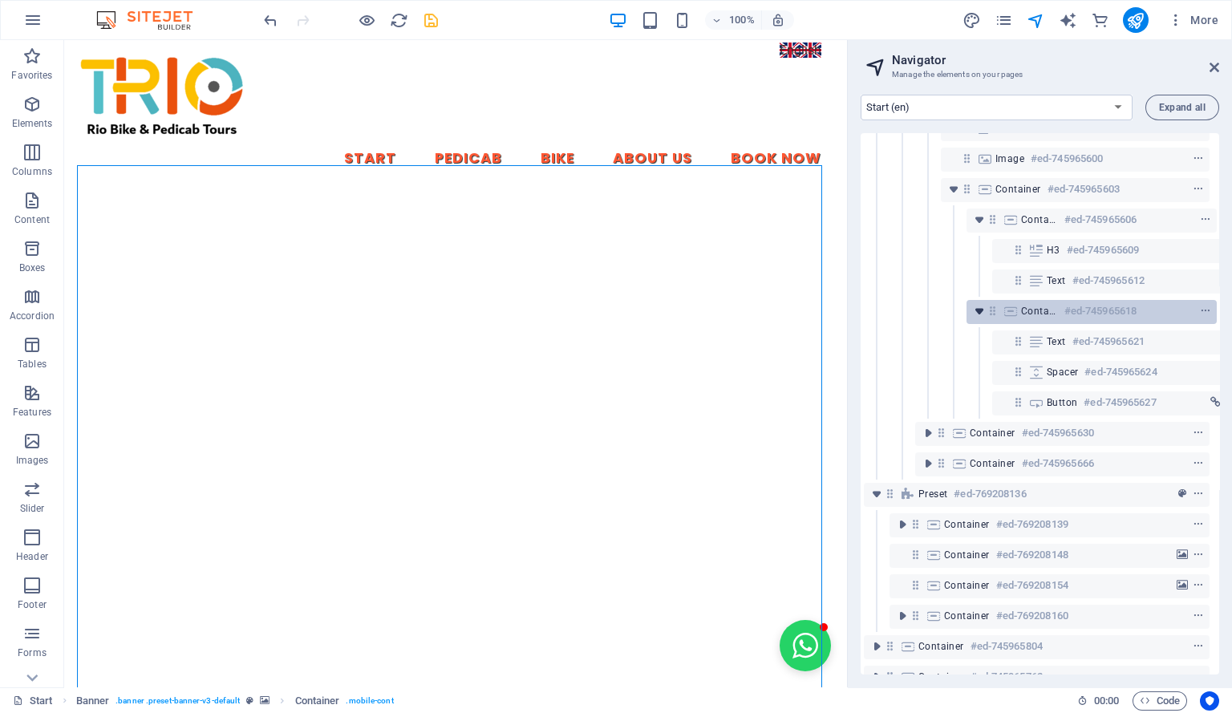
scroll to position [664, 3]
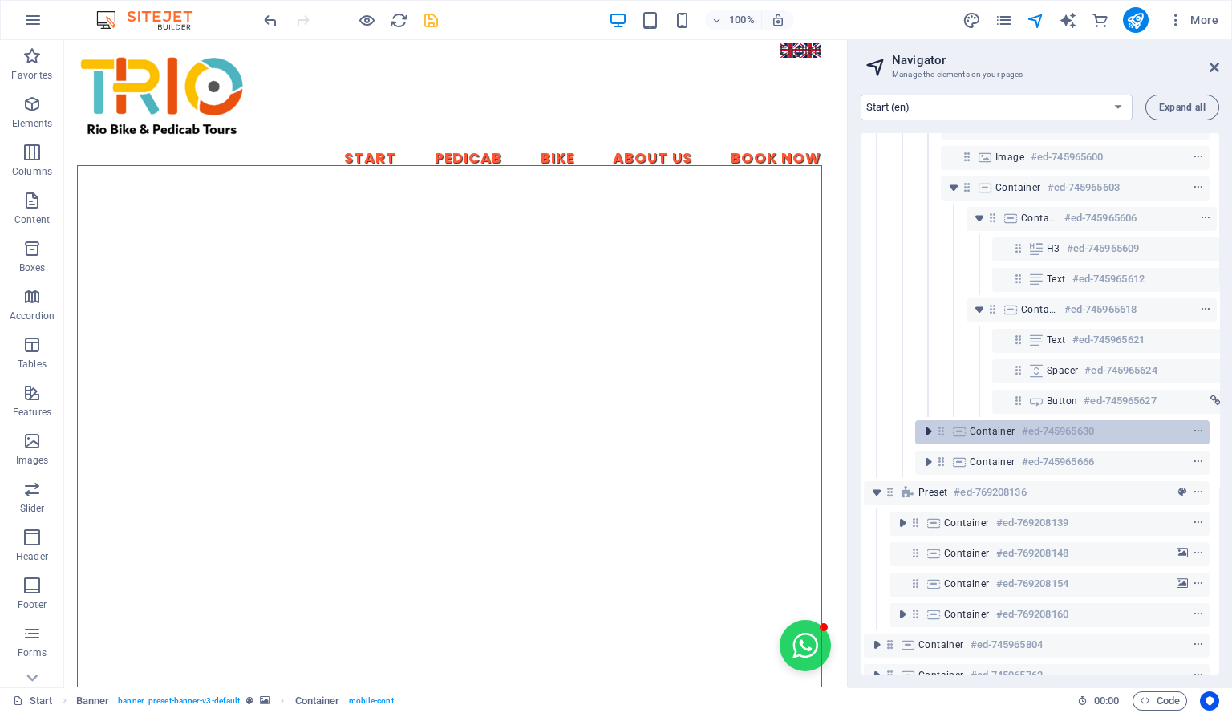
click at [926, 430] on icon "toggle-expand" at bounding box center [928, 431] width 16 height 16
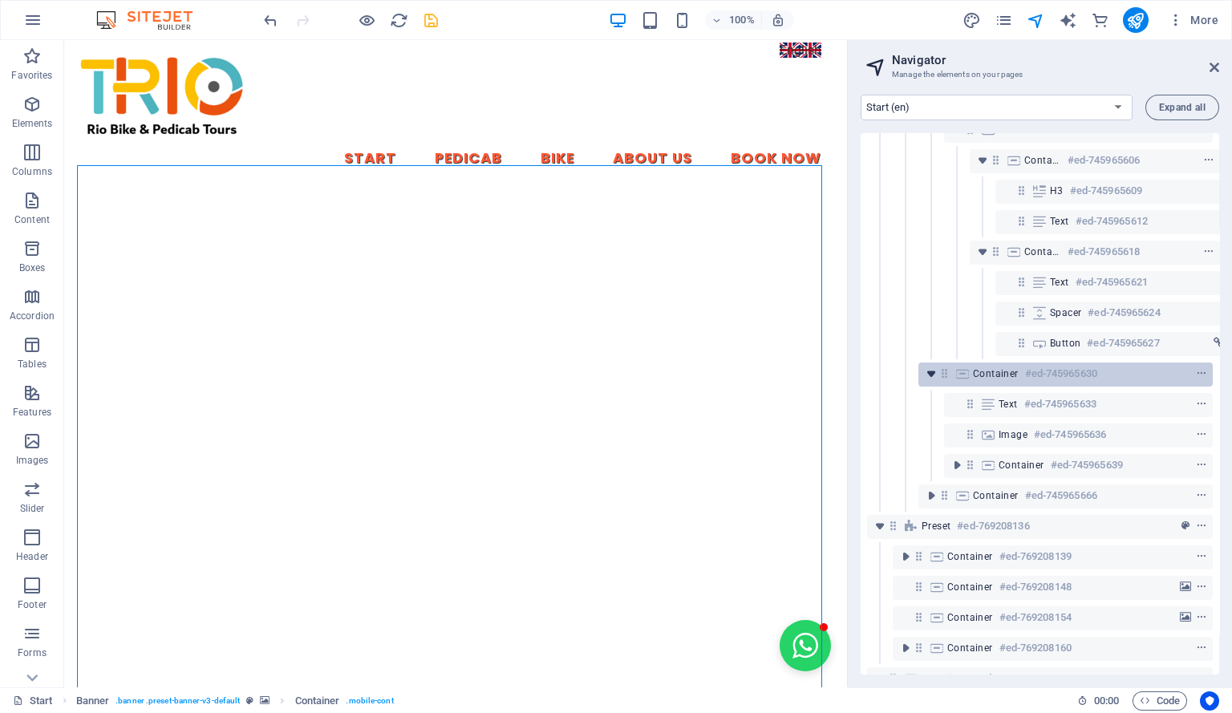
scroll to position [723, 0]
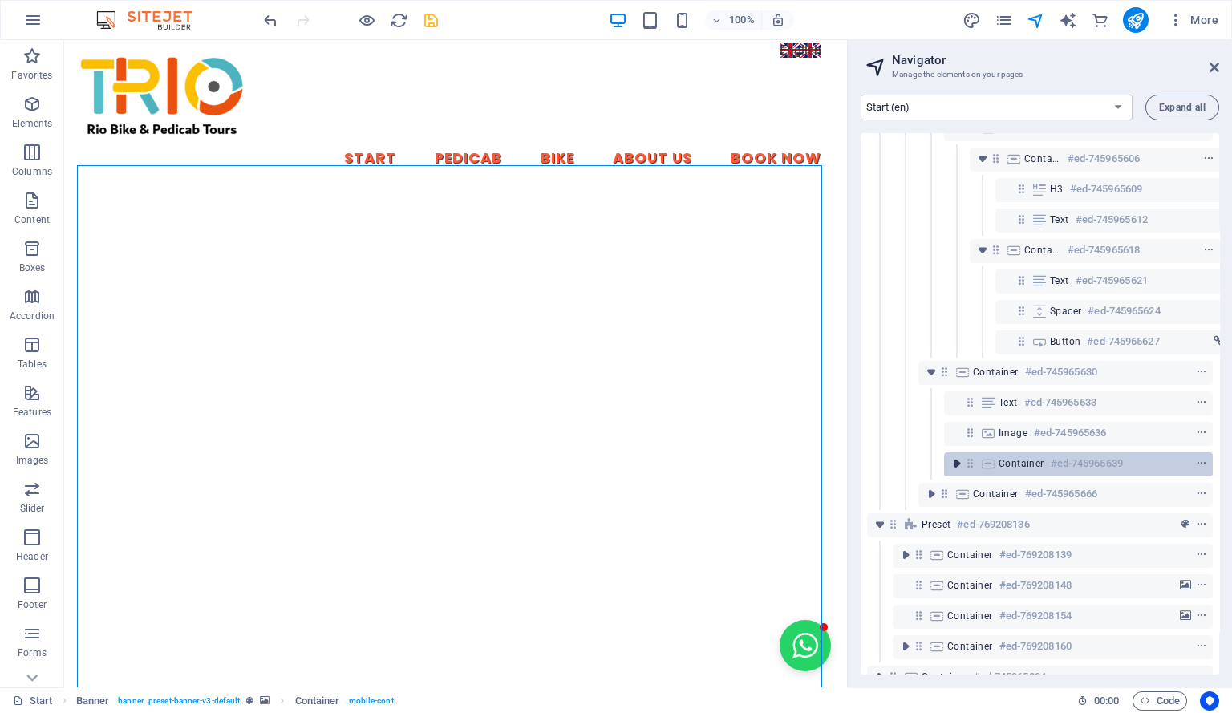
click at [955, 459] on icon "toggle-expand" at bounding box center [957, 464] width 16 height 16
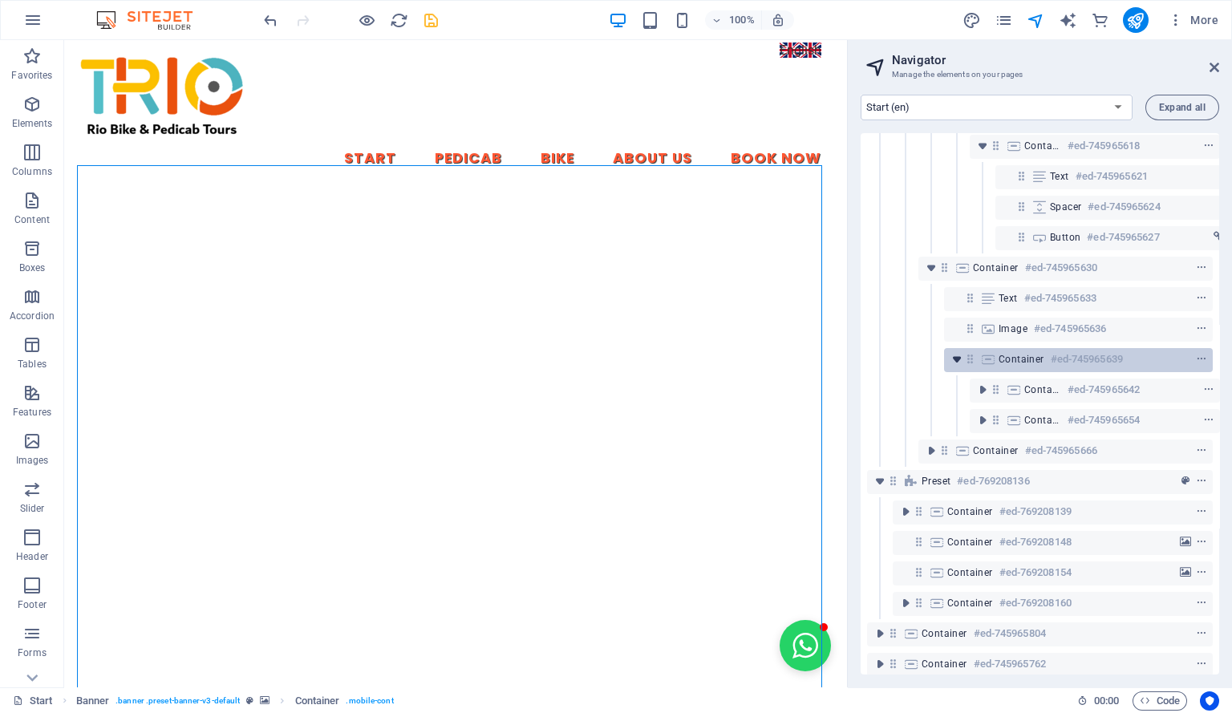
scroll to position [879, 0]
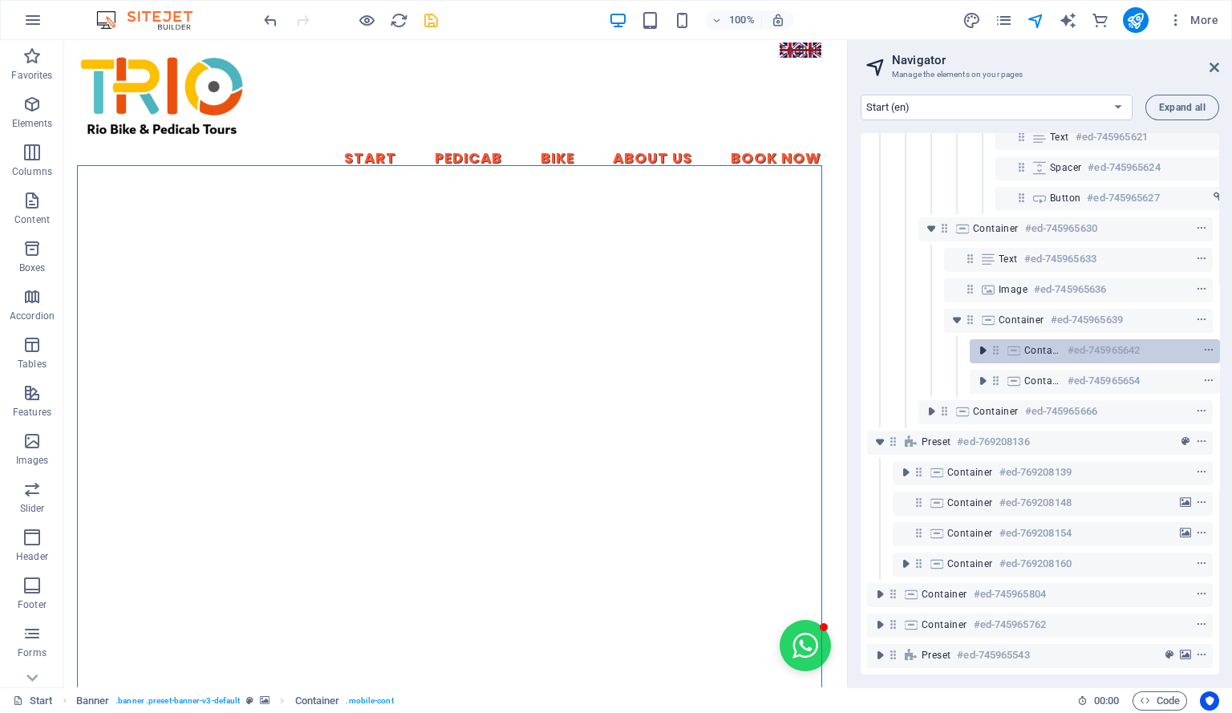
click at [984, 342] on icon "toggle-expand" at bounding box center [982, 350] width 16 height 16
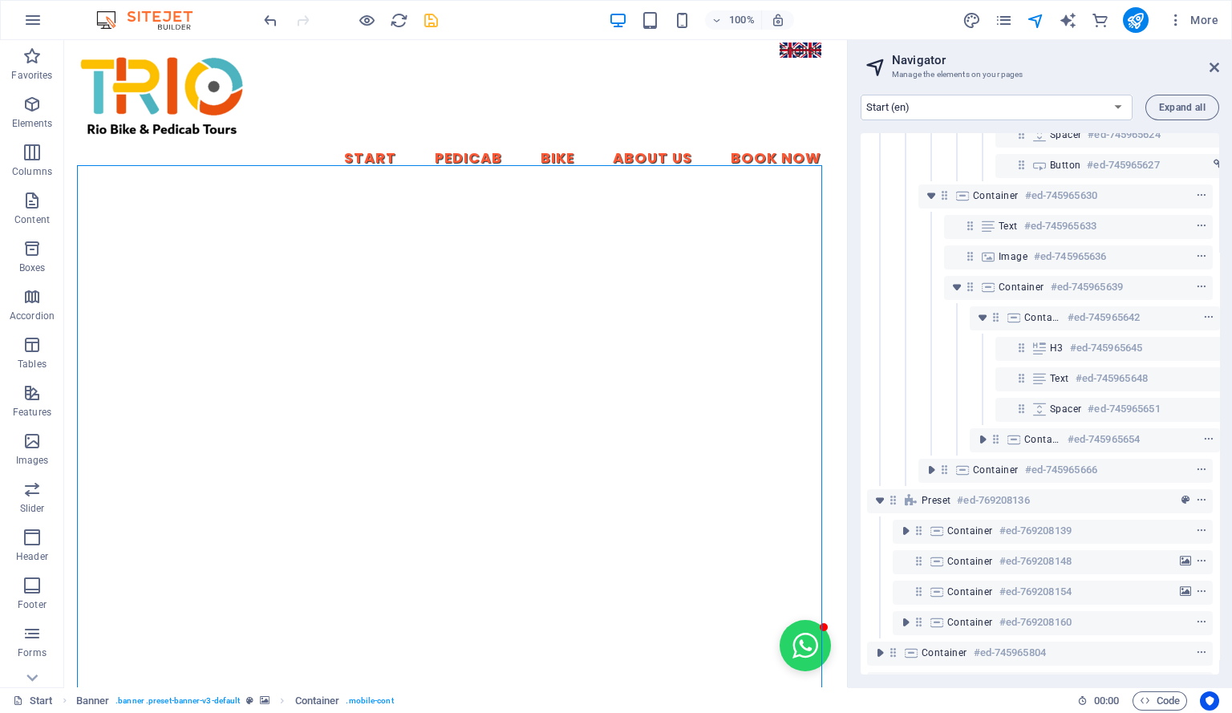
scroll to position [906, 0]
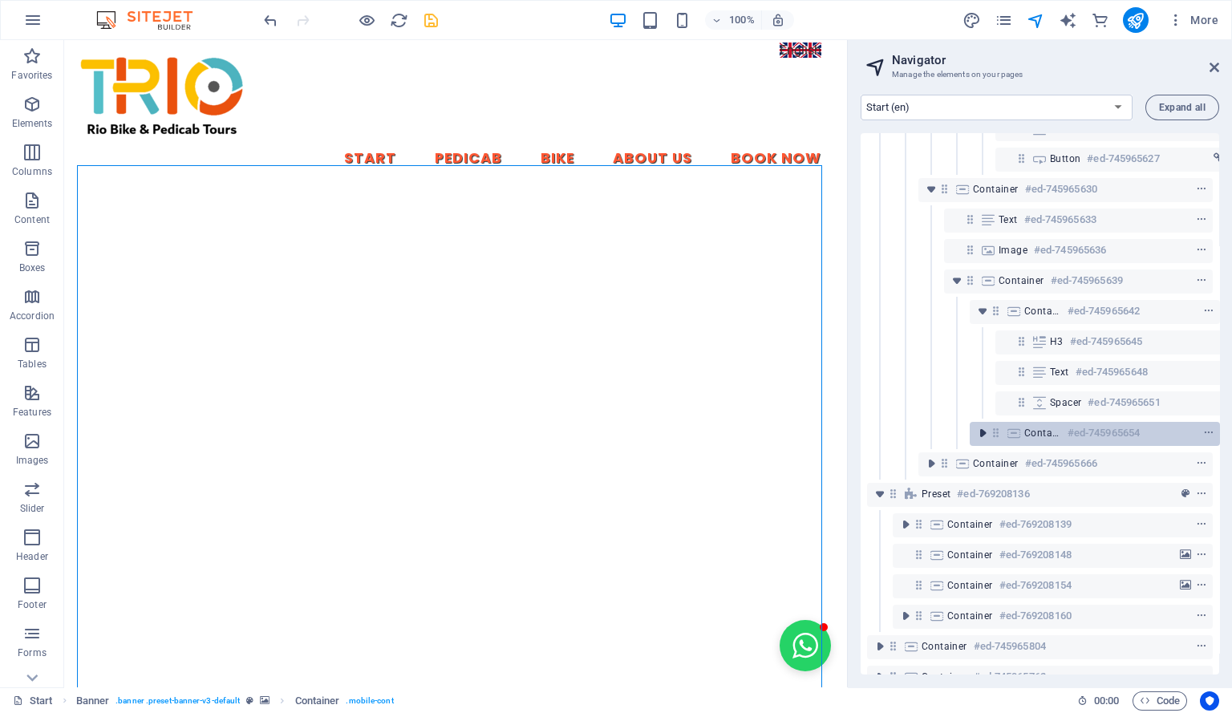
click at [987, 429] on icon "toggle-expand" at bounding box center [982, 433] width 16 height 16
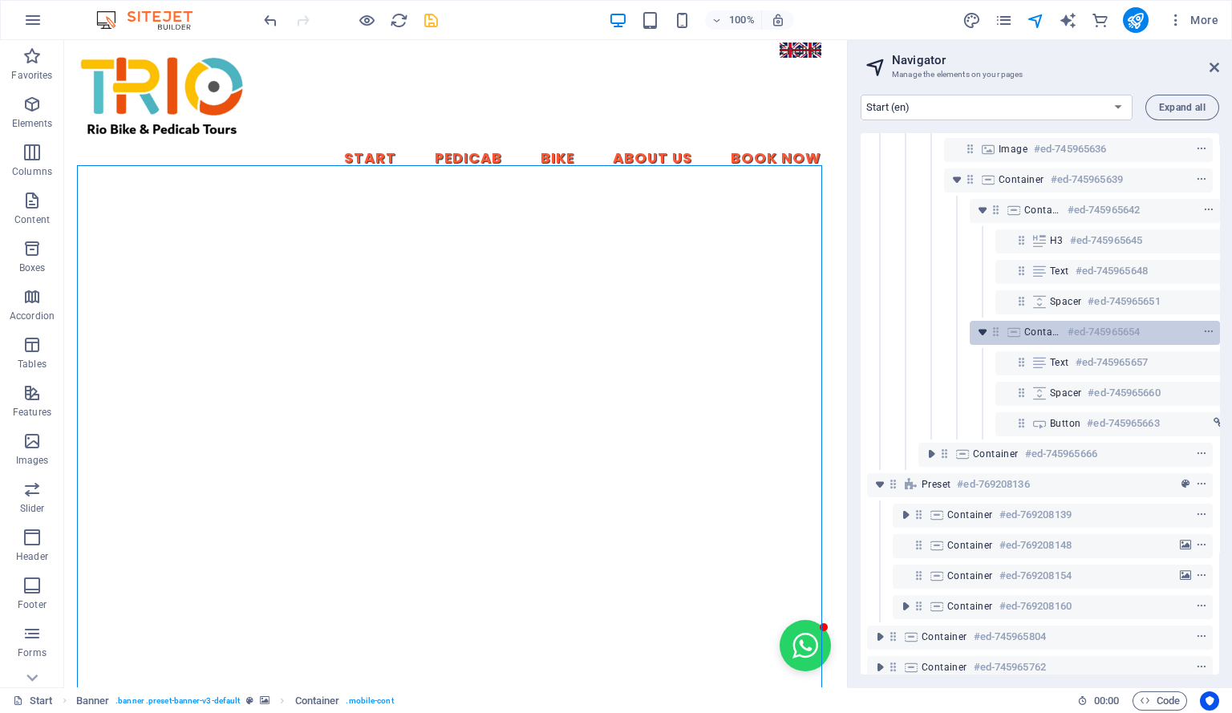
scroll to position [1062, 0]
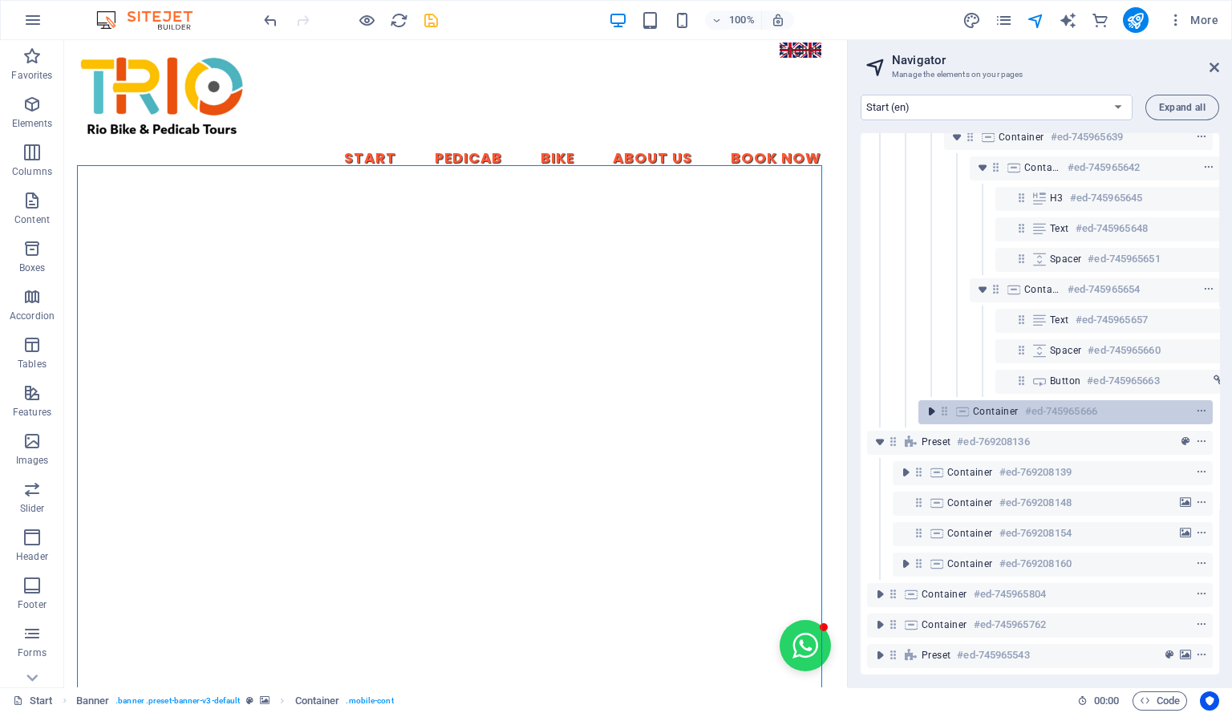
click at [933, 403] on icon "toggle-expand" at bounding box center [931, 411] width 16 height 16
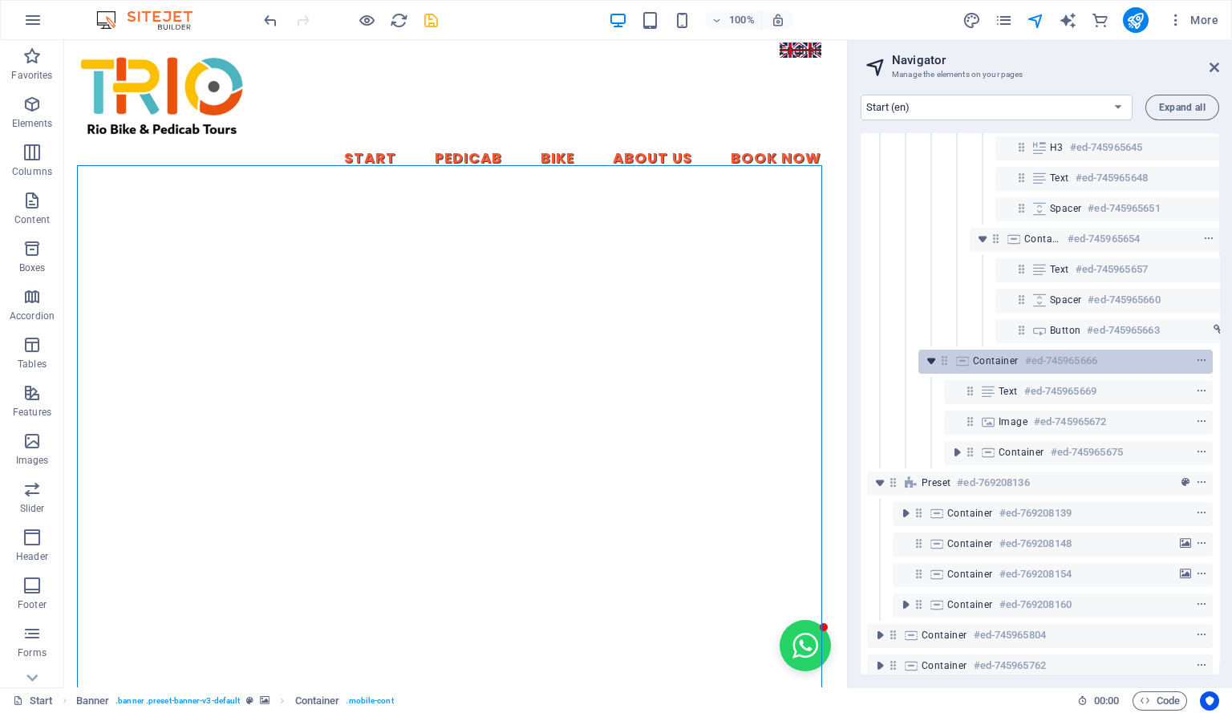
scroll to position [1153, 0]
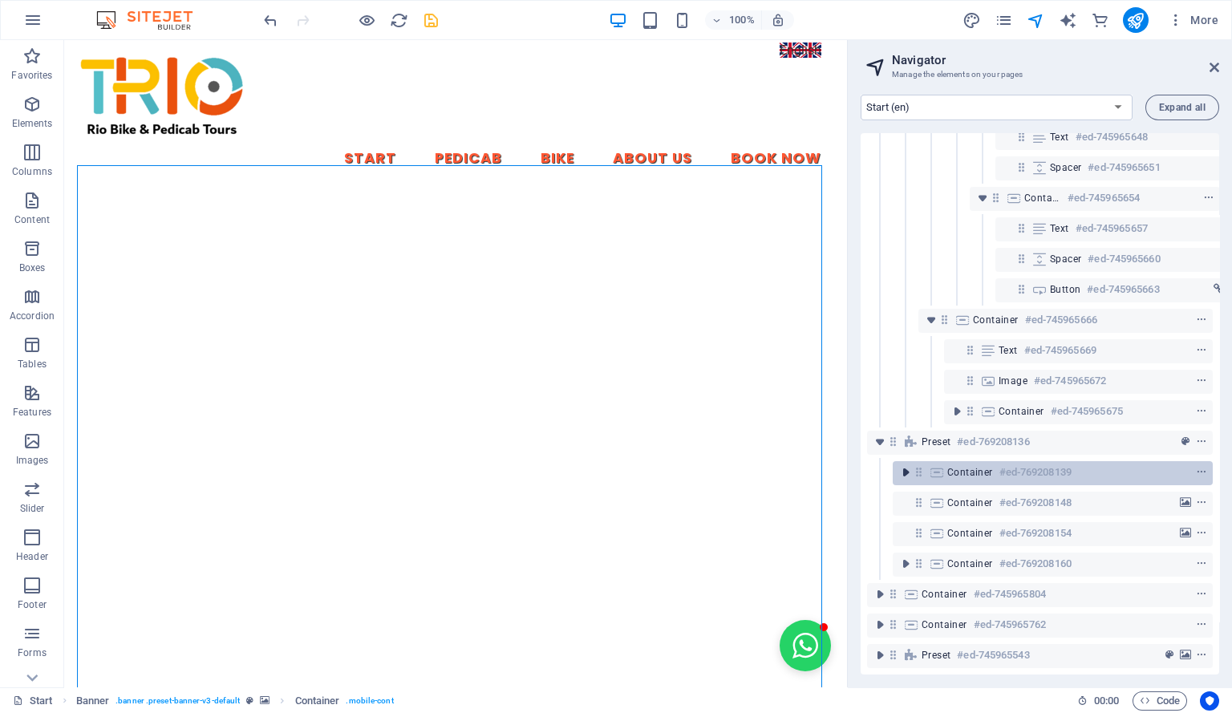
click at [905, 464] on icon "toggle-expand" at bounding box center [905, 472] width 16 height 16
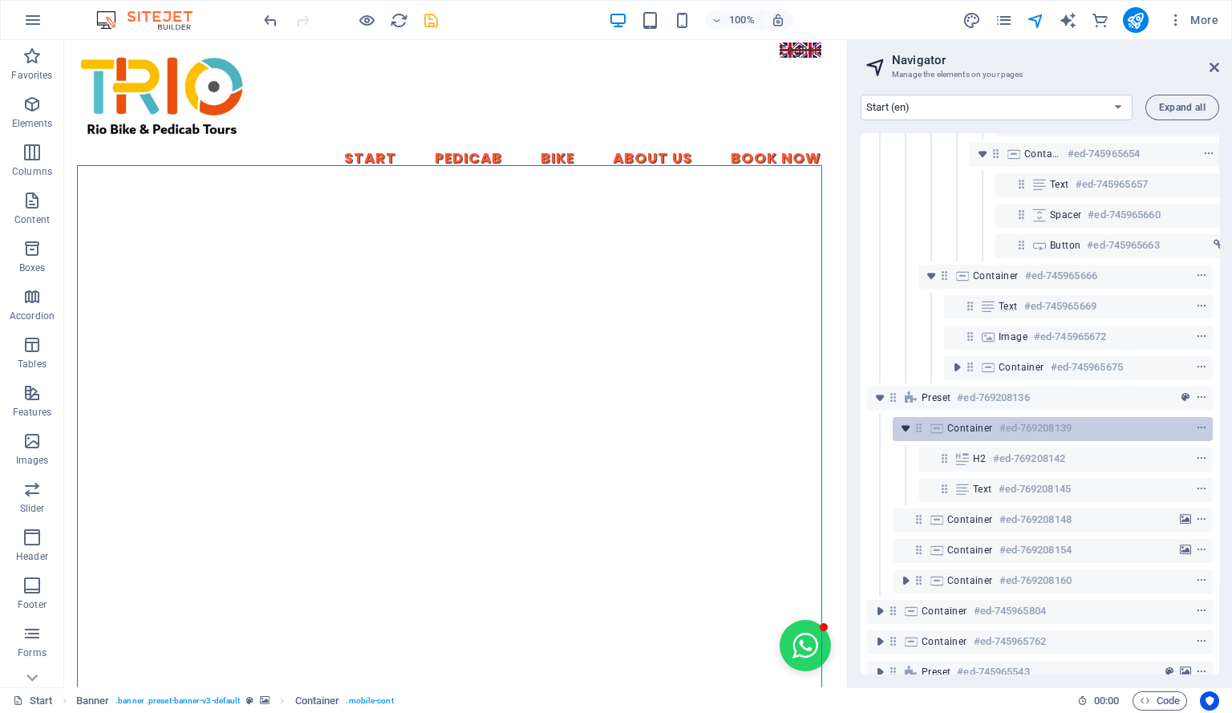
scroll to position [1214, 0]
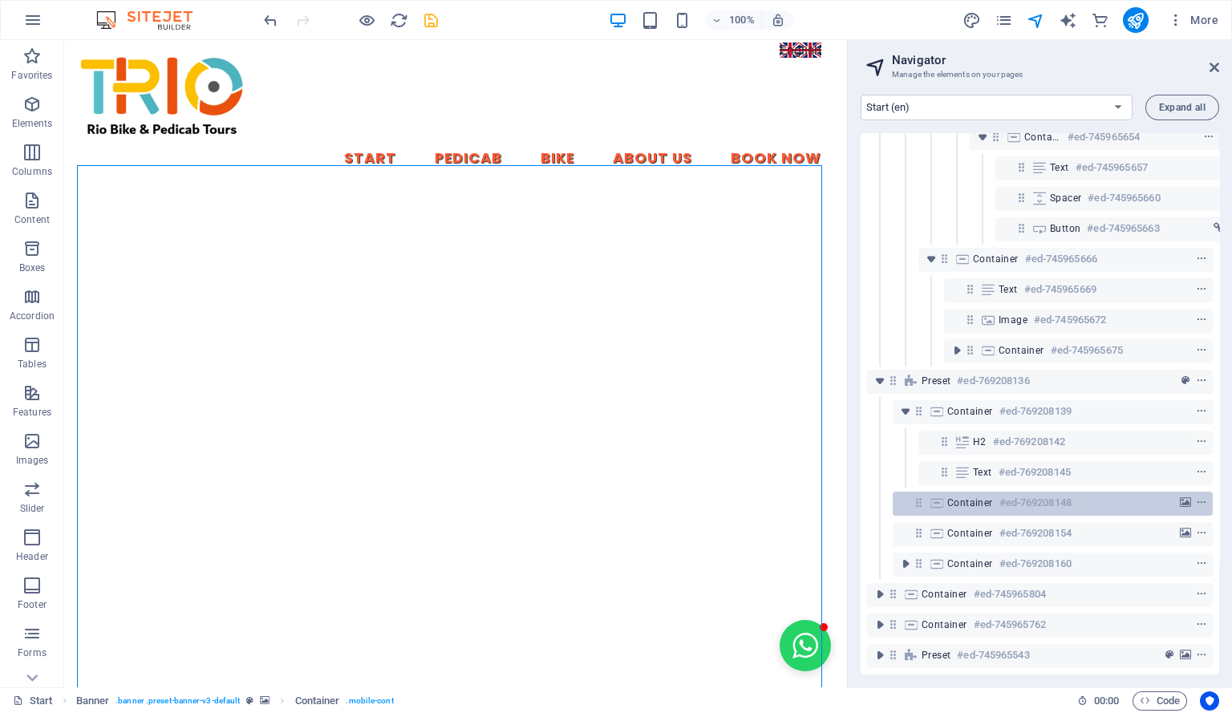
click at [1011, 494] on h6 "#ed-769208148" at bounding box center [1035, 502] width 72 height 19
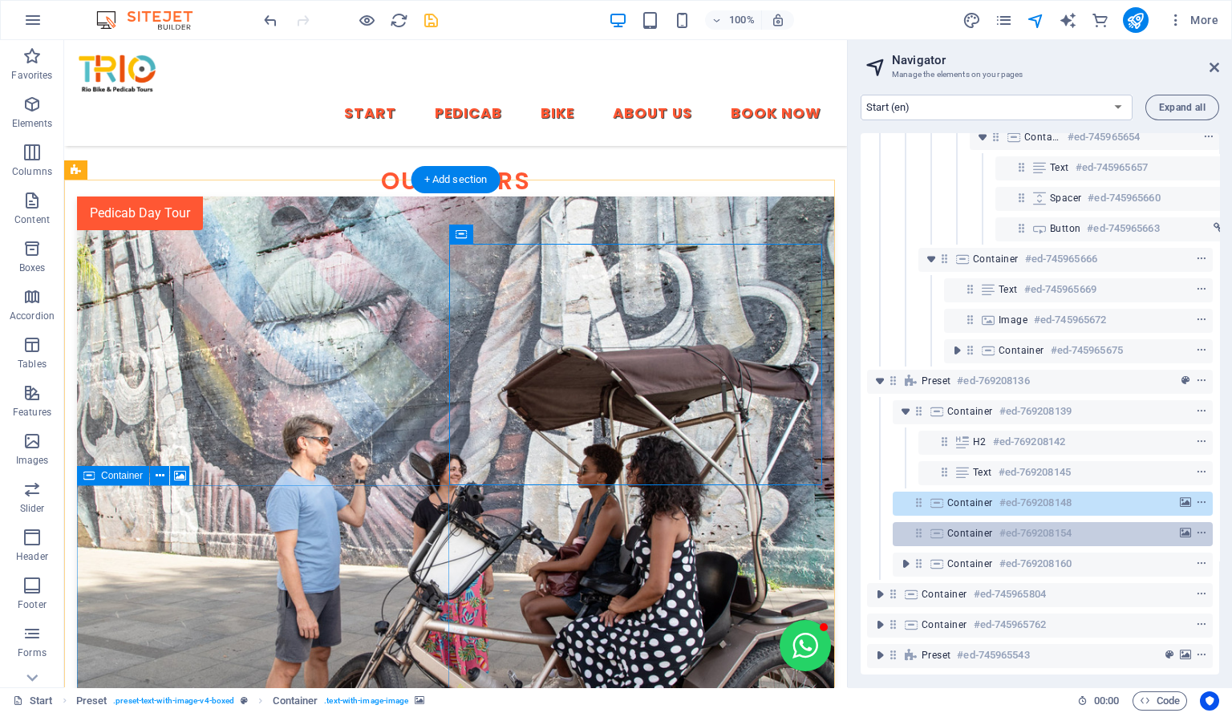
click at [1016, 524] on h6 "#ed-769208154" at bounding box center [1035, 533] width 72 height 19
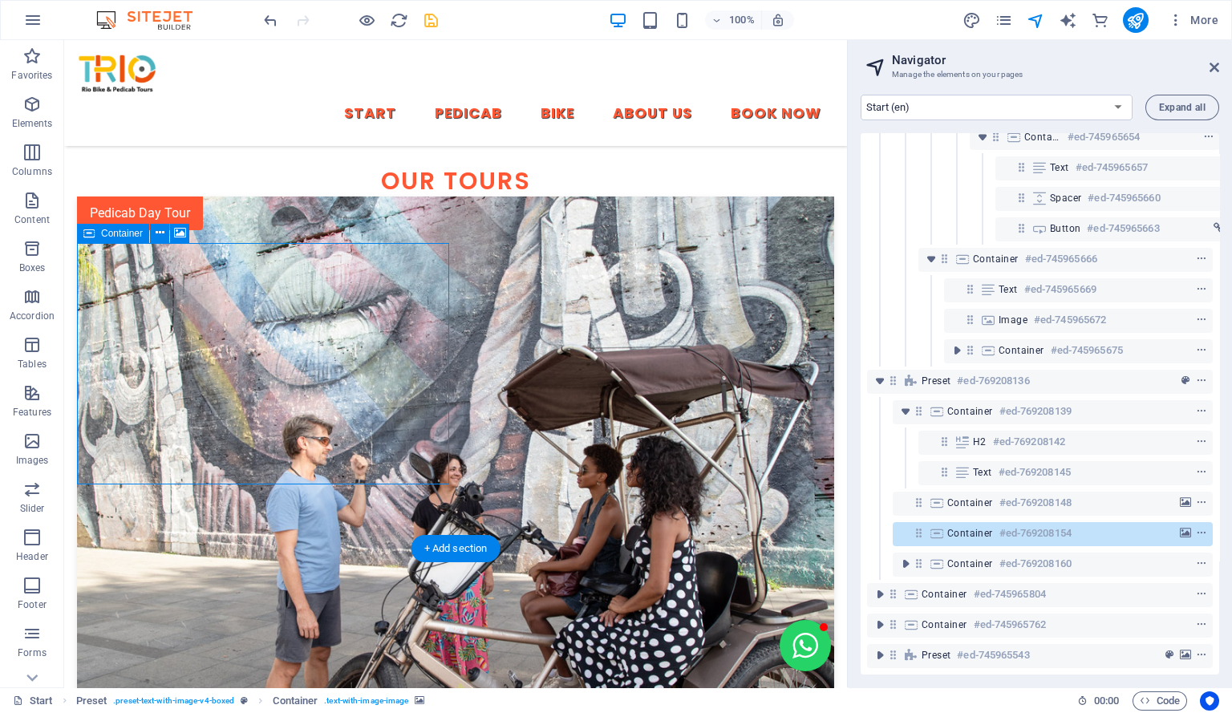
scroll to position [2137, 0]
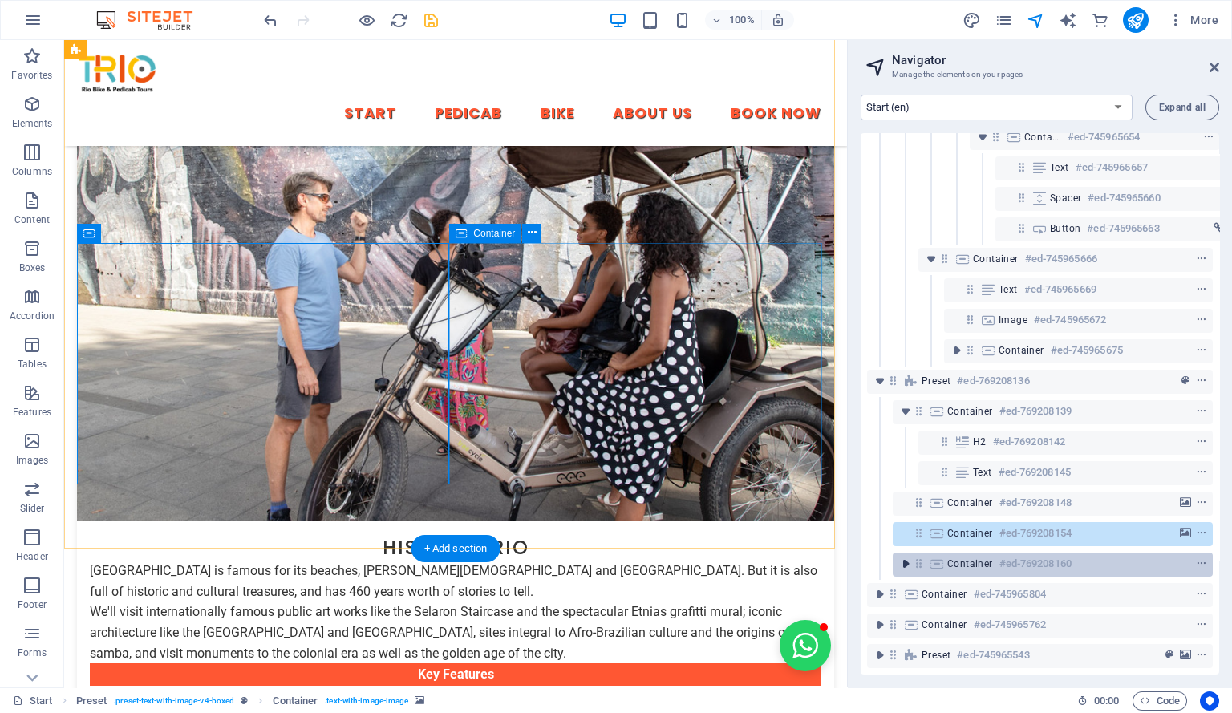
click at [904, 556] on icon "toggle-expand" at bounding box center [905, 564] width 16 height 16
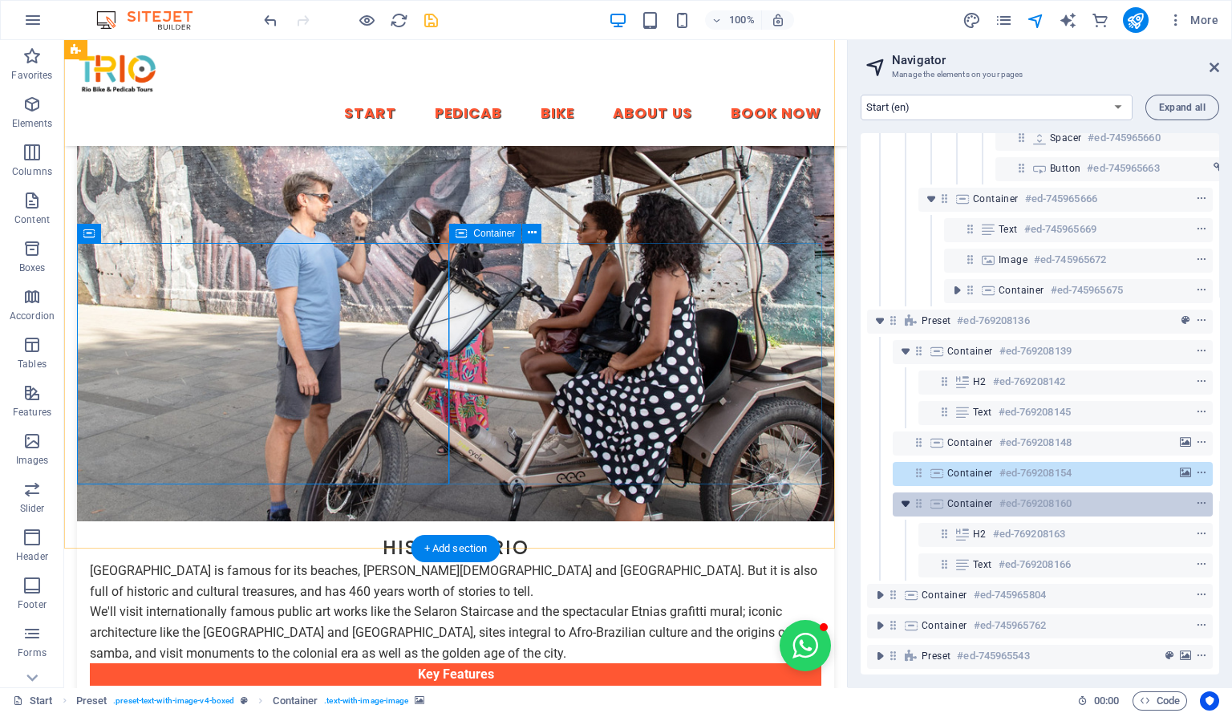
scroll to position [1275, 0]
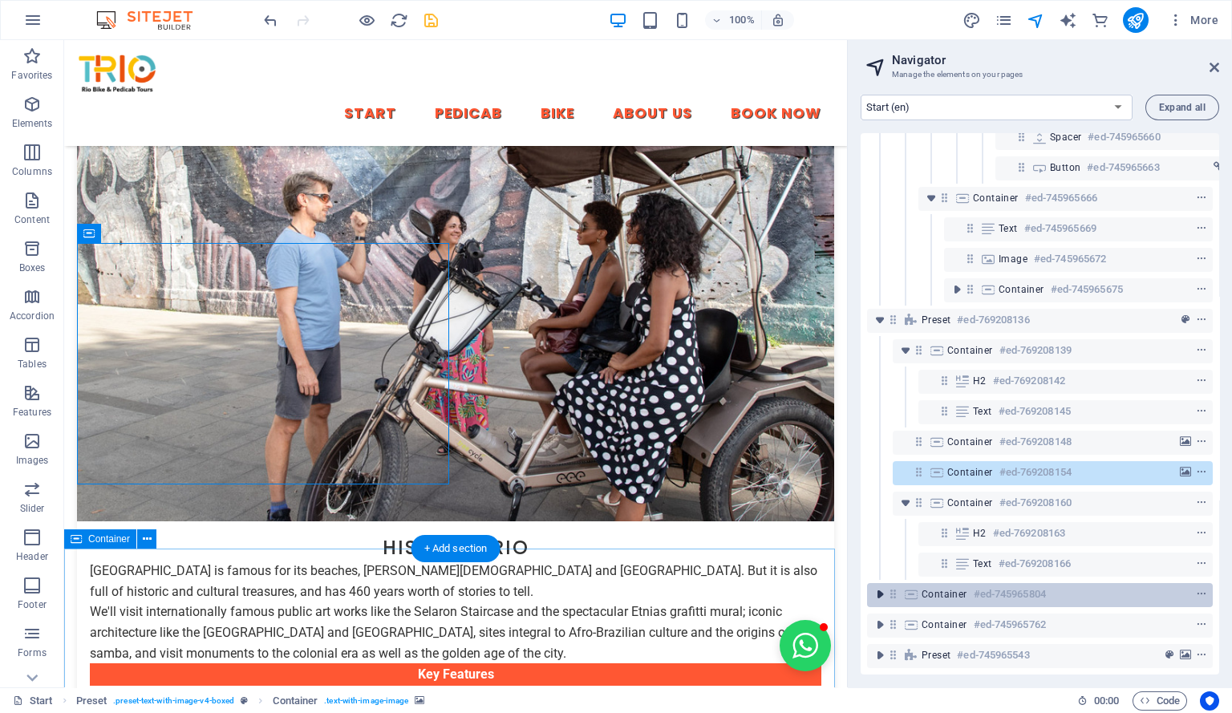
click at [879, 586] on icon "toggle-expand" at bounding box center [880, 594] width 16 height 16
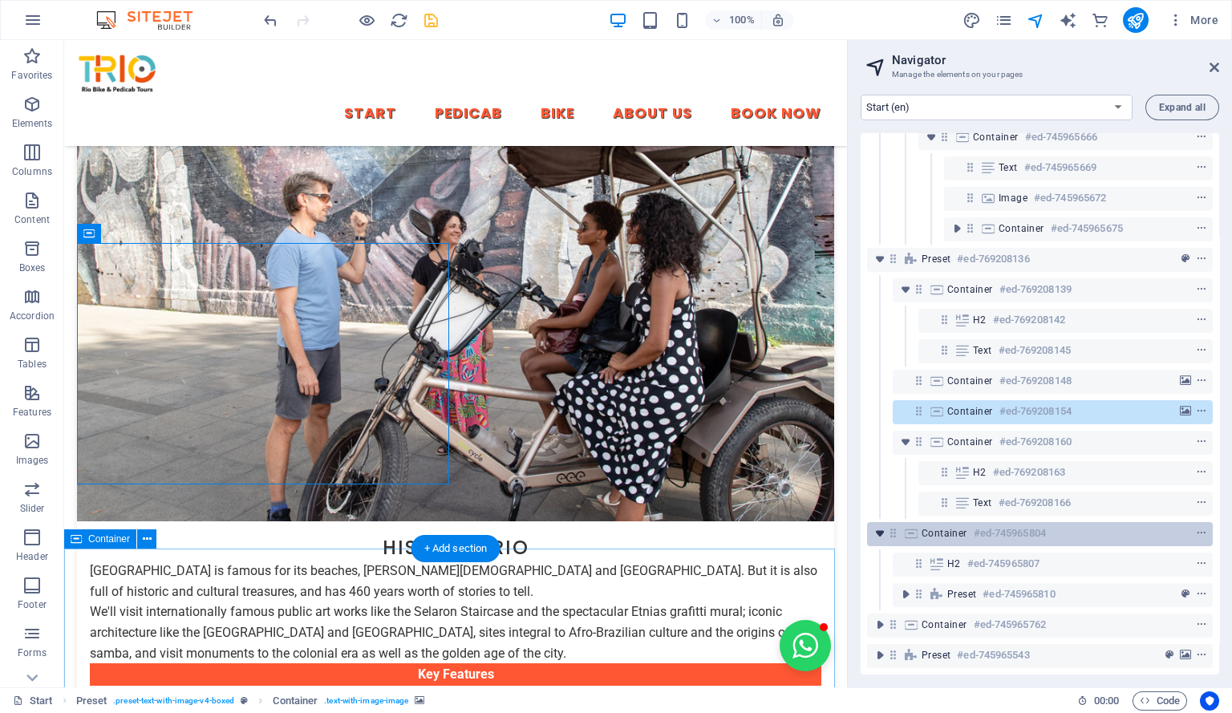
scroll to position [1336, 0]
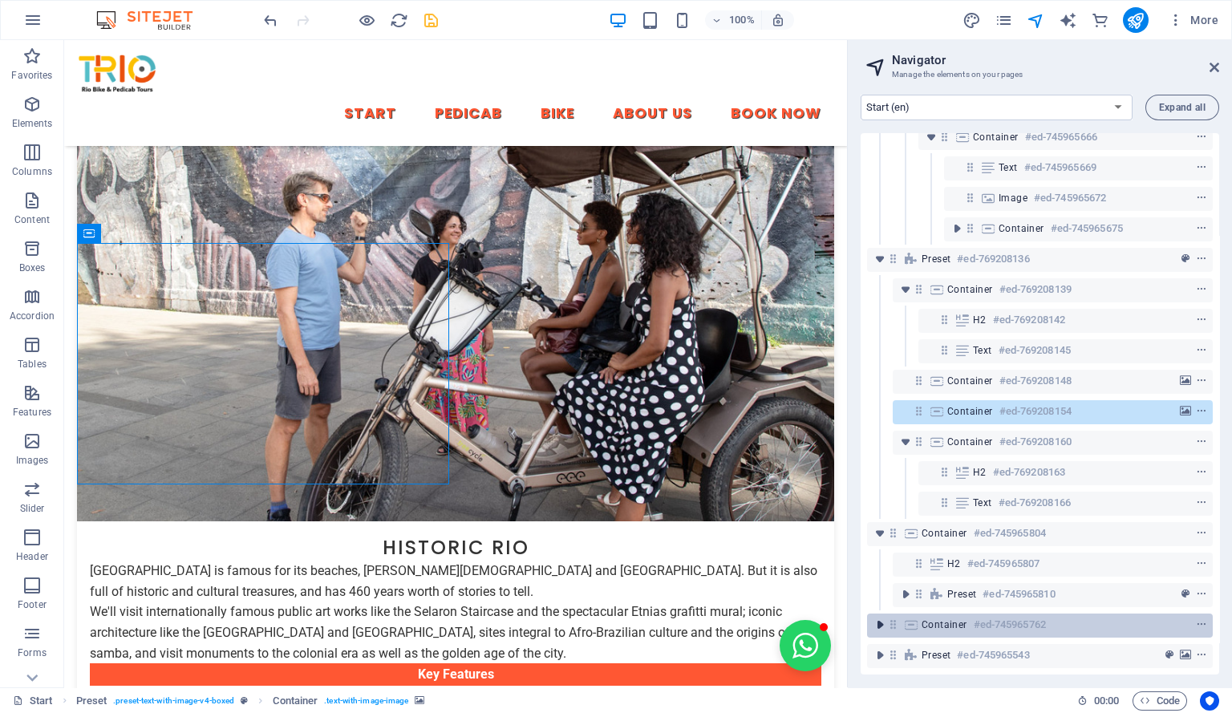
click at [877, 617] on icon "toggle-expand" at bounding box center [880, 625] width 16 height 16
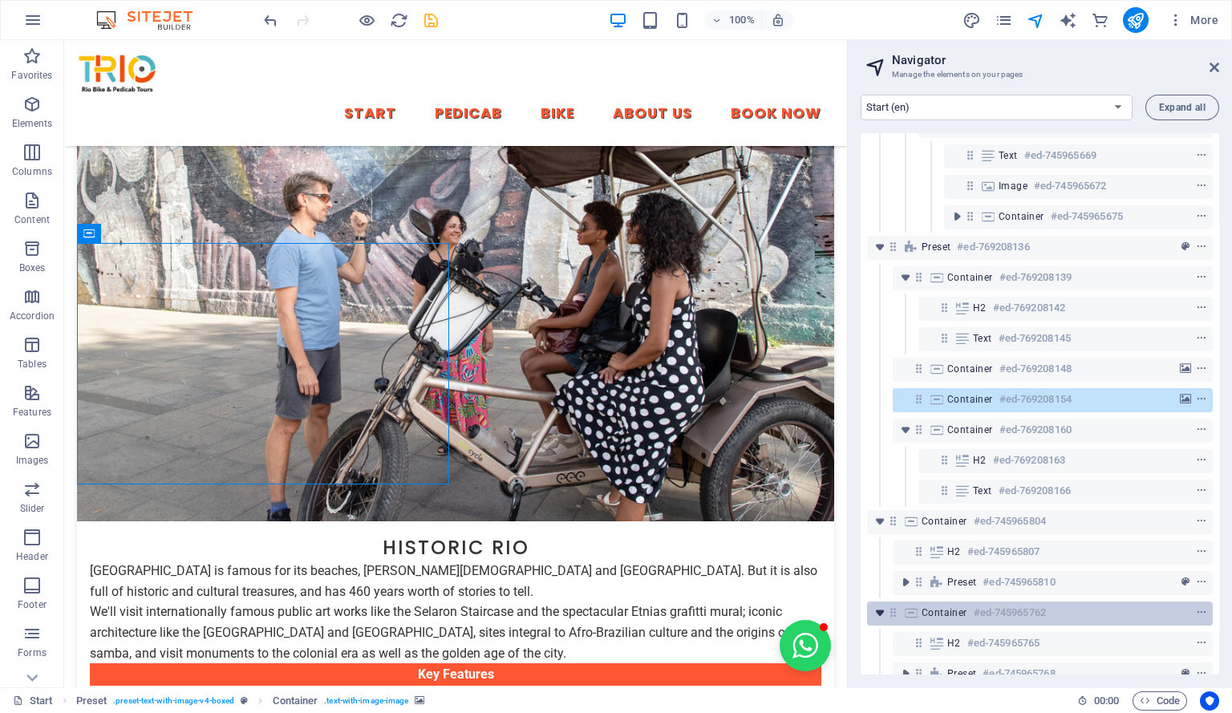
scroll to position [1397, 0]
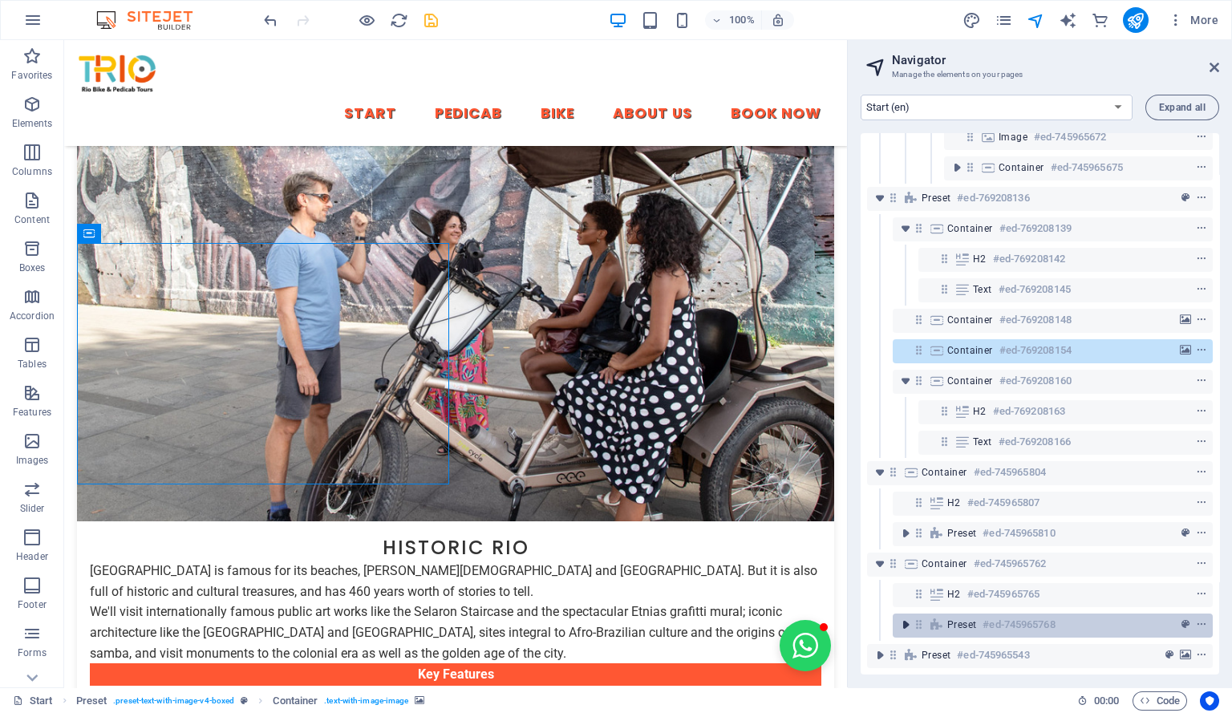
click at [900, 617] on icon "toggle-expand" at bounding box center [905, 625] width 16 height 16
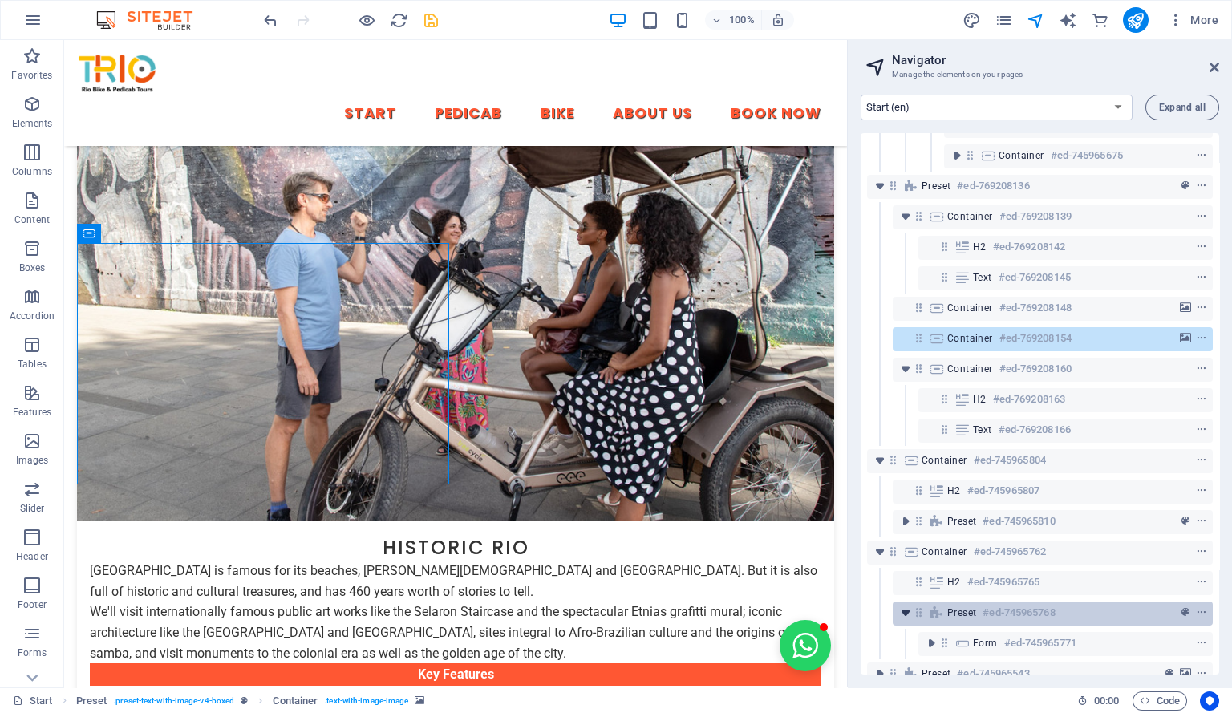
scroll to position [1428, 0]
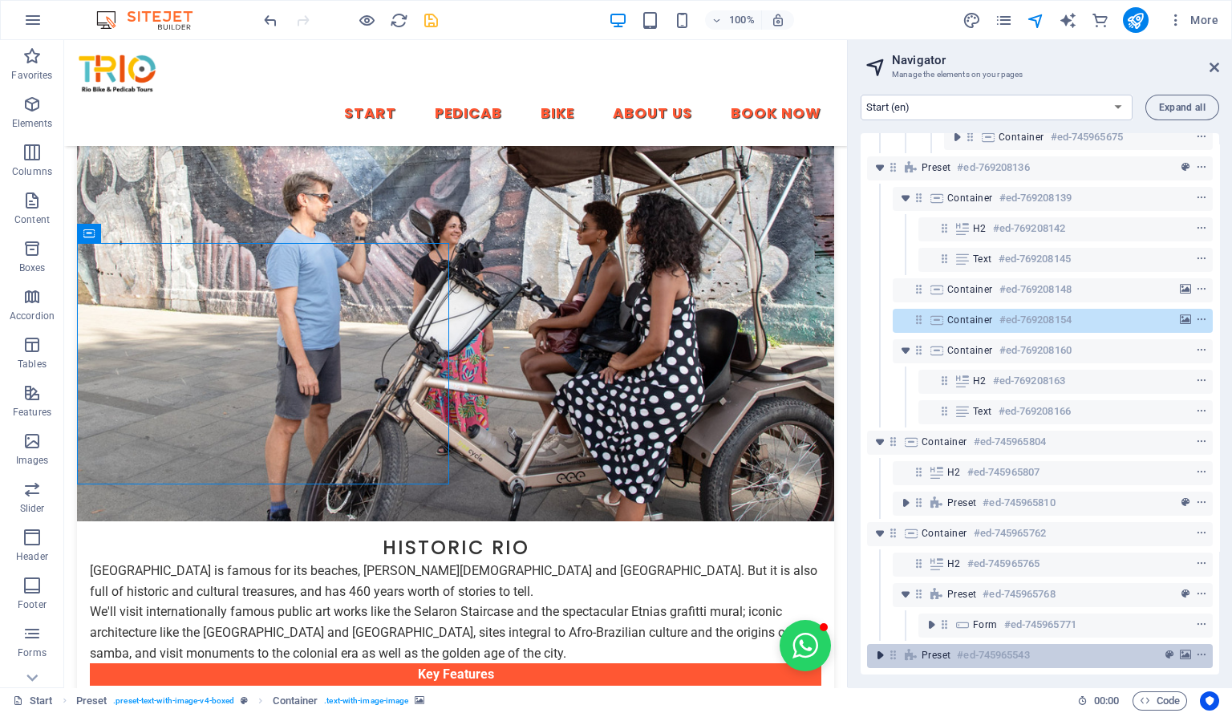
click at [881, 647] on icon "toggle-expand" at bounding box center [880, 655] width 16 height 16
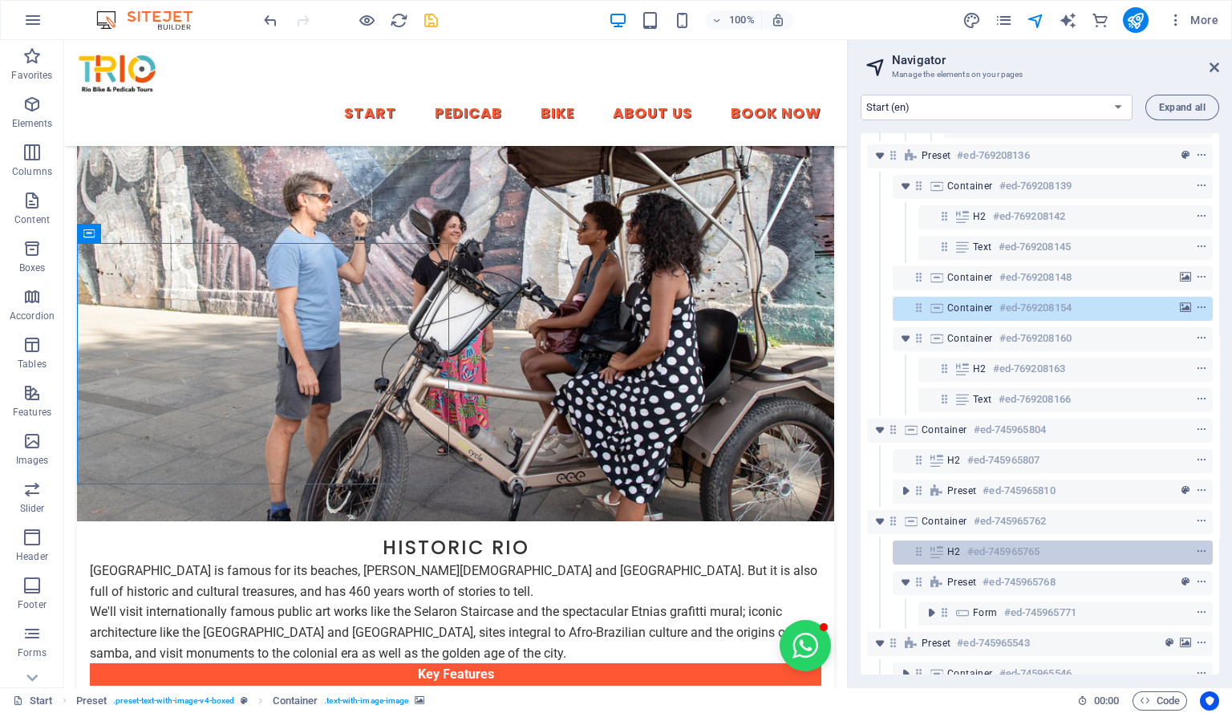
scroll to position [1458, 0]
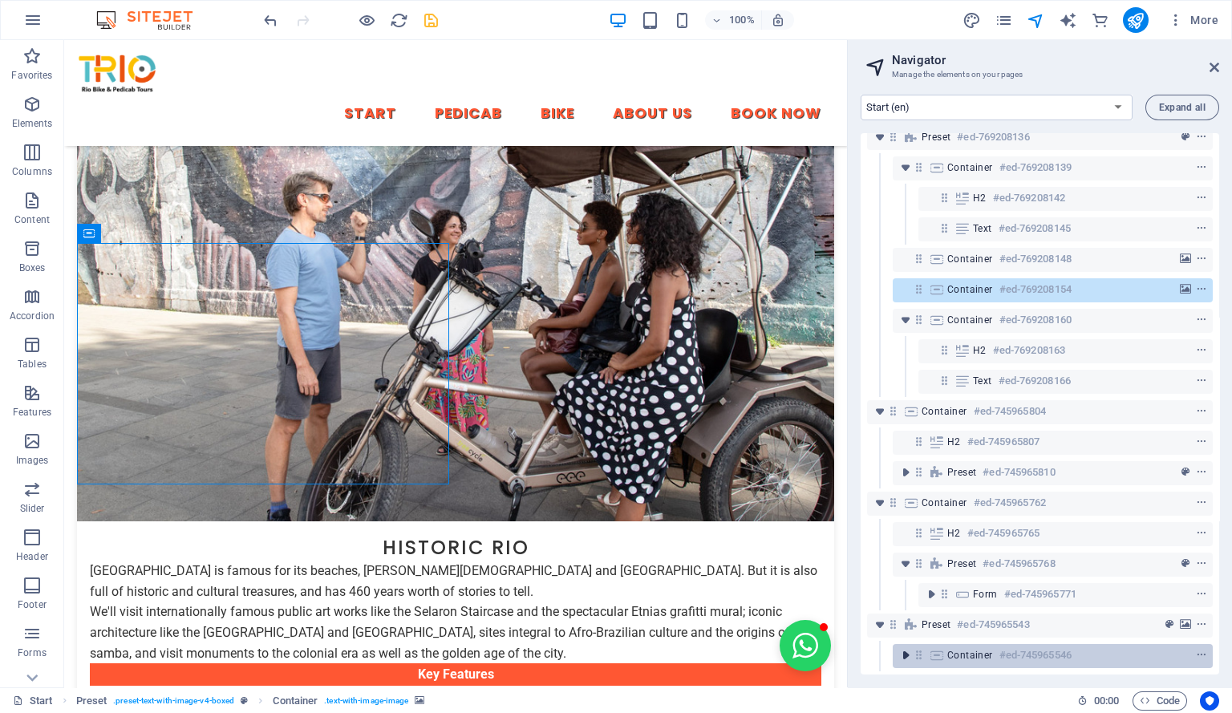
click at [903, 647] on icon "toggle-expand" at bounding box center [905, 655] width 16 height 16
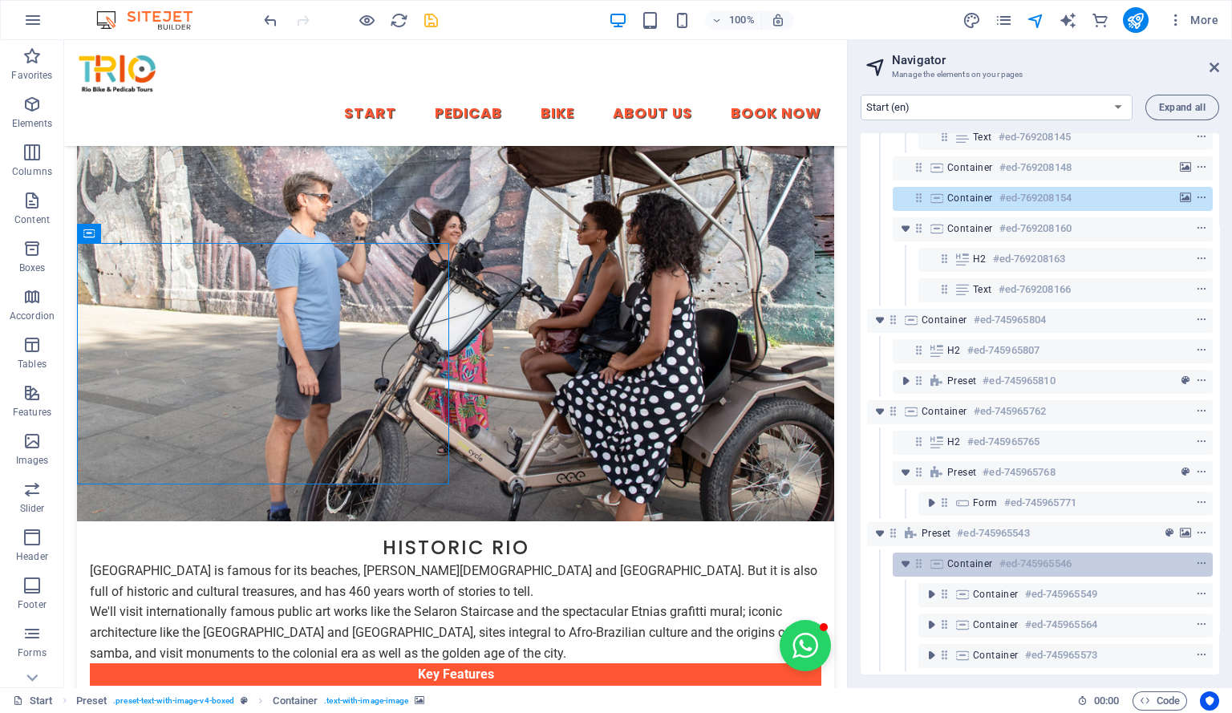
scroll to position [1549, 0]
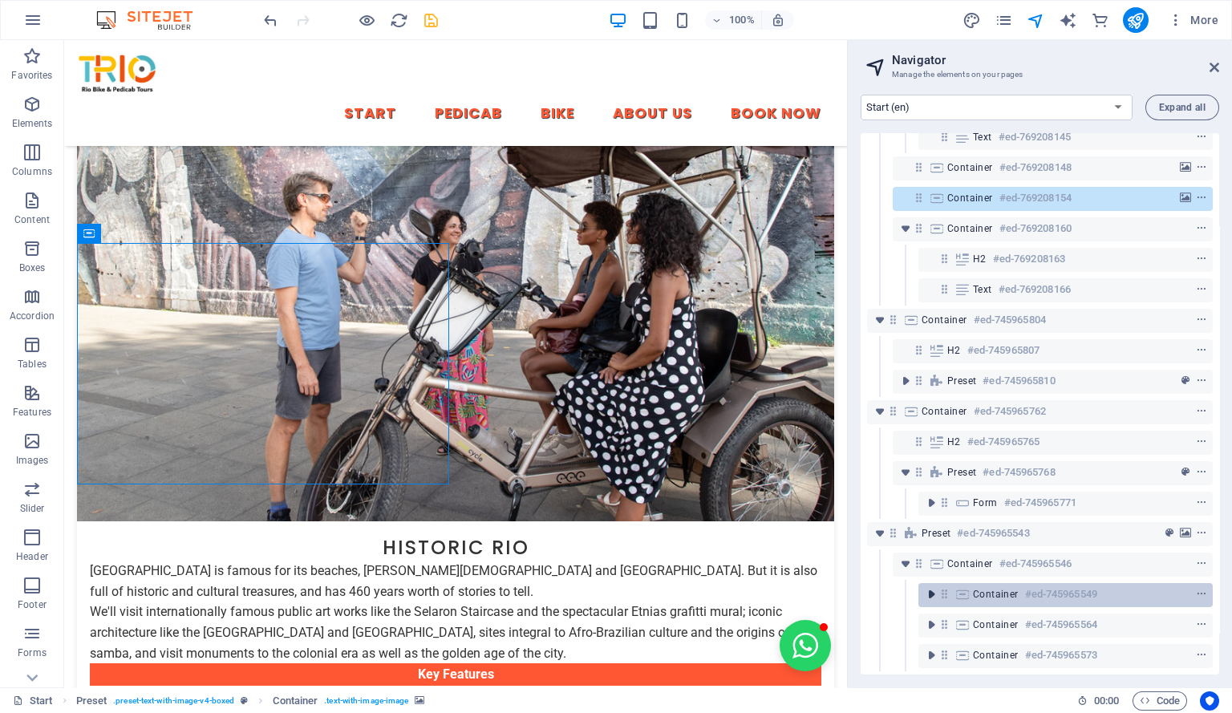
click at [933, 586] on icon "toggle-expand" at bounding box center [931, 594] width 16 height 16
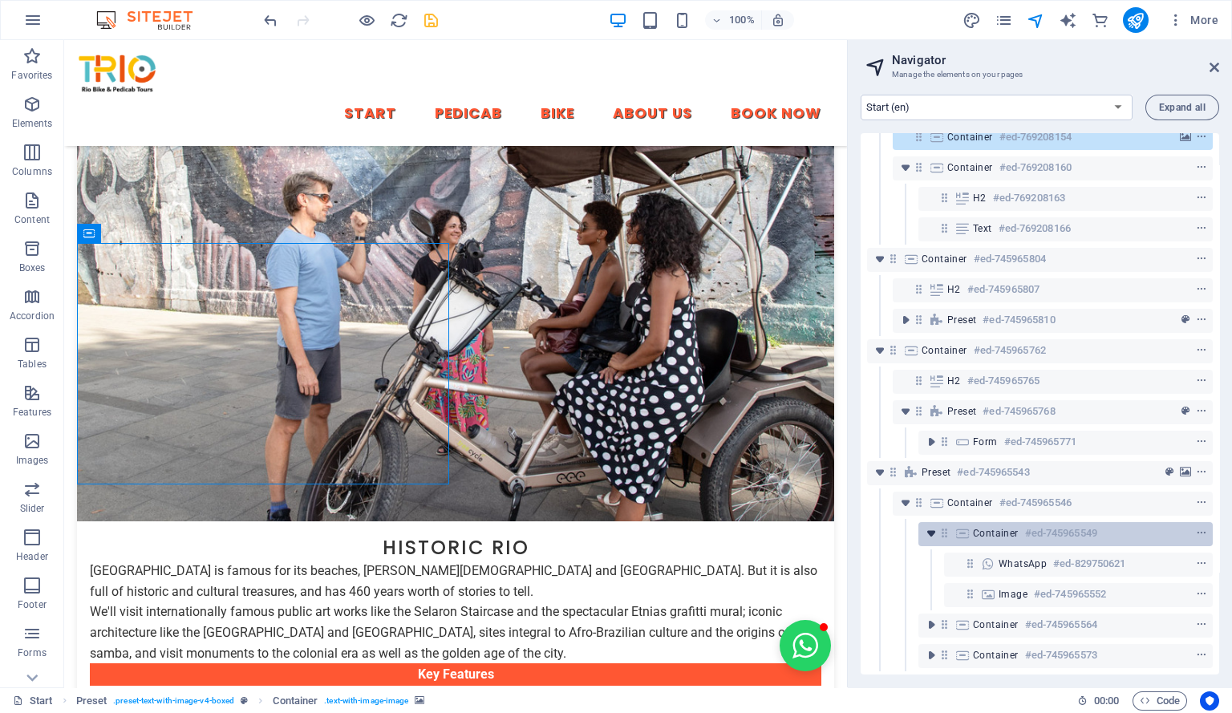
scroll to position [1610, 0]
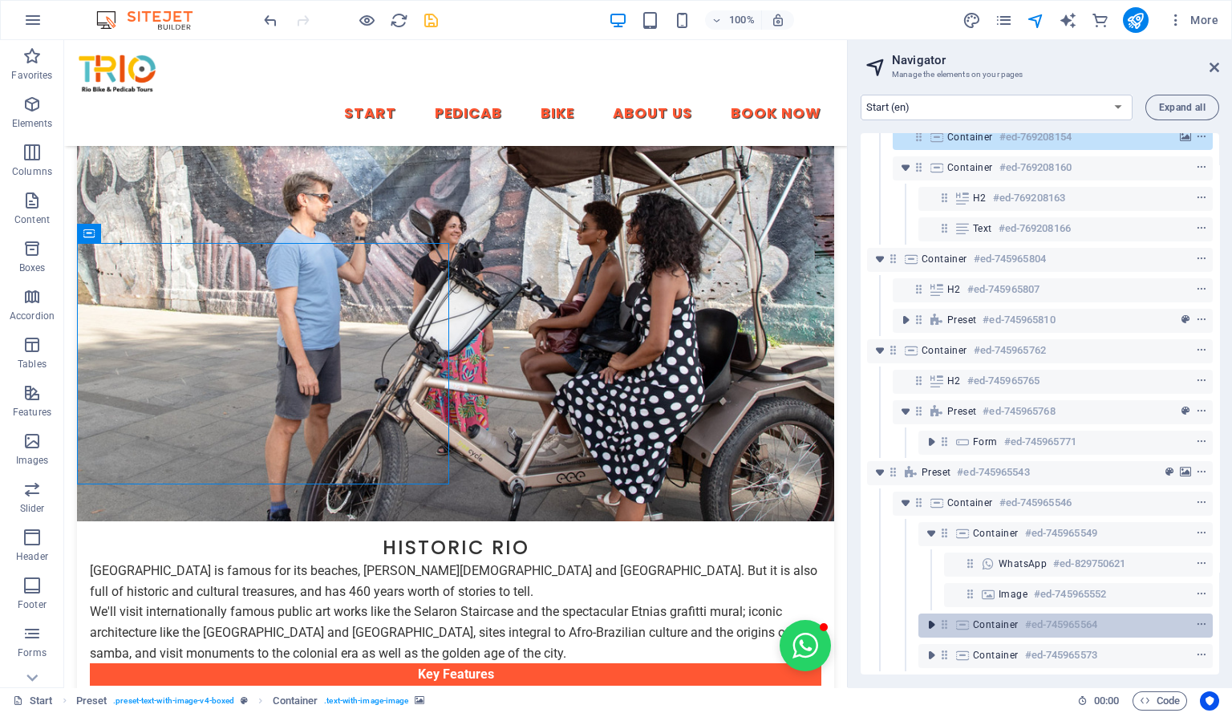
click at [933, 617] on icon "toggle-expand" at bounding box center [931, 625] width 16 height 16
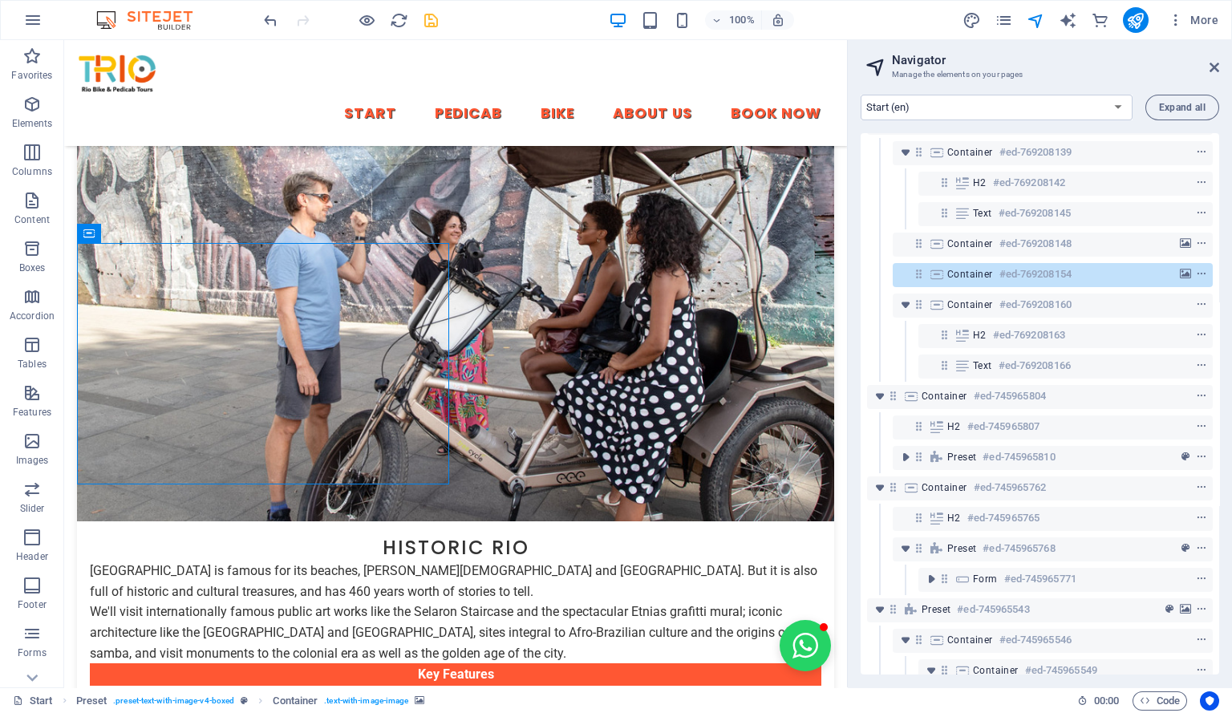
scroll to position [1671, 0]
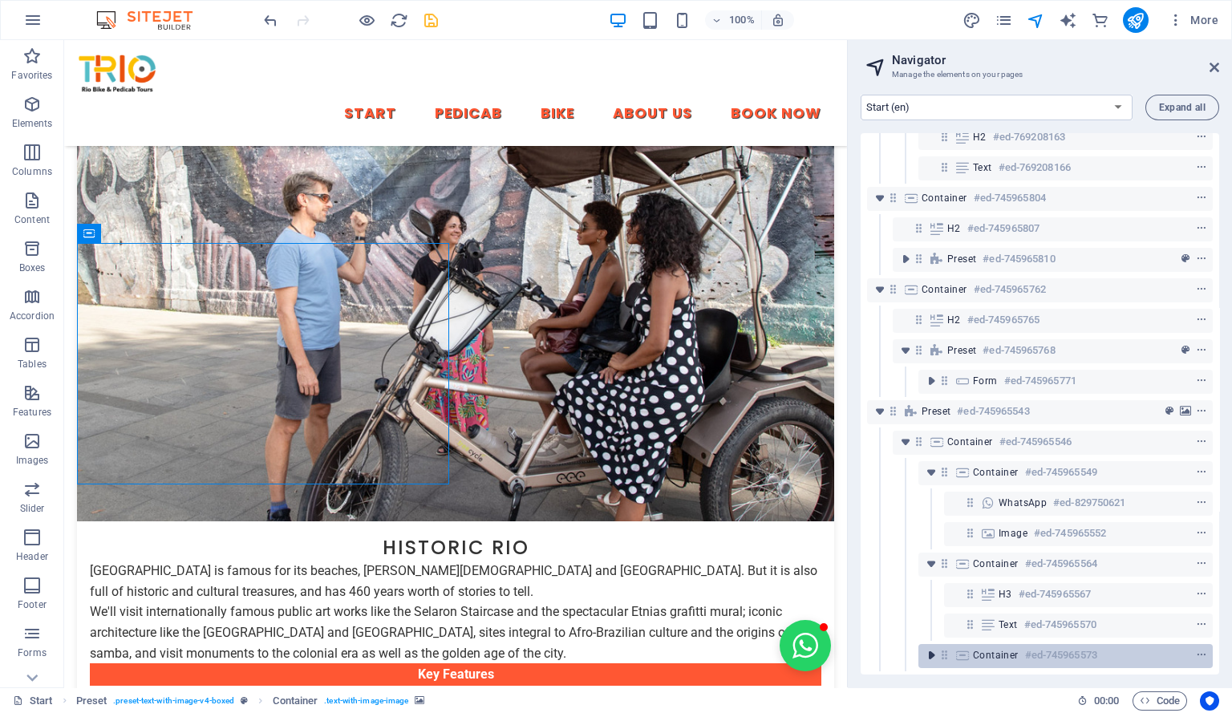
click at [931, 647] on icon "toggle-expand" at bounding box center [931, 655] width 16 height 16
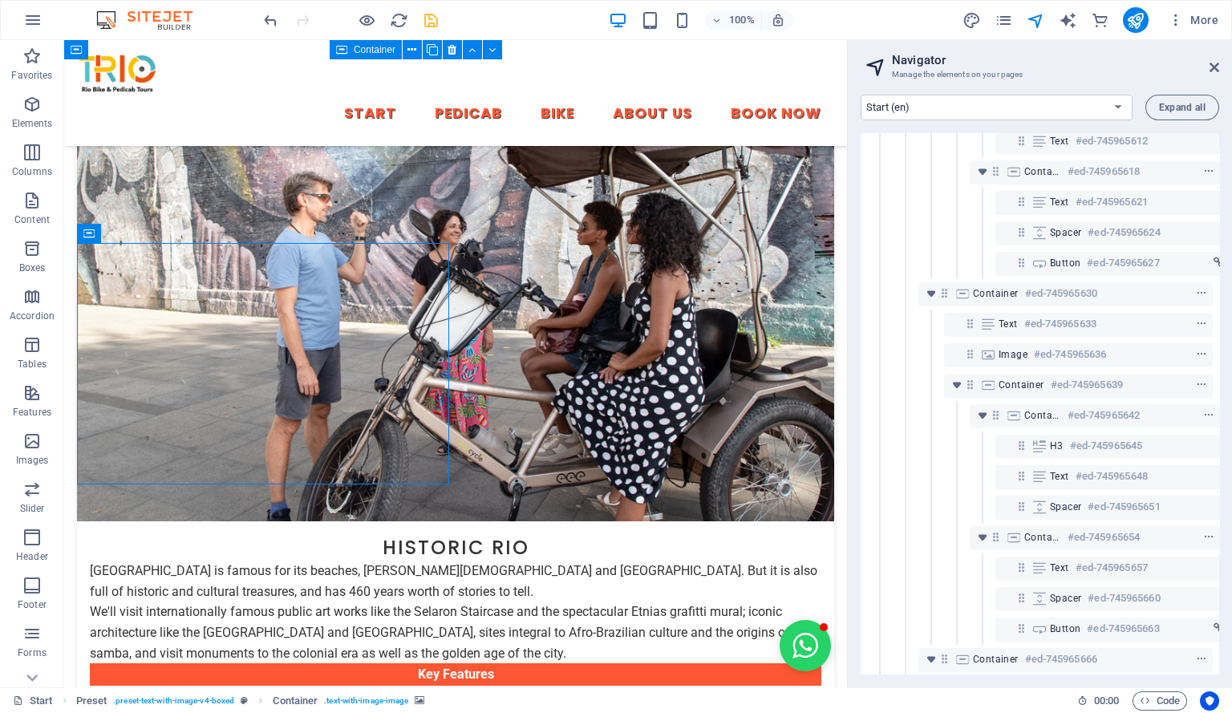
scroll to position [0, 0]
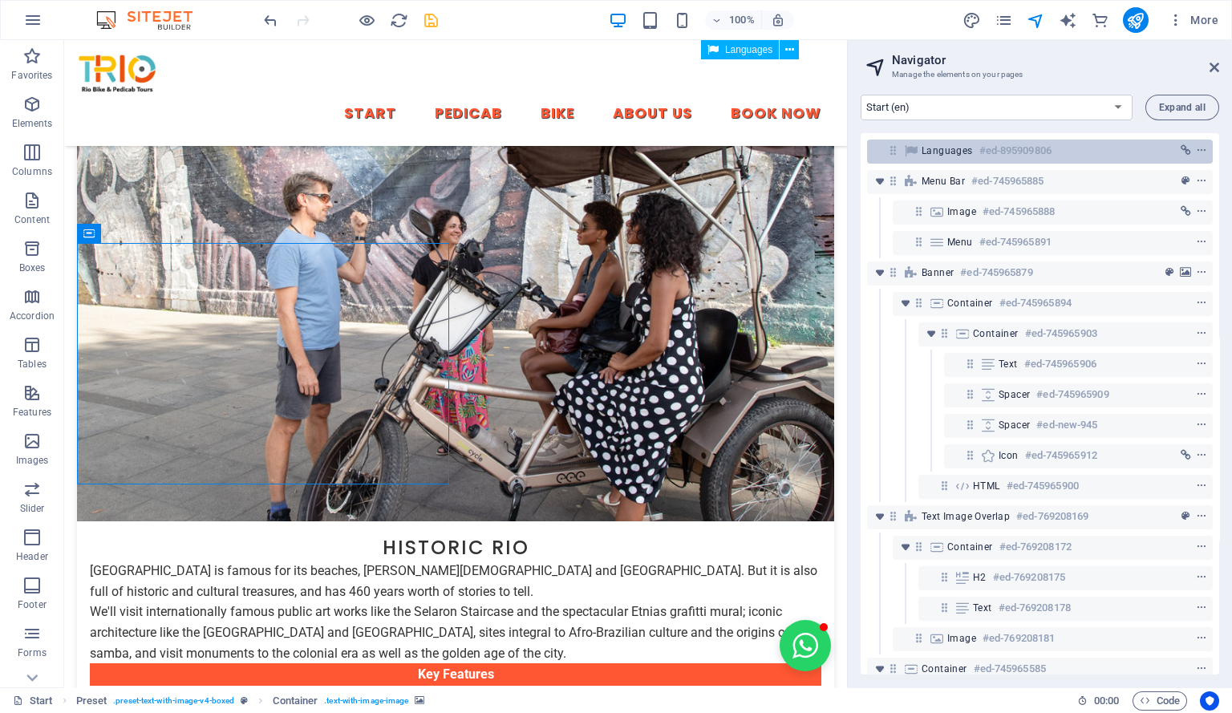
click at [944, 151] on span "Languages" at bounding box center [947, 150] width 51 height 13
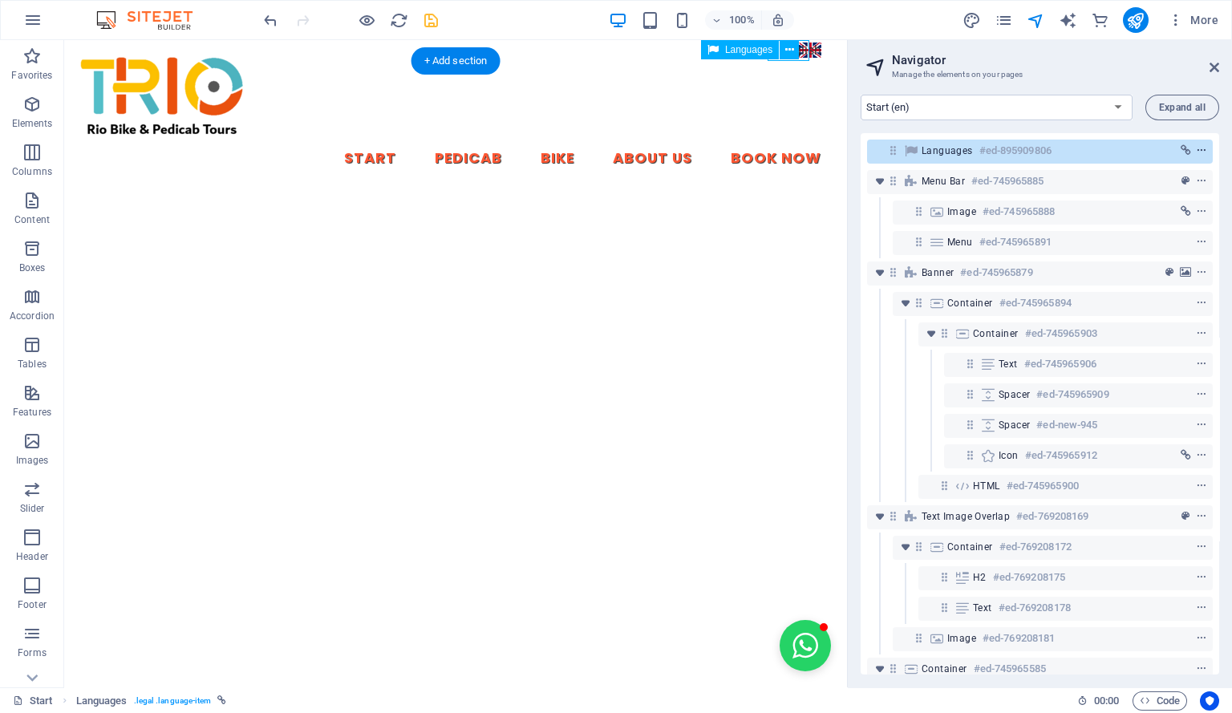
click at [1198, 149] on icon "context-menu" at bounding box center [1201, 150] width 11 height 11
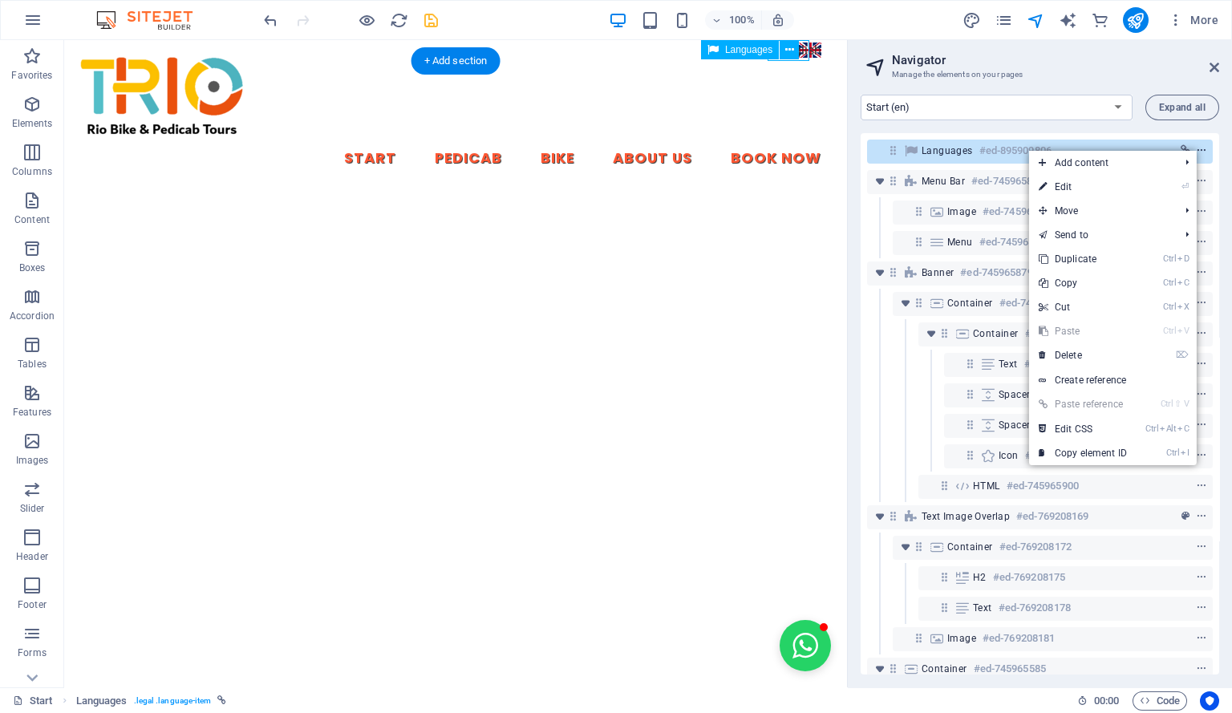
click at [1198, 149] on icon "context-menu" at bounding box center [1201, 150] width 11 height 11
click at [1132, 66] on h2 "Navigator" at bounding box center [1055, 60] width 327 height 14
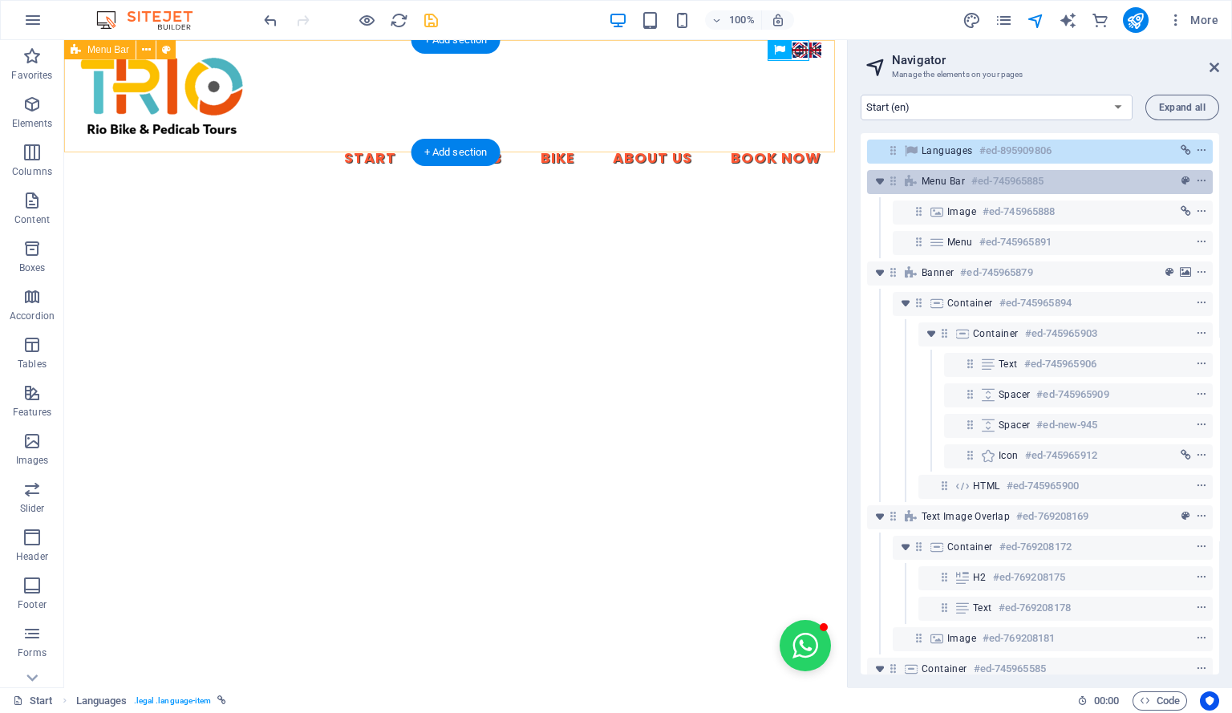
click at [966, 173] on div "Menu Bar #ed-745965885" at bounding box center [1027, 181] width 211 height 19
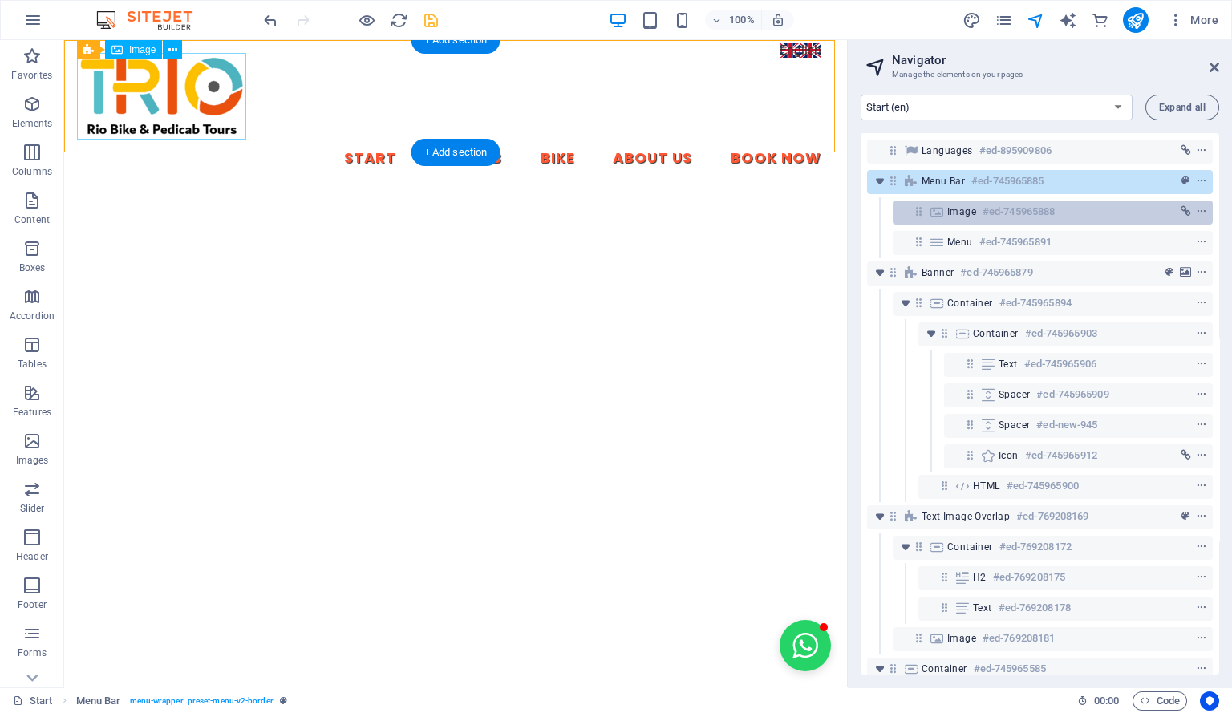
click at [982, 209] on h6 "#ed-745965888" at bounding box center [1018, 211] width 72 height 19
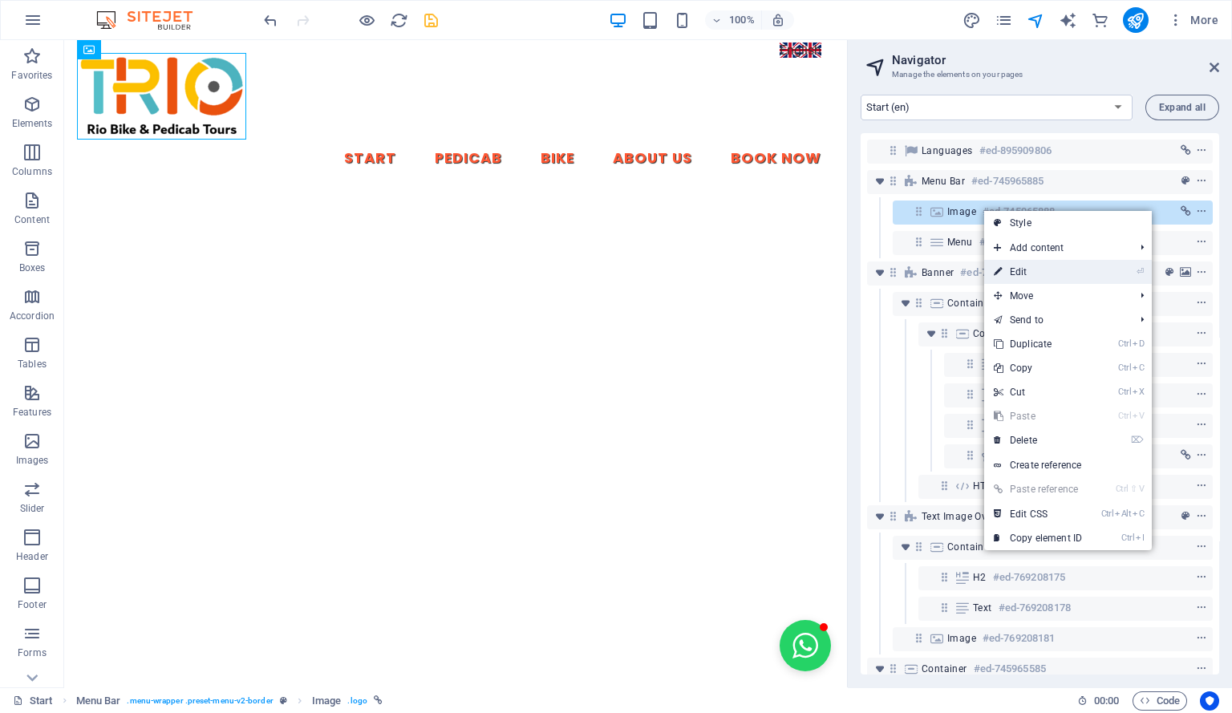
click at [1025, 272] on link "⏎ Edit" at bounding box center [1037, 272] width 107 height 24
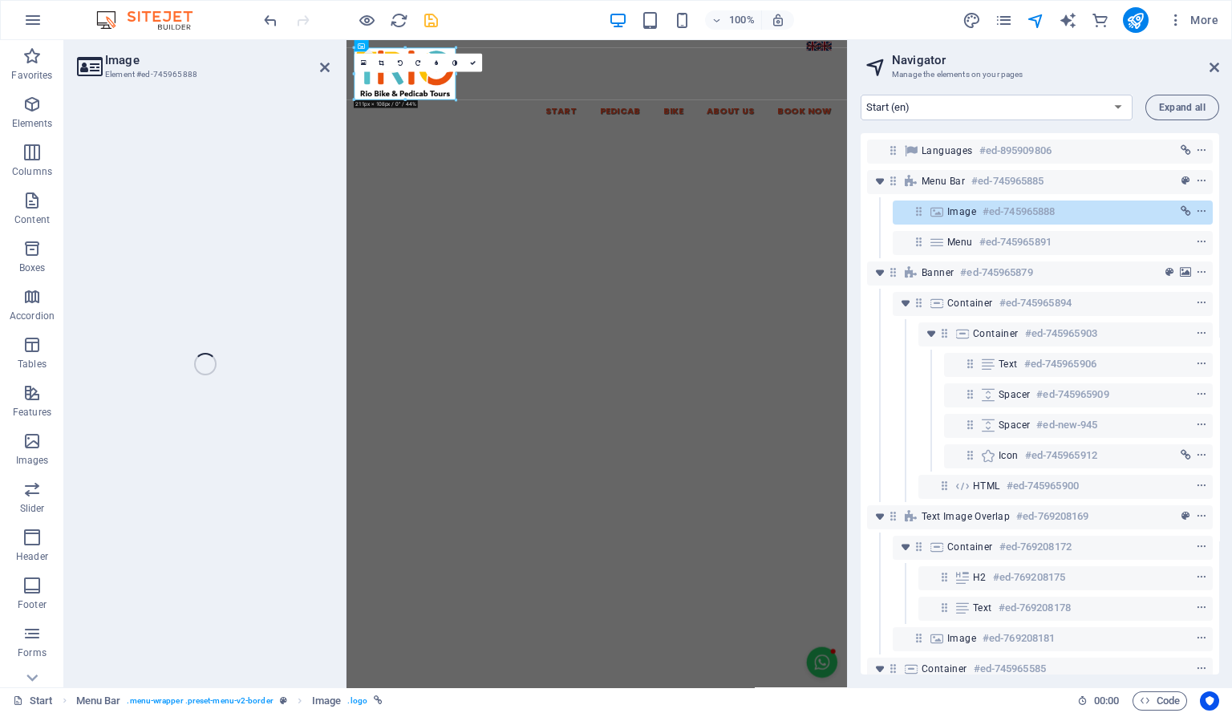
select select "px"
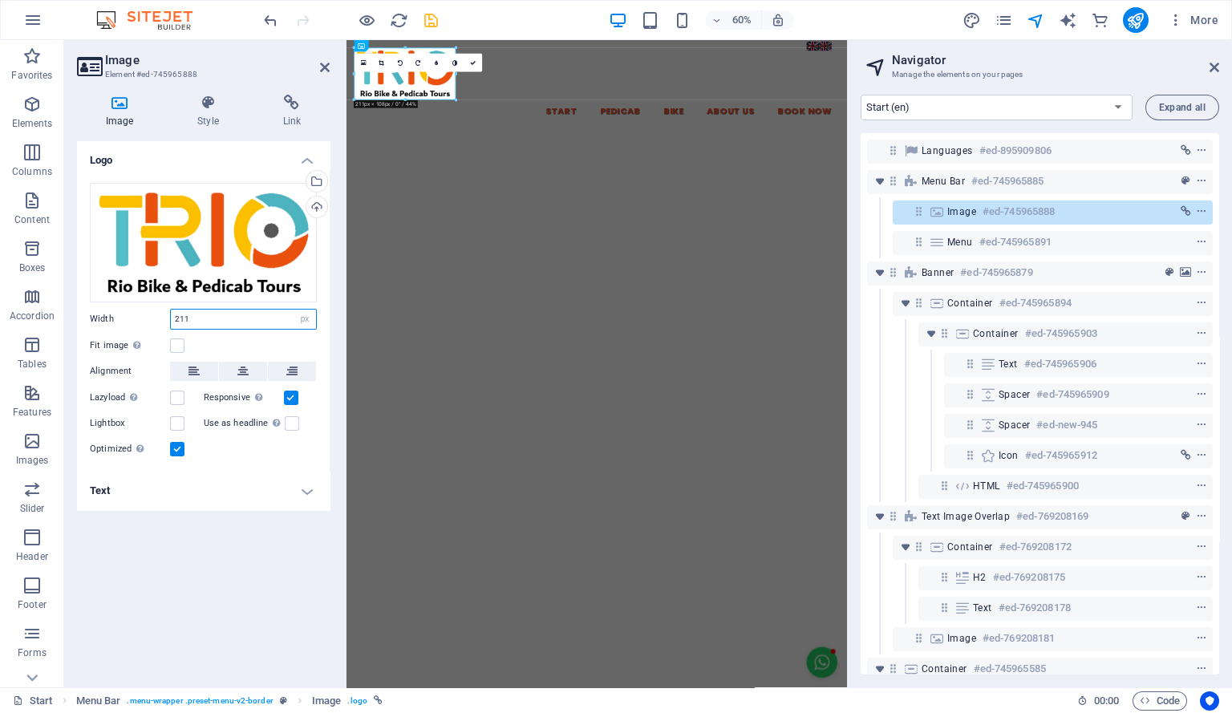
drag, startPoint x: 205, startPoint y: 318, endPoint x: 167, endPoint y: 305, distance: 40.6
click at [167, 305] on div "Drag files here, click to choose files or select files from Files or our free s…" at bounding box center [203, 321] width 253 height 302
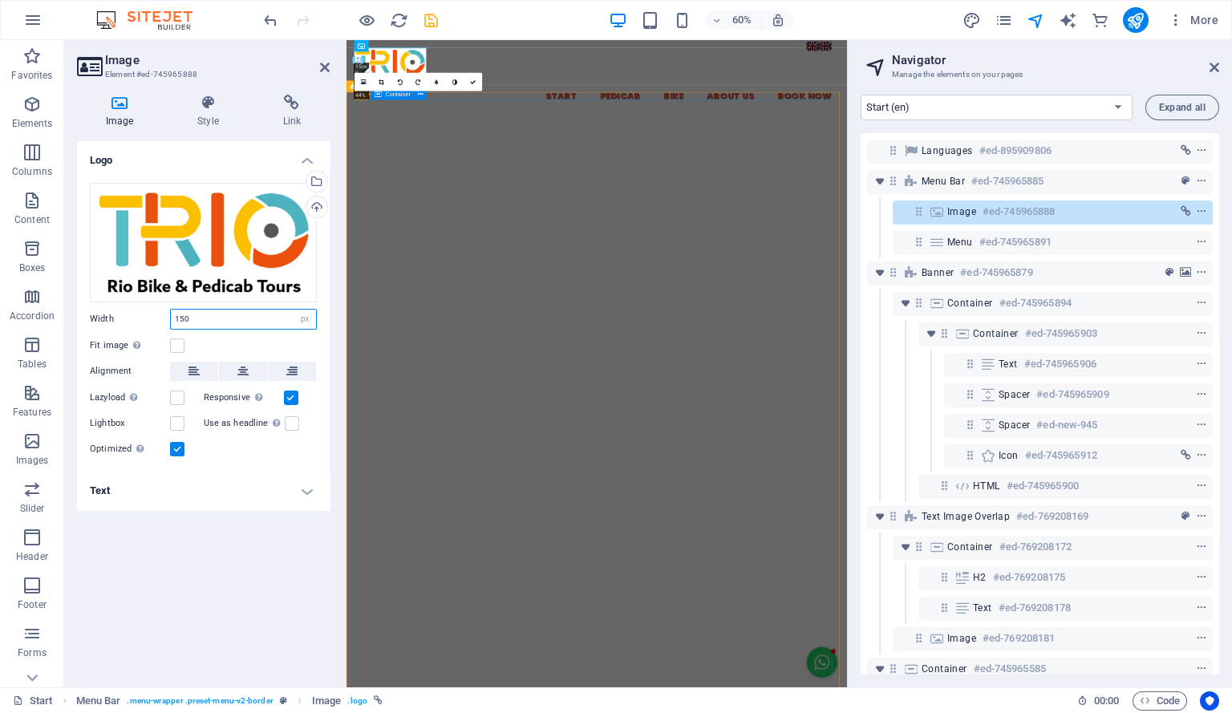
type input "150"
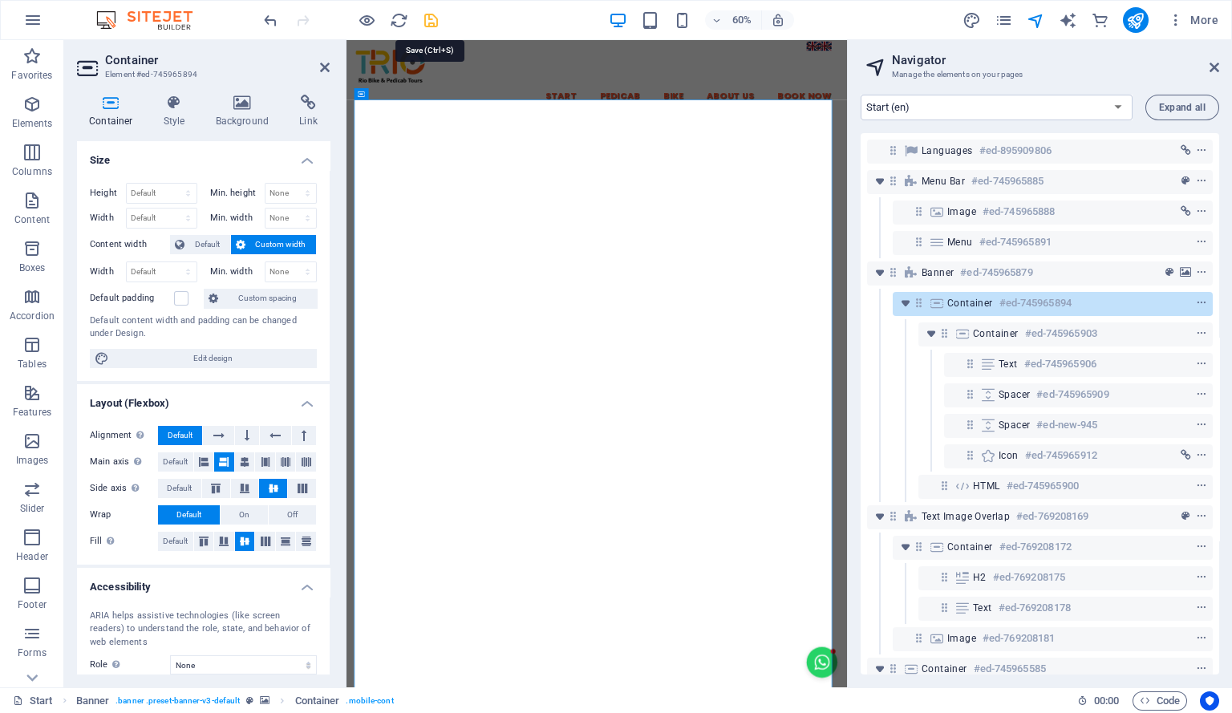
click at [433, 19] on icon "save" at bounding box center [431, 20] width 18 height 18
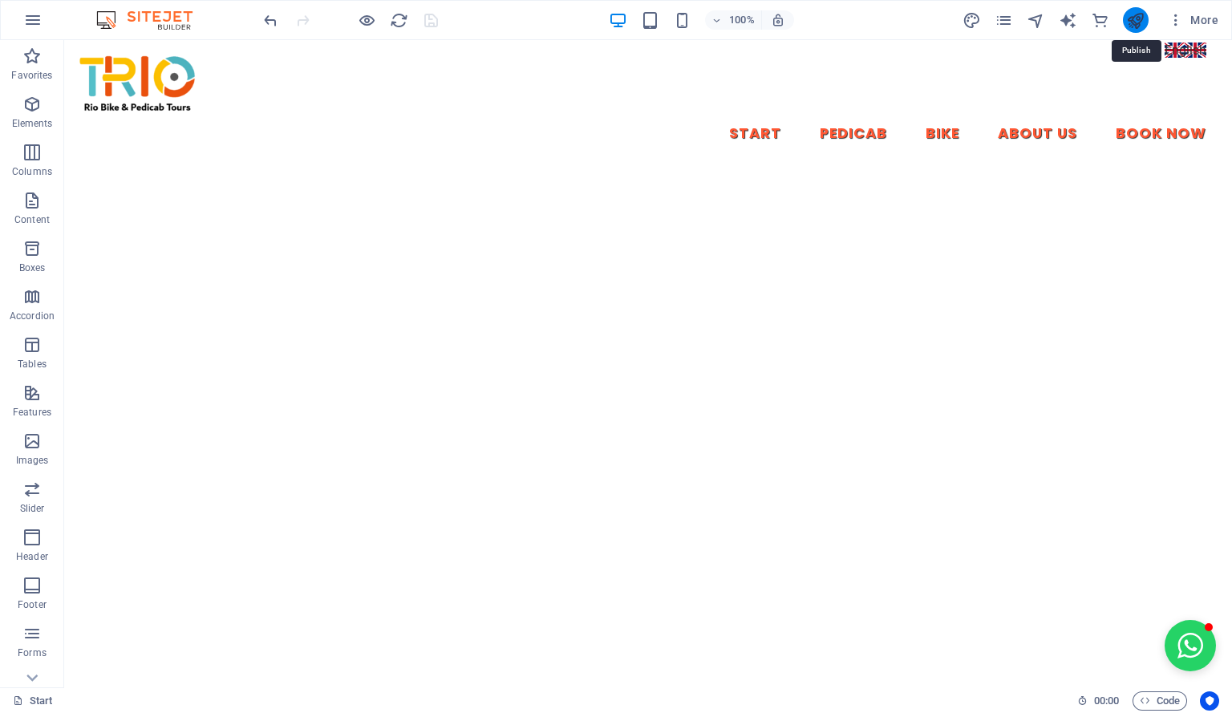
click at [1143, 19] on icon "publish" at bounding box center [1135, 20] width 18 height 18
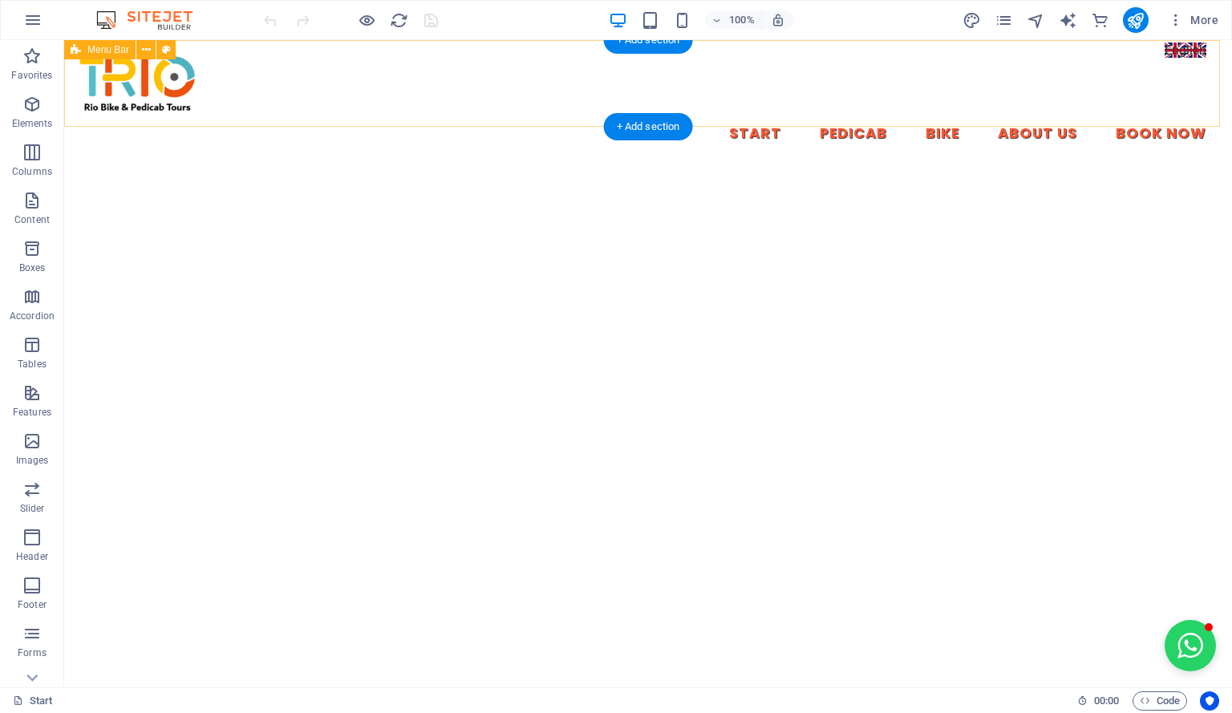
click at [1189, 50] on div "Start Pedicab Bike About Us Book Now" at bounding box center [648, 103] width 1168 height 127
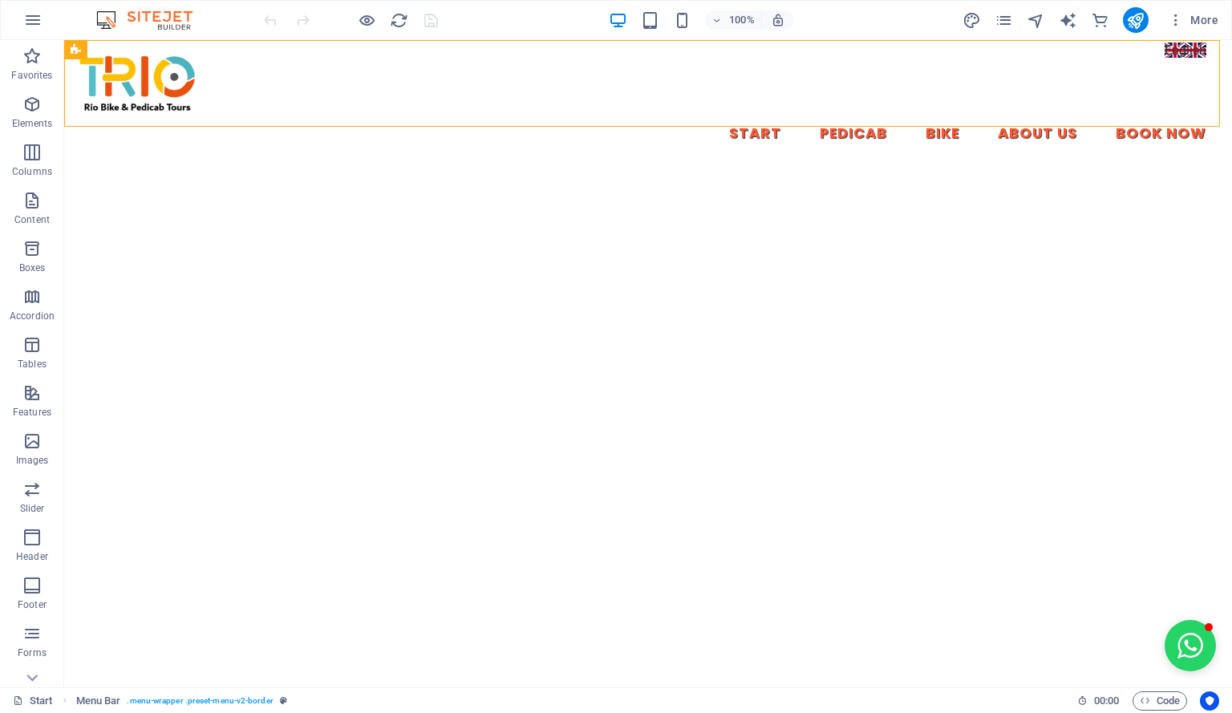
click at [1173, 38] on div "100% More" at bounding box center [616, 20] width 1230 height 38
click at [1171, 46] on div "Start Pedicab Bike About Us Book Now" at bounding box center [648, 103] width 1168 height 127
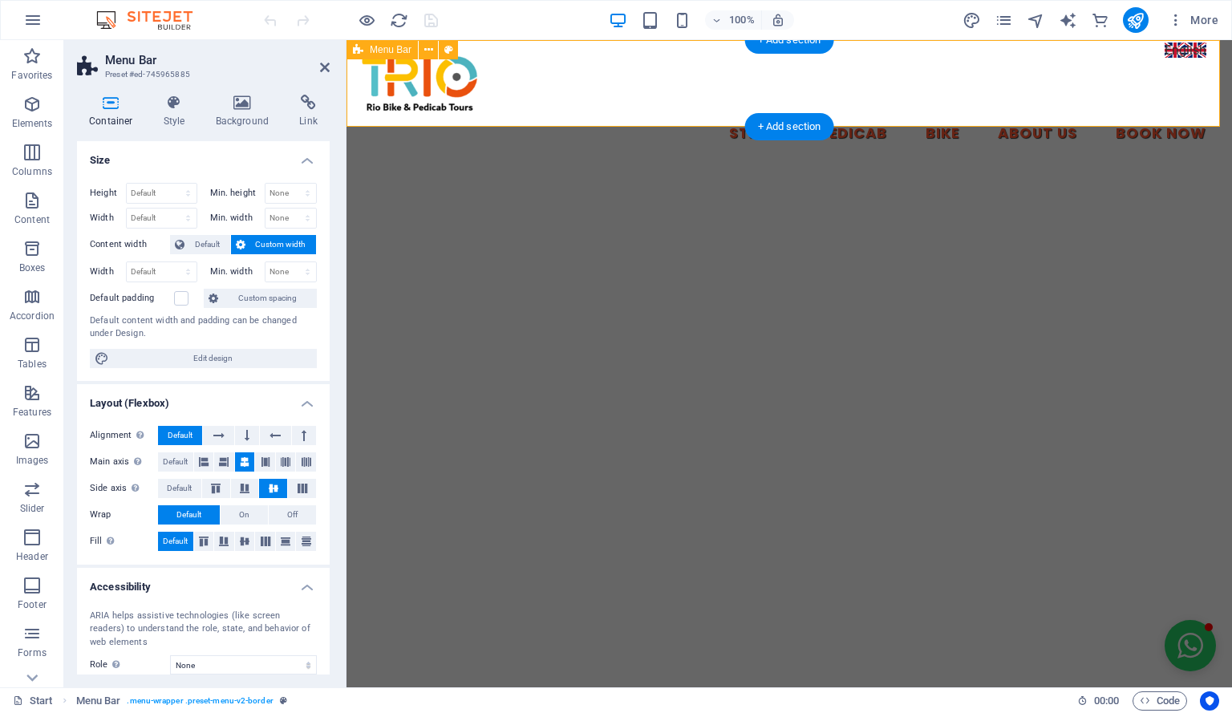
click at [1171, 51] on div "Start Pedicab Bike About Us Book Now" at bounding box center [788, 103] width 885 height 127
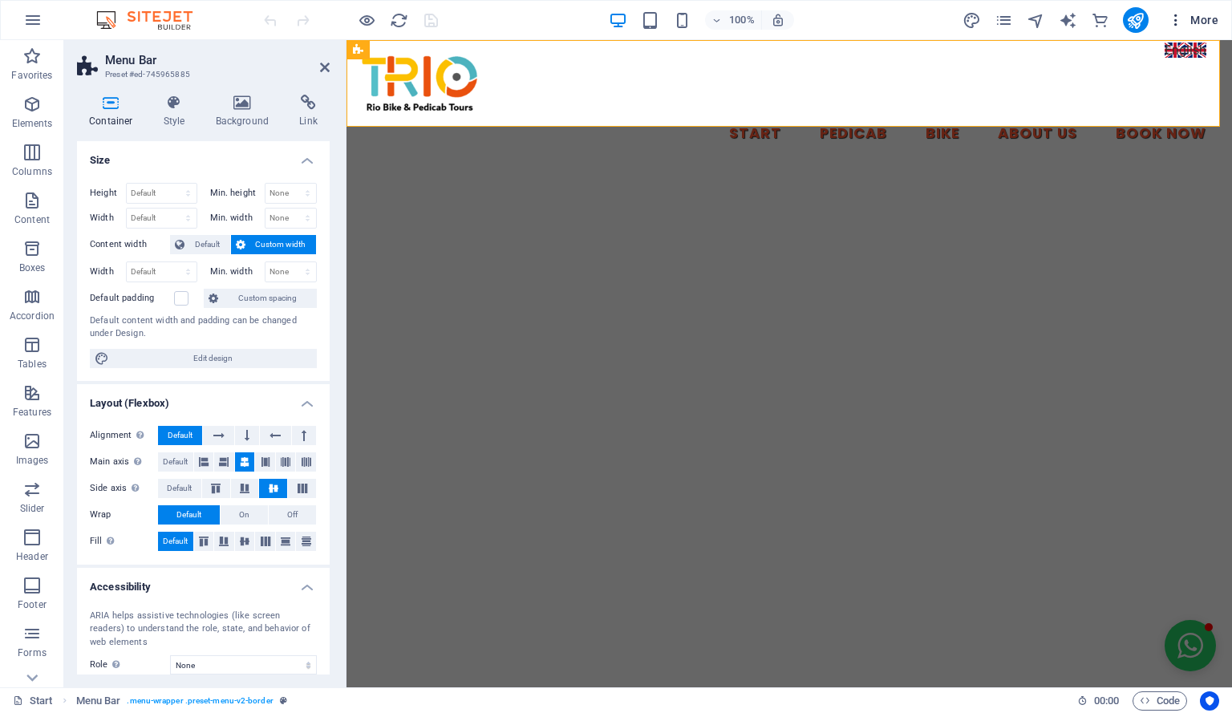
click at [1185, 14] on span "More" at bounding box center [1193, 20] width 51 height 16
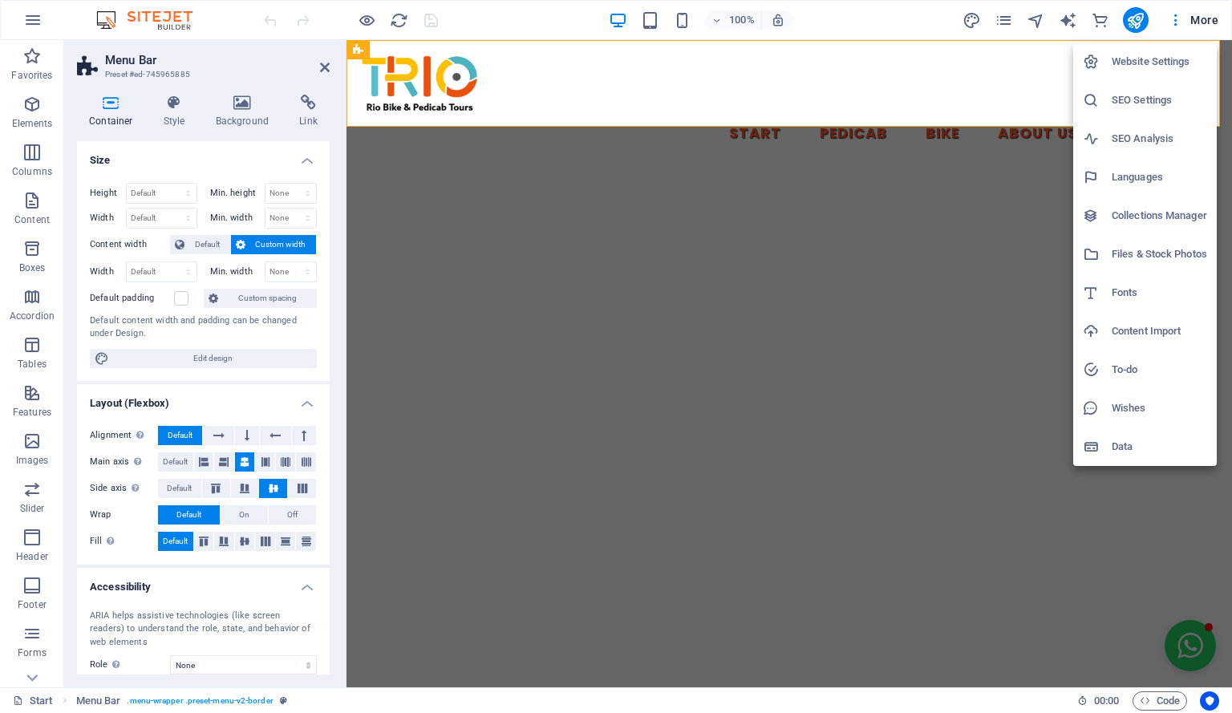
click at [1132, 171] on h6 "Languages" at bounding box center [1159, 177] width 95 height 19
select select "41"
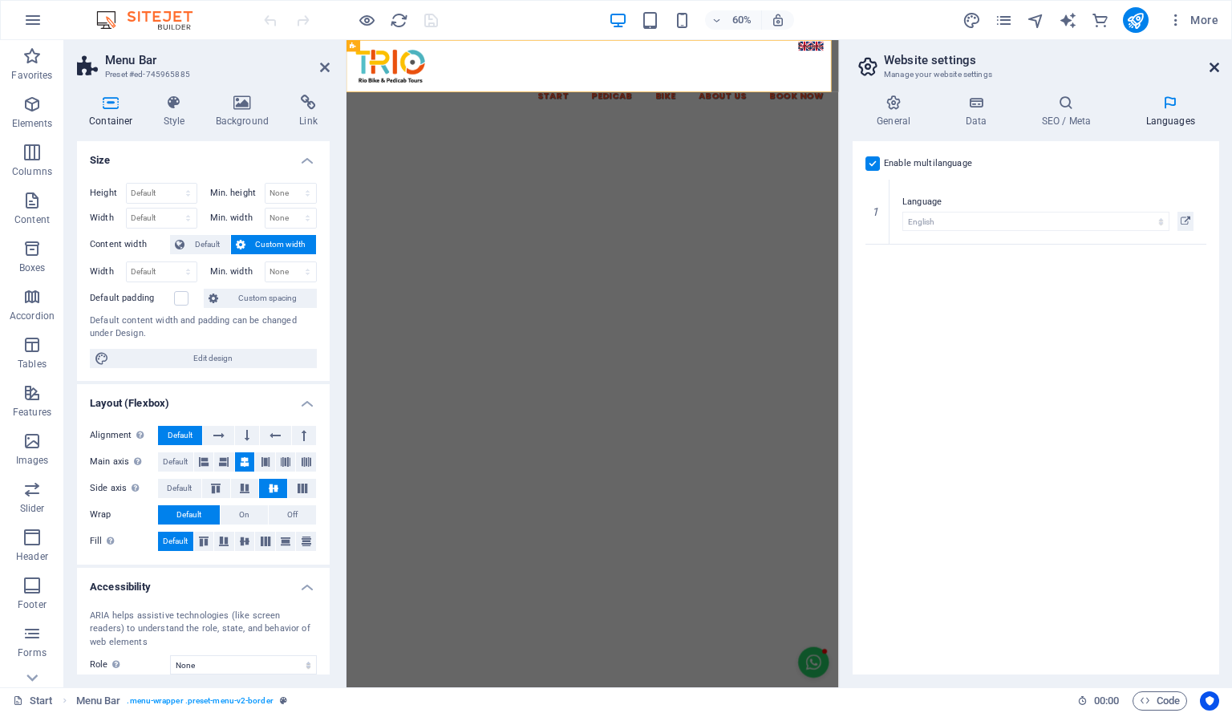
click at [1217, 63] on icon at bounding box center [1214, 67] width 10 height 13
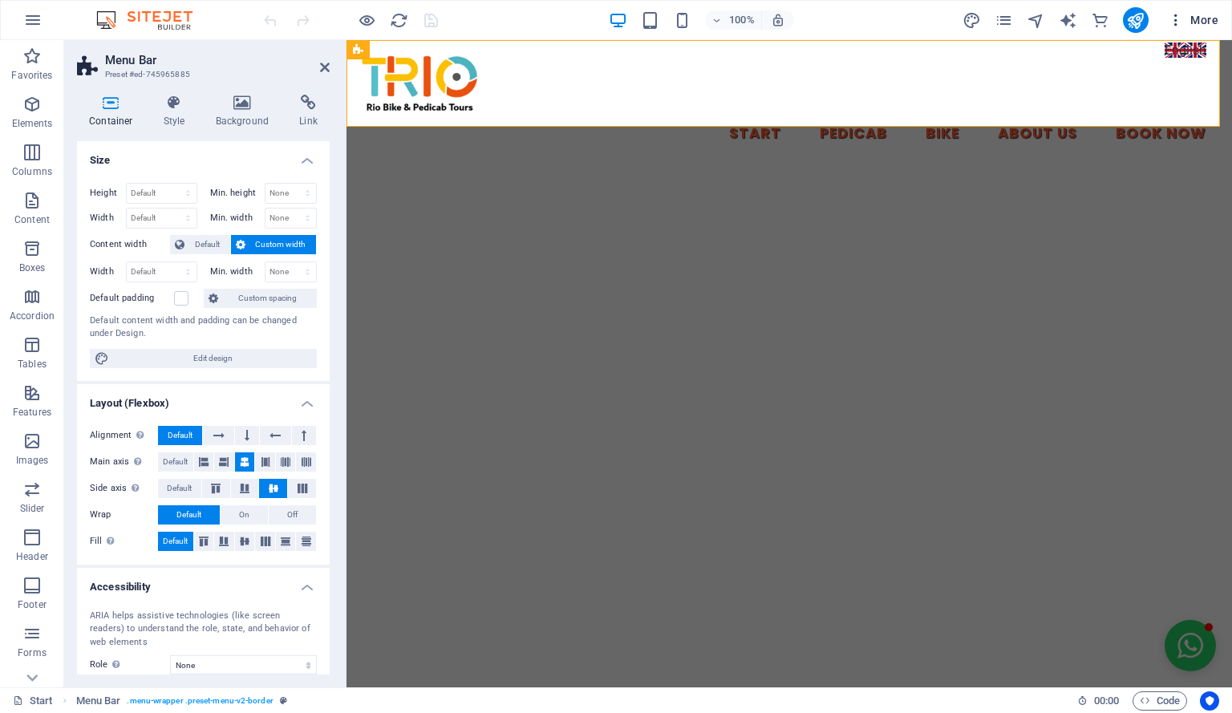
click at [1177, 22] on icon "button" at bounding box center [1176, 20] width 16 height 16
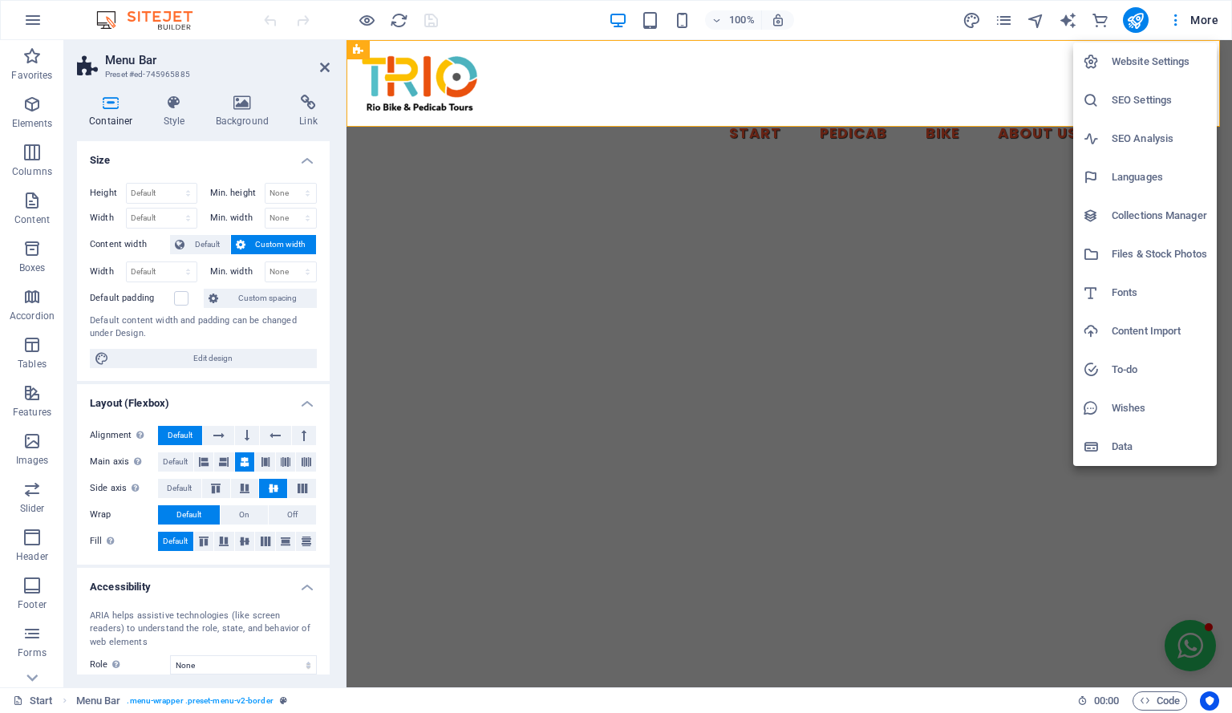
click at [1041, 22] on div at bounding box center [616, 356] width 1232 height 713
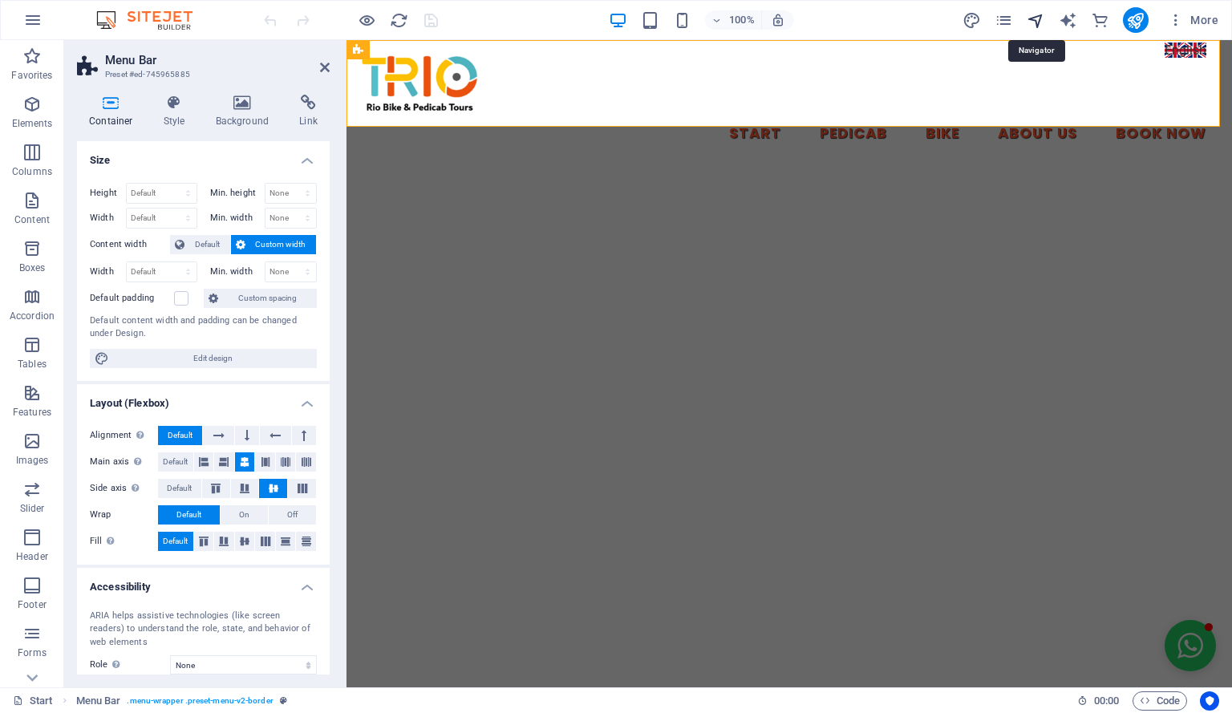
click at [1036, 18] on icon "navigator" at bounding box center [1036, 20] width 18 height 18
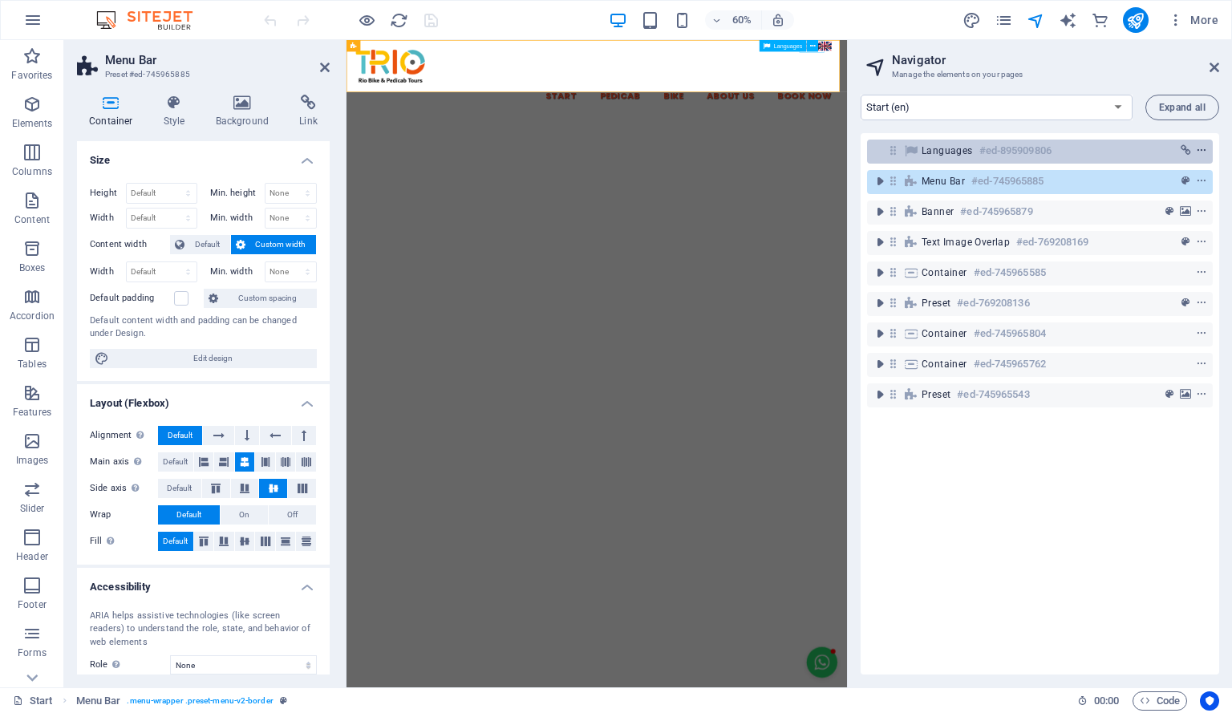
click at [1196, 148] on icon "context-menu" at bounding box center [1201, 150] width 11 height 11
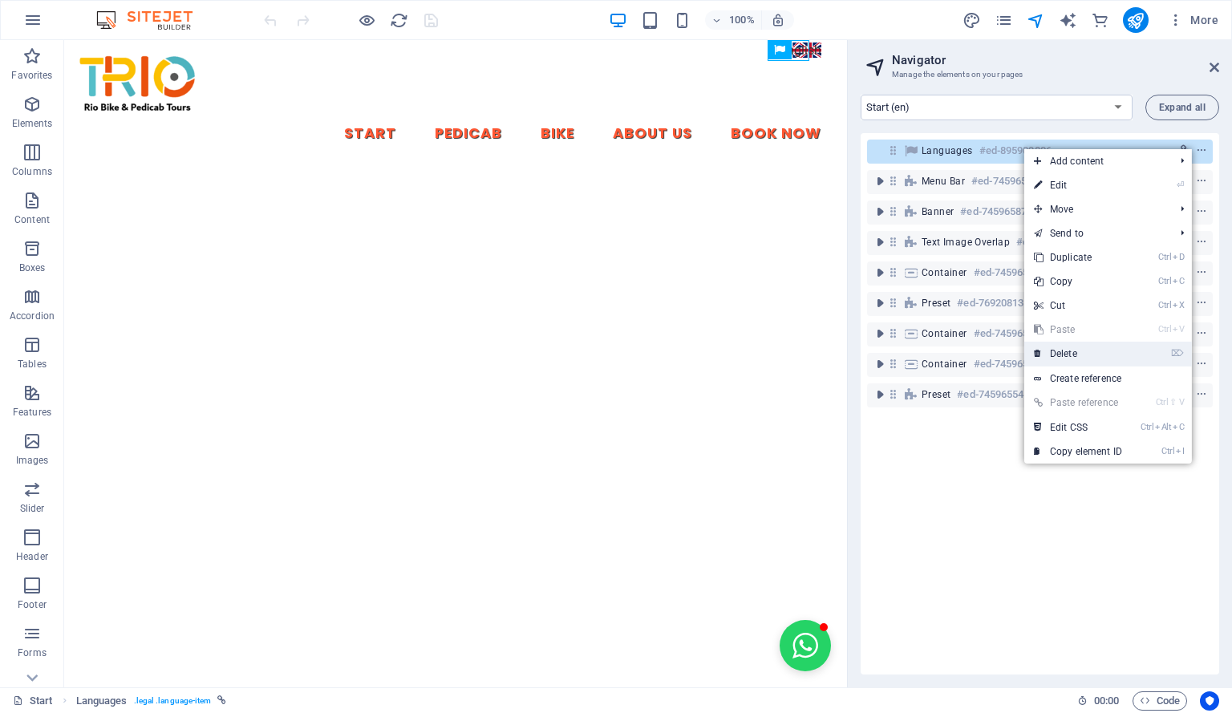
click at [1132, 351] on li "⌦ Delete" at bounding box center [1108, 354] width 168 height 25
click at [1067, 353] on link "⌦ Delete" at bounding box center [1077, 354] width 107 height 24
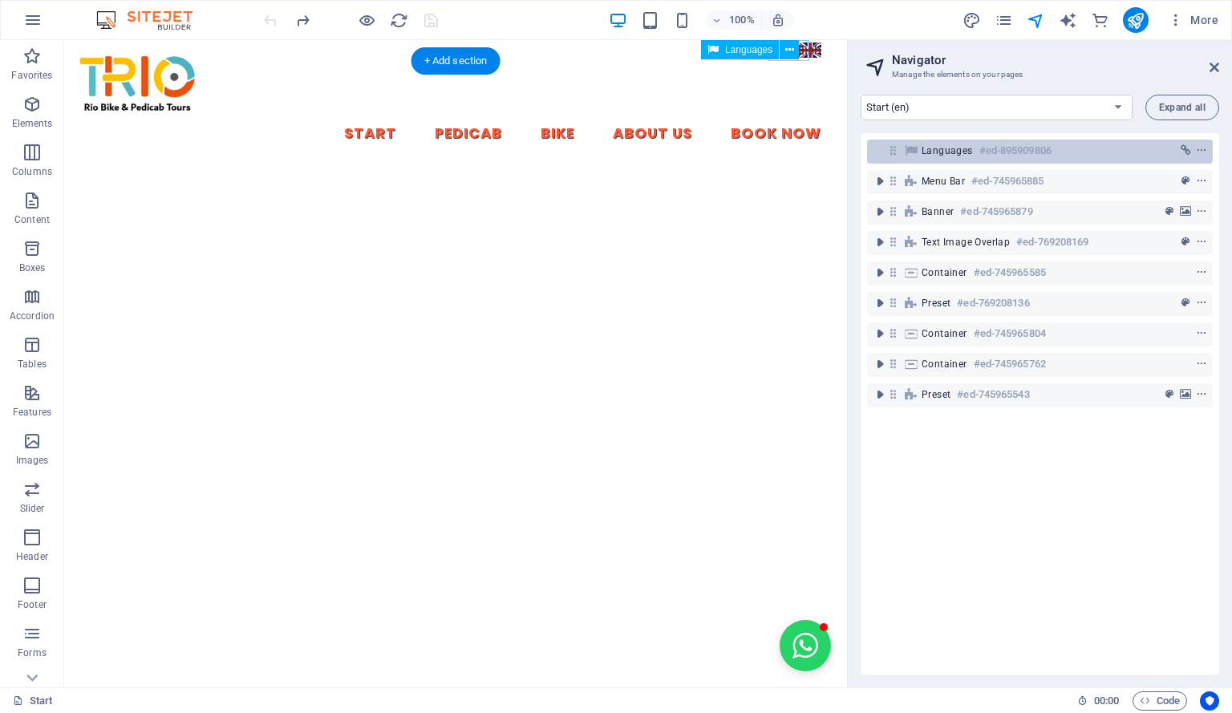
click at [916, 151] on icon at bounding box center [911, 150] width 18 height 13
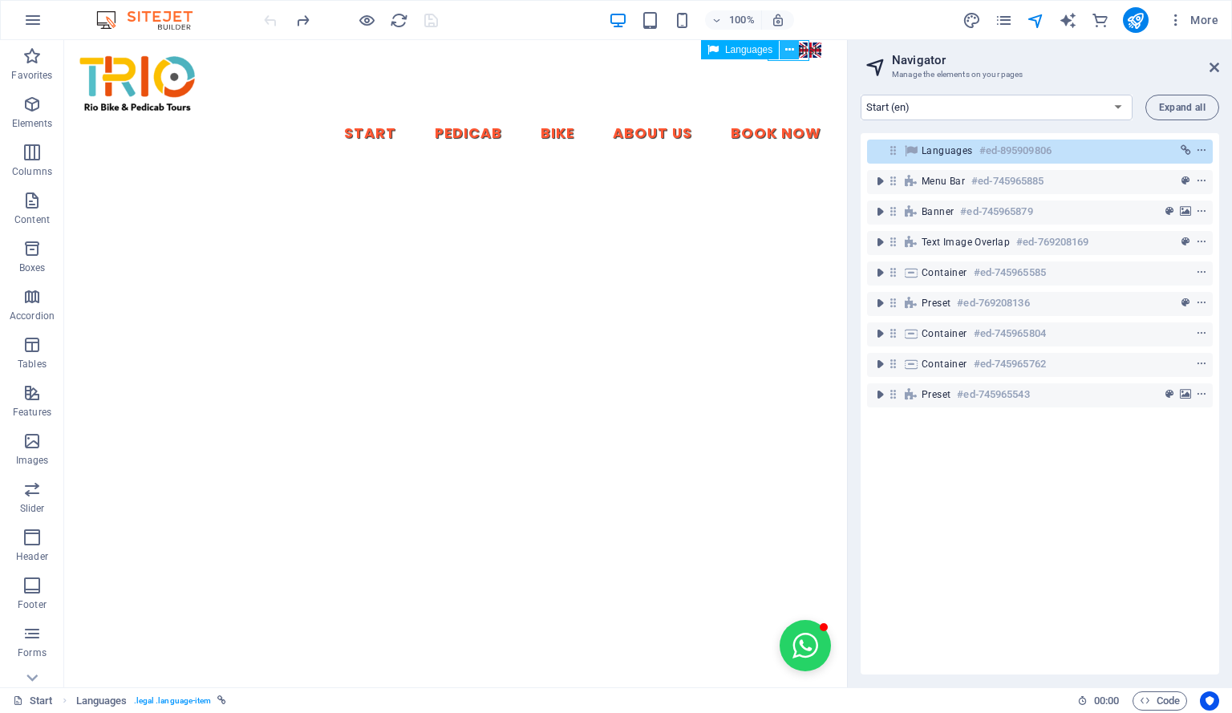
click at [794, 49] on button at bounding box center [789, 49] width 19 height 19
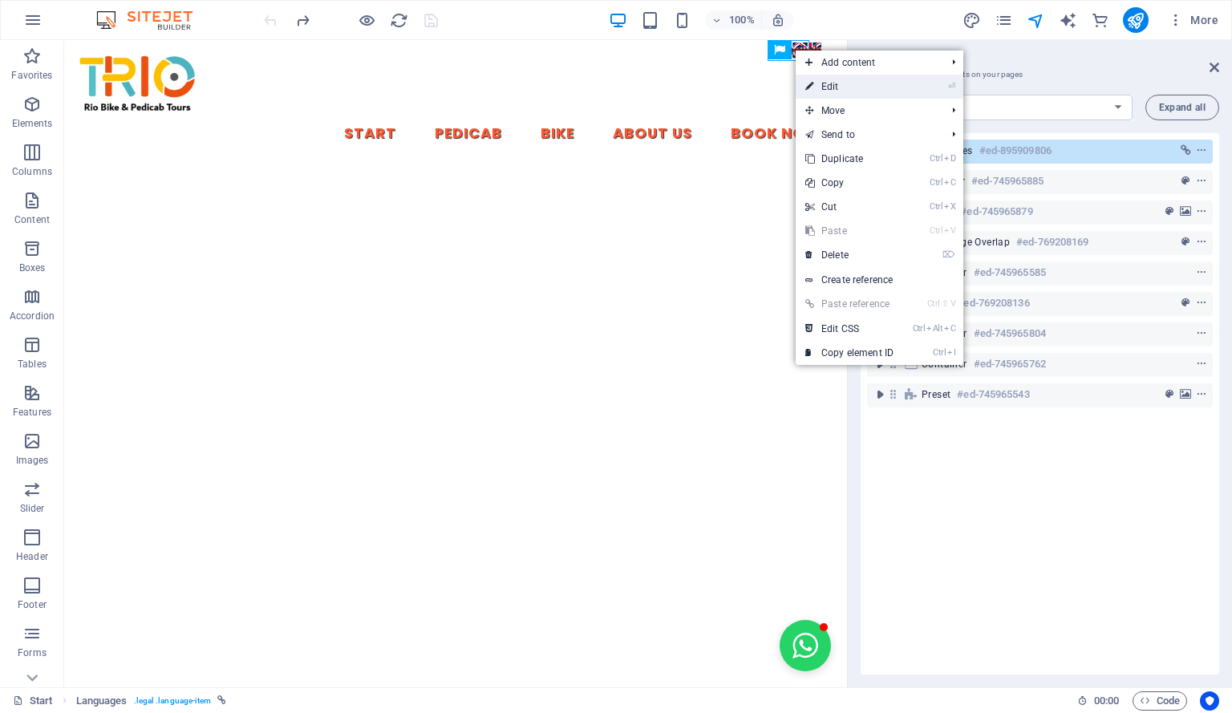
click at [832, 85] on link "⏎ Edit" at bounding box center [849, 87] width 107 height 24
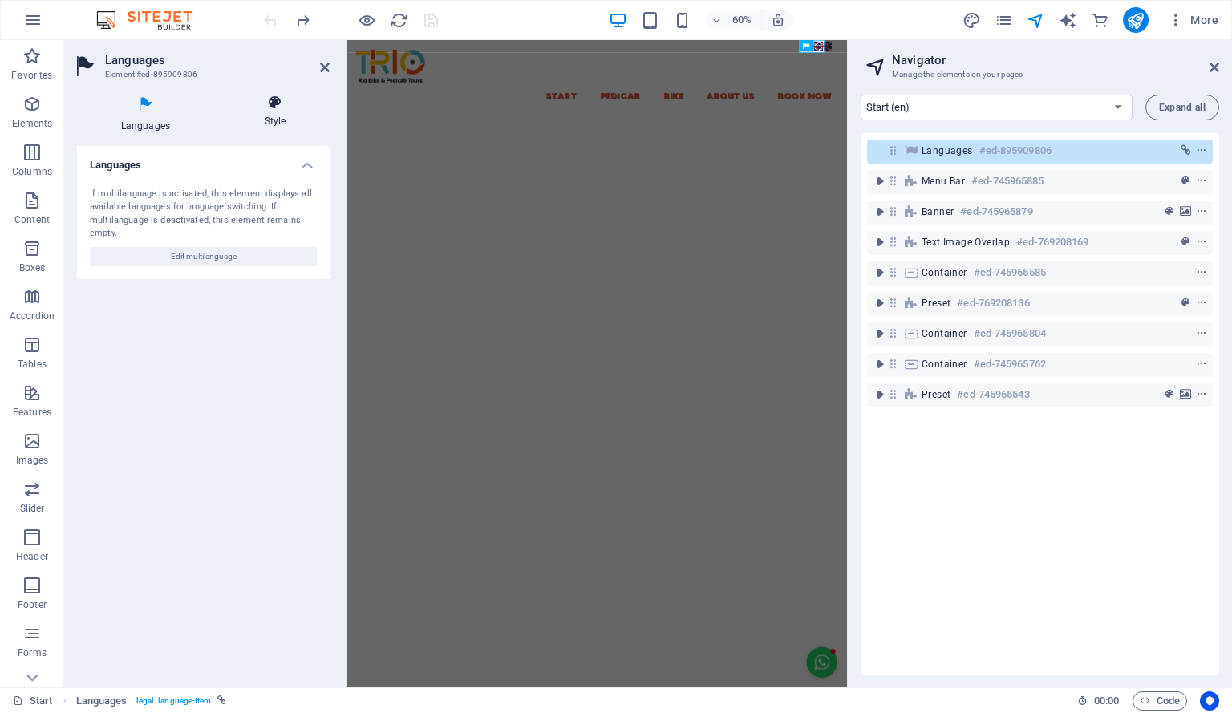
click at [277, 110] on icon at bounding box center [275, 103] width 109 height 16
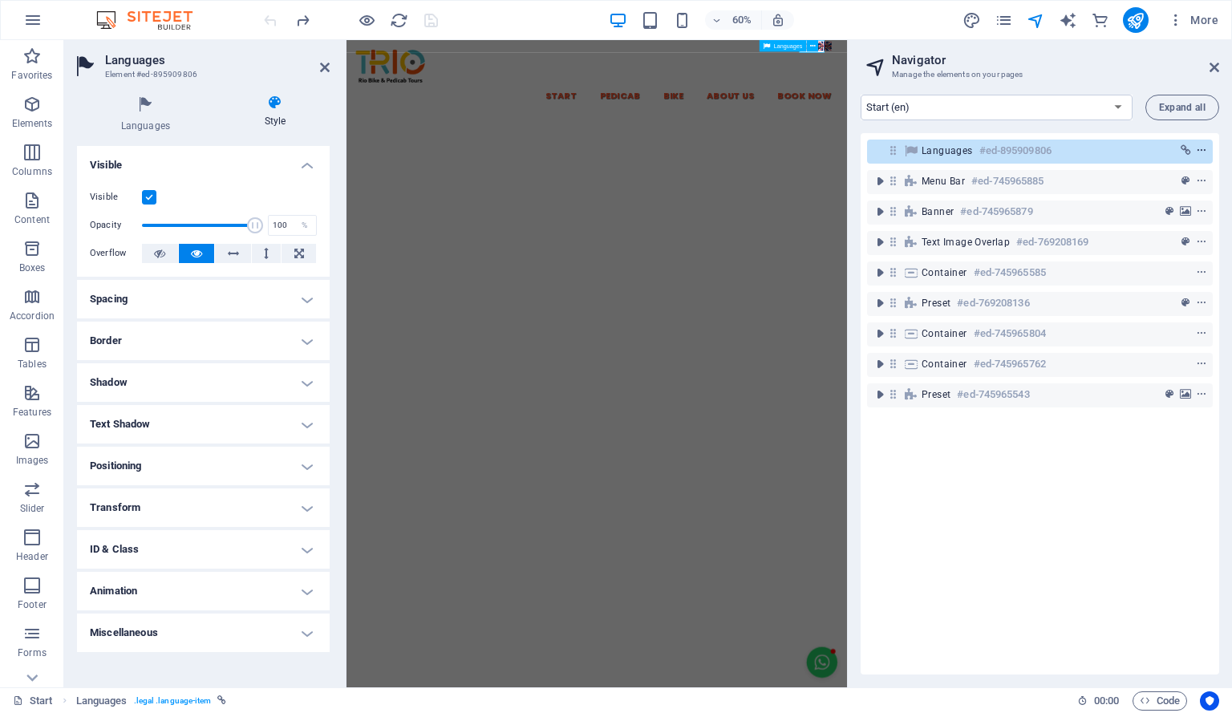
click at [1196, 150] on icon "context-menu" at bounding box center [1201, 150] width 11 height 11
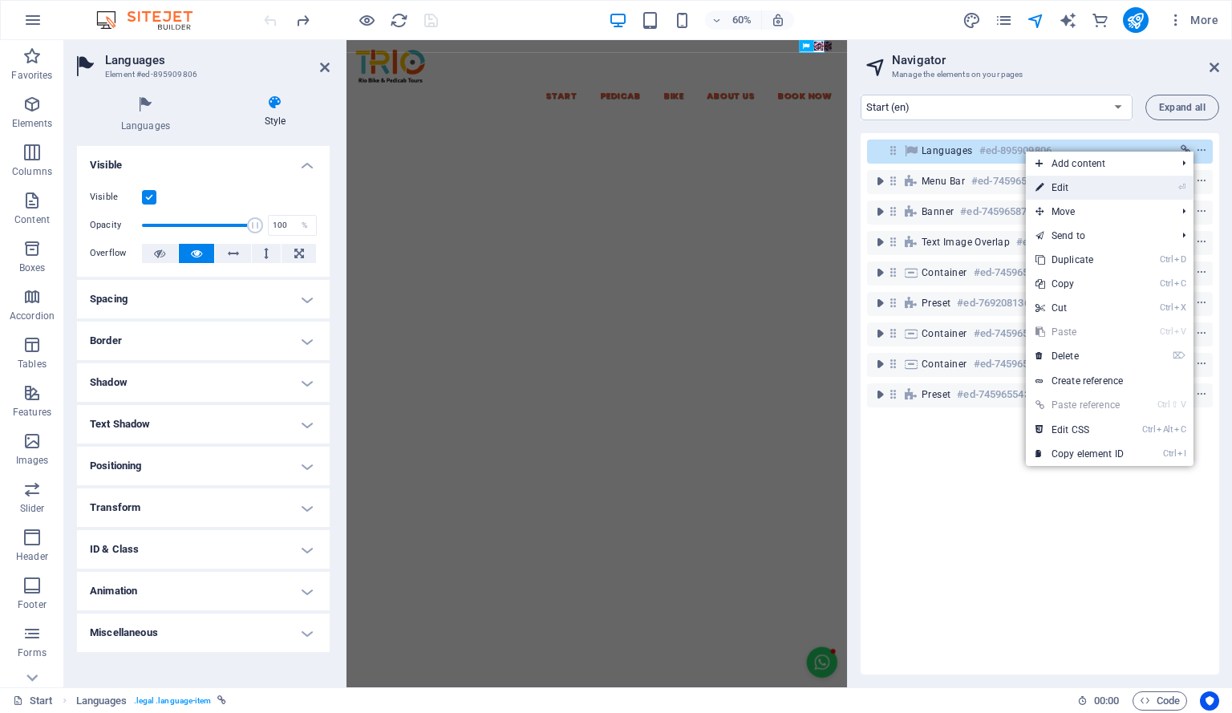
click at [1141, 184] on li "⏎ Edit" at bounding box center [1110, 188] width 168 height 24
click at [1049, 188] on link "⏎ Edit" at bounding box center [1079, 188] width 107 height 24
click at [1049, 188] on div "Menu Bar #ed-745965885" at bounding box center [1027, 181] width 211 height 19
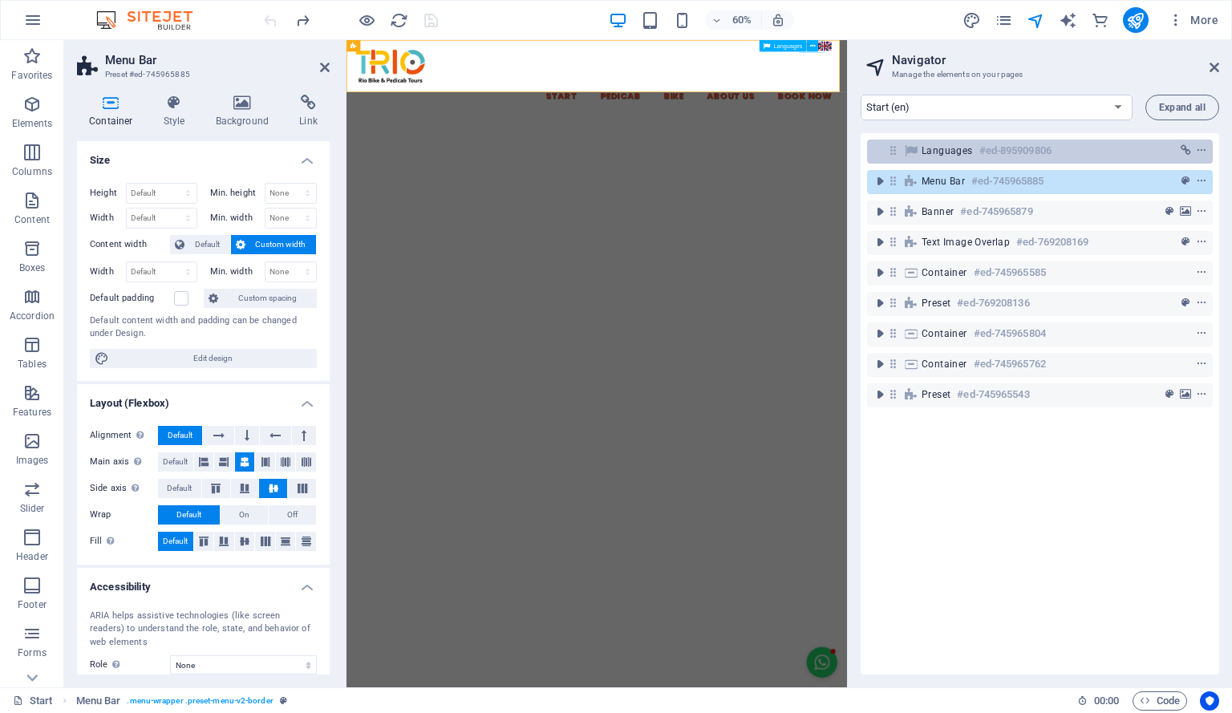
click at [1055, 160] on div "Languages #ed-895909806" at bounding box center [1027, 150] width 211 height 19
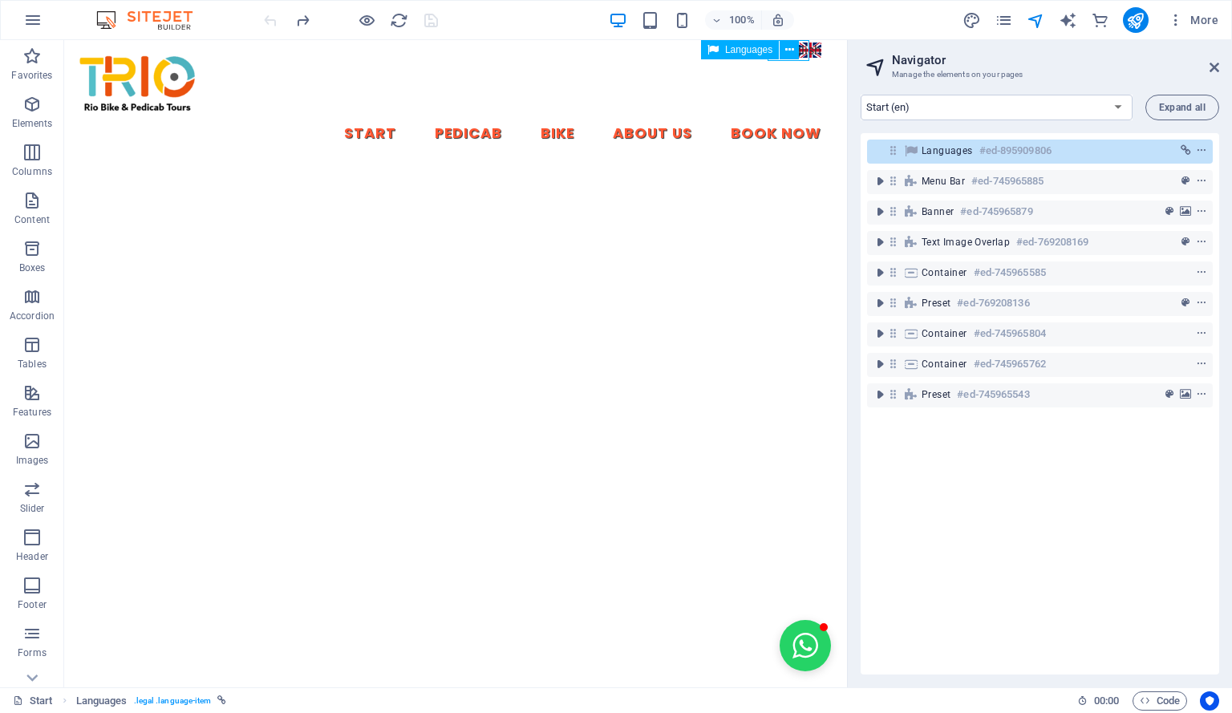
click at [1009, 154] on h6 "#ed-895909806" at bounding box center [1015, 150] width 72 height 19
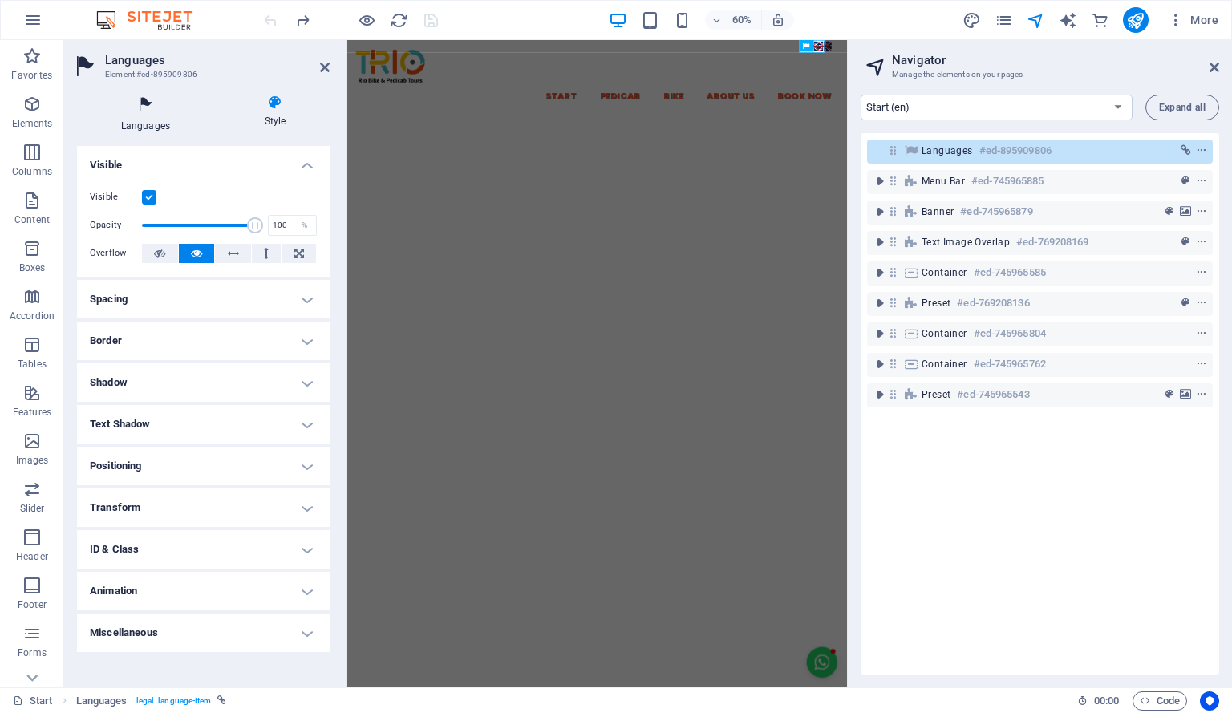
click at [148, 113] on icon at bounding box center [145, 105] width 137 height 21
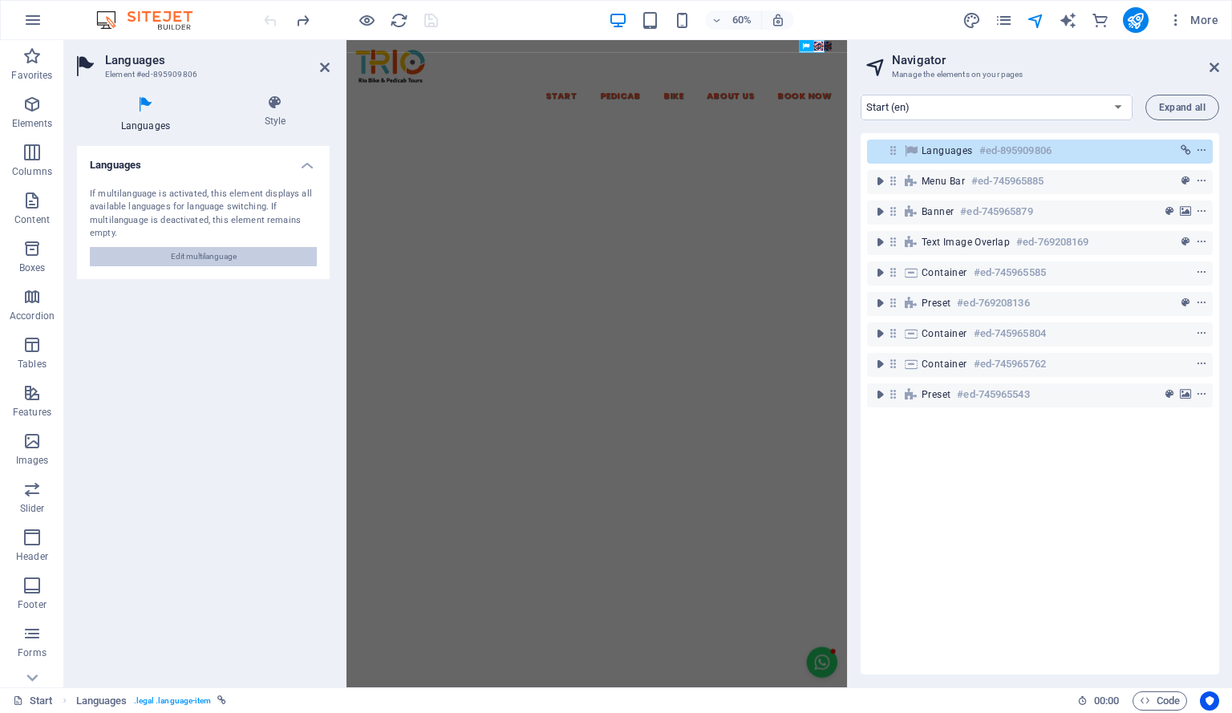
click at [203, 254] on span "Edit multilanguage" at bounding box center [204, 256] width 66 height 19
select select "41"
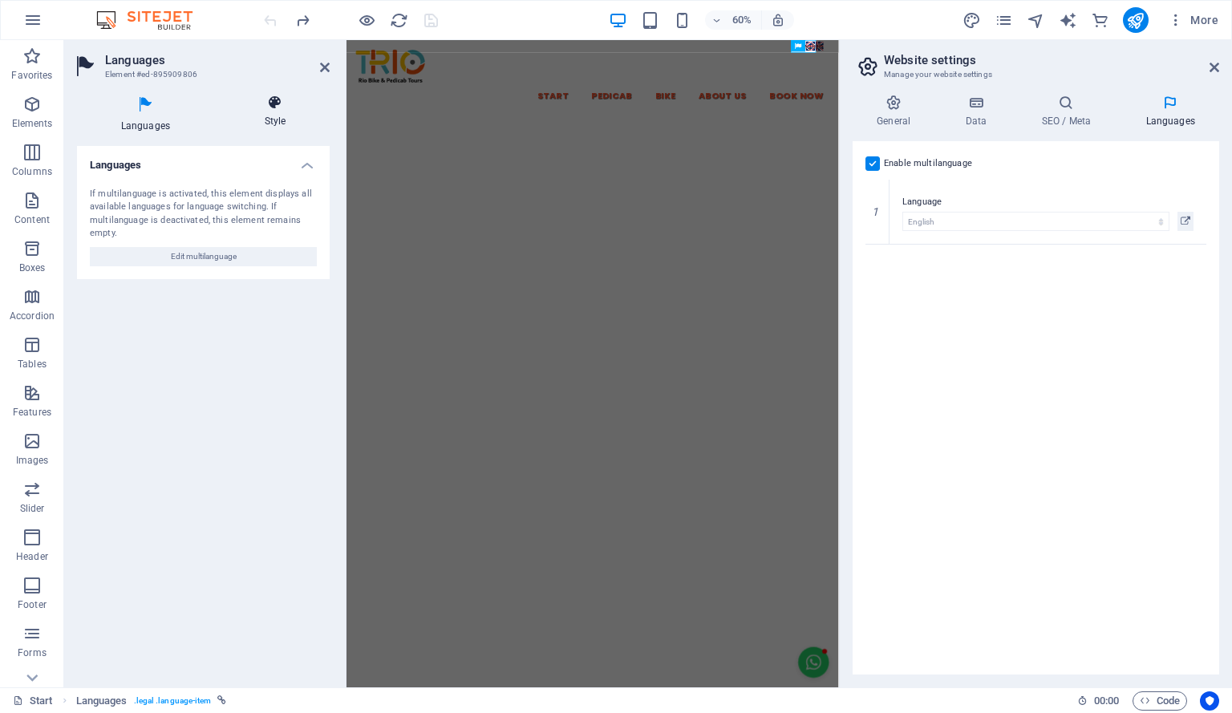
click at [281, 110] on icon at bounding box center [275, 103] width 109 height 16
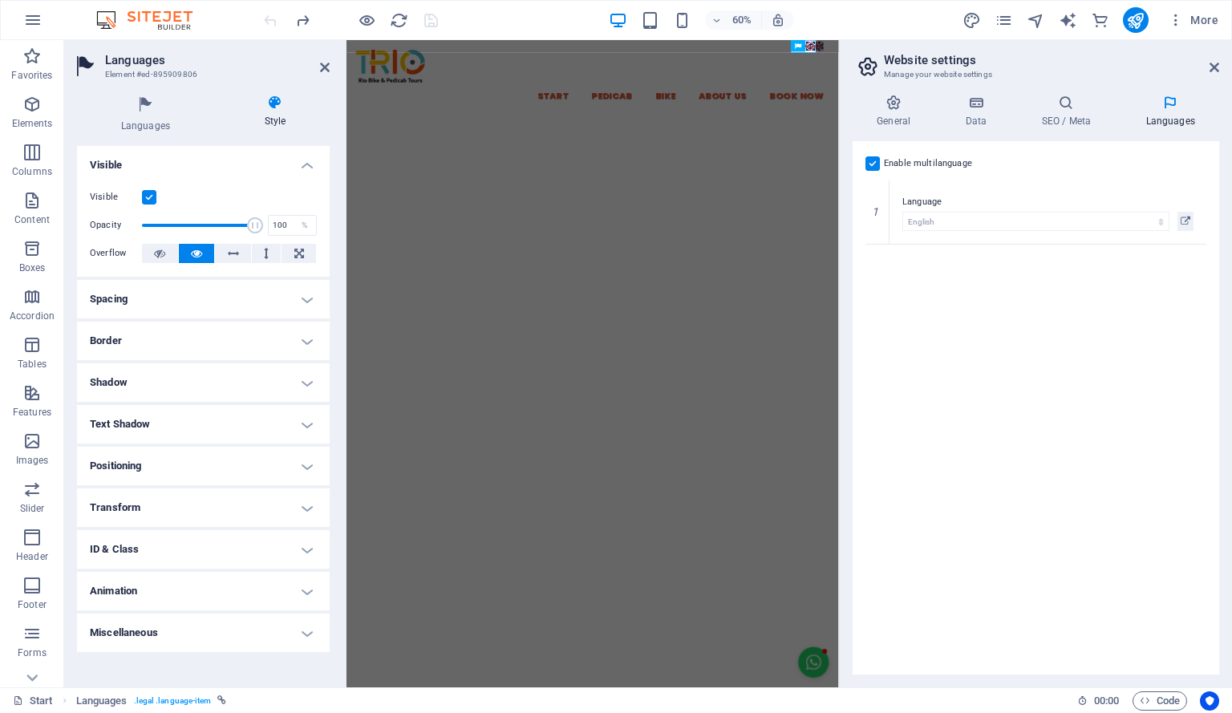
click at [150, 298] on h4 "Spacing" at bounding box center [203, 299] width 253 height 38
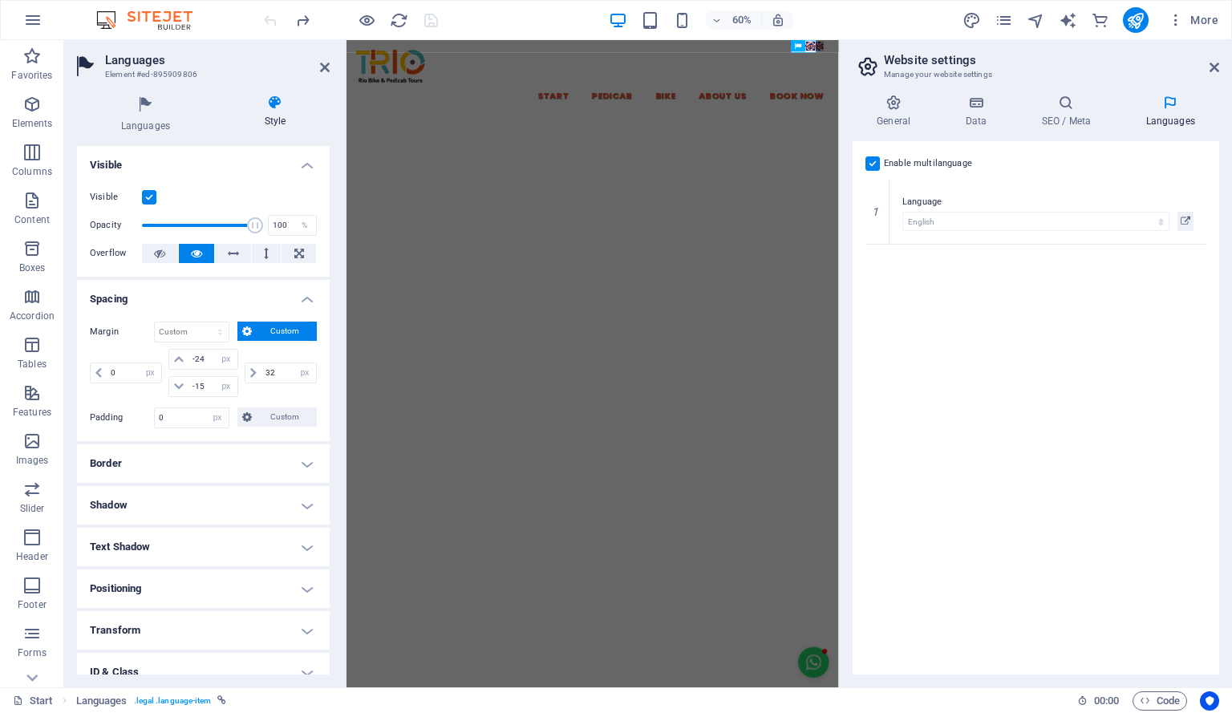
click at [150, 298] on h4 "Spacing" at bounding box center [203, 294] width 253 height 29
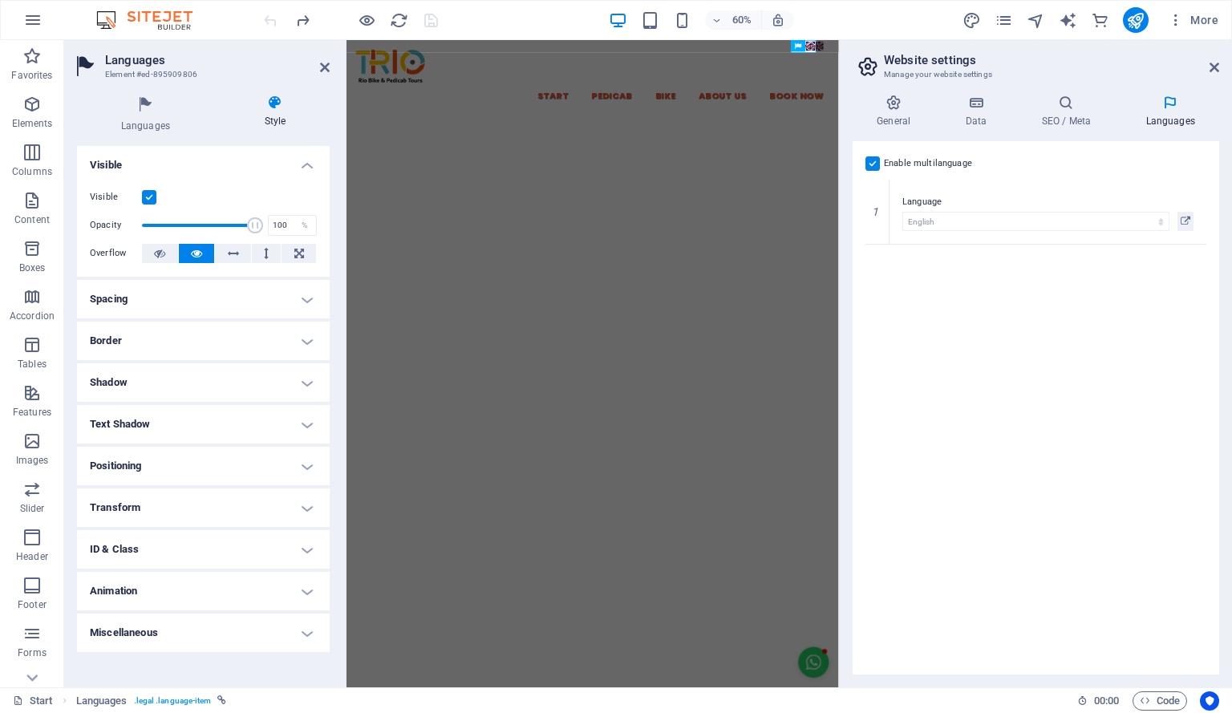
click at [156, 334] on h4 "Border" at bounding box center [203, 341] width 253 height 38
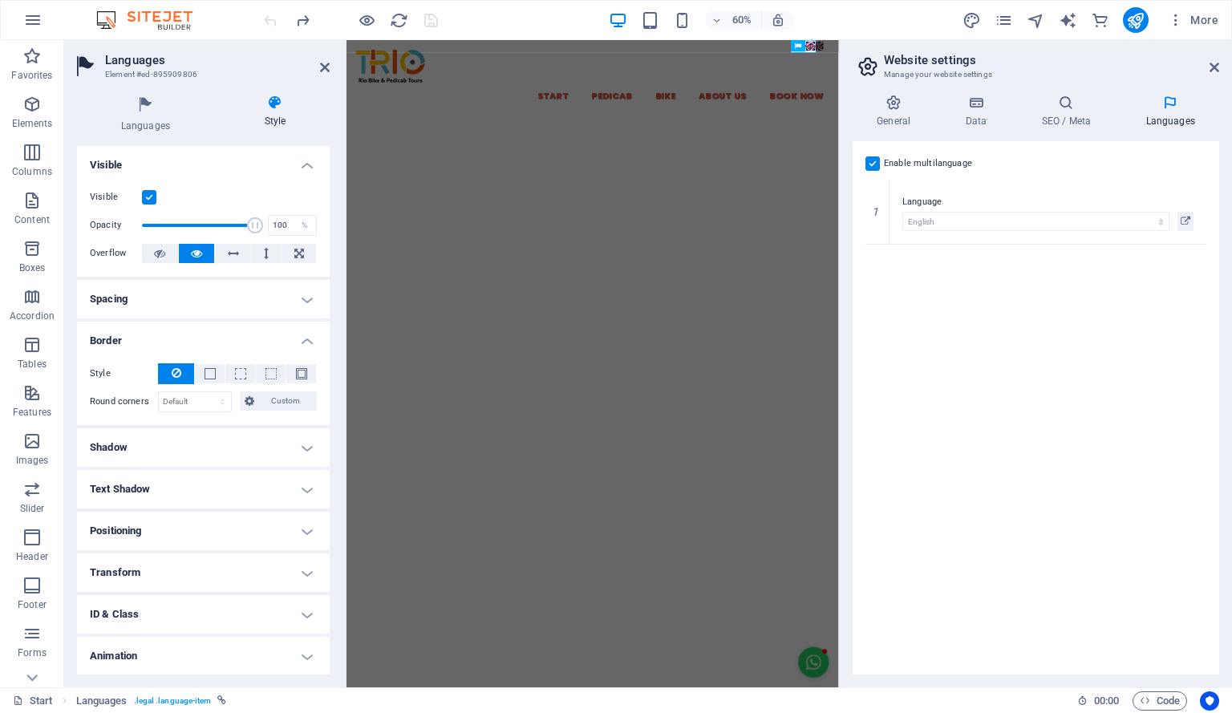
click at [156, 334] on h4 "Border" at bounding box center [203, 336] width 253 height 29
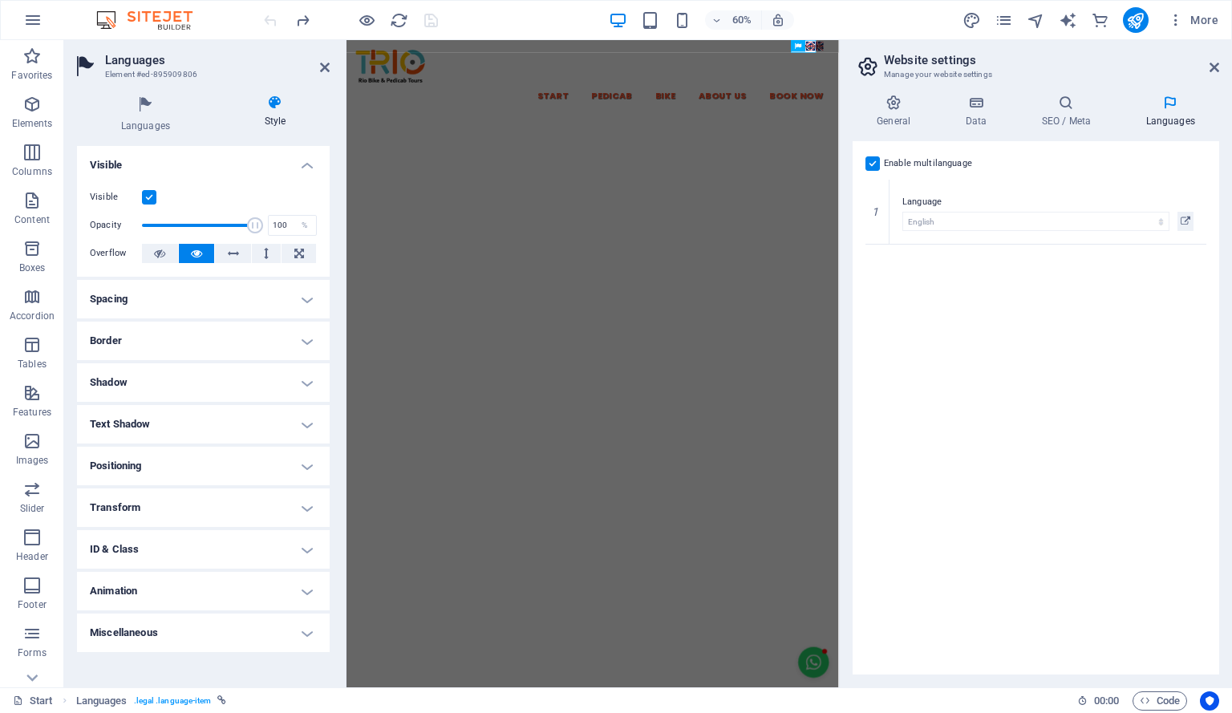
click at [156, 376] on h4 "Shadow" at bounding box center [203, 382] width 253 height 38
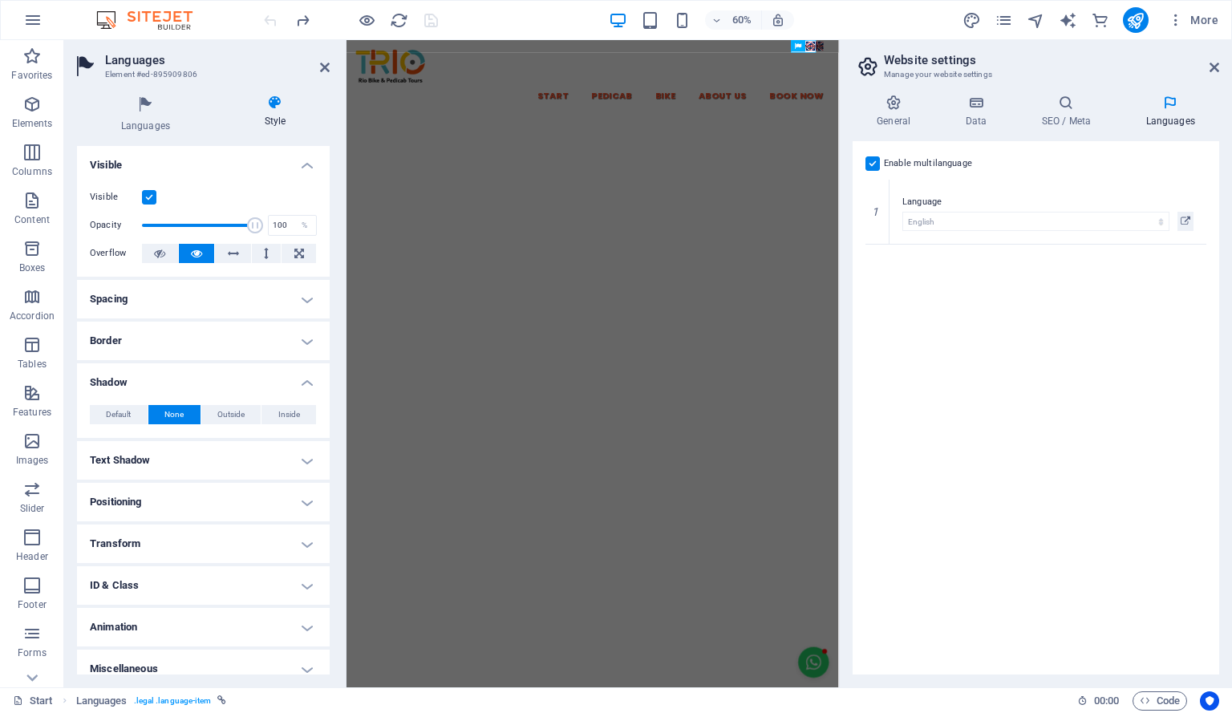
click at [156, 376] on h4 "Shadow" at bounding box center [203, 377] width 253 height 29
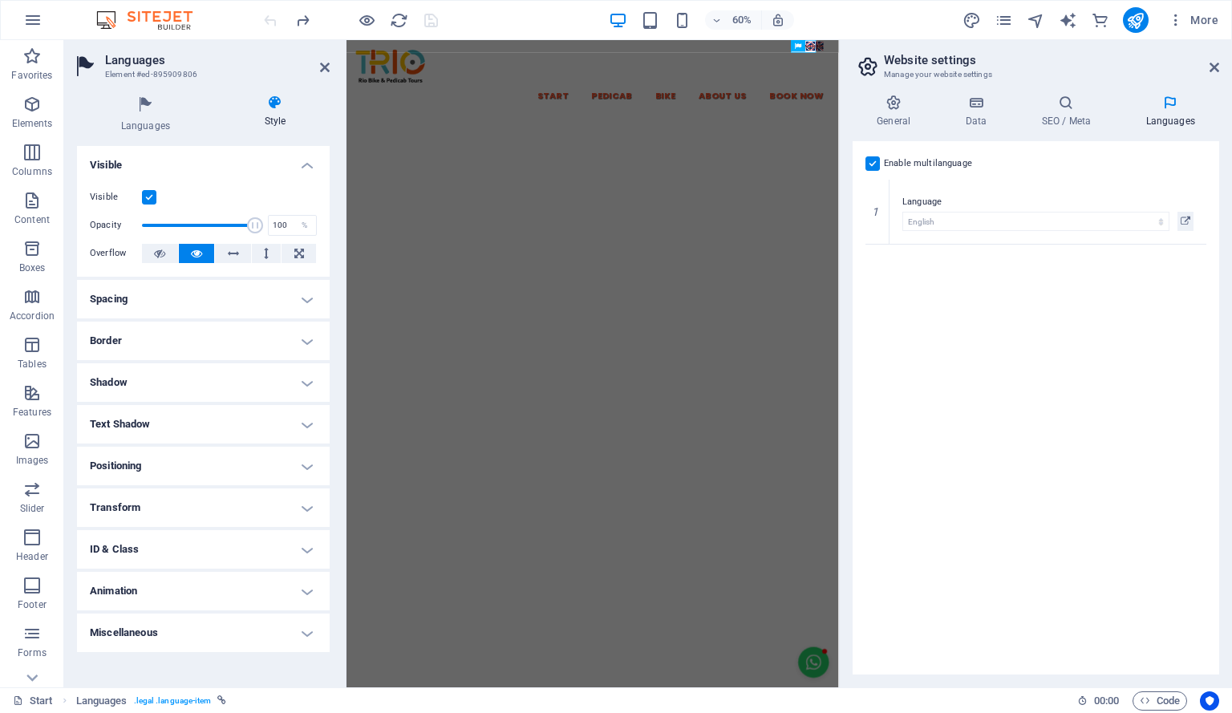
click at [159, 421] on h4 "Text Shadow" at bounding box center [203, 424] width 253 height 38
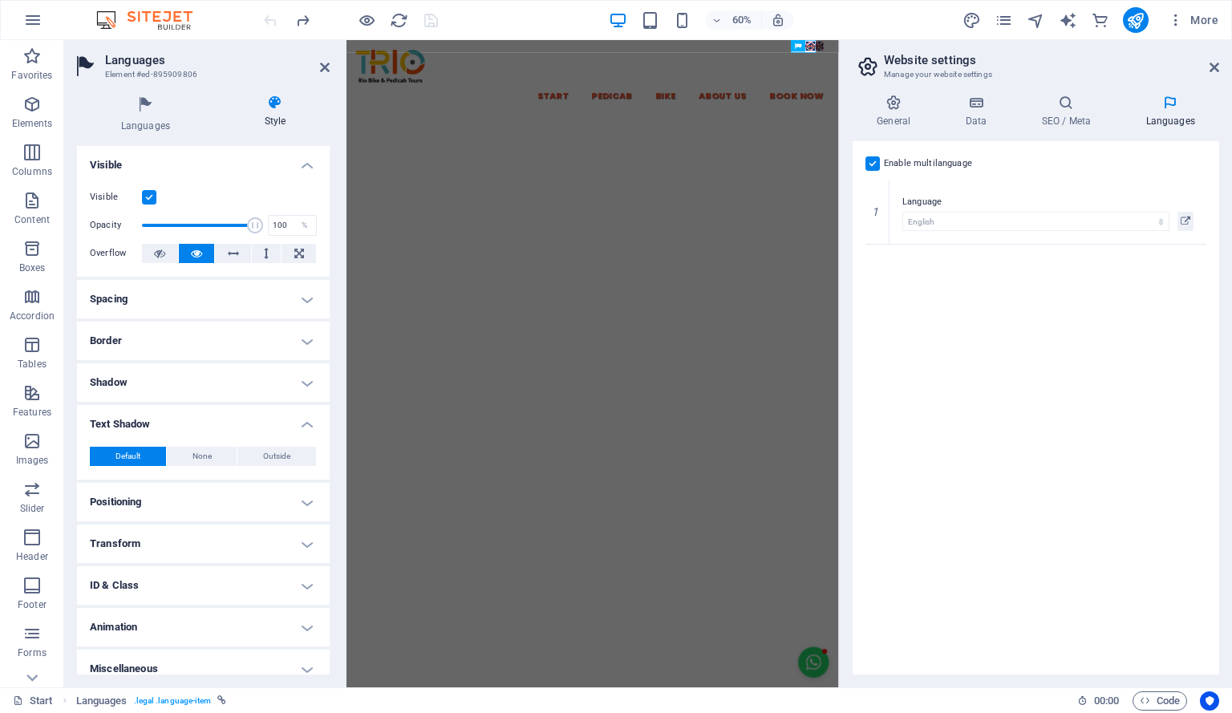
scroll to position [13, 0]
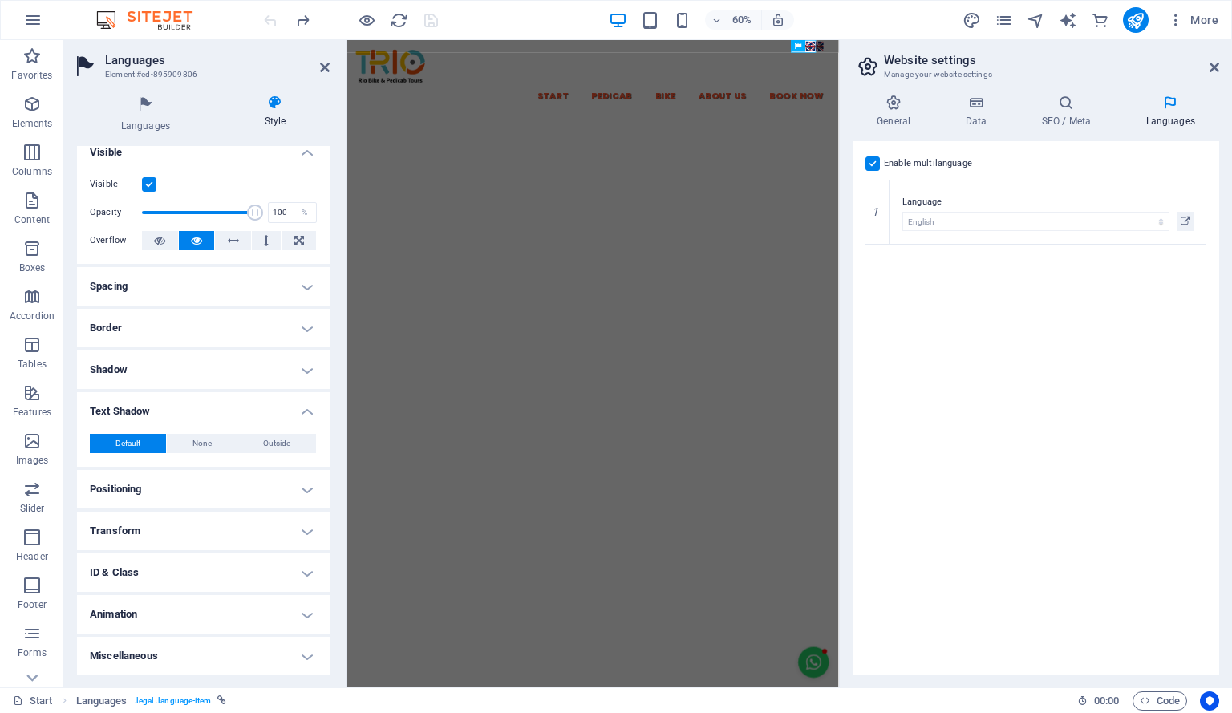
click at [160, 477] on h4 "Positioning" at bounding box center [203, 489] width 253 height 38
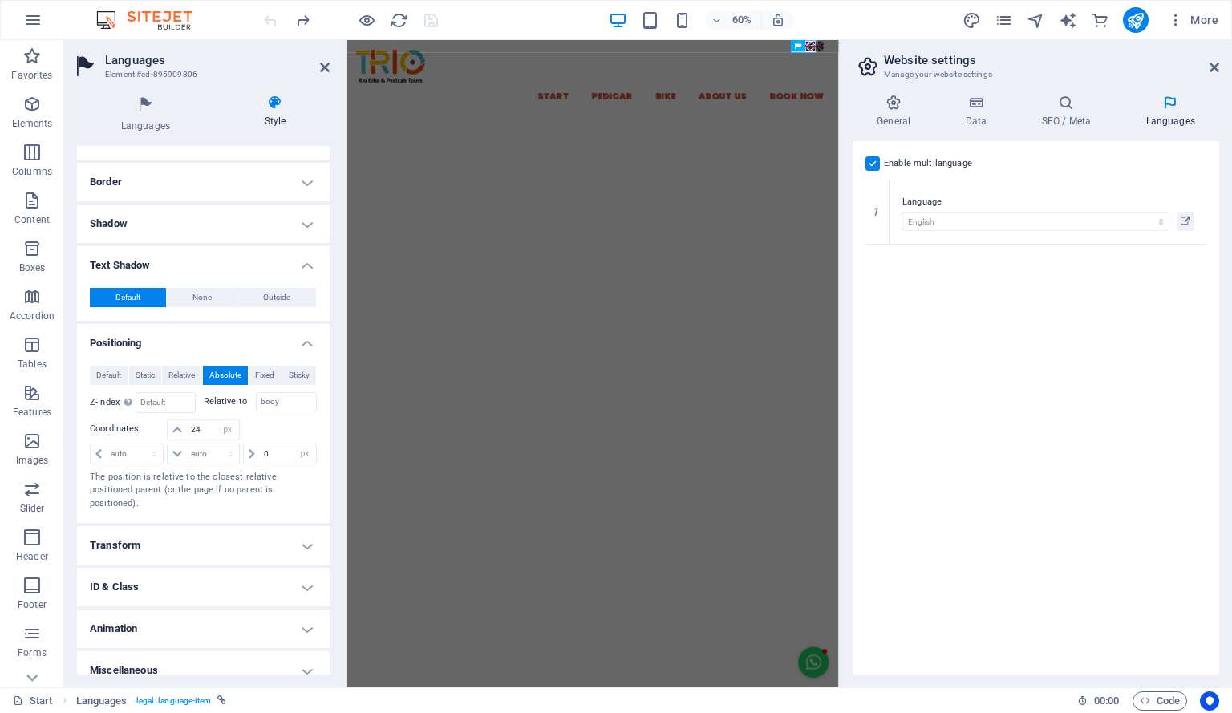
scroll to position [172, 0]
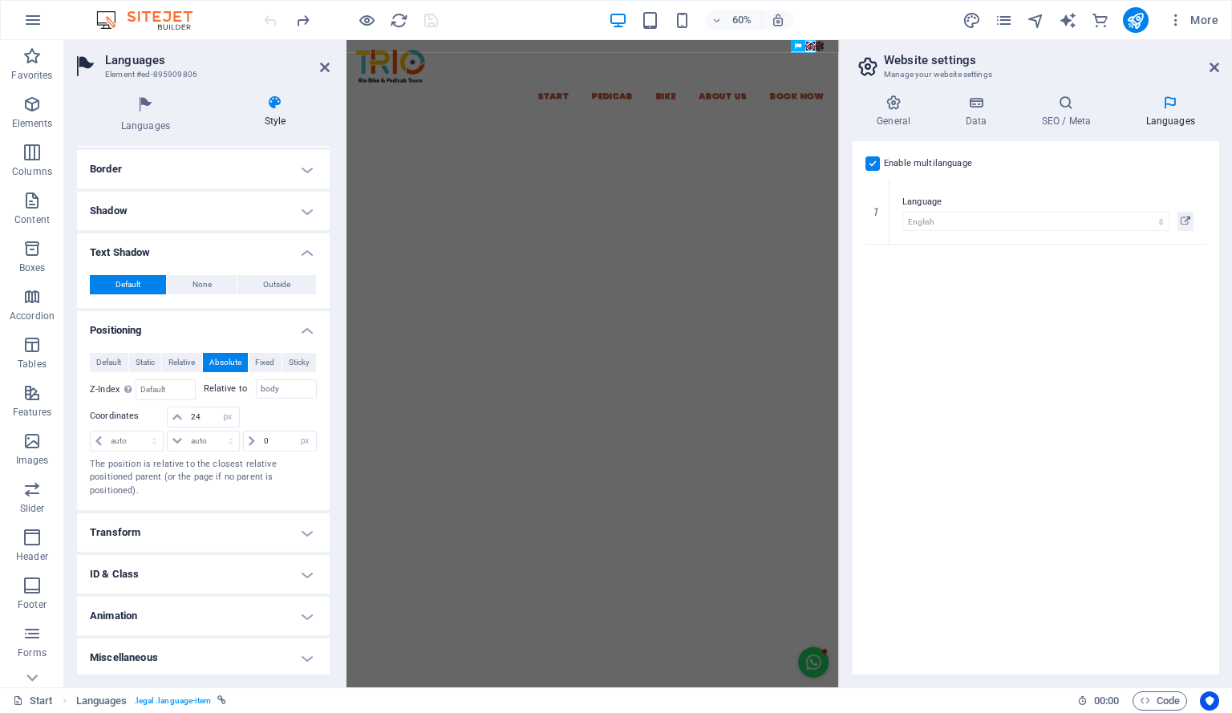
click at [168, 527] on h4 "Transform" at bounding box center [203, 532] width 253 height 38
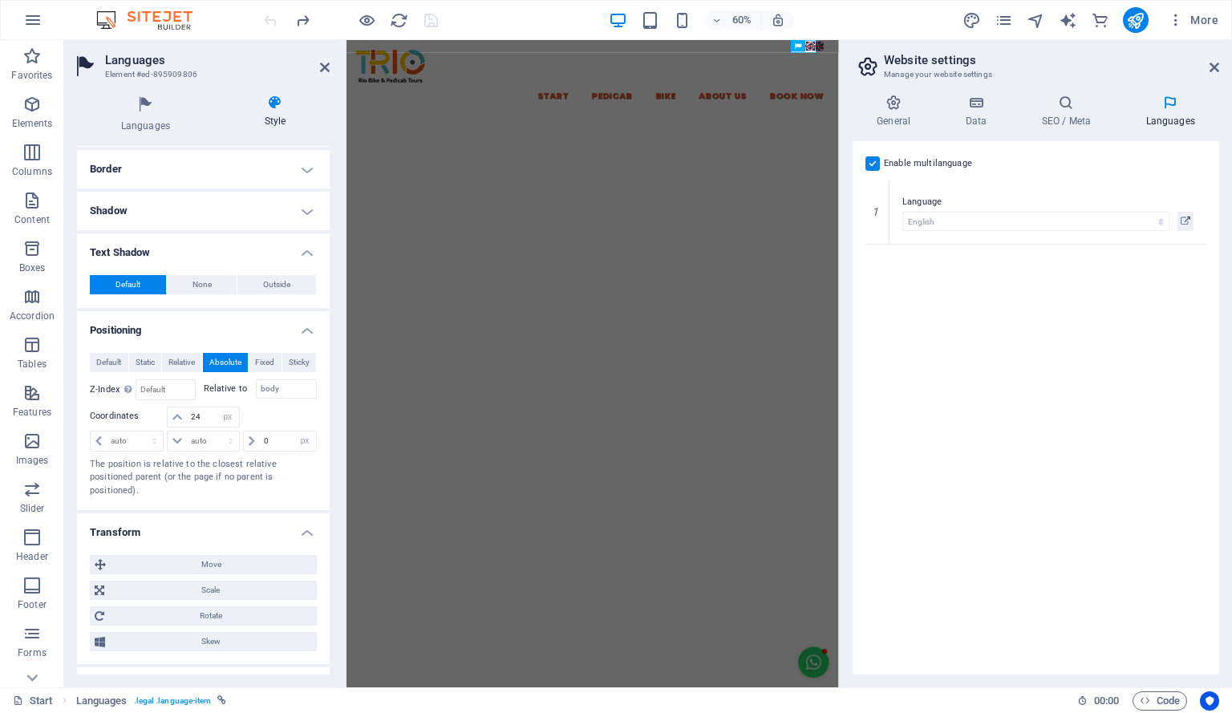
scroll to position [284, 0]
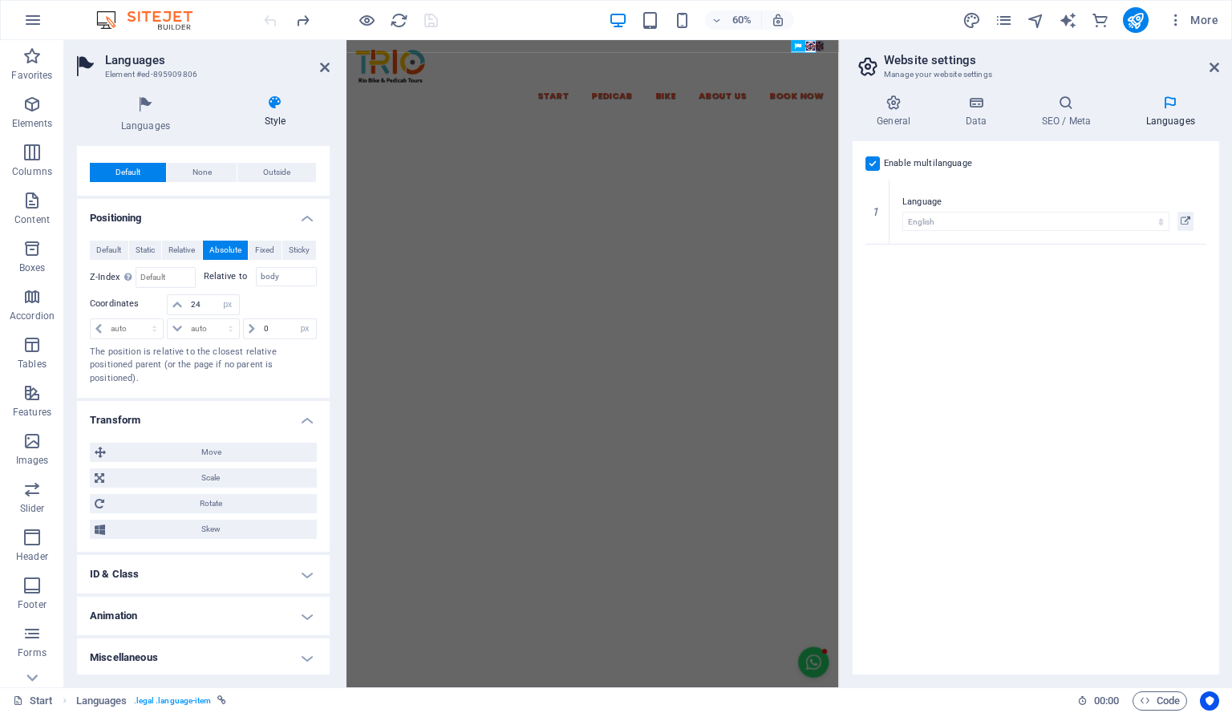
click at [183, 568] on h4 "ID & Class" at bounding box center [203, 574] width 253 height 38
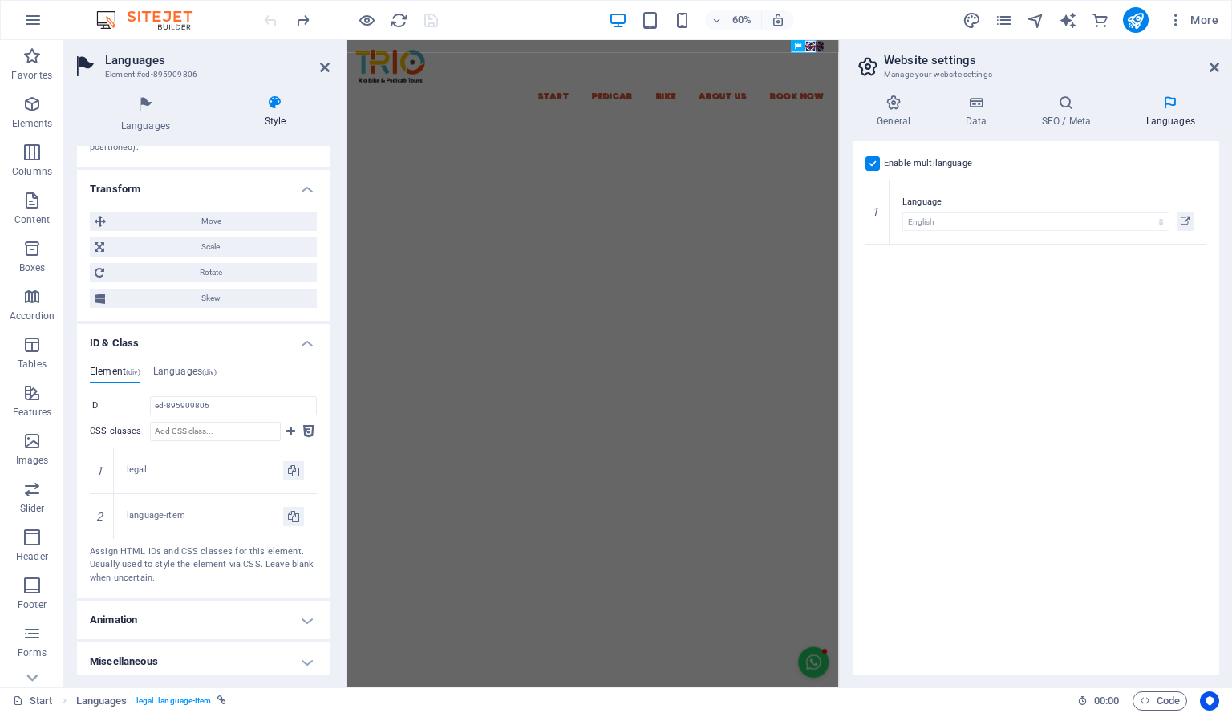
scroll to position [518, 0]
click at [102, 464] on icon at bounding box center [101, 468] width 7 height 10
click at [241, 622] on h4 "Animation" at bounding box center [203, 616] width 253 height 38
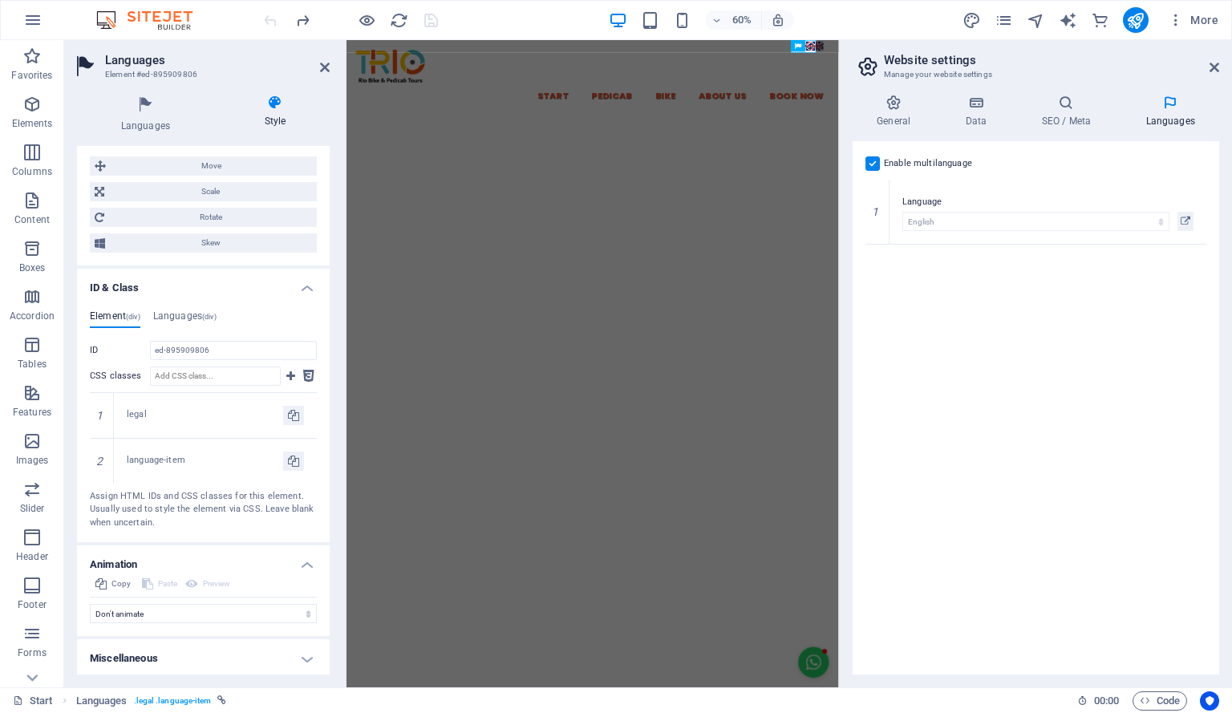
click at [248, 649] on h4 "Miscellaneous" at bounding box center [203, 658] width 253 height 38
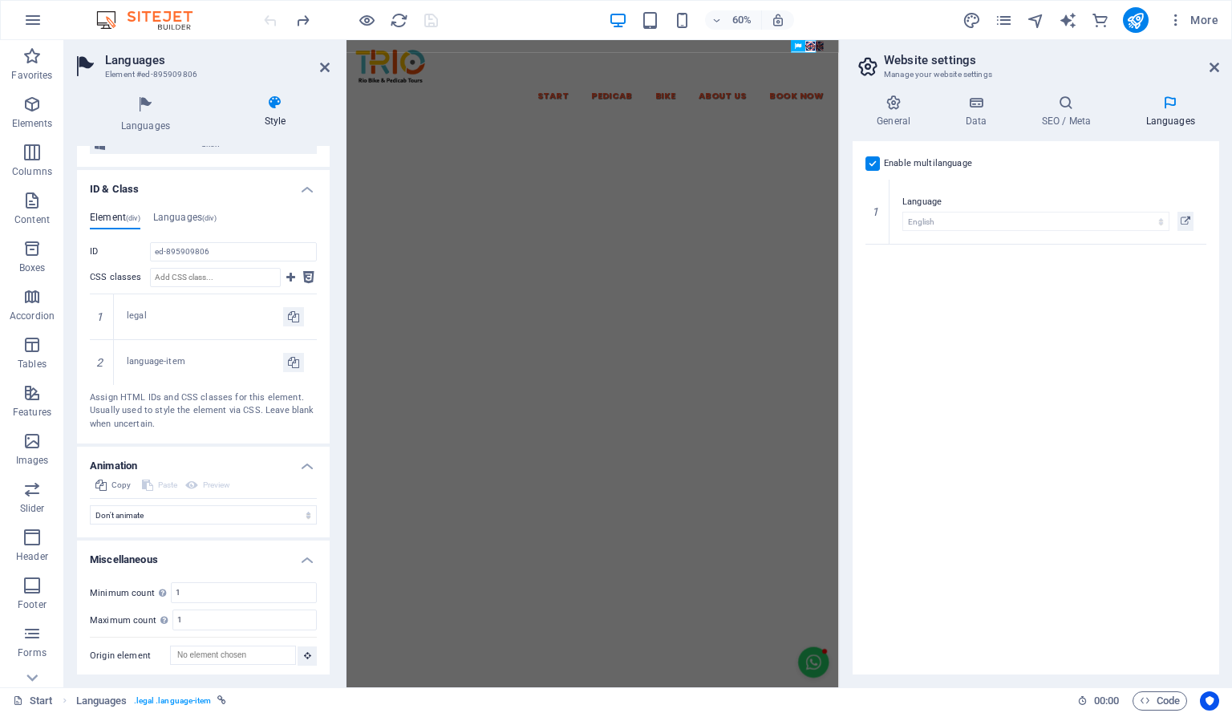
scroll to position [669, 0]
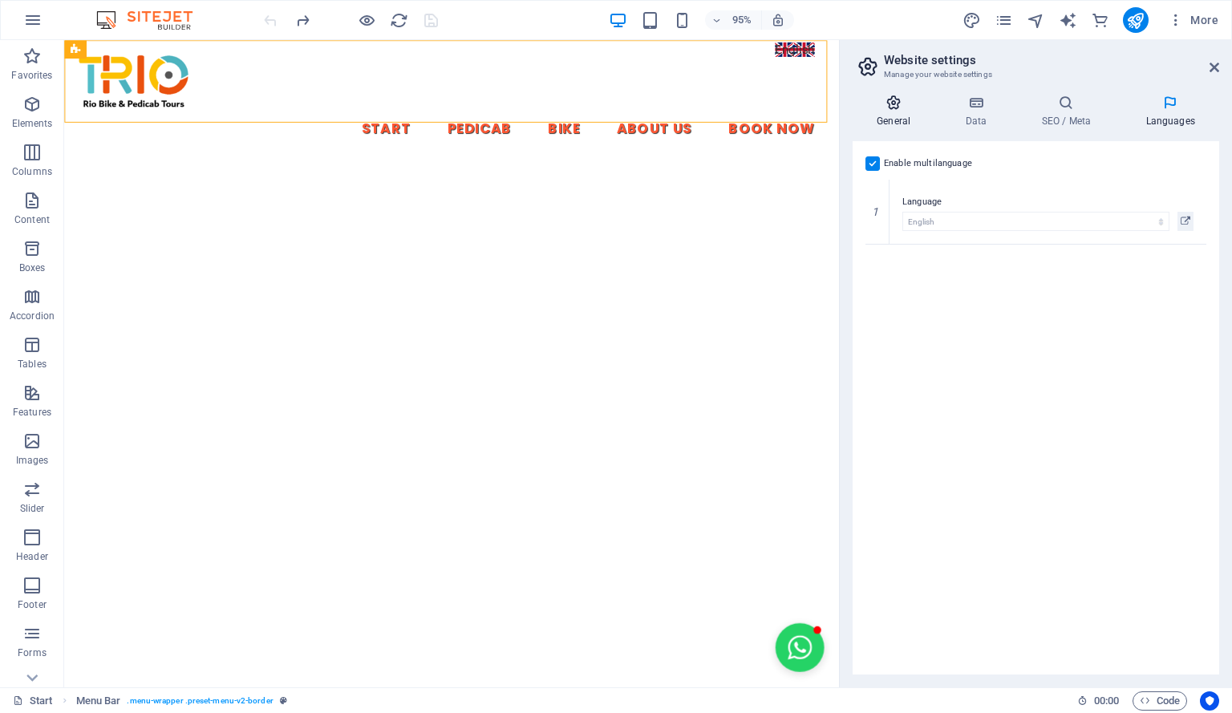
click at [899, 105] on icon at bounding box center [894, 103] width 82 height 16
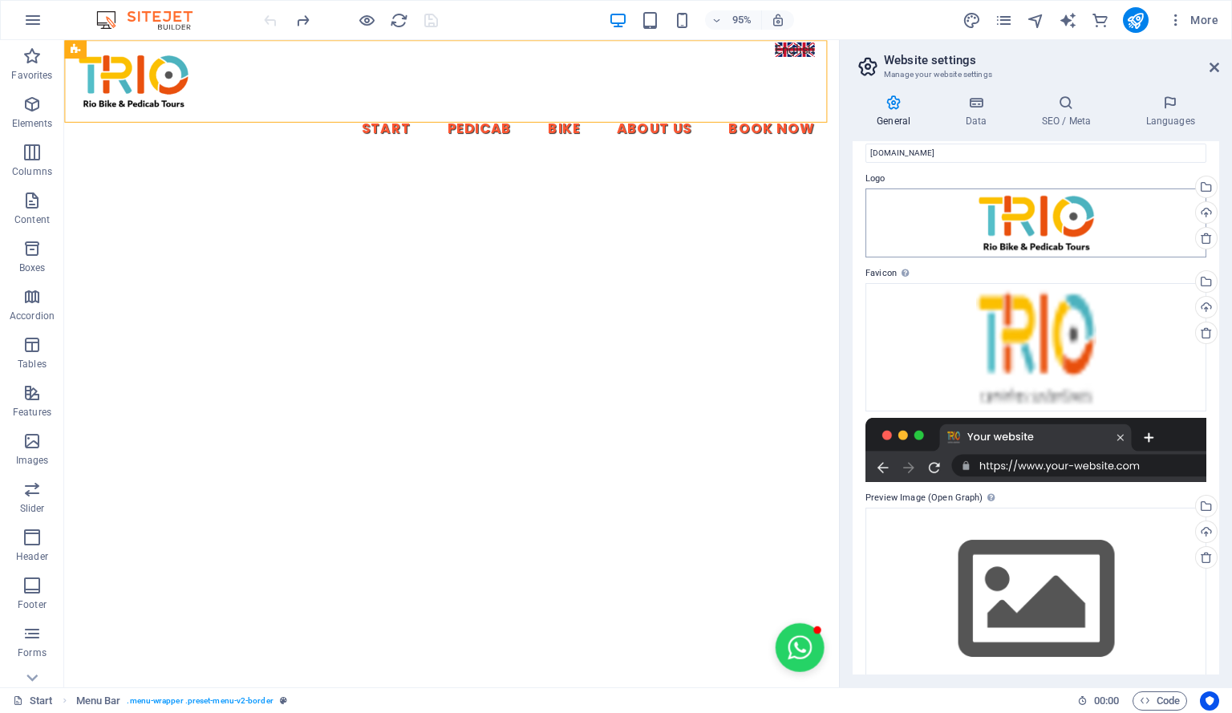
scroll to position [0, 0]
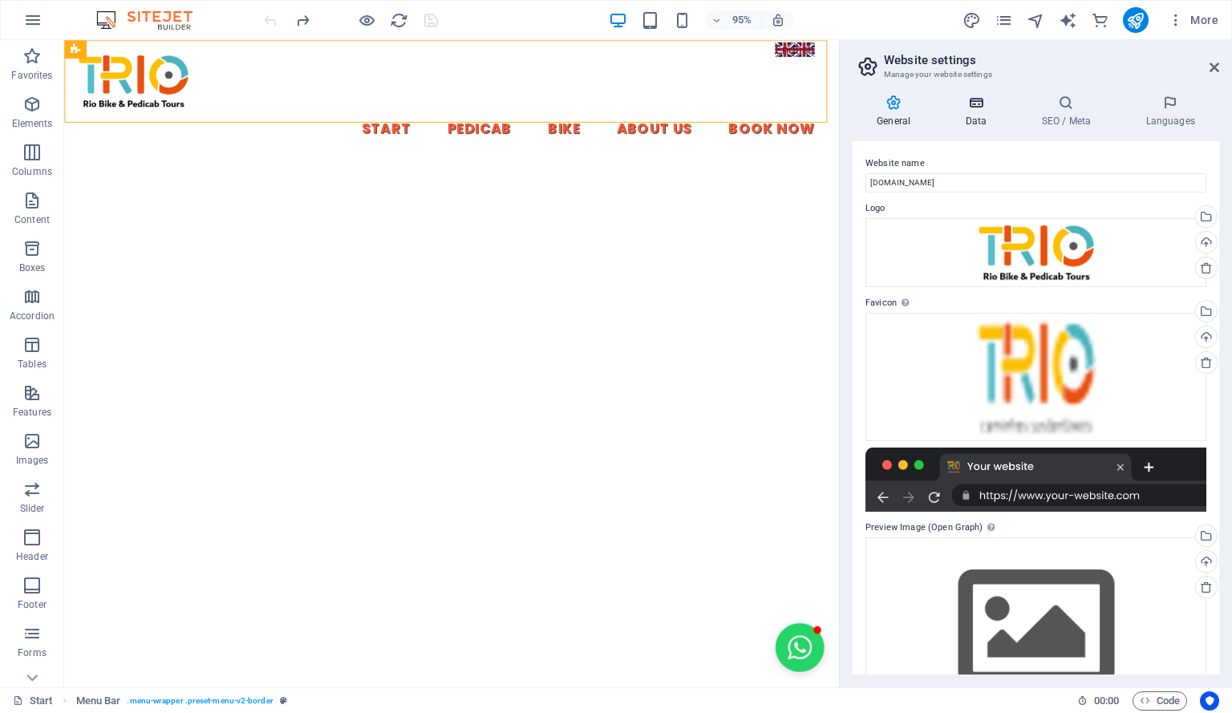
click at [982, 121] on h4 "Data" at bounding box center [979, 112] width 76 height 34
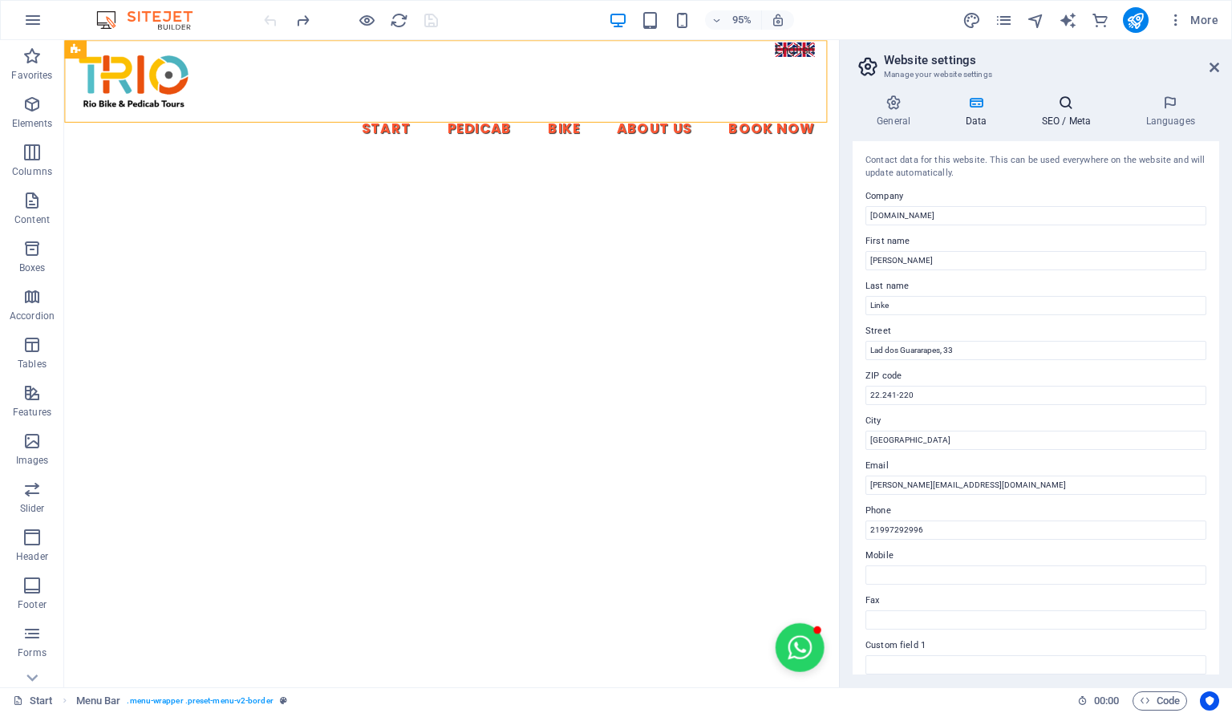
click at [1085, 112] on h4 "SEO / Meta" at bounding box center [1069, 112] width 104 height 34
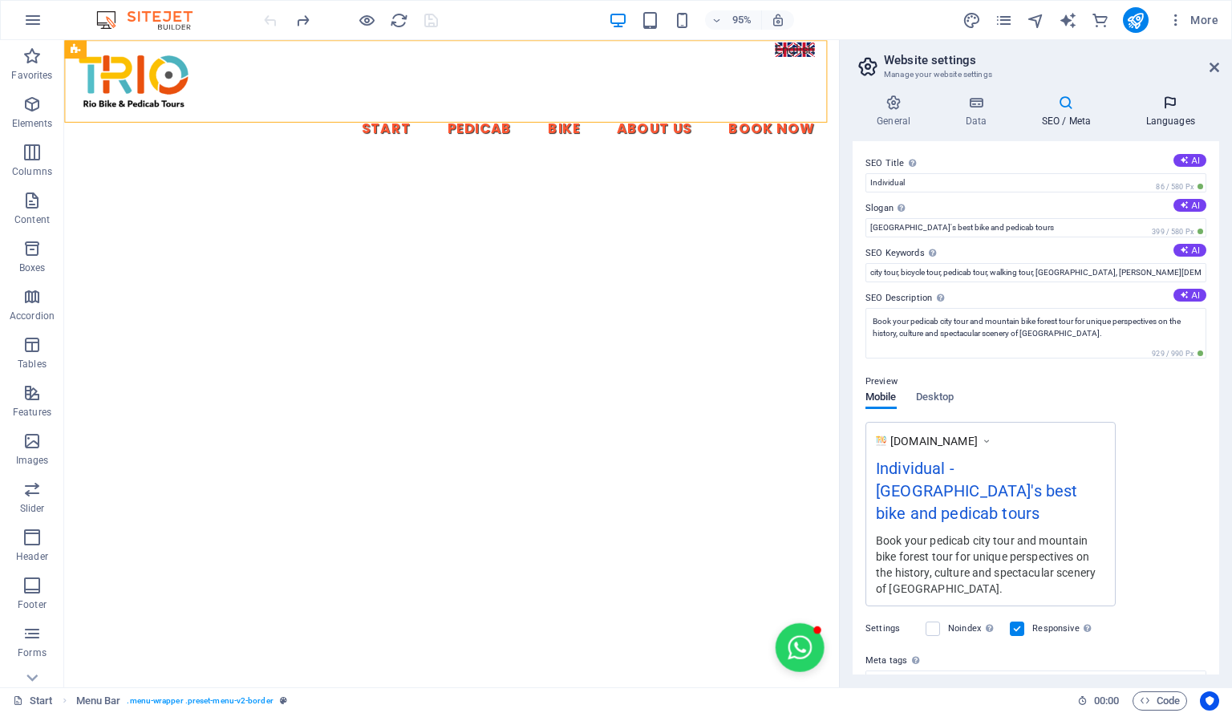
click at [1180, 113] on h4 "Languages" at bounding box center [1170, 112] width 98 height 34
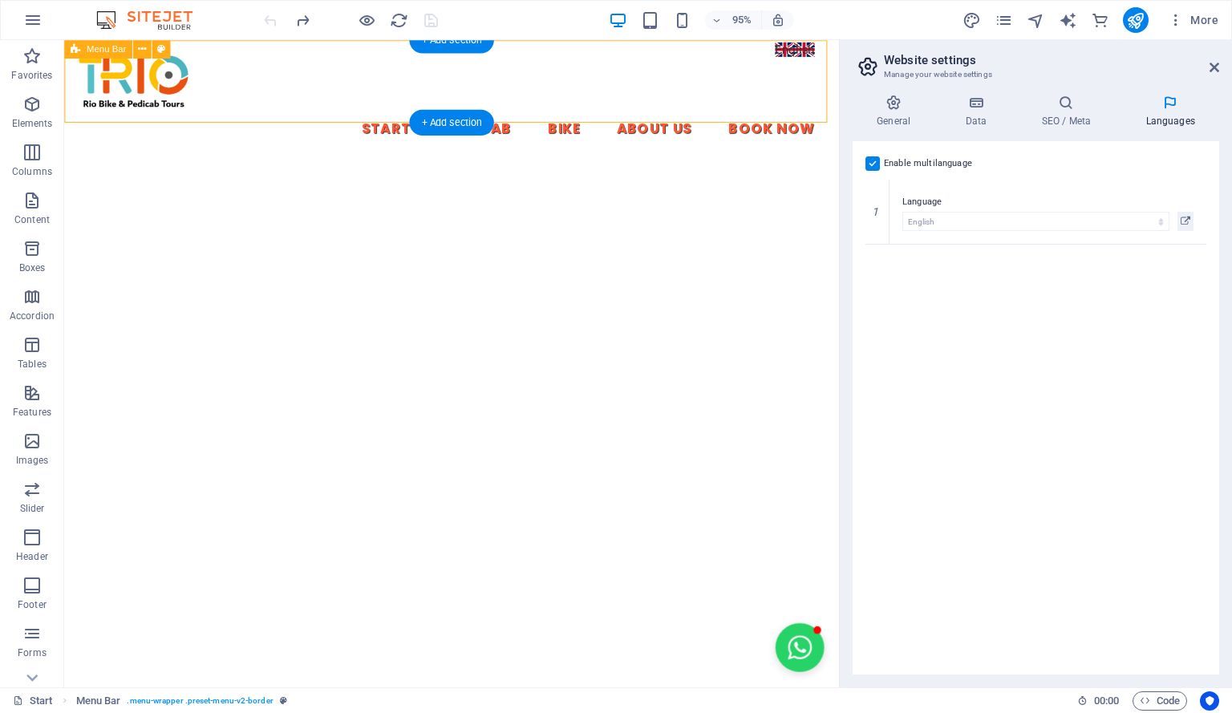
click at [822, 41] on div "Start Pedicab Bike About Us Book Now" at bounding box center [472, 103] width 816 height 127
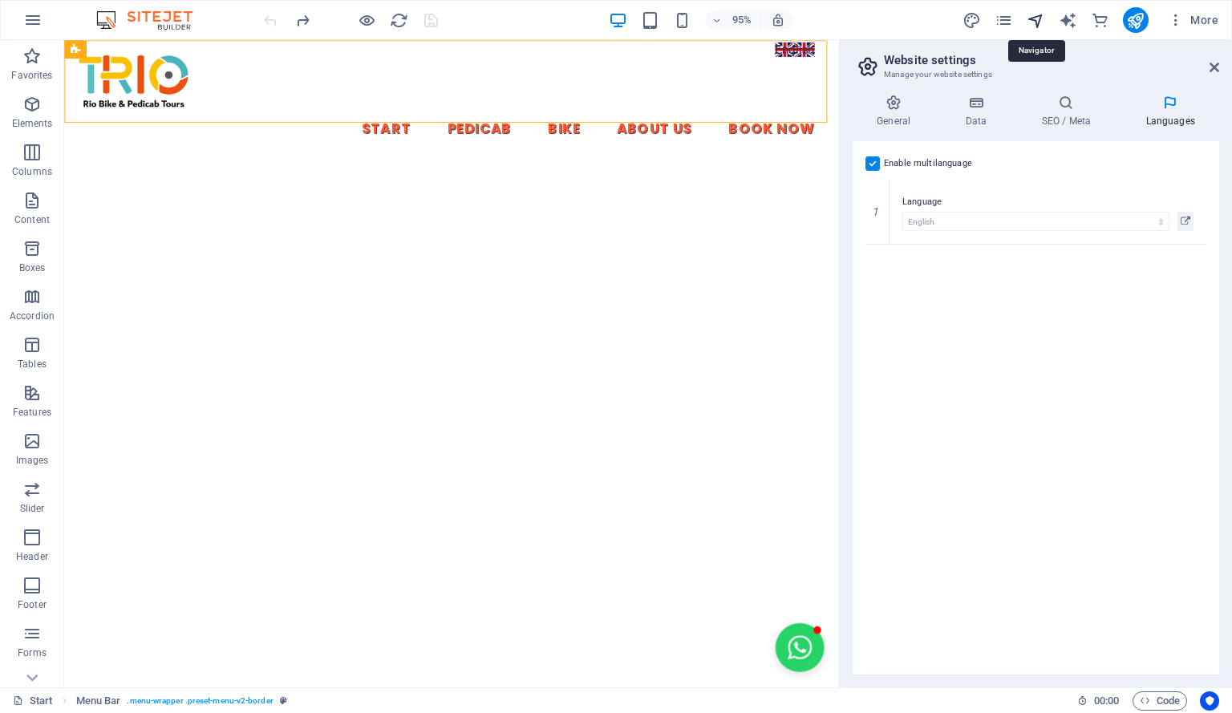
click at [1038, 22] on icon "navigator" at bounding box center [1036, 20] width 18 height 18
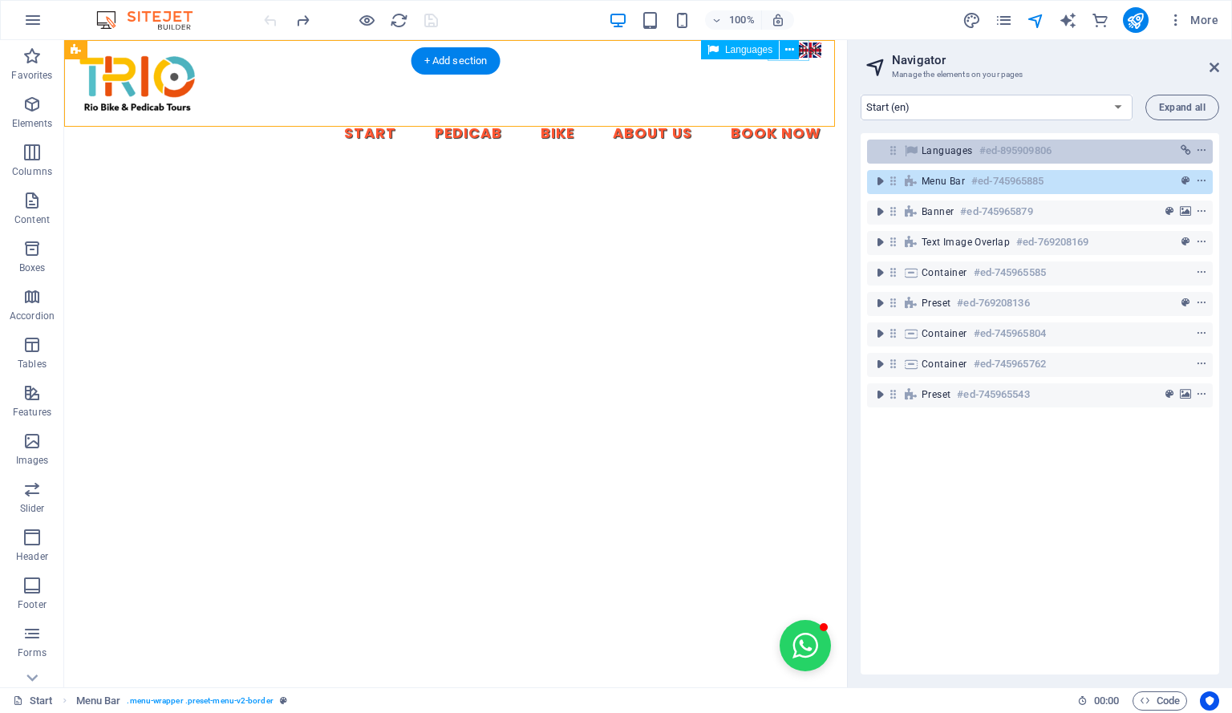
click at [1030, 153] on h6 "#ed-895909806" at bounding box center [1015, 150] width 72 height 19
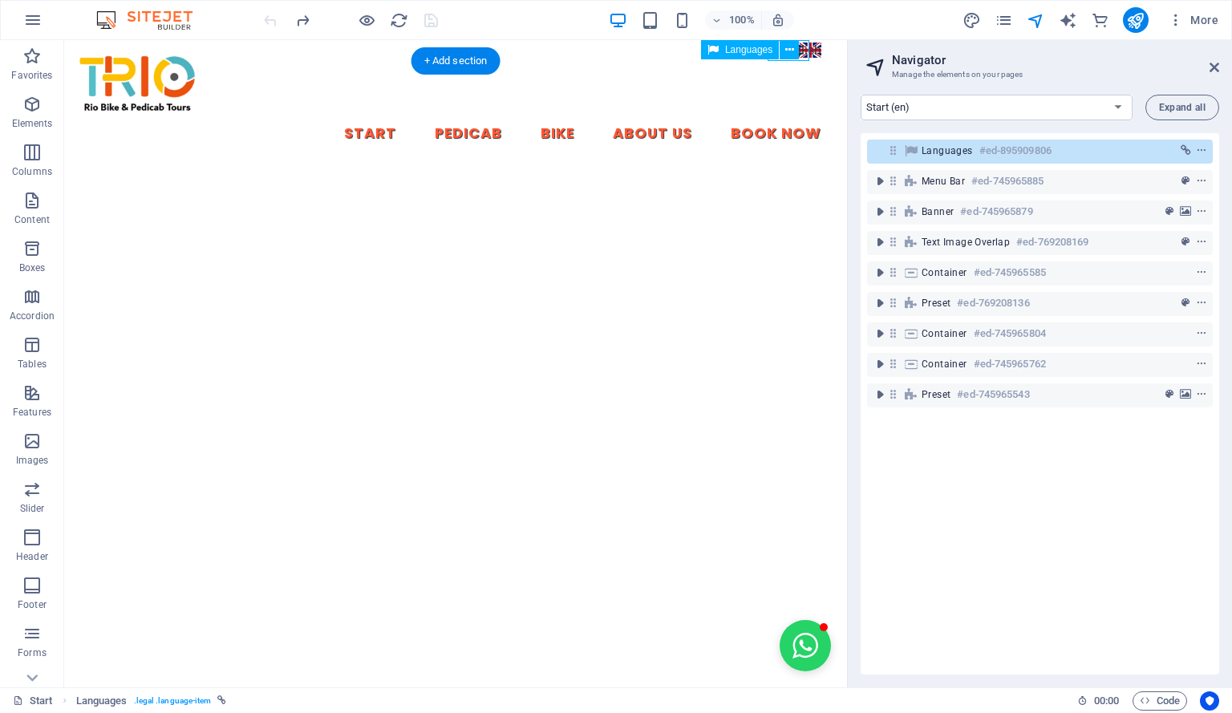
click at [902, 151] on icon at bounding box center [911, 150] width 18 height 13
select select "px"
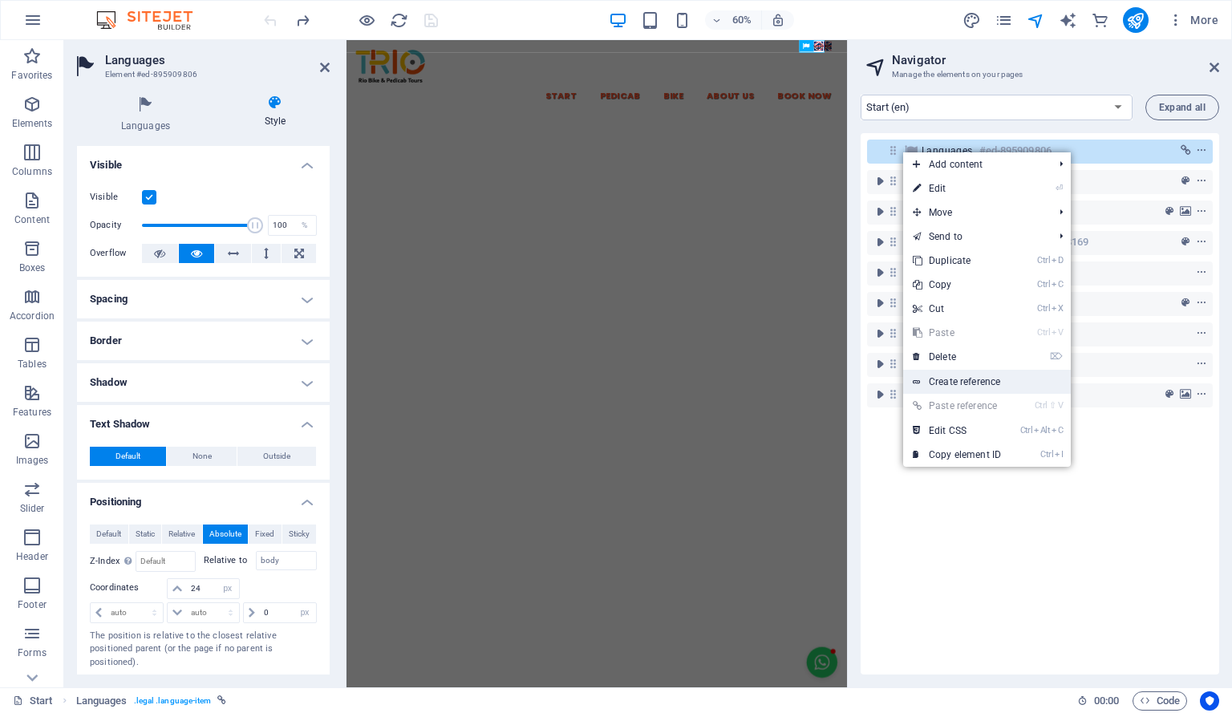
click at [996, 378] on link "Create reference" at bounding box center [987, 382] width 168 height 24
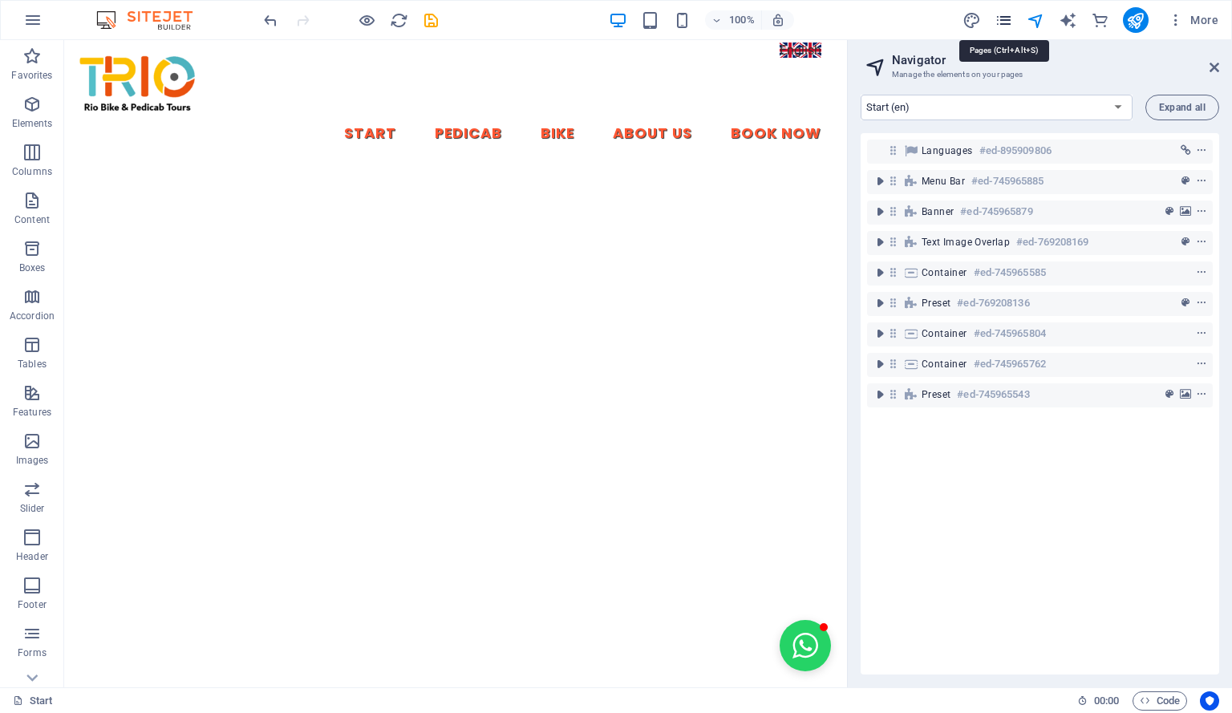
click at [1011, 20] on icon "pages" at bounding box center [1003, 20] width 18 height 18
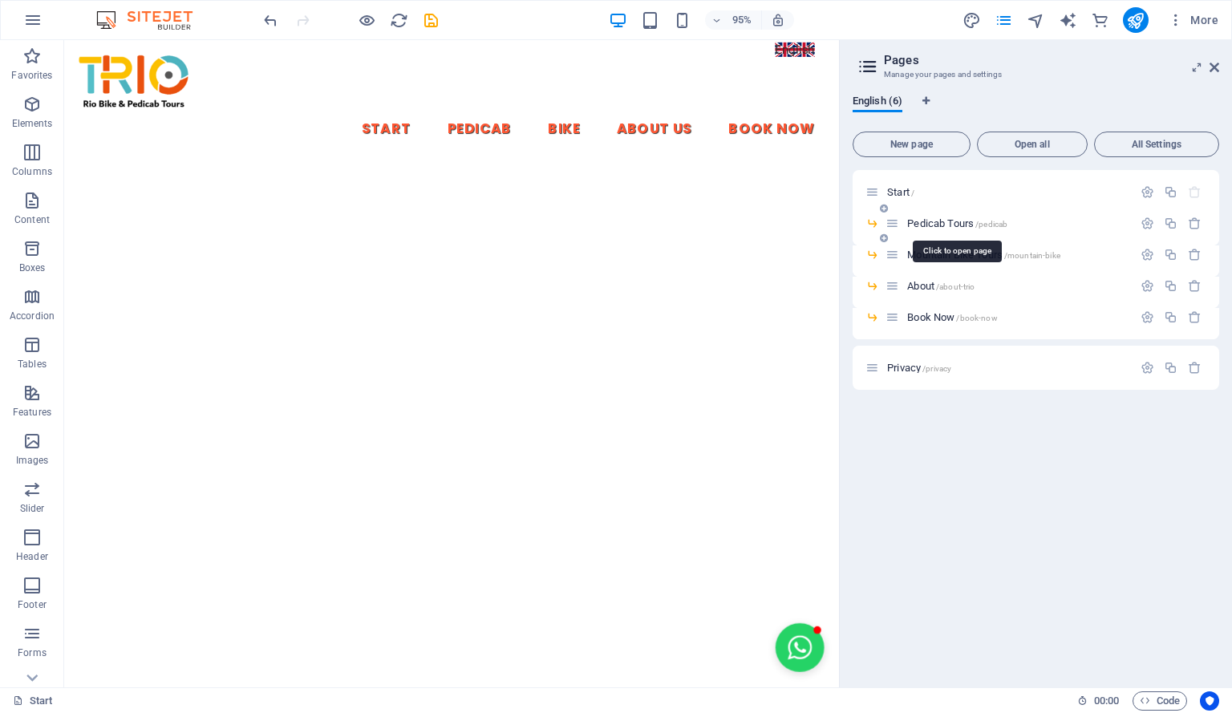
click at [958, 222] on span "Pedicab Tours /pedicab" at bounding box center [957, 223] width 100 height 12
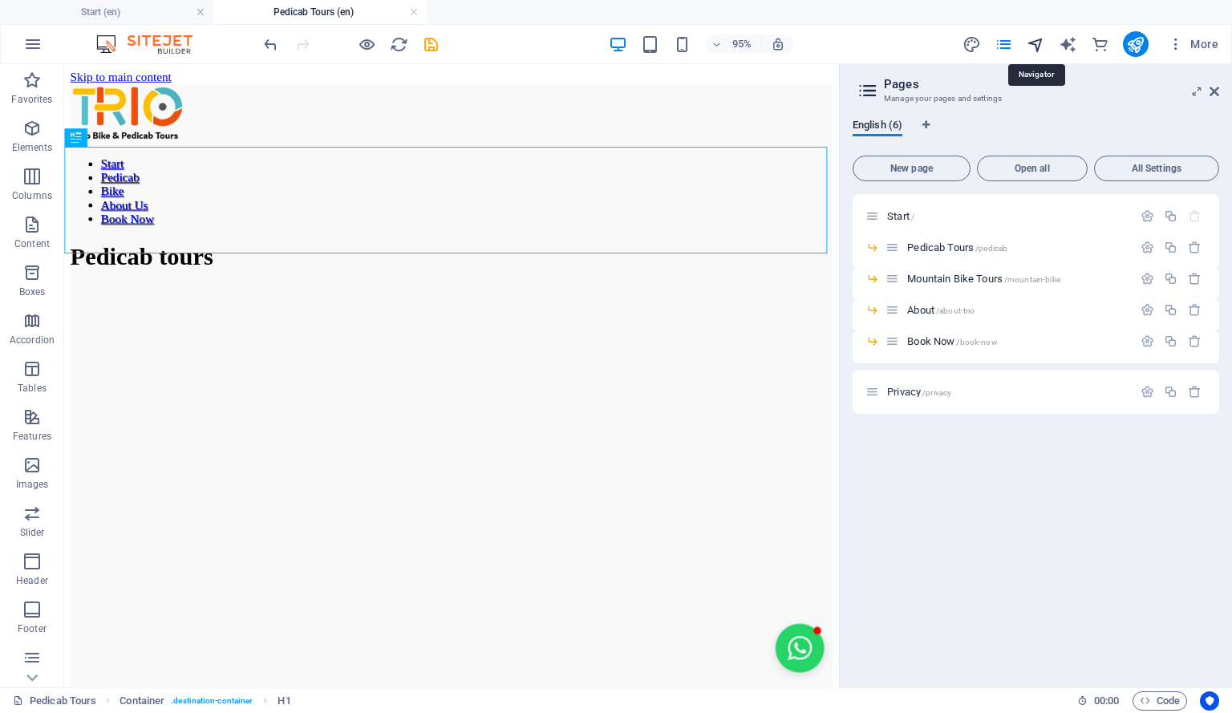
click at [1039, 46] on icon "navigator" at bounding box center [1036, 44] width 18 height 18
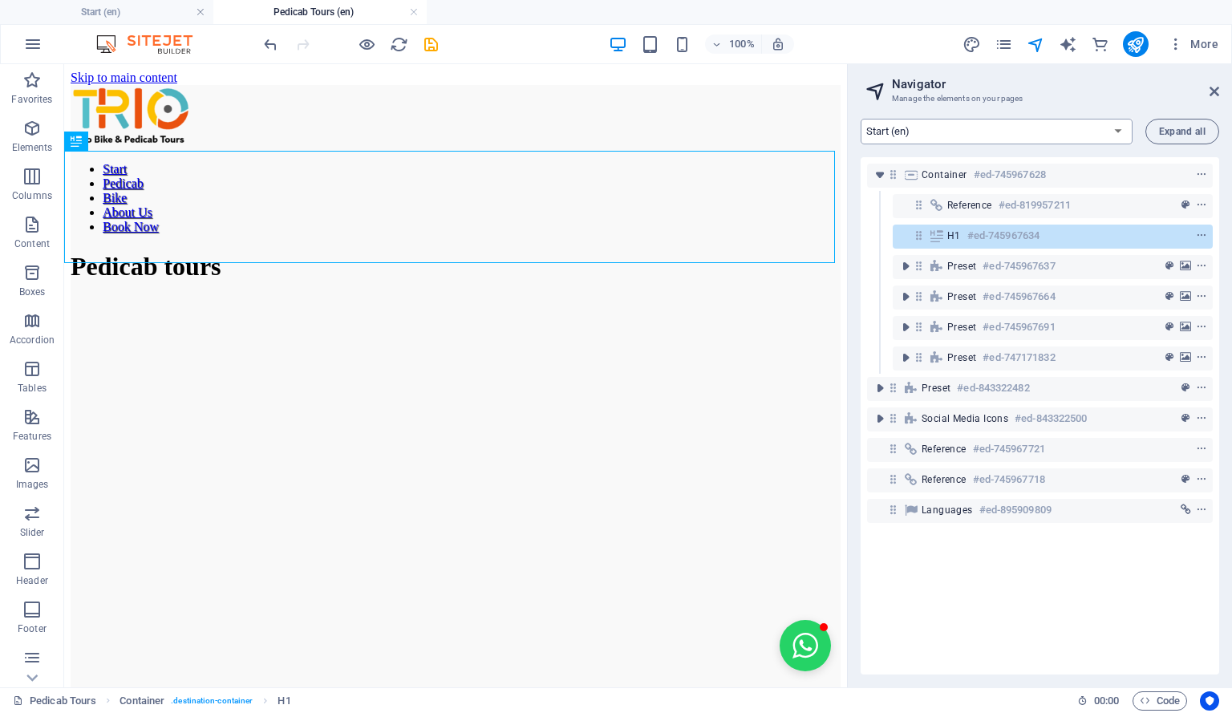
click at [1091, 128] on select "Start (en) Privacy (en)" at bounding box center [997, 132] width 272 height 26
click at [1066, 131] on select "Start (en) Privacy (en)" at bounding box center [997, 132] width 272 height 26
click at [1189, 127] on span "Expand all" at bounding box center [1182, 132] width 47 height 10
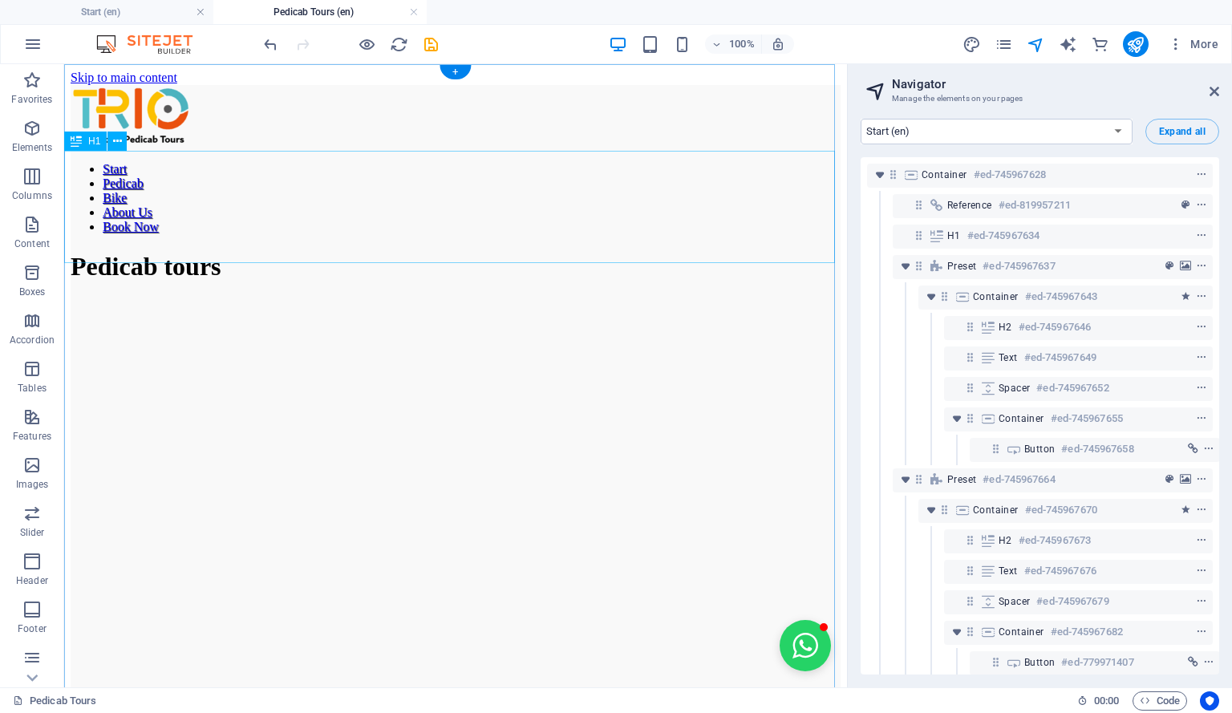
click at [824, 252] on div "Pedicab tours" at bounding box center [456, 267] width 770 height 30
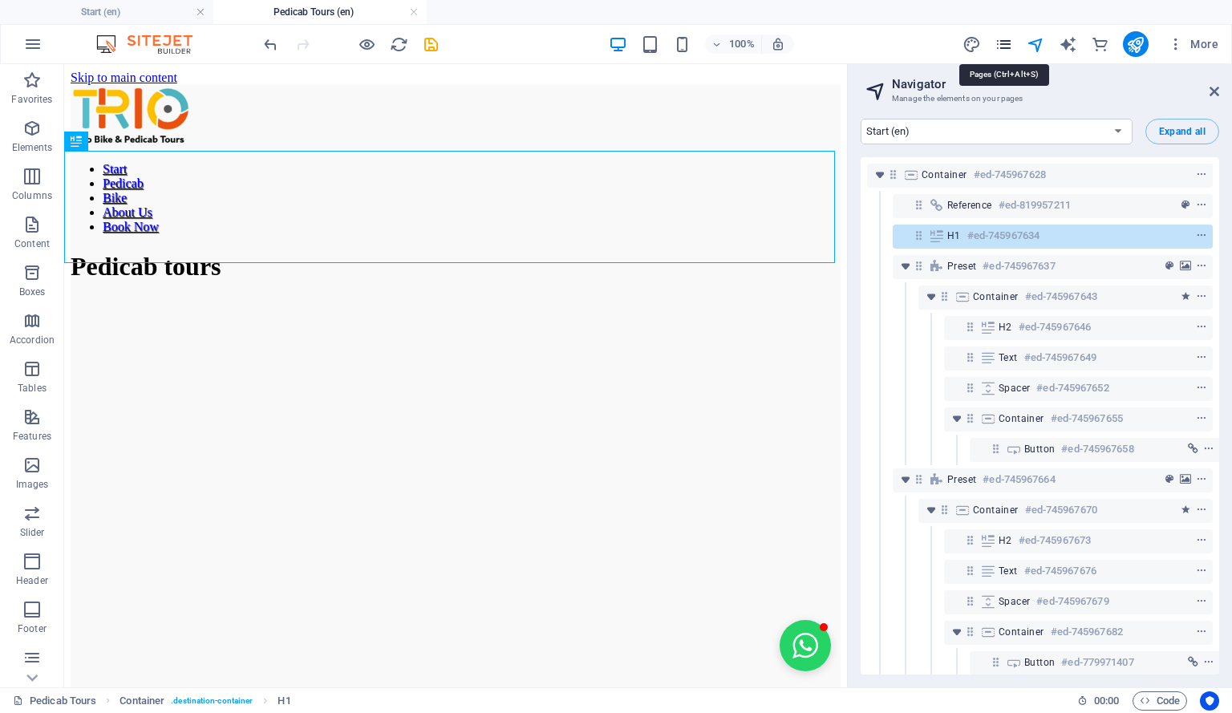
click at [1004, 47] on icon "pages" at bounding box center [1003, 44] width 18 height 18
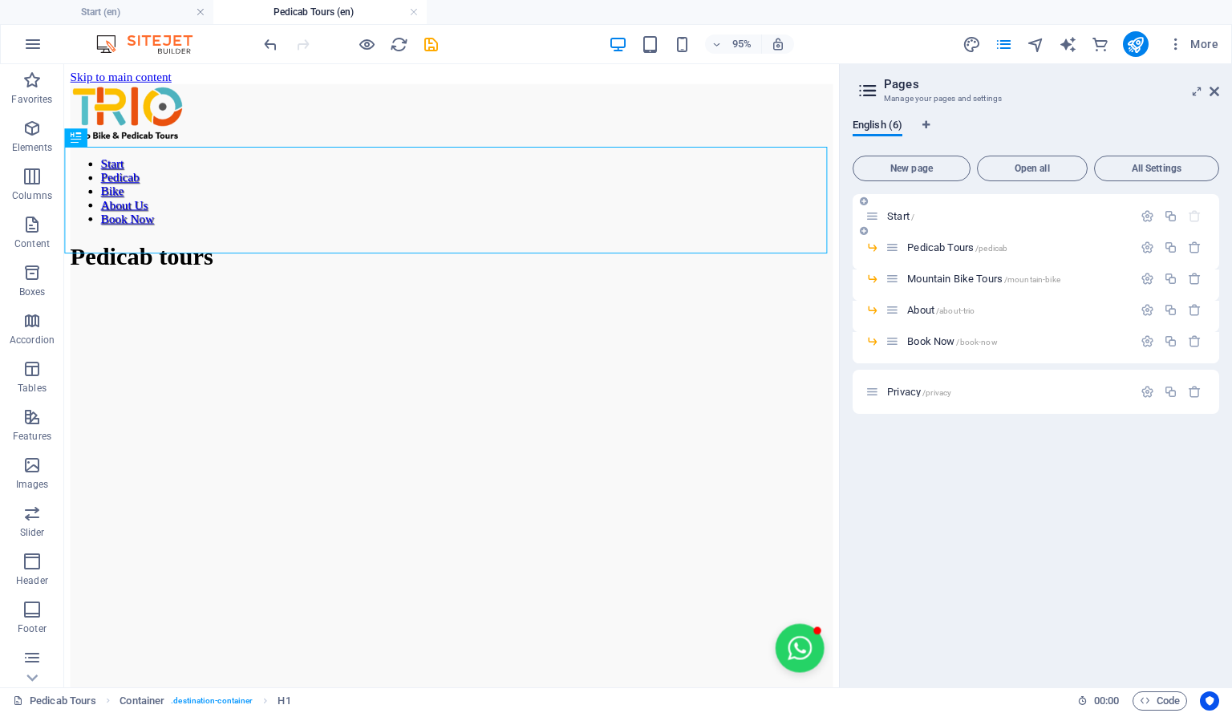
click at [893, 217] on span "Start /" at bounding box center [900, 216] width 27 height 12
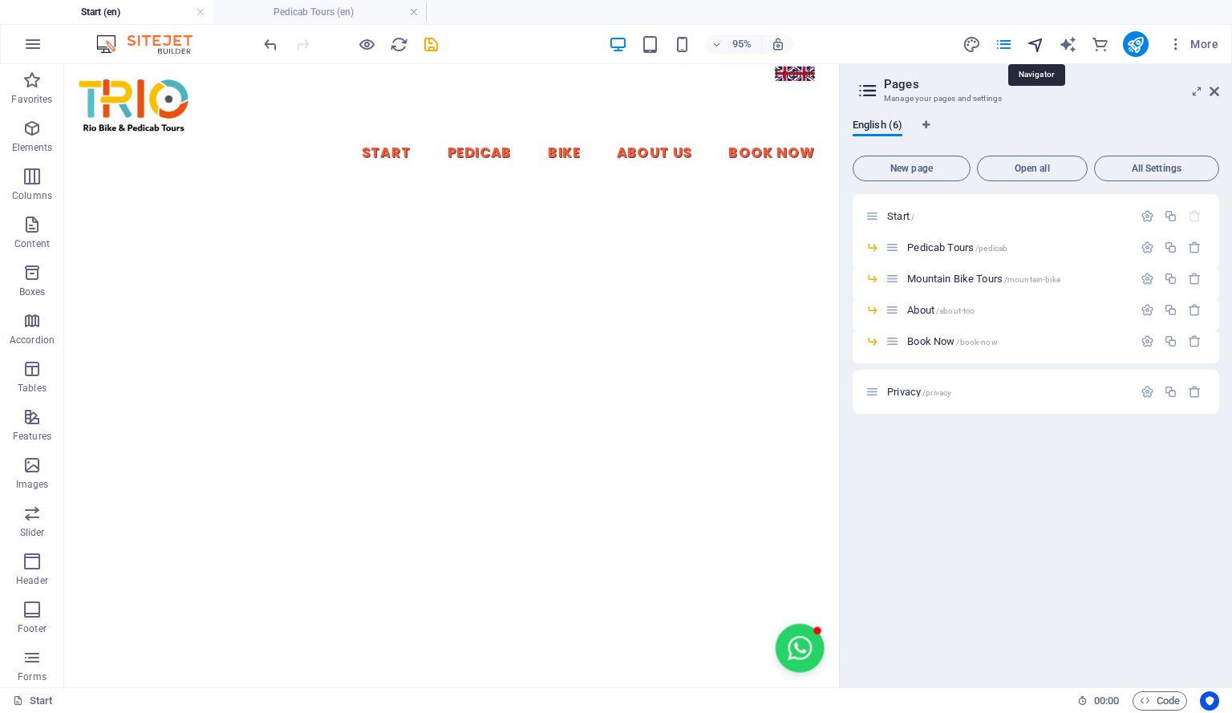
click at [1033, 46] on icon "navigator" at bounding box center [1036, 44] width 18 height 18
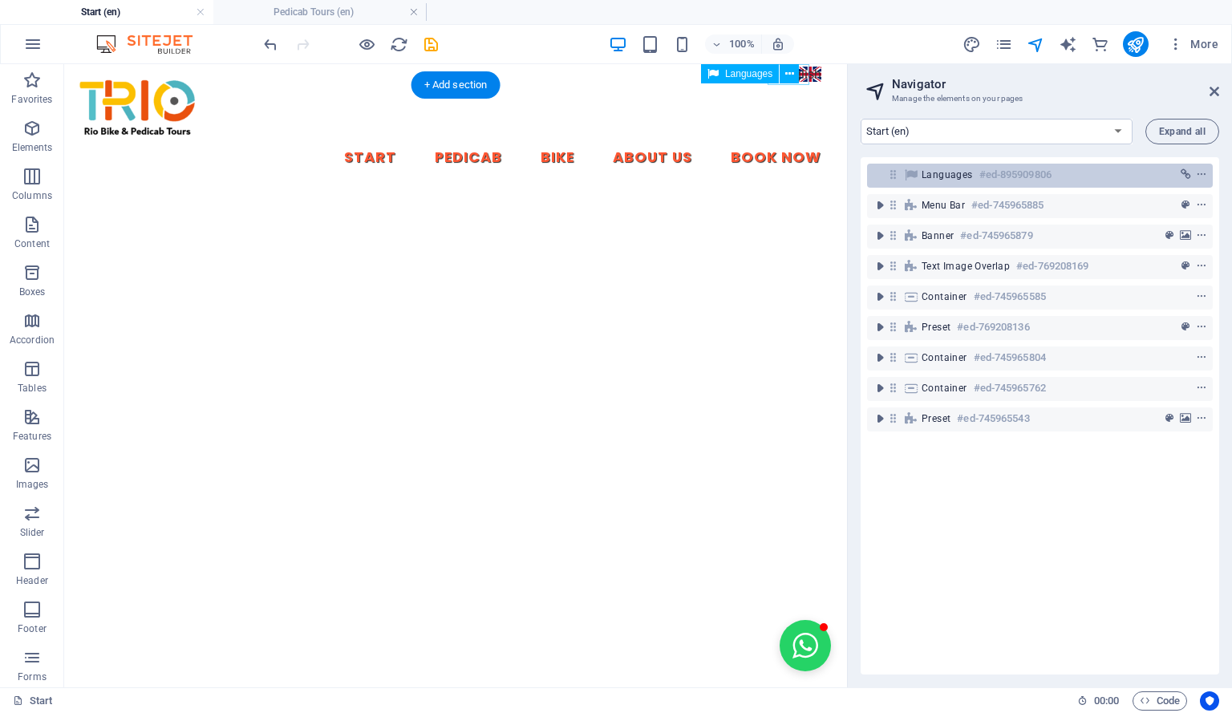
click at [1023, 175] on h6 "#ed-895909806" at bounding box center [1015, 174] width 72 height 19
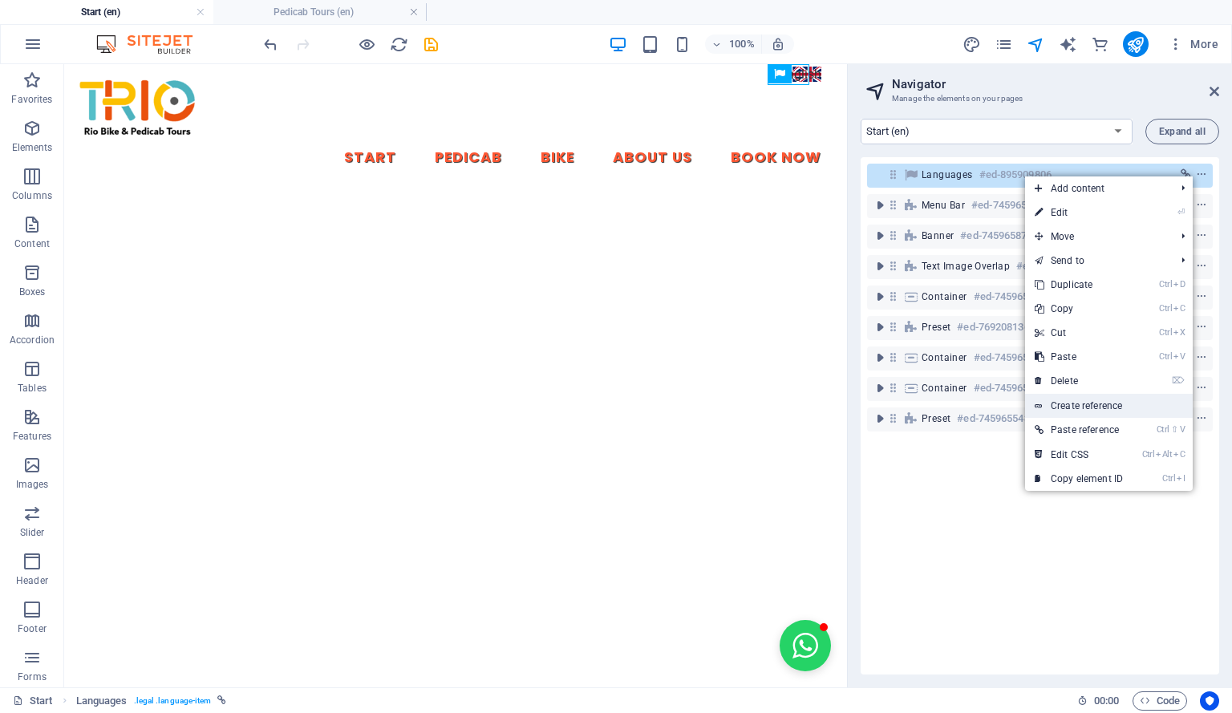
click at [1116, 402] on link "Create reference" at bounding box center [1109, 406] width 168 height 24
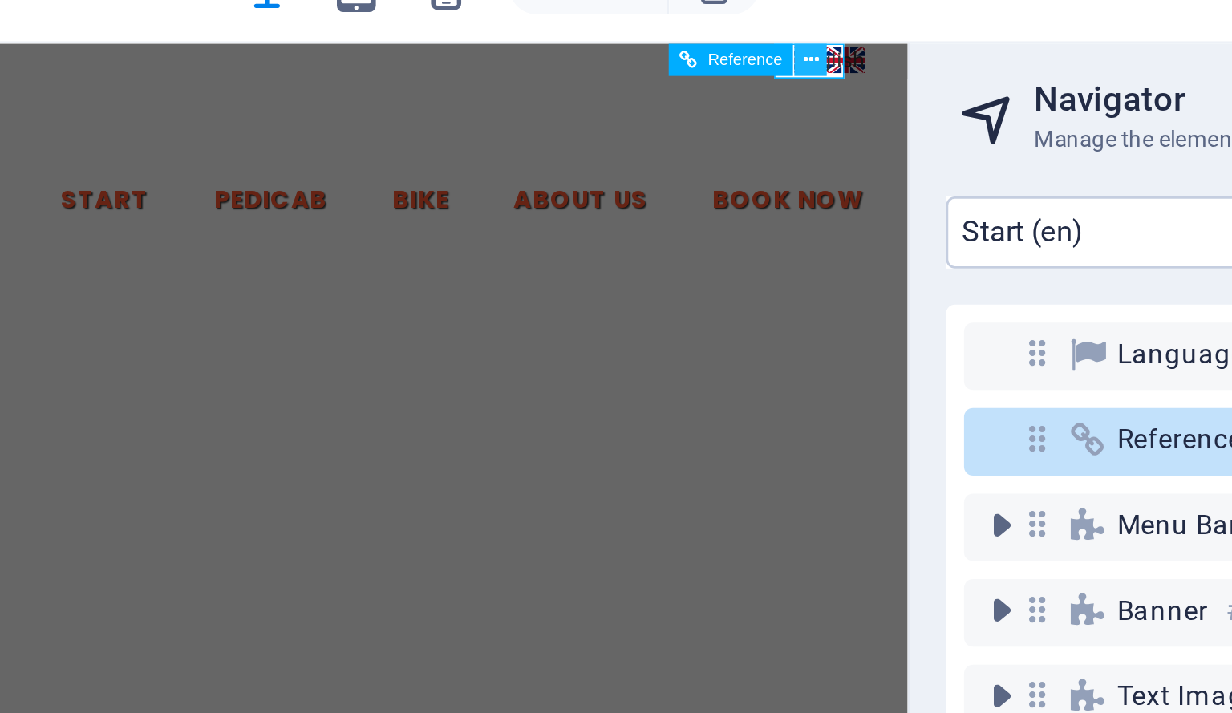
click at [813, 72] on icon at bounding box center [813, 70] width 6 height 10
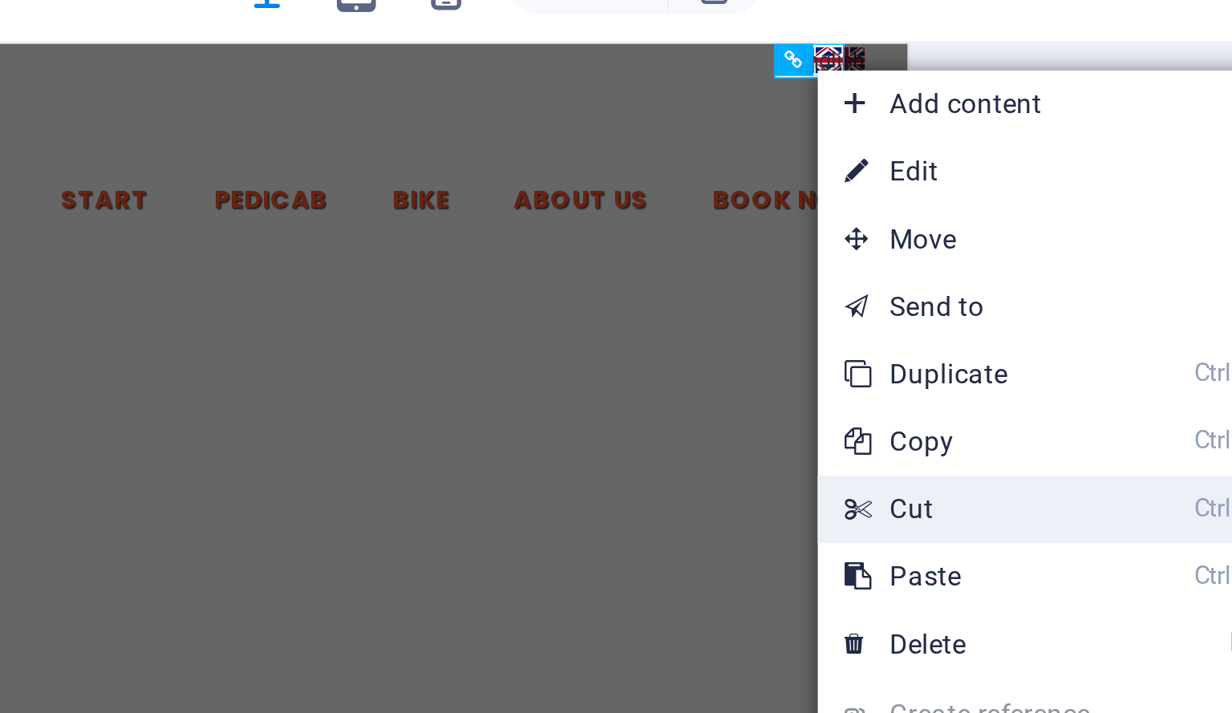
click at [861, 225] on link "Ctrl X Cut" at bounding box center [868, 230] width 107 height 24
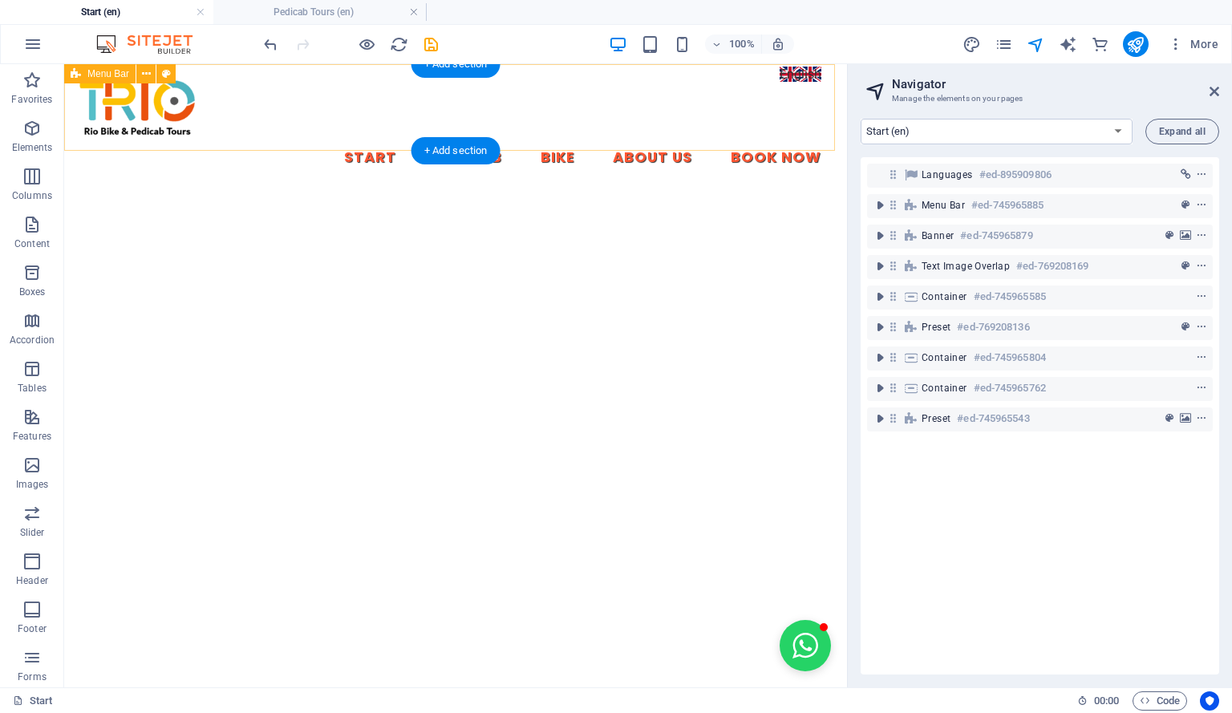
click at [795, 76] on div "Start Pedicab Bike About Us Book Now" at bounding box center [455, 127] width 783 height 127
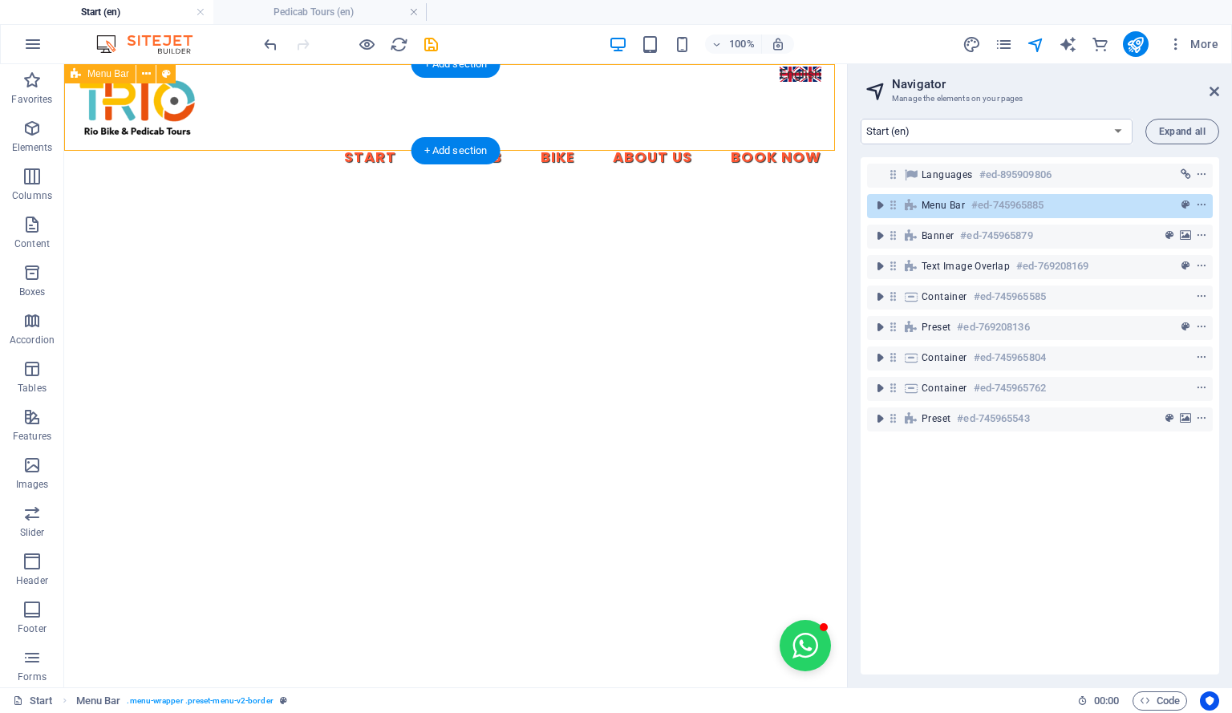
click at [792, 67] on div "Start Pedicab Bike About Us Book Now" at bounding box center [455, 127] width 783 height 127
click at [791, 70] on div "Start Pedicab Bike About Us Book Now" at bounding box center [455, 127] width 783 height 127
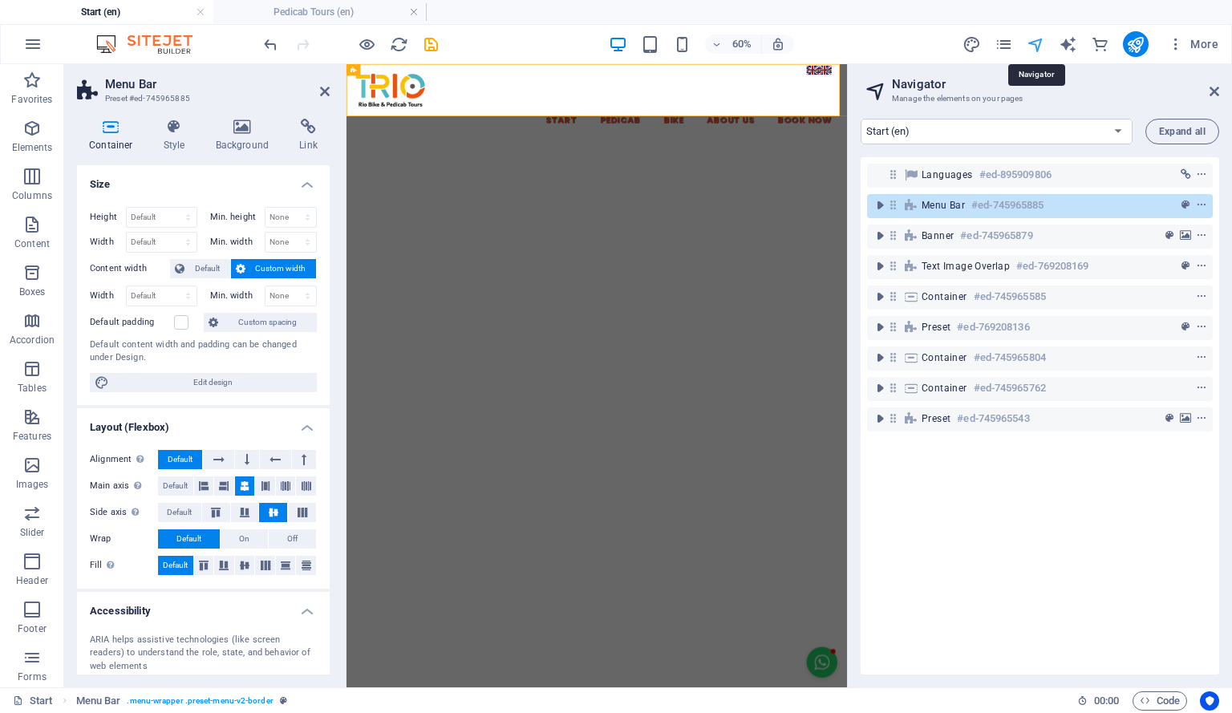
click at [1041, 42] on icon "navigator" at bounding box center [1036, 44] width 18 height 18
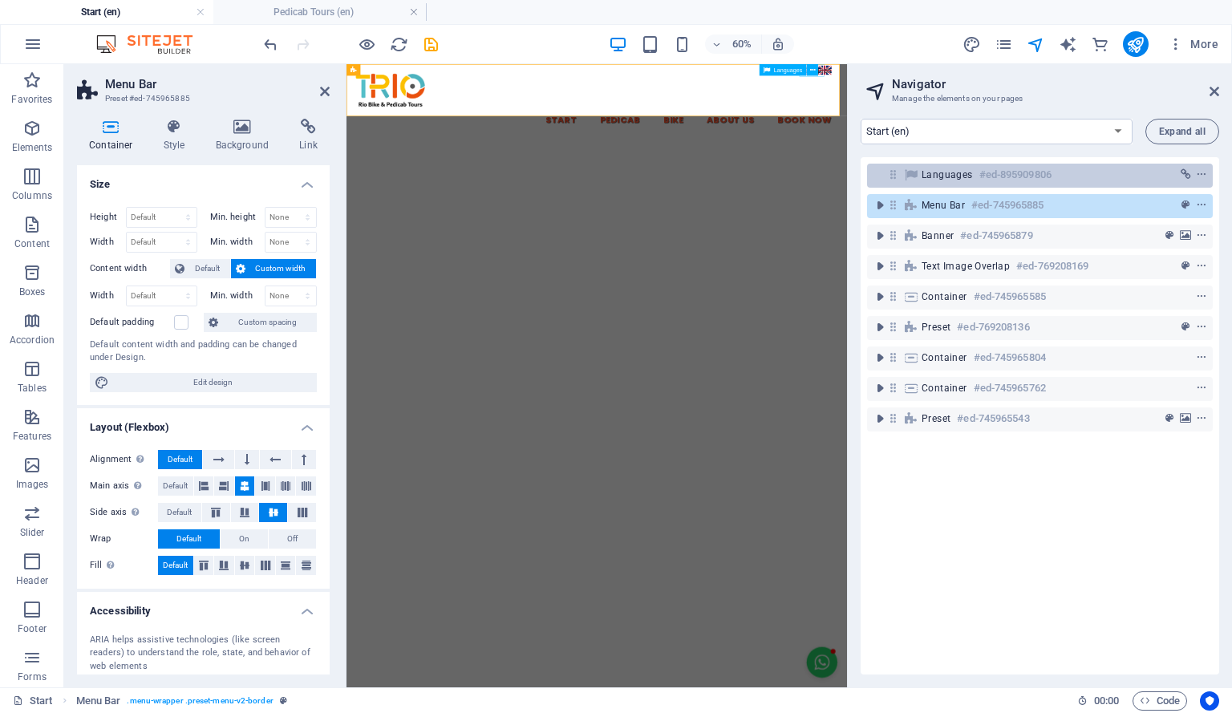
click at [1012, 179] on h6 "#ed-895909806" at bounding box center [1015, 174] width 72 height 19
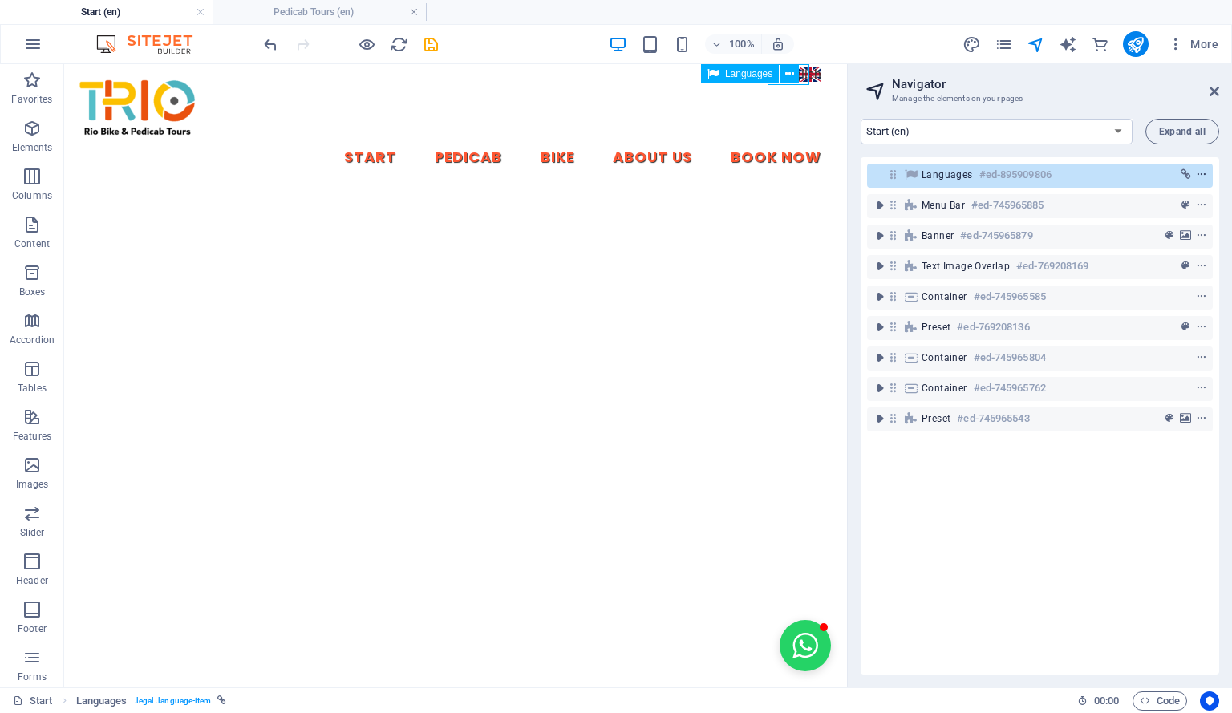
click at [1200, 172] on icon "context-menu" at bounding box center [1201, 174] width 11 height 11
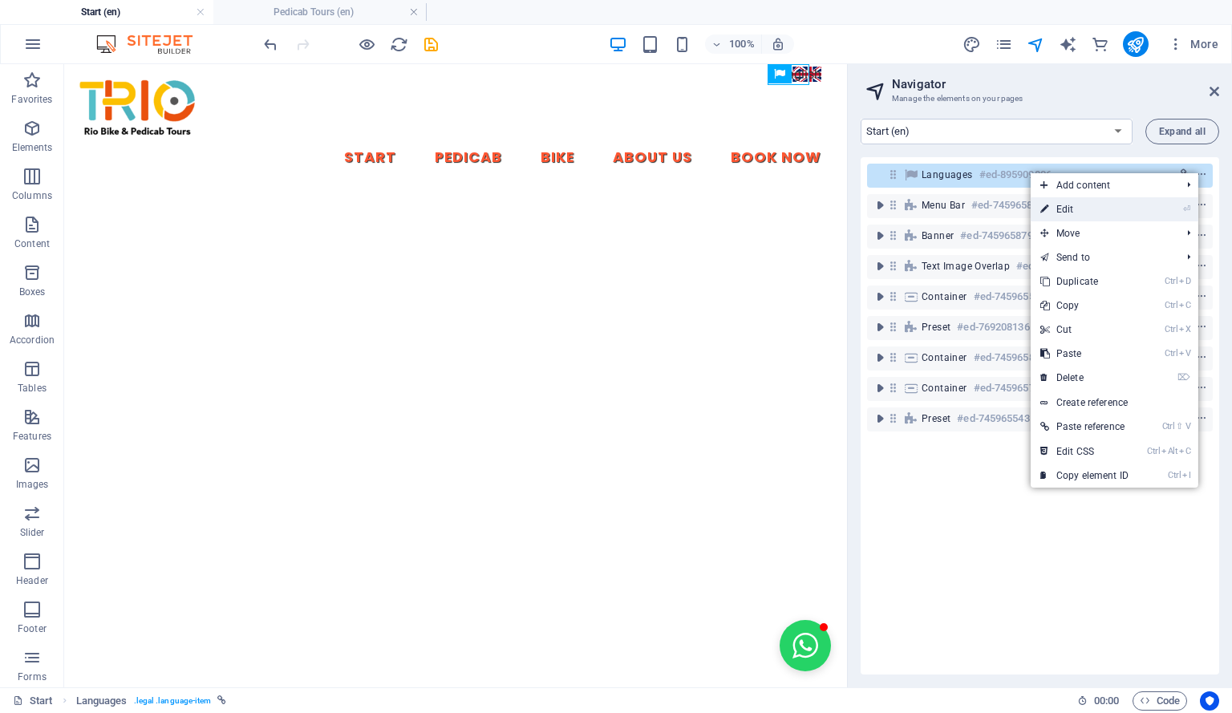
click at [1060, 209] on link "⏎ Edit" at bounding box center [1084, 209] width 107 height 24
select select "px"
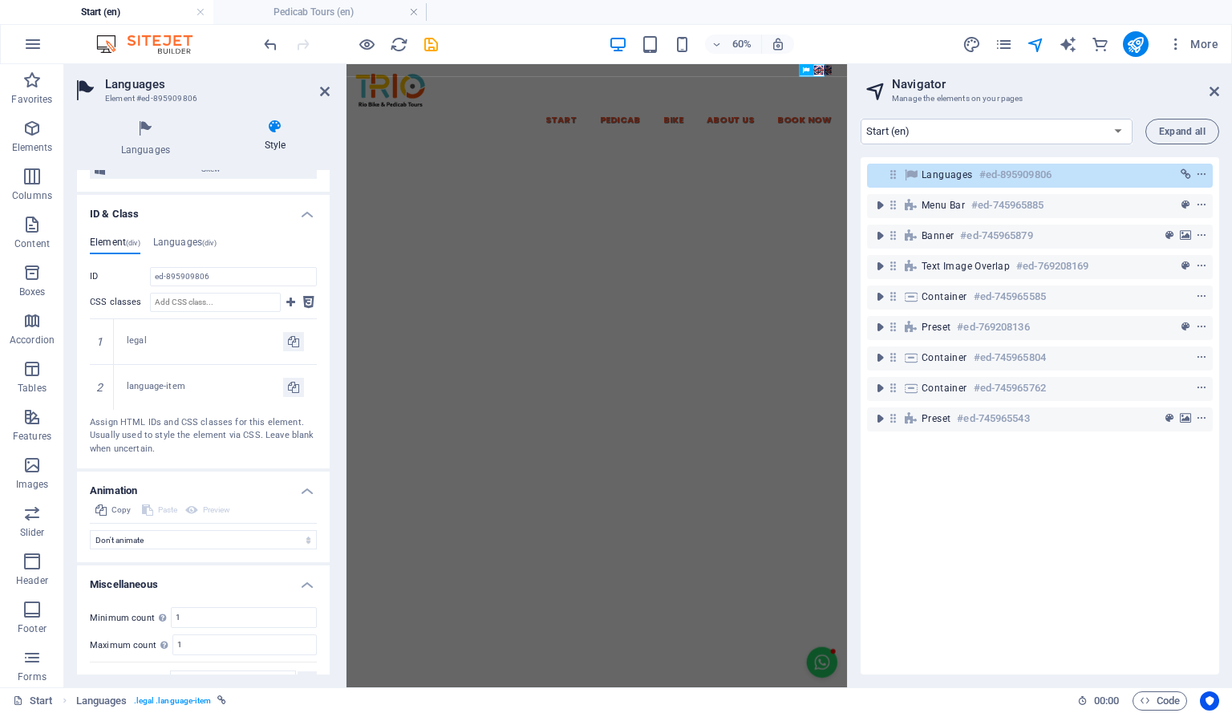
scroll to position [669, 0]
click at [196, 236] on h4 "Languages (div)" at bounding box center [184, 245] width 63 height 18
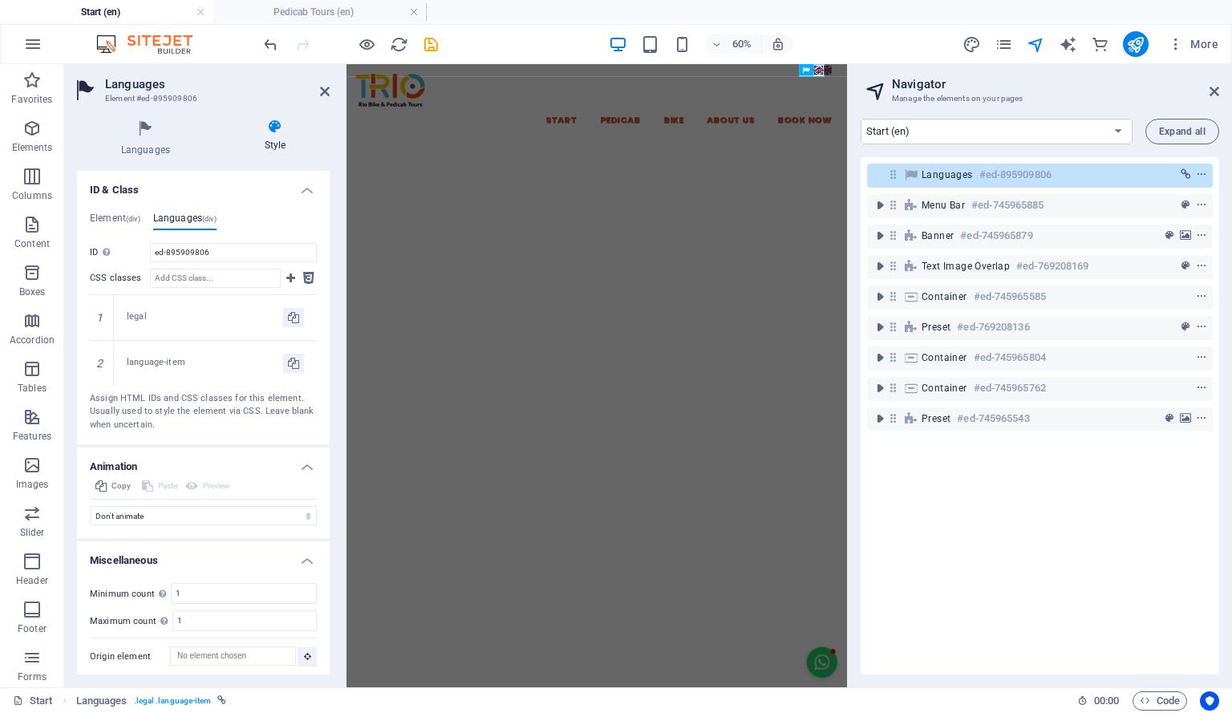
scroll to position [693, 0]
click at [988, 462] on div "Languages #ed-895909806 Menu Bar #ed-745965885 Banner #ed-745965879 Text image …" at bounding box center [1040, 415] width 358 height 517
click at [1198, 174] on icon "context-menu" at bounding box center [1201, 174] width 11 height 11
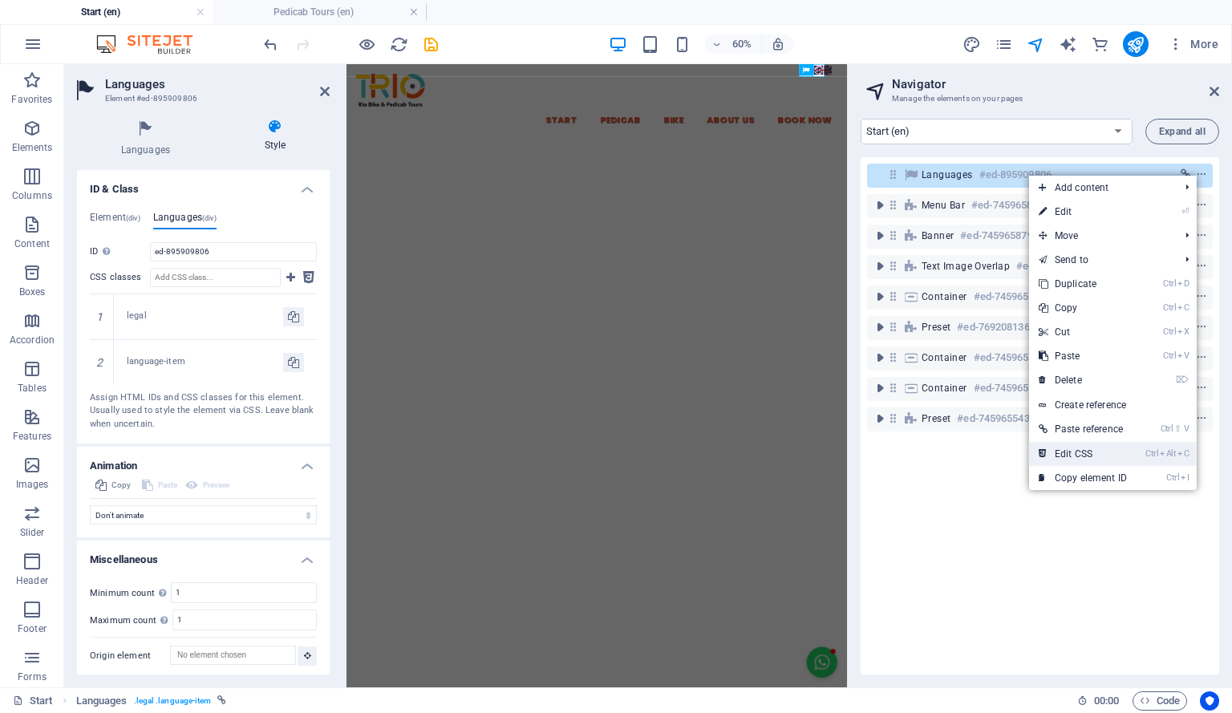
click at [1128, 450] on link "Ctrl Alt C Edit CSS" at bounding box center [1082, 454] width 107 height 24
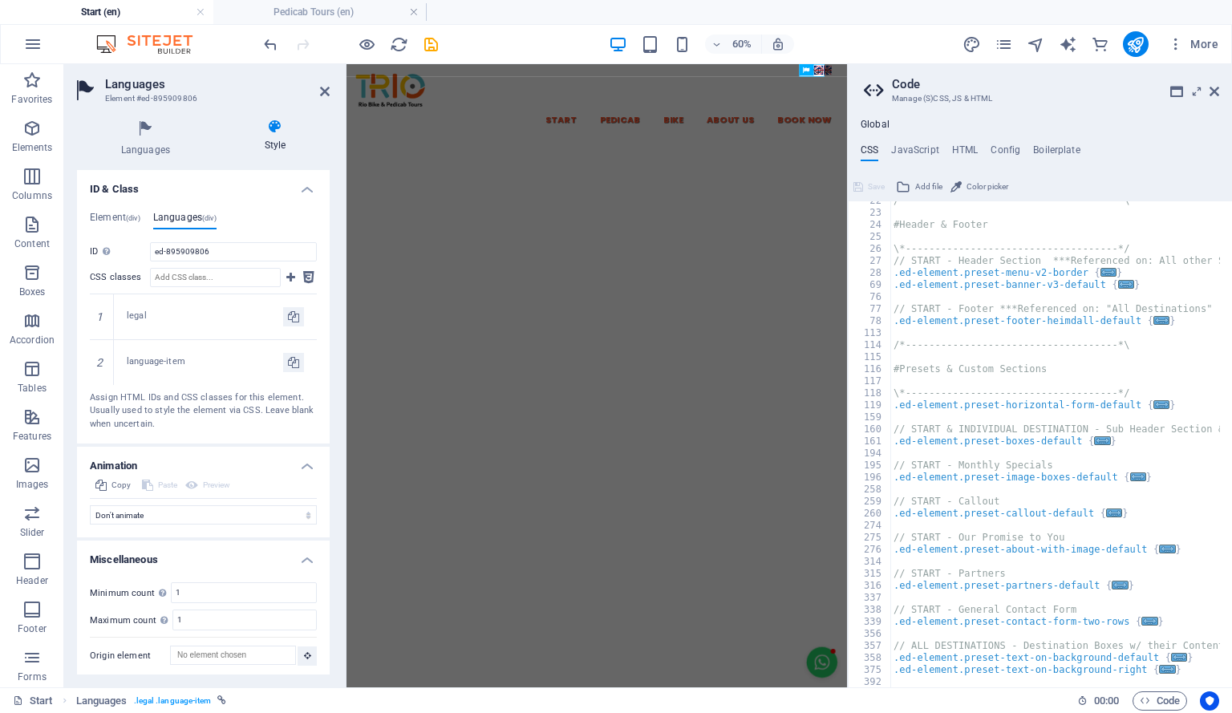
scroll to position [0, 0]
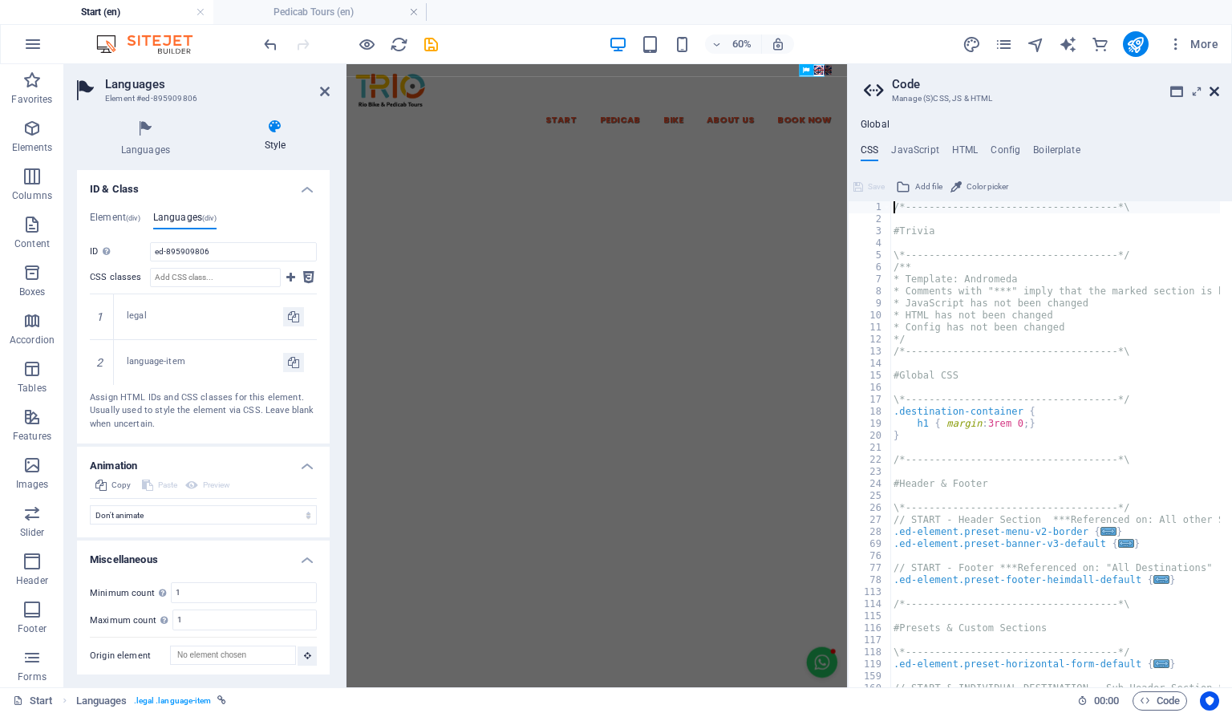
click at [1213, 91] on icon at bounding box center [1214, 91] width 10 height 13
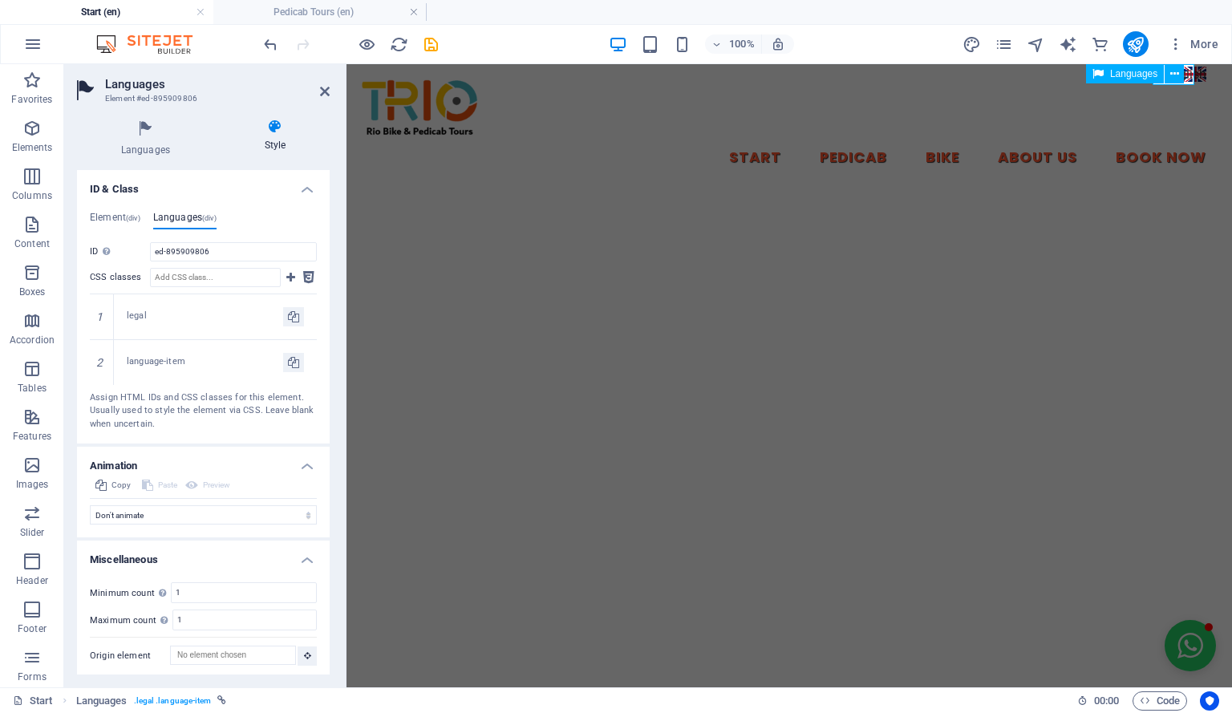
click at [1155, 76] on span "Languages" at bounding box center [1133, 74] width 47 height 10
click at [1177, 73] on icon at bounding box center [1174, 74] width 9 height 17
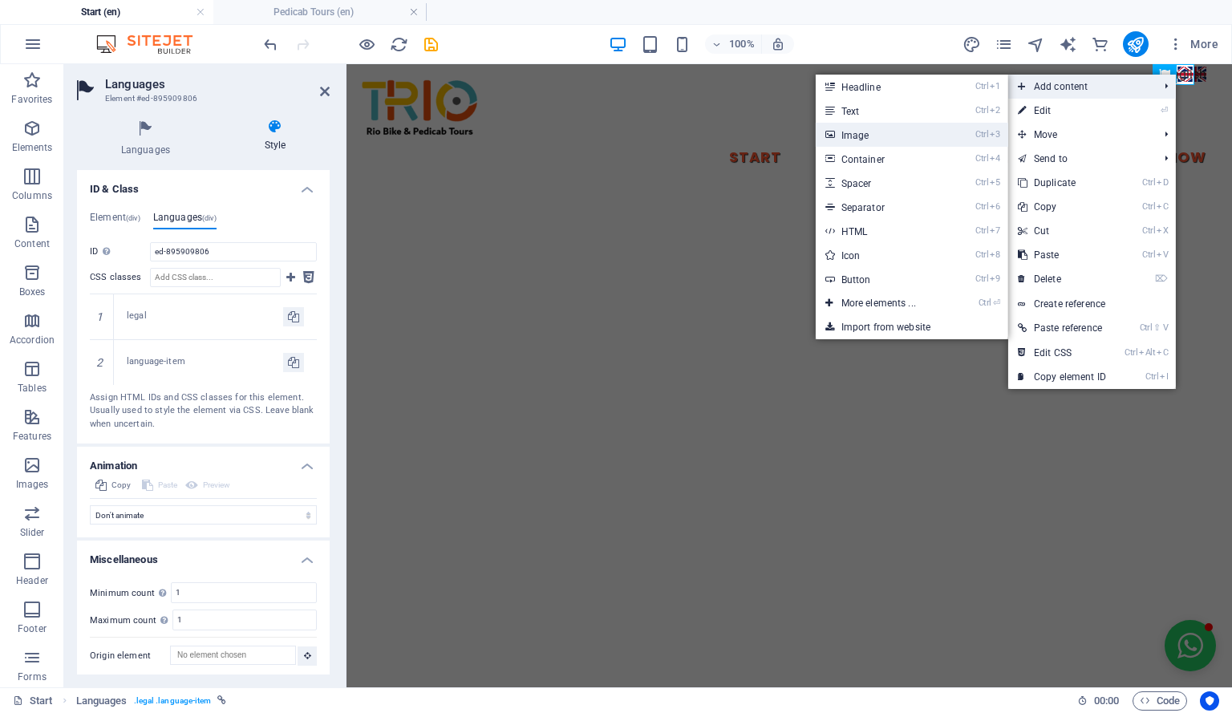
click at [927, 136] on link "Ctrl 3 Image" at bounding box center [882, 135] width 132 height 24
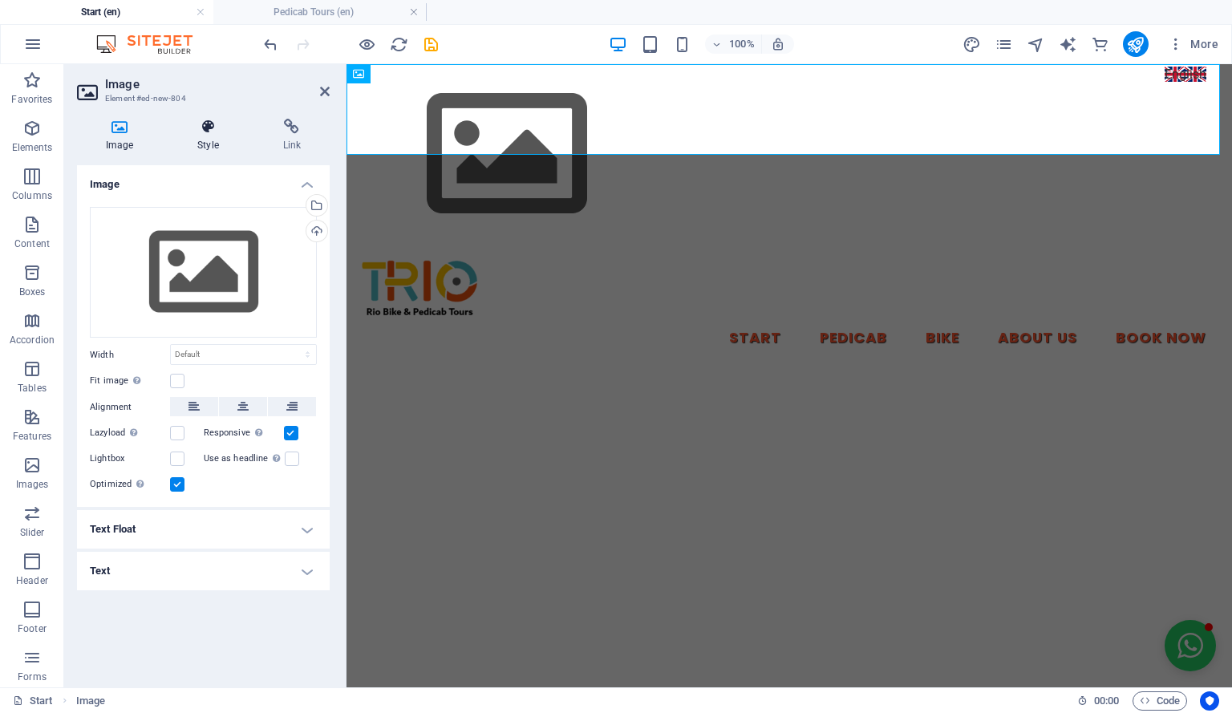
click at [206, 128] on icon at bounding box center [207, 127] width 79 height 16
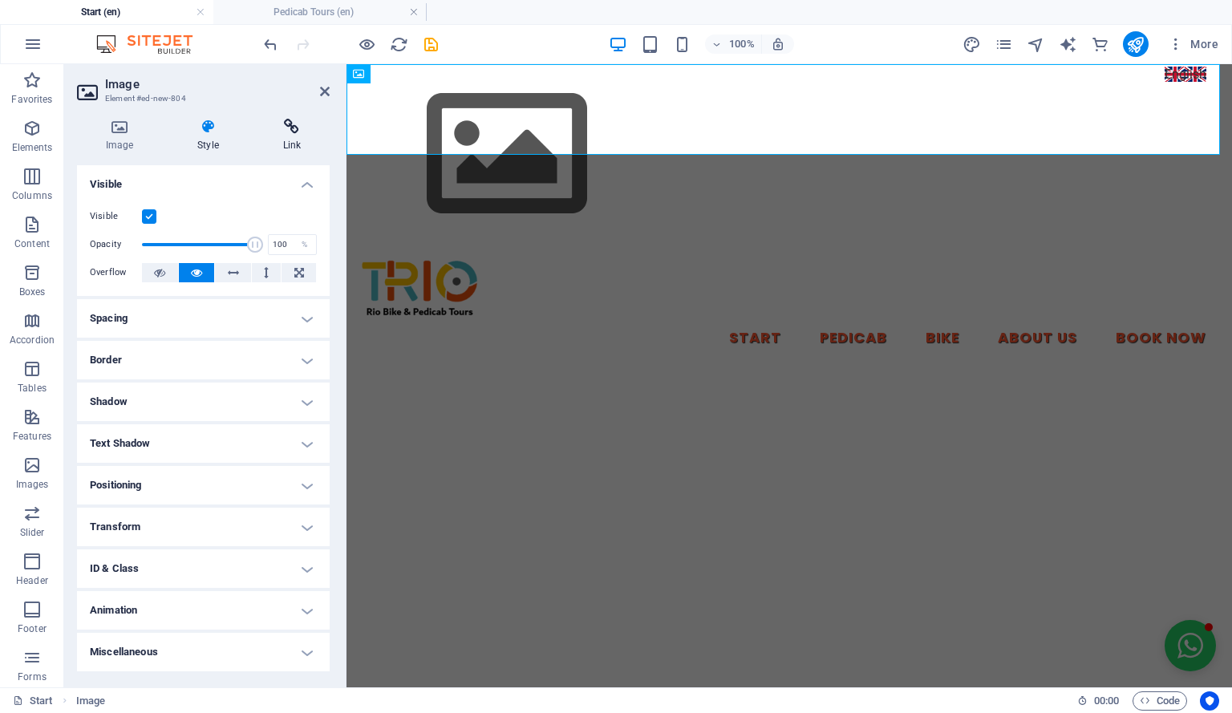
click at [300, 134] on icon at bounding box center [291, 127] width 75 height 16
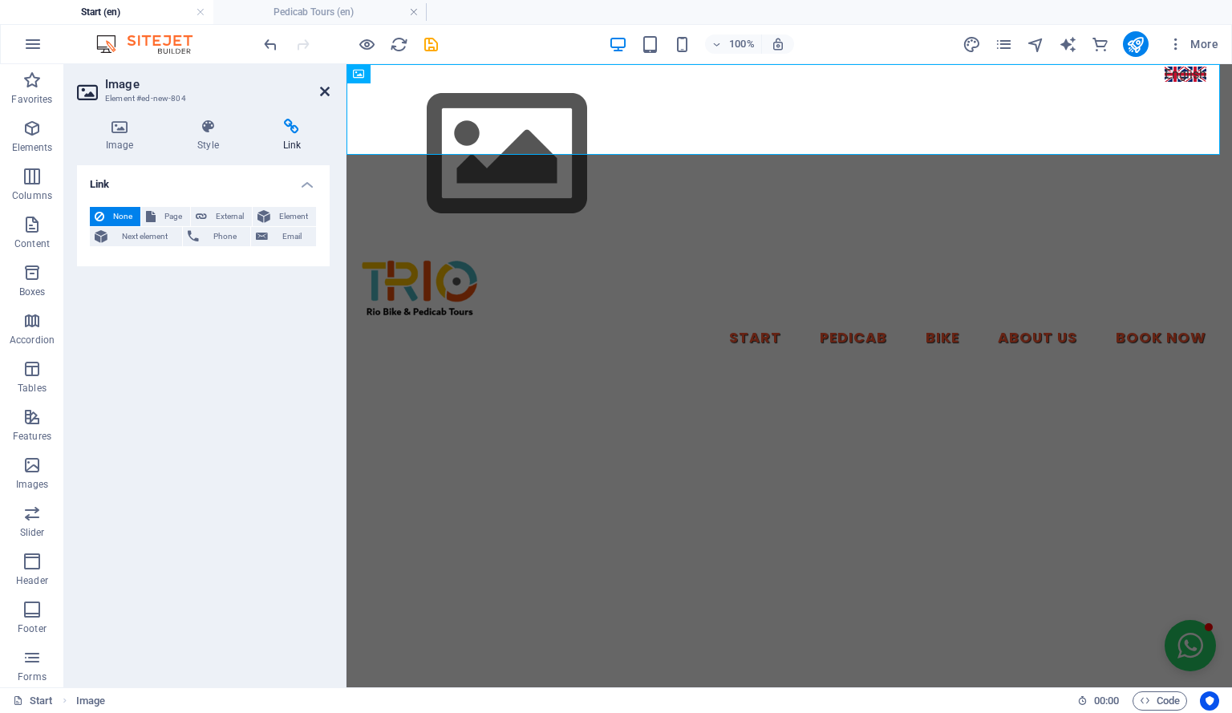
click at [324, 90] on icon at bounding box center [325, 91] width 10 height 13
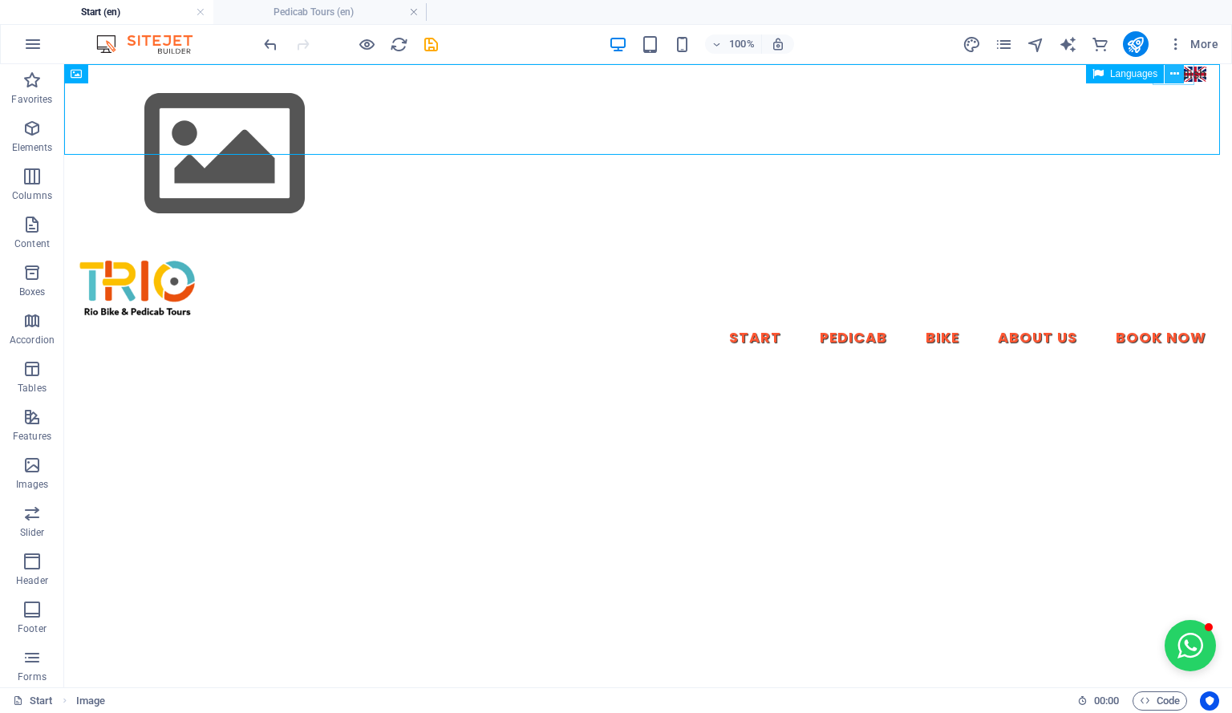
click at [1178, 69] on icon at bounding box center [1174, 74] width 9 height 17
click at [132, 75] on icon at bounding box center [132, 74] width 9 height 17
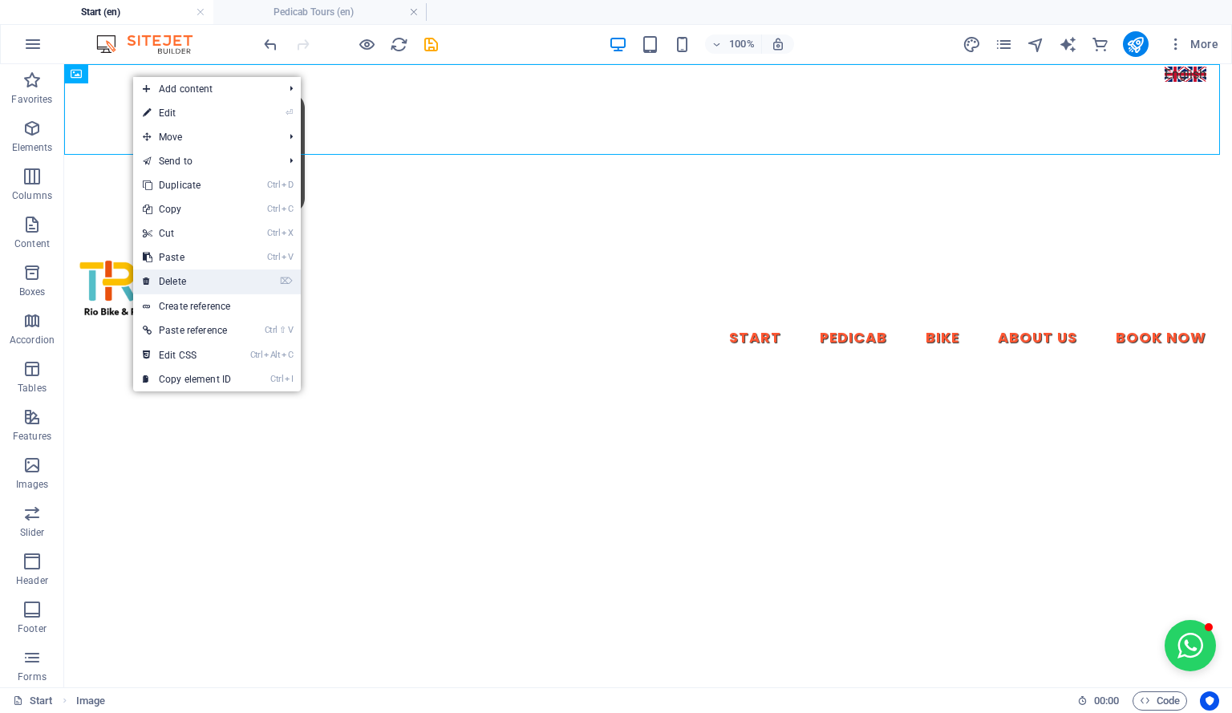
click at [209, 273] on link "⌦ Delete" at bounding box center [186, 281] width 107 height 24
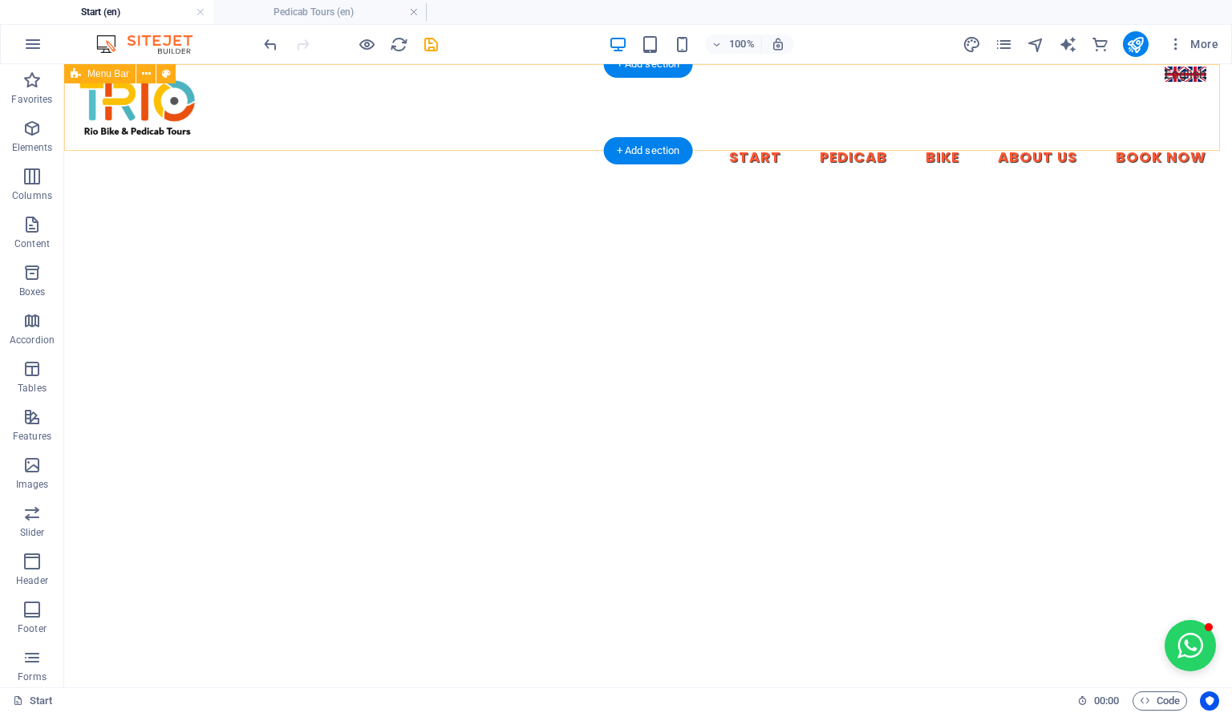
click at [1179, 72] on div "Start Pedicab Bike About Us Book Now" at bounding box center [648, 127] width 1168 height 127
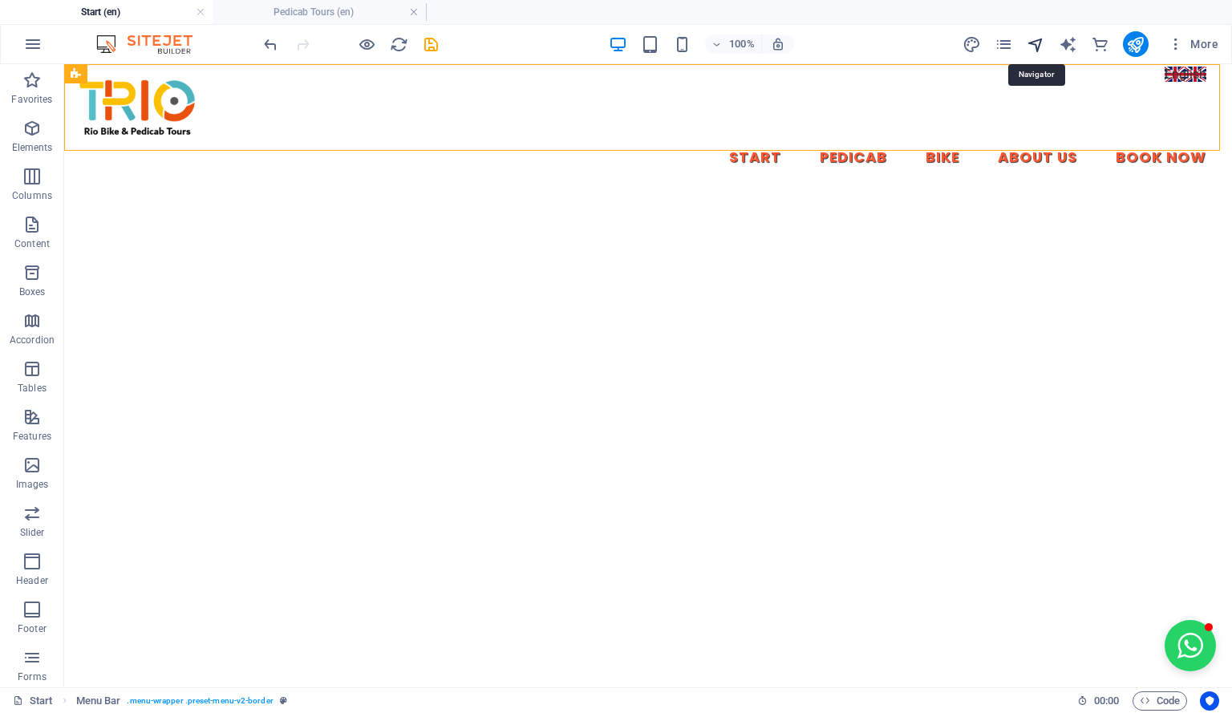
click at [1043, 44] on icon "navigator" at bounding box center [1036, 44] width 18 height 18
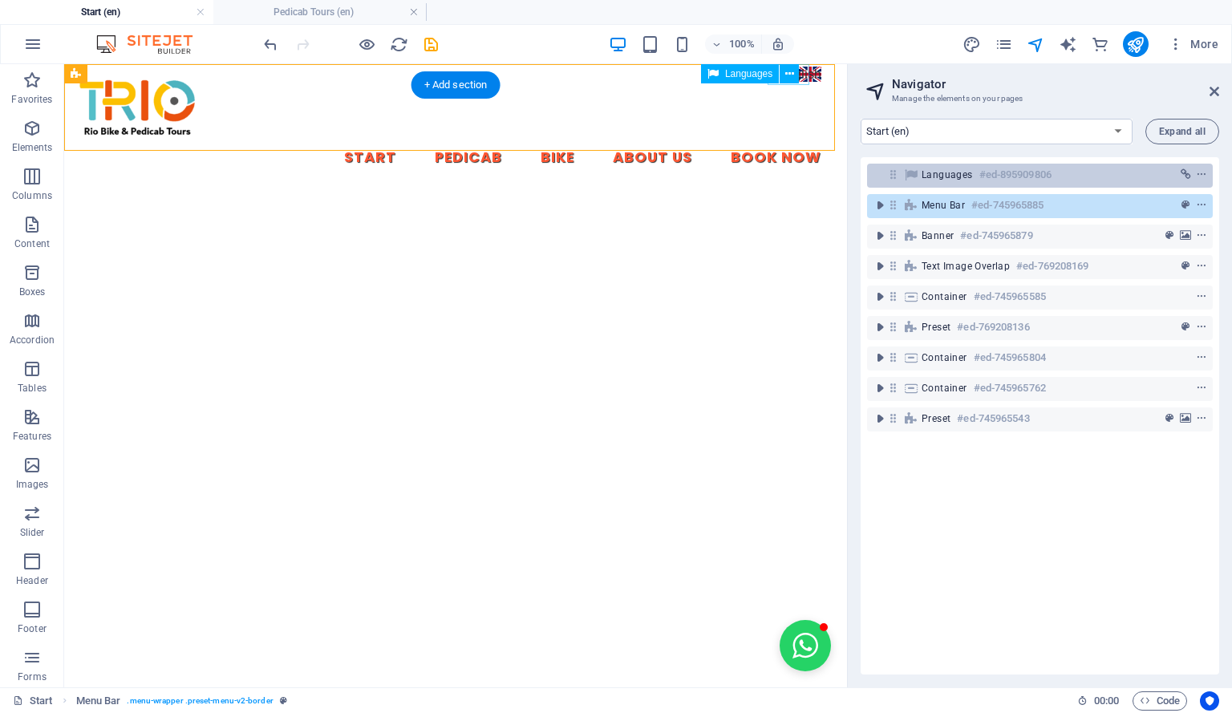
click at [998, 173] on h6 "#ed-895909806" at bounding box center [1015, 174] width 72 height 19
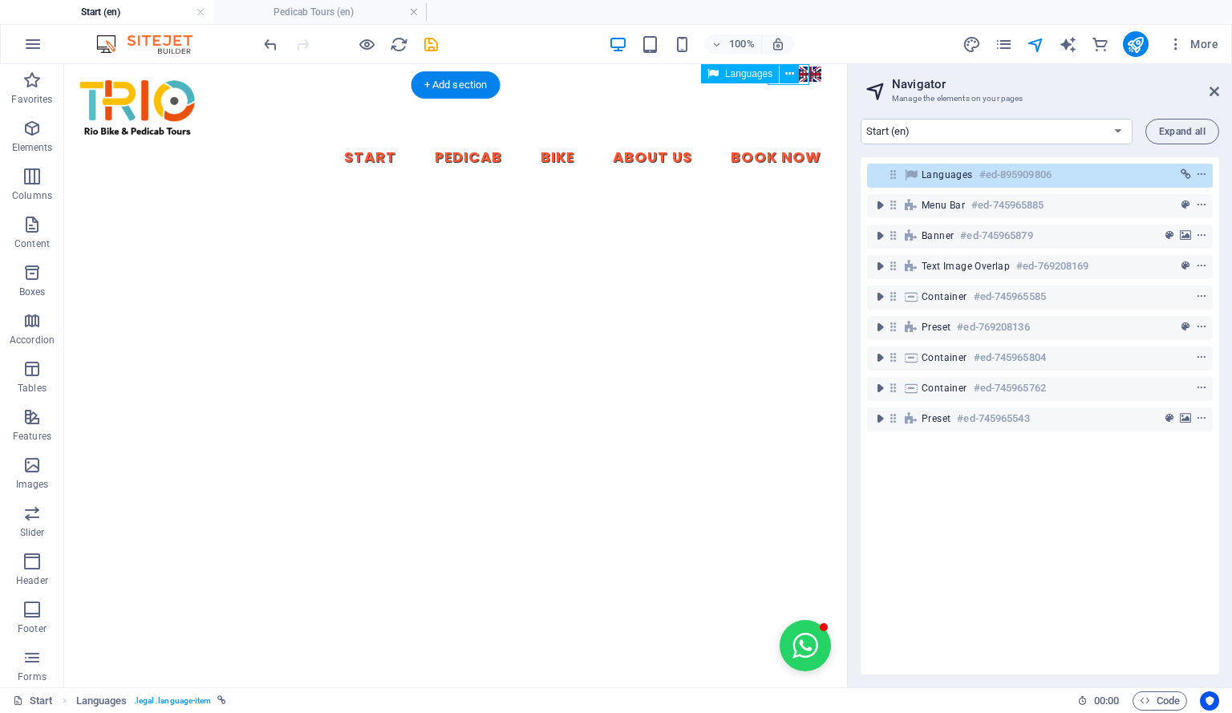
click at [998, 173] on h6 "#ed-895909806" at bounding box center [1015, 174] width 72 height 19
select select "px"
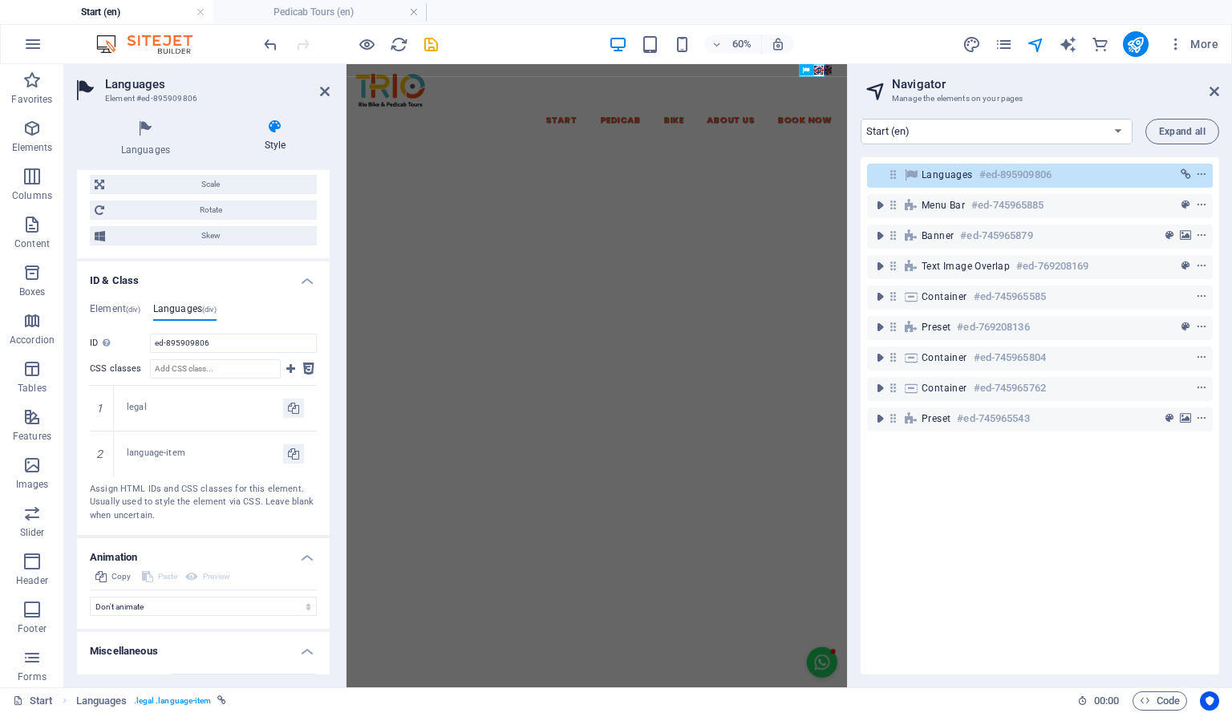
scroll to position [693, 0]
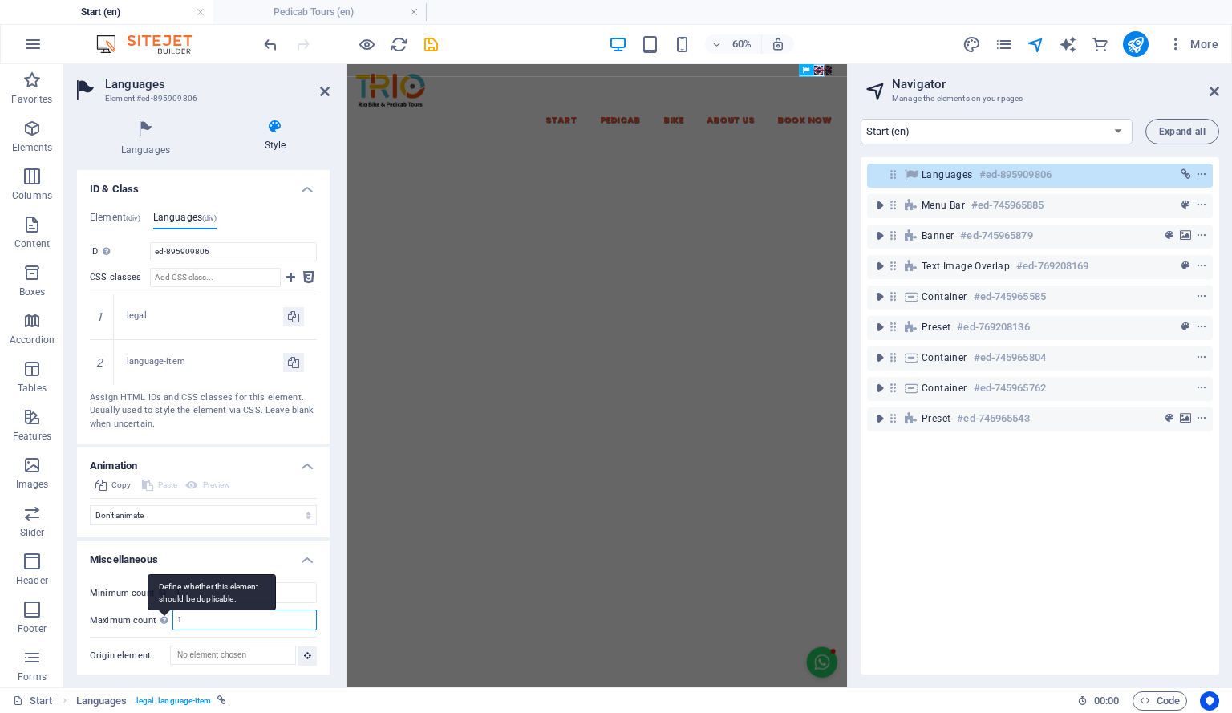
drag, startPoint x: 217, startPoint y: 607, endPoint x: 159, endPoint y: 613, distance: 58.0
click at [159, 613] on div "Maximum count Define whether this element should be duplicable. 1" at bounding box center [203, 620] width 227 height 21
type input "1"
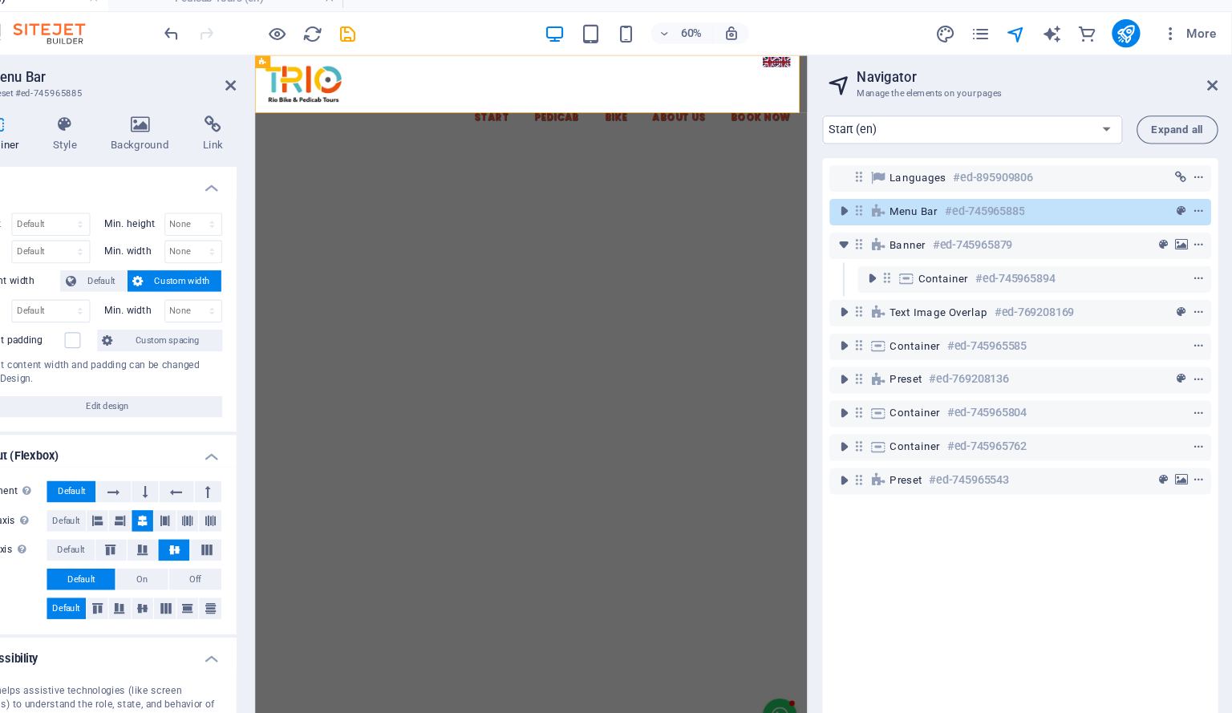
scroll to position [0, 0]
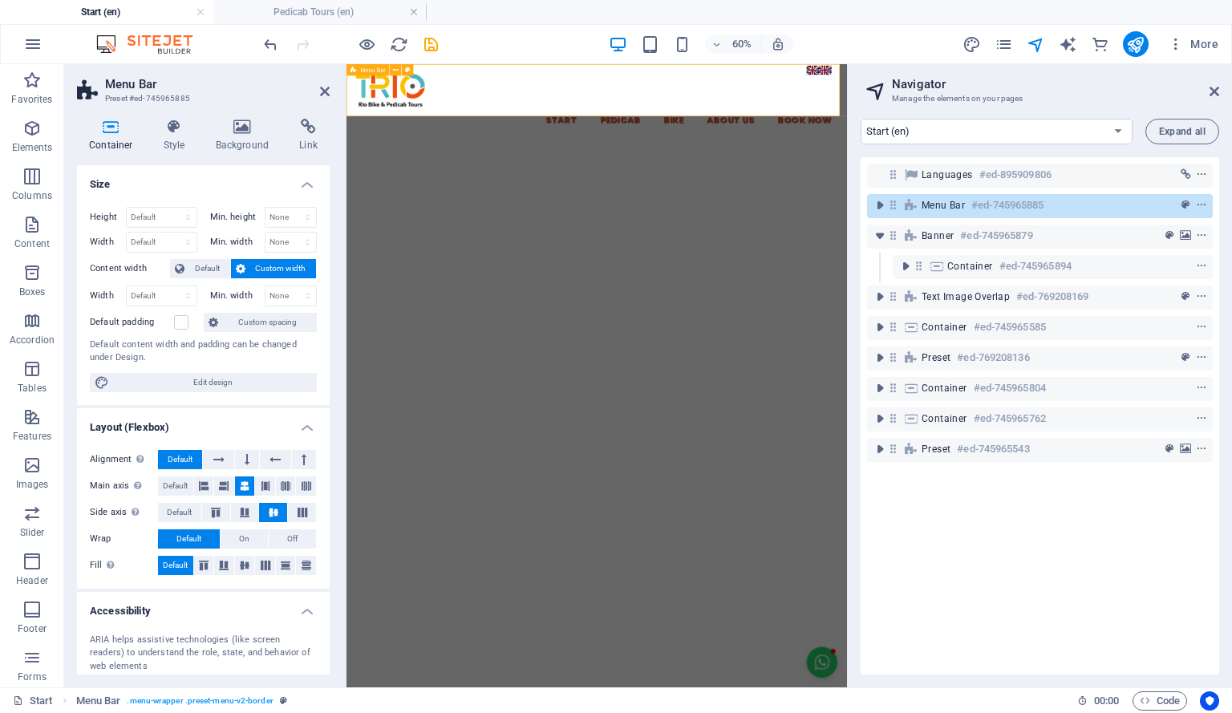
click at [1123, 77] on div "Start Pedicab Bike About Us Book Now" at bounding box center [763, 127] width 834 height 127
click at [1120, 70] on div "Start Pedicab Bike About Us Book Now" at bounding box center [763, 127] width 834 height 127
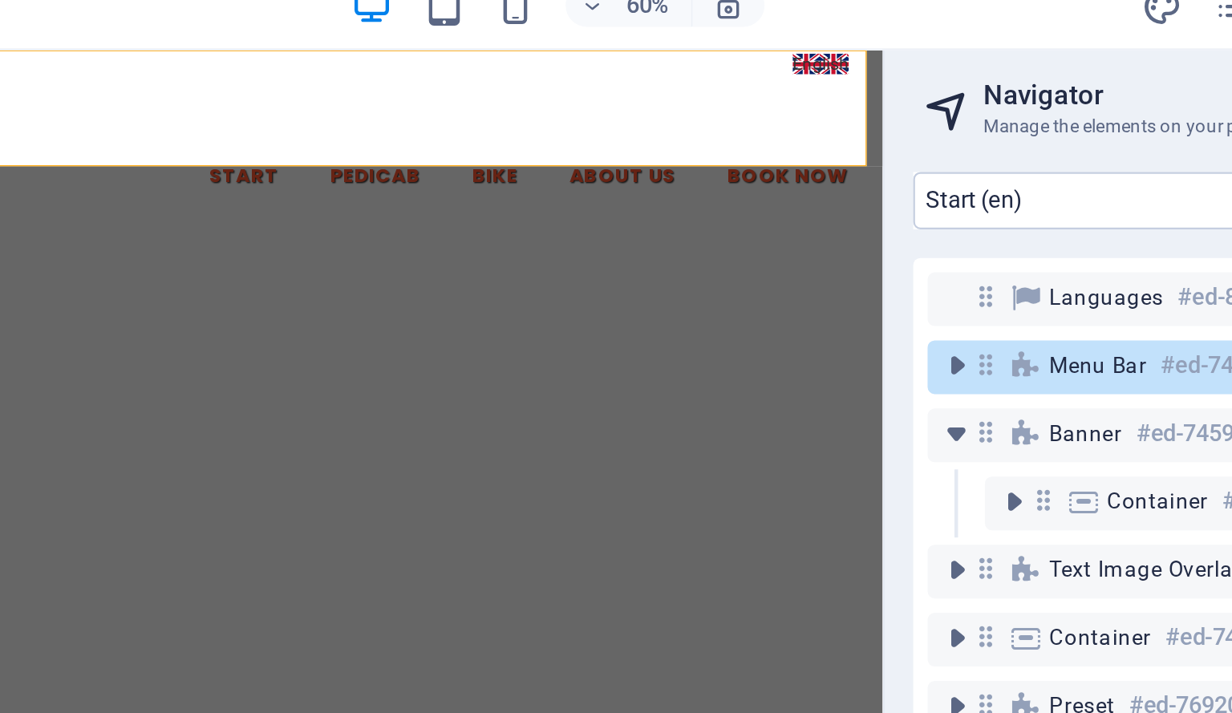
click at [547, 55] on div "Start Pedicab Bike About Us Book Now" at bounding box center [182, 113] width 834 height 127
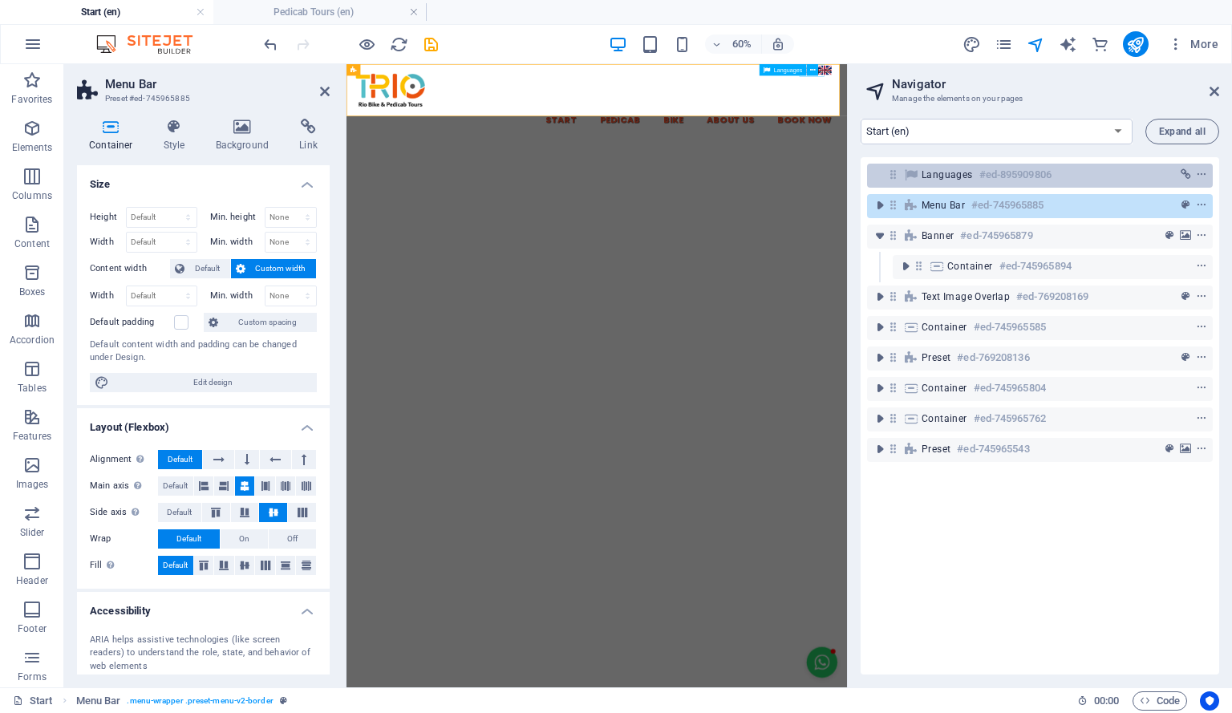
click at [1012, 182] on h6 "#ed-895909806" at bounding box center [1015, 174] width 72 height 19
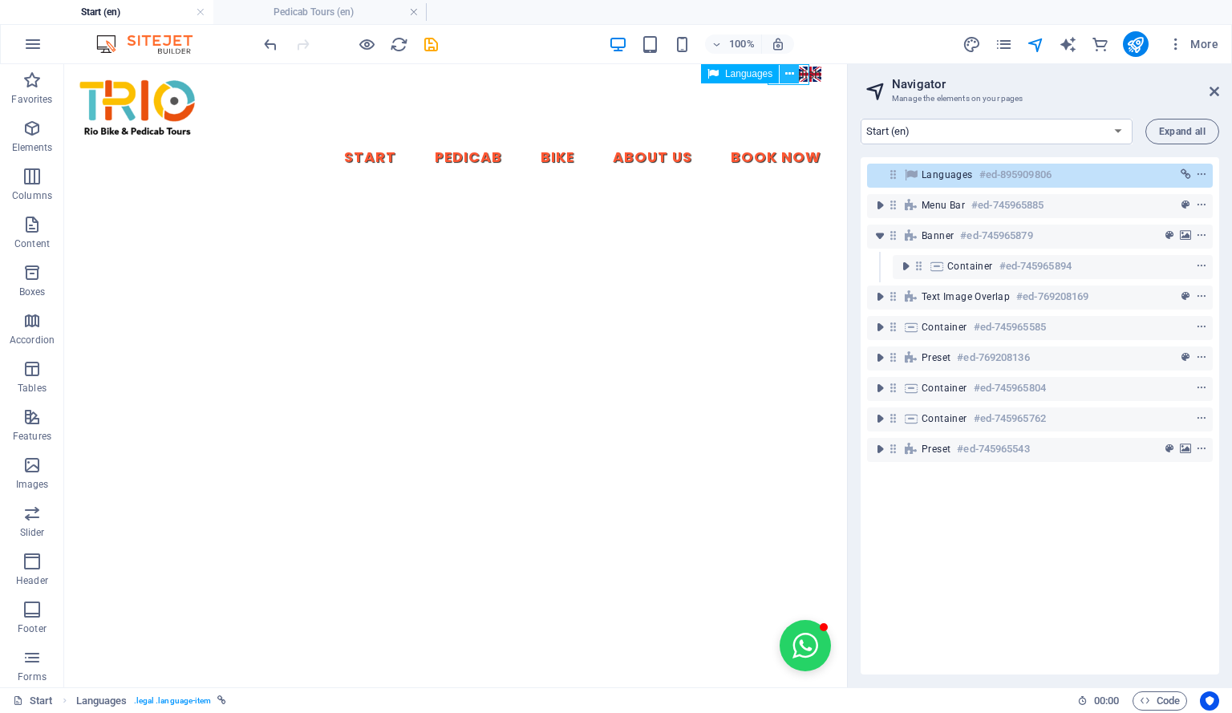
click at [796, 73] on button at bounding box center [789, 73] width 19 height 19
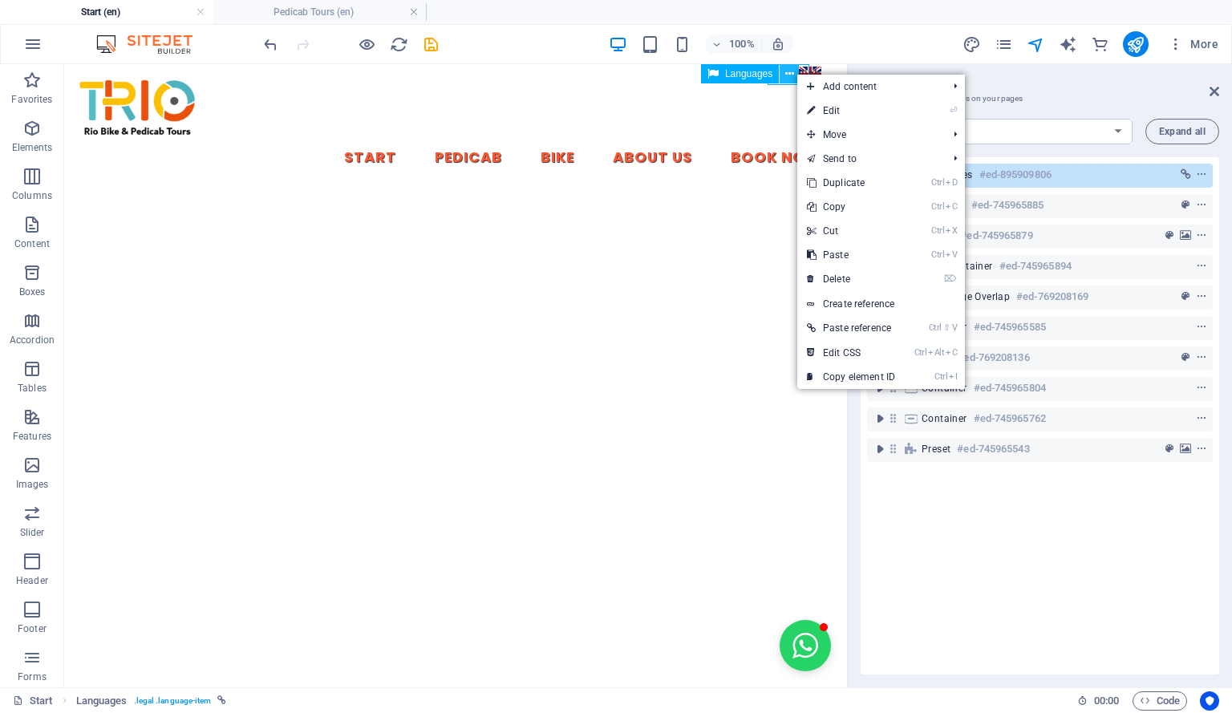
click at [796, 73] on button at bounding box center [789, 73] width 19 height 19
click at [826, 106] on link "⏎ Edit" at bounding box center [850, 111] width 107 height 24
select select "px"
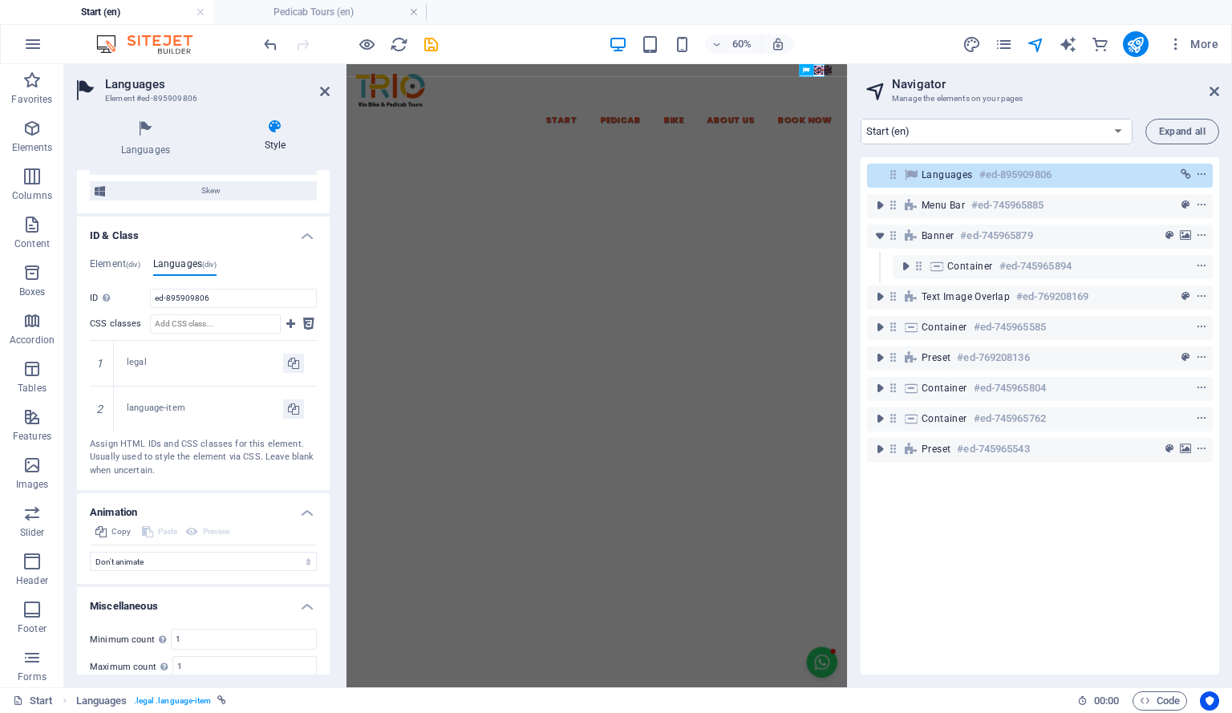
scroll to position [693, 0]
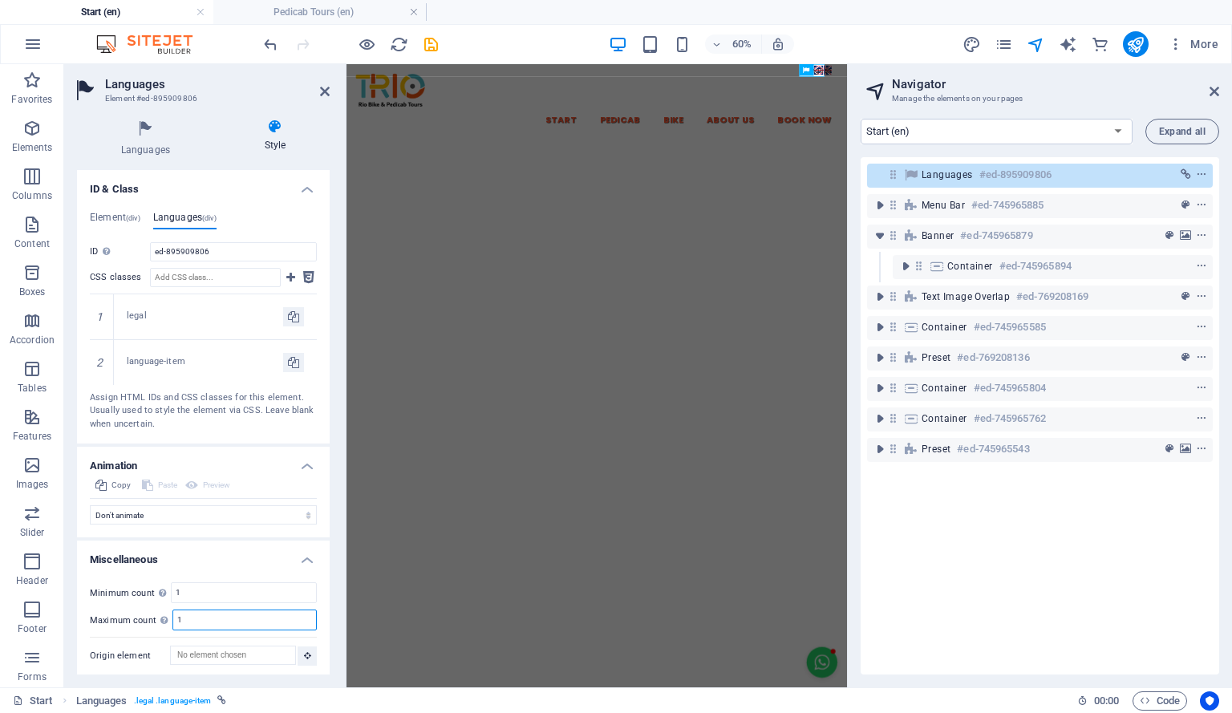
click at [226, 618] on input "1" at bounding box center [244, 619] width 143 height 19
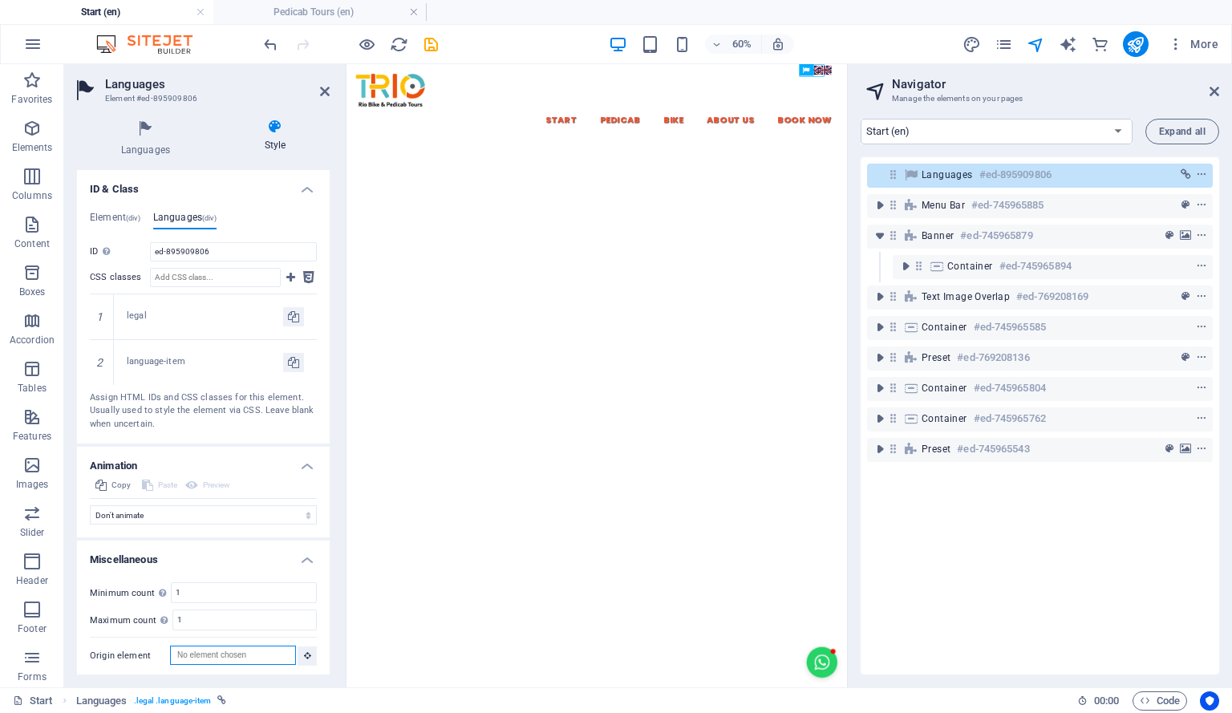
click at [252, 650] on input "Origin element" at bounding box center [233, 655] width 126 height 19
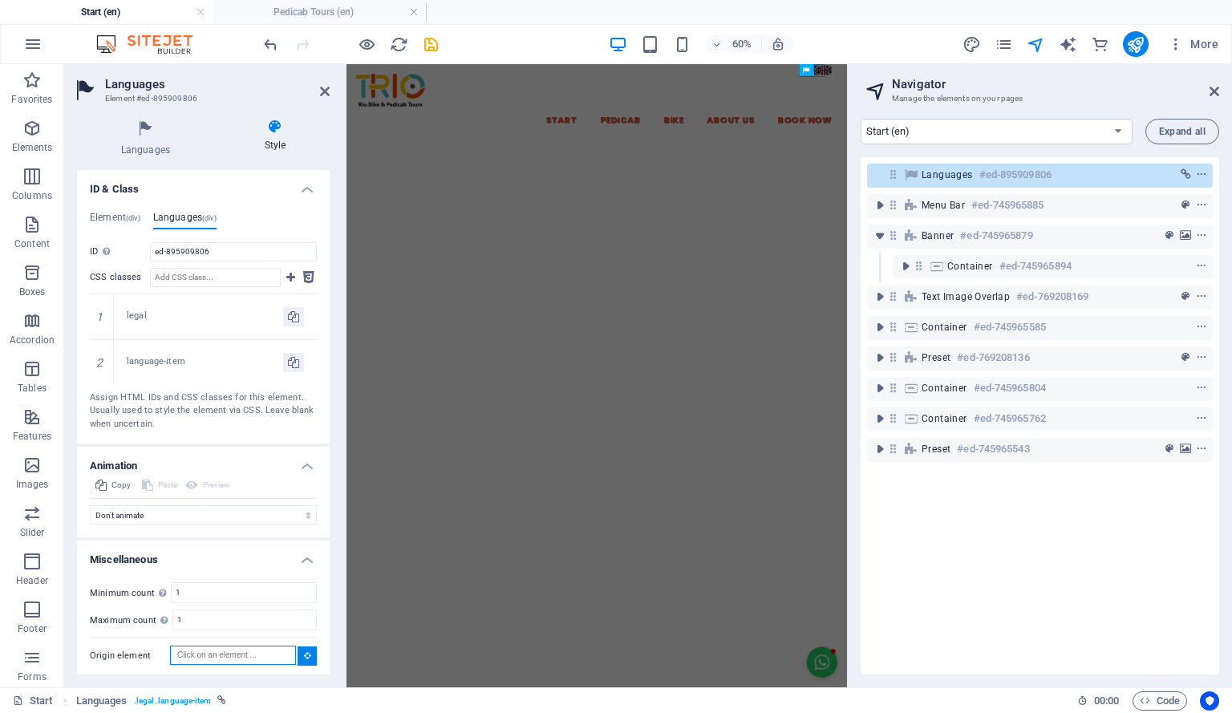
click at [252, 650] on input "Origin element" at bounding box center [233, 655] width 126 height 19
click at [1183, 173] on icon "link" at bounding box center [1186, 174] width 10 height 11
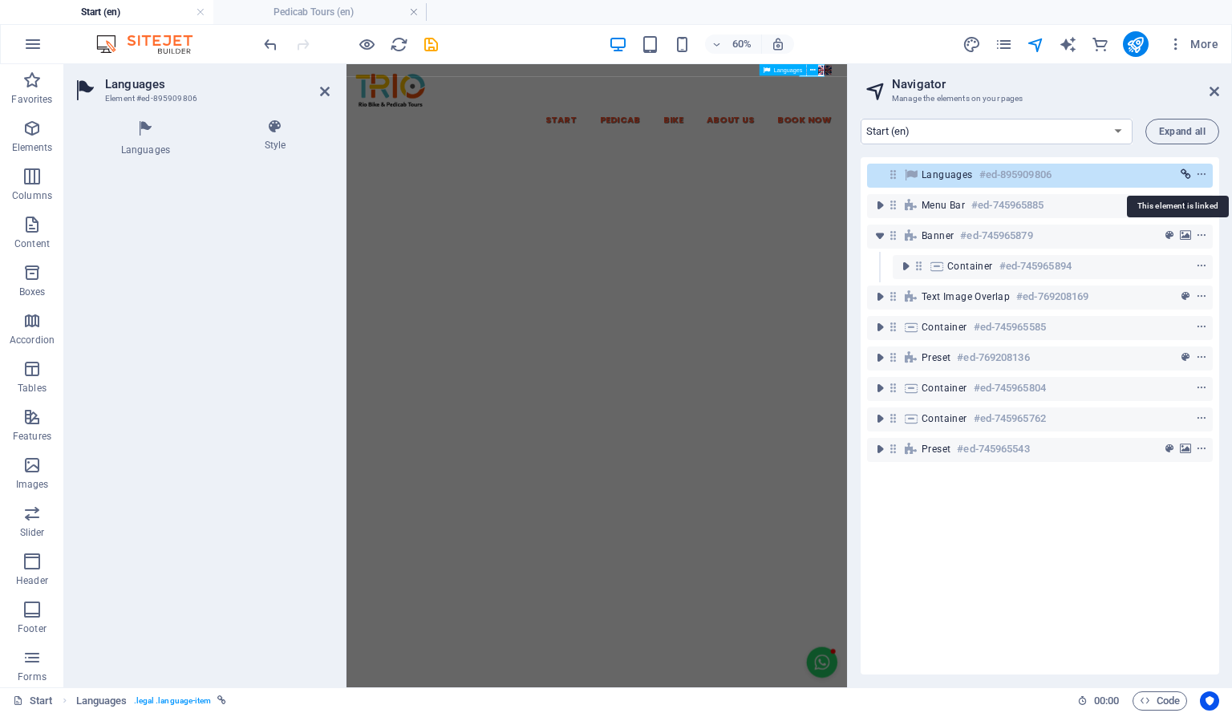
click at [1183, 173] on icon "link" at bounding box center [1186, 174] width 10 height 11
click at [273, 142] on h4 "Style" at bounding box center [275, 136] width 109 height 34
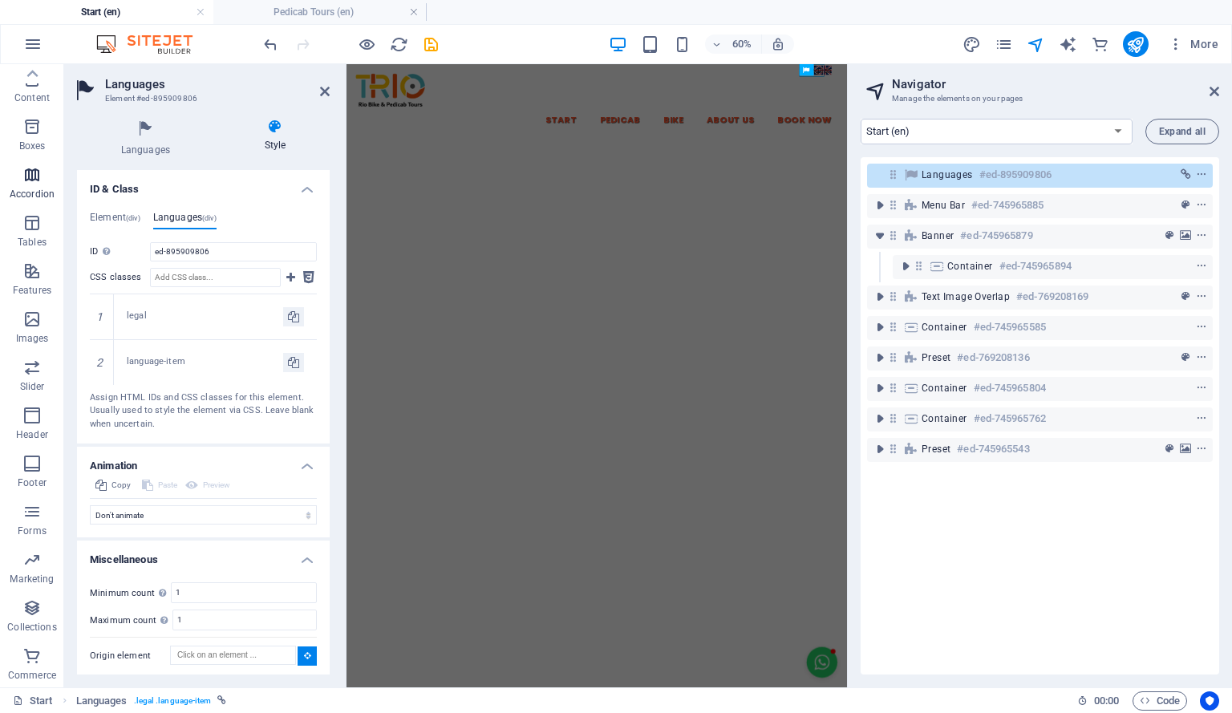
scroll to position [0, 0]
click at [38, 127] on icon "button" at bounding box center [31, 128] width 19 height 19
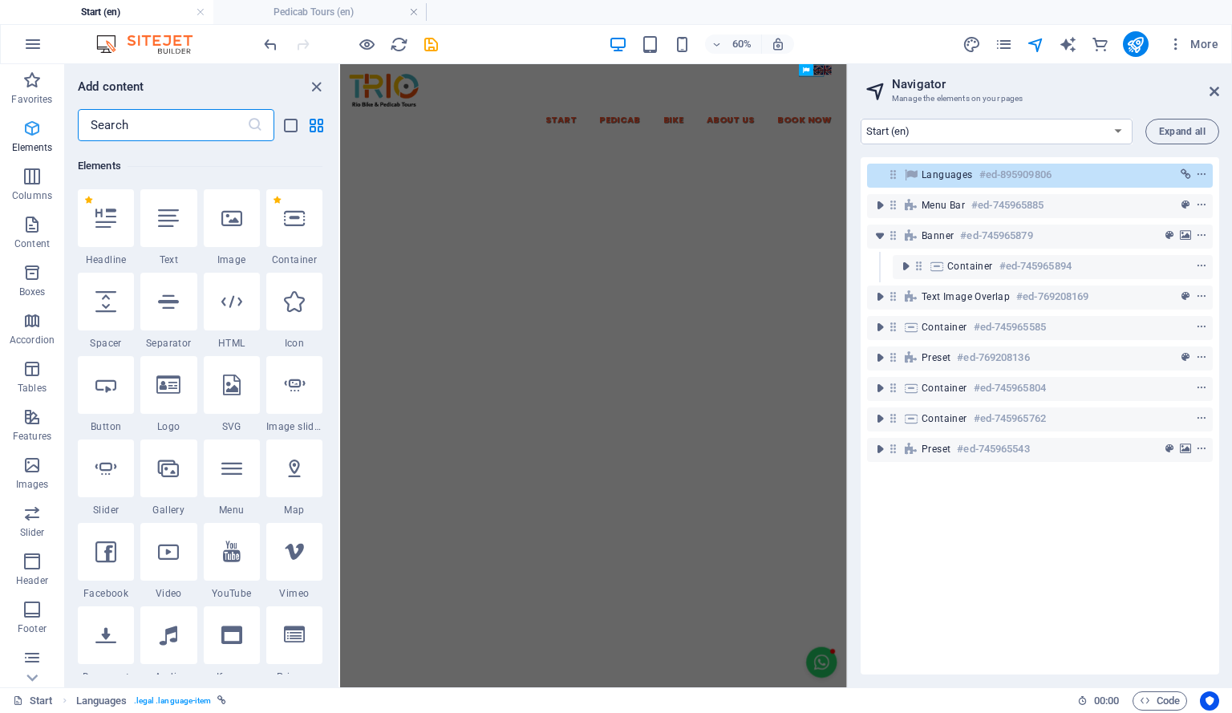
scroll to position [171, 0]
click at [166, 125] on input "text" at bounding box center [162, 125] width 169 height 32
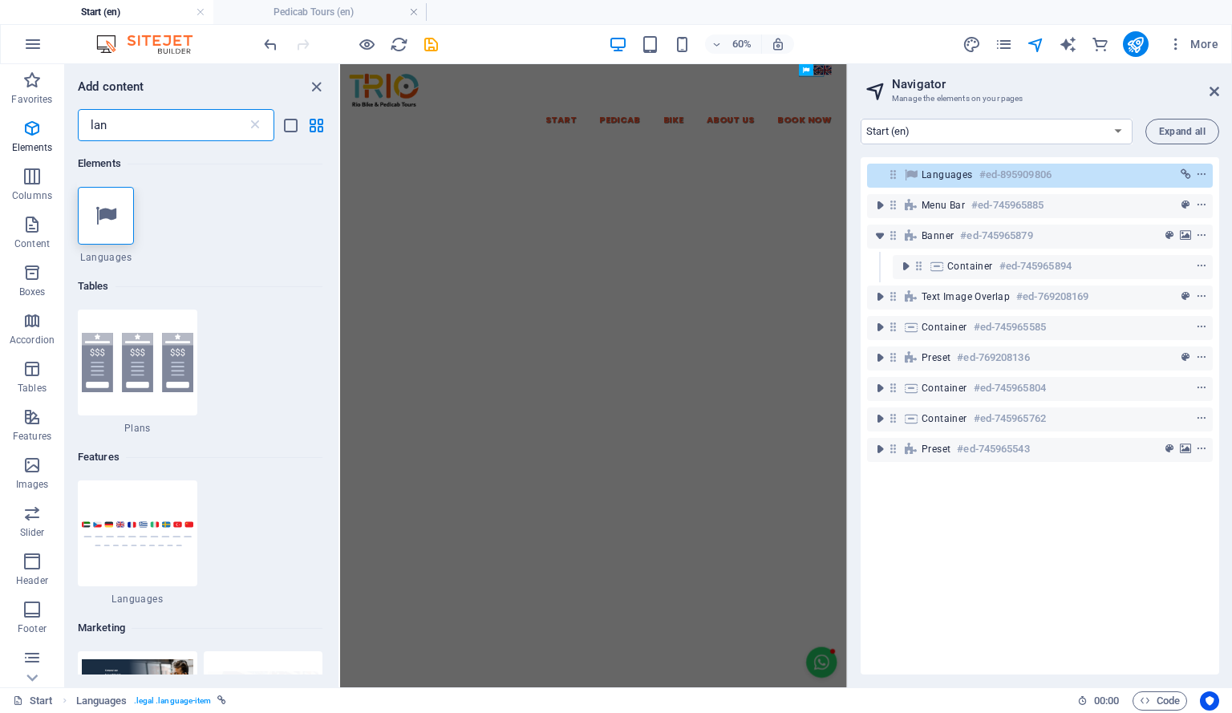
scroll to position [0, 0]
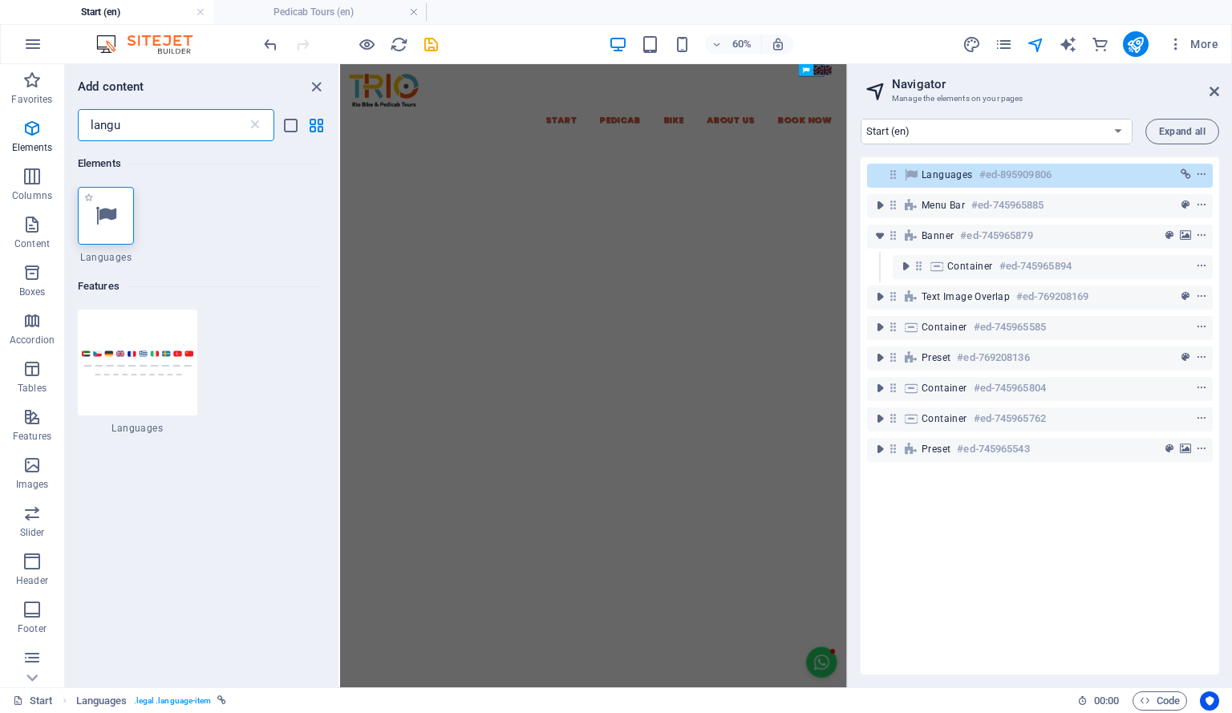
type input "langu"
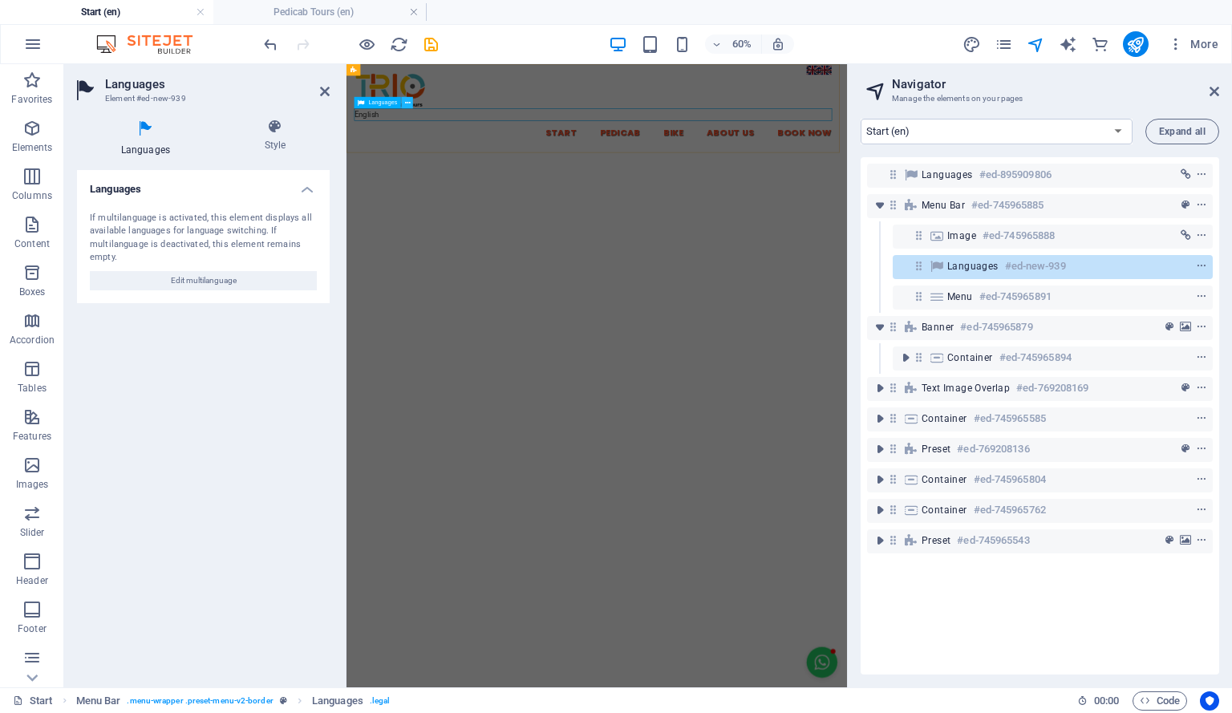
click at [405, 100] on icon at bounding box center [408, 103] width 6 height 10
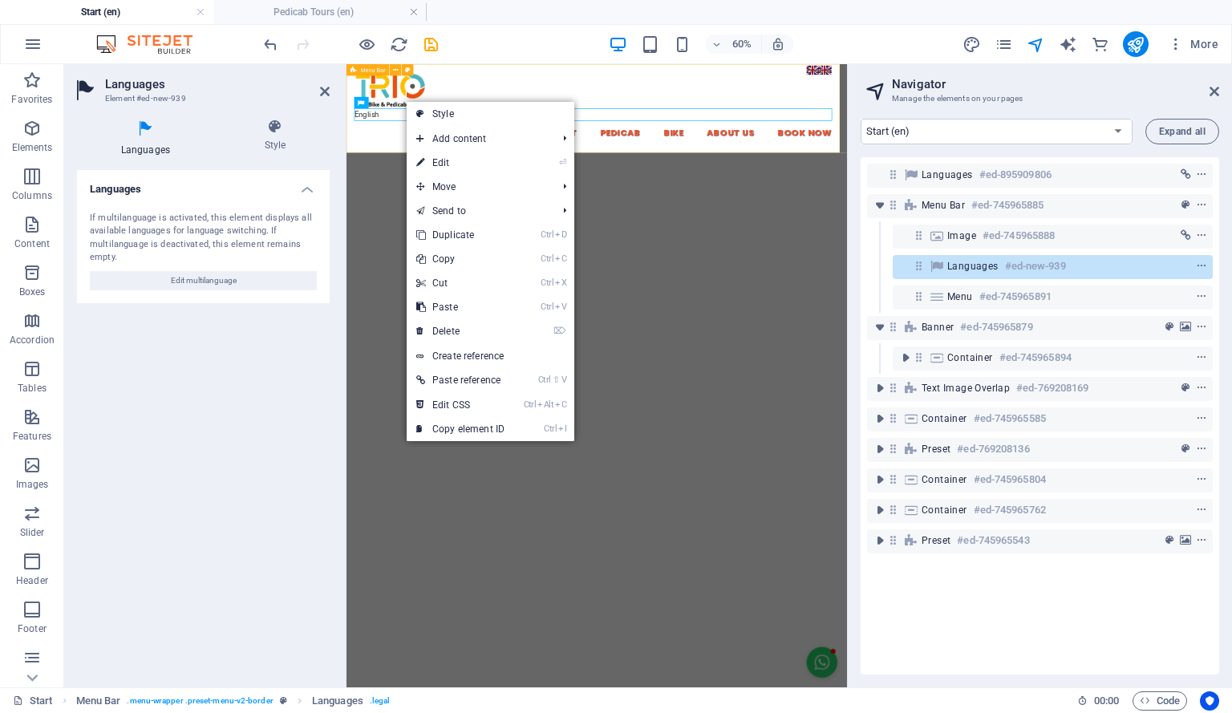
drag, startPoint x: 751, startPoint y: 164, endPoint x: 437, endPoint y: 97, distance: 321.5
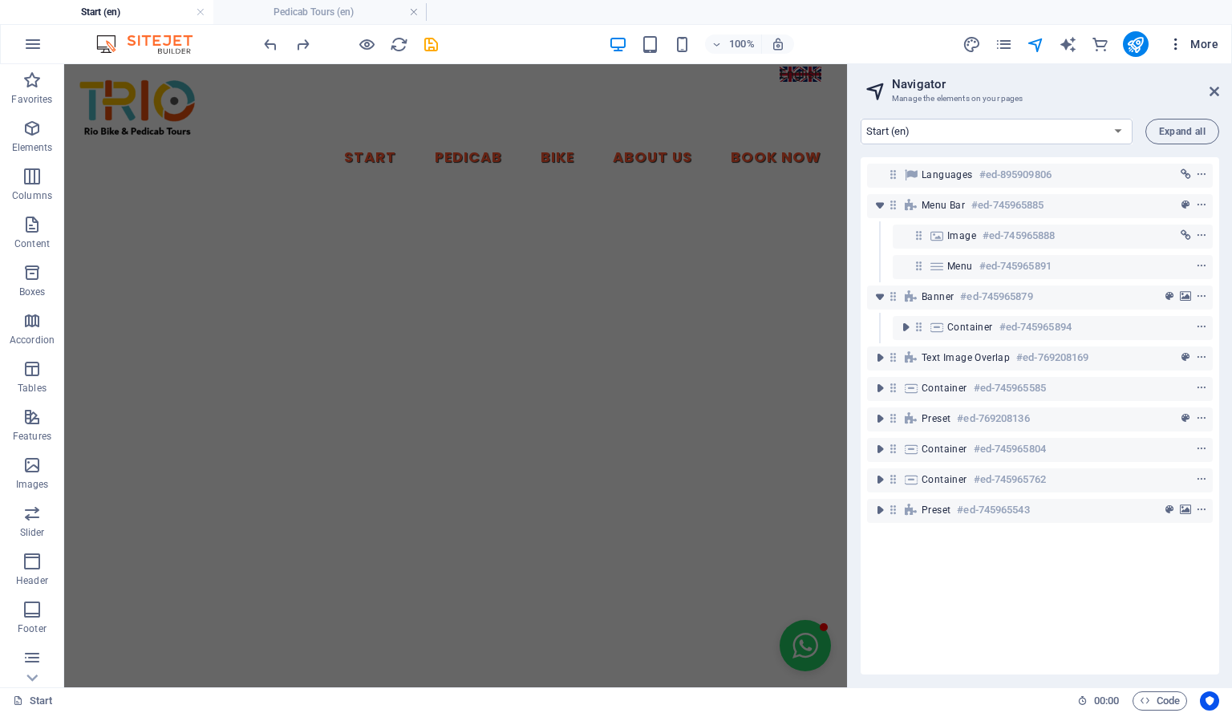
click at [1209, 50] on span "More" at bounding box center [1193, 44] width 51 height 16
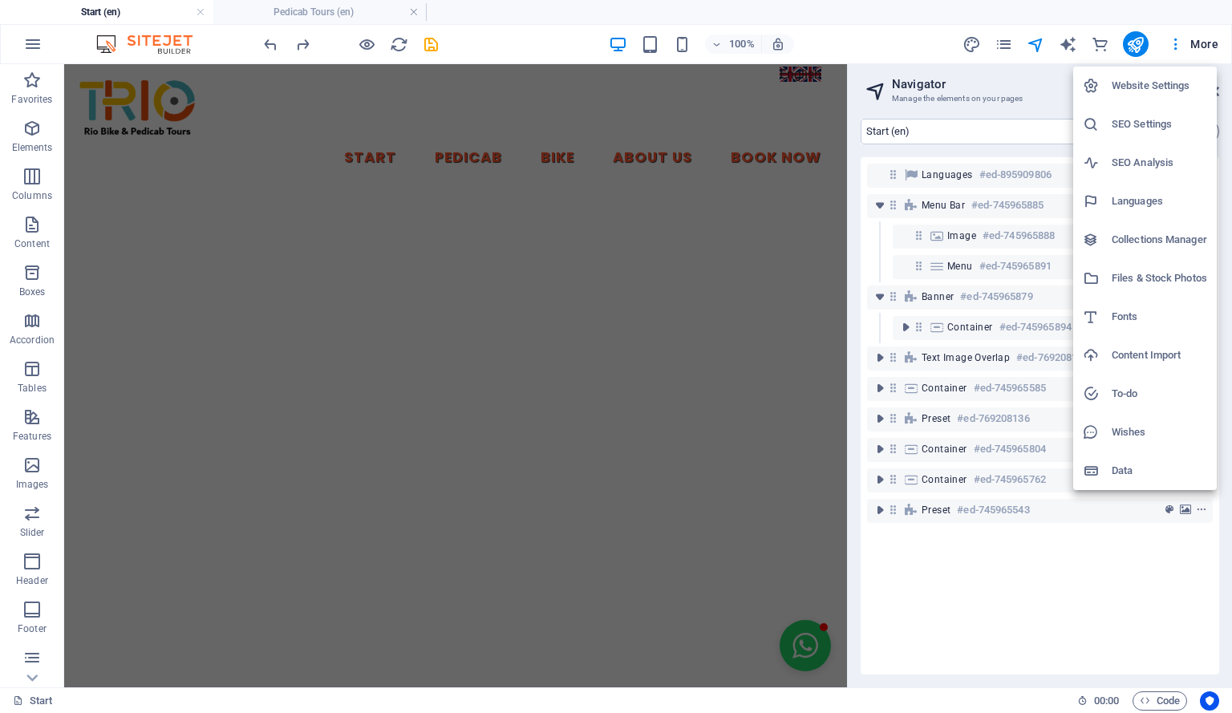
click at [1179, 205] on h6 "Languages" at bounding box center [1159, 201] width 95 height 19
select select "41"
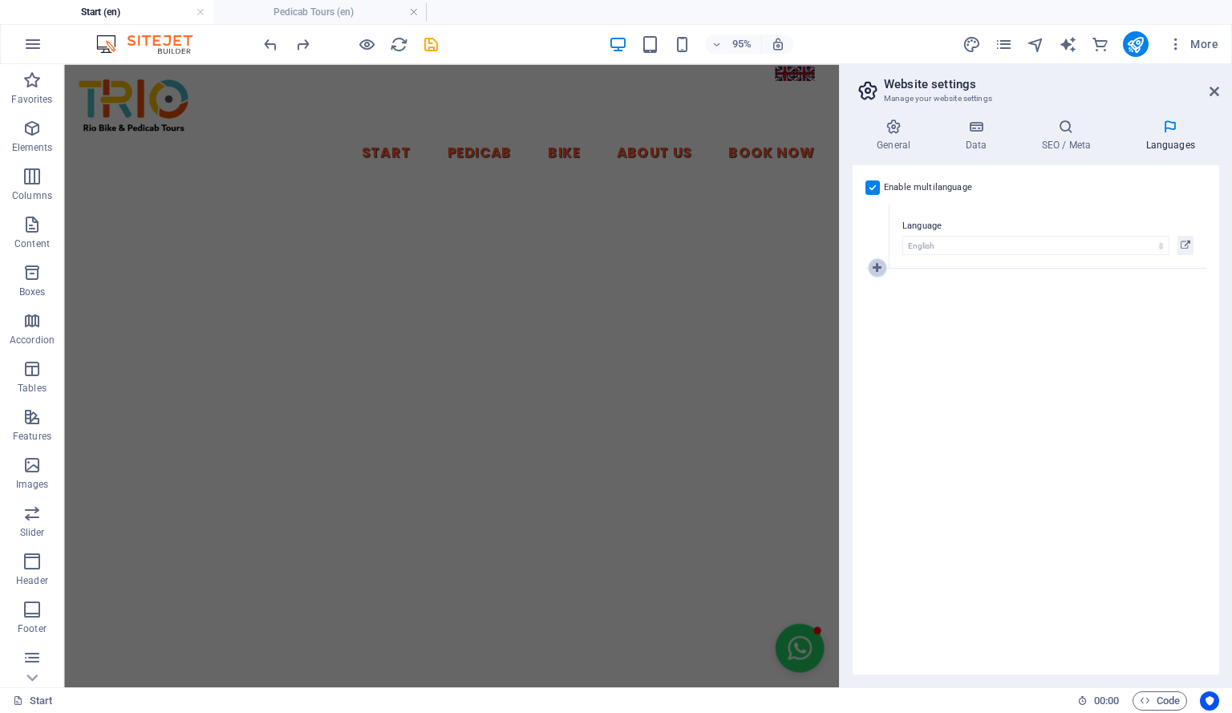
click at [881, 269] on link at bounding box center [877, 267] width 19 height 19
click at [916, 308] on select "Abkhazian Afar Afrikaans Akan Albanian Amharic Arabic Aragonese Armenian Assame…" at bounding box center [1035, 310] width 267 height 19
select select "128"
click at [916, 308] on select "Abkhazian Afar Afrikaans Akan Albanian Amharic Arabic Aragonese Armenian Assame…" at bounding box center [1035, 310] width 267 height 19
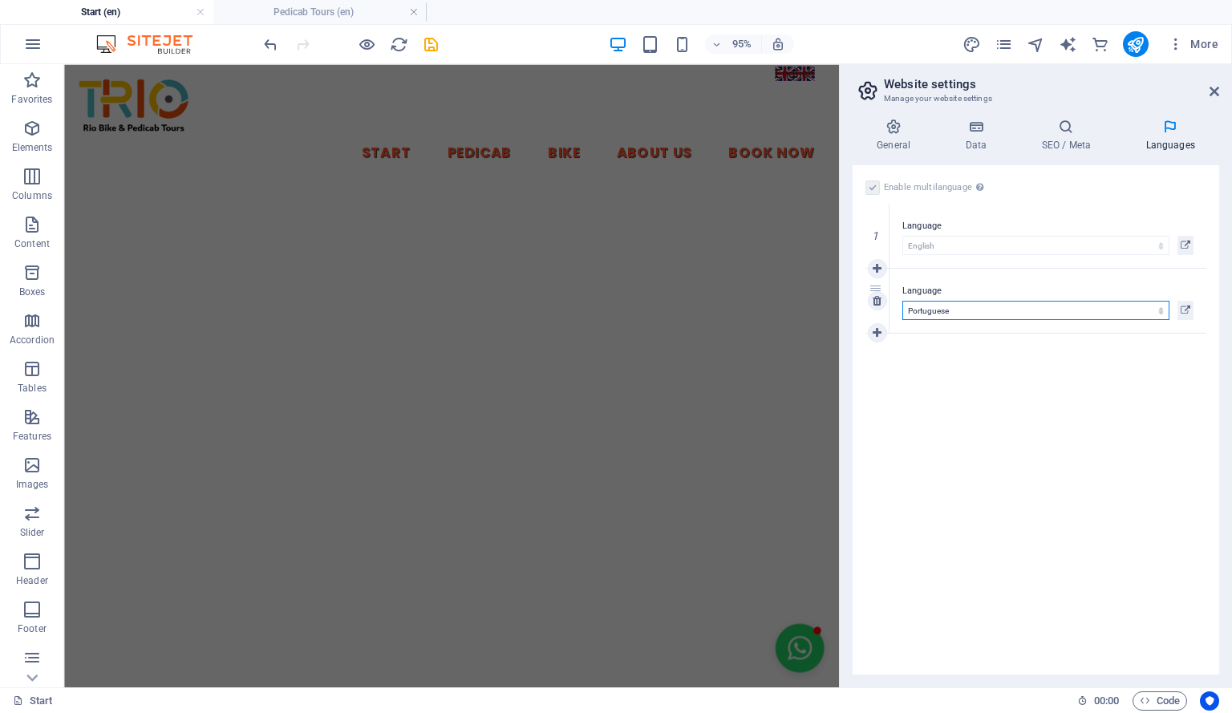
click at [916, 308] on select "Abkhazian Afar Afrikaans Akan Albanian Amharic Arabic Aragonese Armenian Assame…" at bounding box center [1035, 310] width 267 height 19
click at [902, 301] on select "Abkhazian Afar Afrikaans Akan Albanian Amharic Arabic Aragonese Armenian Assame…" at bounding box center [1035, 310] width 267 height 19
click at [880, 329] on icon at bounding box center [877, 332] width 9 height 11
select select
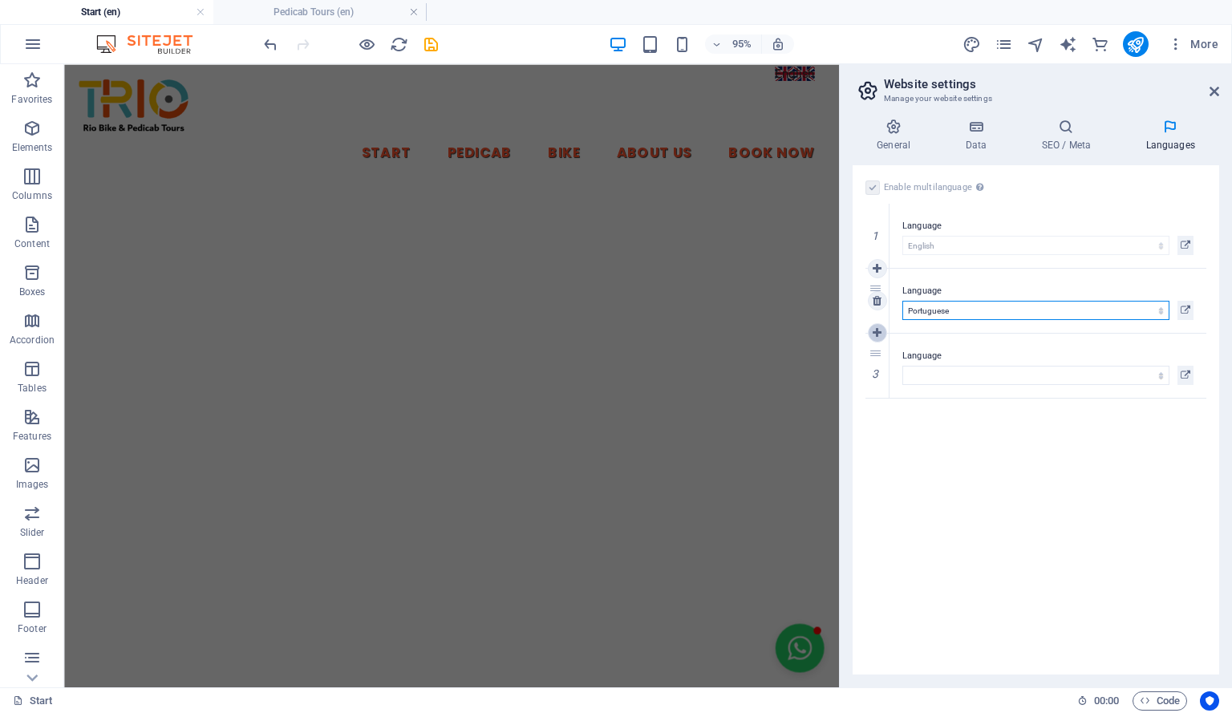
select select "14"
select select
select select "15"
select select
select select "23"
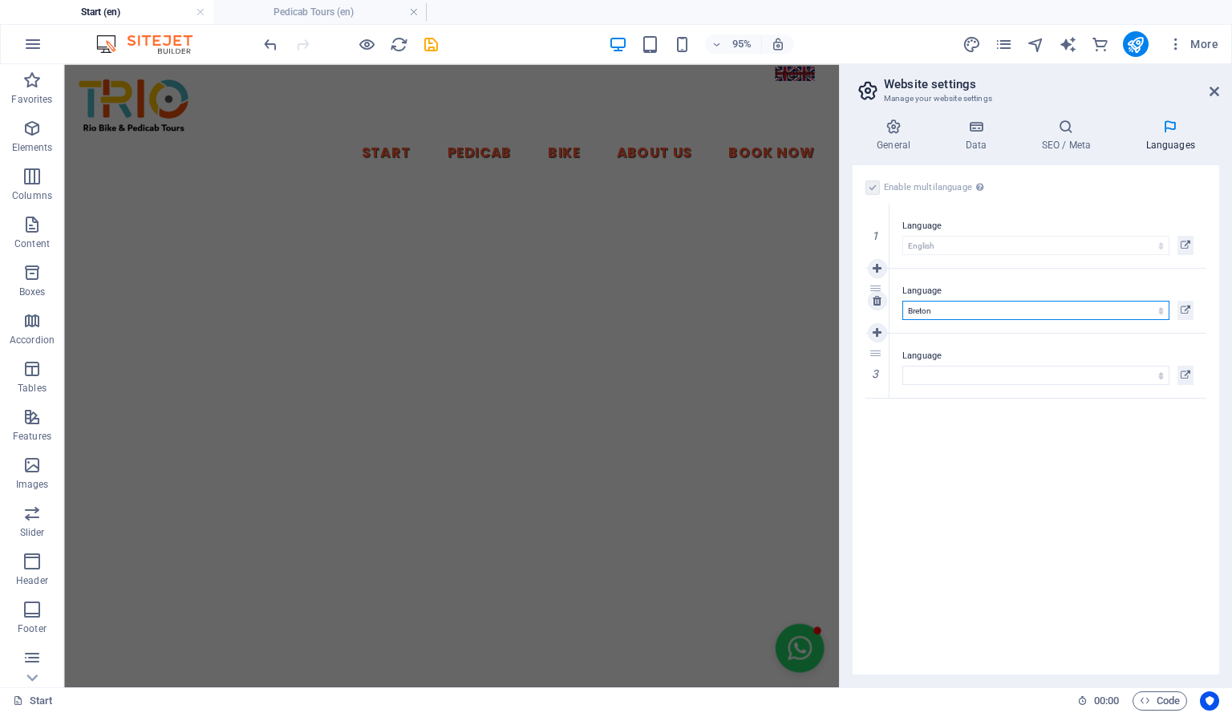
select select
select select "125"
select select
select select "127"
select select
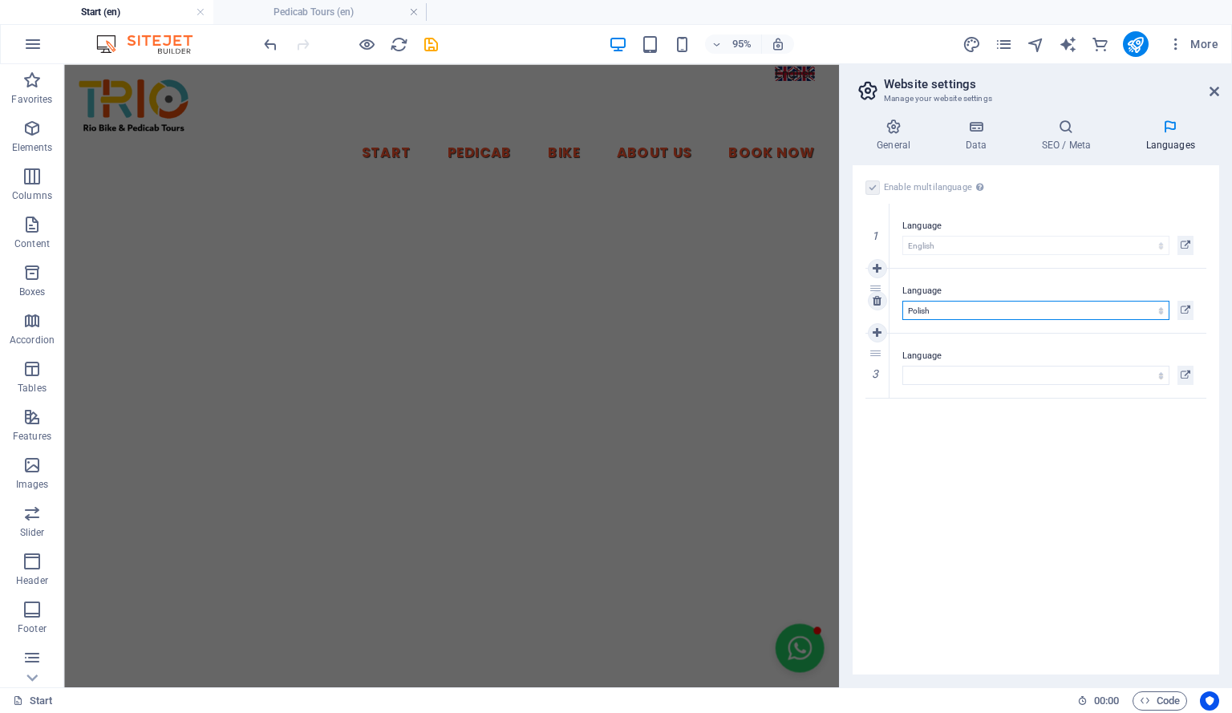
select select "131"
select select
select select "125"
select select
select select "127"
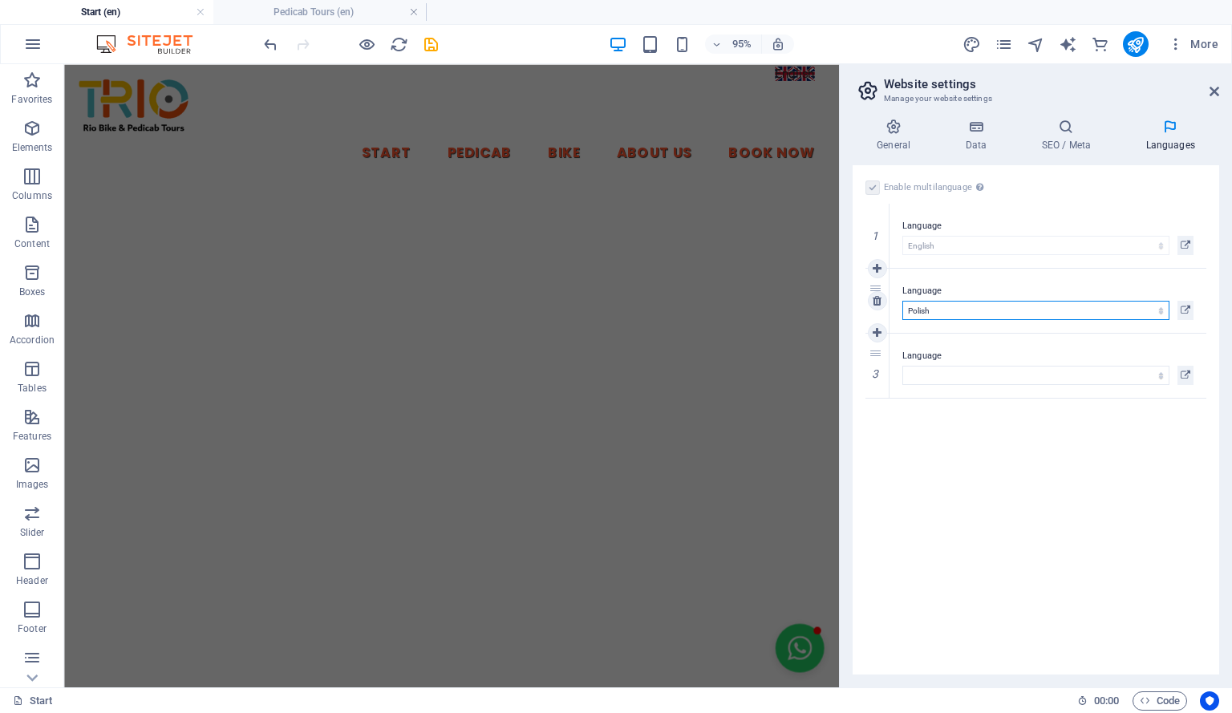
select select
select select "128"
click at [972, 389] on div "Language Abkhazian Afar Afrikaans Akan Albanian Amharic Arabic Aragonese Armeni…" at bounding box center [1047, 366] width 317 height 64
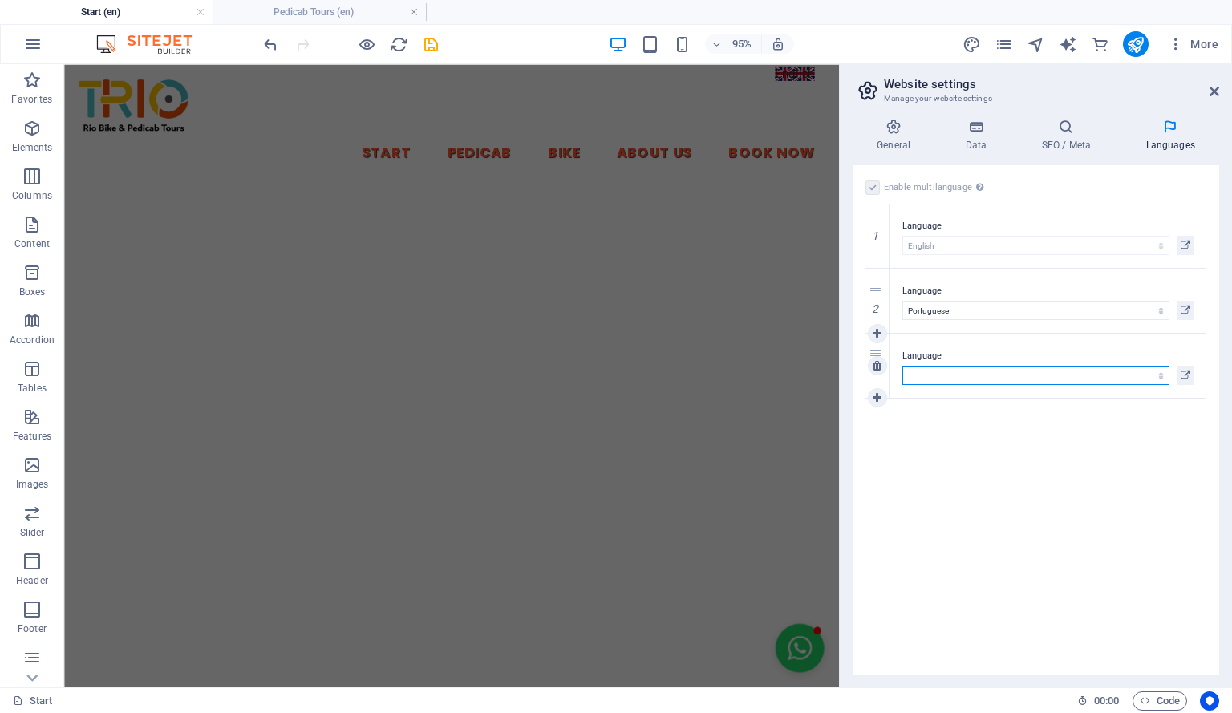
click at [959, 377] on select "Abkhazian Afar Afrikaans Akan Albanian Amharic Arabic Aragonese Armenian Assame…" at bounding box center [1035, 375] width 267 height 19
select select "148"
click at [902, 366] on select "Abkhazian Afar Afrikaans Akan Albanian Amharic Arabic Aragonese Armenian Assame…" at bounding box center [1035, 375] width 267 height 19
click at [1009, 496] on div "Enable multilanguage To disable multilanguage delete all languages until only o…" at bounding box center [1036, 419] width 367 height 509
